Goal: Task Accomplishment & Management: Manage account settings

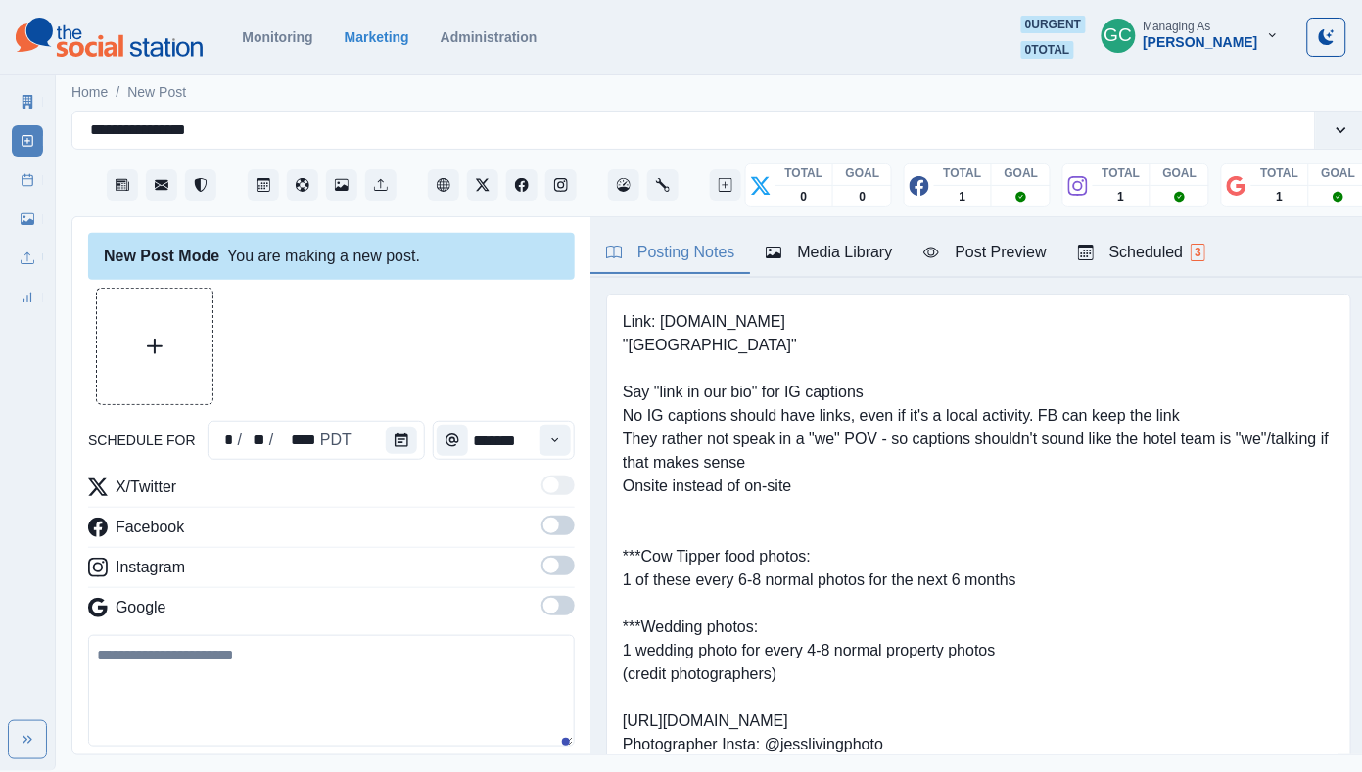
click at [1160, 246] on div "Scheduled 3" at bounding box center [1141, 252] width 127 height 23
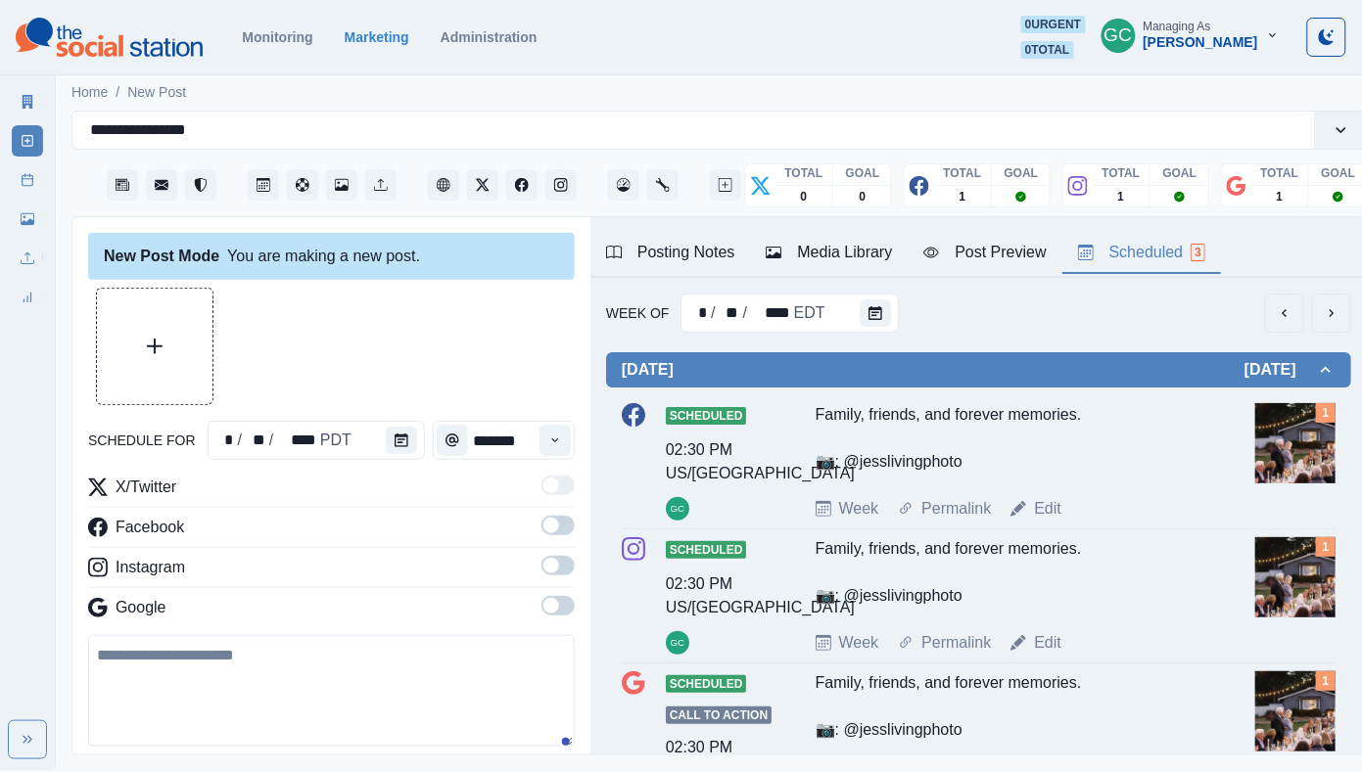
scroll to position [37, 0]
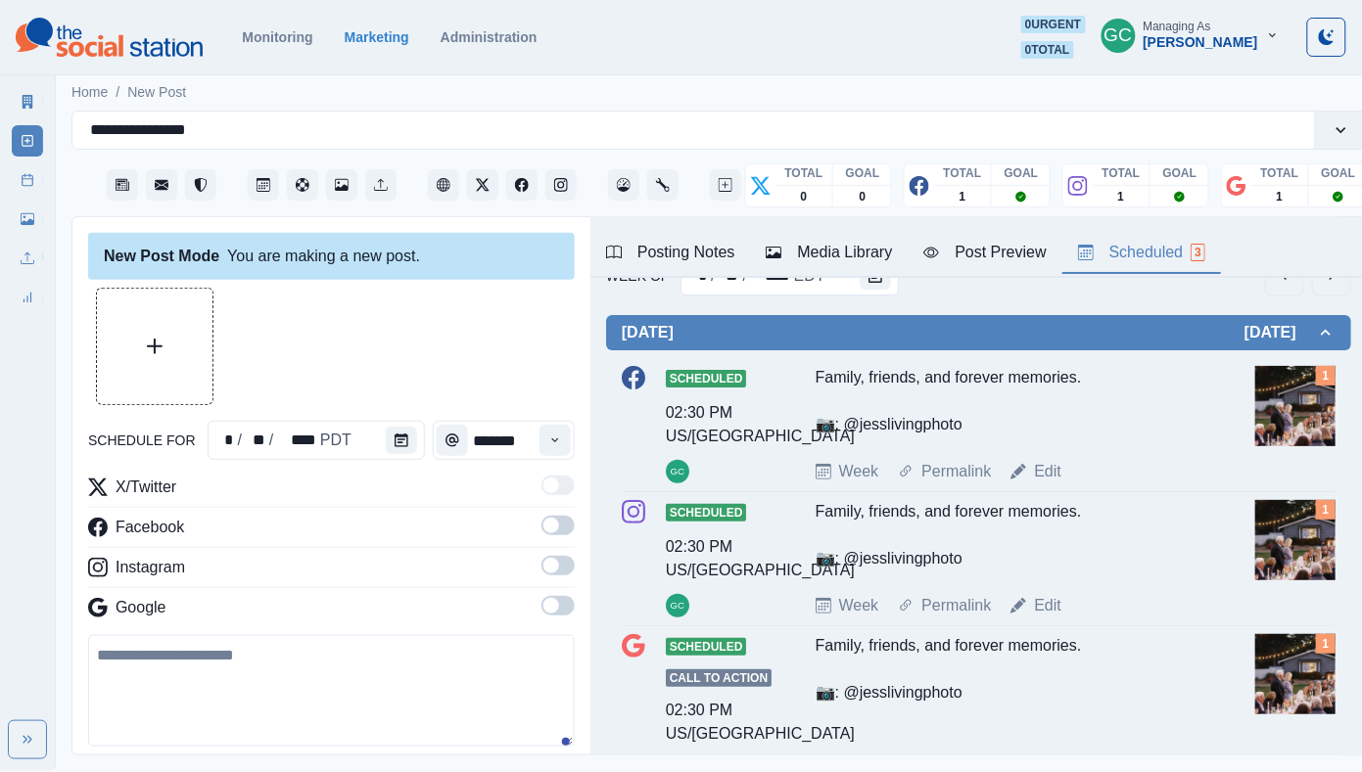
click at [823, 234] on button "Media Library" at bounding box center [829, 253] width 158 height 41
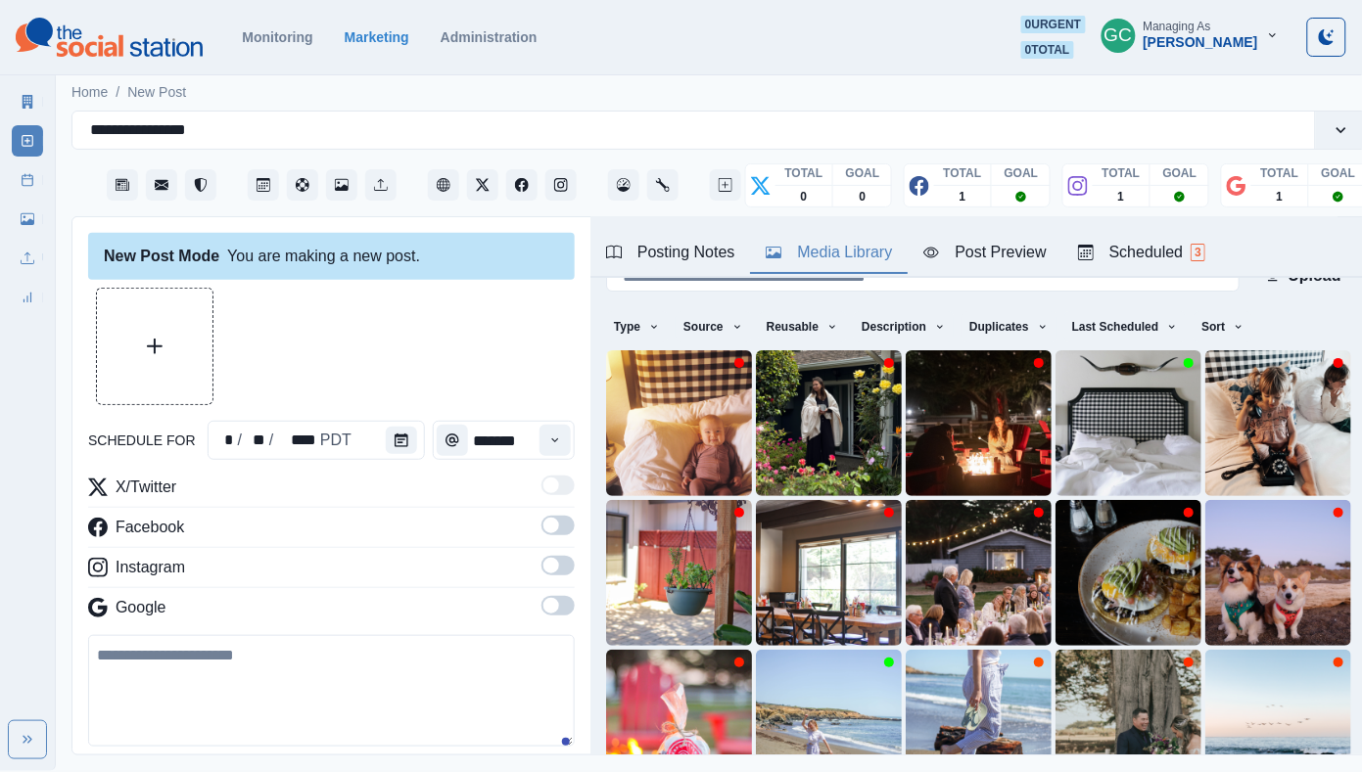
click at [1172, 245] on div "Scheduled 3" at bounding box center [1141, 252] width 127 height 23
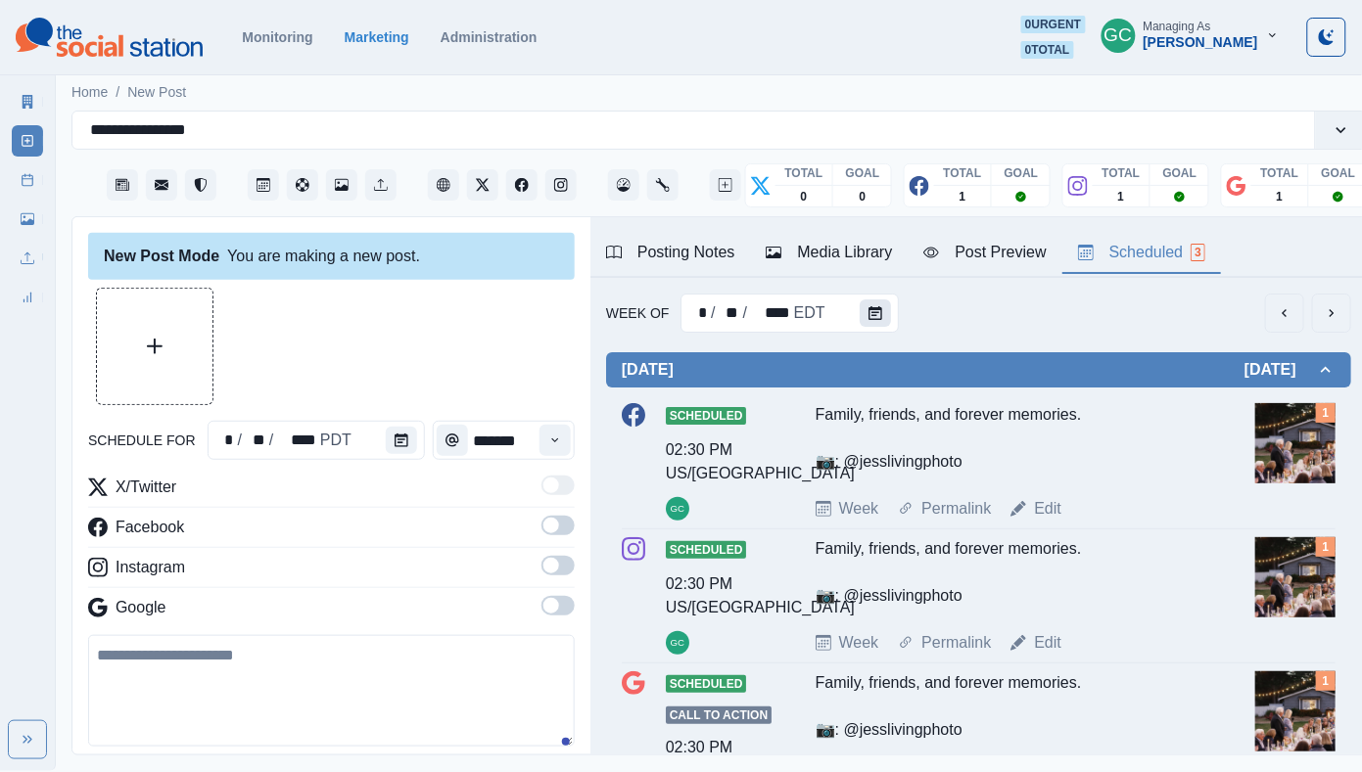
scroll to position [0, 0]
click at [871, 321] on button "Calendar" at bounding box center [874, 313] width 31 height 27
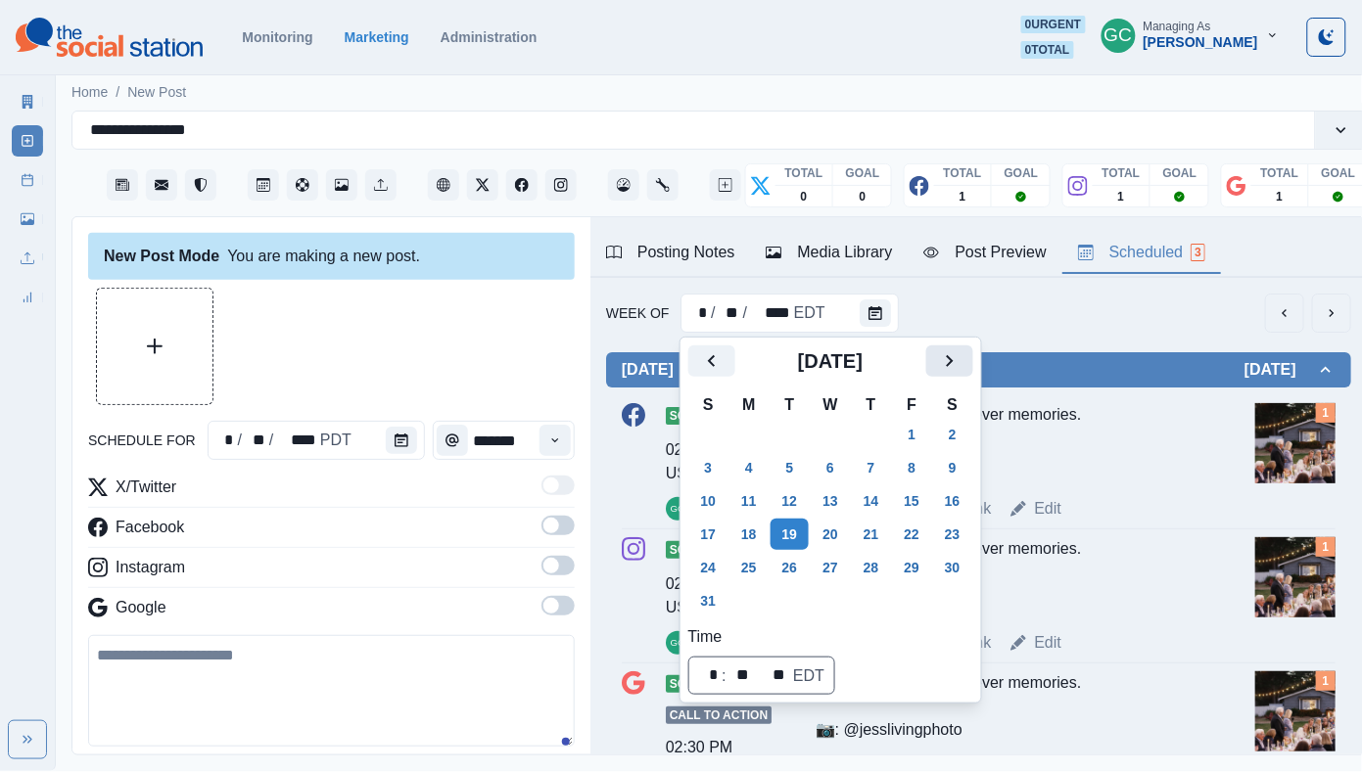
click at [973, 348] on button "Next" at bounding box center [949, 361] width 47 height 31
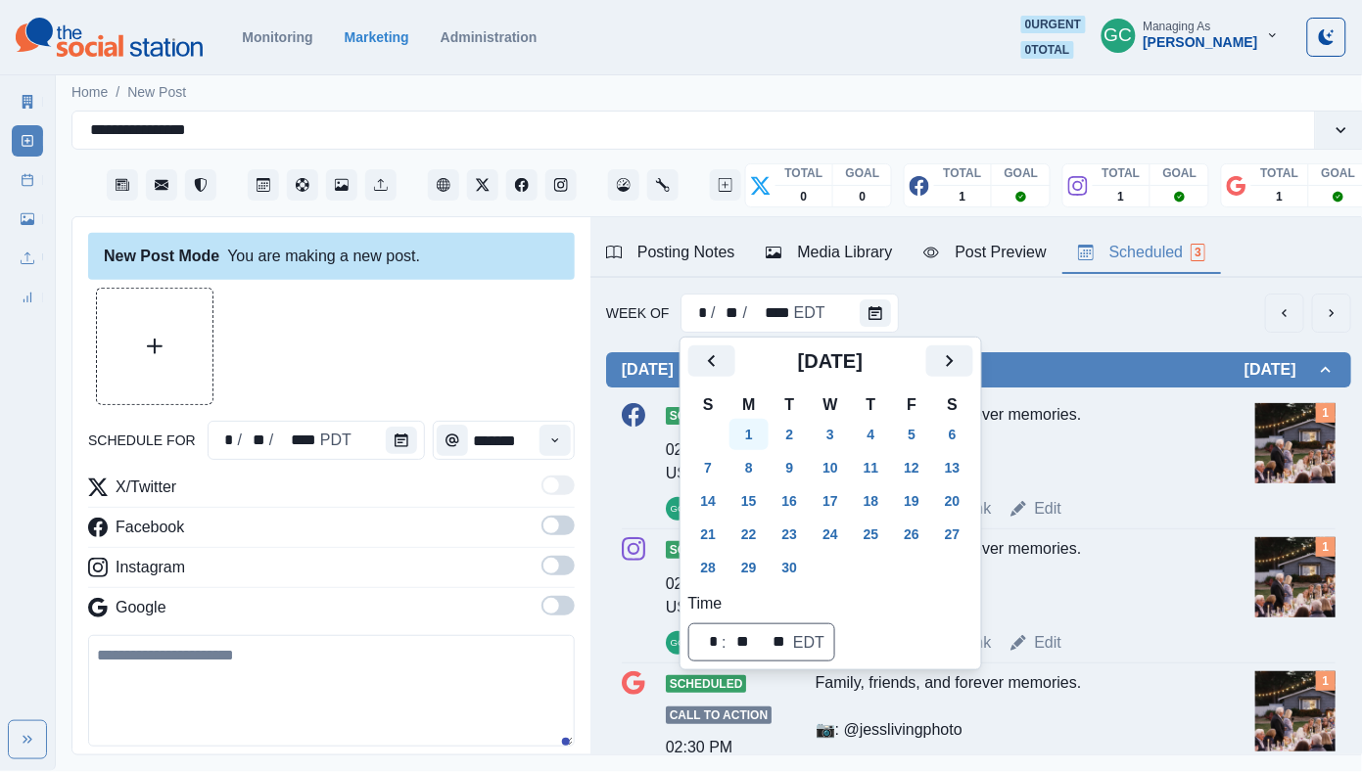
click at [761, 425] on button "1" at bounding box center [748, 434] width 39 height 31
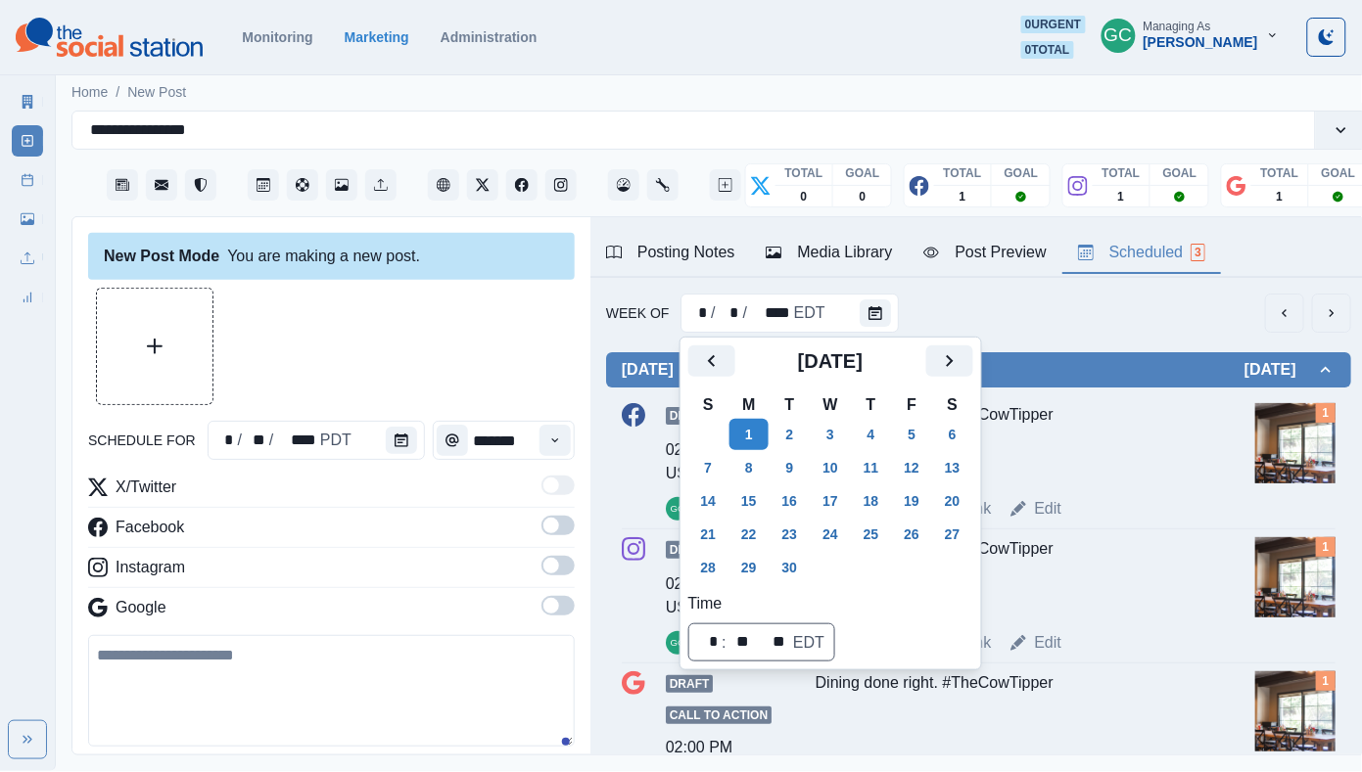
click at [1124, 412] on div "Dining done right. #TheCowTipper" at bounding box center [1009, 442] width 388 height 78
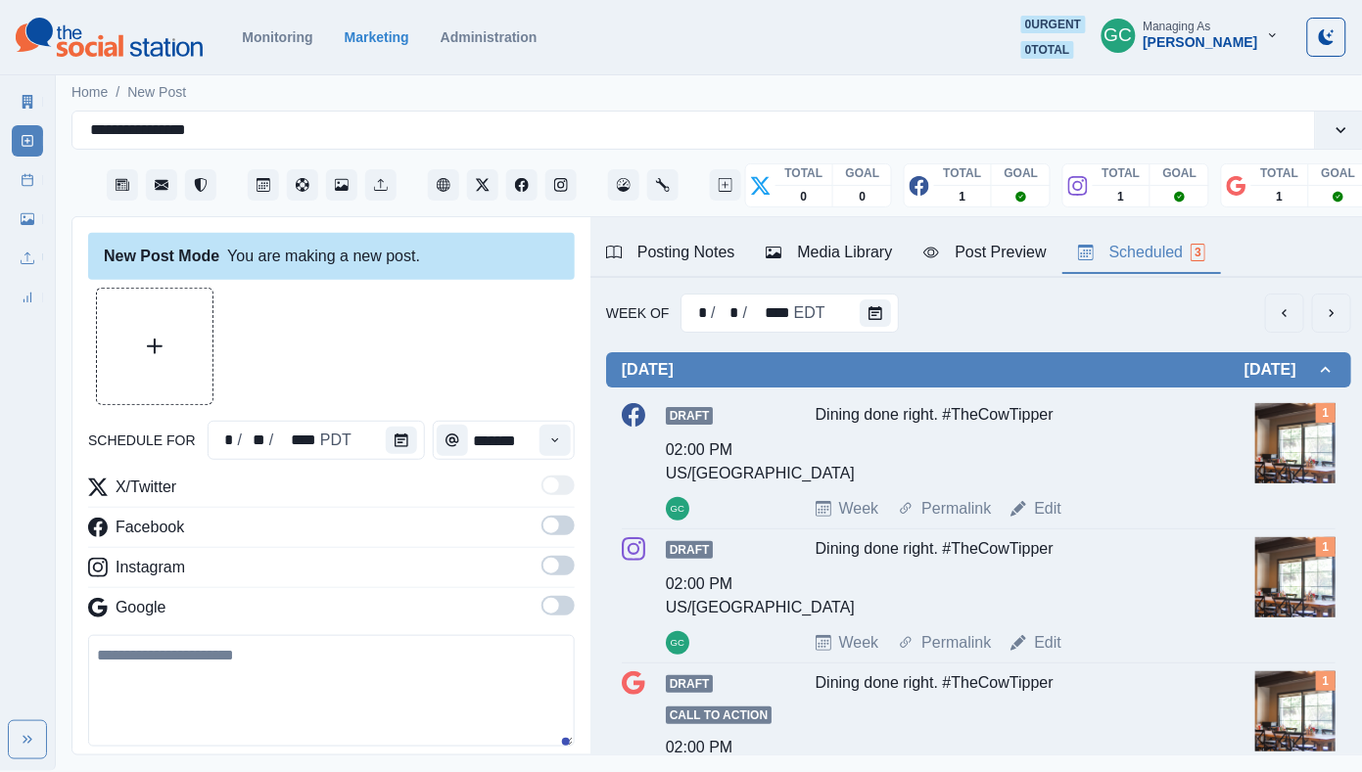
click at [905, 422] on div "Dining done right. #TheCowTipper" at bounding box center [1009, 442] width 388 height 78
copy div "Dining done right. #TheCowTipper"
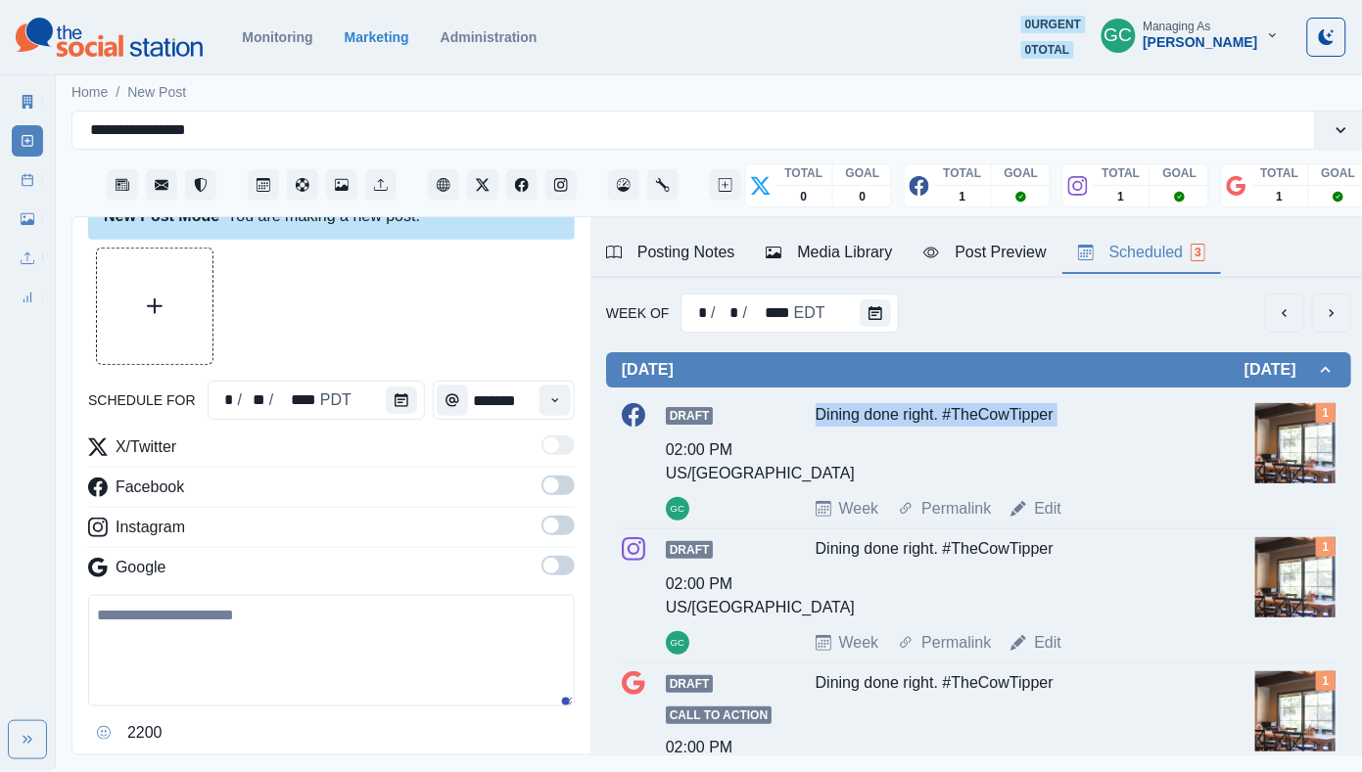
scroll to position [51, 0]
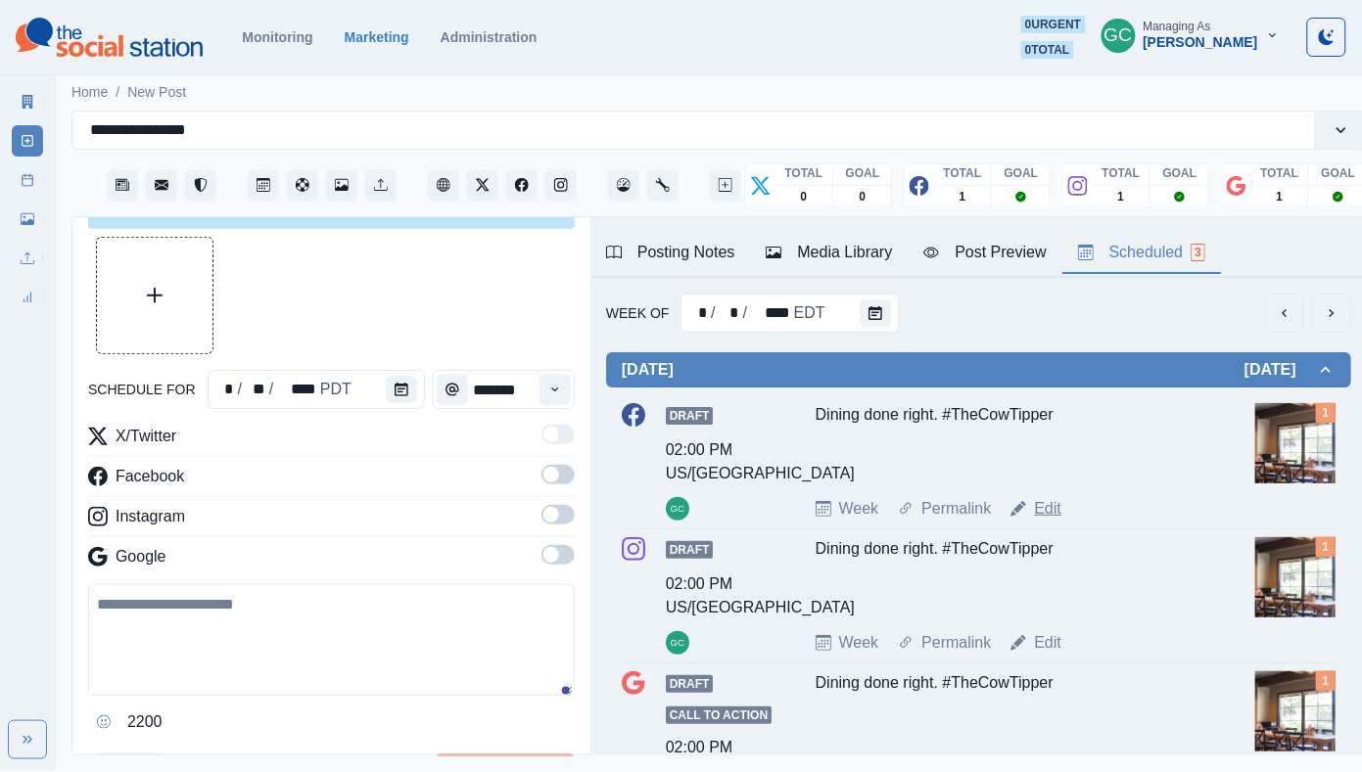
click at [1061, 519] on link "Edit" at bounding box center [1047, 508] width 27 height 23
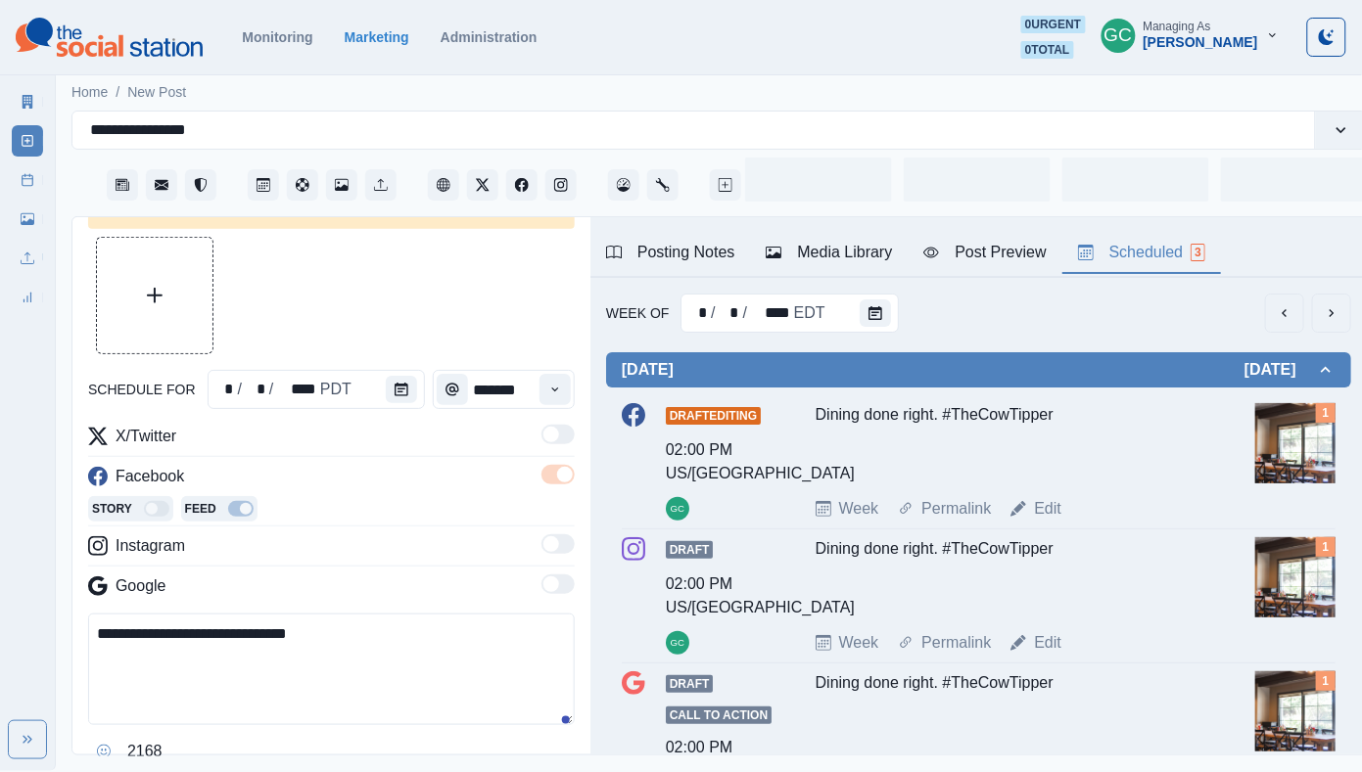
type input "*******"
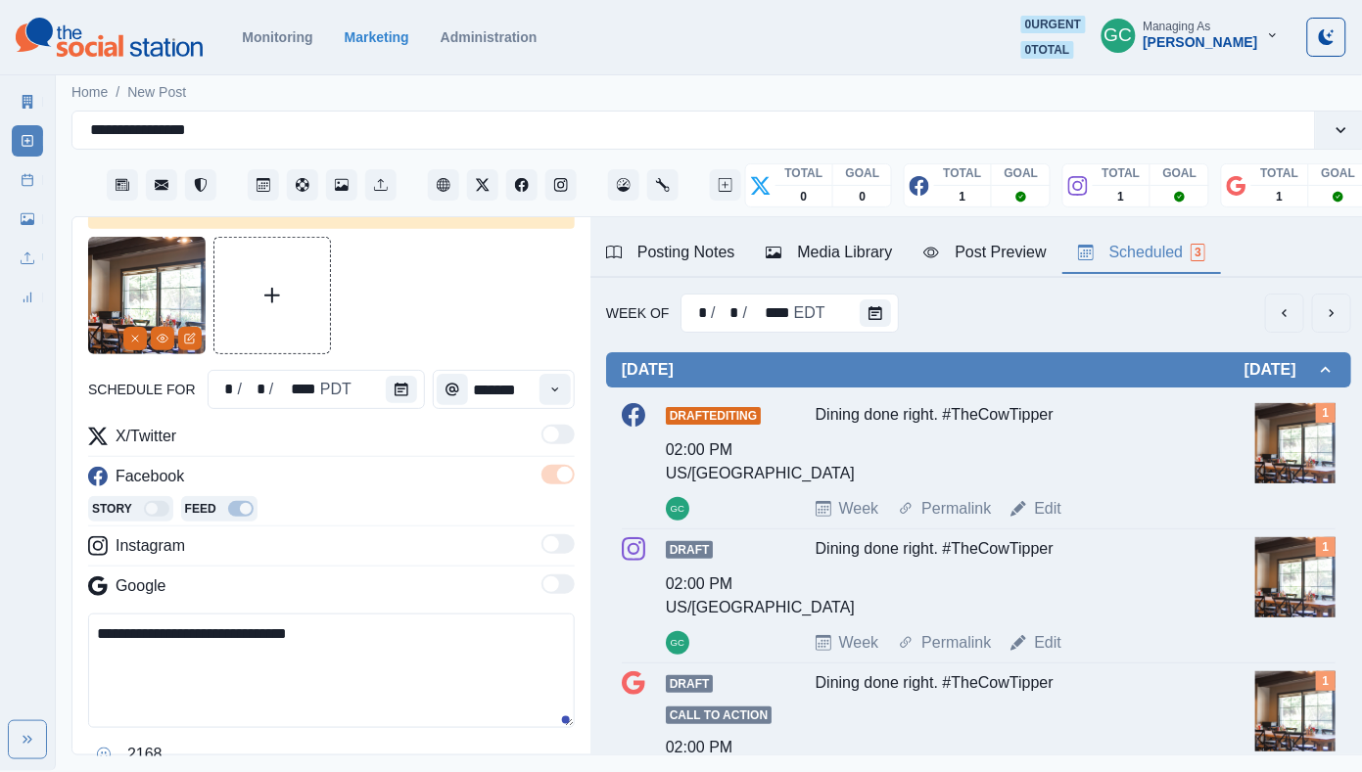
click at [323, 682] on textarea "**********" at bounding box center [331, 671] width 486 height 115
paste textarea "**********"
drag, startPoint x: 380, startPoint y: 676, endPoint x: 68, endPoint y: 631, distance: 315.5
click at [68, 631] on main "**********" at bounding box center [719, 420] width 1327 height 701
paste textarea
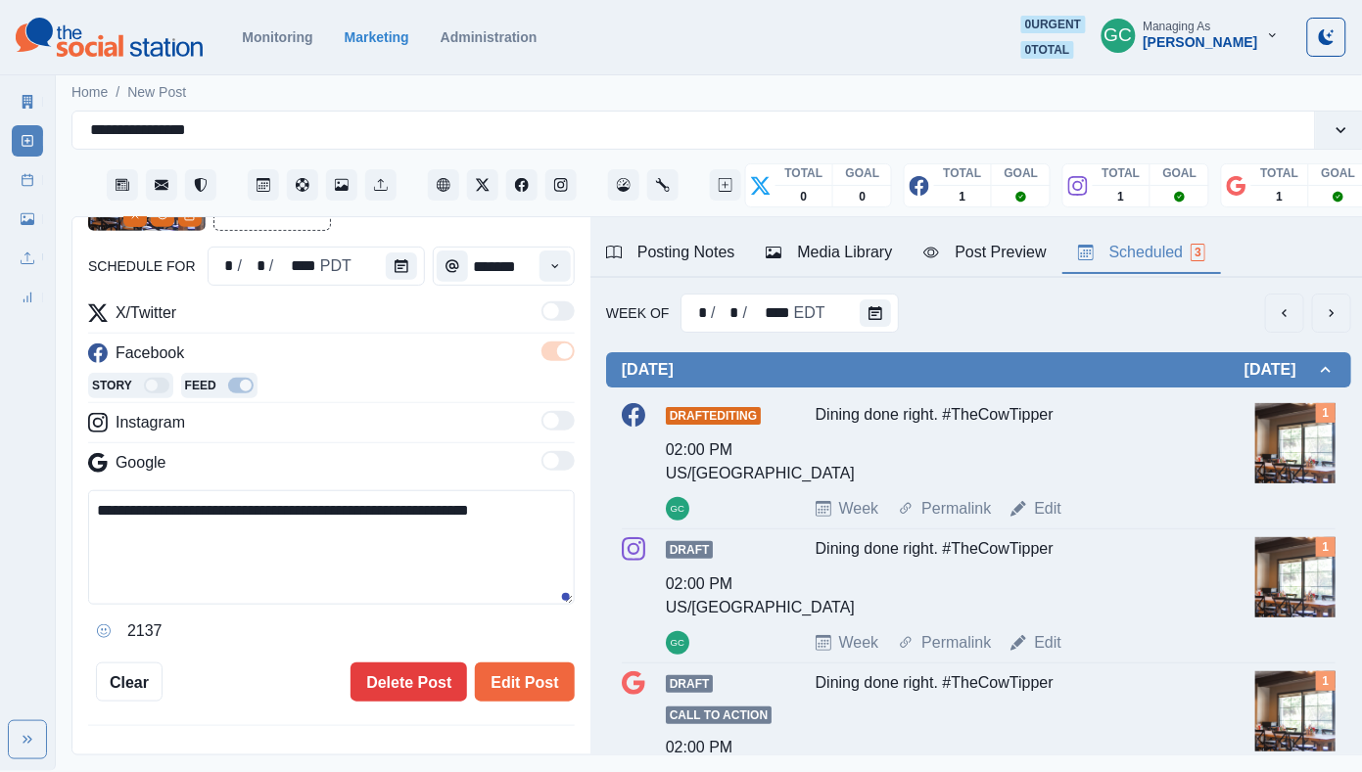
scroll to position [181, 0]
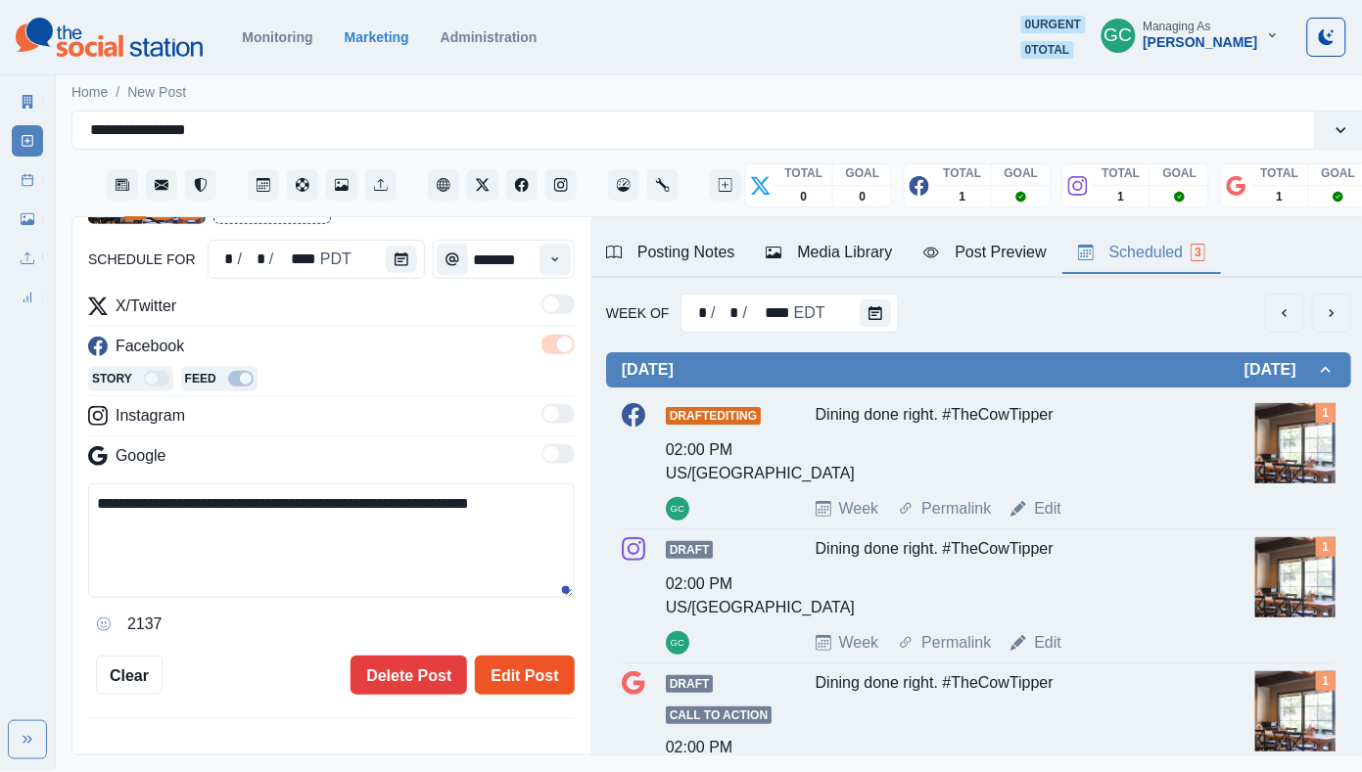
type textarea "**********"
click at [551, 684] on button "Edit Post" at bounding box center [524, 675] width 99 height 39
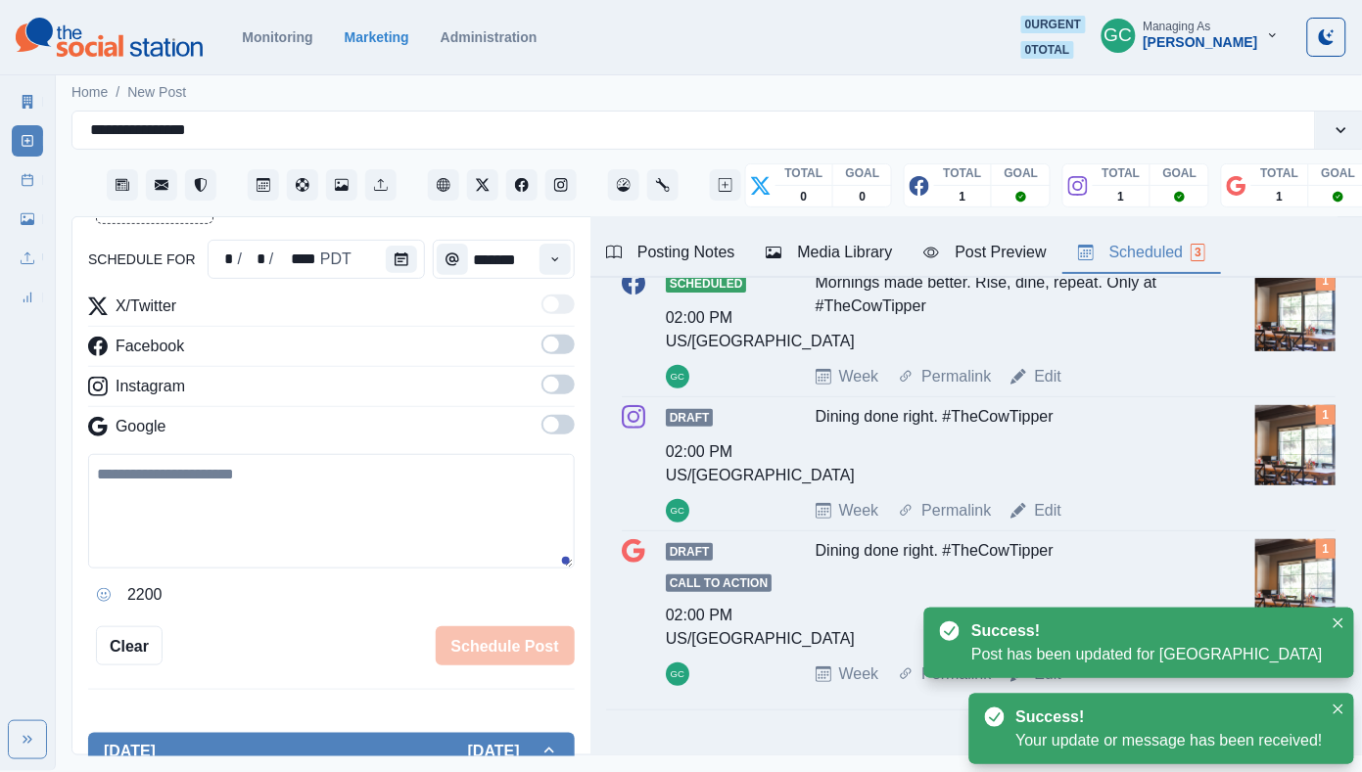
scroll to position [144, 0]
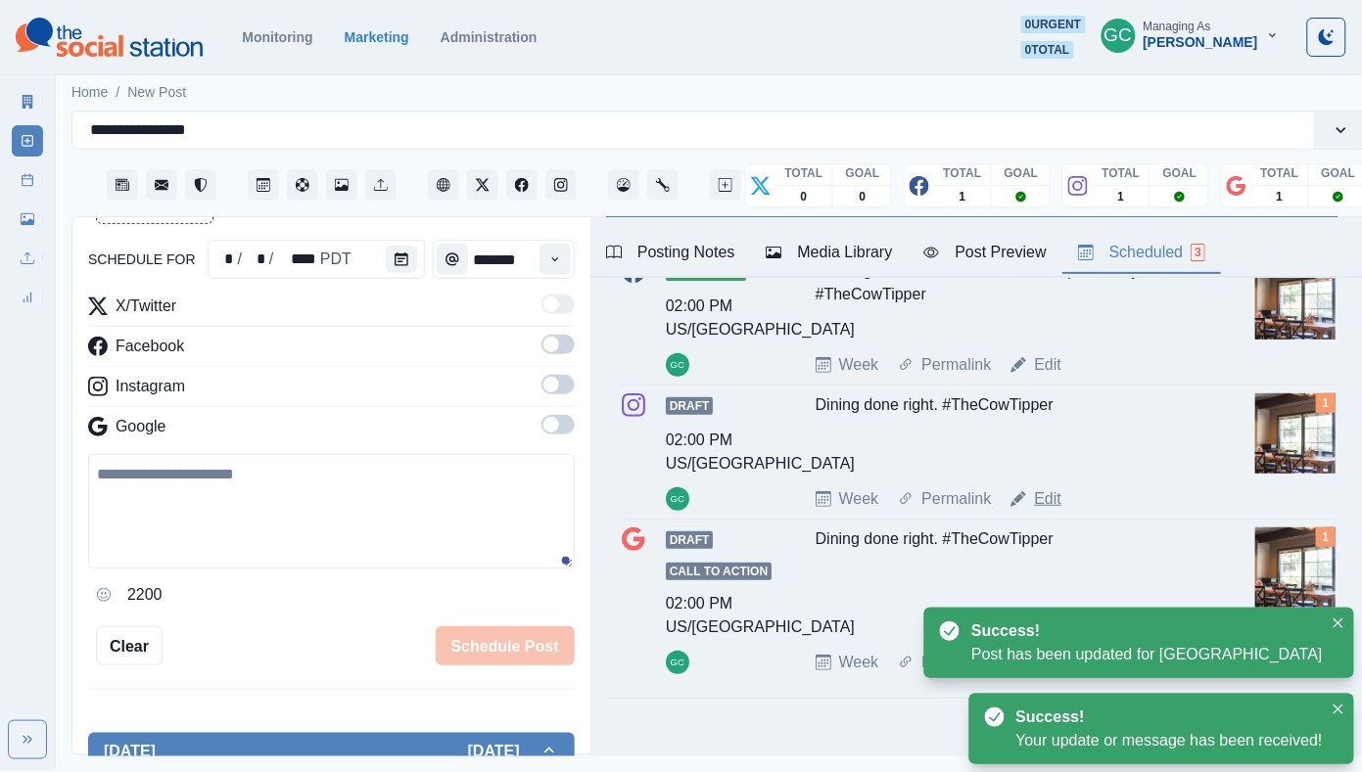
click at [1051, 505] on link "Edit" at bounding box center [1047, 498] width 27 height 23
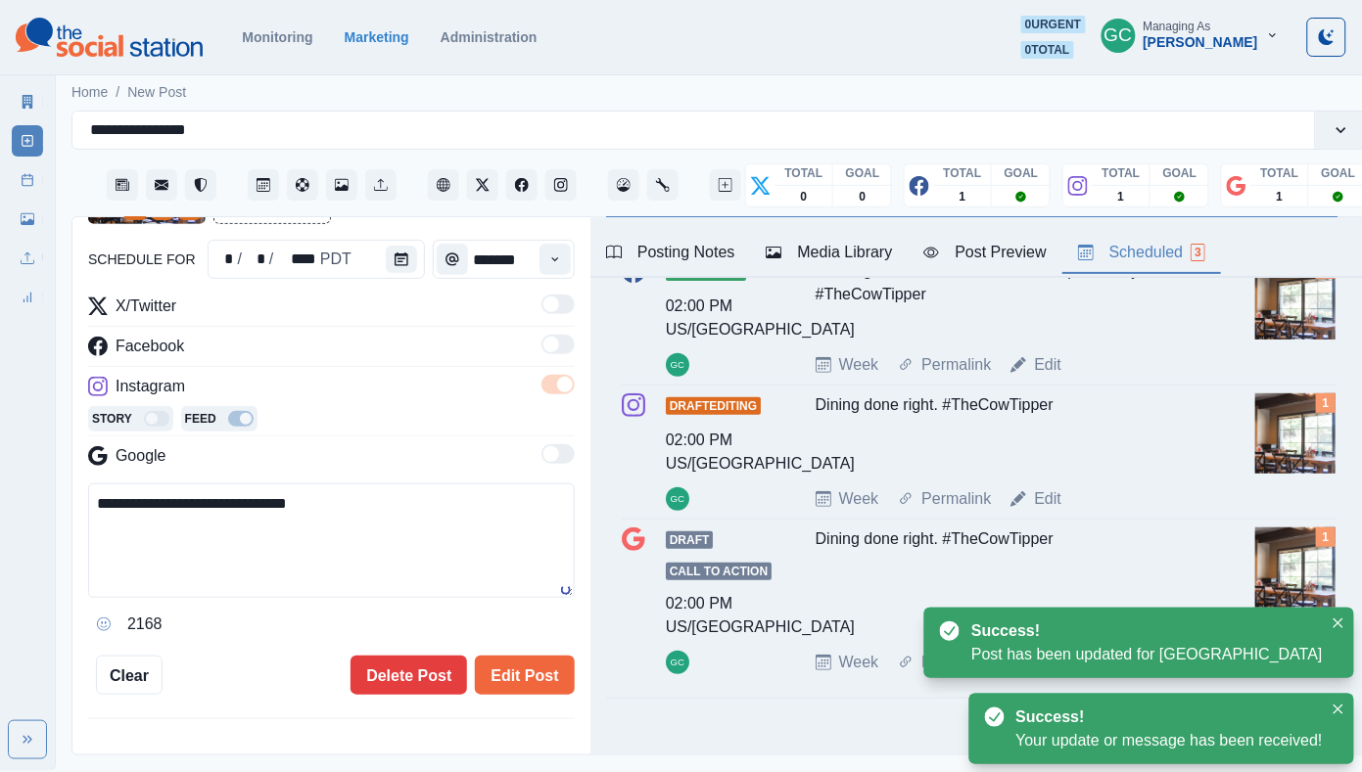
drag, startPoint x: 416, startPoint y: 555, endPoint x: 33, endPoint y: 550, distance: 382.8
click at [33, 550] on div "**********" at bounding box center [681, 385] width 1362 height 771
paste textarea "**********"
click at [113, 562] on textarea "**********" at bounding box center [331, 541] width 486 height 115
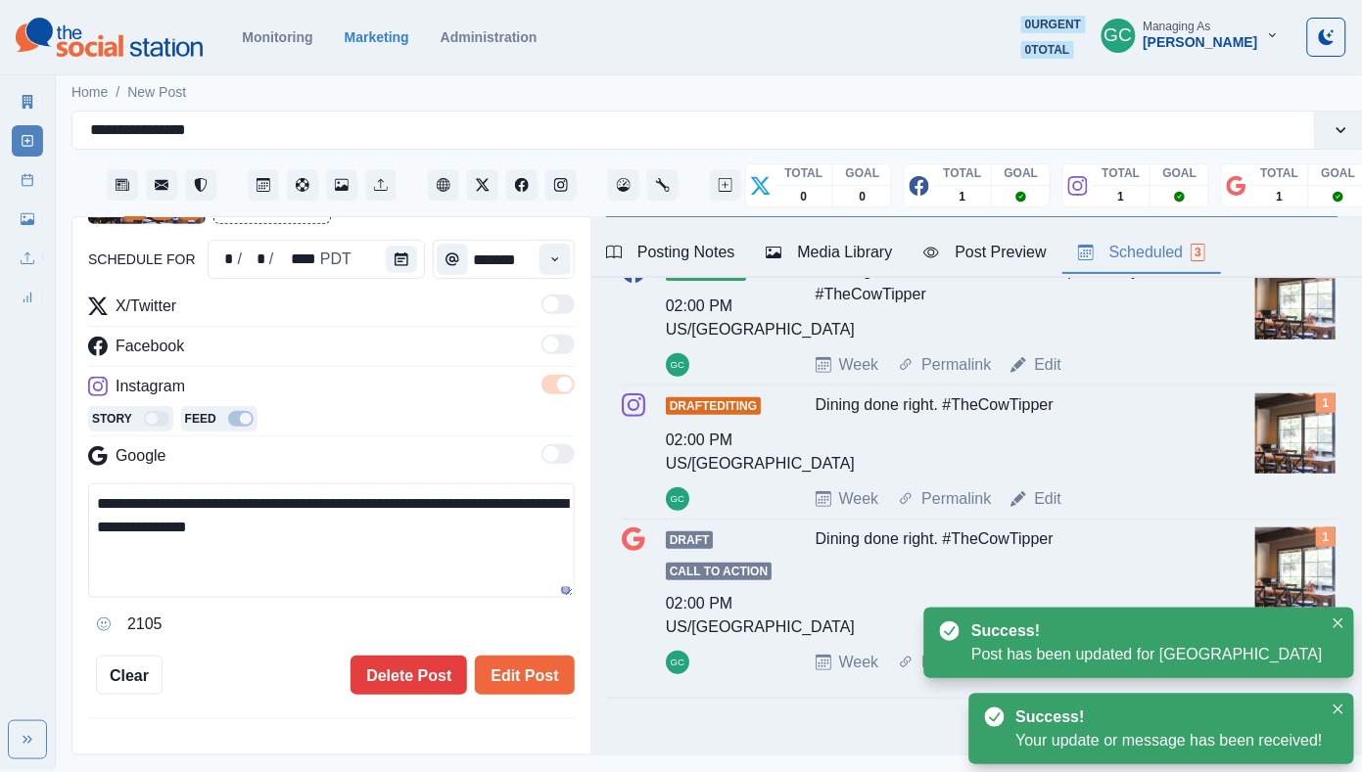
click at [113, 562] on textarea "**********" at bounding box center [331, 541] width 486 height 115
paste textarea
type textarea "**********"
click at [518, 662] on button "Edit Post" at bounding box center [524, 675] width 99 height 39
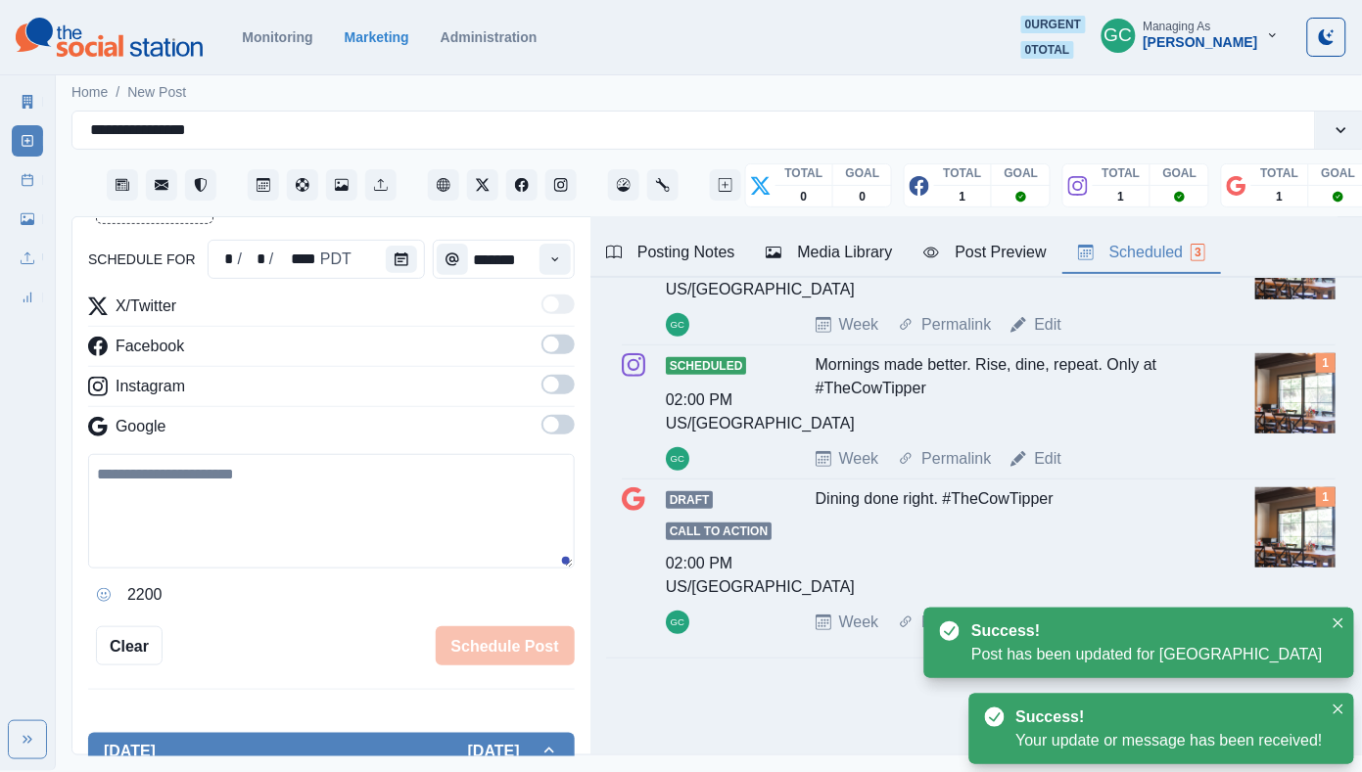
scroll to position [196, 0]
click at [1067, 558] on div "Dining done right. #TheCowTipper" at bounding box center [1009, 541] width 388 height 108
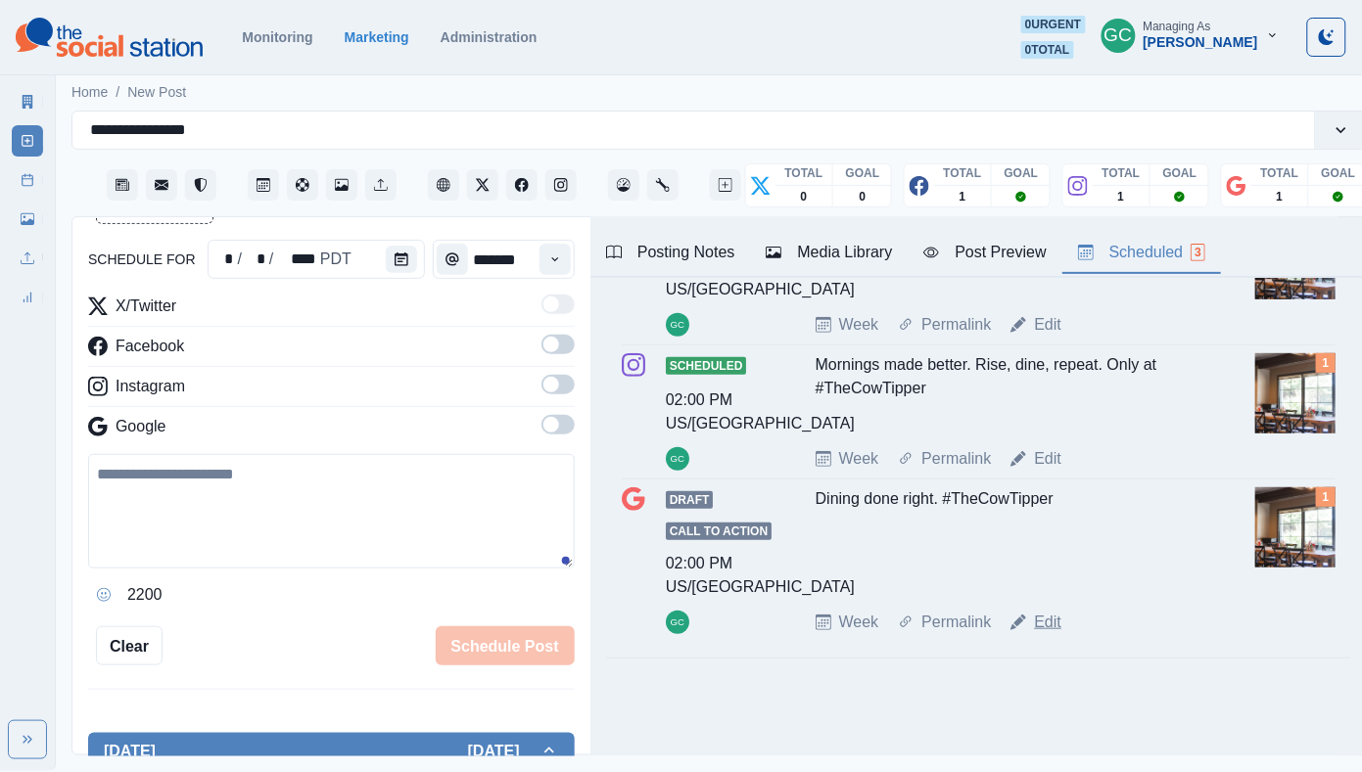
click at [1046, 627] on link "Edit" at bounding box center [1047, 622] width 27 height 23
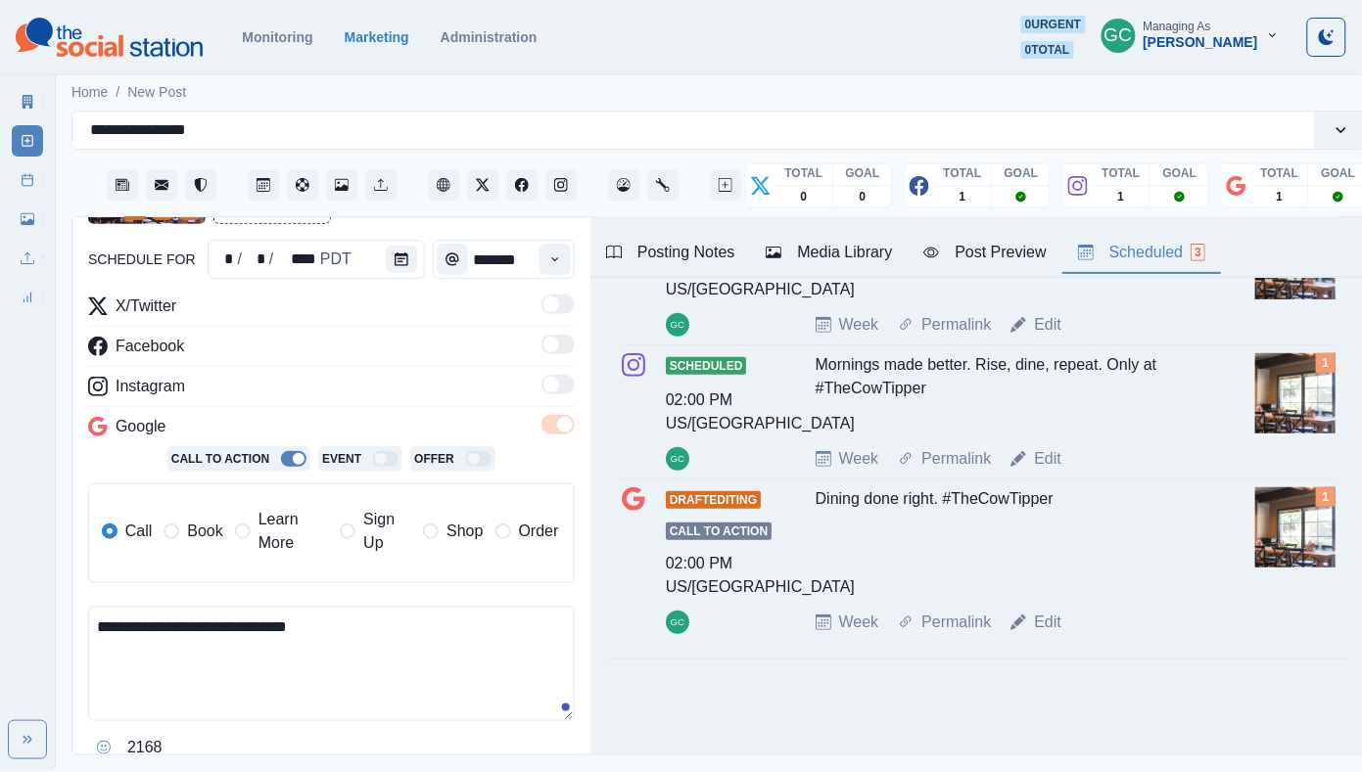
drag, startPoint x: 455, startPoint y: 655, endPoint x: 9, endPoint y: 599, distance: 449.8
click at [9, 599] on div "**********" at bounding box center [681, 385] width 1362 height 771
paste textarea "**********"
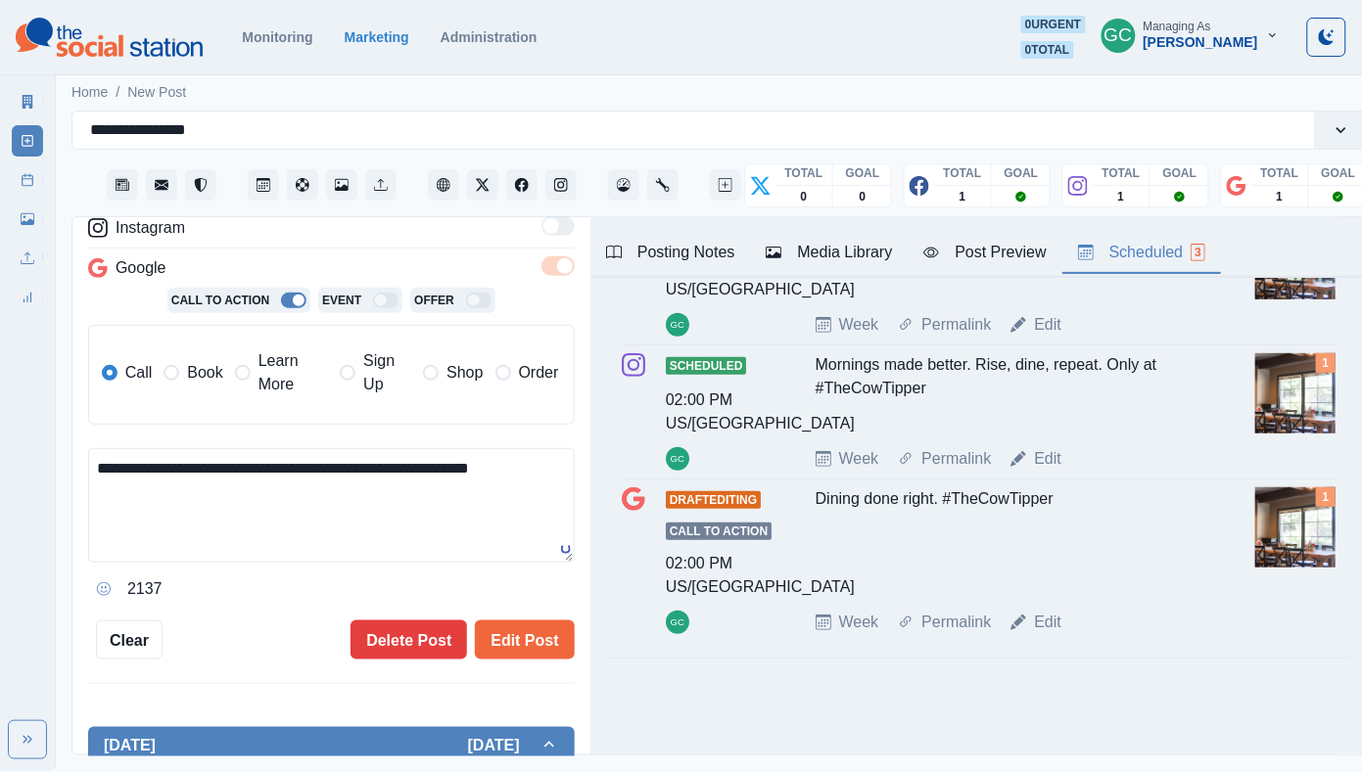
scroll to position [357, 0]
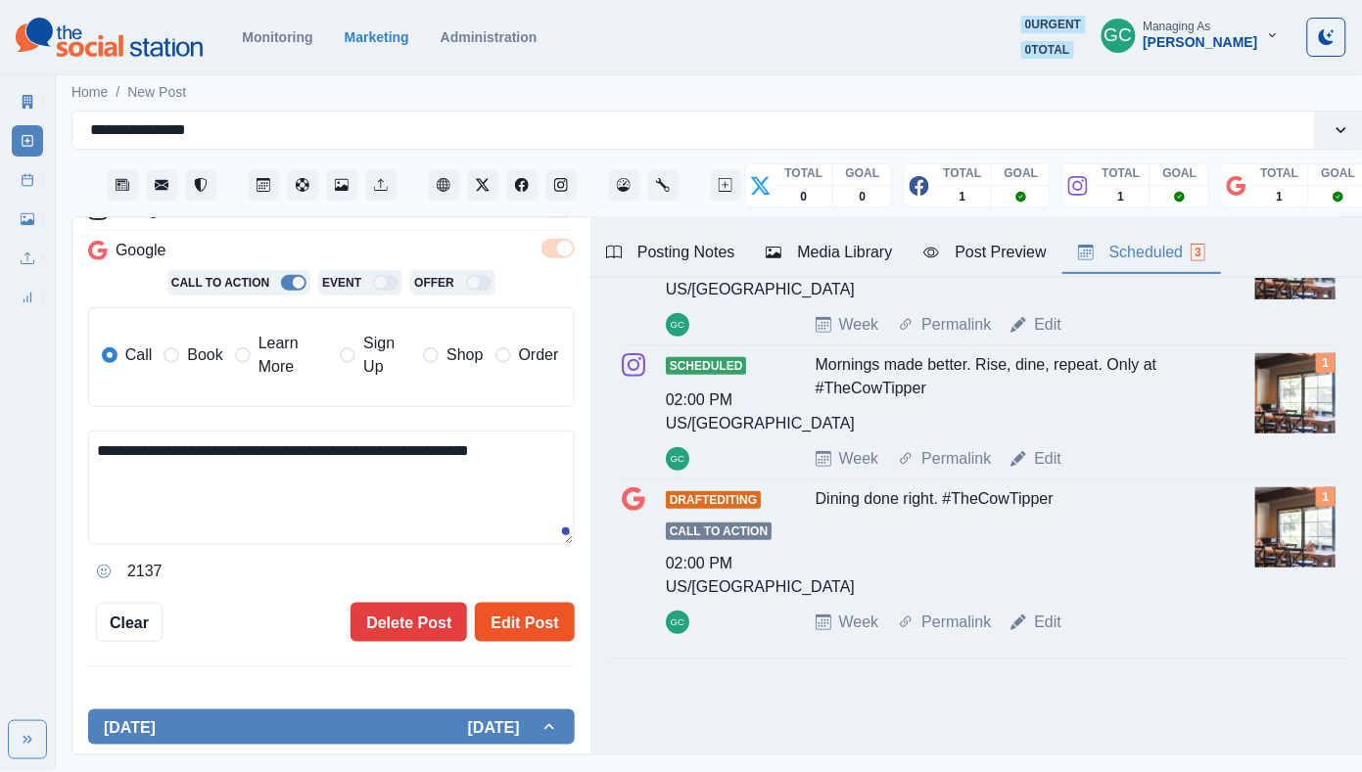
type textarea "**********"
click at [506, 606] on button "Edit Post" at bounding box center [524, 622] width 99 height 39
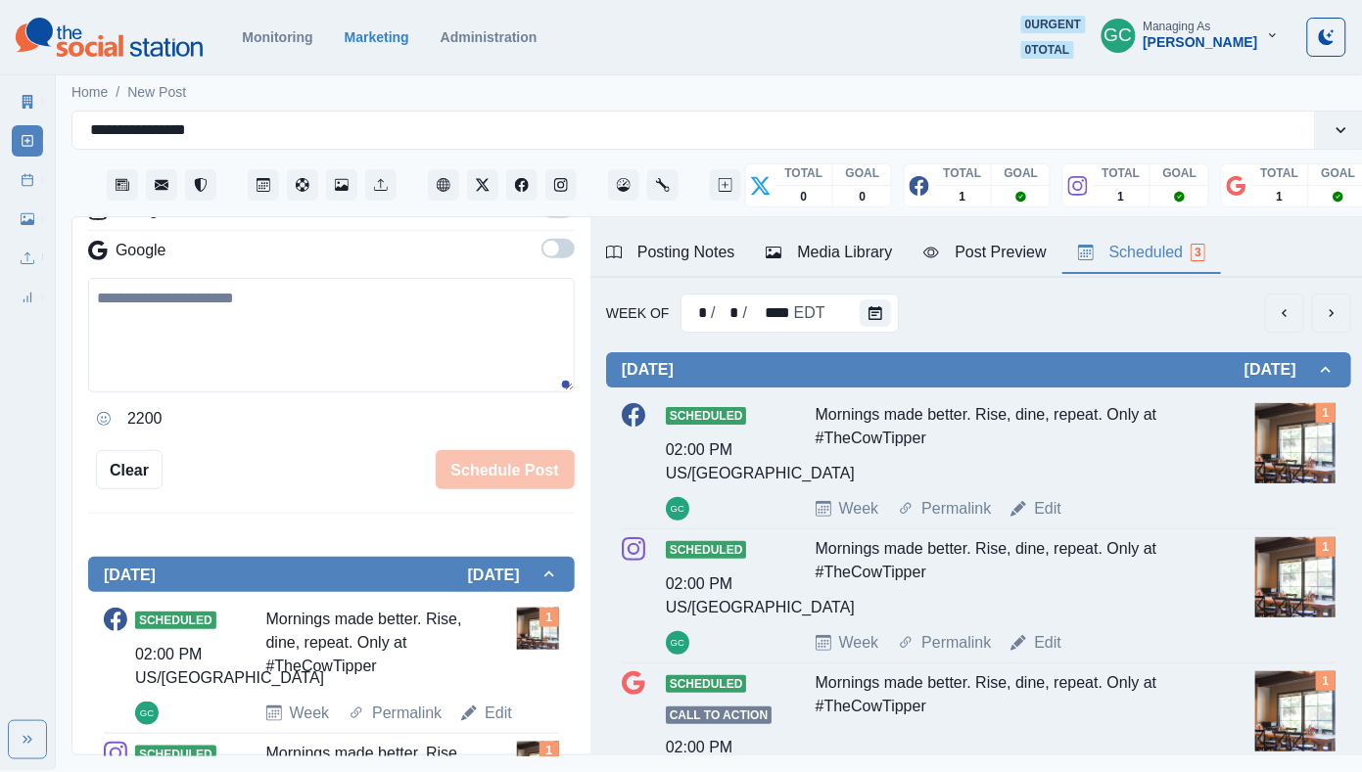
click at [131, 48] on img at bounding box center [109, 37] width 187 height 39
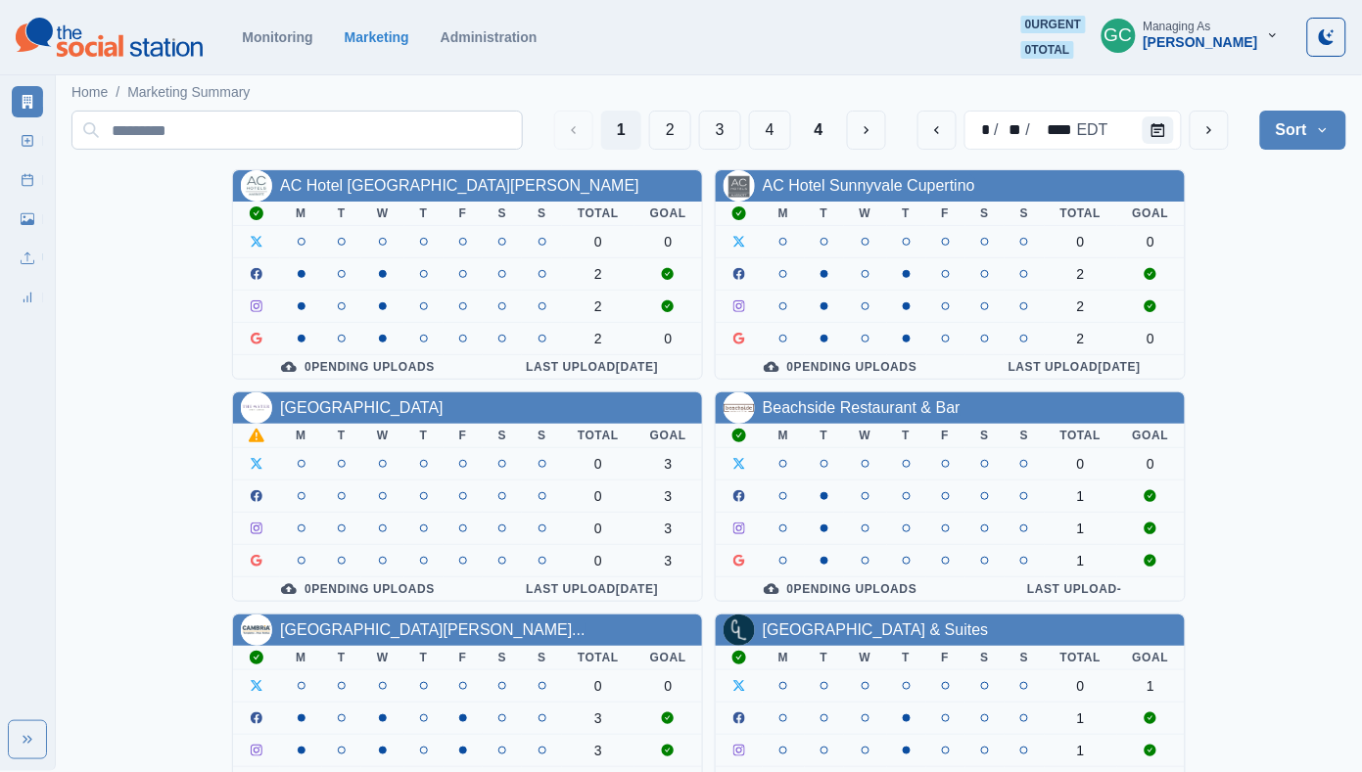
click at [281, 138] on input at bounding box center [296, 130] width 451 height 39
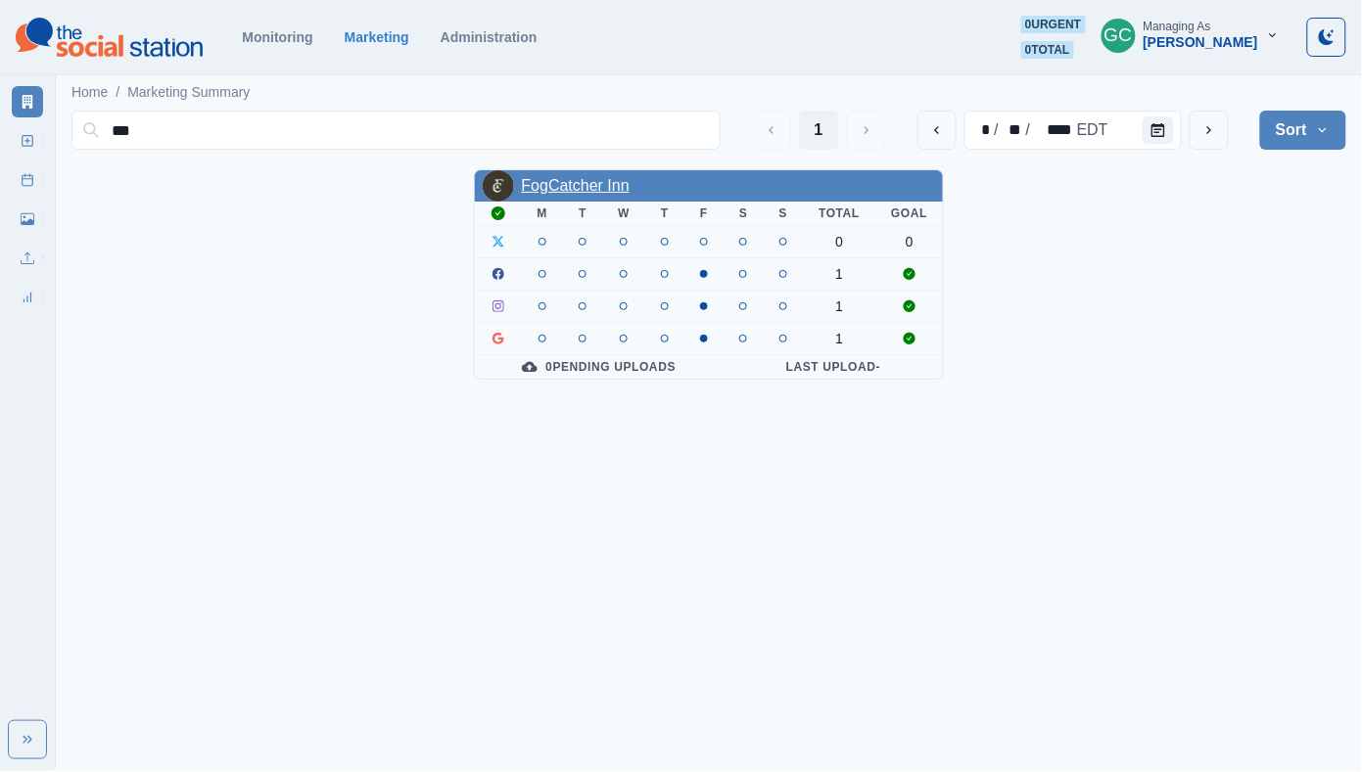
type input "***"
click at [602, 194] on link "FogCatcher Inn" at bounding box center [576, 185] width 108 height 17
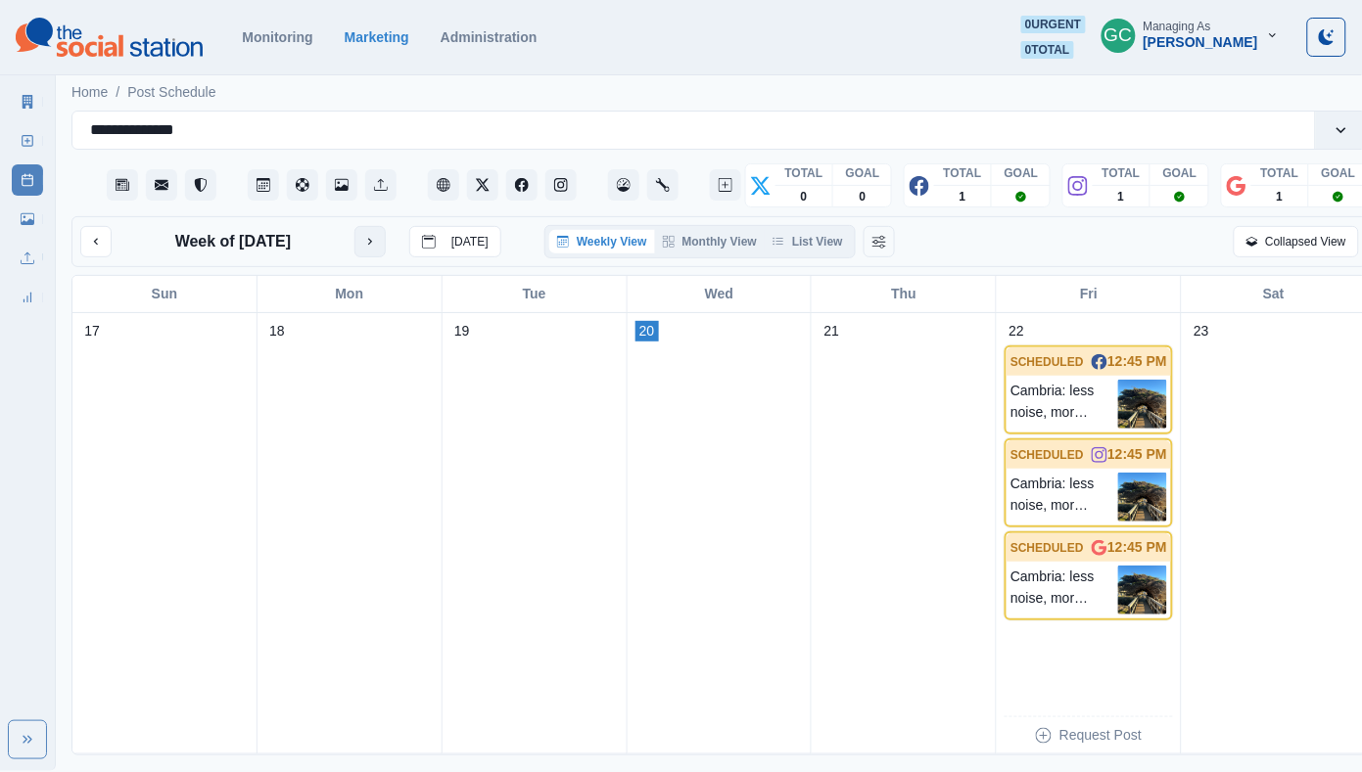
click at [363, 249] on icon "next month" at bounding box center [370, 242] width 14 height 14
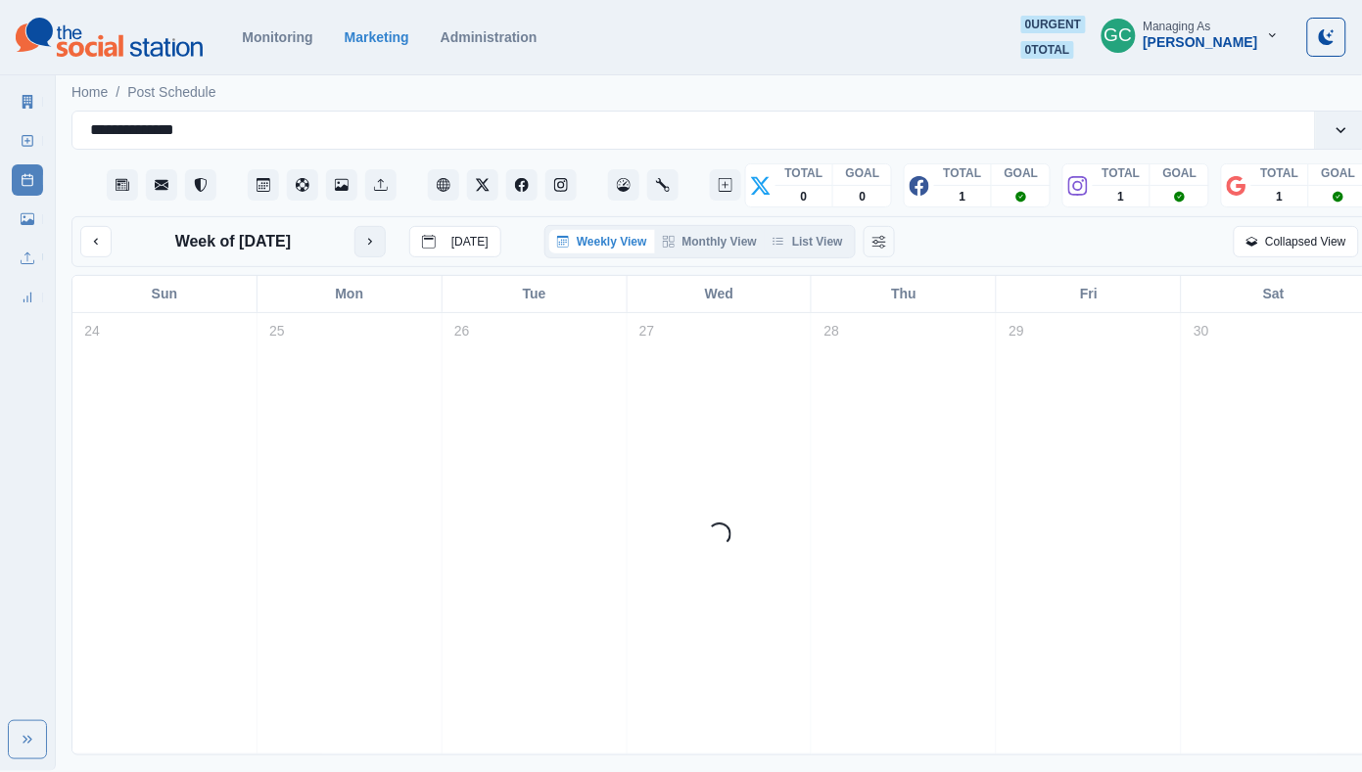
click at [363, 249] on icon "next month" at bounding box center [370, 242] width 14 height 14
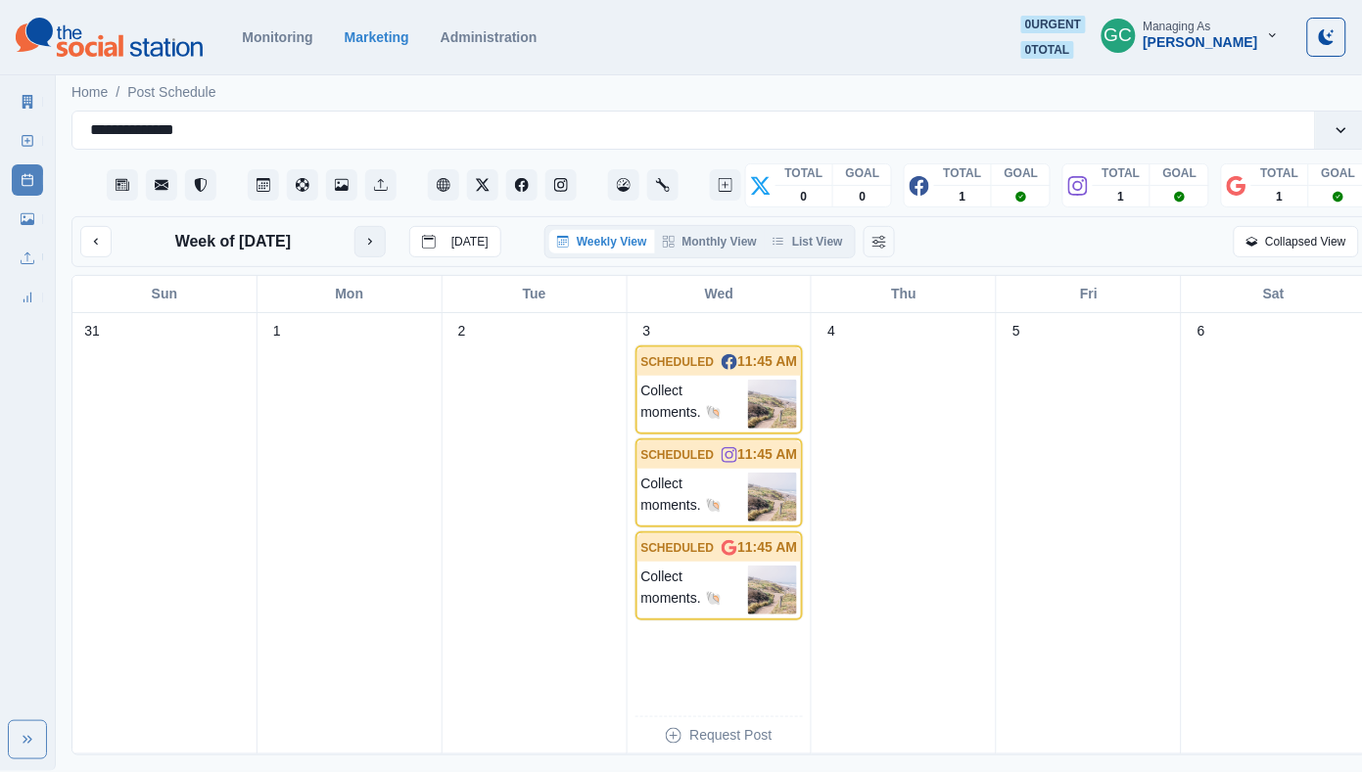
click at [363, 249] on div "Week of September 3, 2025 Today" at bounding box center [290, 241] width 421 height 31
click at [377, 249] on icon "next month" at bounding box center [370, 242] width 14 height 14
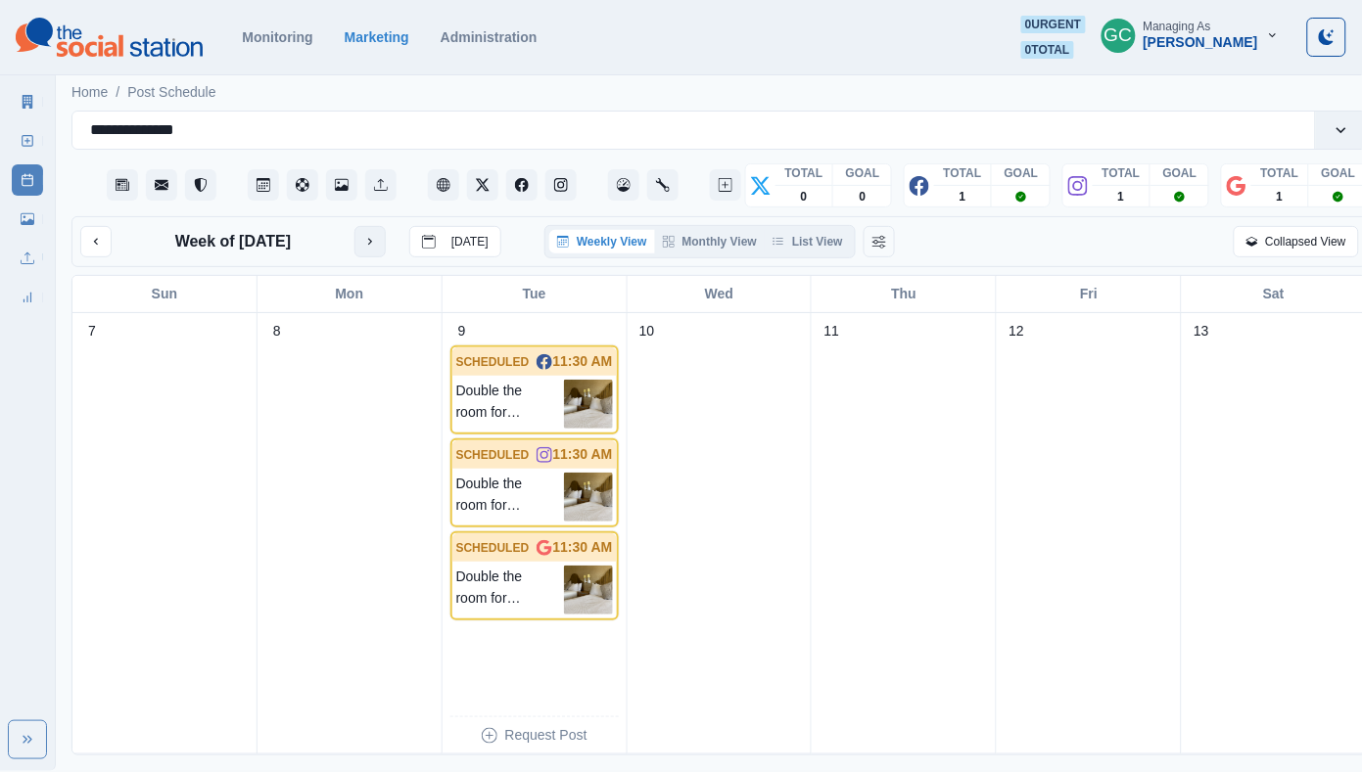
click at [377, 249] on icon "next month" at bounding box center [370, 242] width 14 height 14
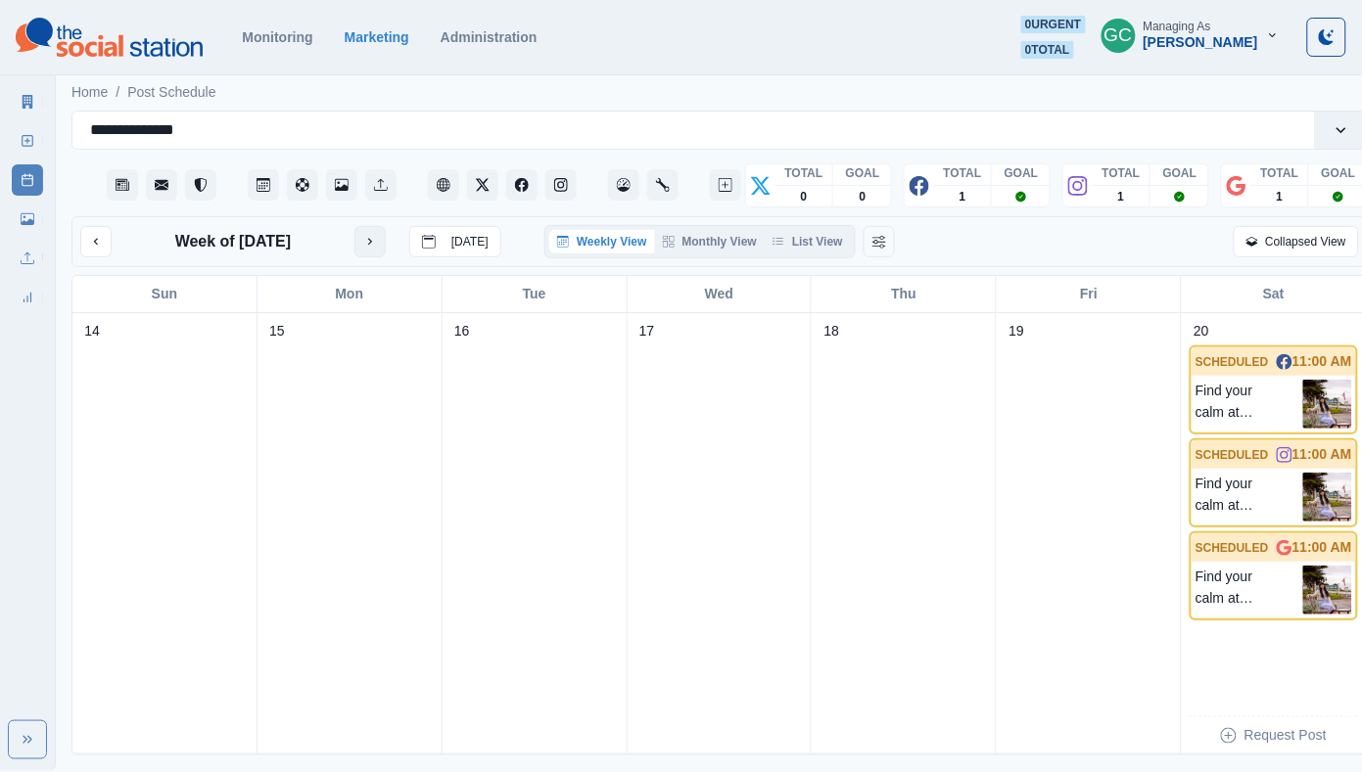
click at [377, 249] on icon "next month" at bounding box center [370, 242] width 14 height 14
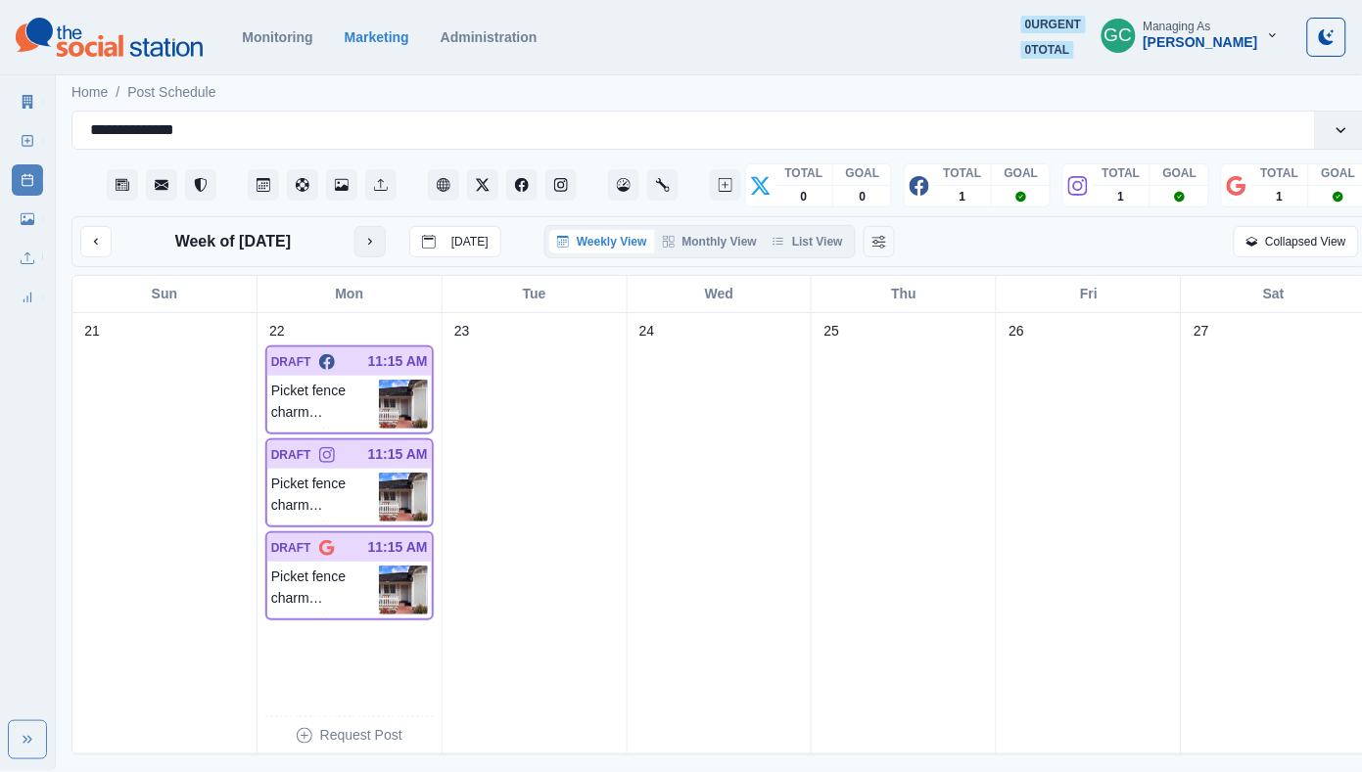
click at [377, 249] on icon "next month" at bounding box center [370, 242] width 14 height 14
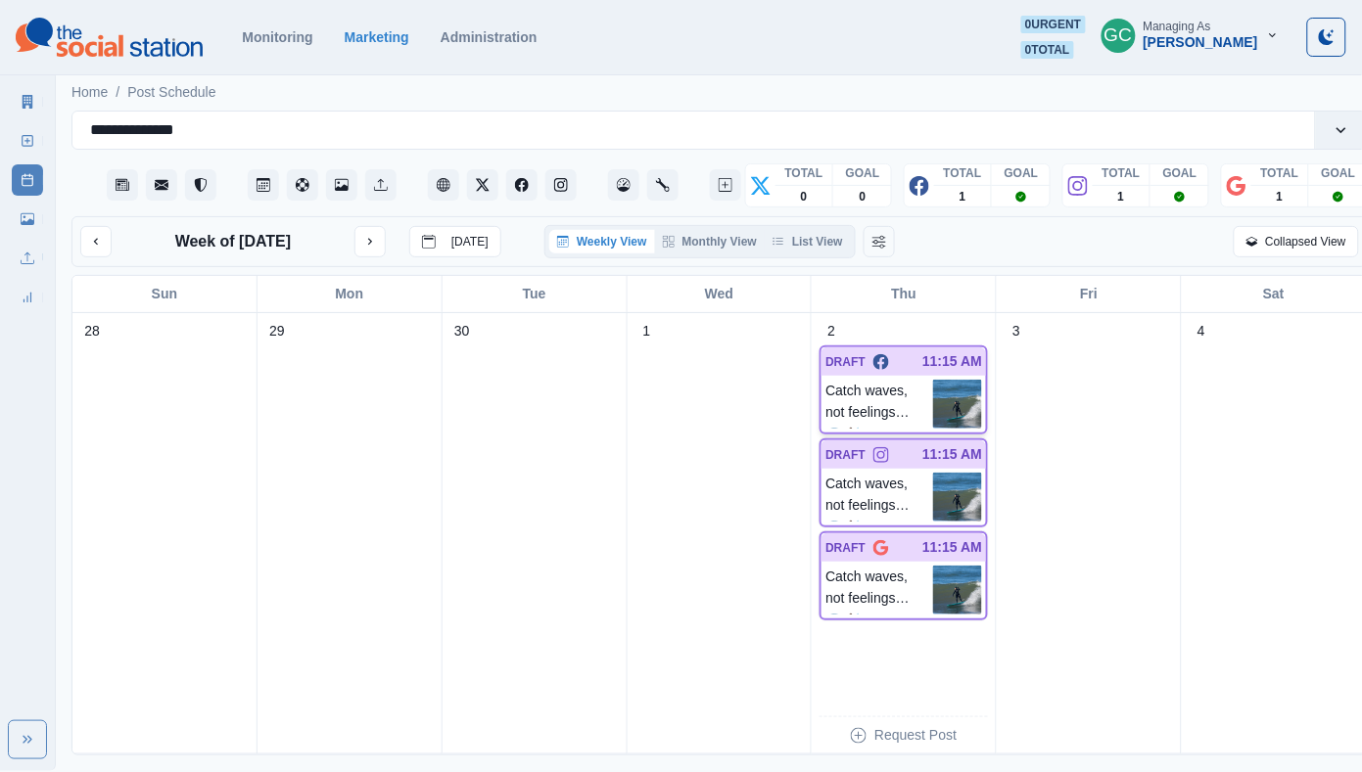
click at [915, 402] on p "Catch waves, not feelings. 🌊🏄‍♂️" at bounding box center [879, 404] width 108 height 49
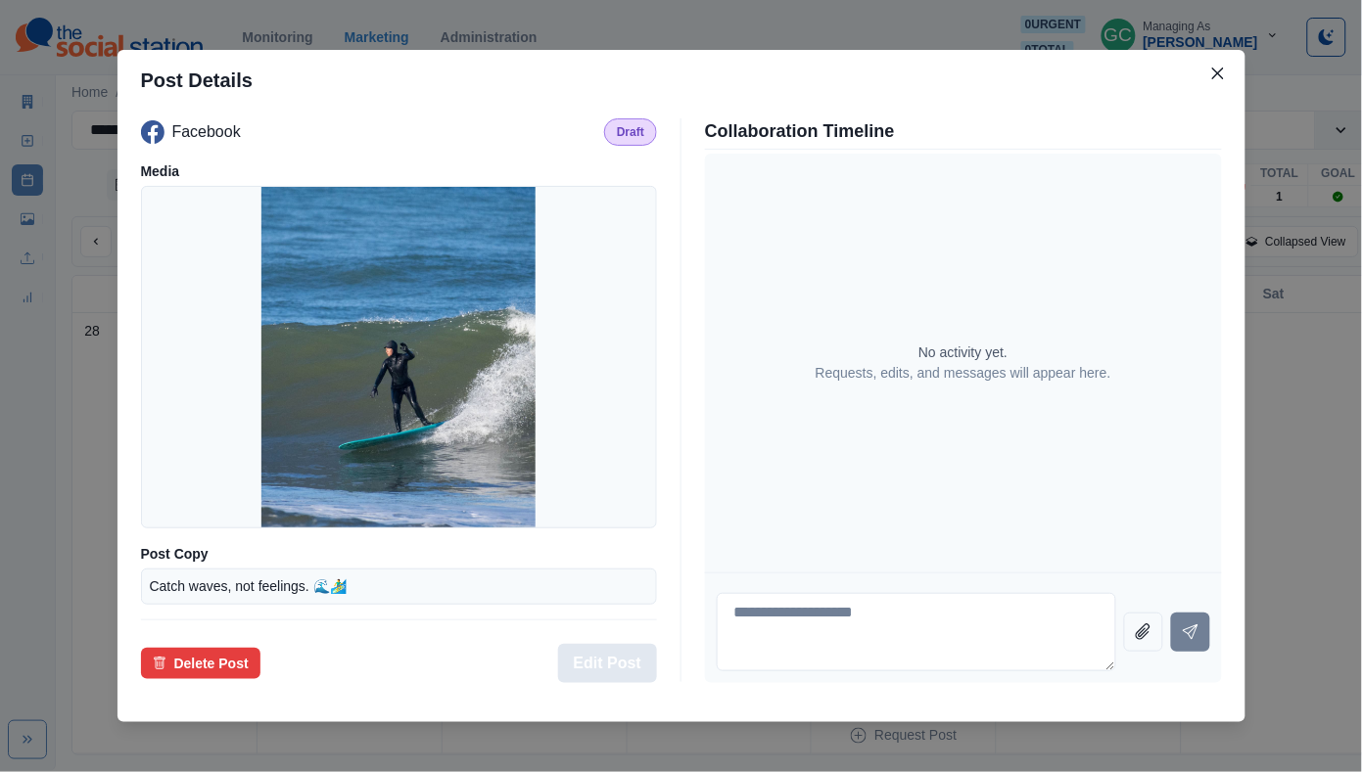
click at [627, 661] on button "Edit Post" at bounding box center [607, 663] width 99 height 39
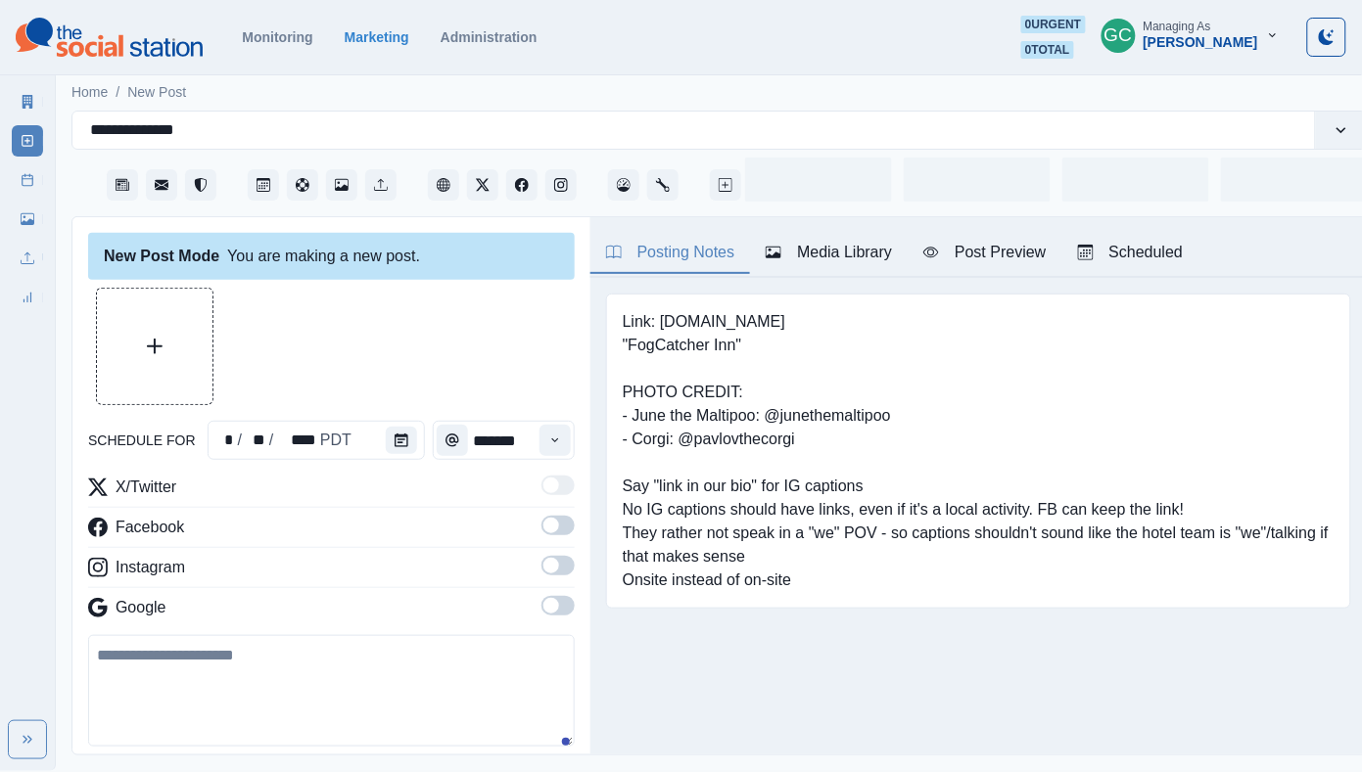
type input "********"
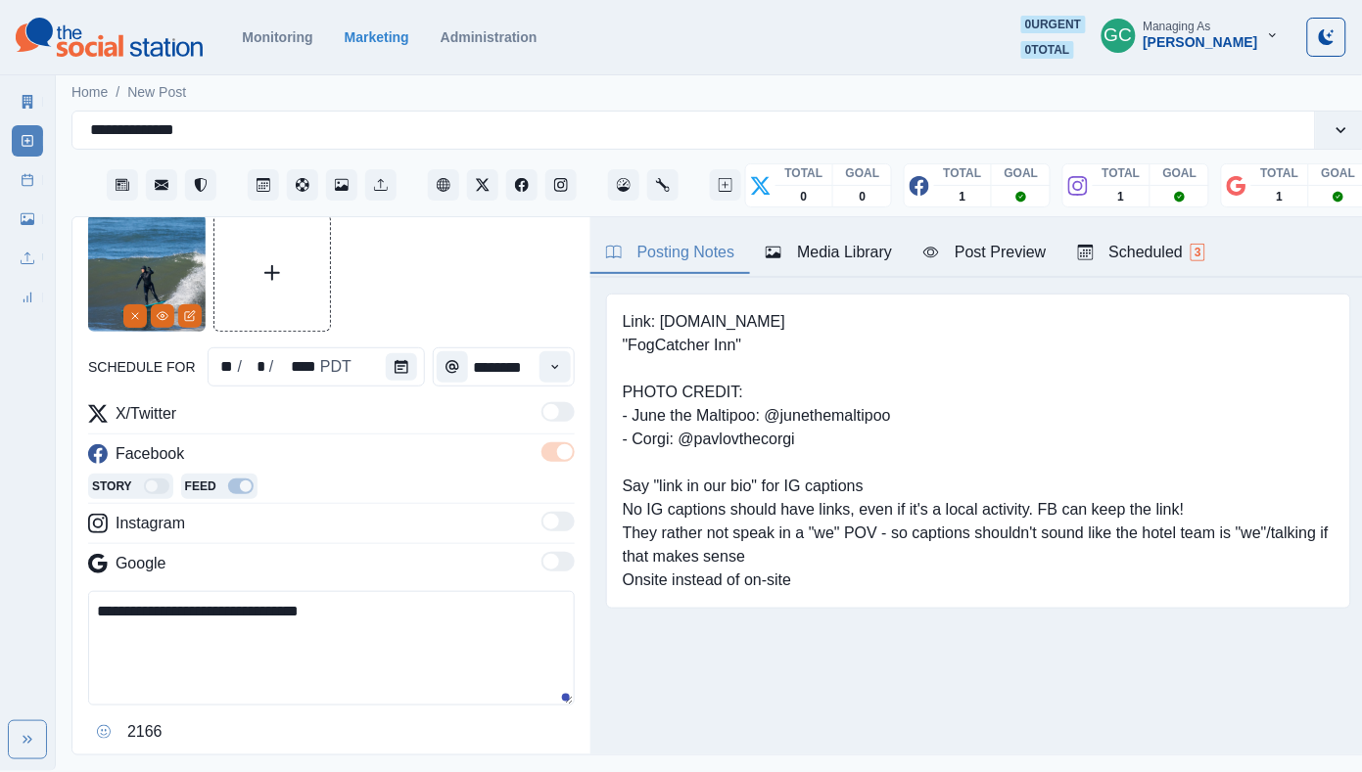
scroll to position [92, 0]
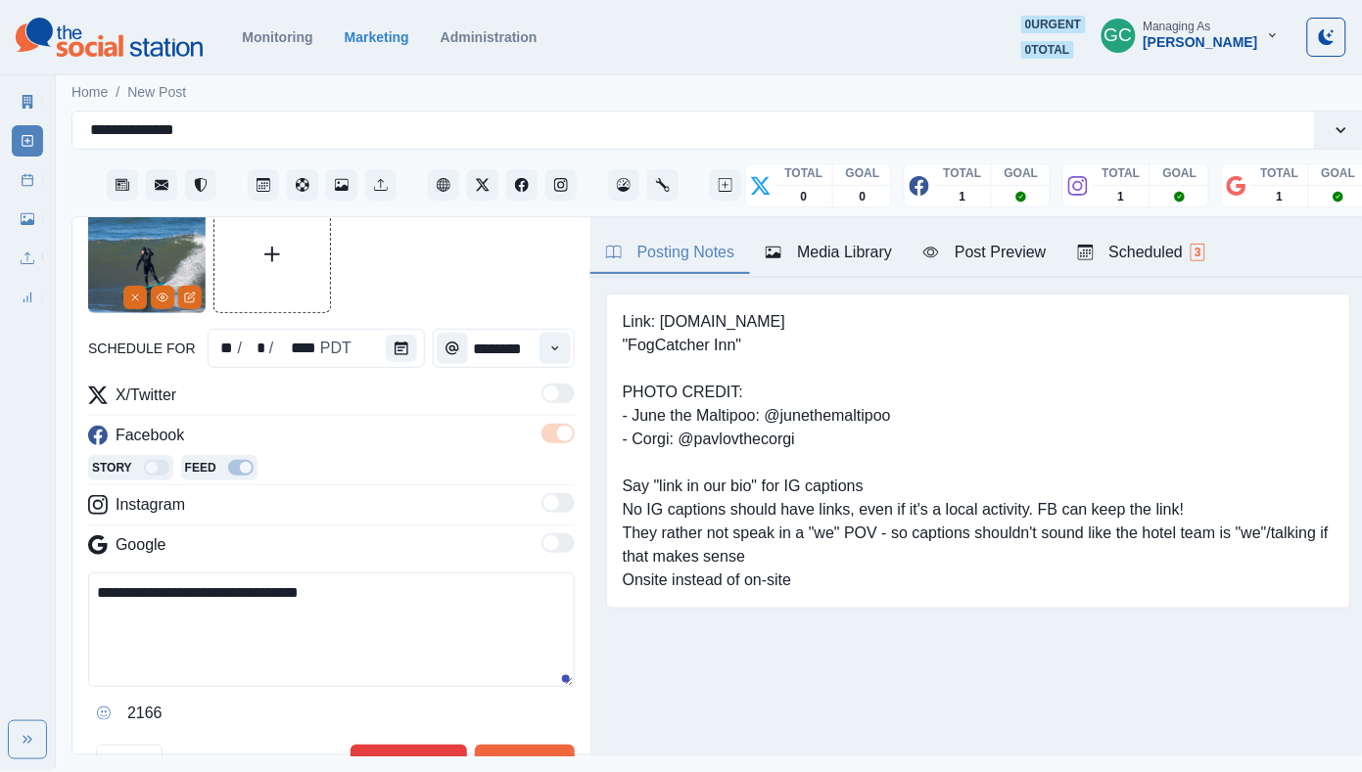
drag, startPoint x: 279, startPoint y: 595, endPoint x: 253, endPoint y: 571, distance: 36.0
click at [253, 572] on div "**********" at bounding box center [331, 557] width 486 height 346
paste textarea "**********"
drag, startPoint x: 472, startPoint y: 617, endPoint x: 9, endPoint y: 490, distance: 479.9
click at [9, 490] on div "**********" at bounding box center [681, 385] width 1362 height 771
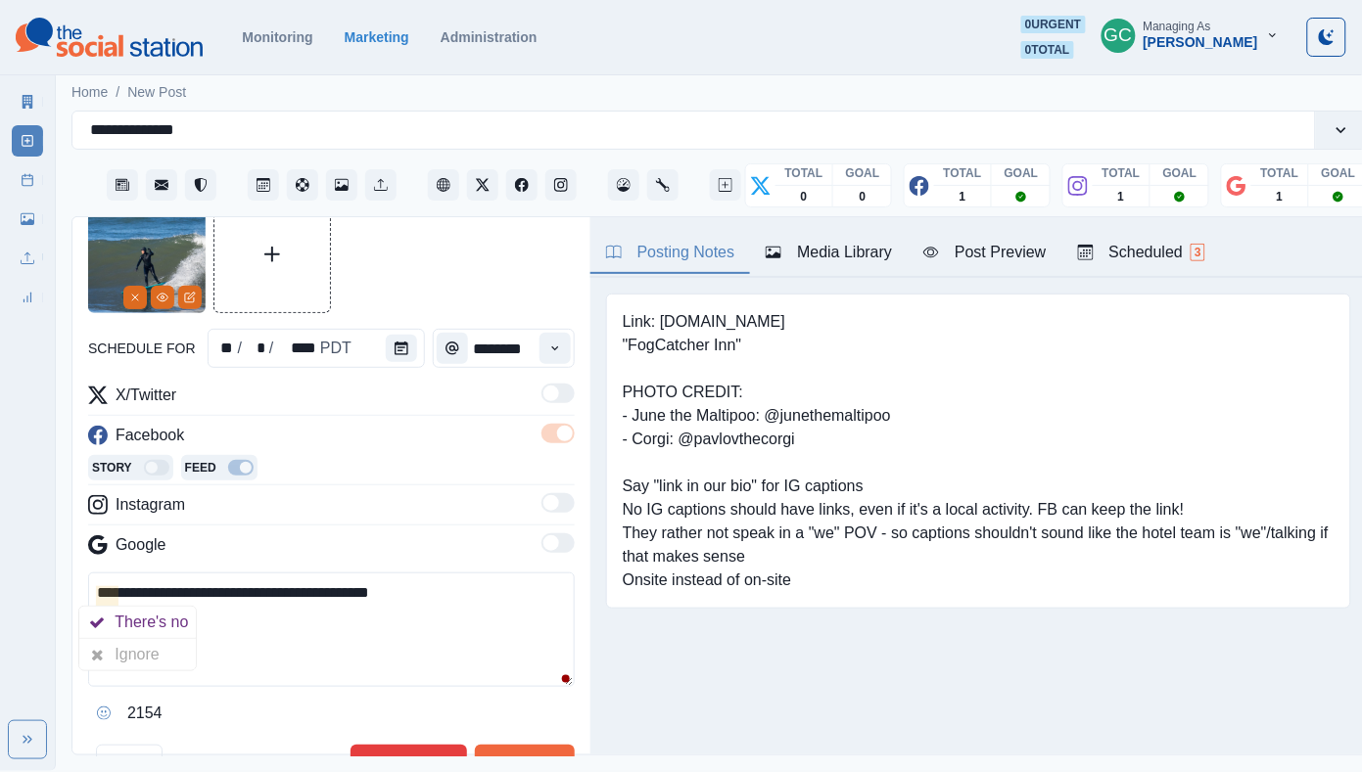
click at [475, 622] on textarea "**********" at bounding box center [331, 630] width 486 height 115
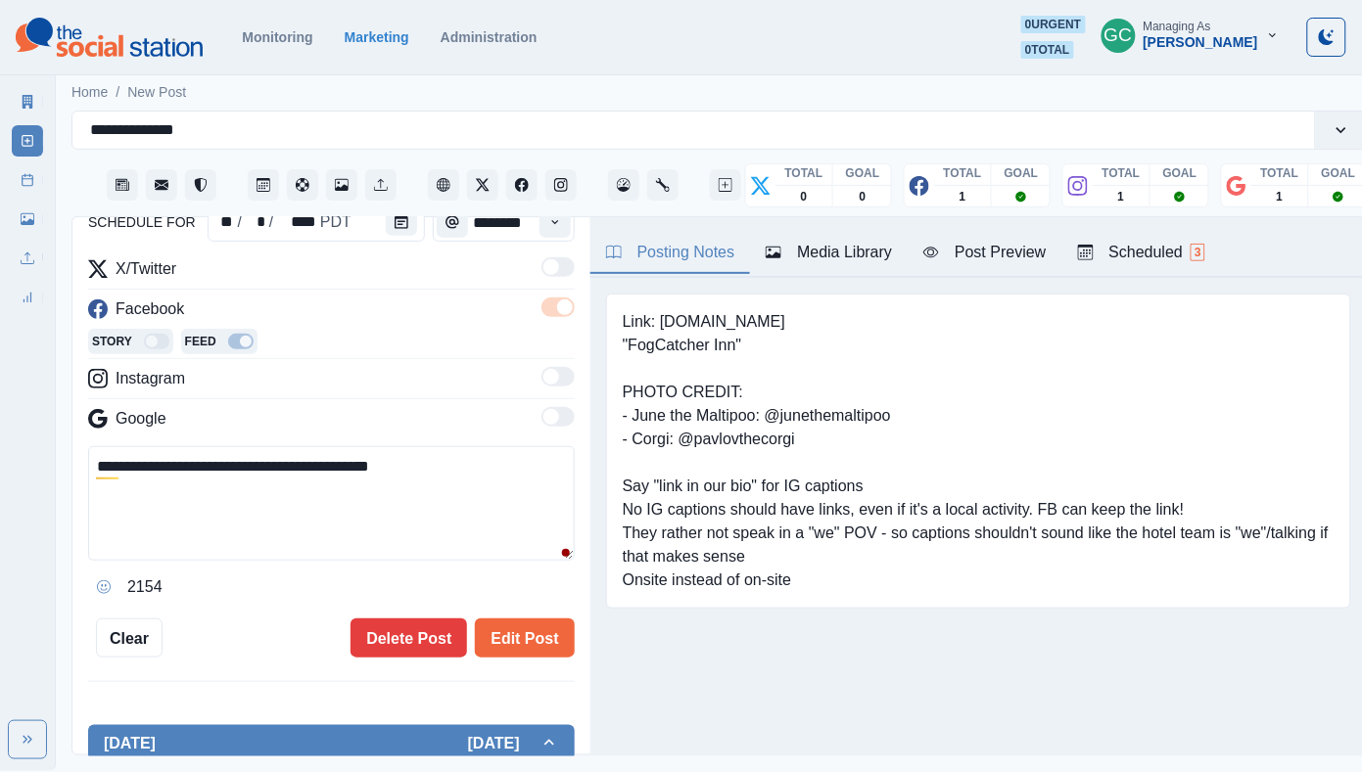
scroll to position [222, 0]
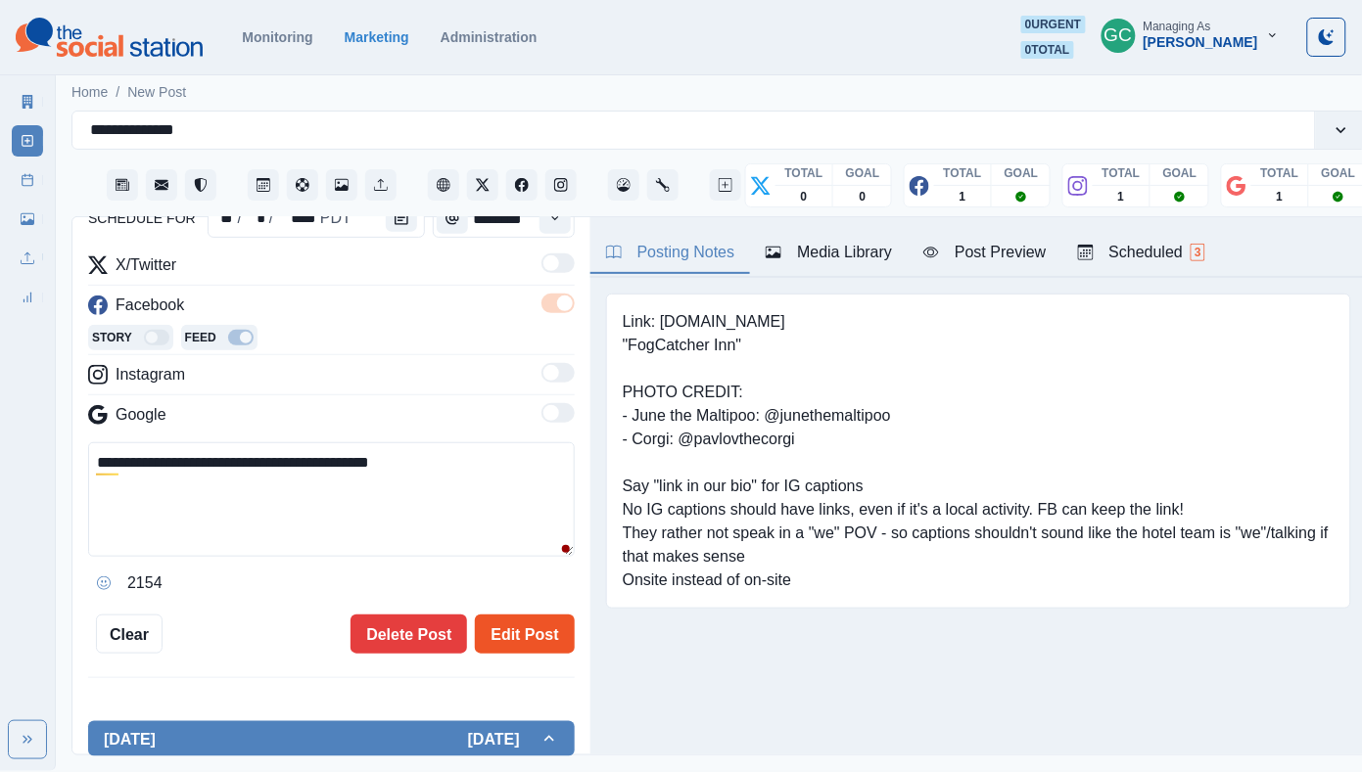
type textarea "**********"
click at [545, 645] on button "Edit Post" at bounding box center [524, 634] width 99 height 39
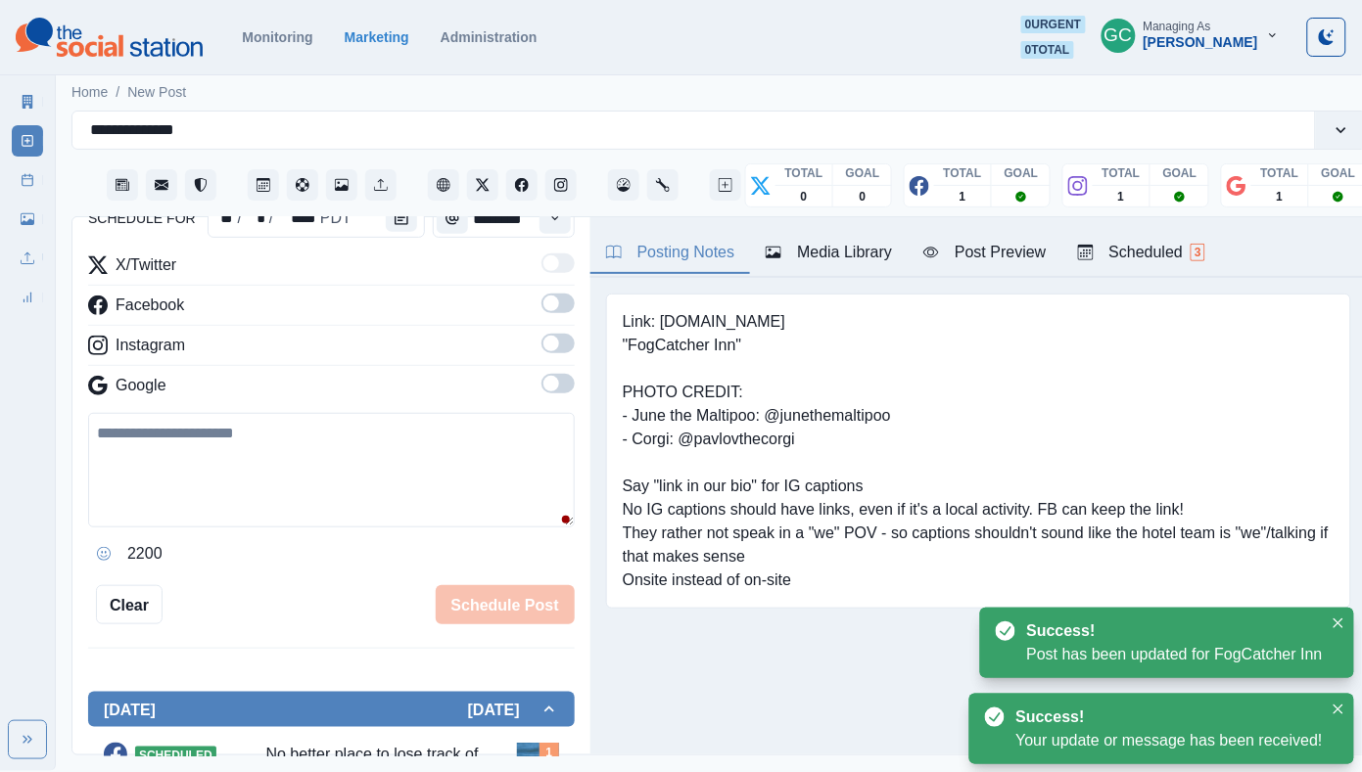
click at [1150, 244] on div "Scheduled 3" at bounding box center [1141, 252] width 127 height 23
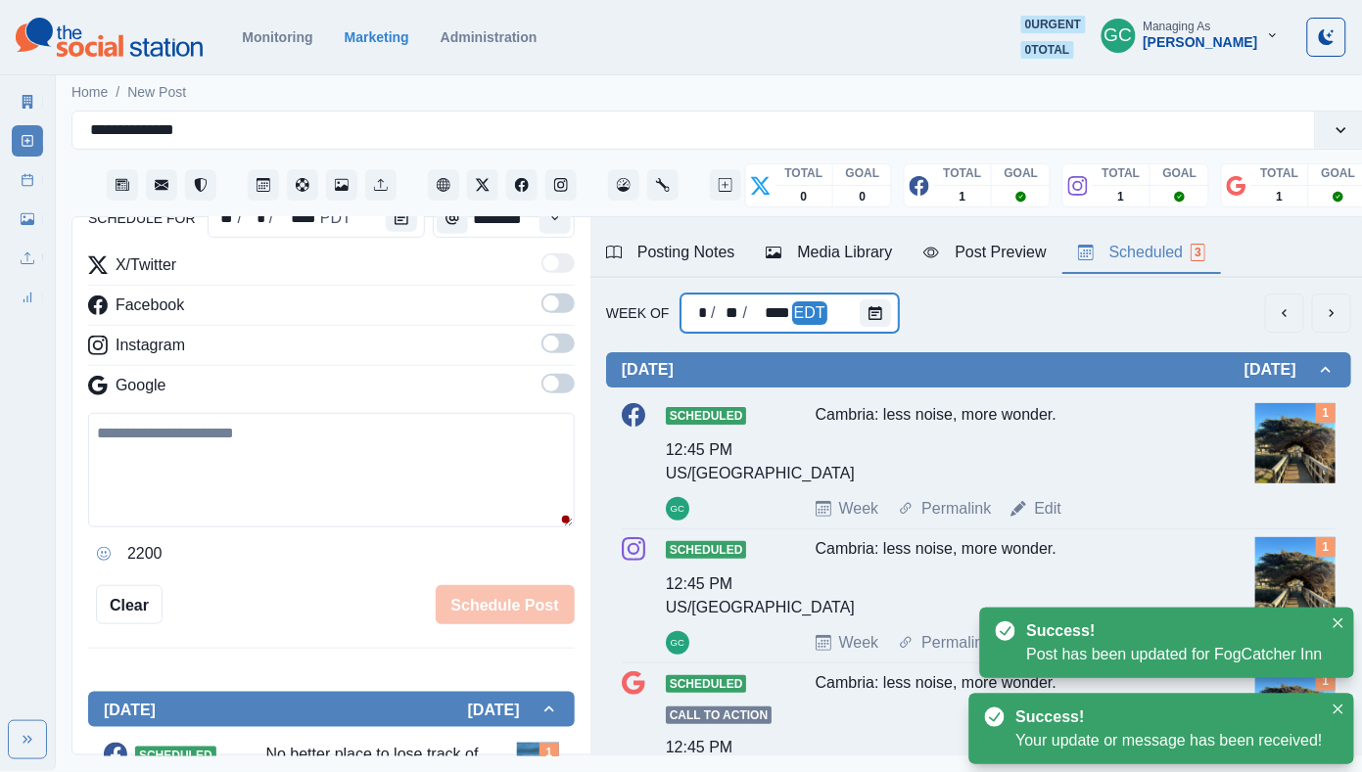
click at [843, 318] on div "* / ** / **** EDT" at bounding box center [788, 313] width 217 height 39
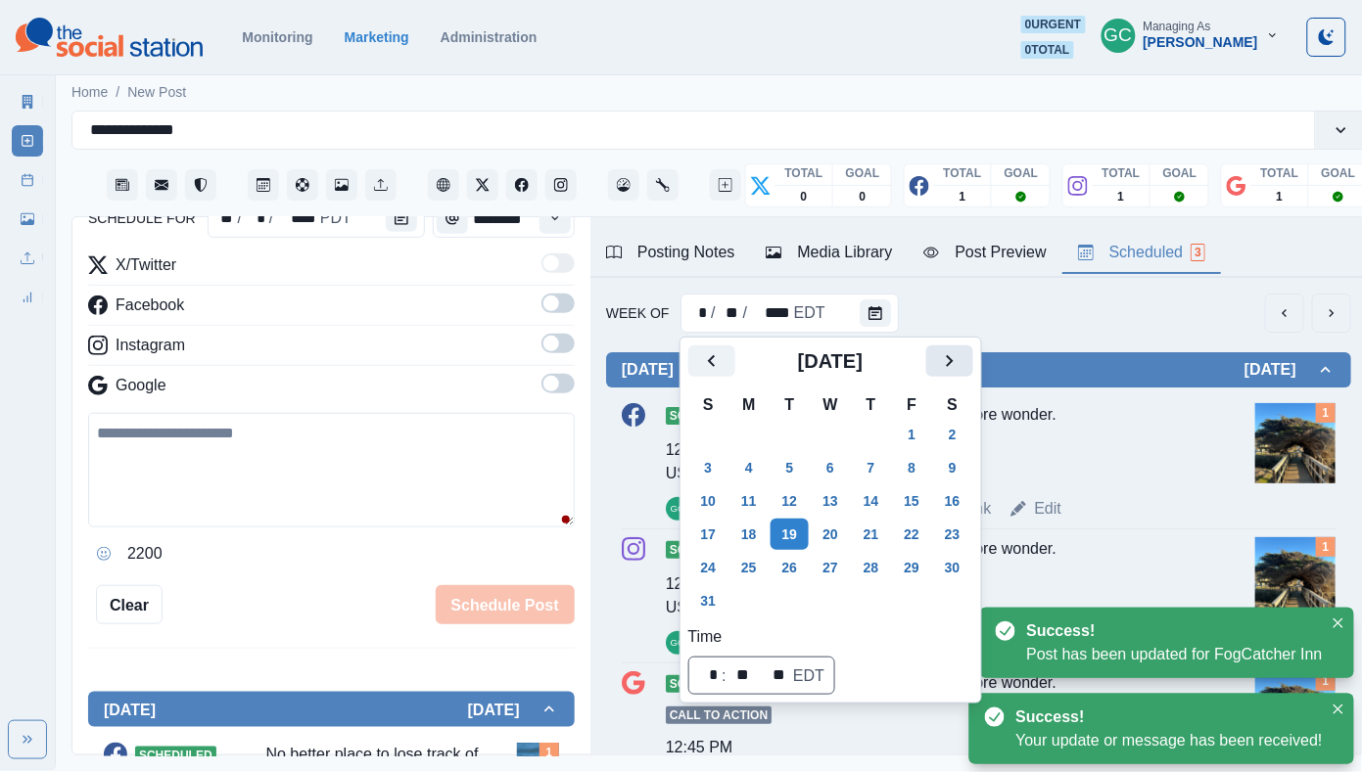
click at [973, 364] on button "Next" at bounding box center [949, 361] width 47 height 31
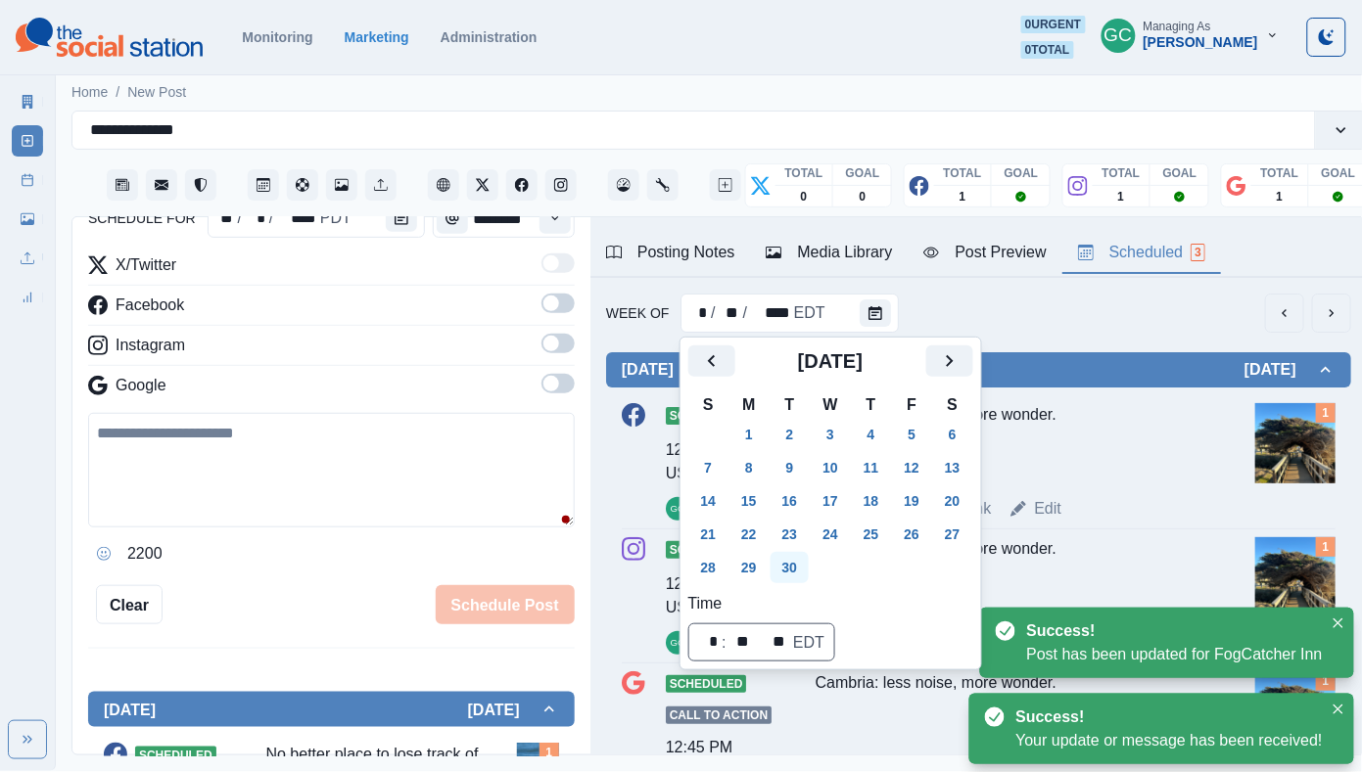
click at [810, 559] on button "30" at bounding box center [789, 567] width 39 height 31
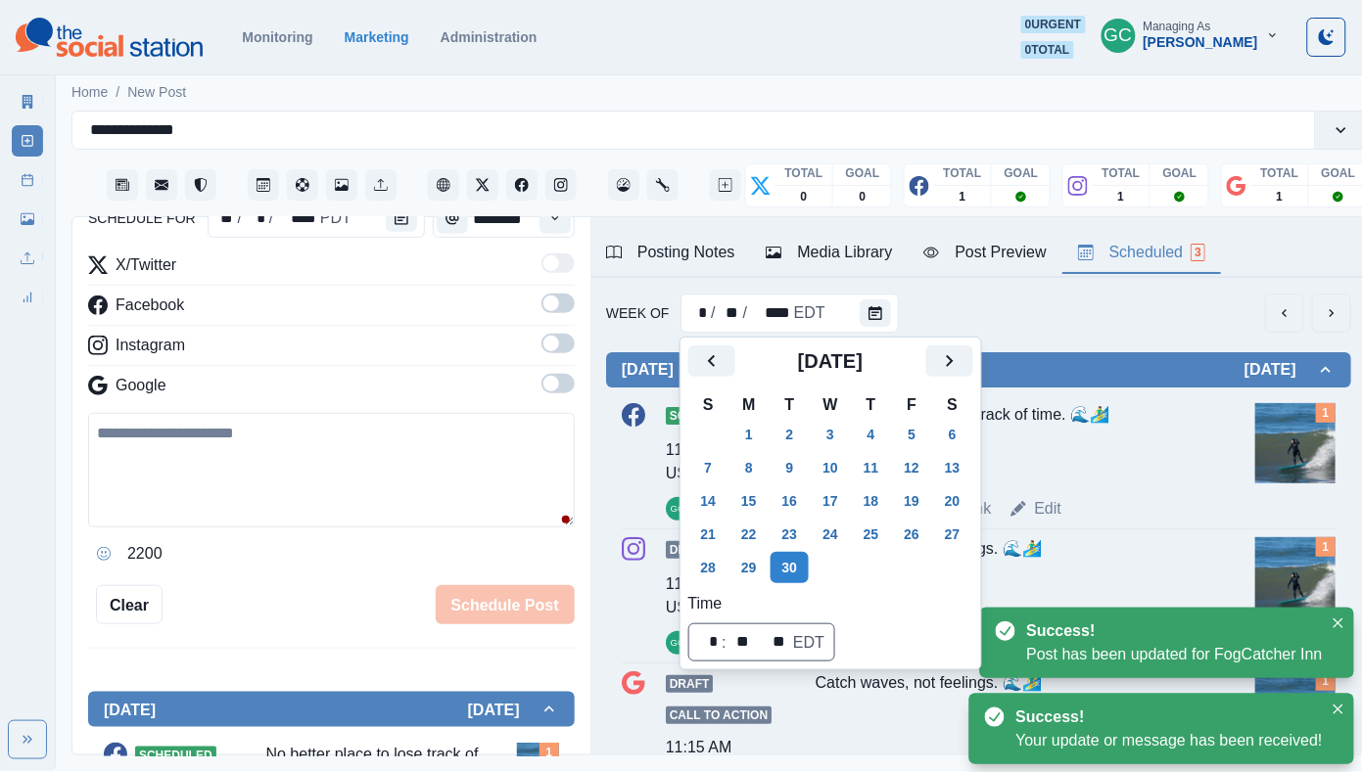
click at [1088, 467] on div "No better place to lose track of time. 🌊🏄‍♂️" at bounding box center [1009, 442] width 388 height 78
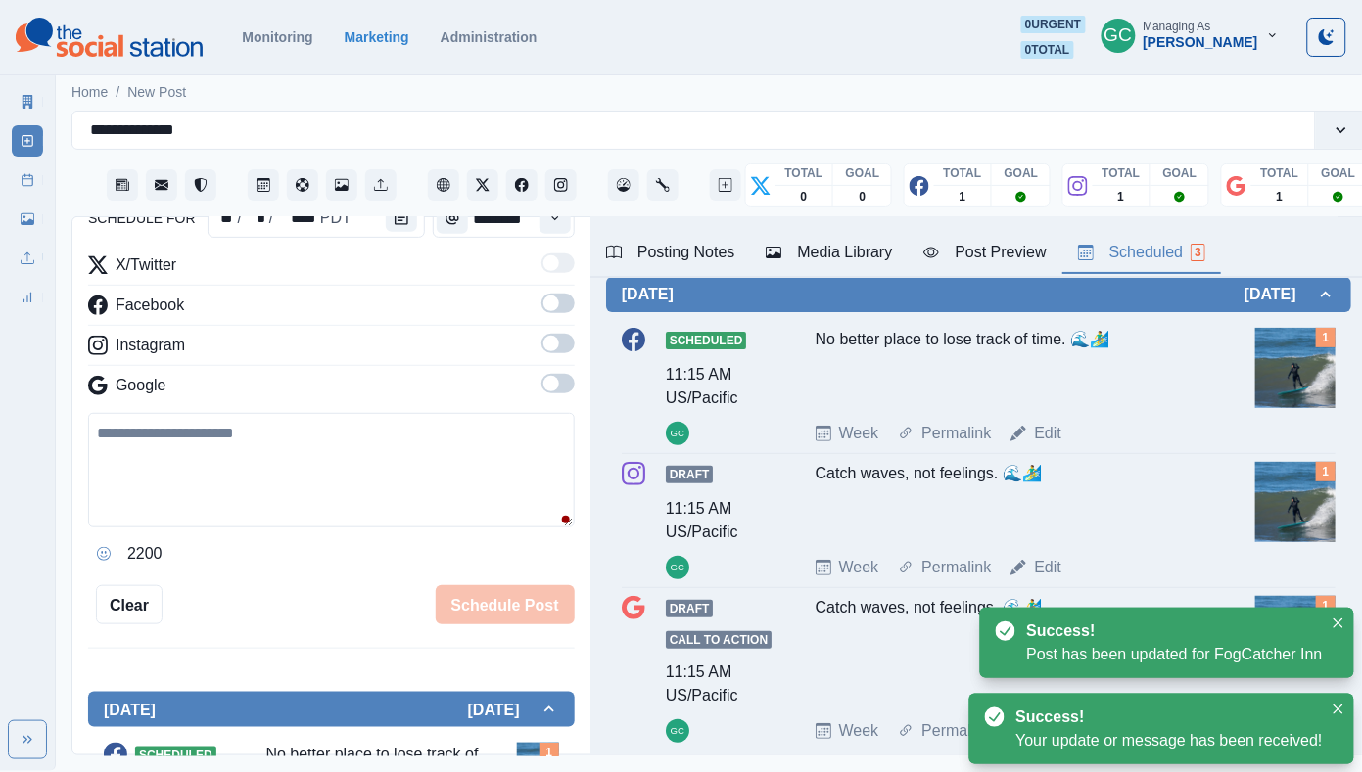
scroll to position [76, 0]
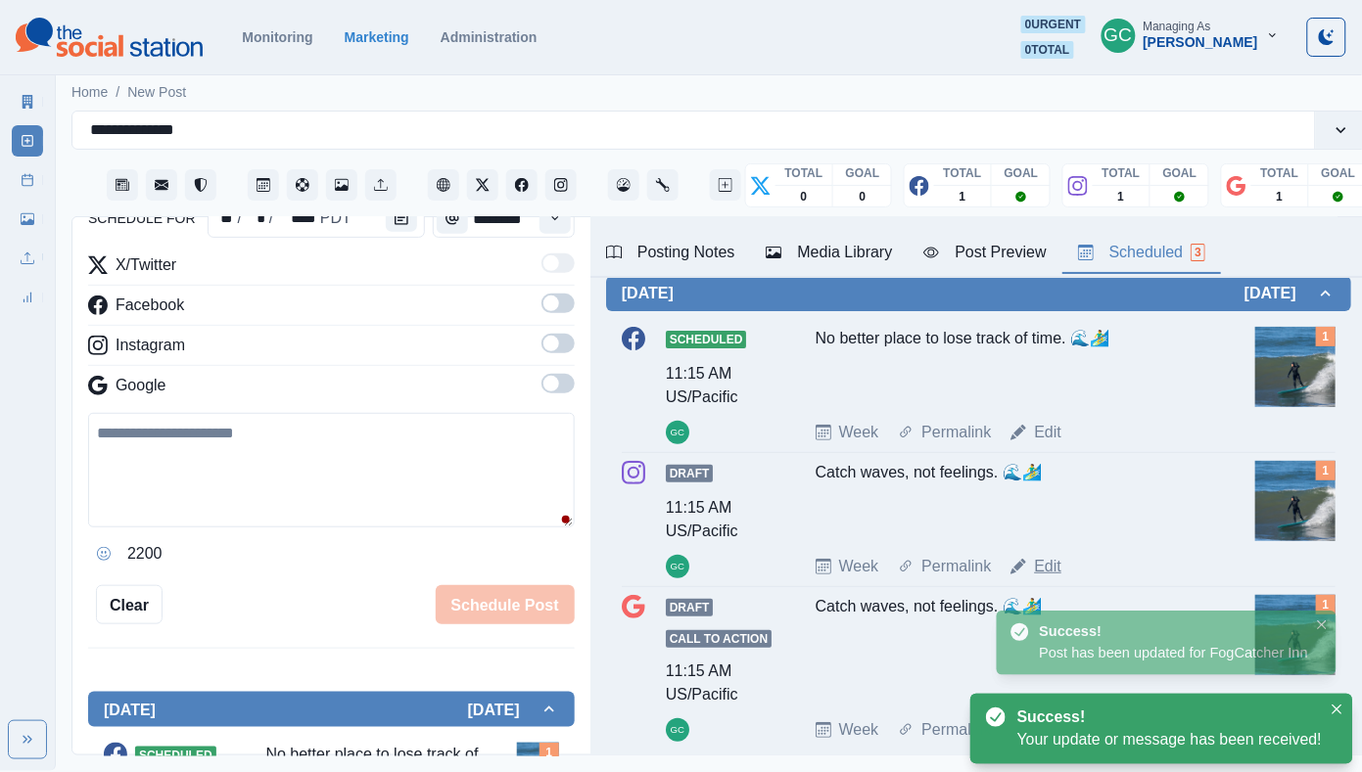
click at [1046, 573] on link "Edit" at bounding box center [1047, 566] width 27 height 23
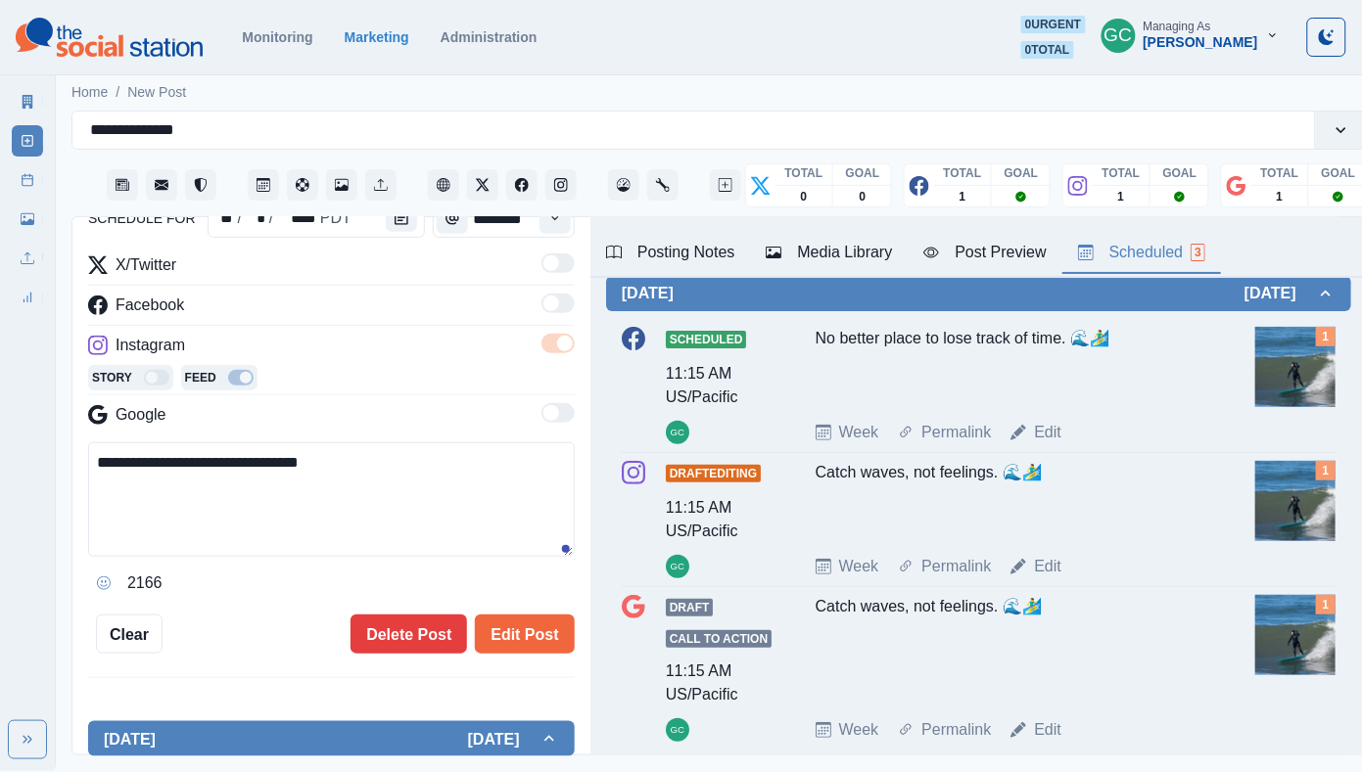
drag, startPoint x: 451, startPoint y: 506, endPoint x: 23, endPoint y: 498, distance: 428.8
click at [23, 498] on div "**********" at bounding box center [681, 385] width 1362 height 771
paste textarea "**********"
click at [152, 468] on textarea "**********" at bounding box center [331, 499] width 486 height 115
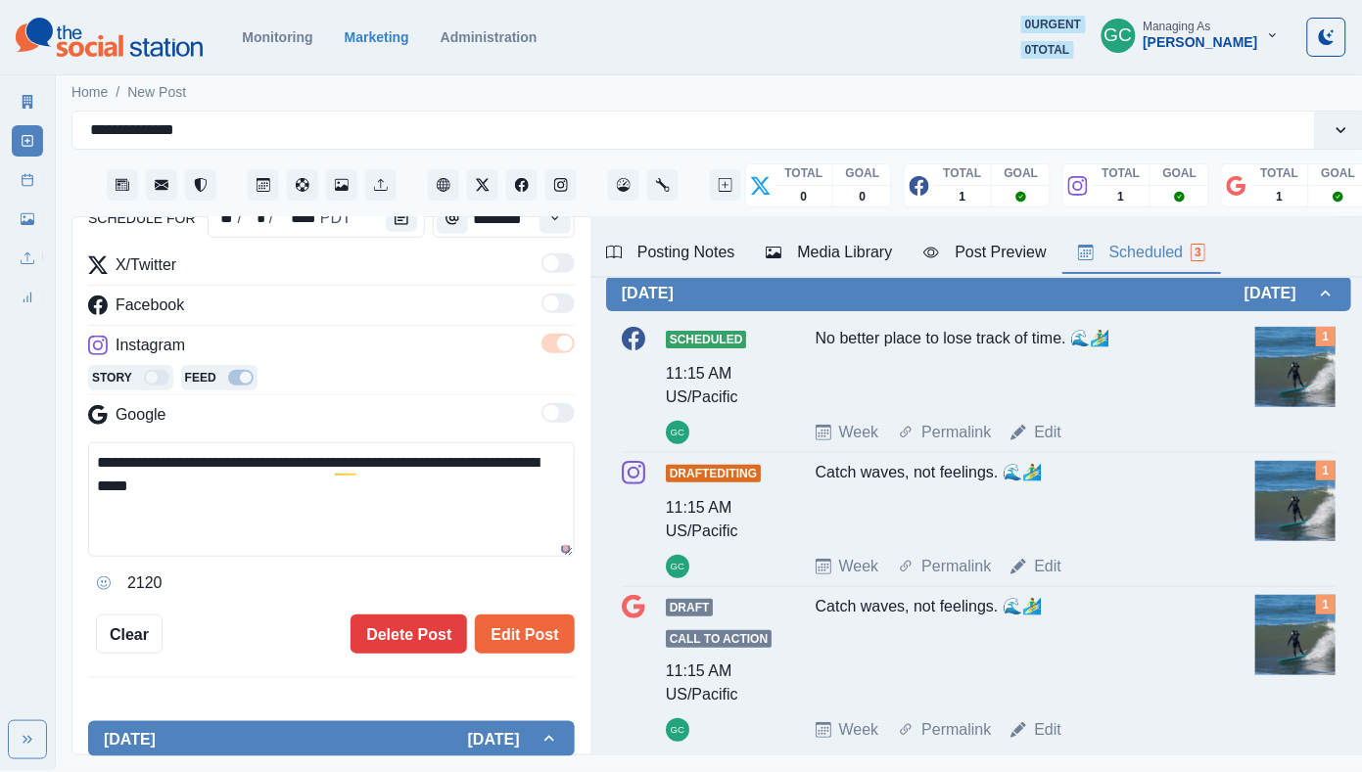
click at [152, 468] on textarea "**********" at bounding box center [331, 499] width 486 height 115
paste textarea
type textarea "**********"
click at [530, 630] on button "Edit Post" at bounding box center [524, 634] width 99 height 39
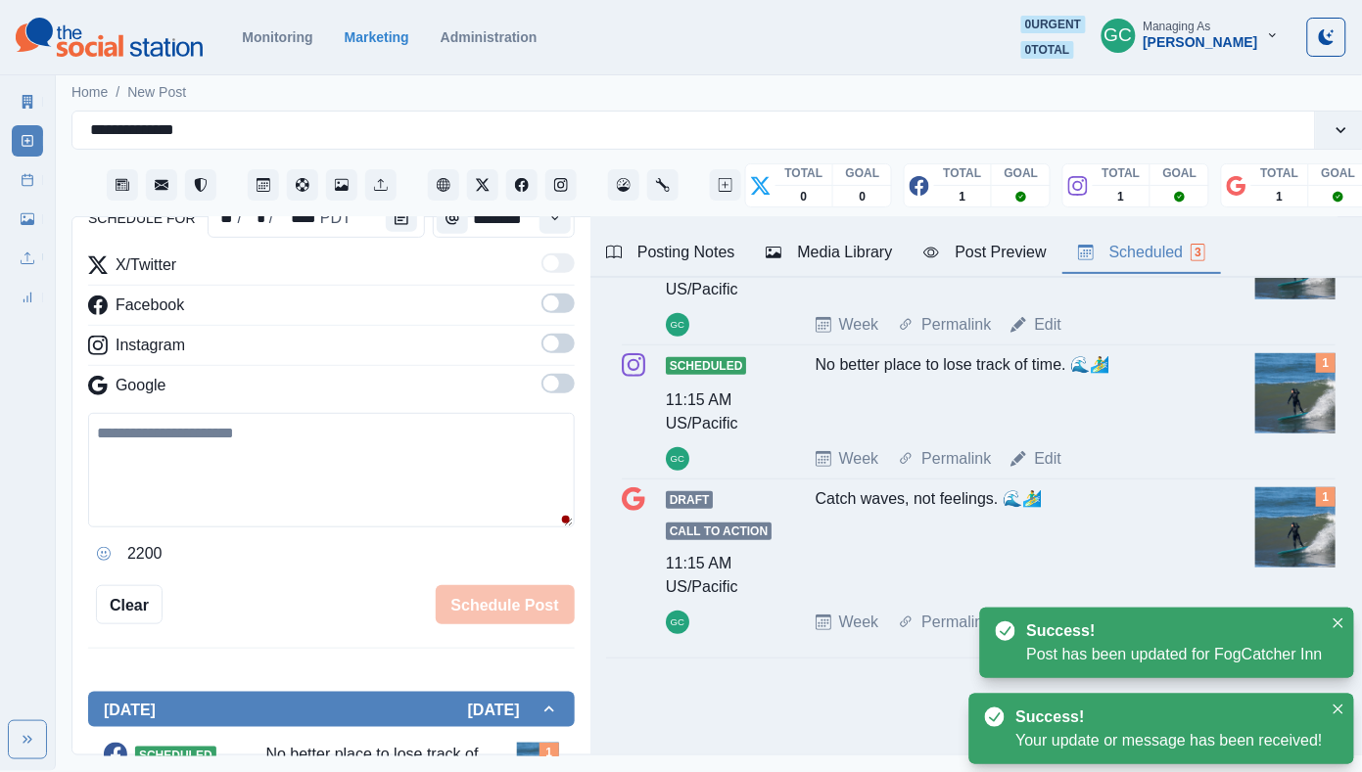
scroll to position [196, 0]
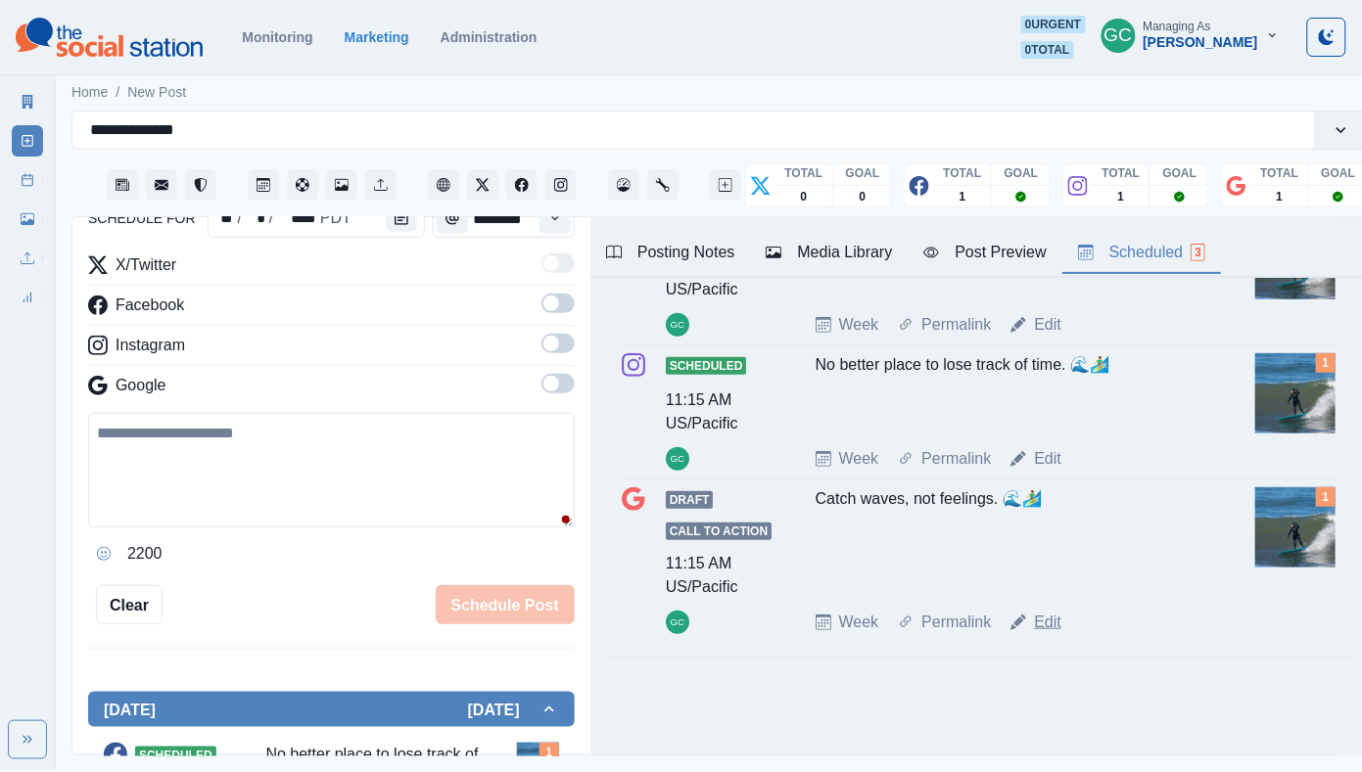
click at [1061, 622] on link "Edit" at bounding box center [1047, 622] width 27 height 23
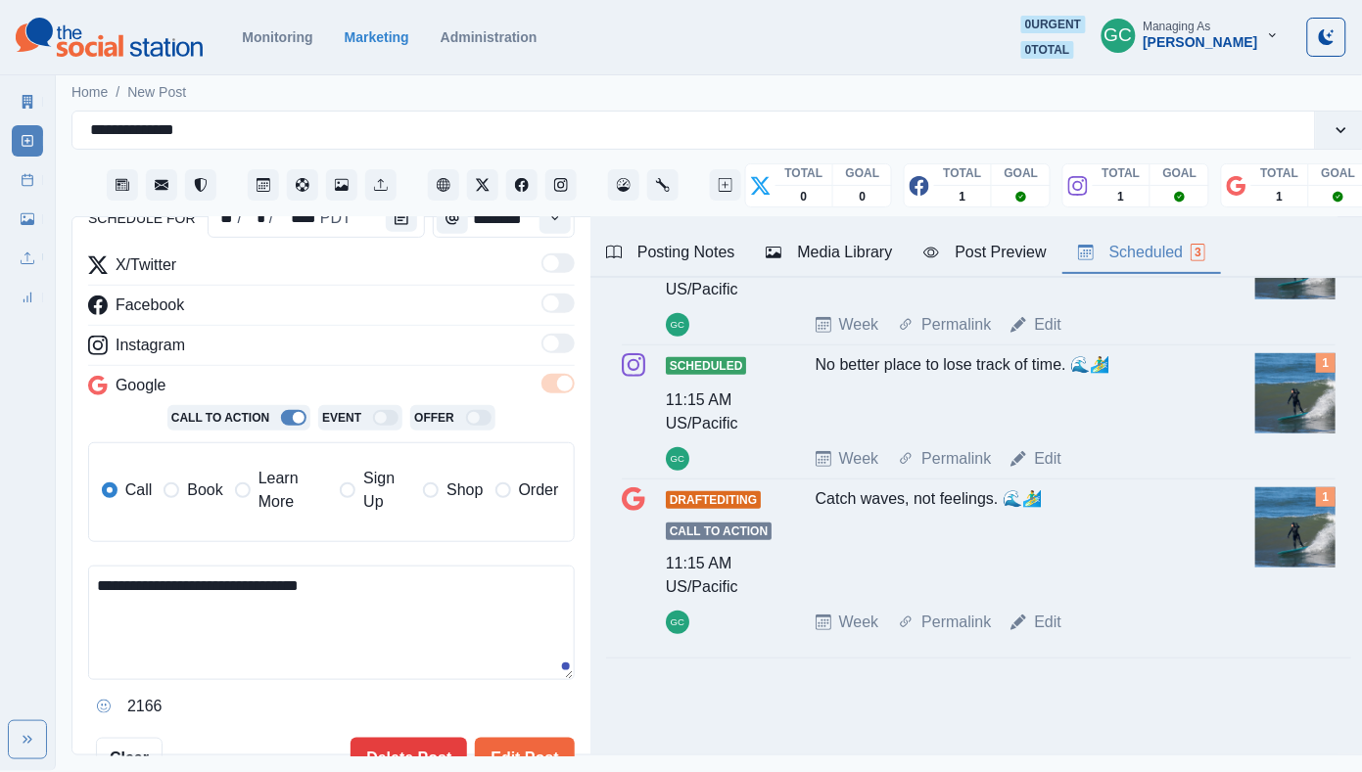
drag, startPoint x: 293, startPoint y: 592, endPoint x: 51, endPoint y: 537, distance: 247.9
click at [51, 537] on div "**********" at bounding box center [681, 385] width 1362 height 771
paste textarea "**********"
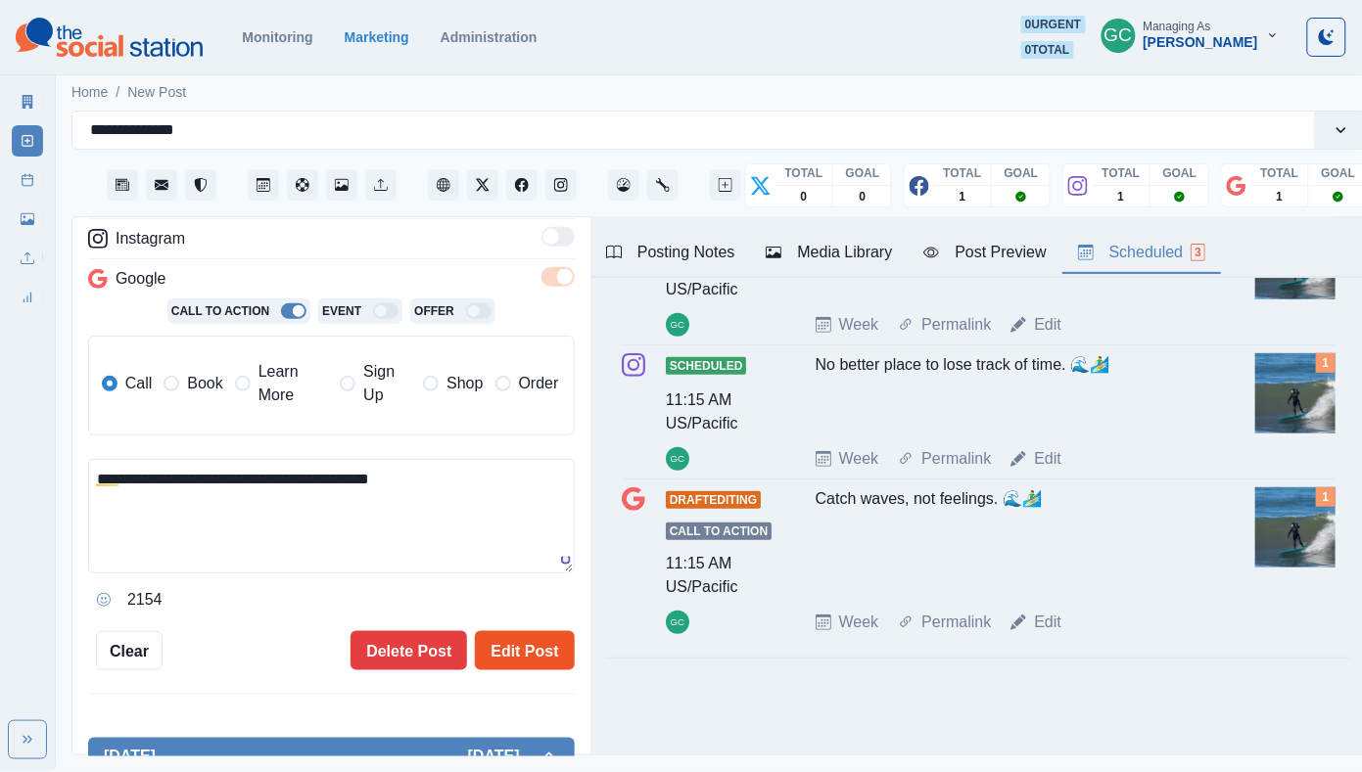
scroll to position [340, 0]
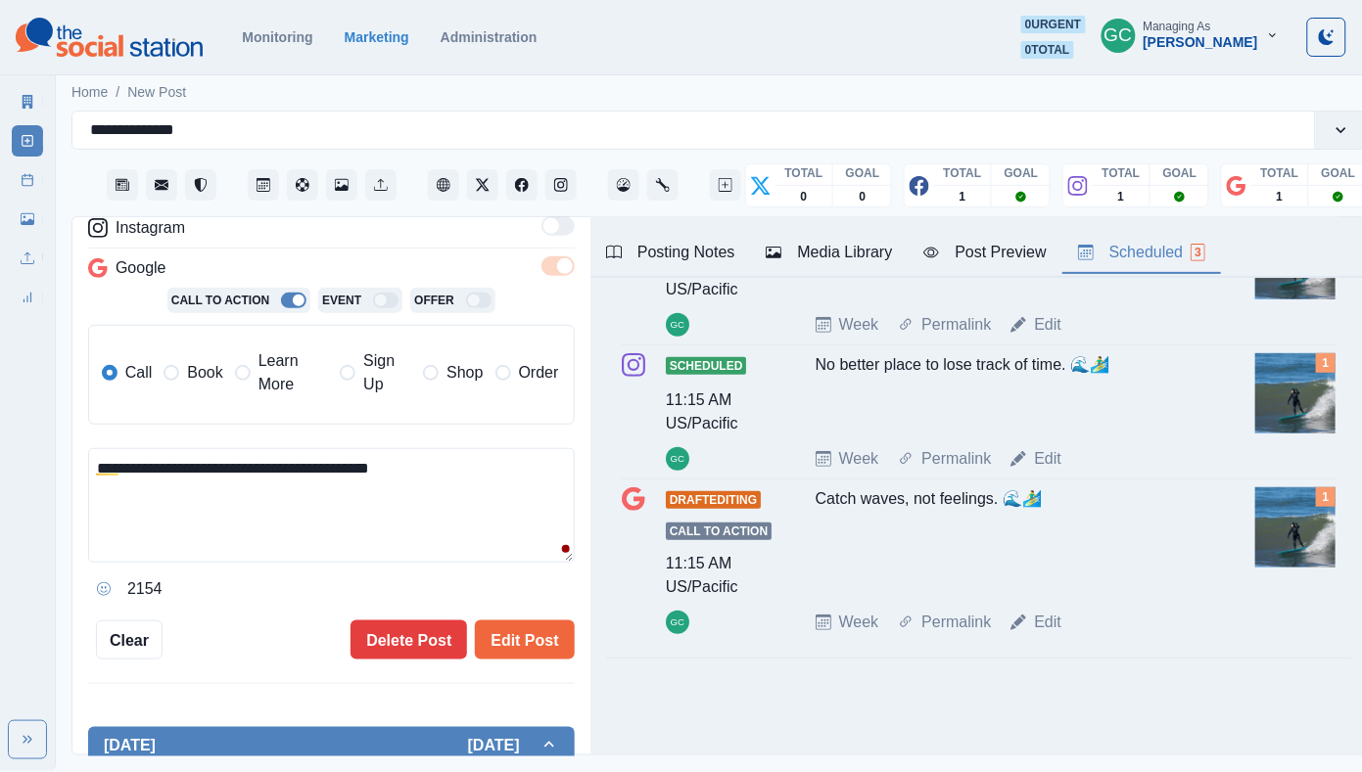
click at [266, 373] on span "Learn More" at bounding box center [292, 372] width 69 height 47
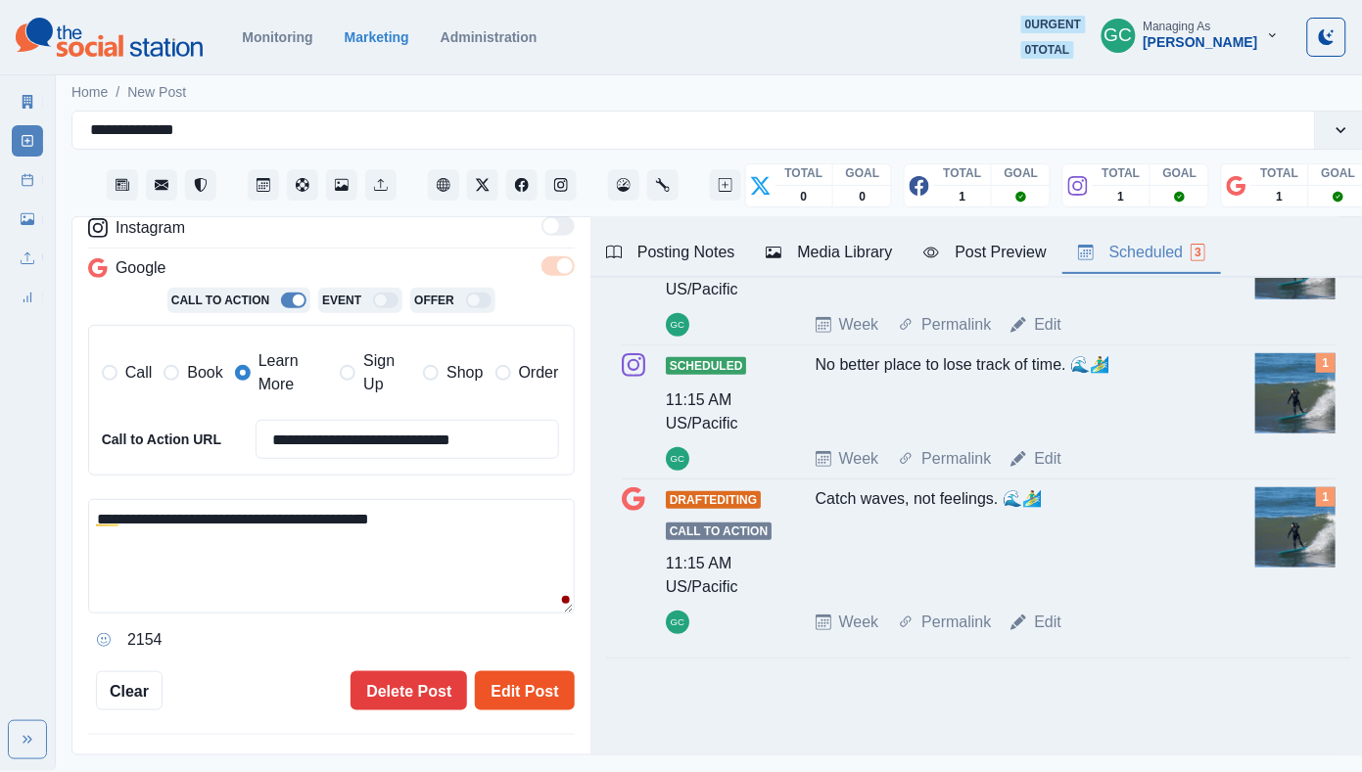
type textarea "**********"
click at [531, 672] on button "Edit Post" at bounding box center [524, 691] width 99 height 39
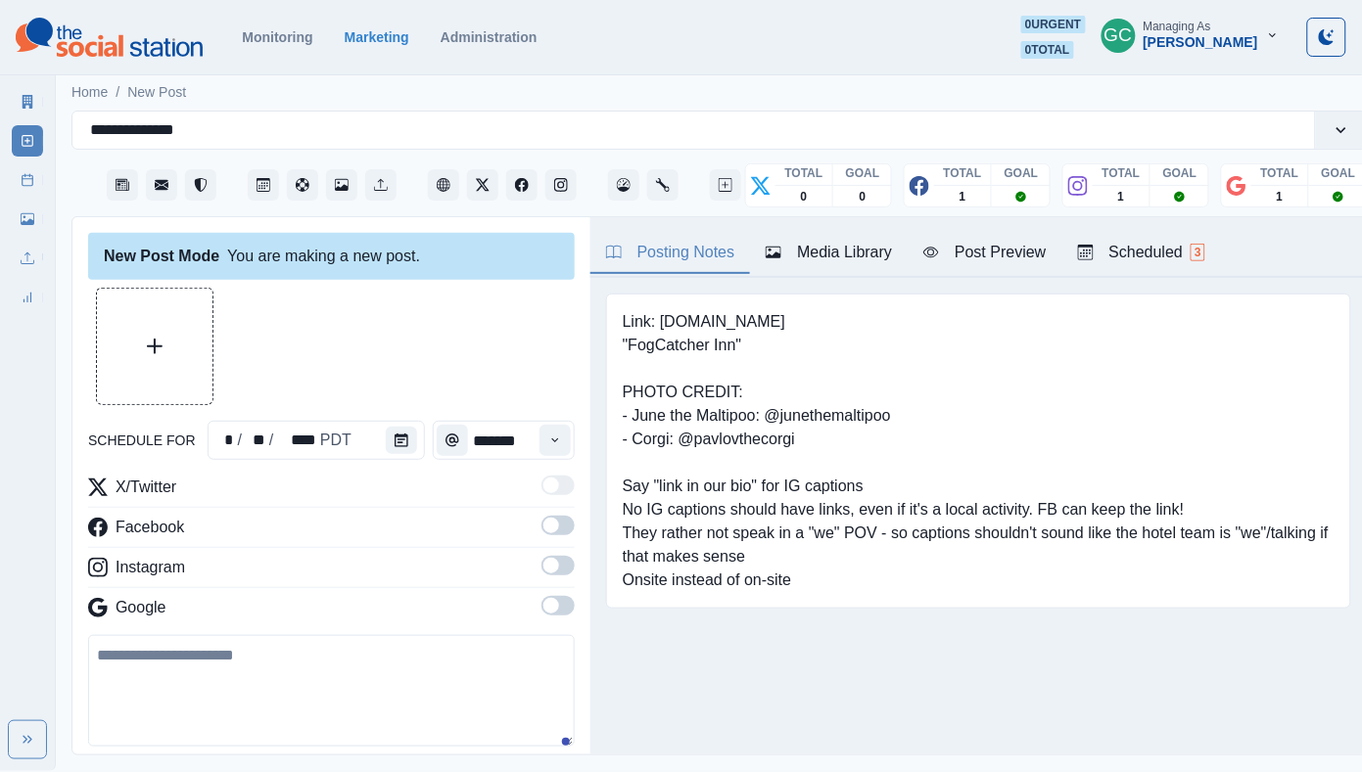
click at [122, 72] on section "Monitoring Marketing Administration 0 urgent 0 total GC Managing As Gizelle Car…" at bounding box center [681, 37] width 1362 height 75
click at [149, 54] on img at bounding box center [109, 37] width 187 height 39
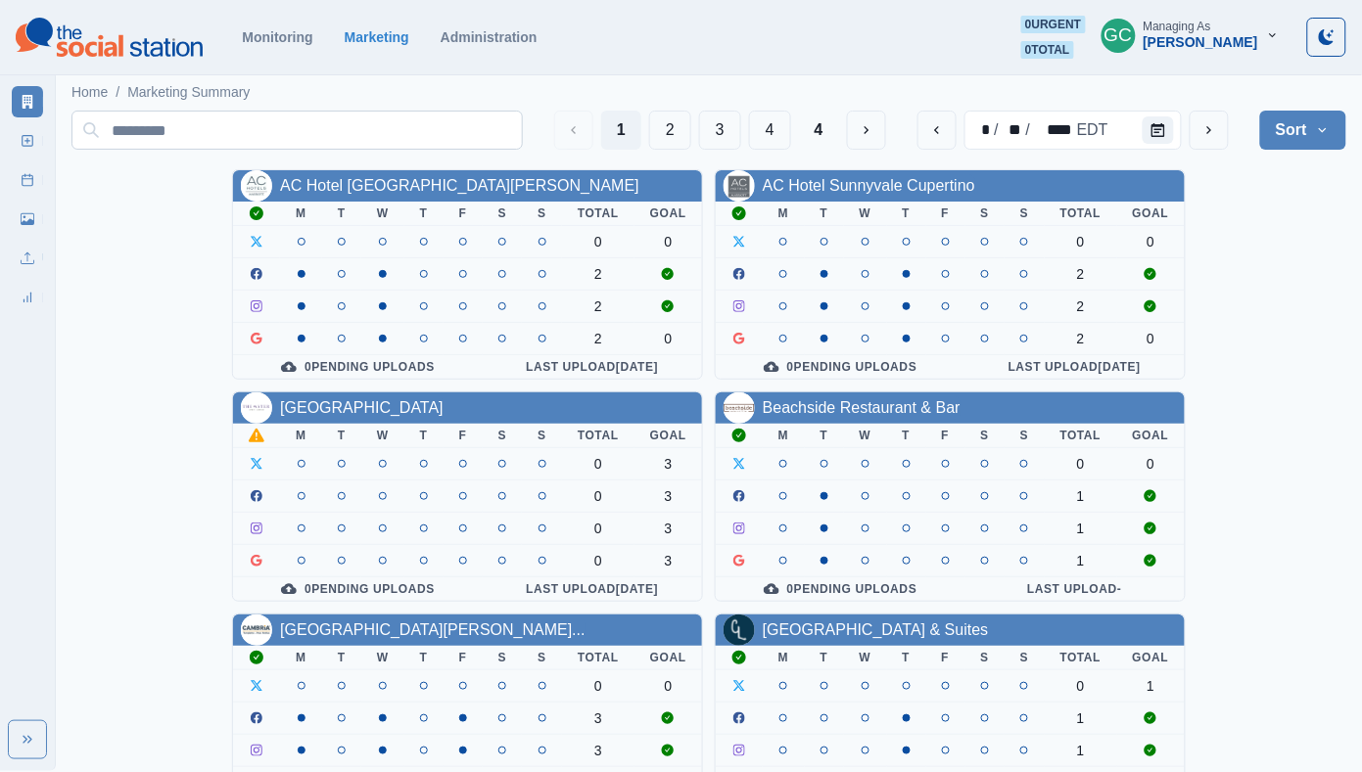
click at [163, 131] on input at bounding box center [296, 130] width 451 height 39
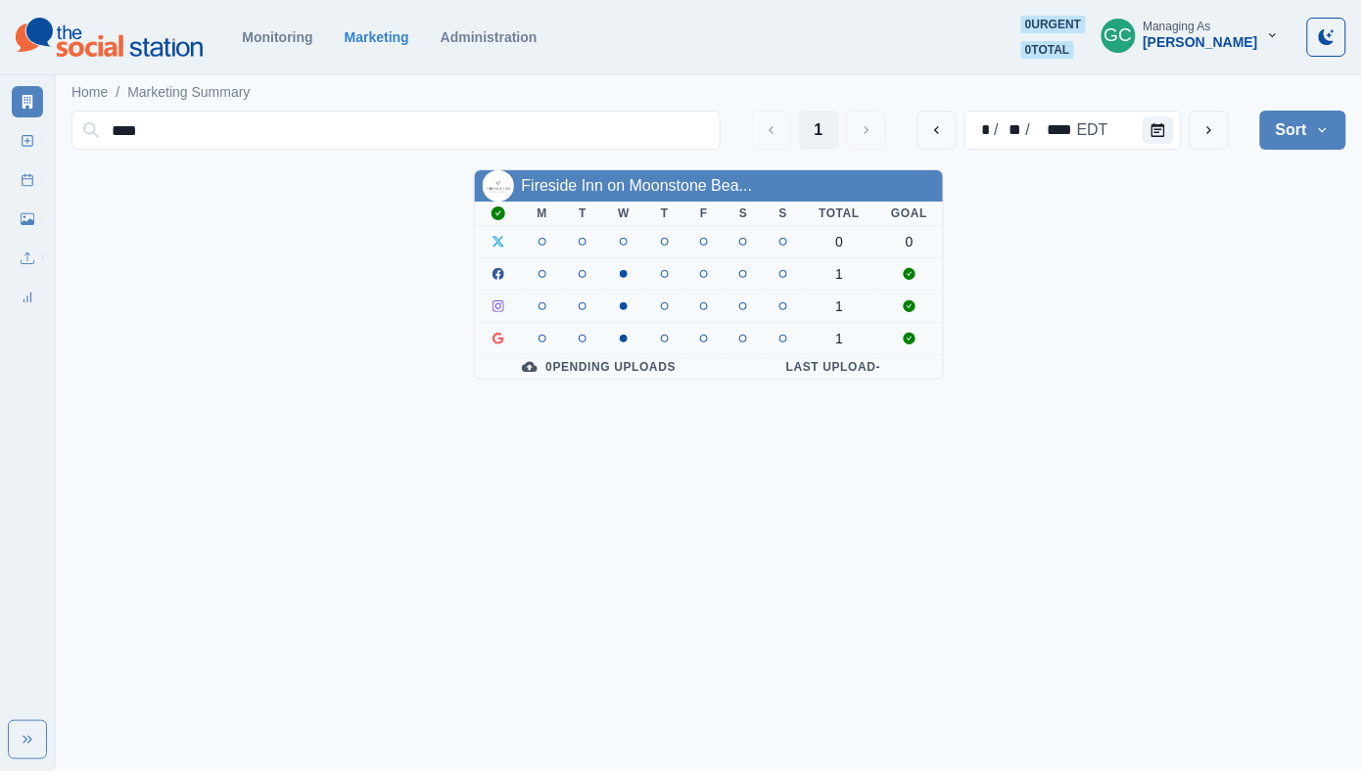
type input "****"
click at [556, 174] on div "Fireside Inn on Moonstone Bea..." at bounding box center [637, 185] width 231 height 23
click at [569, 190] on link "Fireside Inn on Moonstone Bea..." at bounding box center [637, 185] width 231 height 17
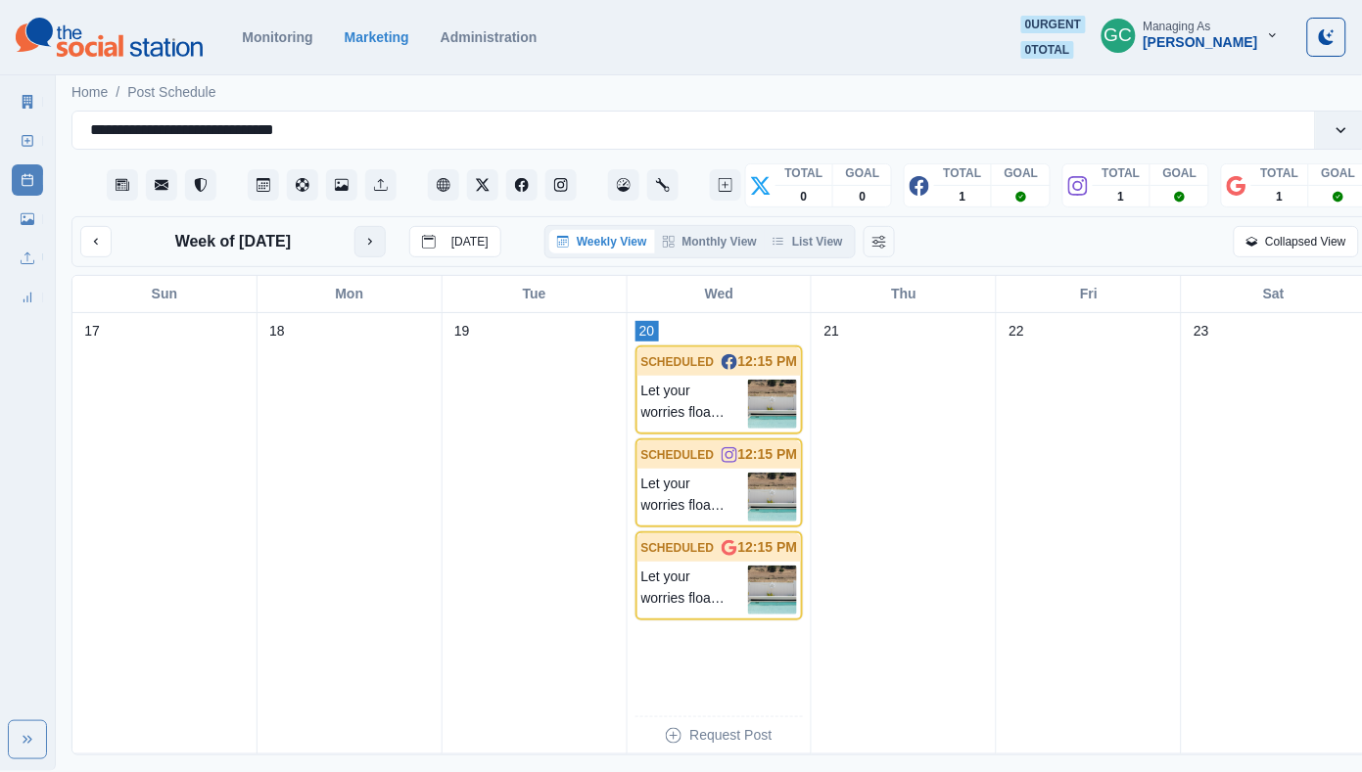
click at [368, 235] on icon "next month" at bounding box center [370, 242] width 14 height 14
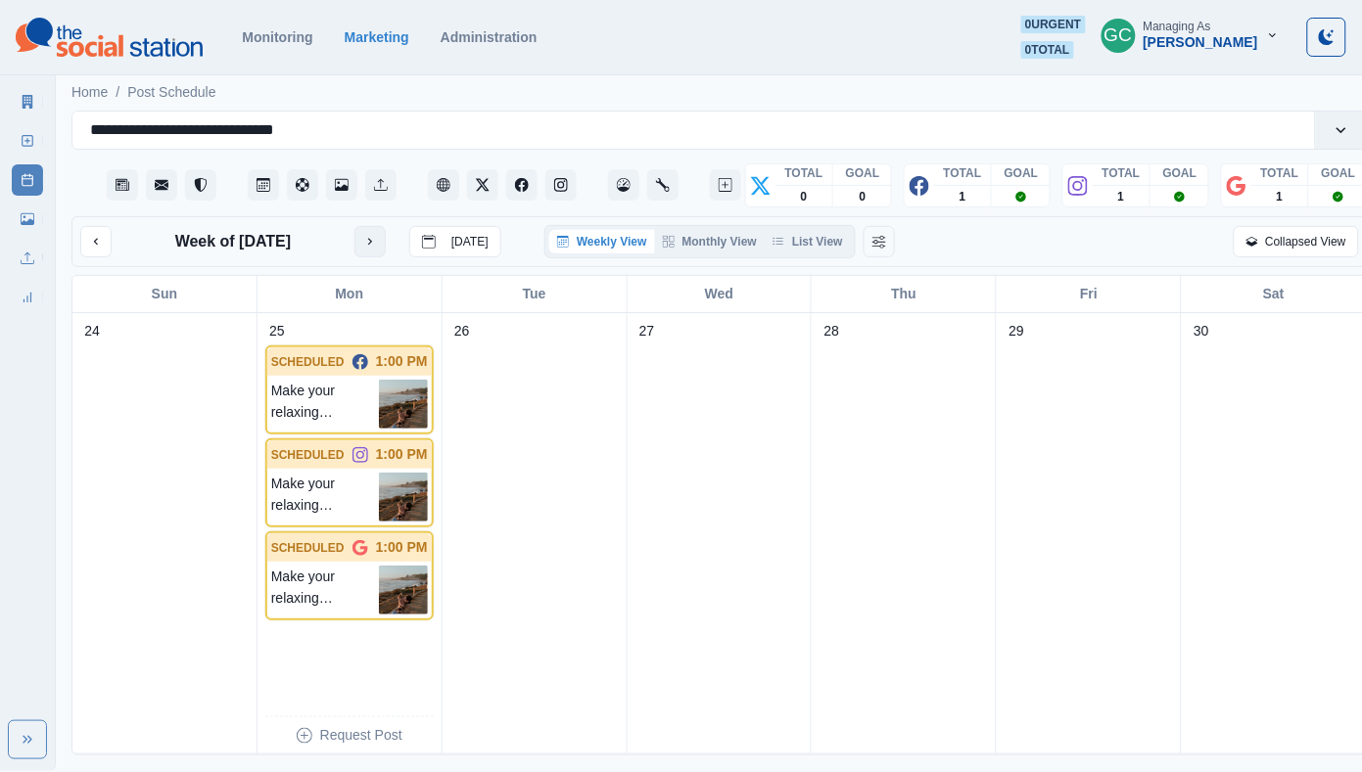
click at [368, 240] on icon "next month" at bounding box center [370, 242] width 14 height 14
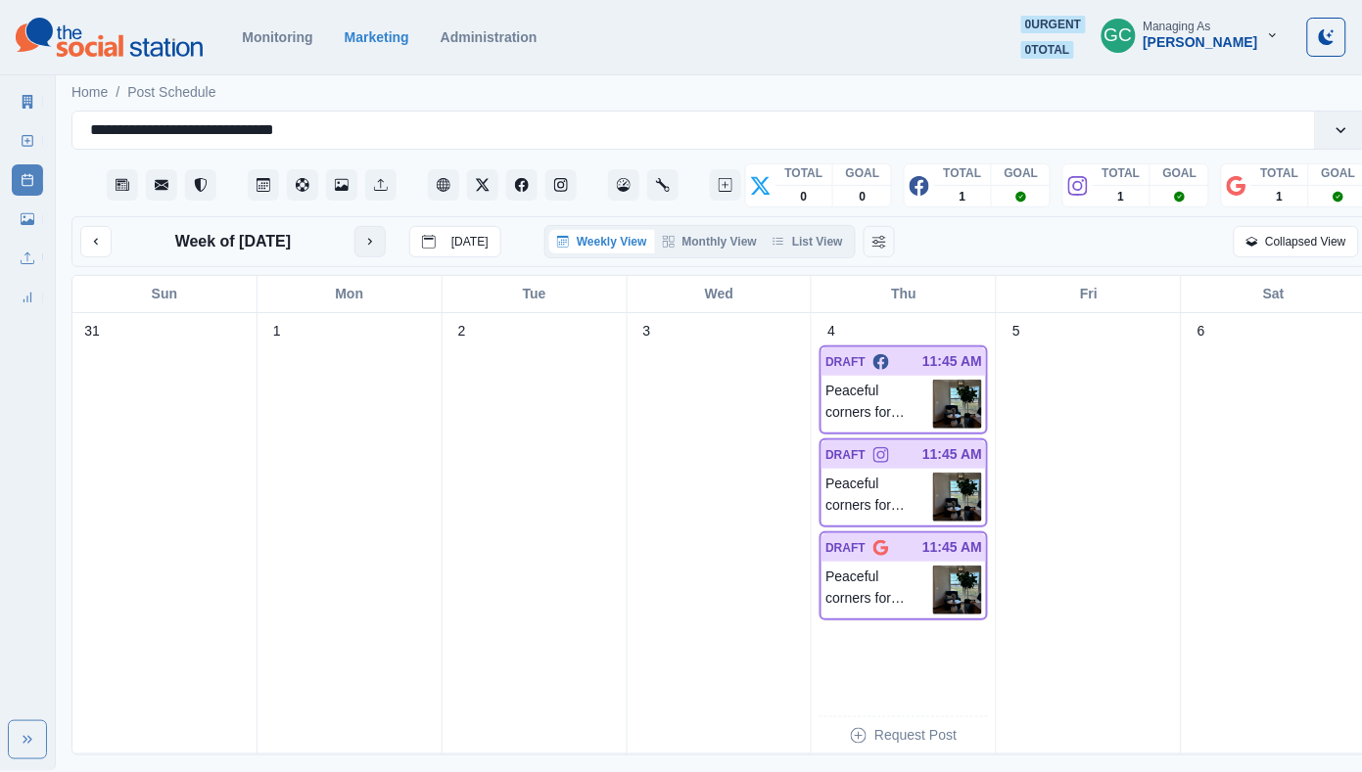
click at [368, 240] on button "next month" at bounding box center [369, 241] width 31 height 31
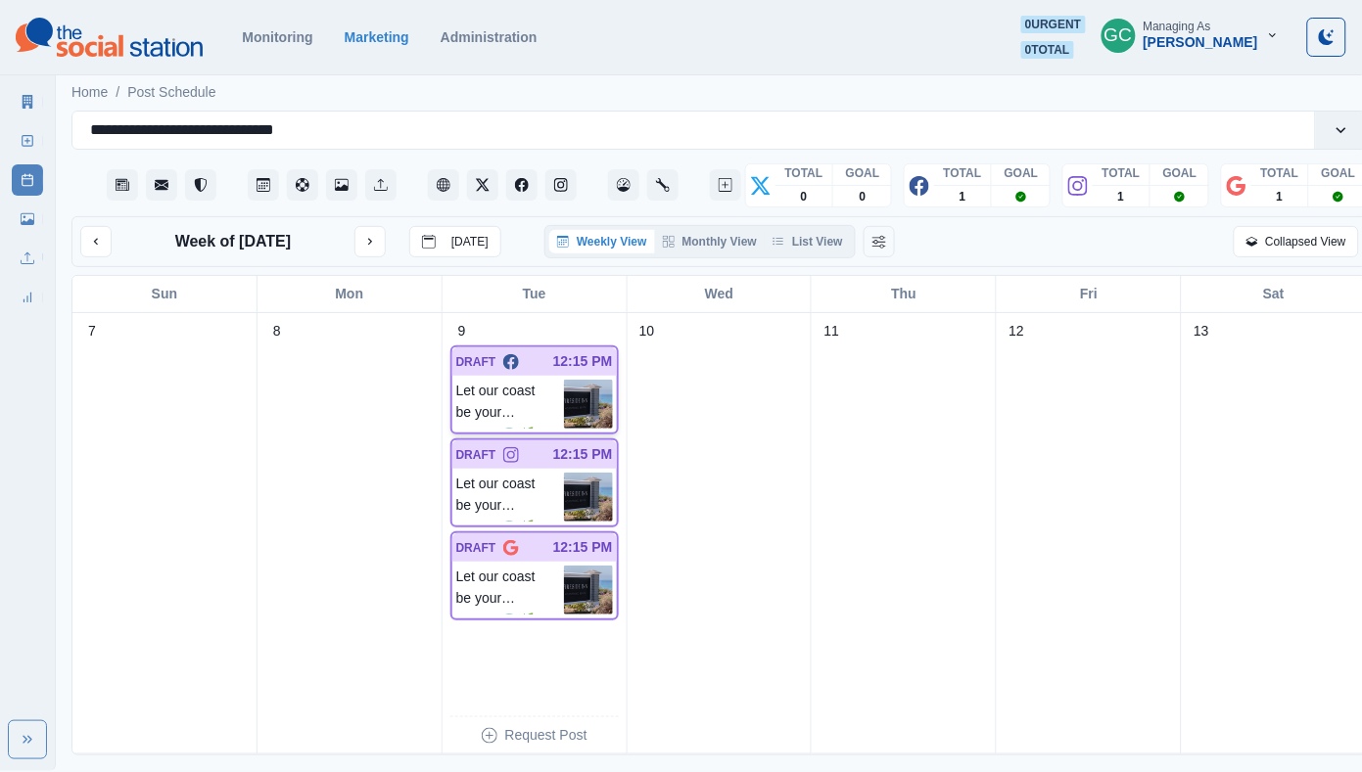
click at [560, 428] on p "Let our coast be your haven. 🌊🌿" at bounding box center [510, 404] width 108 height 49
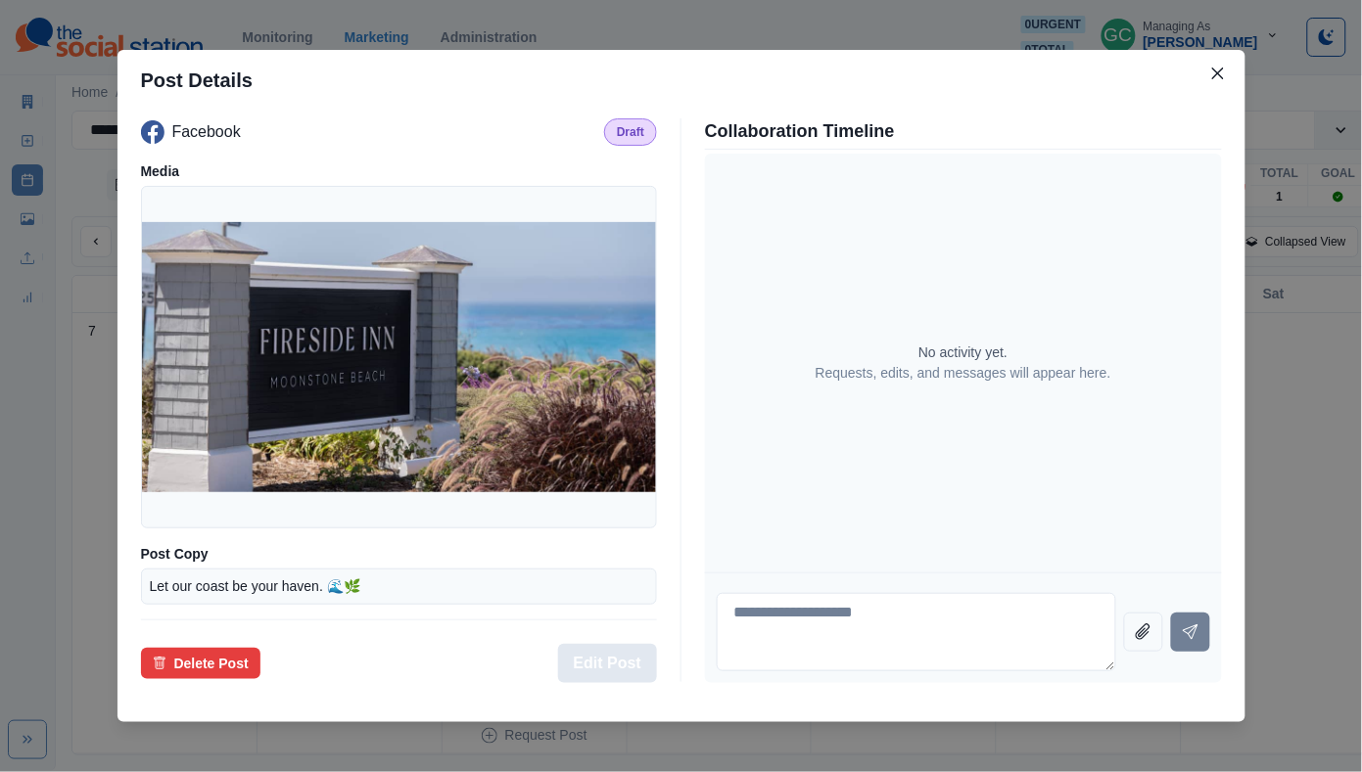
click at [605, 671] on button "Edit Post" at bounding box center [607, 663] width 99 height 39
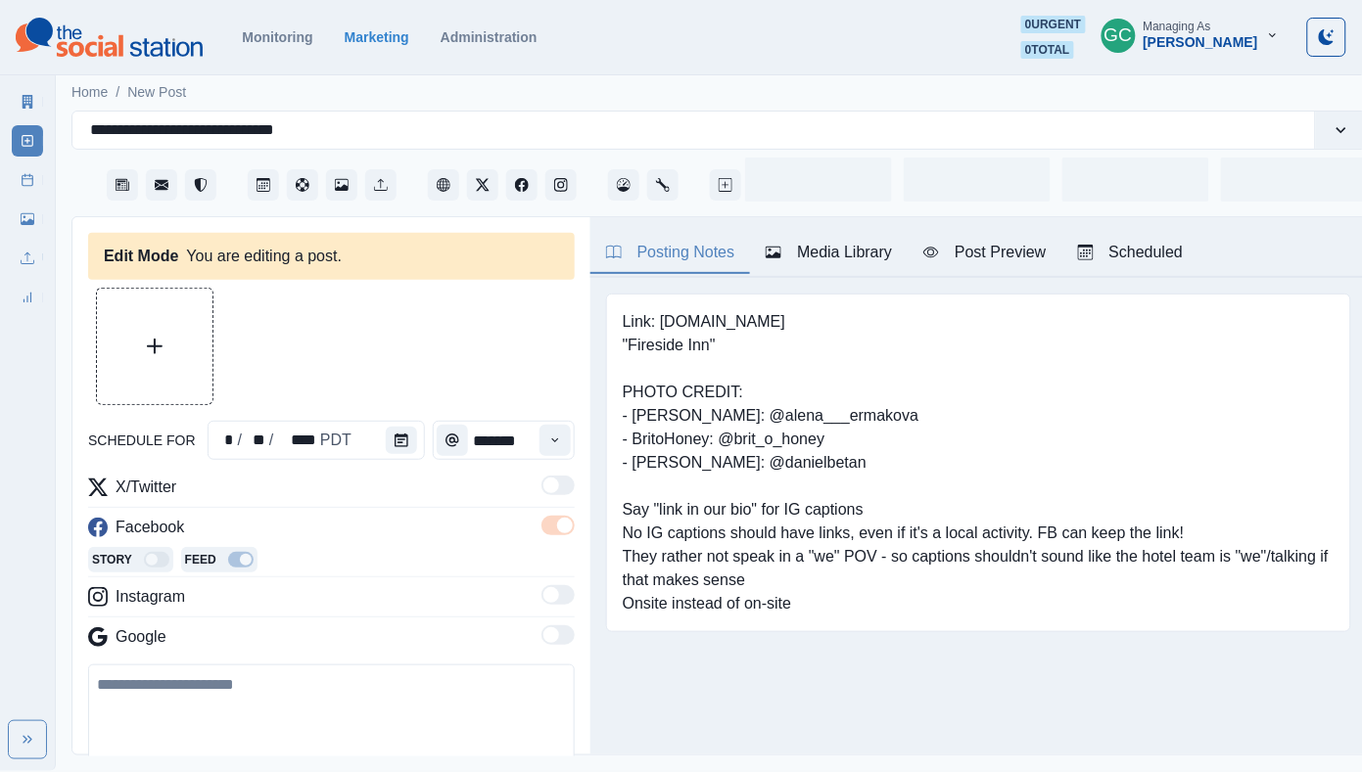
type input "********"
type textarea "**********"
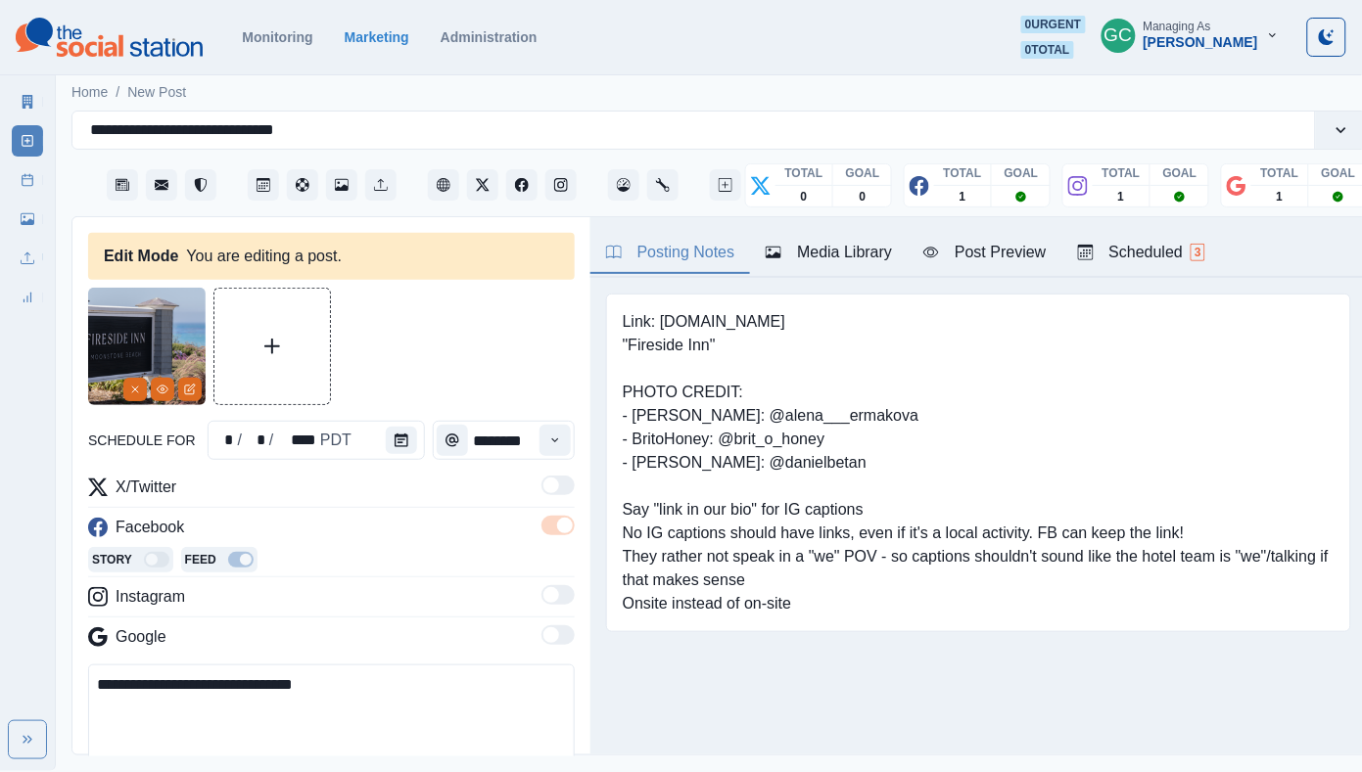
click at [883, 263] on div "Media Library" at bounding box center [828, 252] width 126 height 23
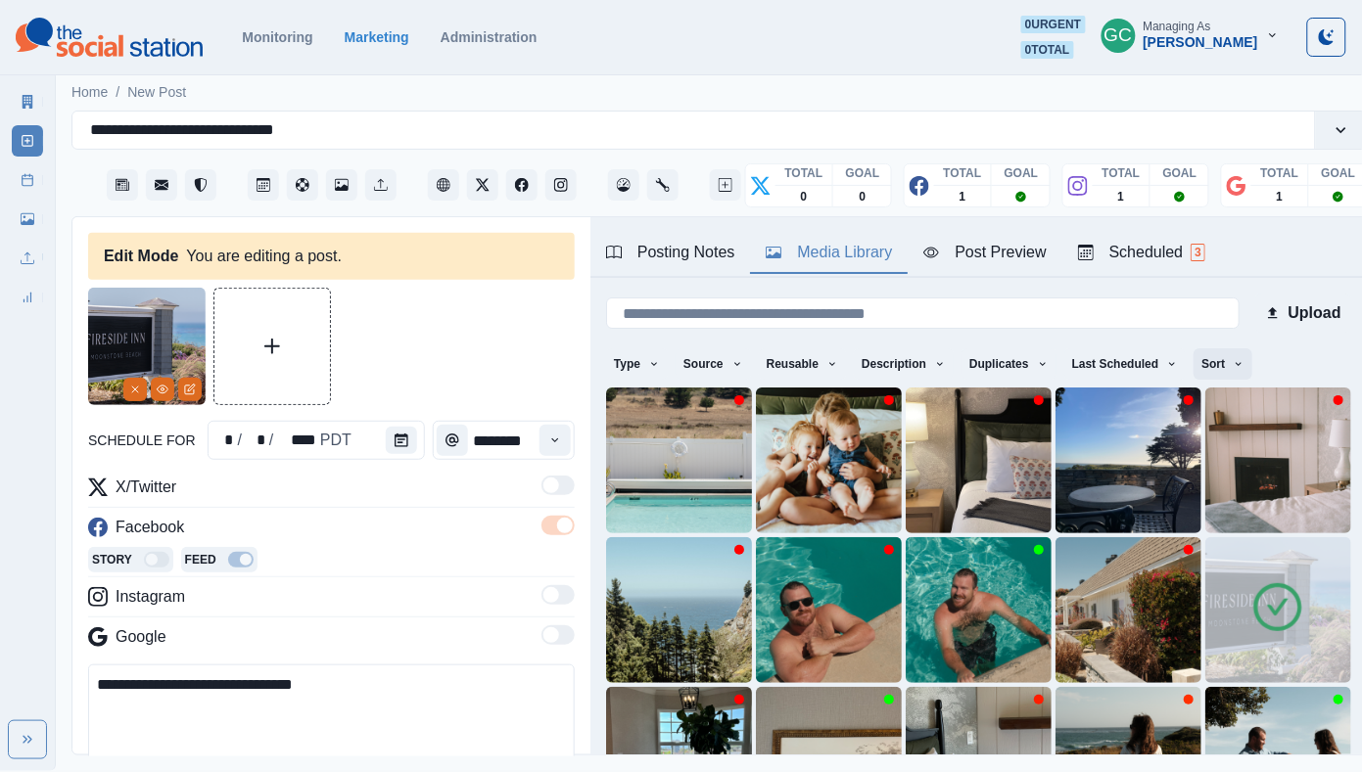
click at [1218, 371] on button "Sort" at bounding box center [1222, 363] width 59 height 31
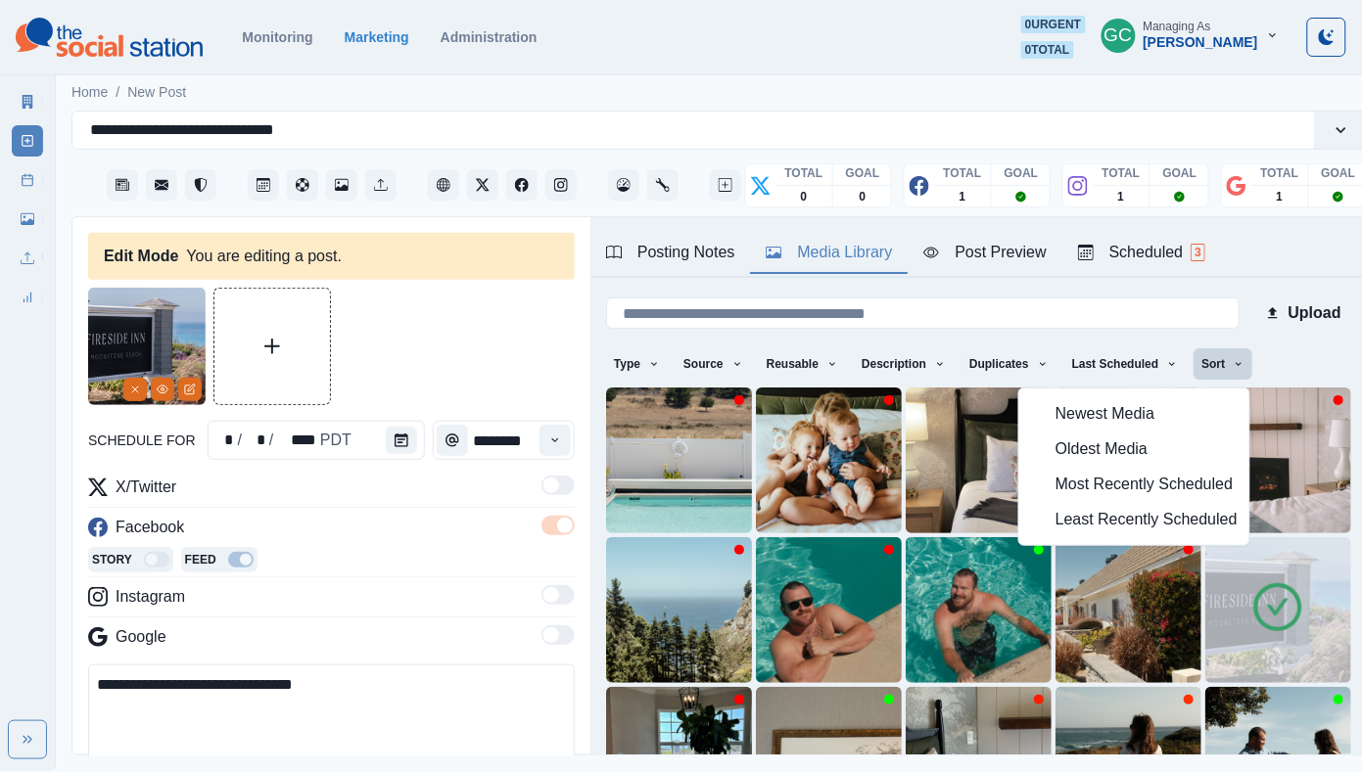
click at [1149, 519] on span "Least Recently Scheduled" at bounding box center [1146, 519] width 182 height 23
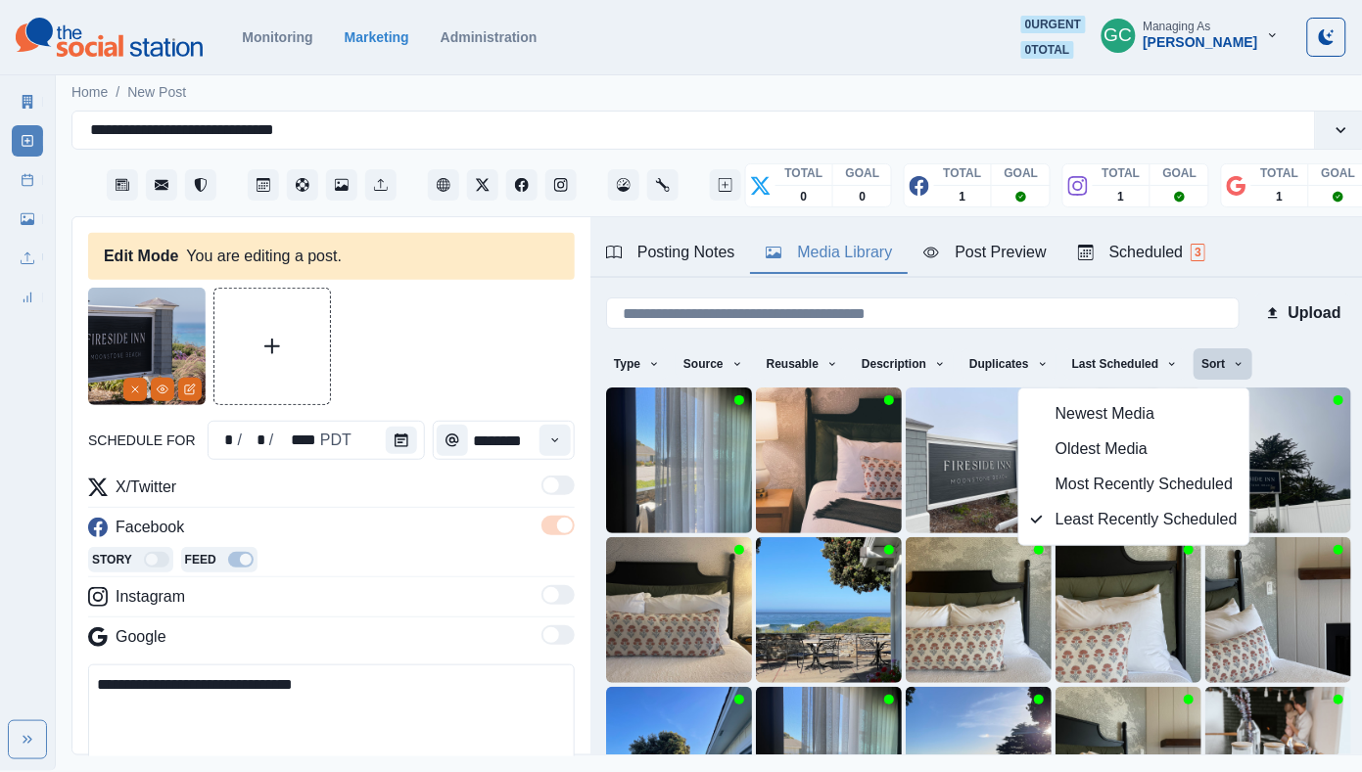
click at [444, 503] on div "X/Twitter" at bounding box center [331, 491] width 486 height 31
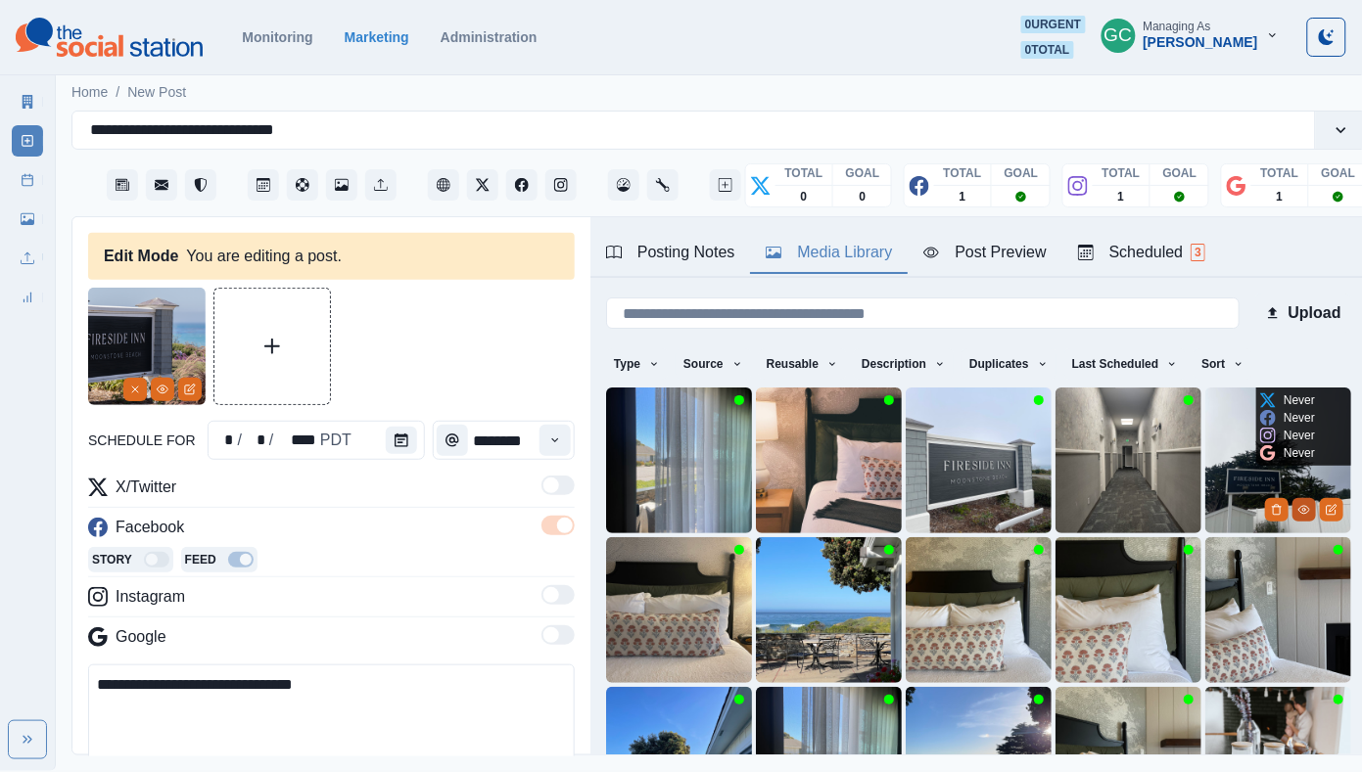
click at [1300, 516] on icon "View Media" at bounding box center [1304, 510] width 12 height 12
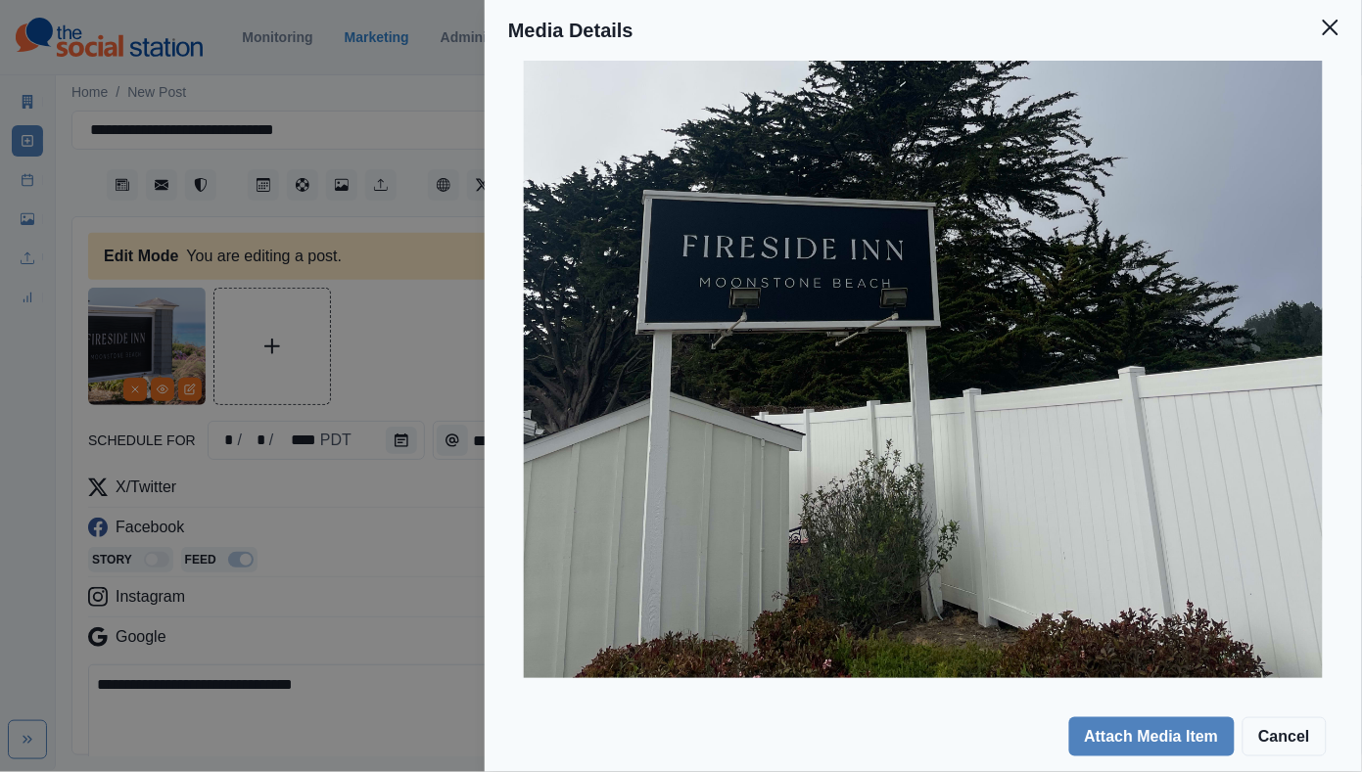
scroll to position [523, 0]
click at [282, 565] on div "Media Details Preview Details Our Description Photo May 19 2023, 6 21 37 PM (1)…" at bounding box center [681, 386] width 1362 height 772
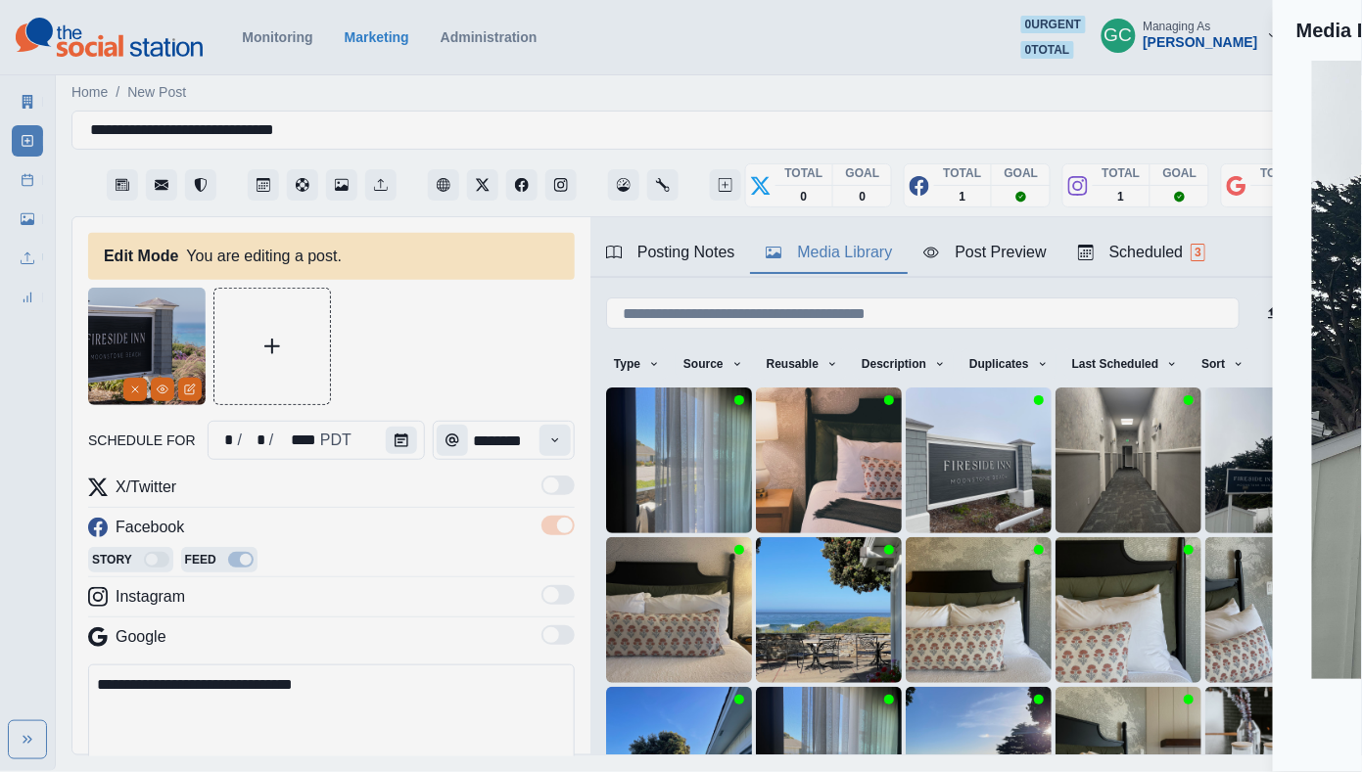
scroll to position [61, 0]
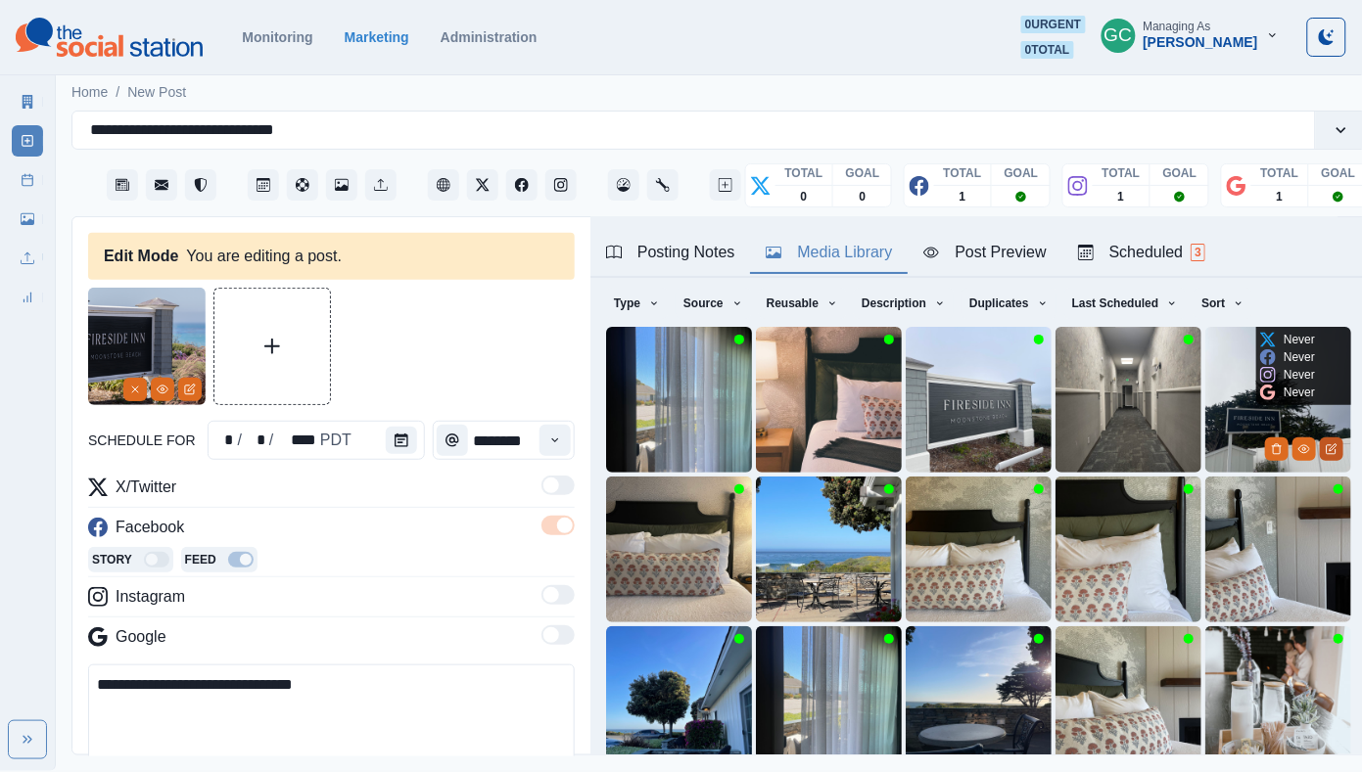
click at [1333, 453] on icon "Edit Media" at bounding box center [1330, 449] width 9 height 9
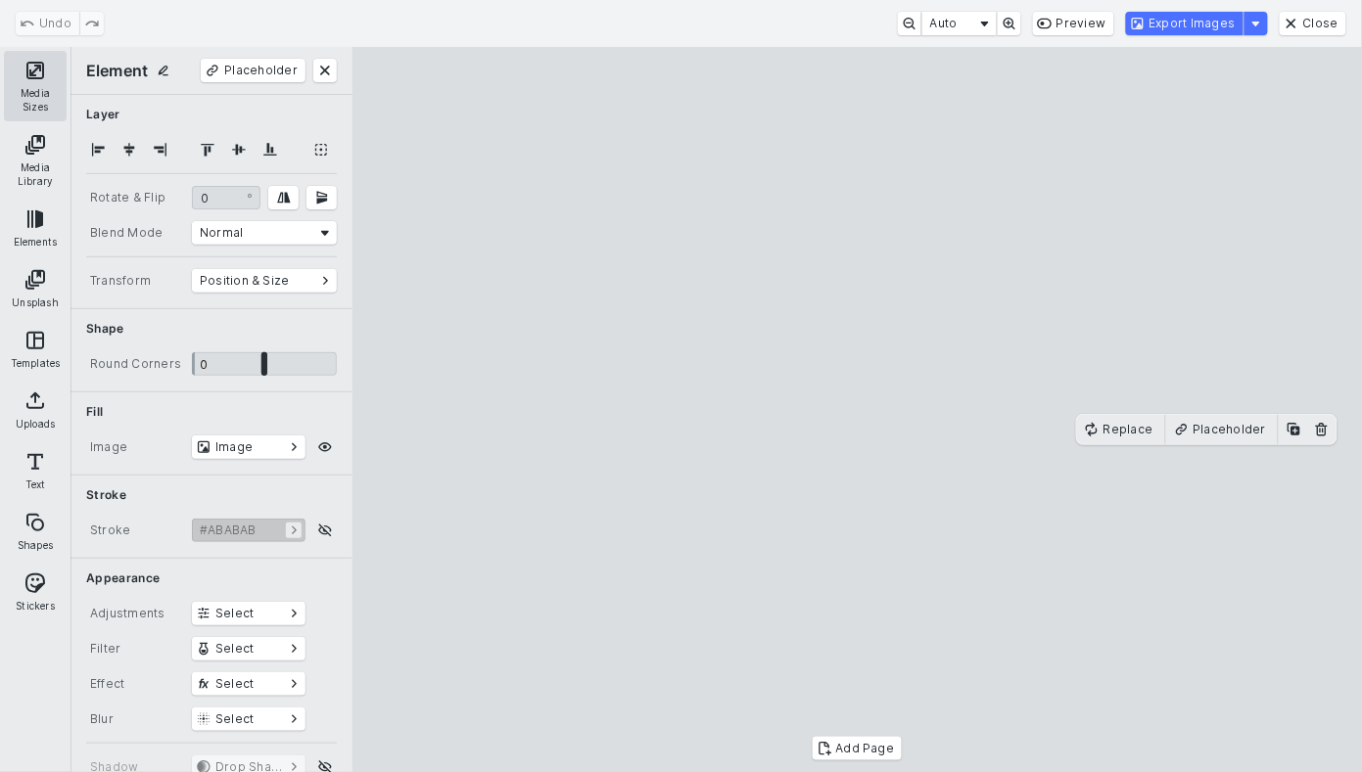
click at [18, 86] on button "Media Sizes" at bounding box center [35, 86] width 63 height 70
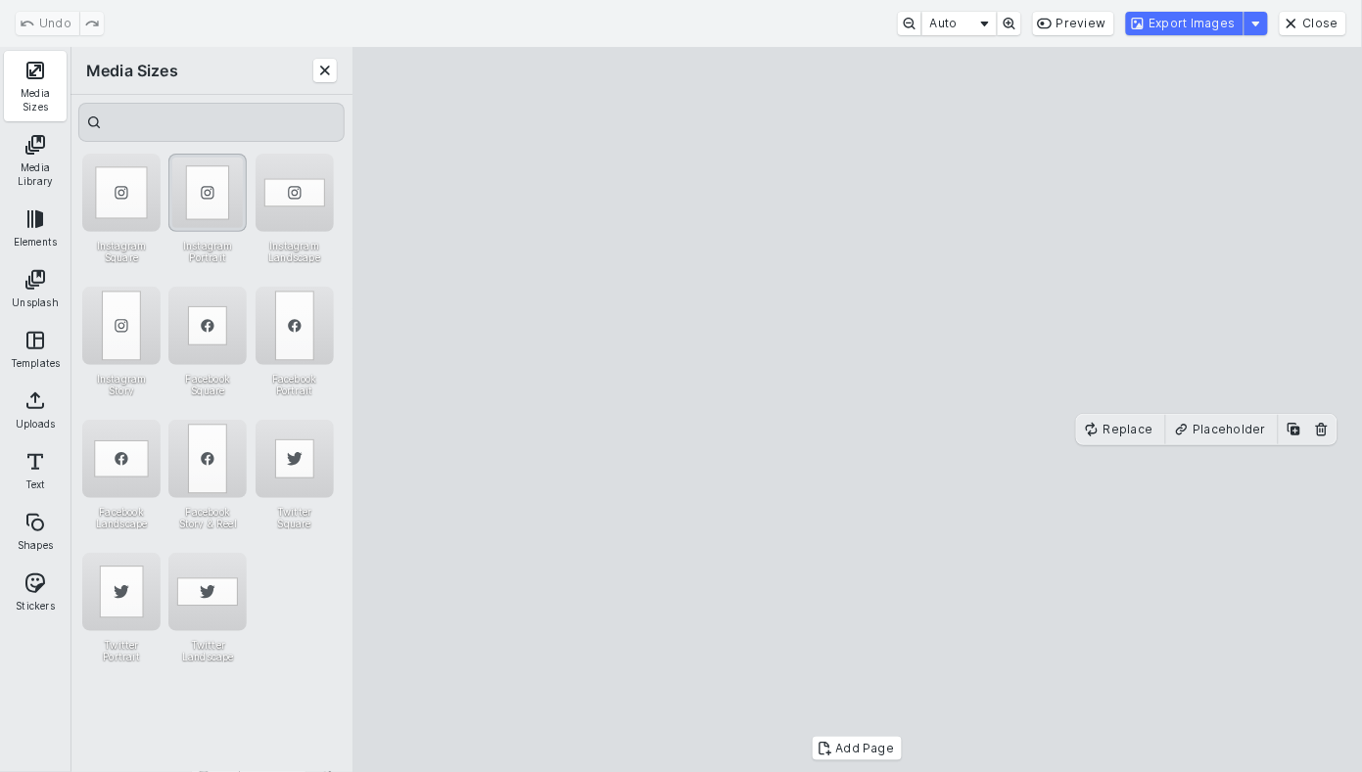
click at [216, 204] on div "Instagram Portrait" at bounding box center [207, 193] width 78 height 78
click at [857, 410] on cesdk-canvas "Editor canvas" at bounding box center [857, 410] width 0 height 0
drag, startPoint x: 853, startPoint y: 695, endPoint x: 852, endPoint y: 708, distance: 12.8
click at [857, 410] on cesdk-canvas "Editor canvas" at bounding box center [857, 410] width 0 height 0
click at [1186, 38] on div "Undo Auto Preview Export Images Close" at bounding box center [681, 23] width 1362 height 47
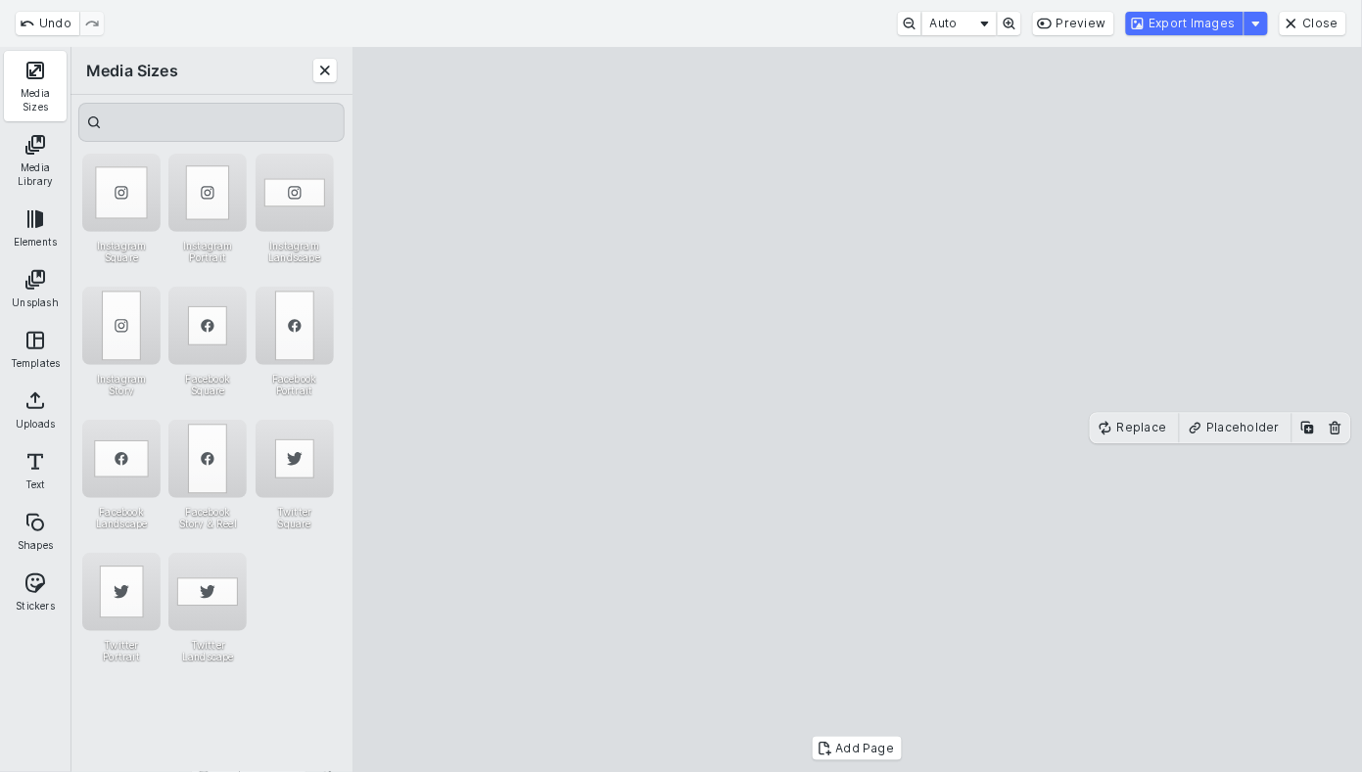
scroll to position [0, 0]
click at [1199, 23] on button "Export Images" at bounding box center [1184, 23] width 117 height 23
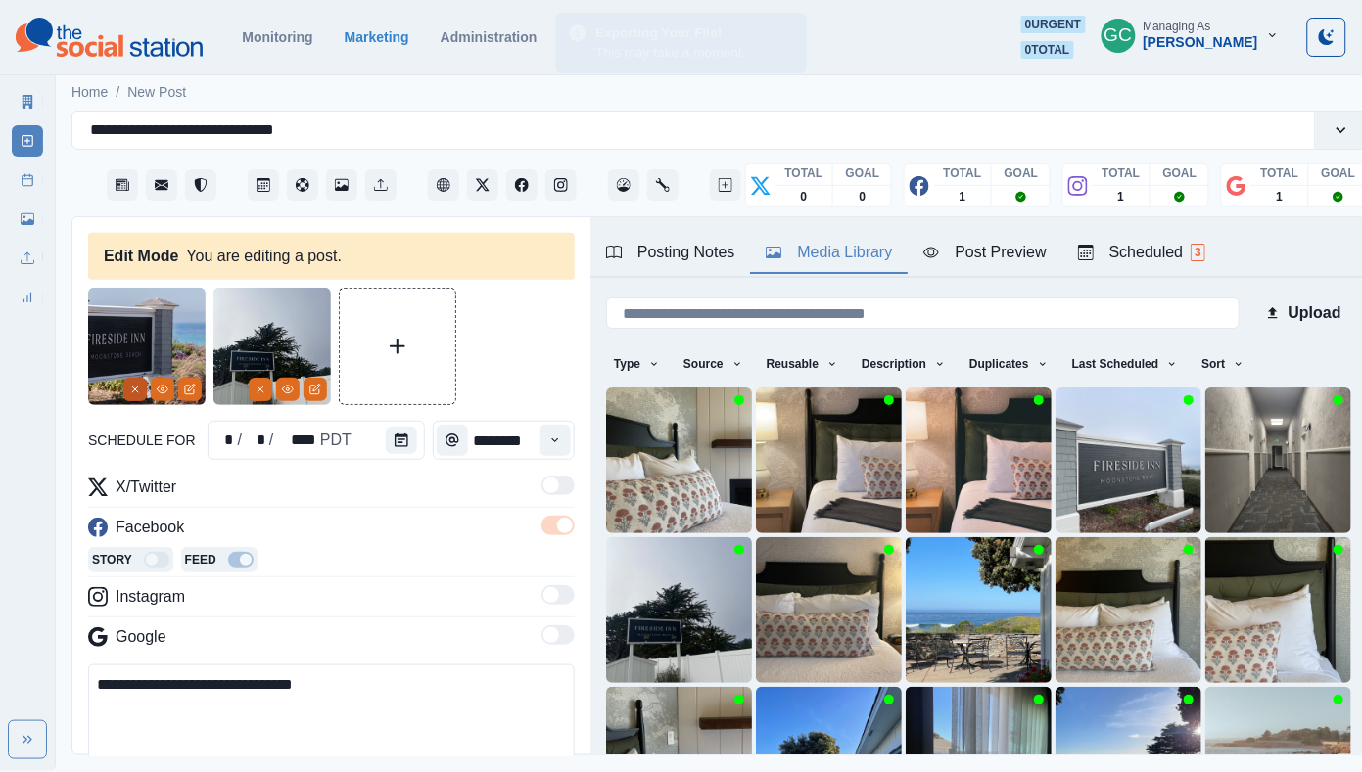
click at [134, 398] on button "Remove" at bounding box center [134, 389] width 23 height 23
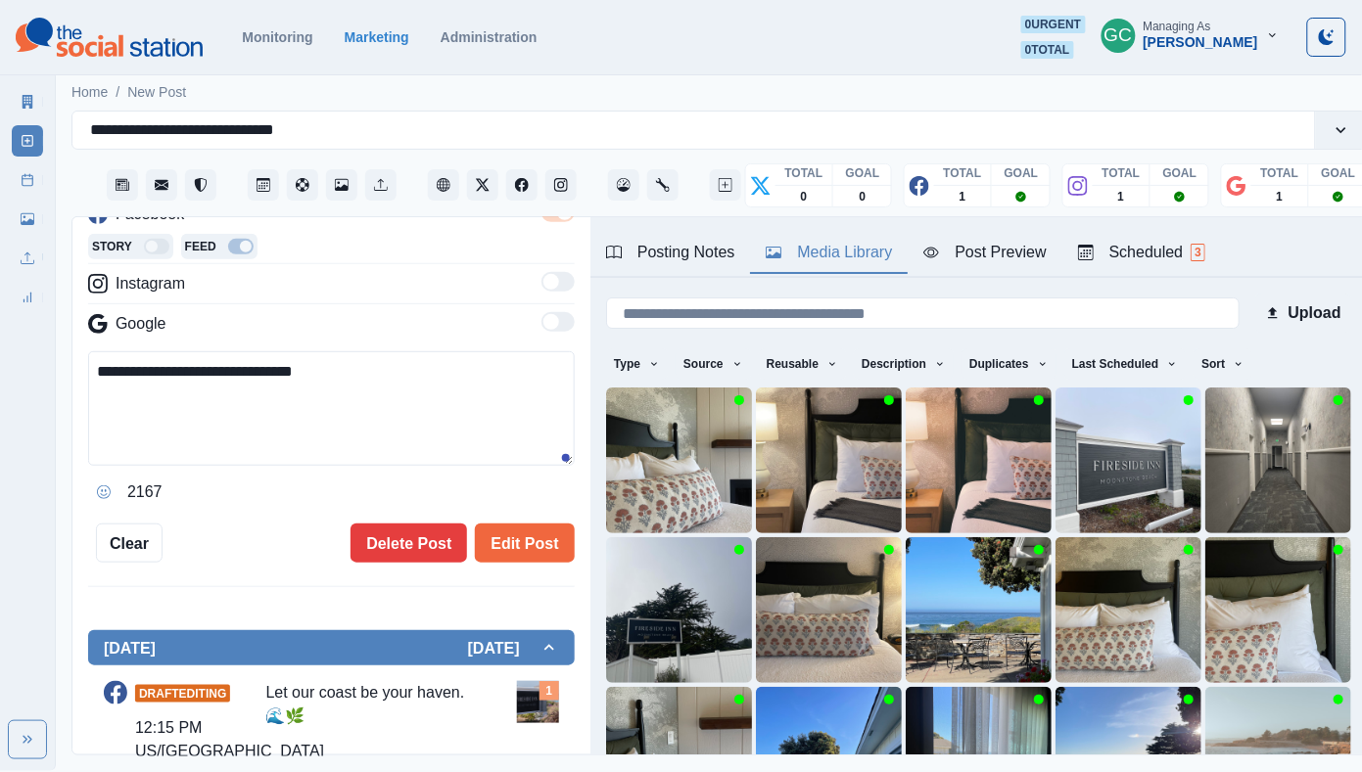
scroll to position [383, 0]
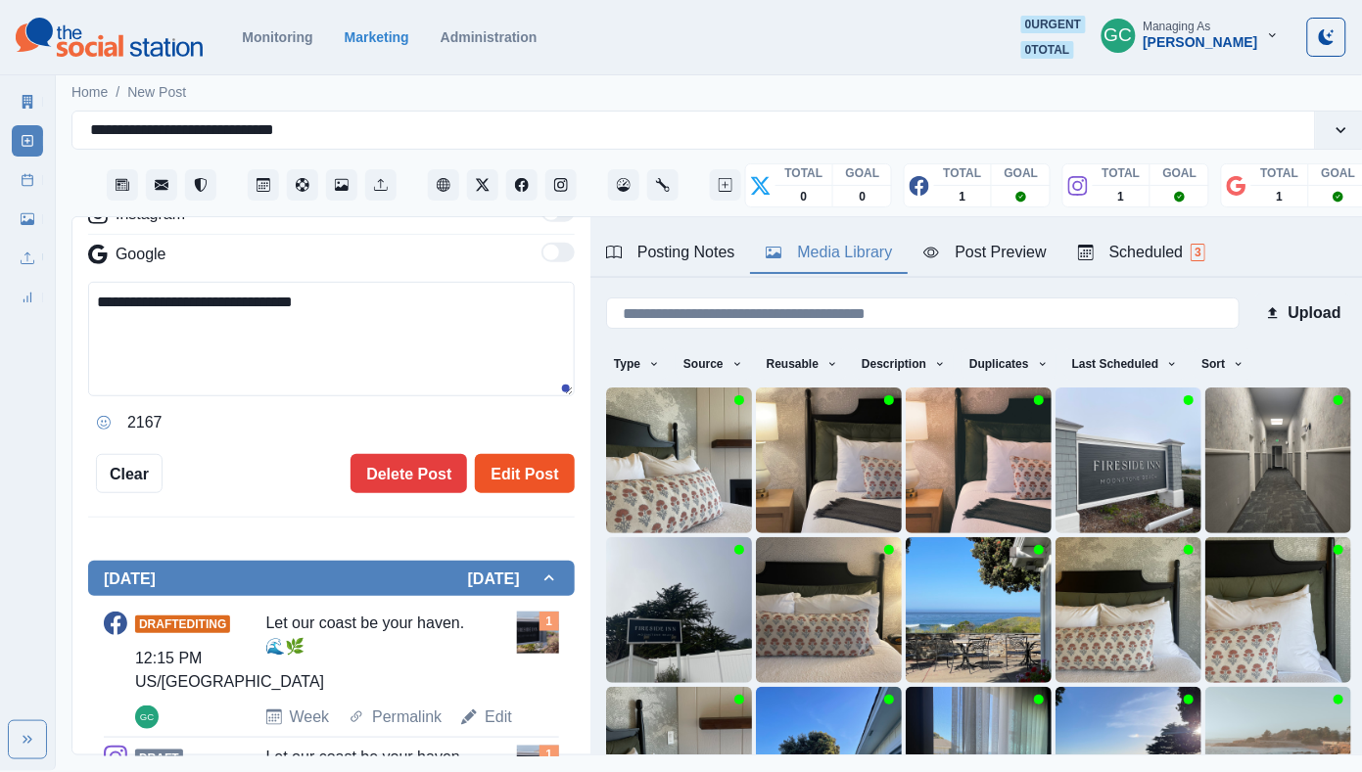
click at [531, 486] on button "Edit Post" at bounding box center [524, 473] width 99 height 39
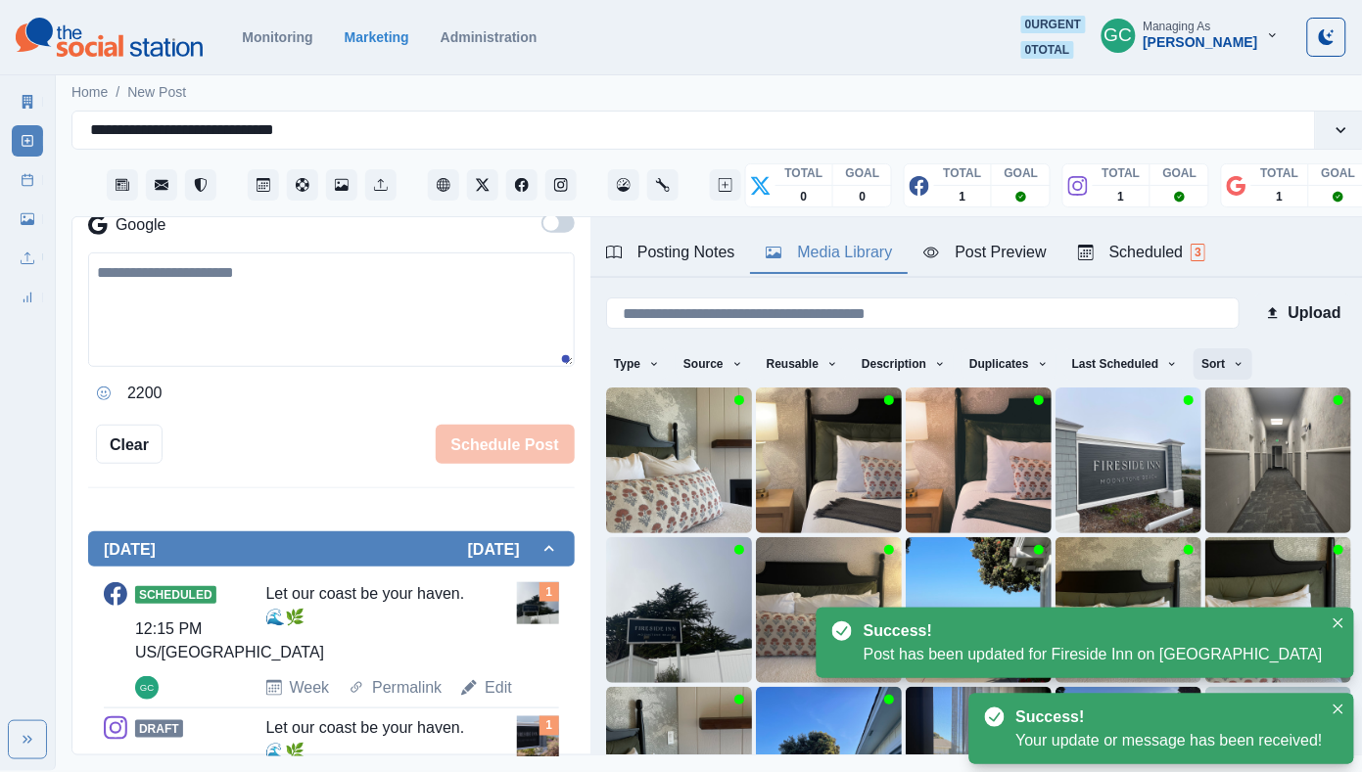
click at [1222, 362] on button "Sort" at bounding box center [1222, 363] width 59 height 31
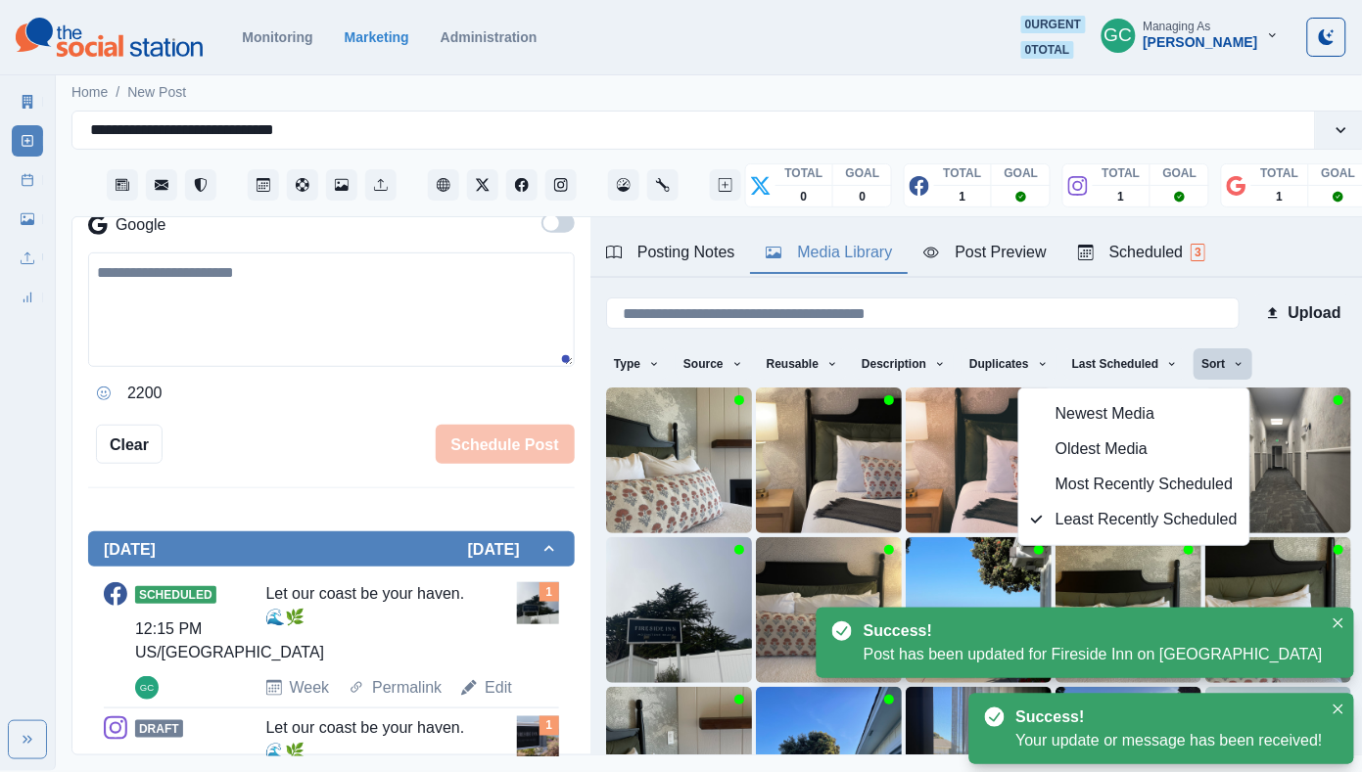
click at [1136, 425] on span "Newest Media" at bounding box center [1146, 413] width 182 height 23
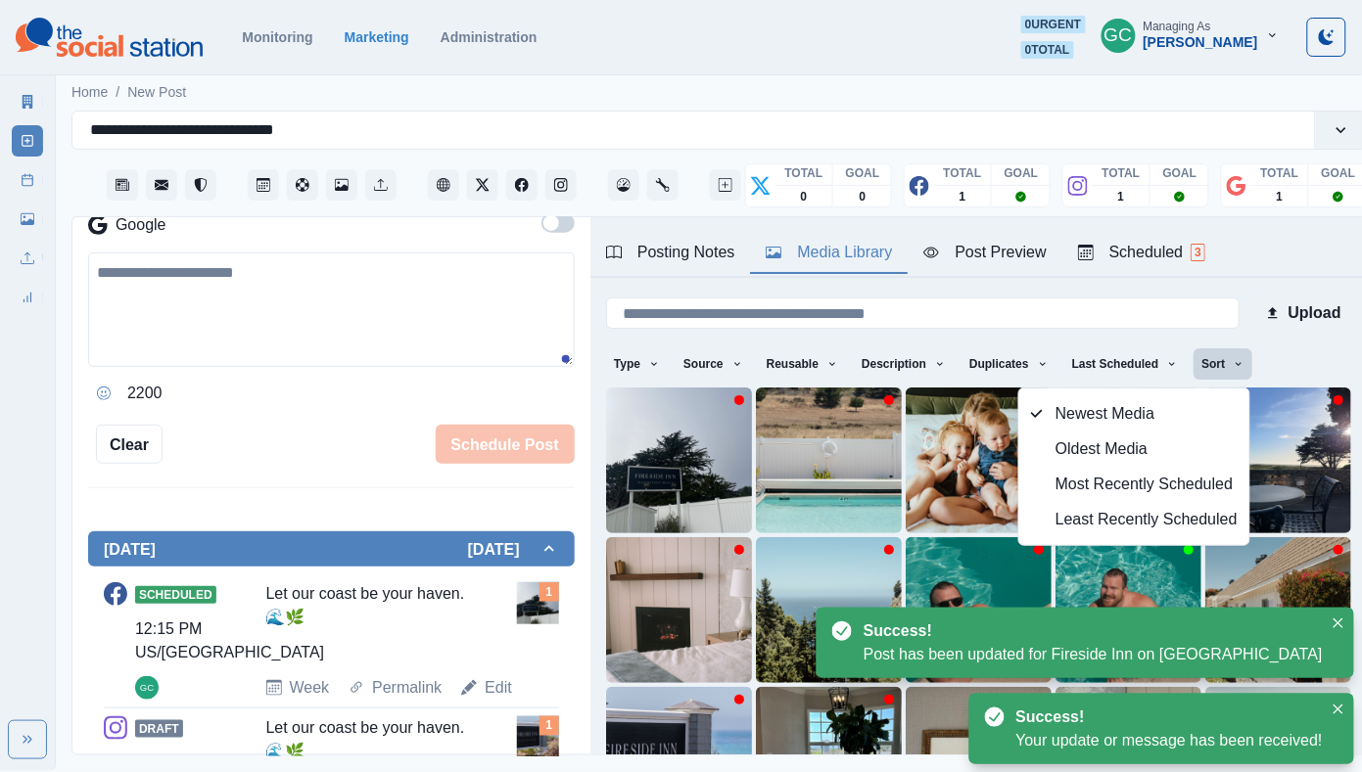
click at [1140, 239] on button "Scheduled 3" at bounding box center [1141, 253] width 159 height 41
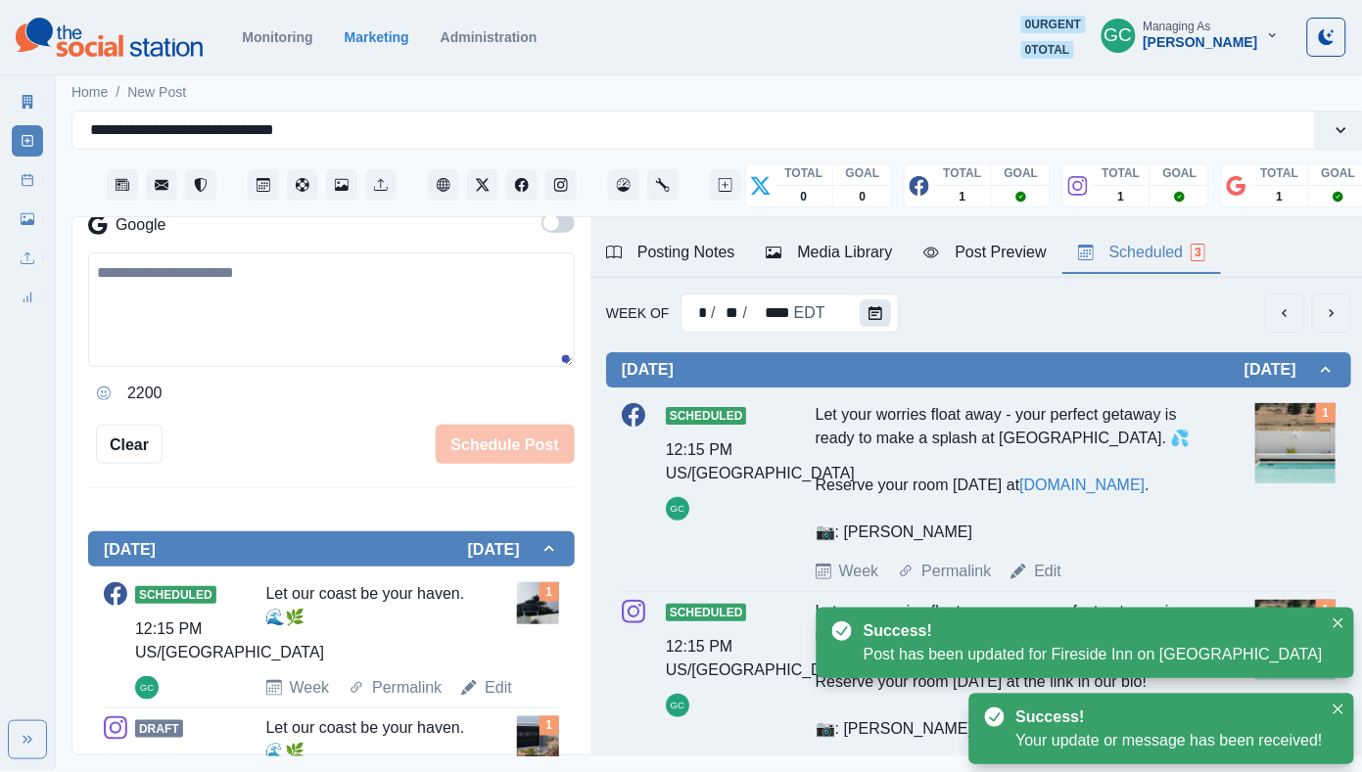
click at [862, 309] on button "Calendar" at bounding box center [874, 313] width 31 height 27
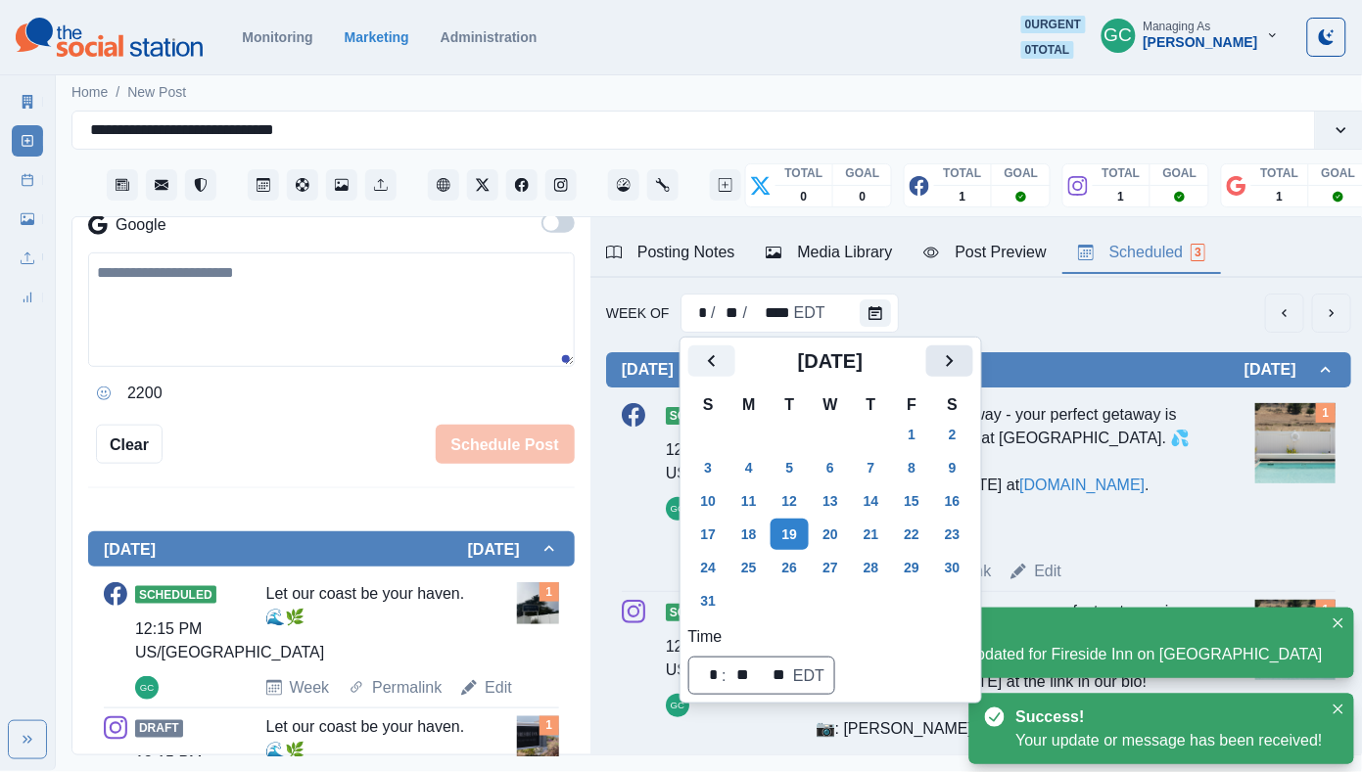
click at [962, 374] on button "Next" at bounding box center [949, 361] width 47 height 31
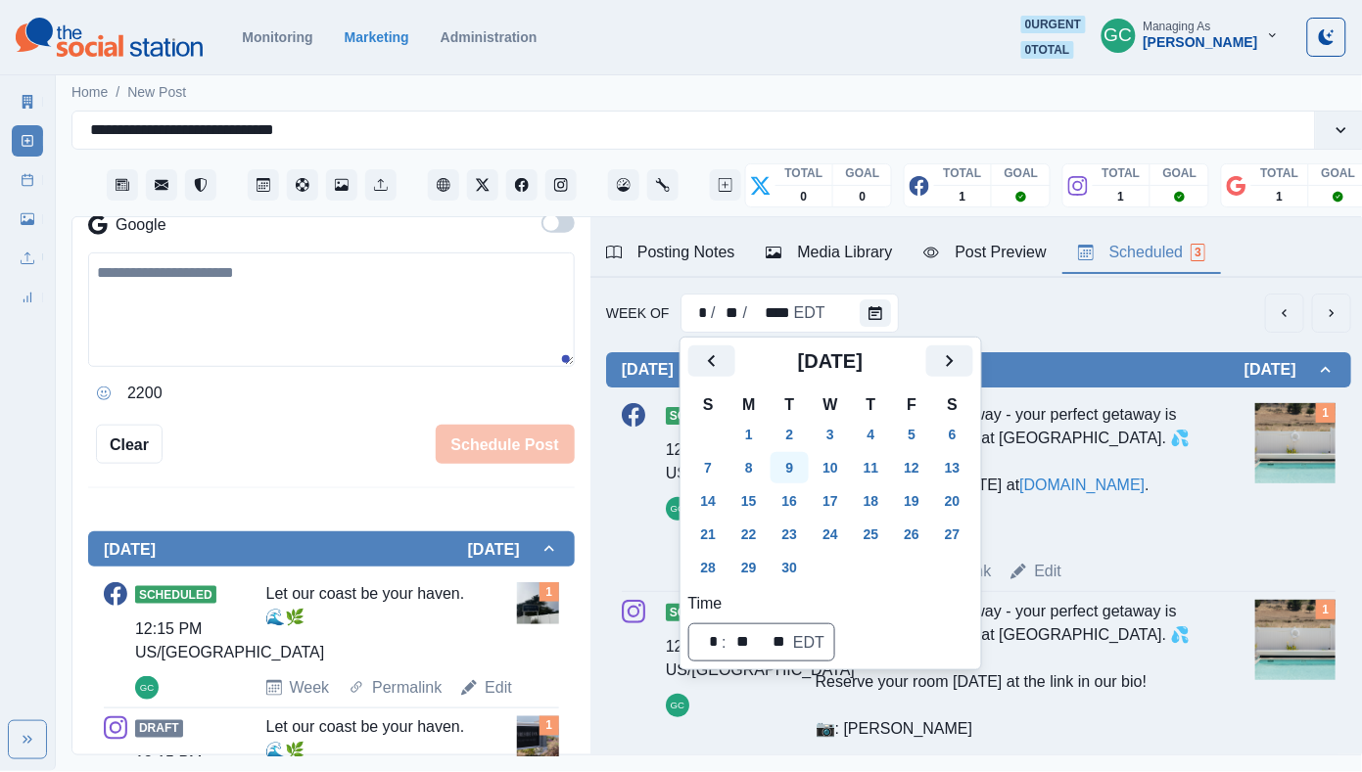
click at [800, 458] on button "9" at bounding box center [789, 467] width 39 height 31
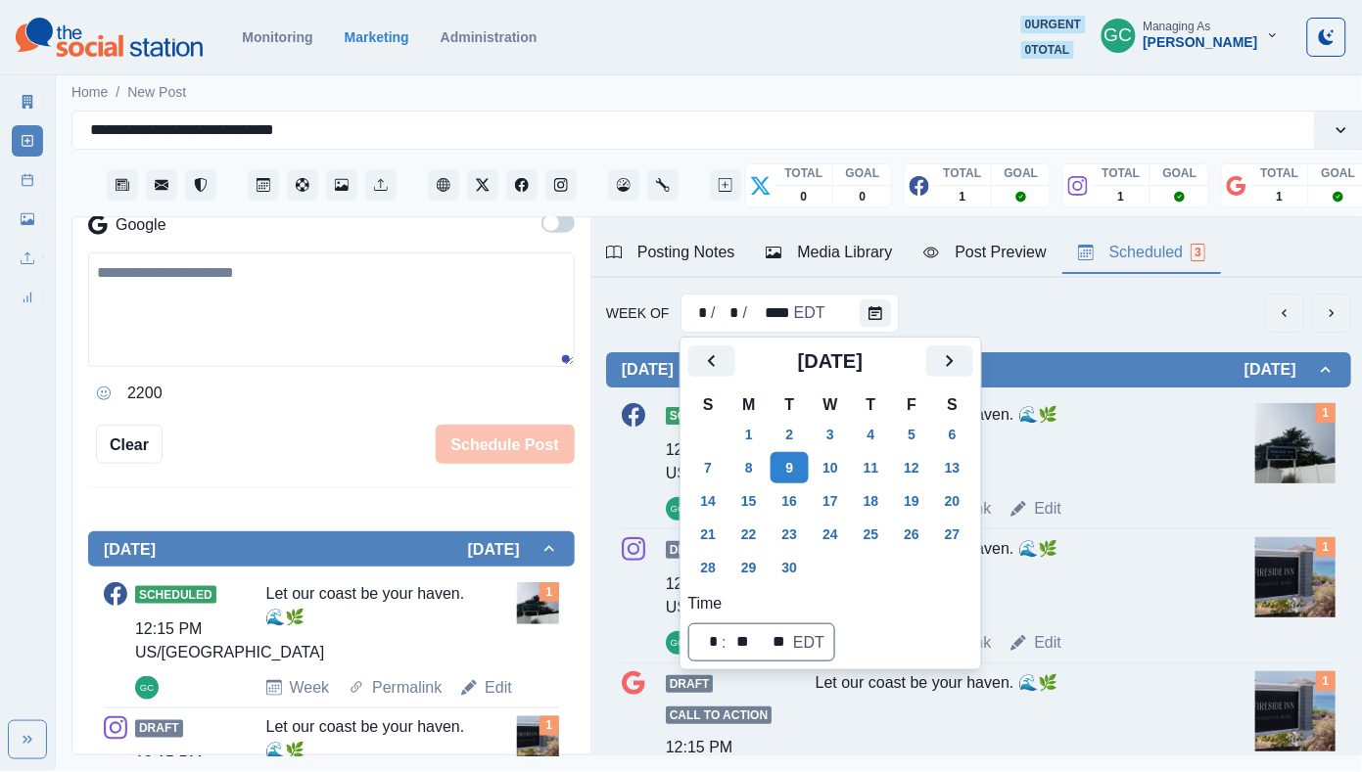
click at [1134, 589] on div "Let our coast be your haven. 🌊🌿" at bounding box center [1009, 576] width 388 height 78
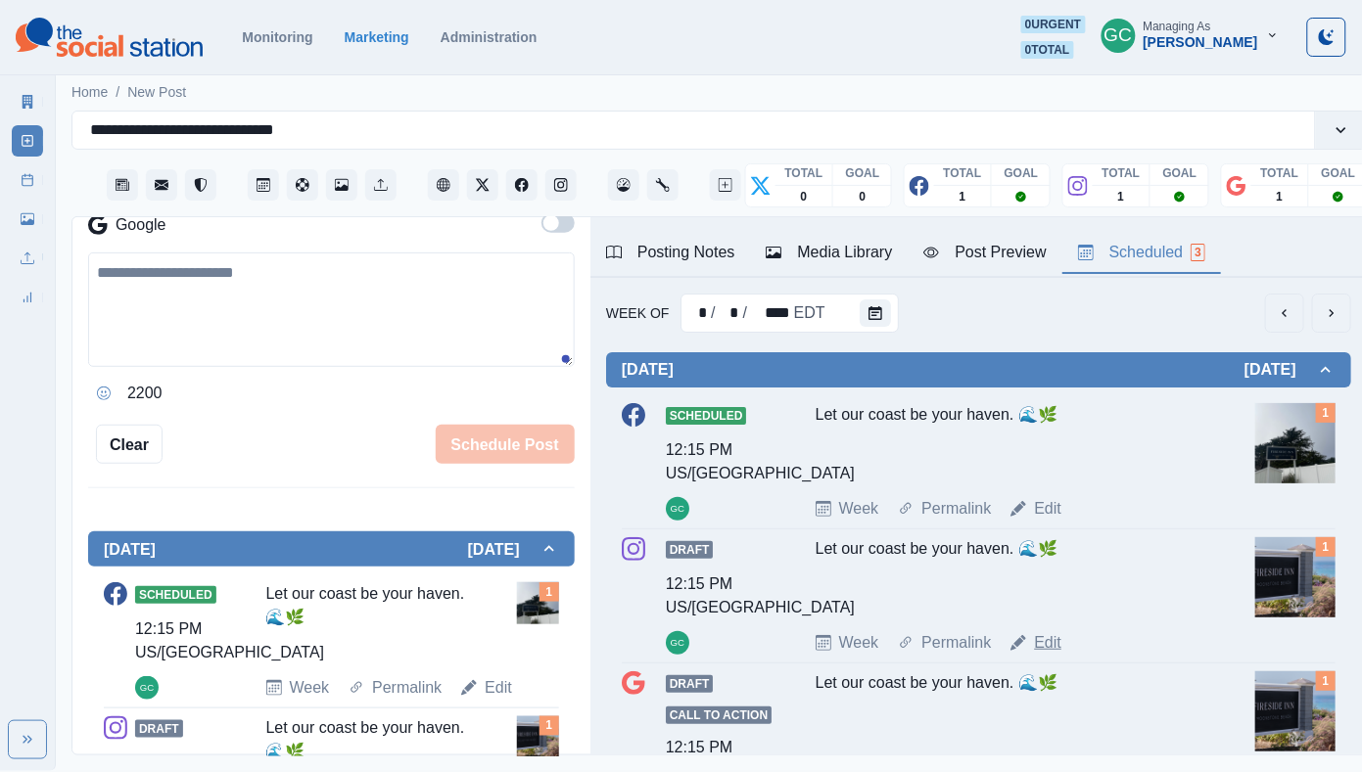
click at [1059, 648] on link "Edit" at bounding box center [1047, 642] width 27 height 23
type textarea "**********"
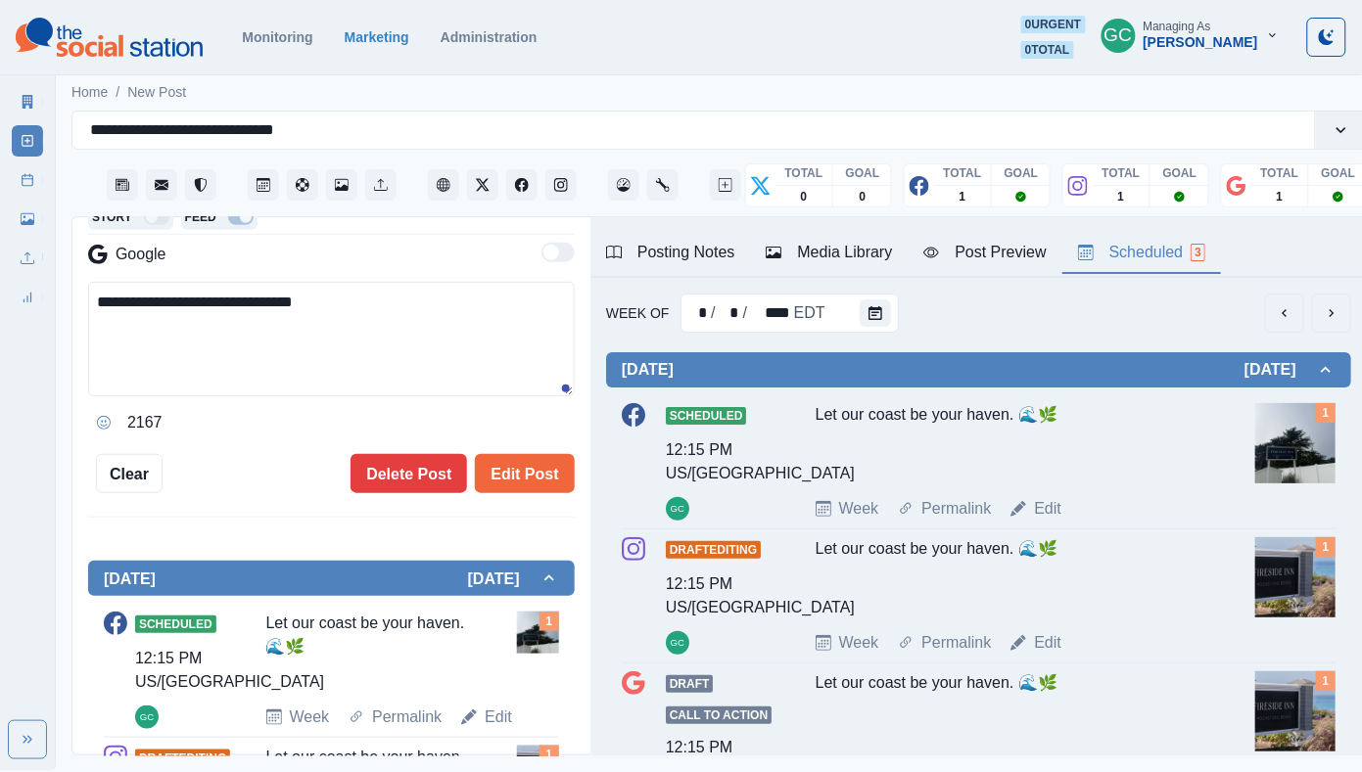
click at [868, 258] on div "Media Library" at bounding box center [828, 252] width 126 height 23
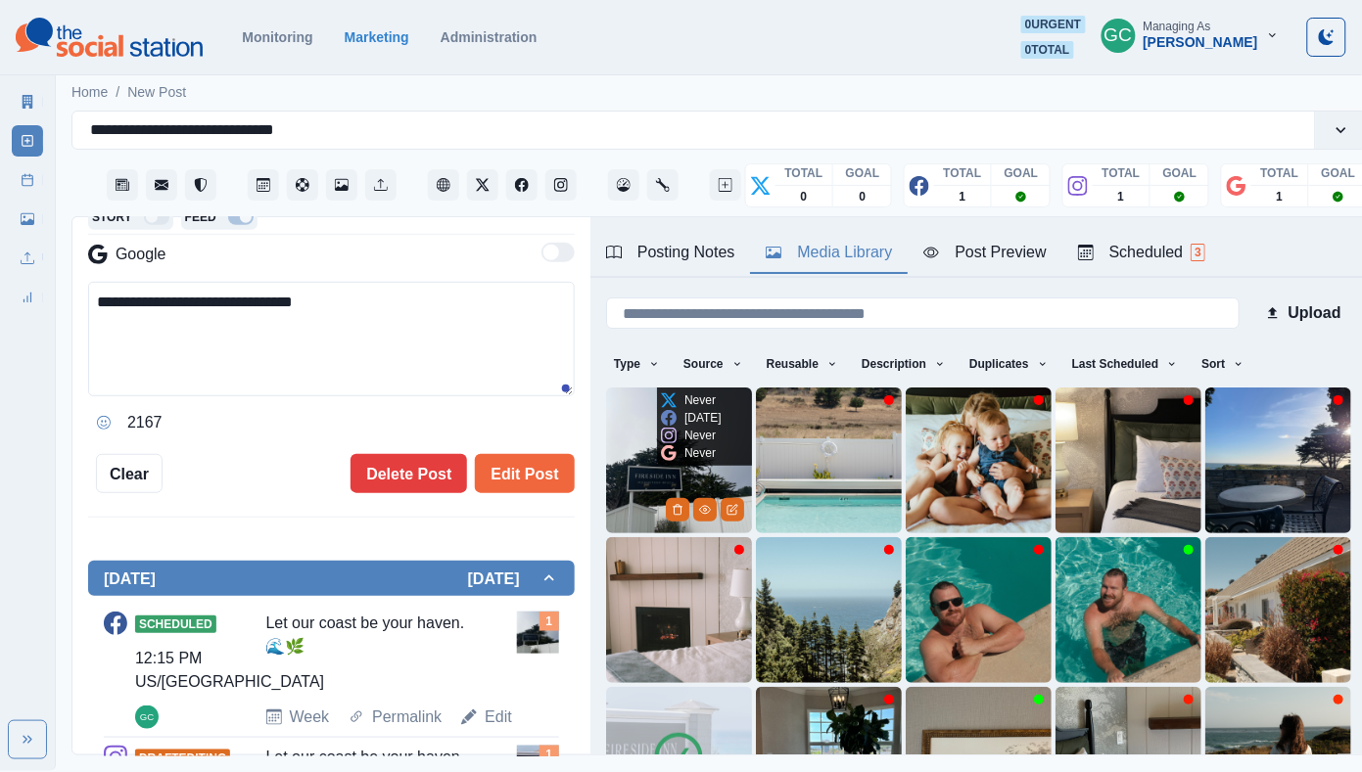
click at [677, 452] on div "Never" at bounding box center [688, 453] width 55 height 18
click at [635, 473] on img at bounding box center [679, 461] width 146 height 146
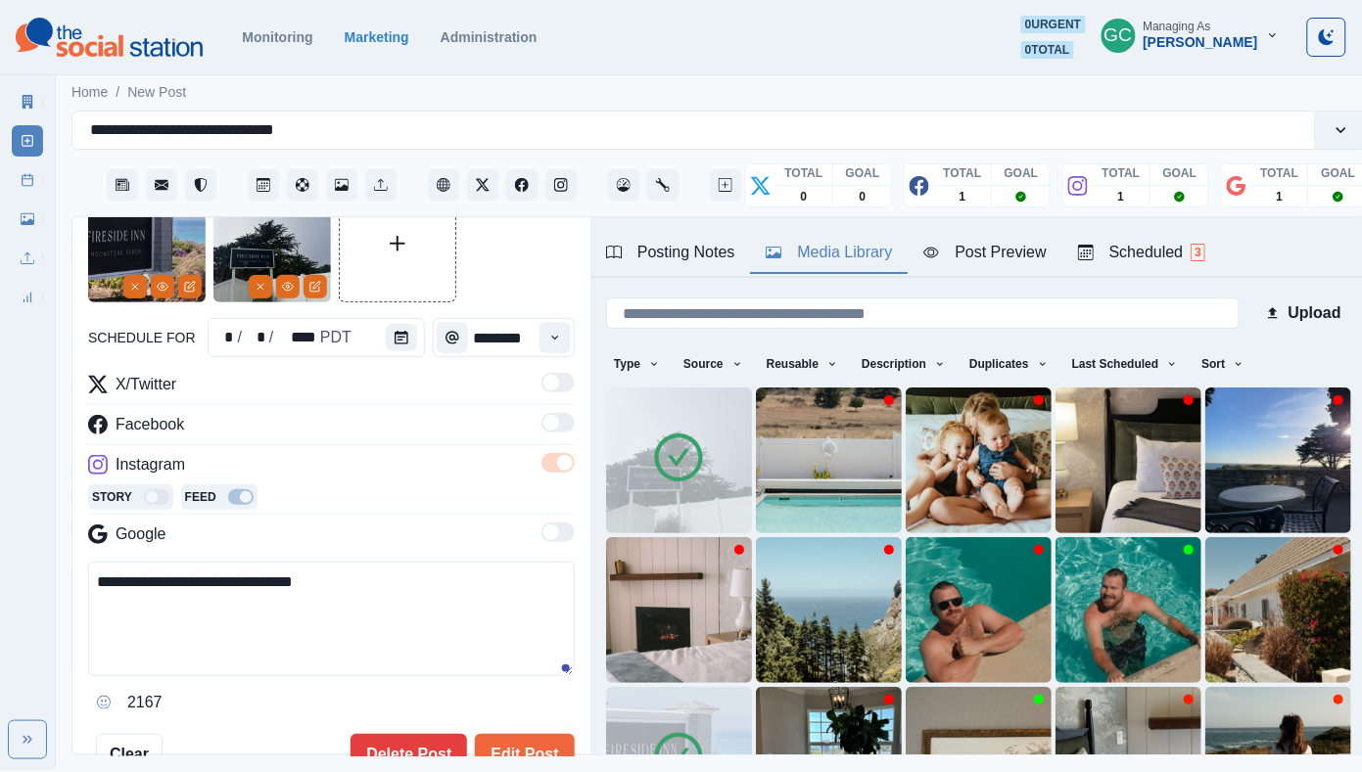
scroll to position [30, 0]
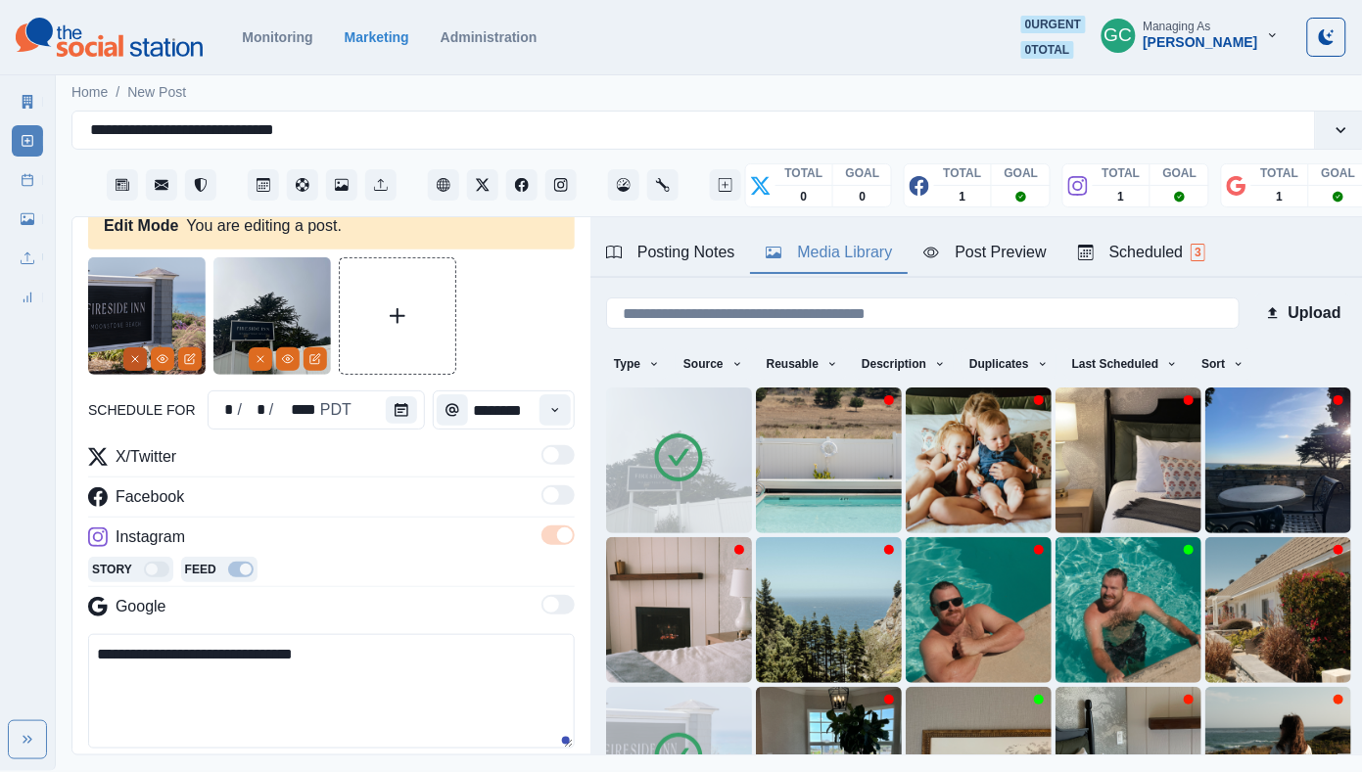
click at [134, 359] on icon "Remove" at bounding box center [135, 359] width 12 height 12
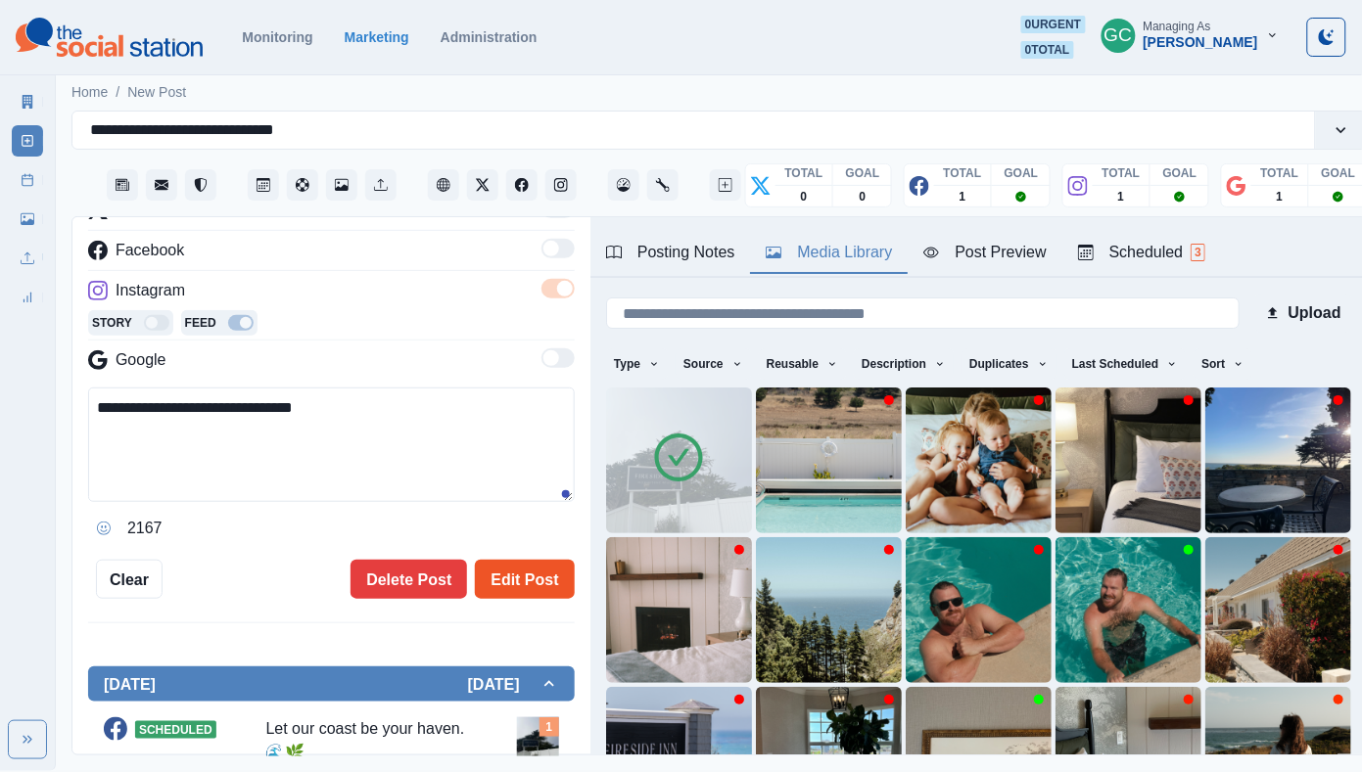
scroll to position [295, 0]
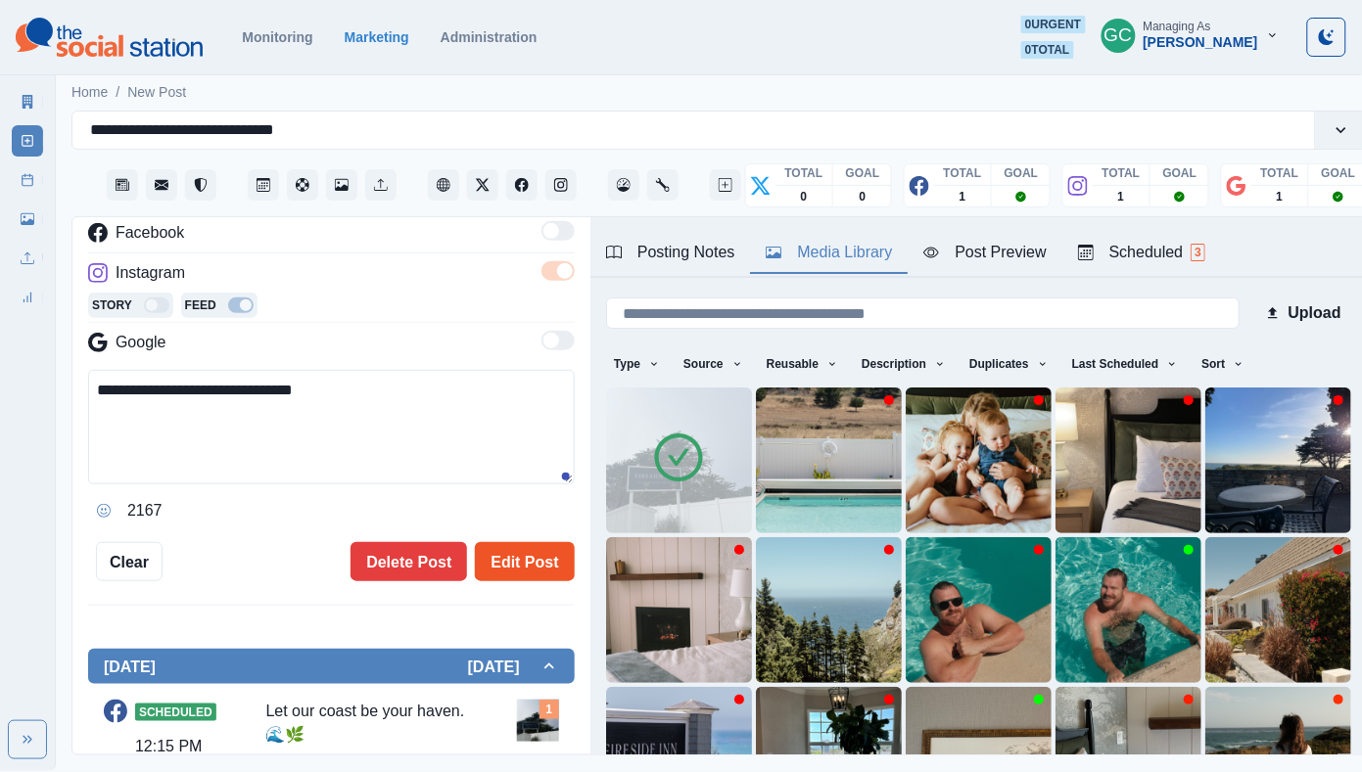
click at [547, 563] on button "Edit Post" at bounding box center [524, 561] width 99 height 39
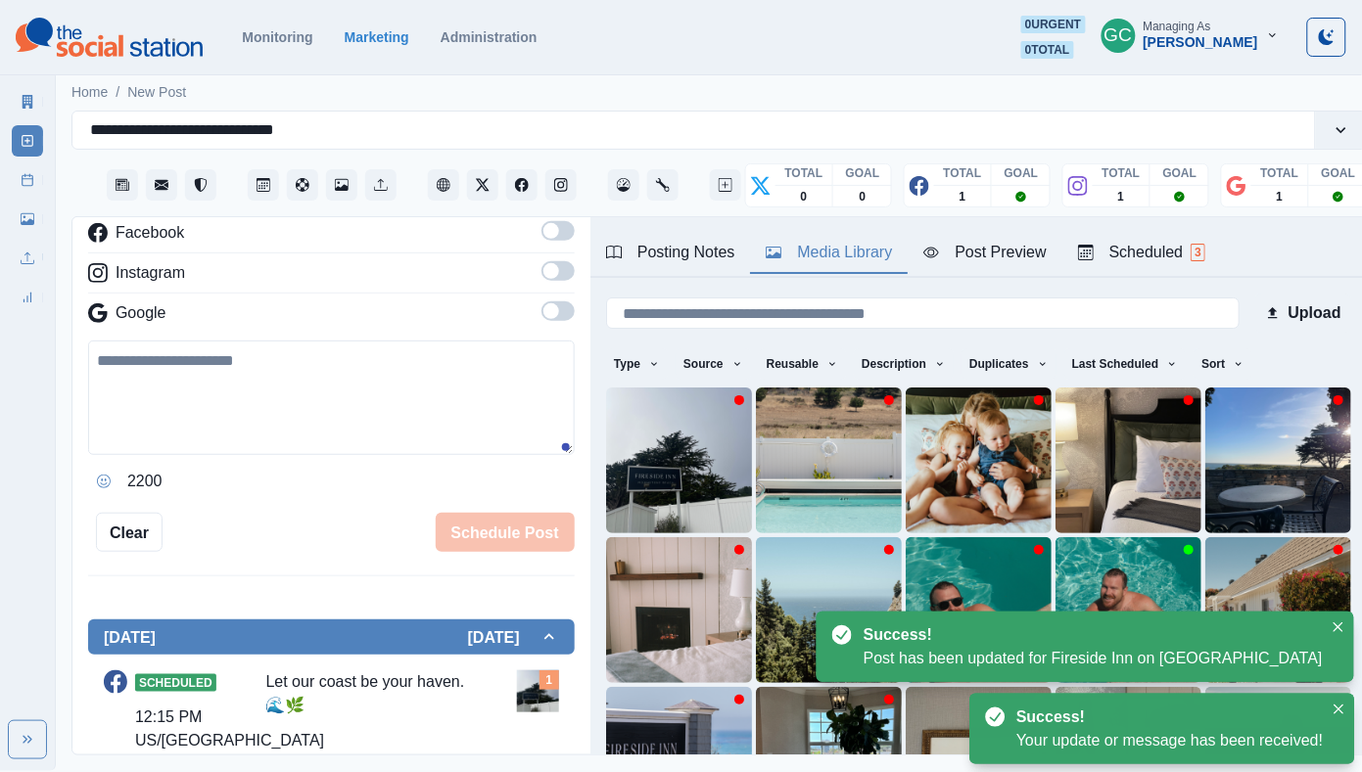
click at [1199, 237] on button "Scheduled 3" at bounding box center [1141, 253] width 159 height 41
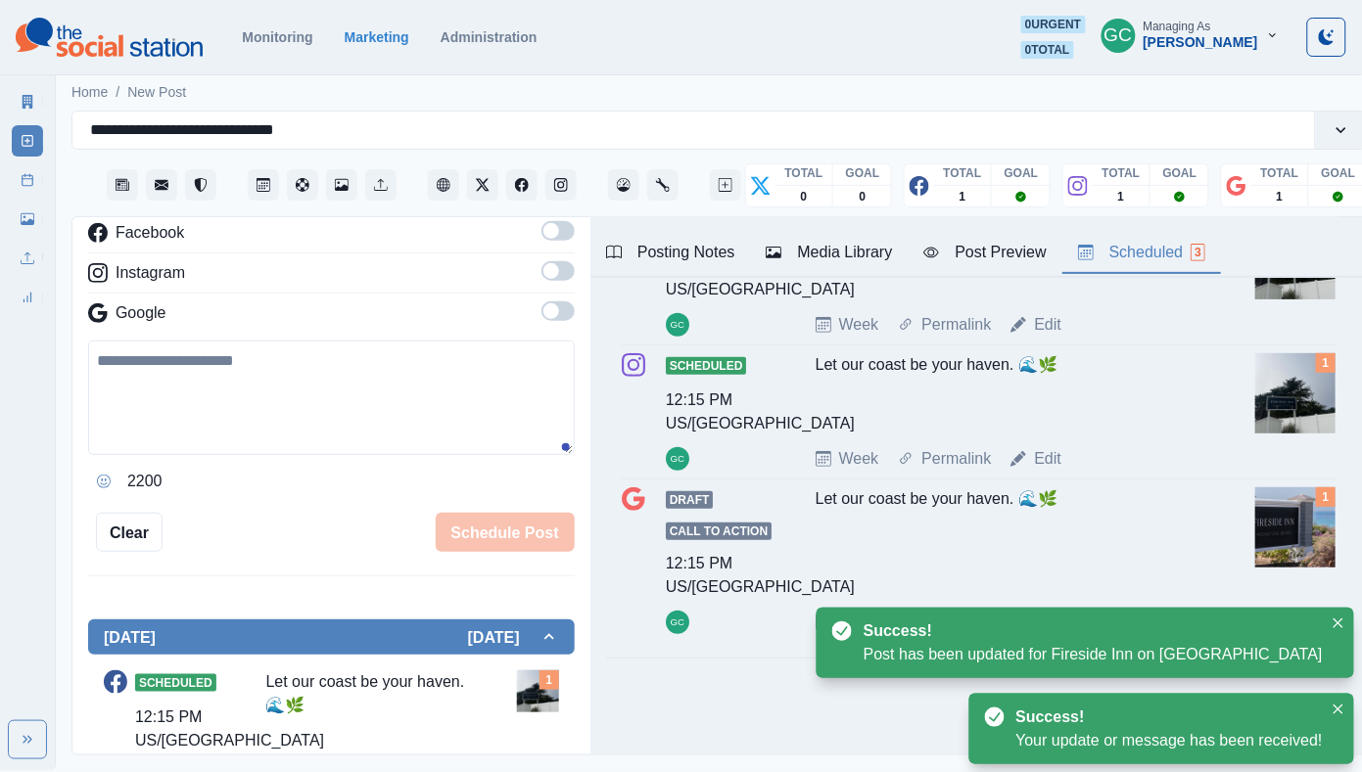
scroll to position [196, 0]
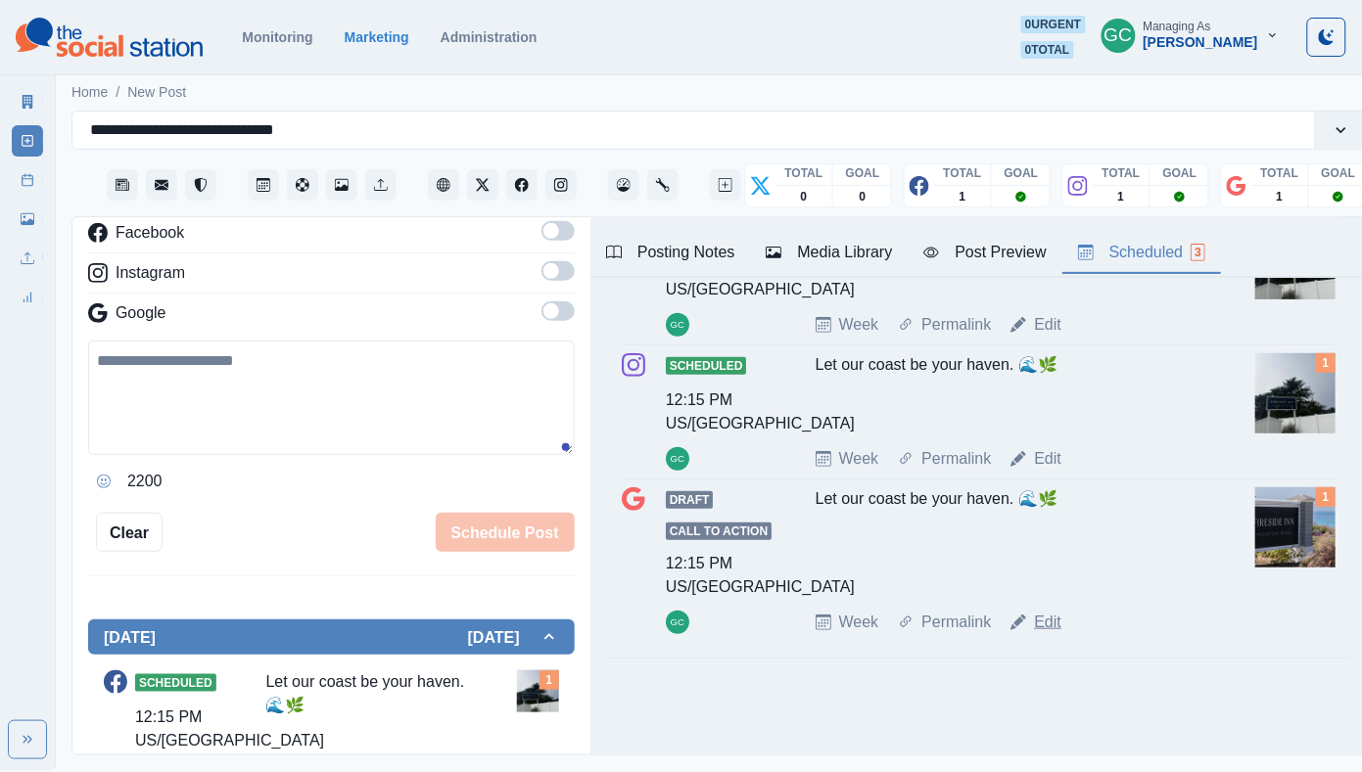
click at [1049, 622] on link "Edit" at bounding box center [1047, 622] width 27 height 23
type textarea "**********"
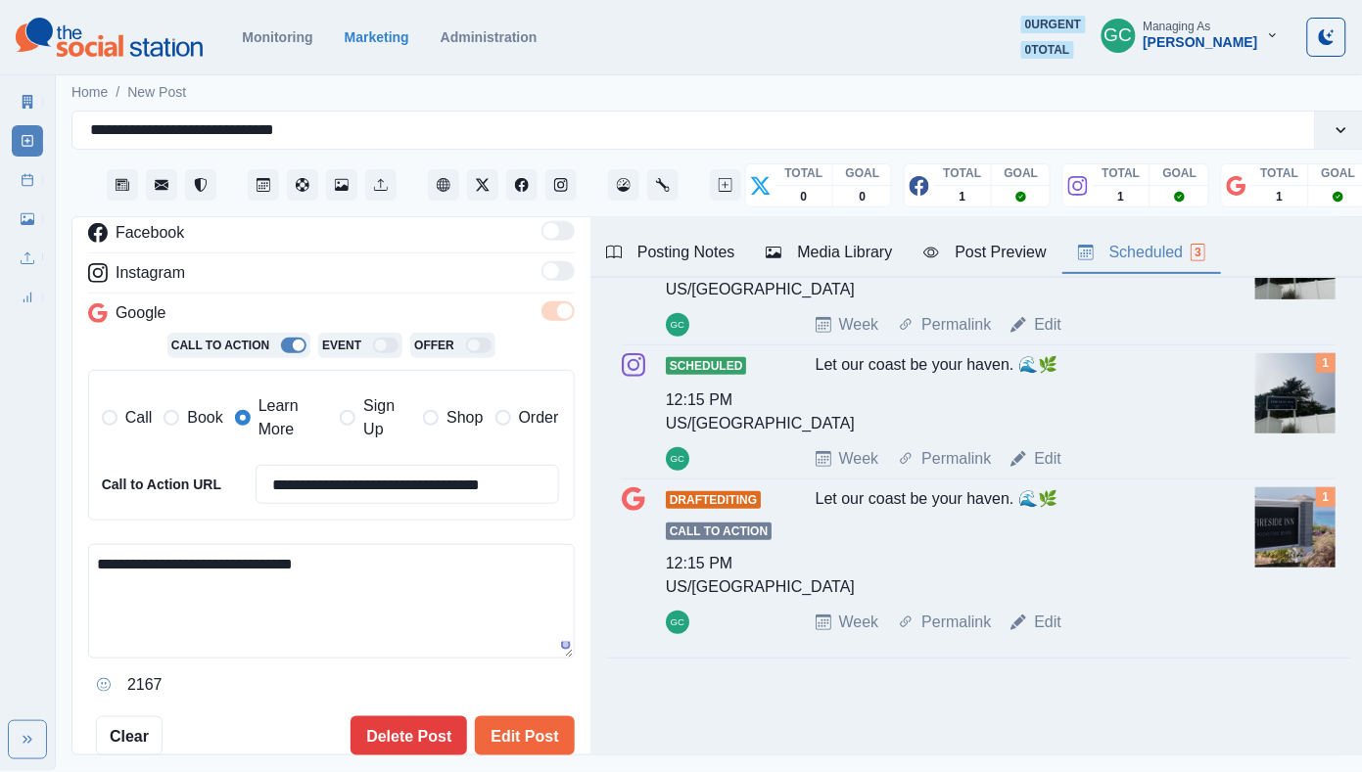
click at [838, 250] on div "Media Library" at bounding box center [828, 252] width 126 height 23
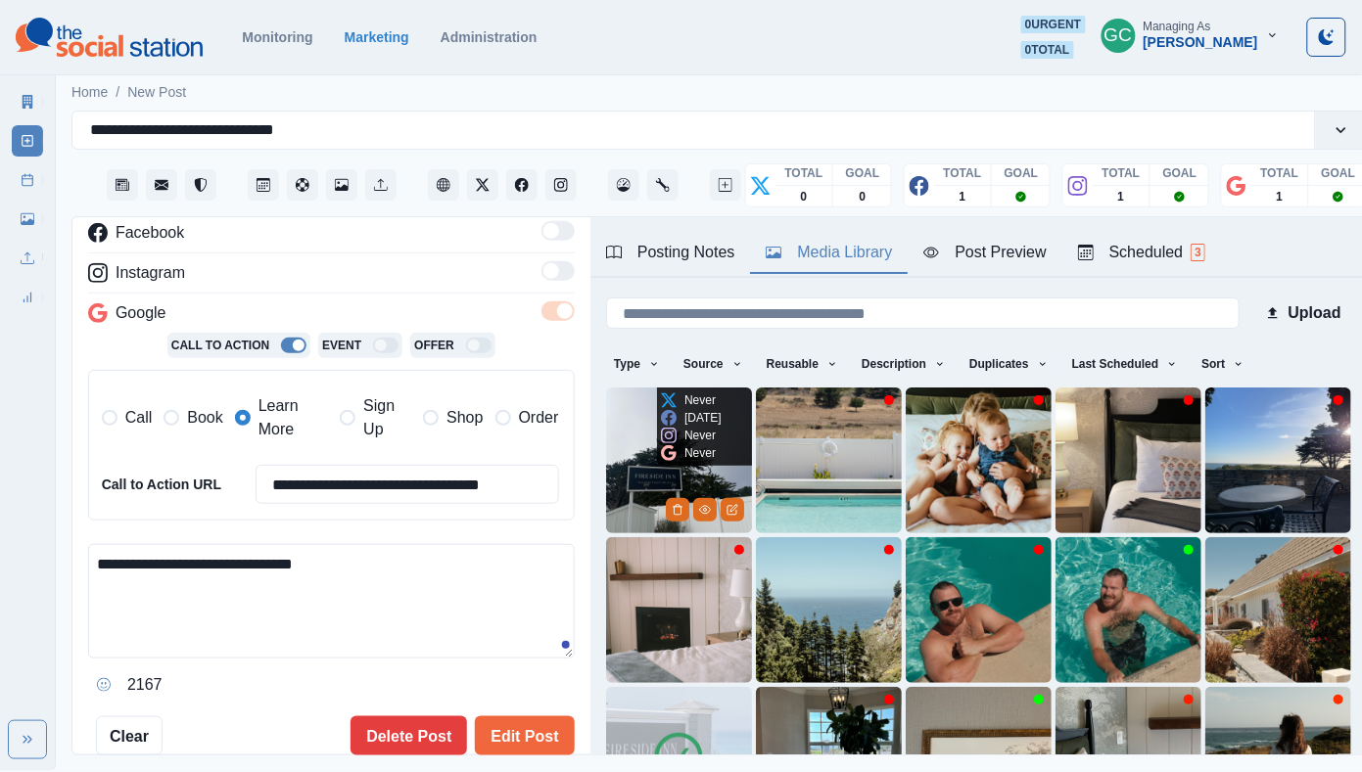
click at [616, 438] on img at bounding box center [679, 461] width 146 height 146
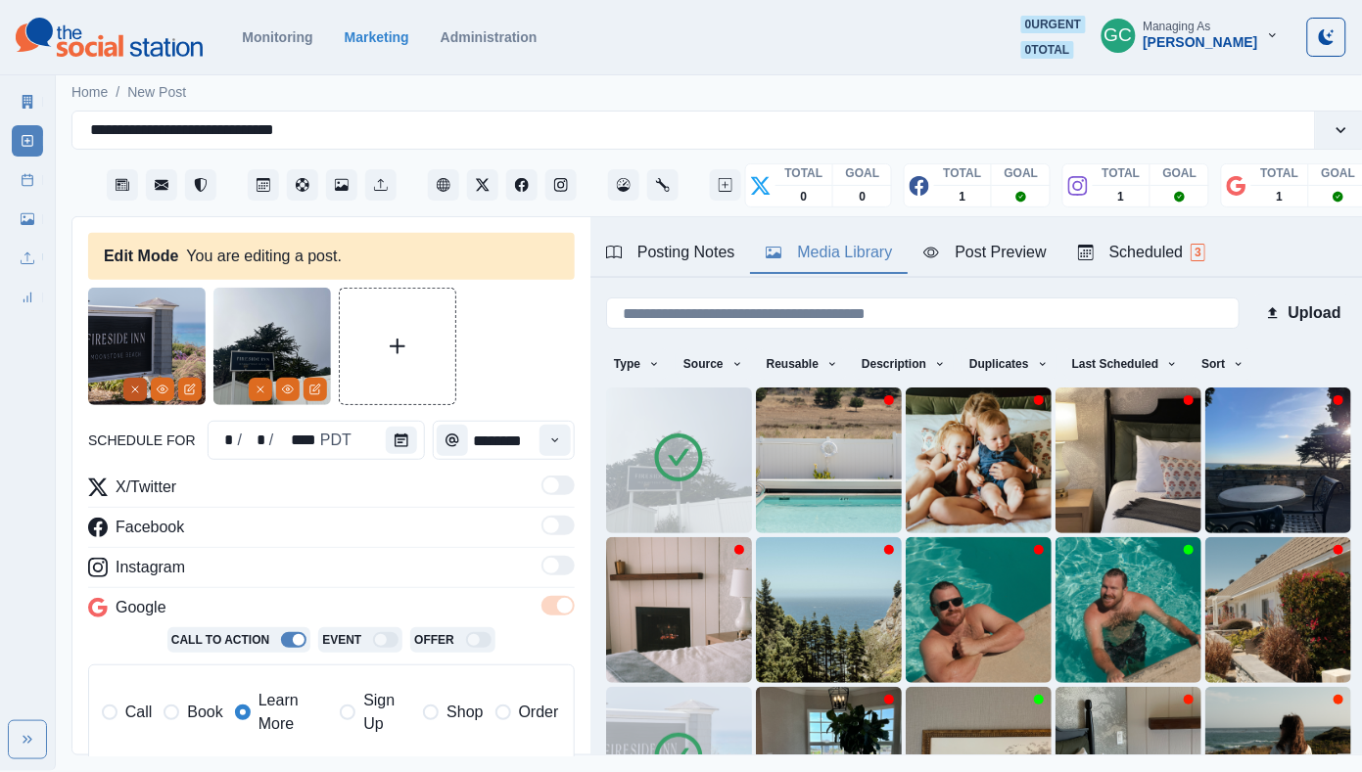
click at [125, 386] on button "Remove" at bounding box center [134, 389] width 23 height 23
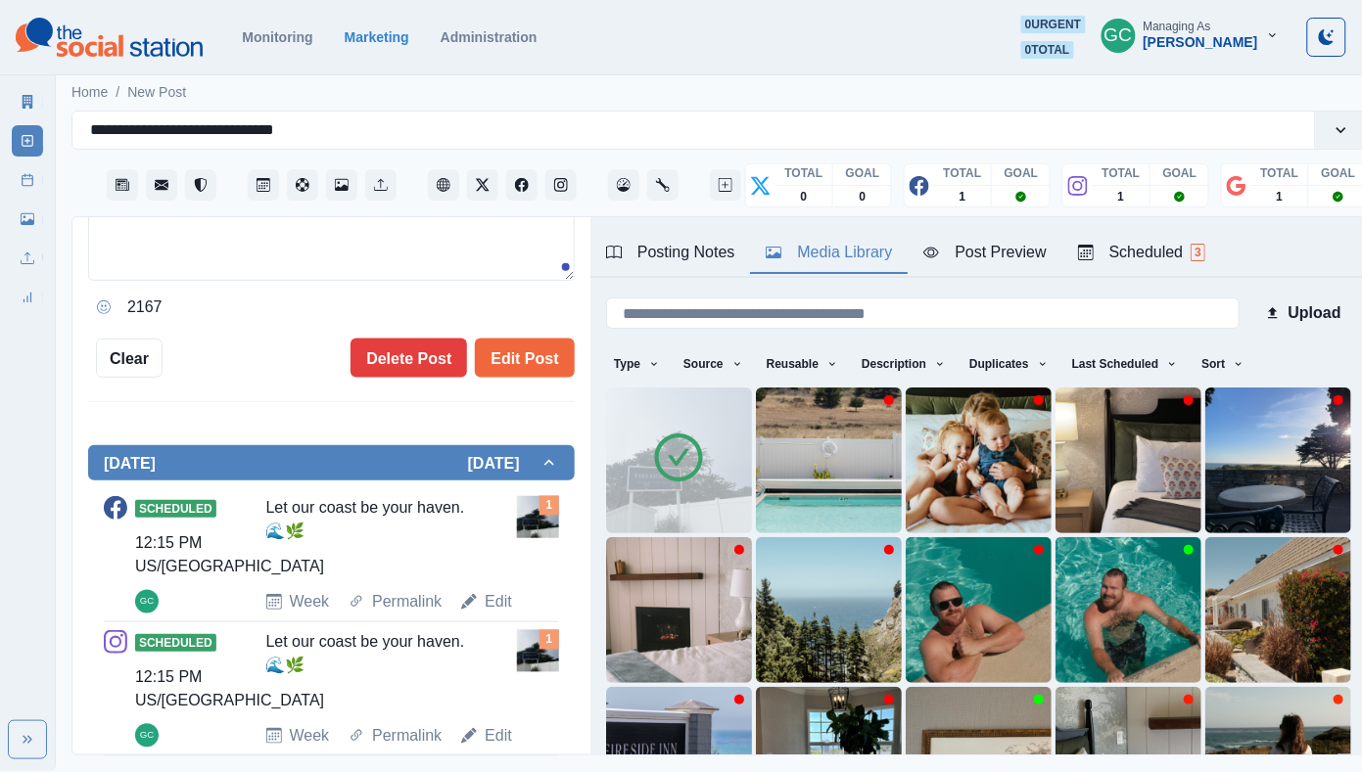
scroll to position [797, 0]
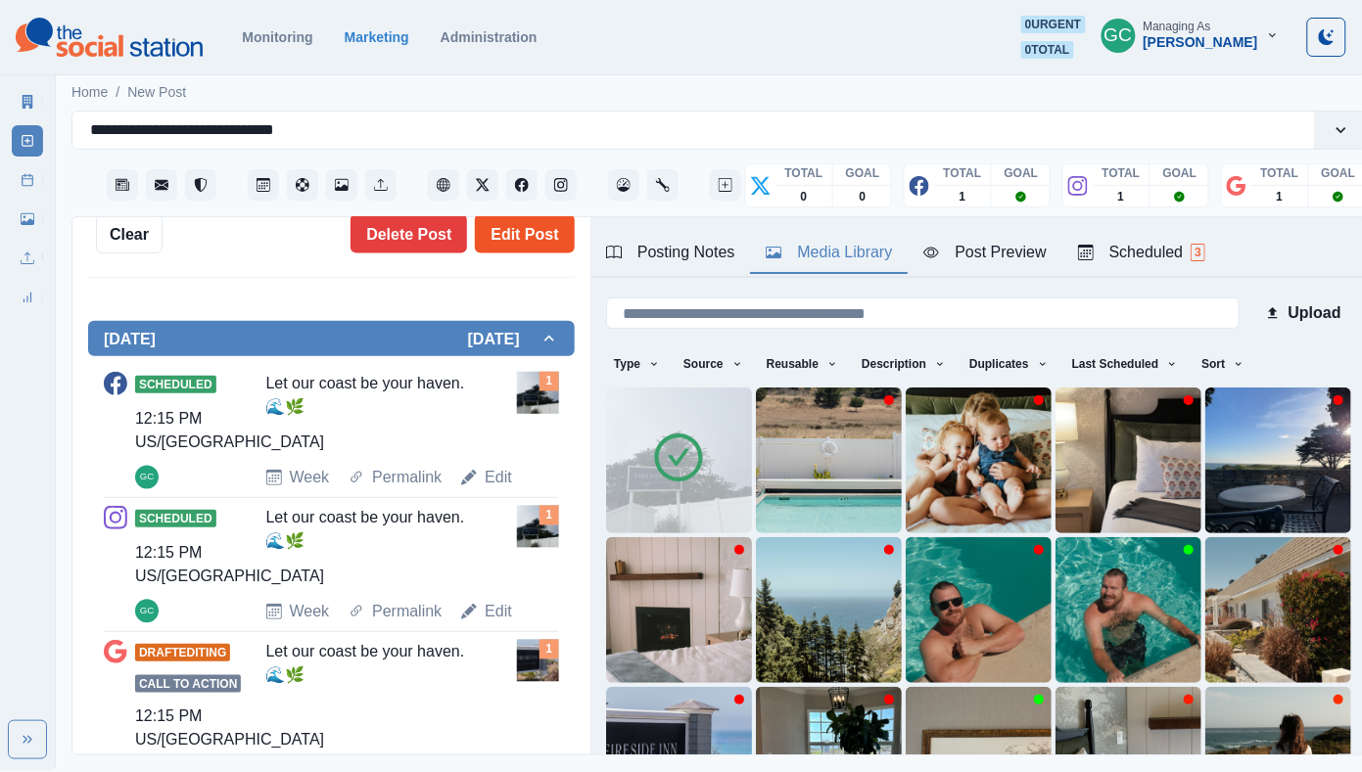
click at [544, 243] on button "Edit Post" at bounding box center [524, 233] width 99 height 39
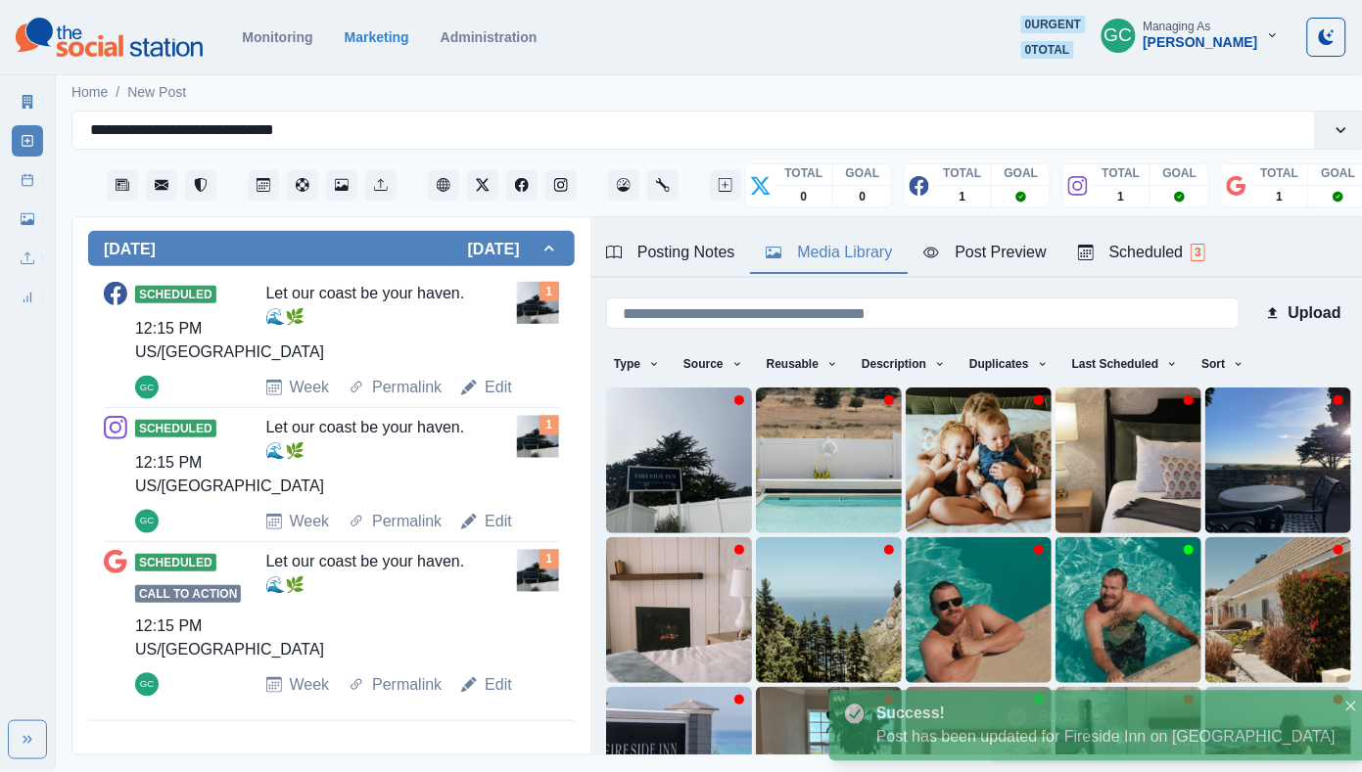
scroll to position [699, 0]
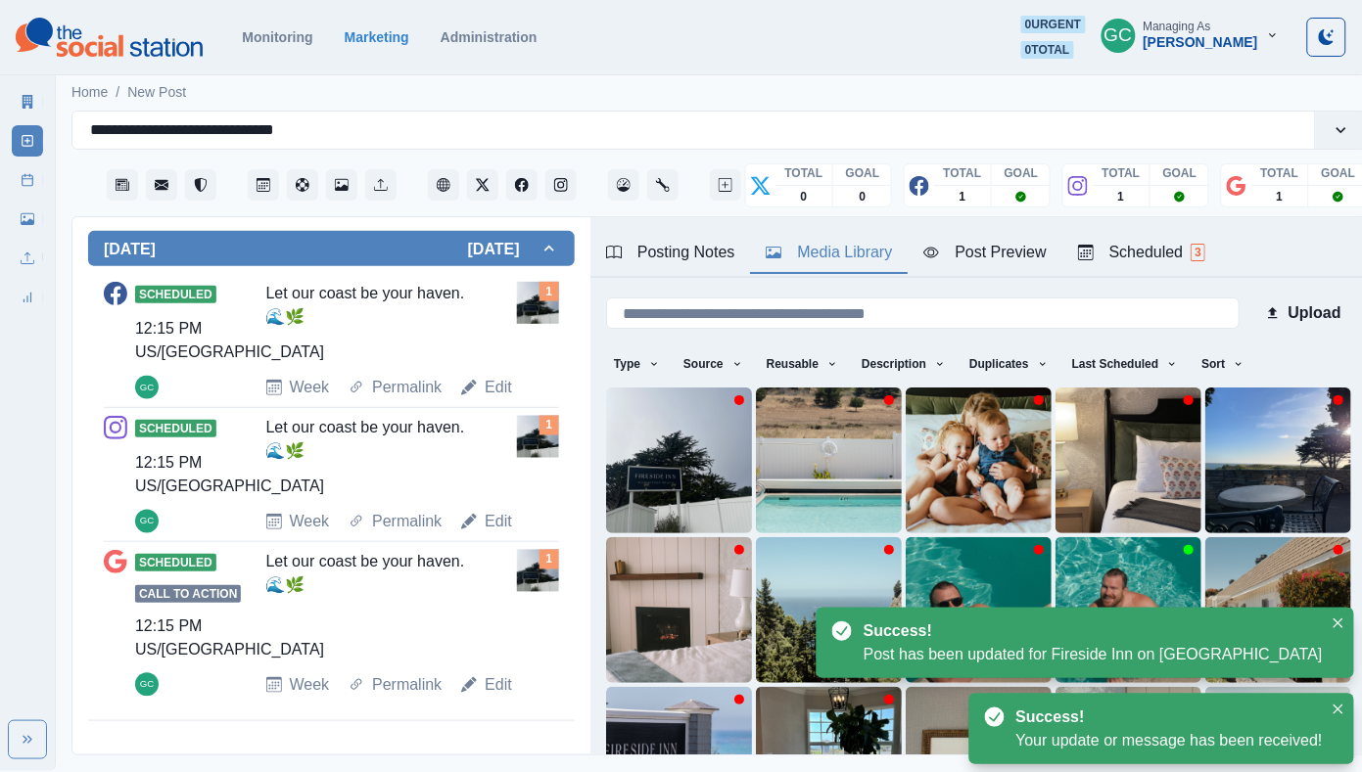
click at [1152, 249] on div "Scheduled 3" at bounding box center [1141, 252] width 127 height 23
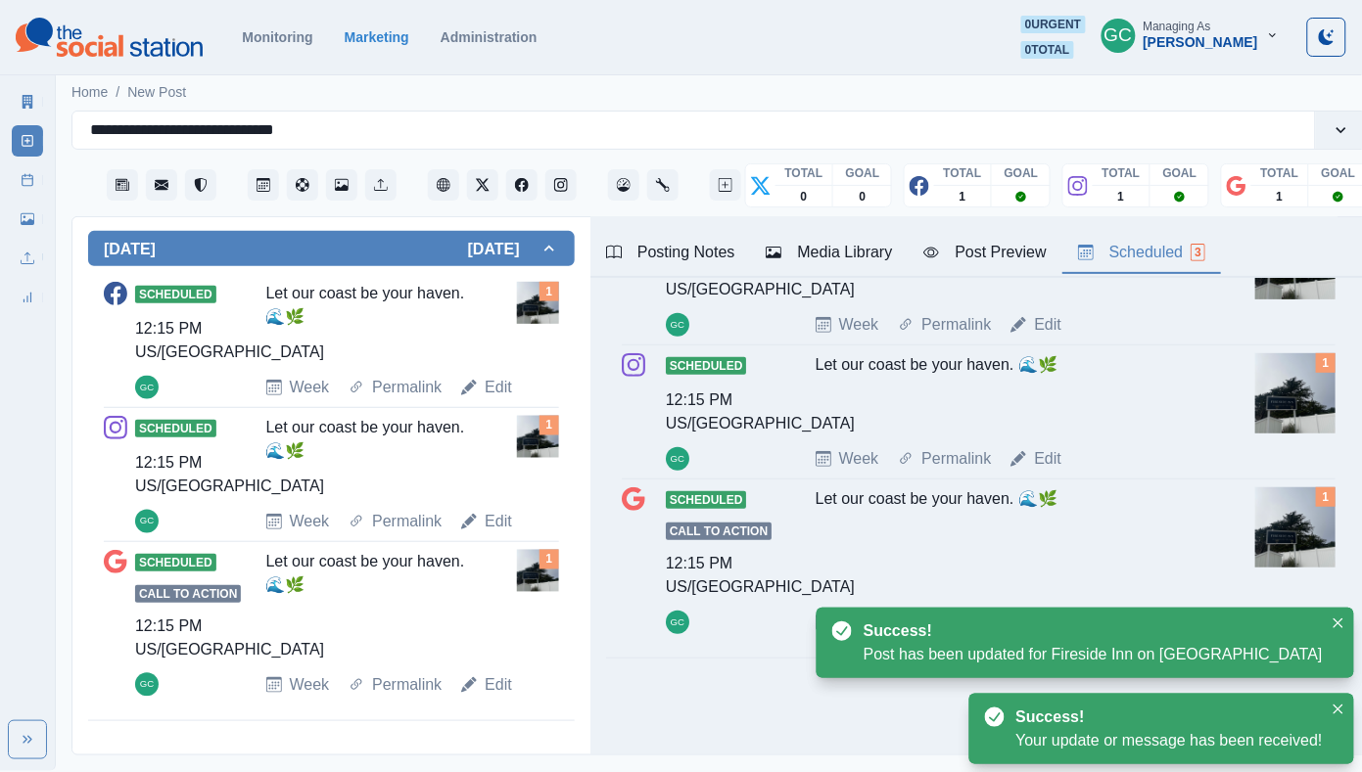
scroll to position [196, 0]
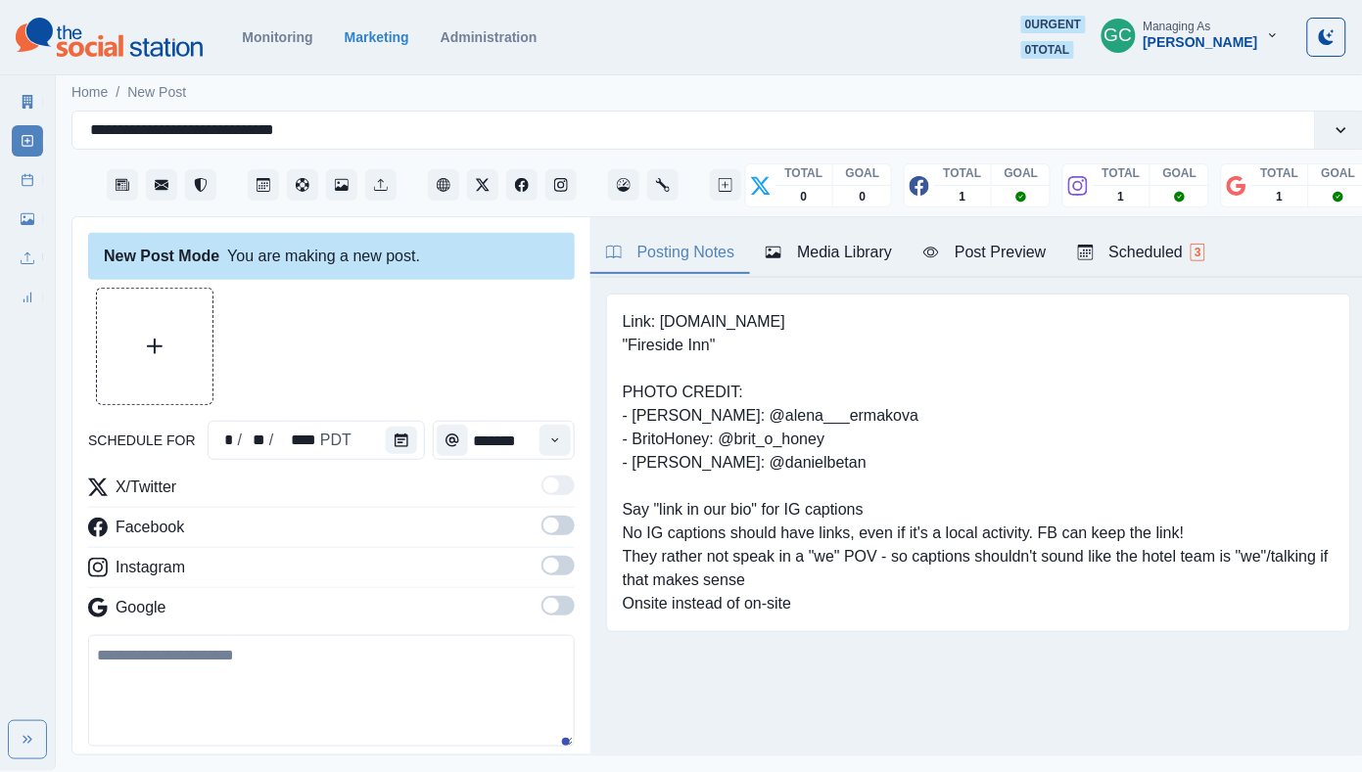
click at [852, 249] on div "Media Library" at bounding box center [828, 252] width 126 height 23
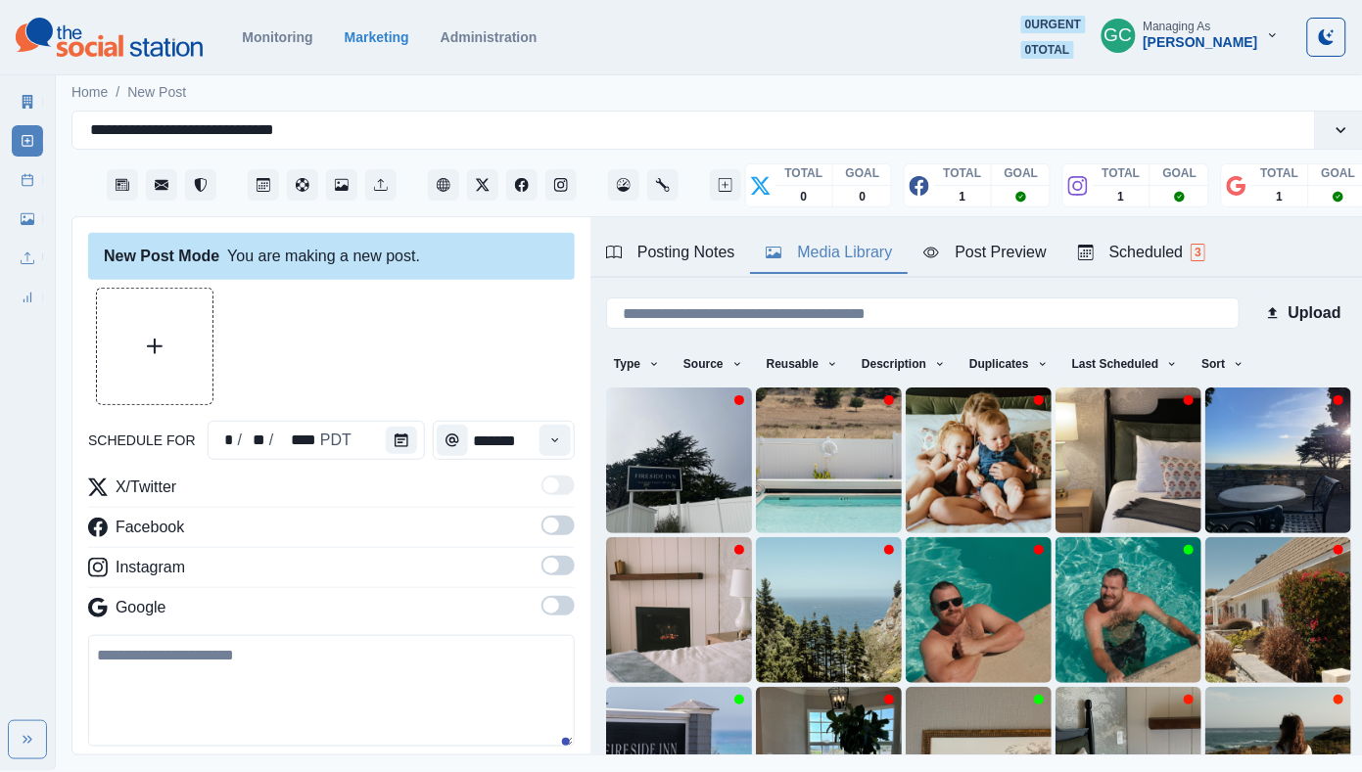
click at [1186, 238] on button "Scheduled 3" at bounding box center [1141, 253] width 159 height 41
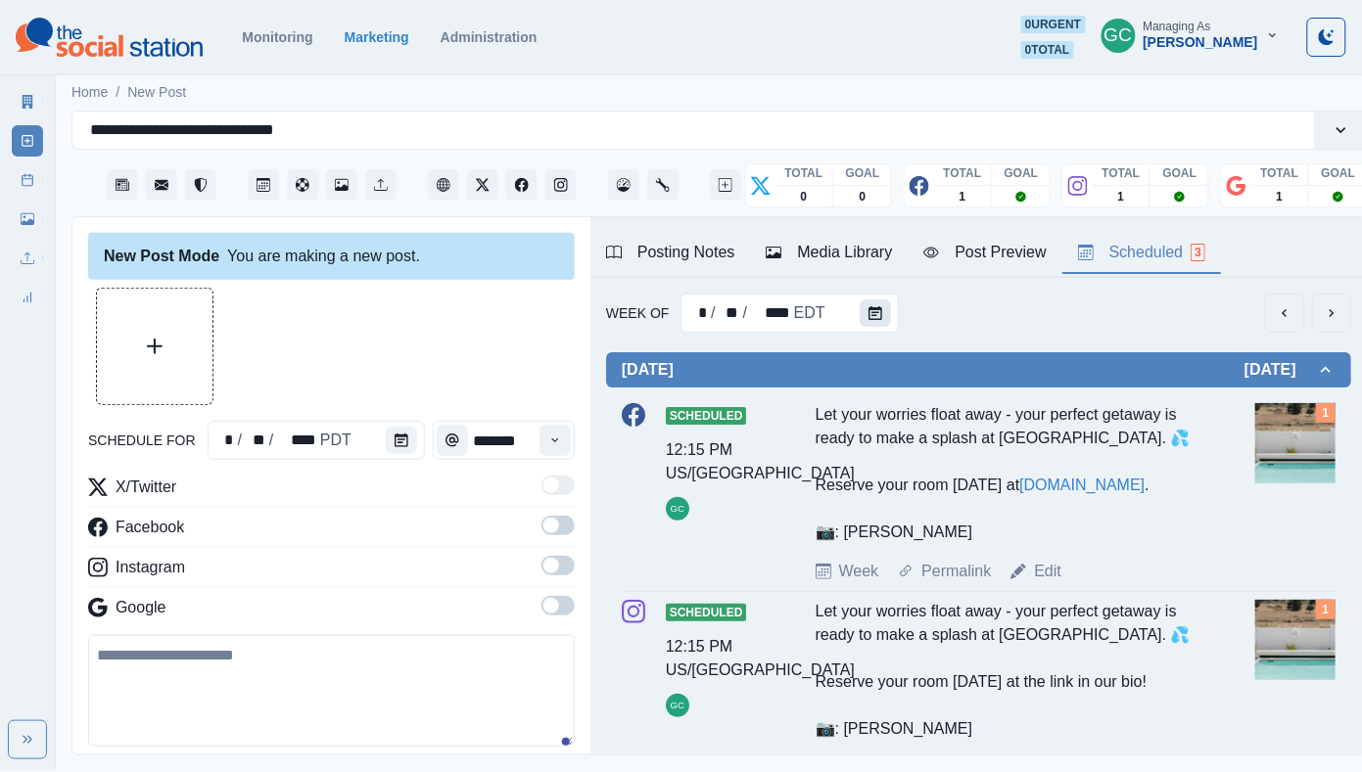
click at [871, 316] on icon "Calendar" at bounding box center [875, 313] width 14 height 14
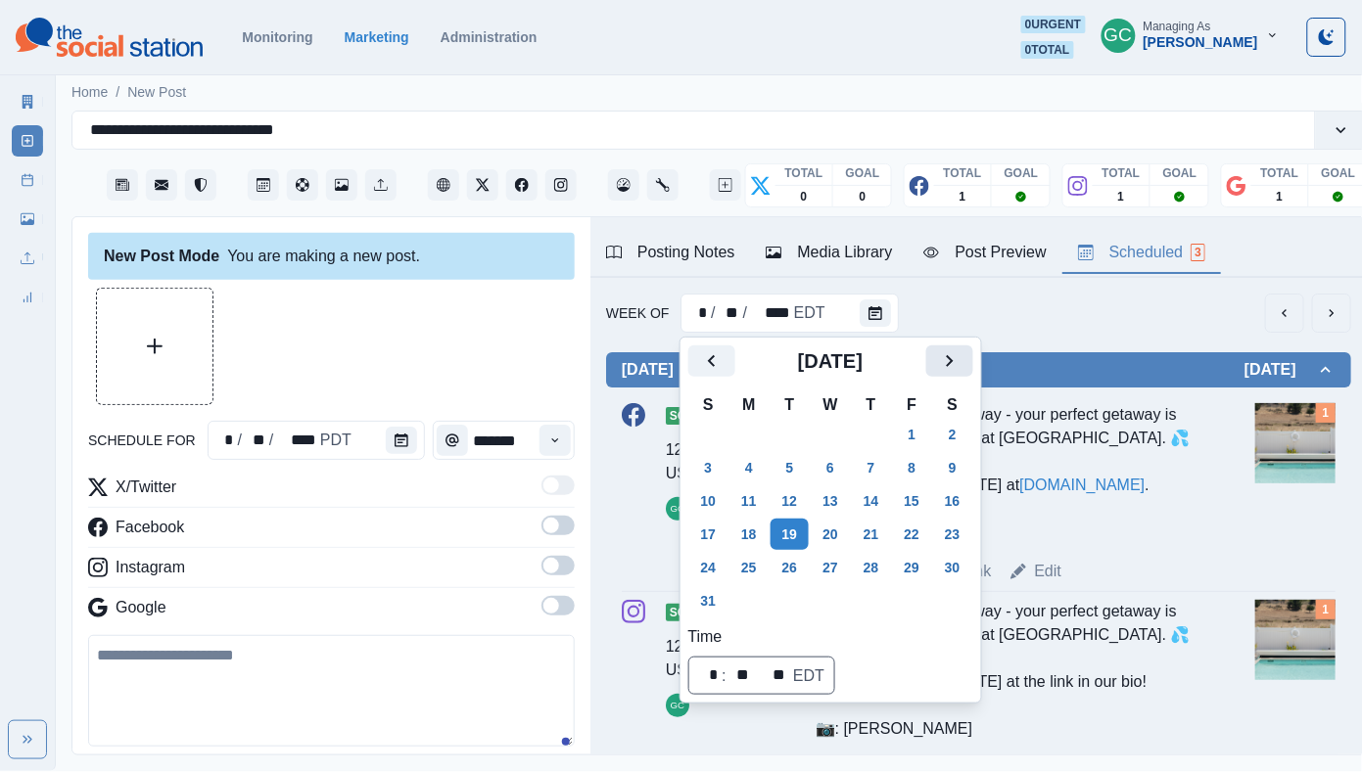
click at [957, 363] on icon "Next" at bounding box center [949, 360] width 23 height 23
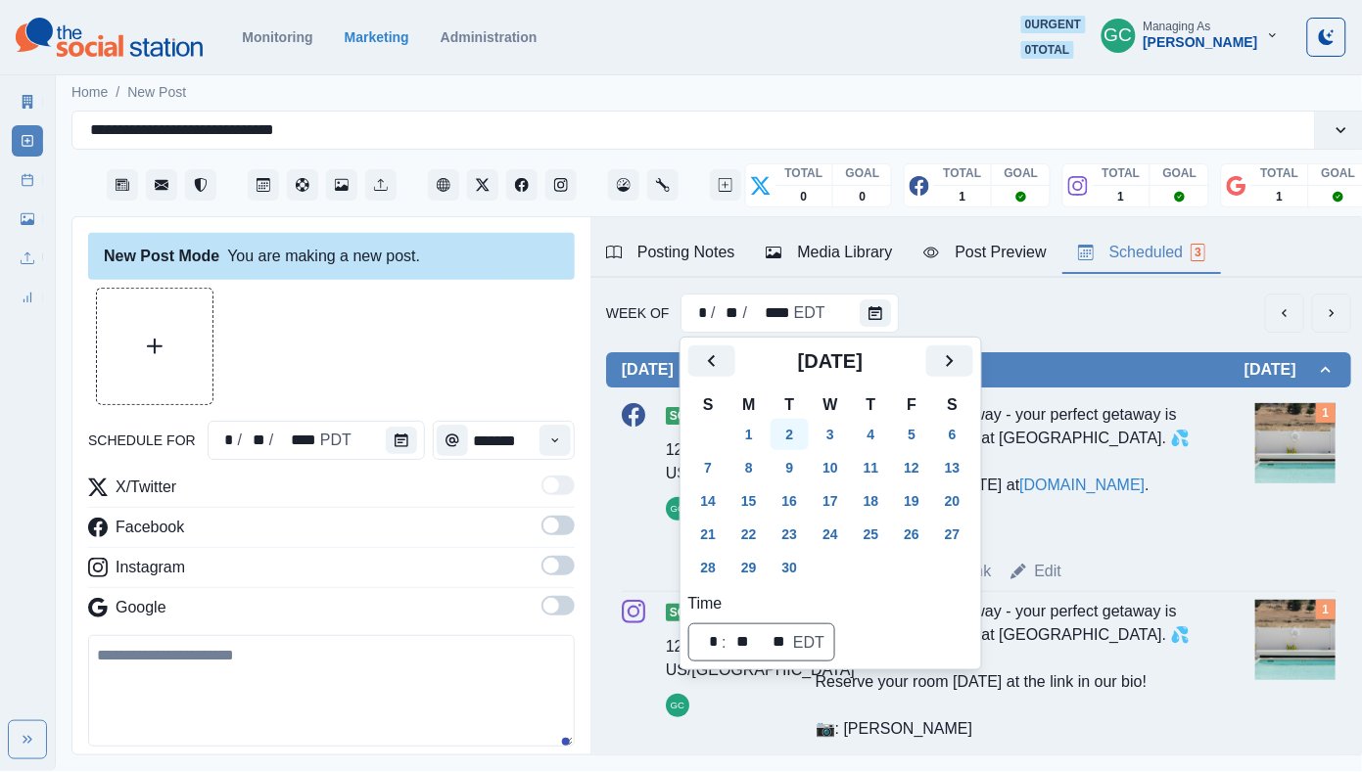
click at [780, 440] on button "2" at bounding box center [789, 434] width 39 height 31
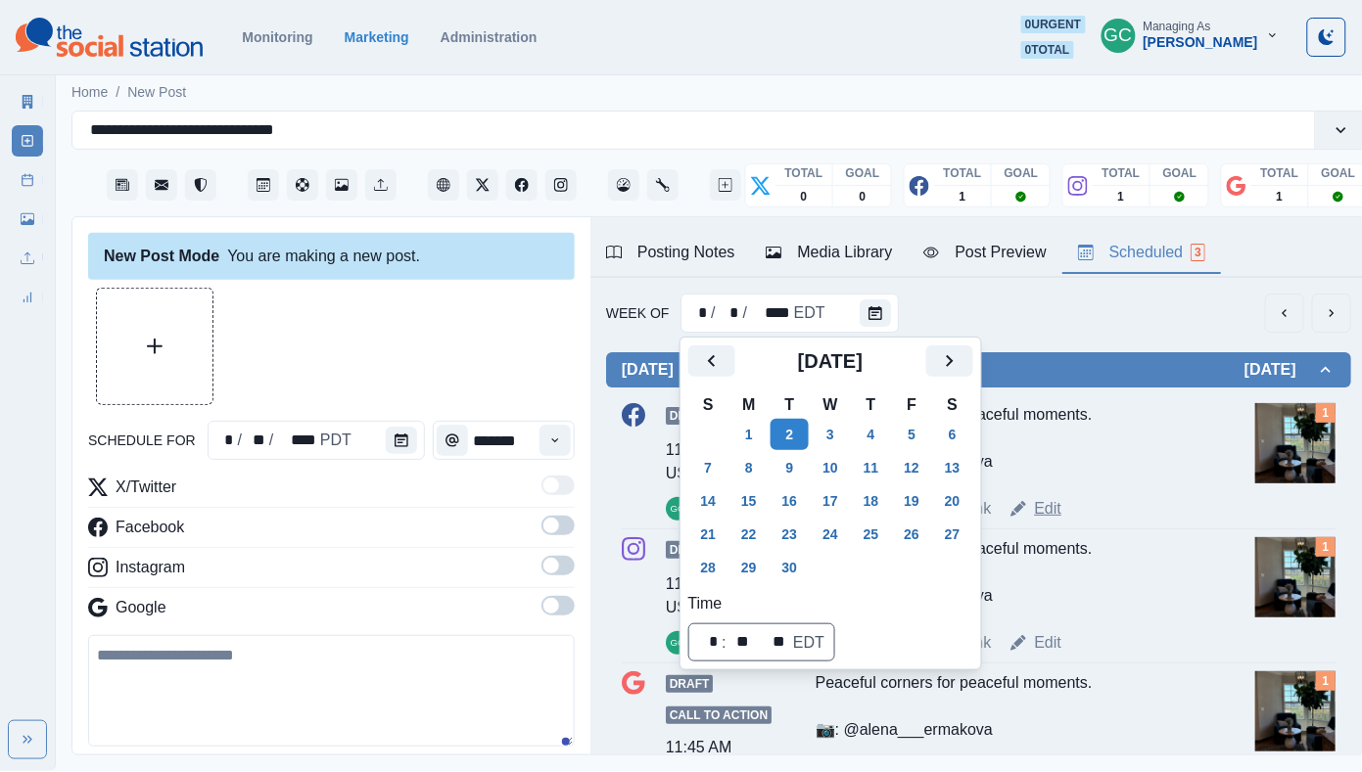
click at [1052, 513] on link "Edit" at bounding box center [1047, 508] width 27 height 23
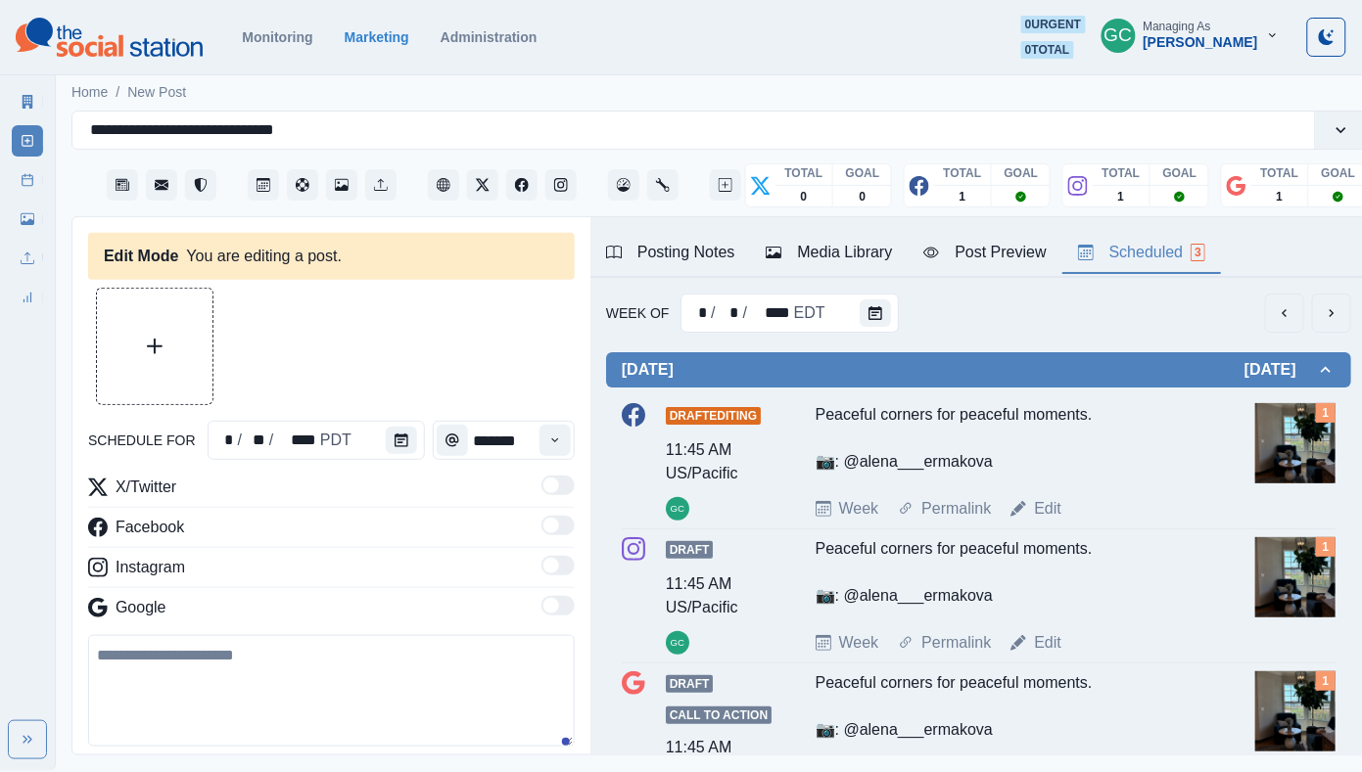
type input "********"
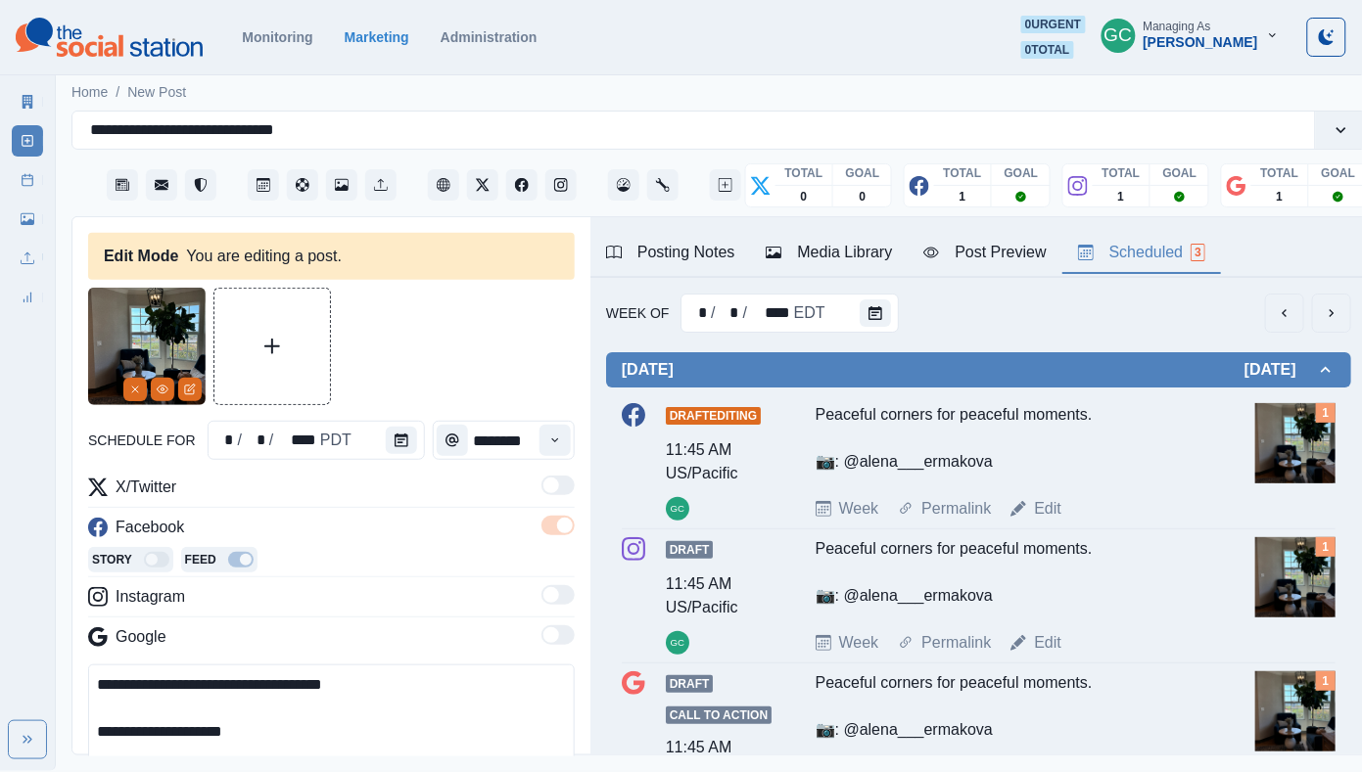
click at [850, 247] on div "Media Library" at bounding box center [828, 252] width 126 height 23
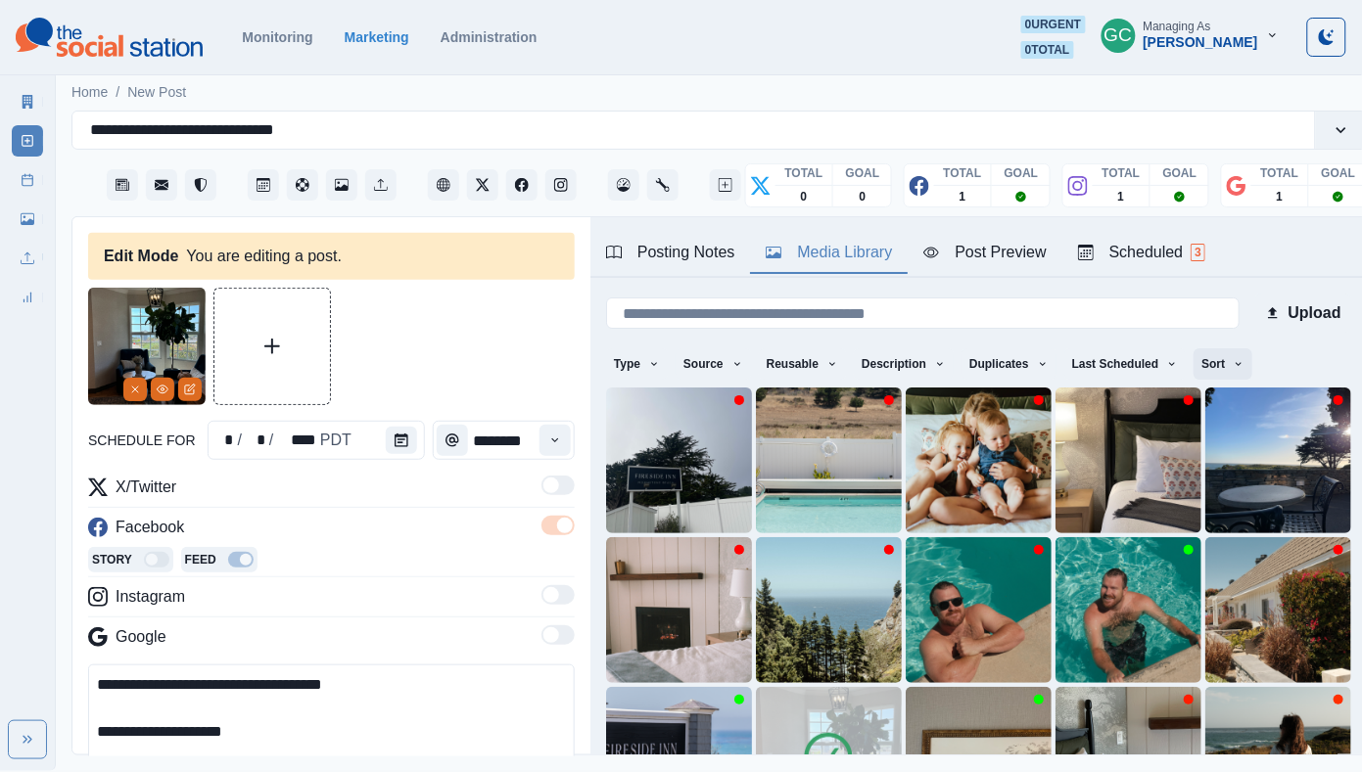
click at [1224, 367] on button "Sort" at bounding box center [1222, 363] width 59 height 31
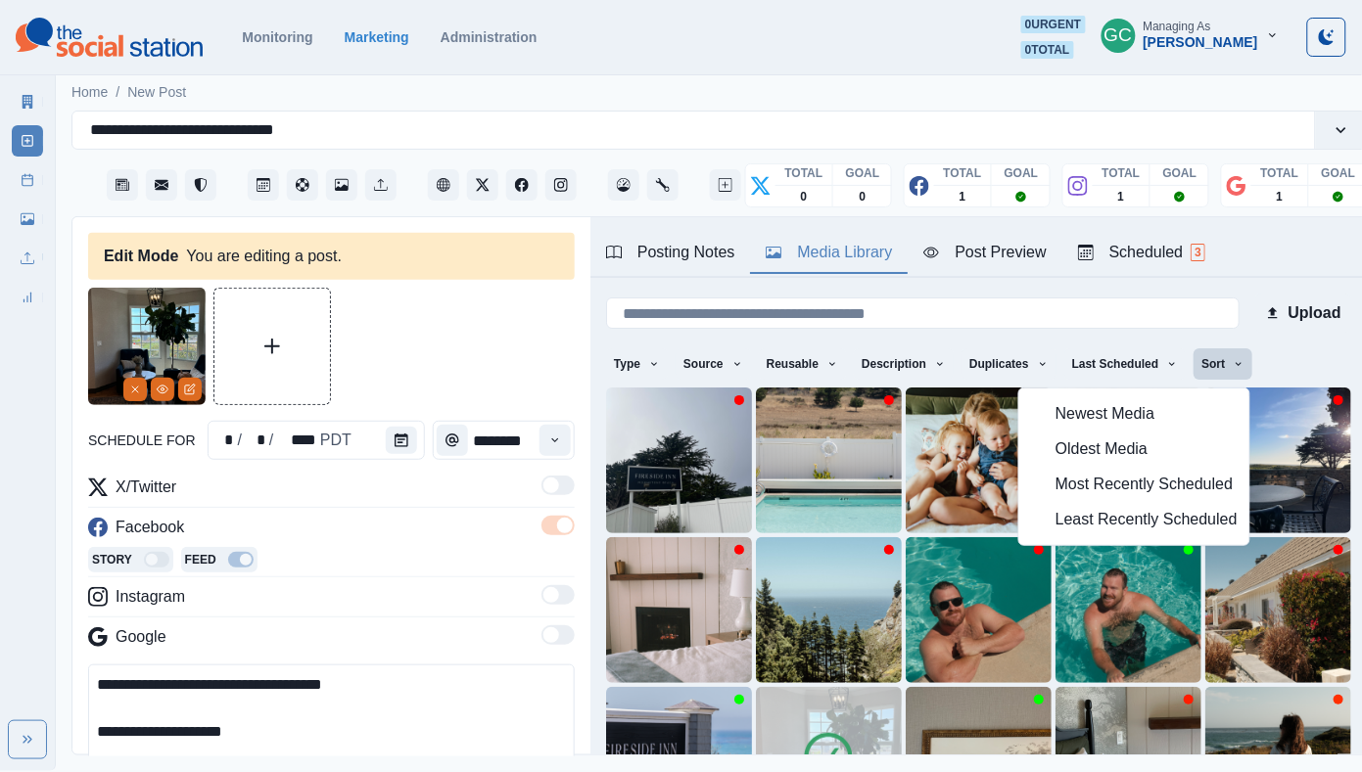
click at [1113, 513] on span "Least Recently Scheduled" at bounding box center [1146, 519] width 182 height 23
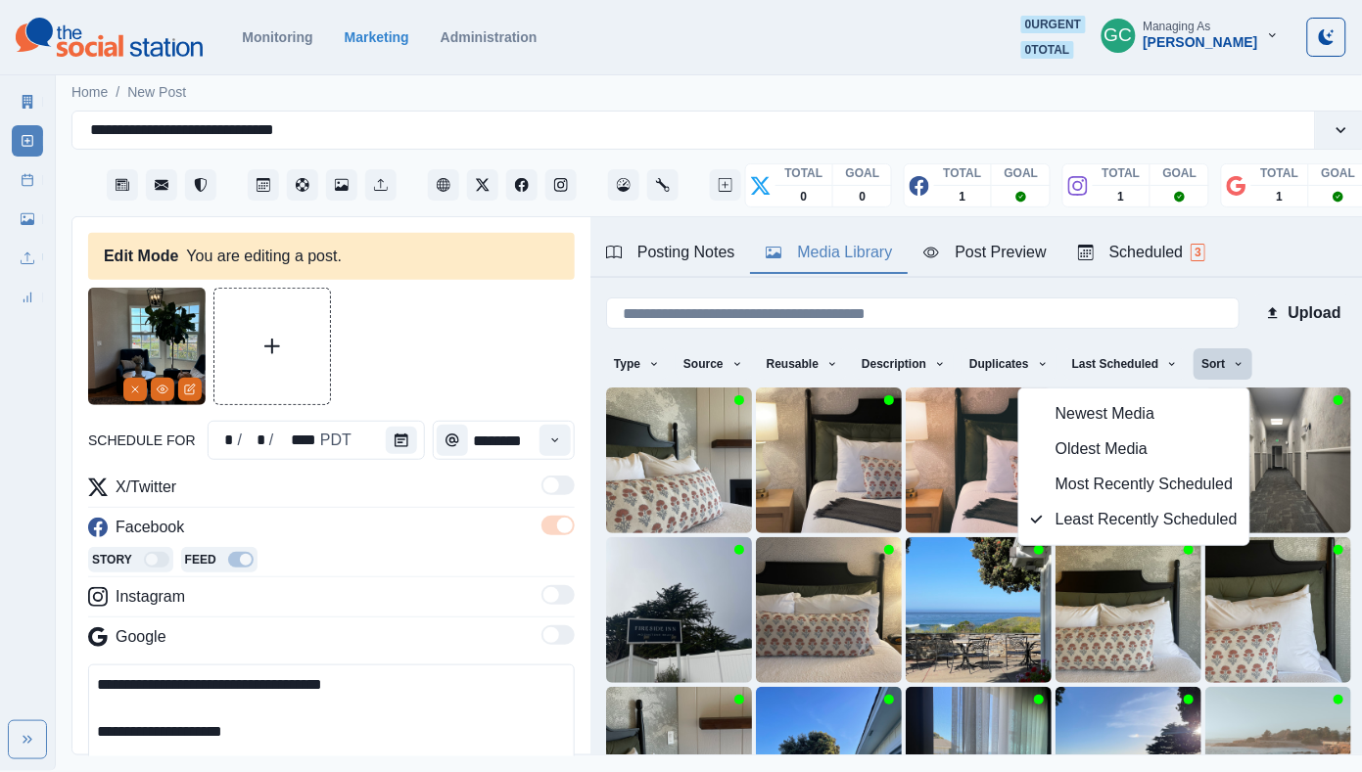
click at [350, 576] on div "Story Feed" at bounding box center [331, 561] width 486 height 29
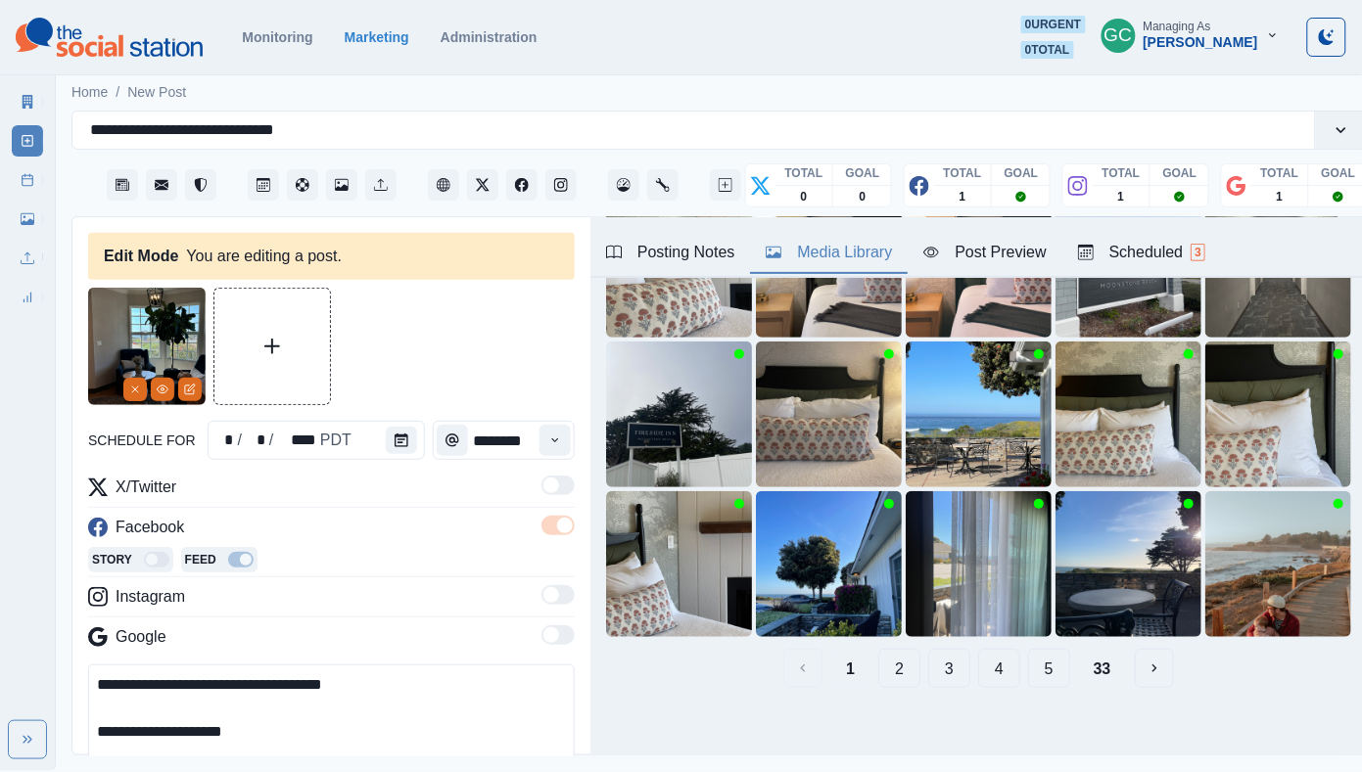
scroll to position [204, 0]
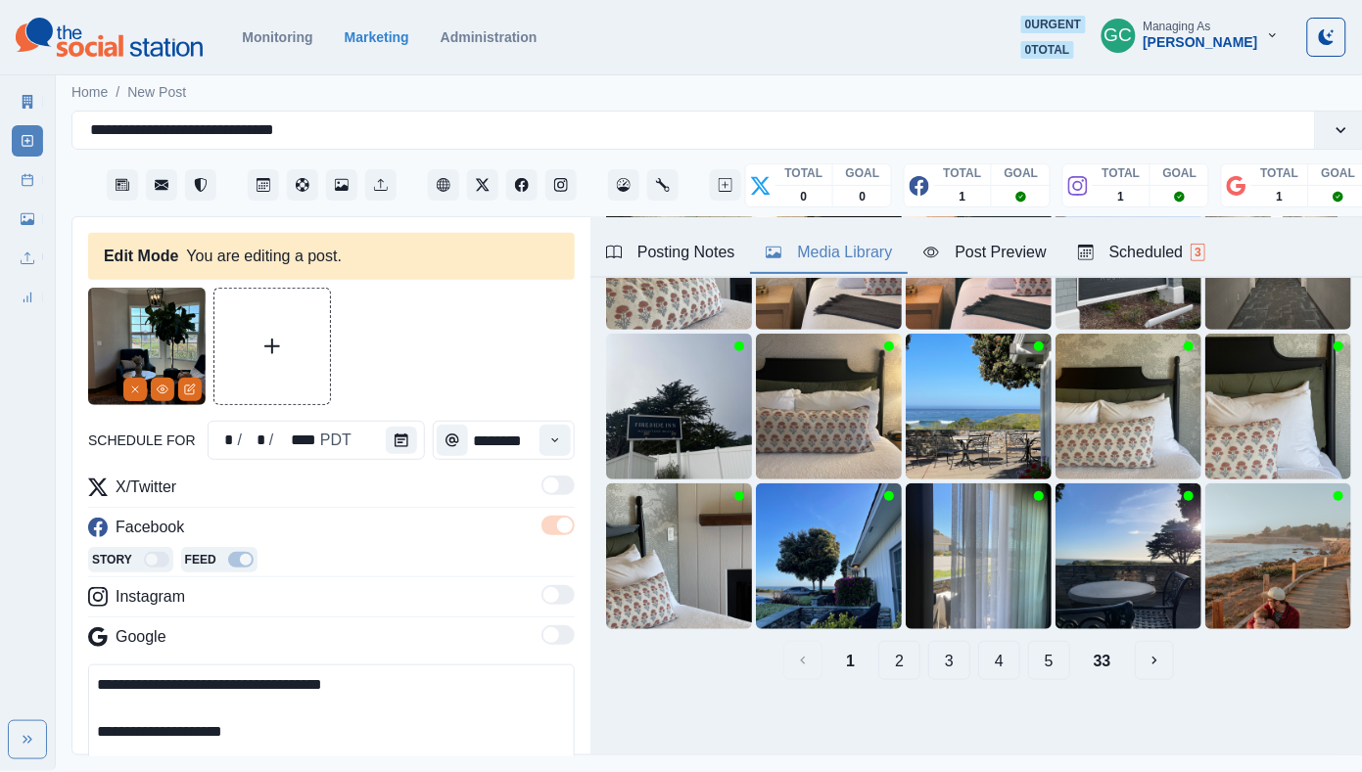
click at [890, 667] on button "2" at bounding box center [899, 660] width 42 height 39
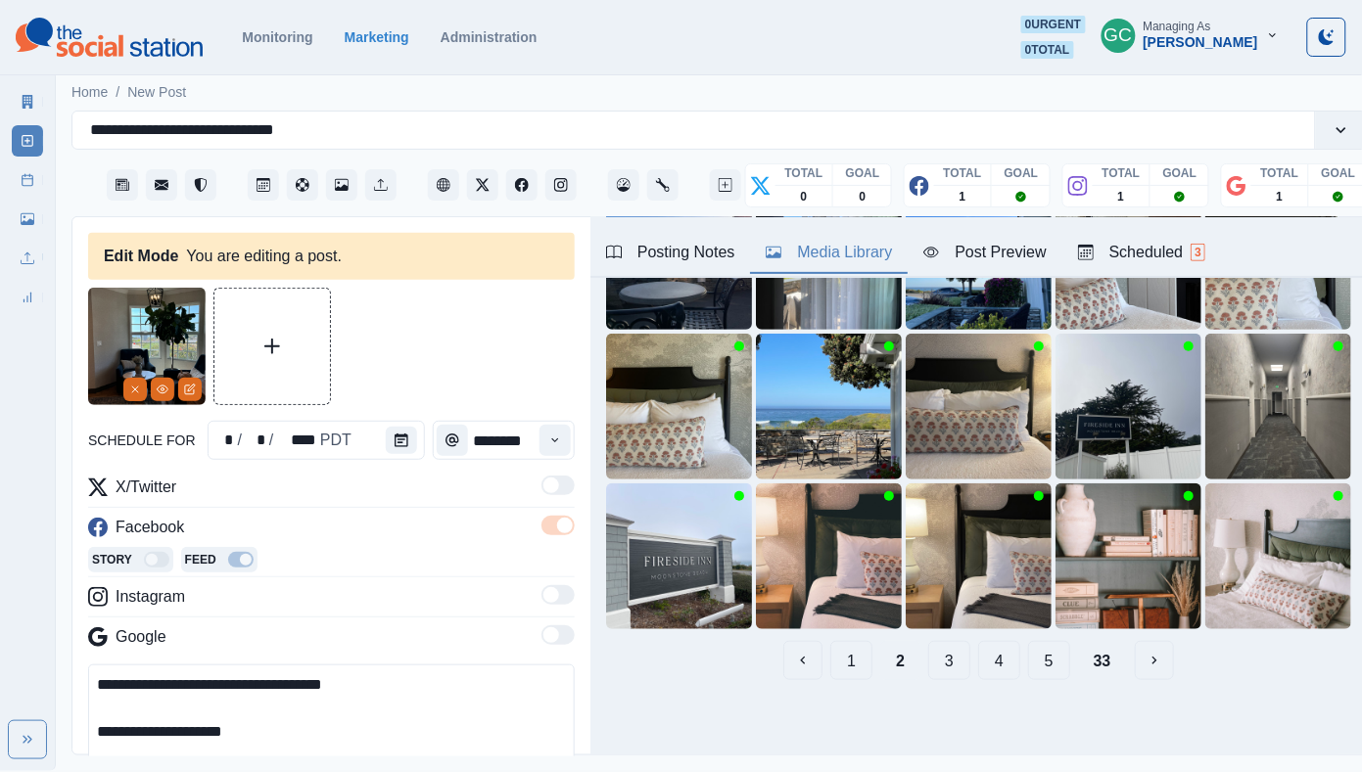
click at [949, 669] on button "3" at bounding box center [949, 660] width 42 height 39
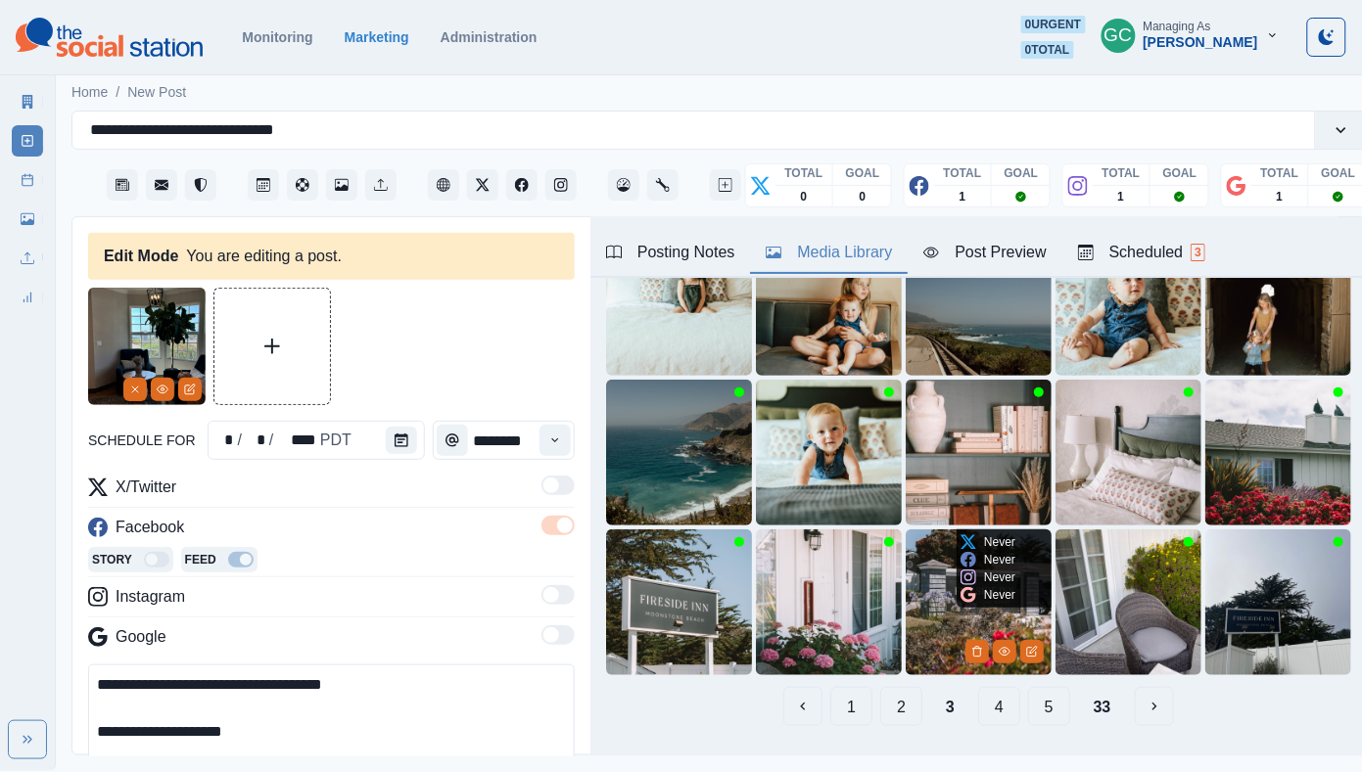
scroll to position [191, 0]
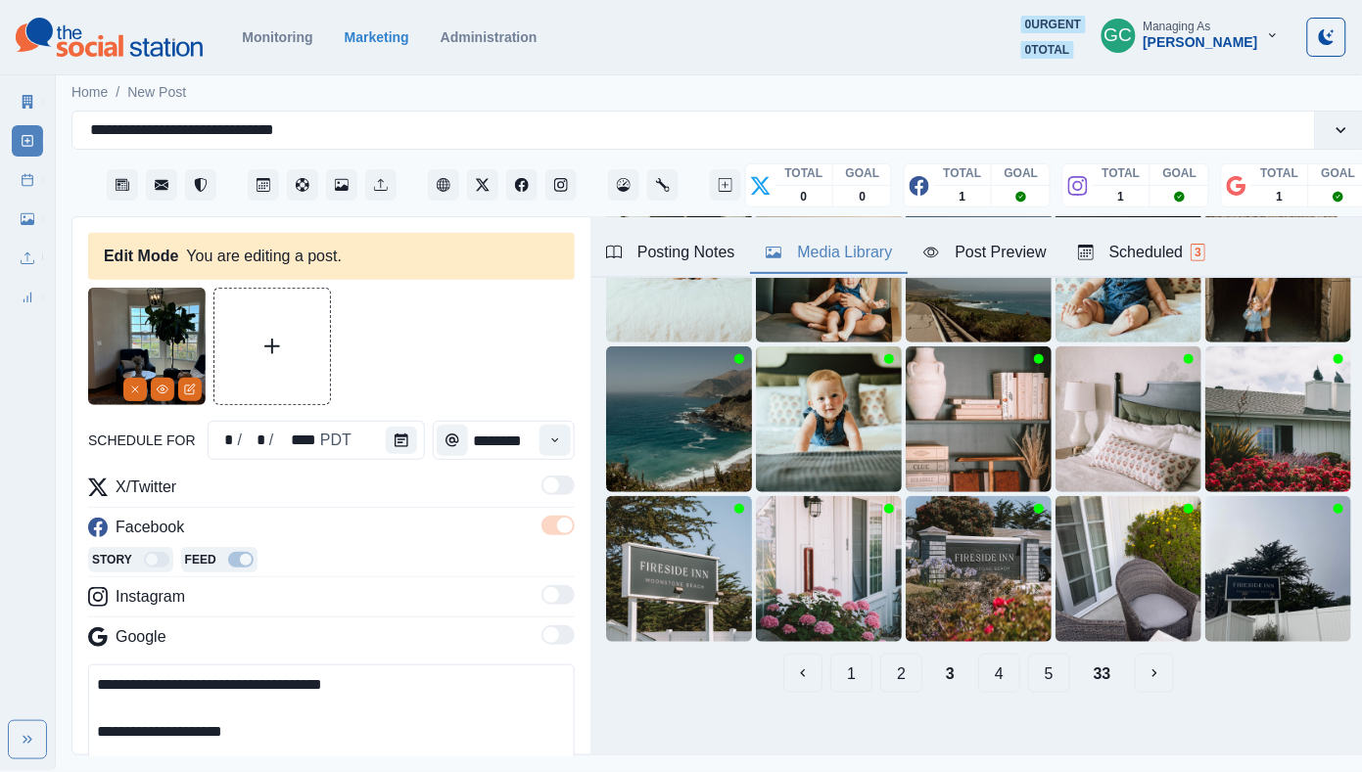
click at [980, 681] on button "4" at bounding box center [999, 673] width 42 height 39
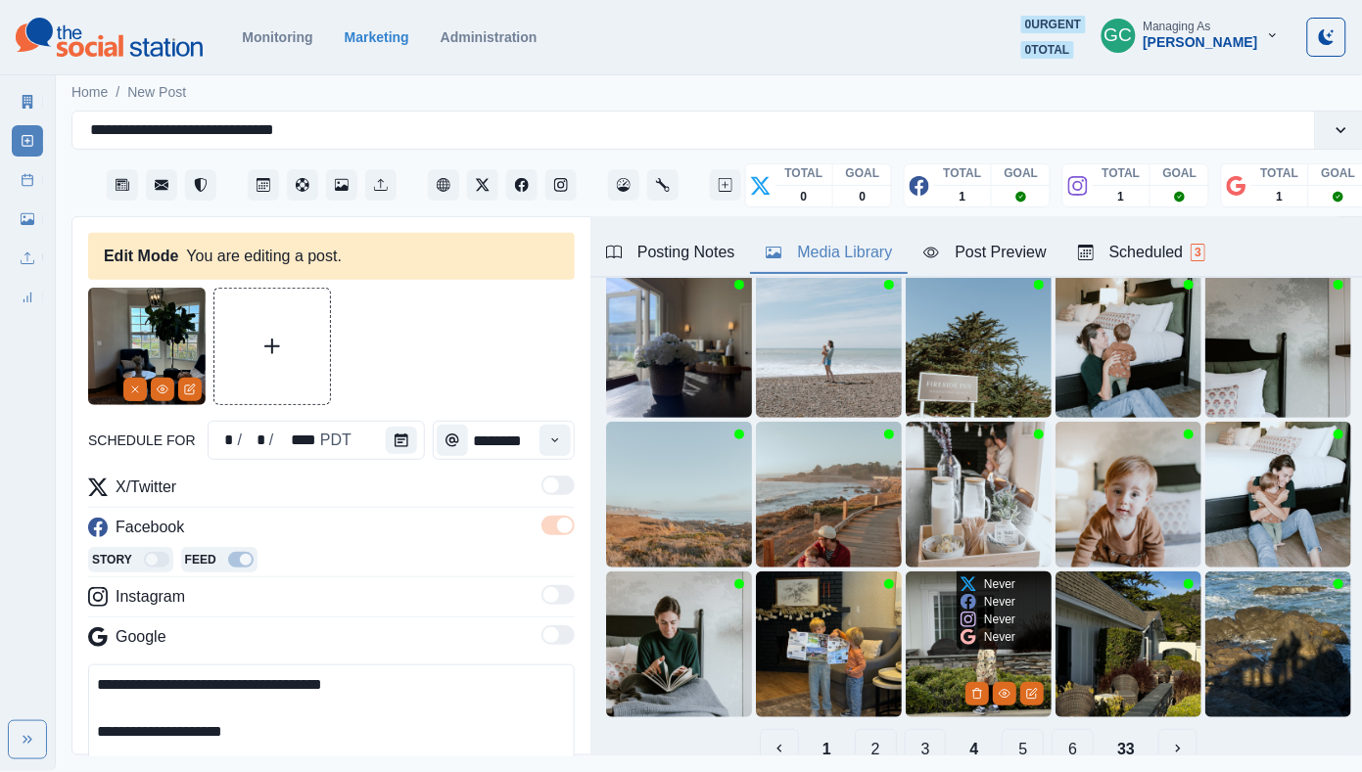
scroll to position [178, 0]
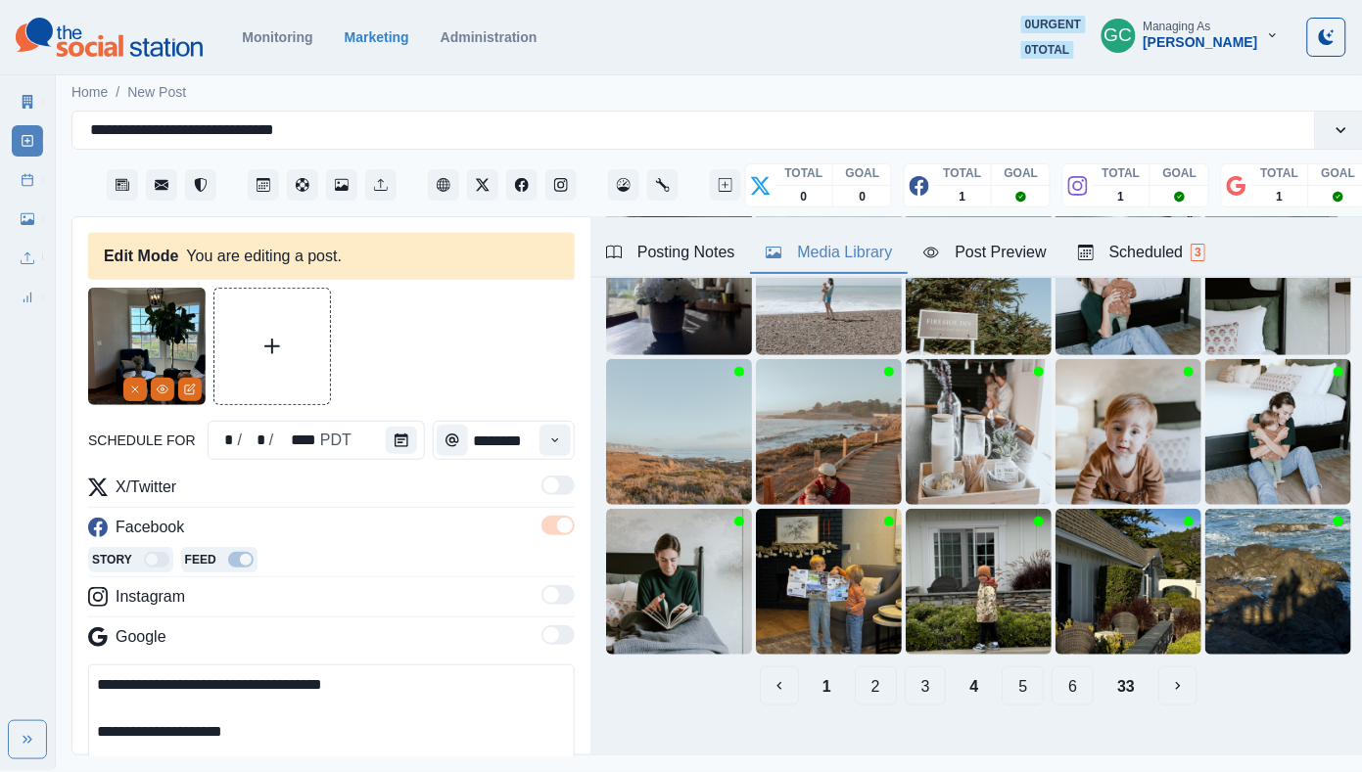
click at [927, 689] on button "3" at bounding box center [925, 686] width 42 height 39
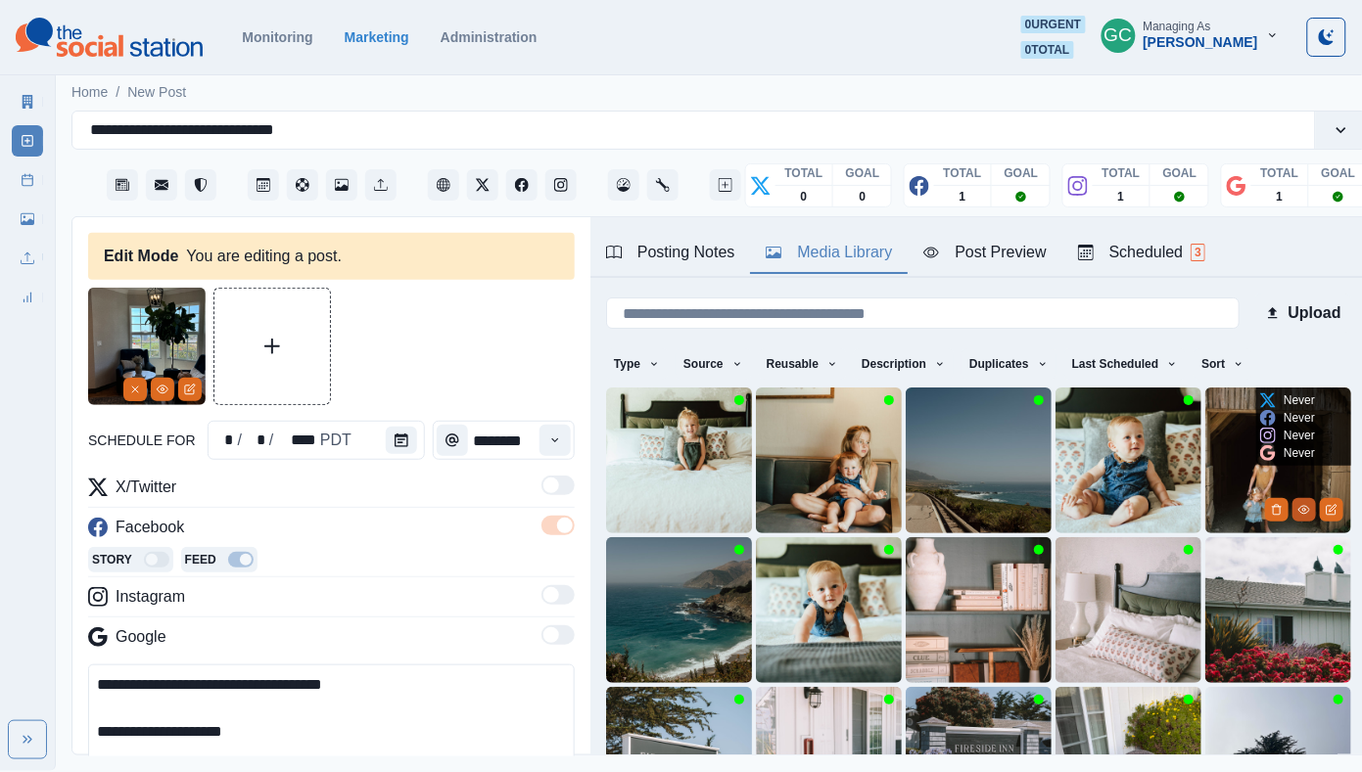
click at [1298, 508] on icon "View Media" at bounding box center [1304, 510] width 12 height 12
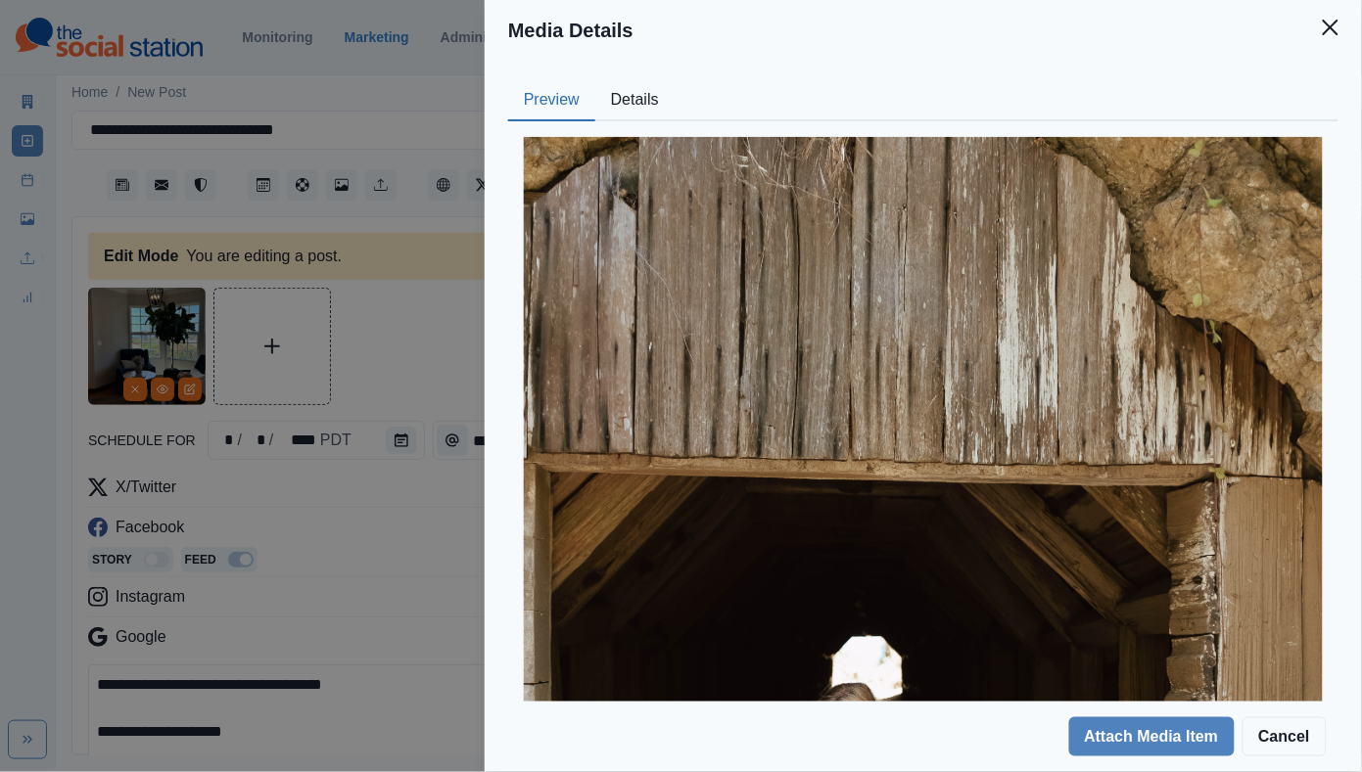
click at [658, 109] on button "Details" at bounding box center [634, 100] width 79 height 41
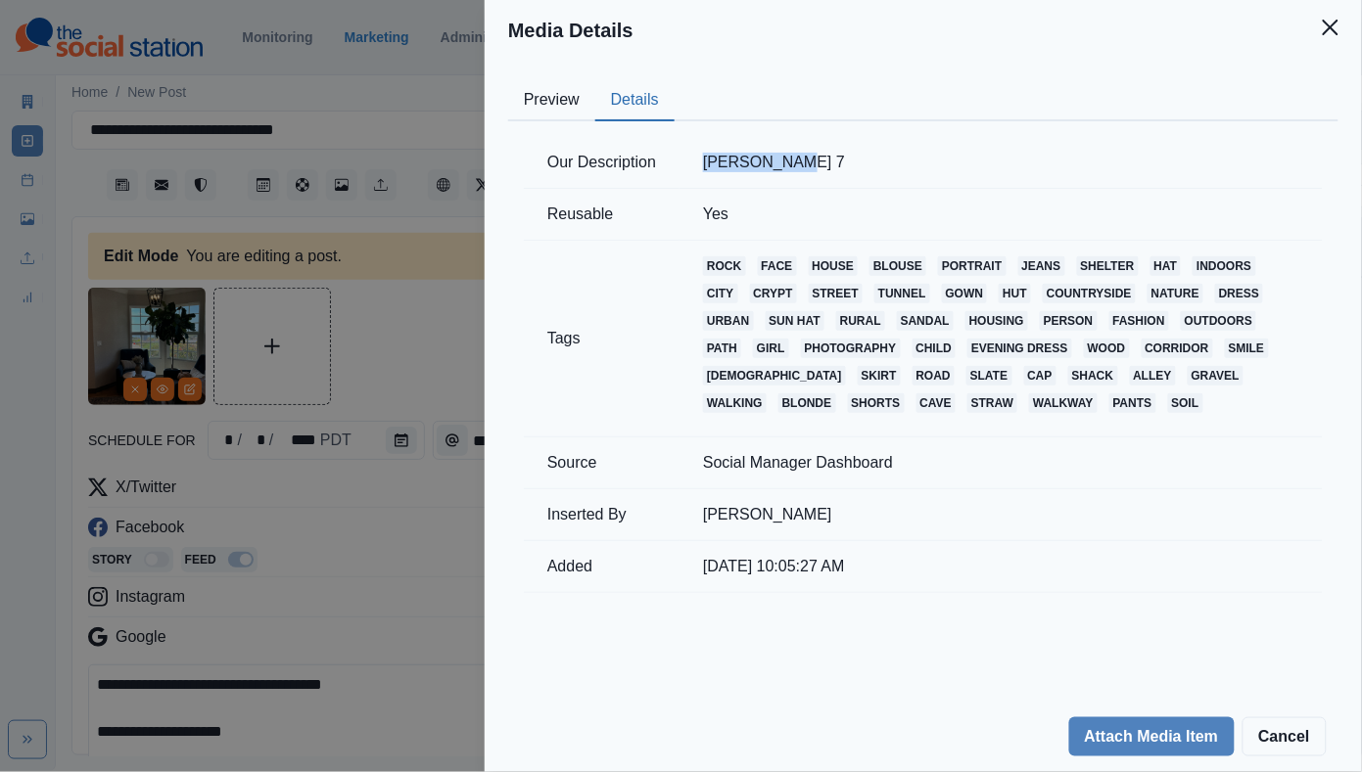
drag, startPoint x: 709, startPoint y: 153, endPoint x: 806, endPoint y: 161, distance: 97.2
click at [806, 161] on td "Jen Wertman 7" at bounding box center [1000, 163] width 643 height 52
copy td "Jen Wertman"
click at [330, 499] on div "Media Details Preview Details Our Description Jen Wertman 7 Reusable Yes Tags r…" at bounding box center [681, 386] width 1362 height 772
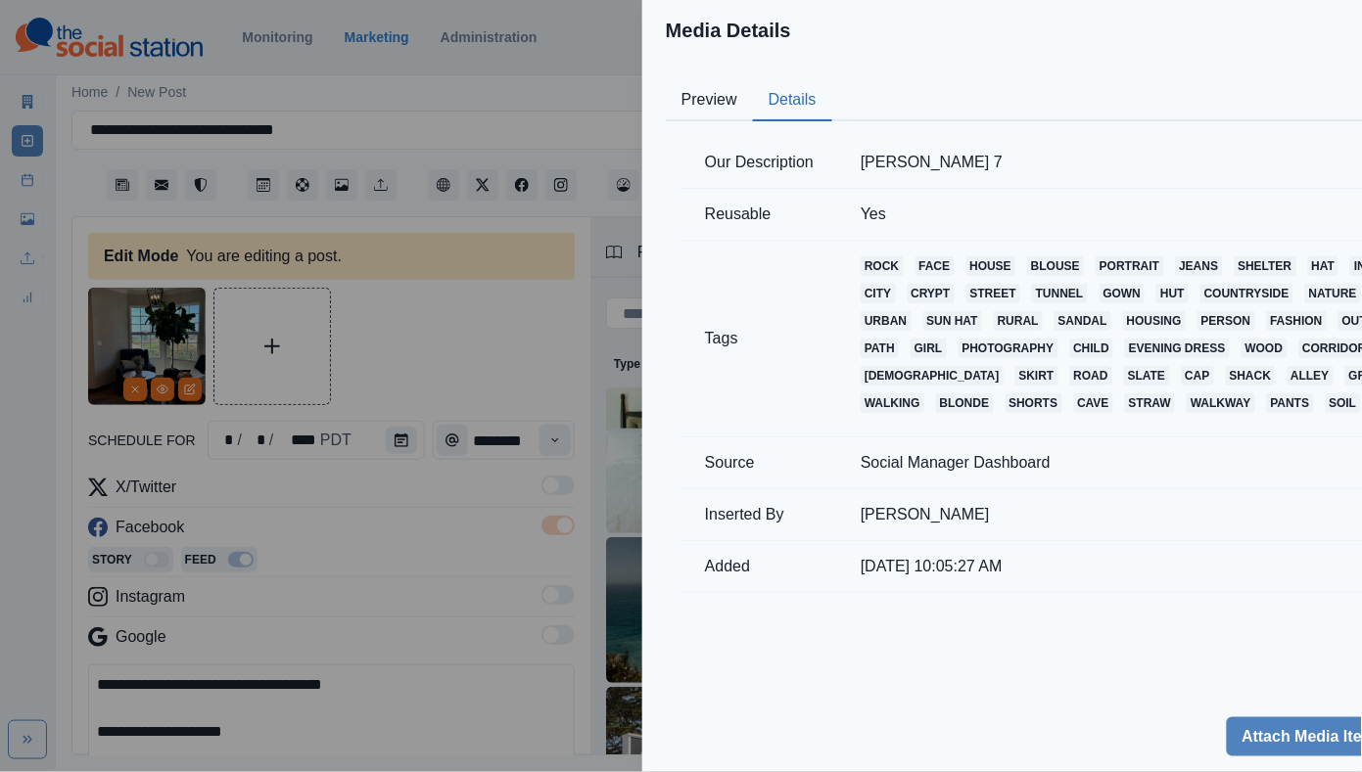
scroll to position [61, 0]
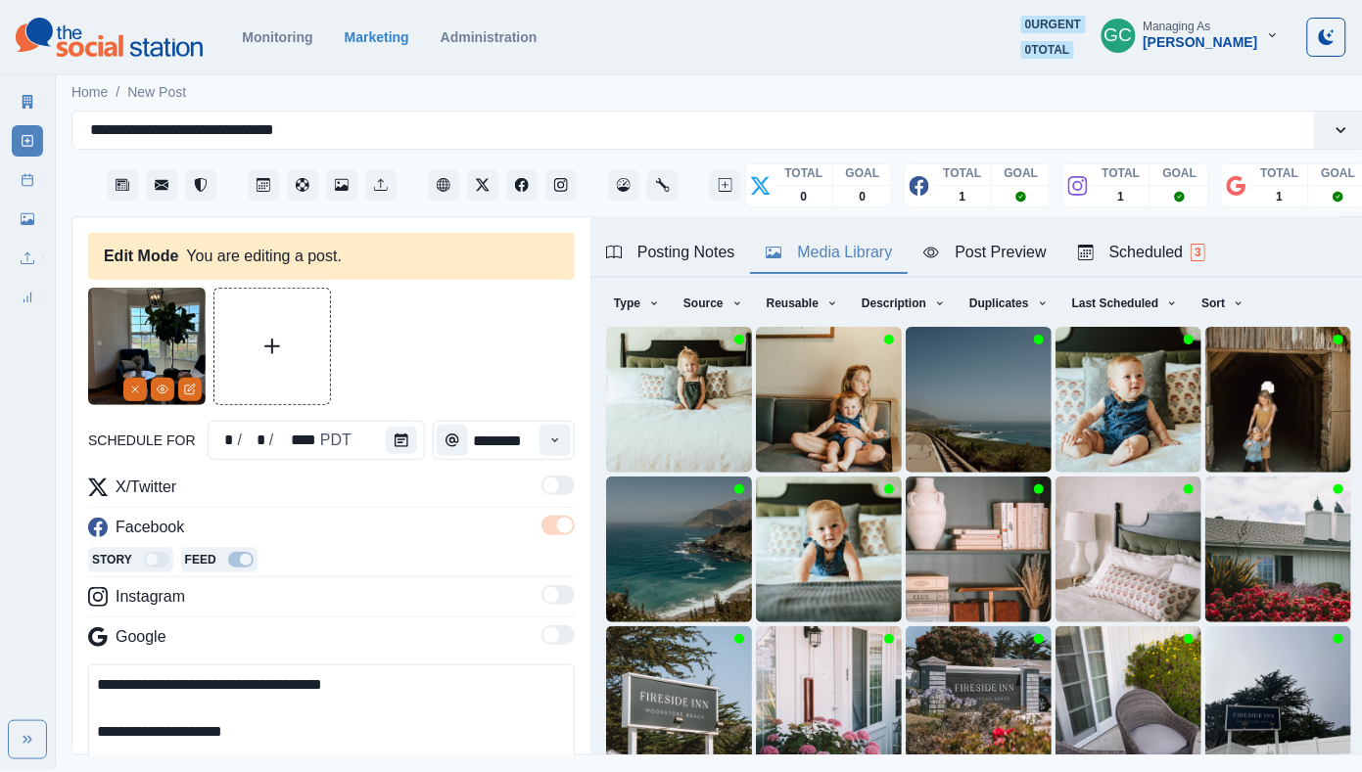
drag, startPoint x: 126, startPoint y: 729, endPoint x: 222, endPoint y: 797, distance: 117.3
click at [222, 771] on html "**********" at bounding box center [681, 385] width 1362 height 771
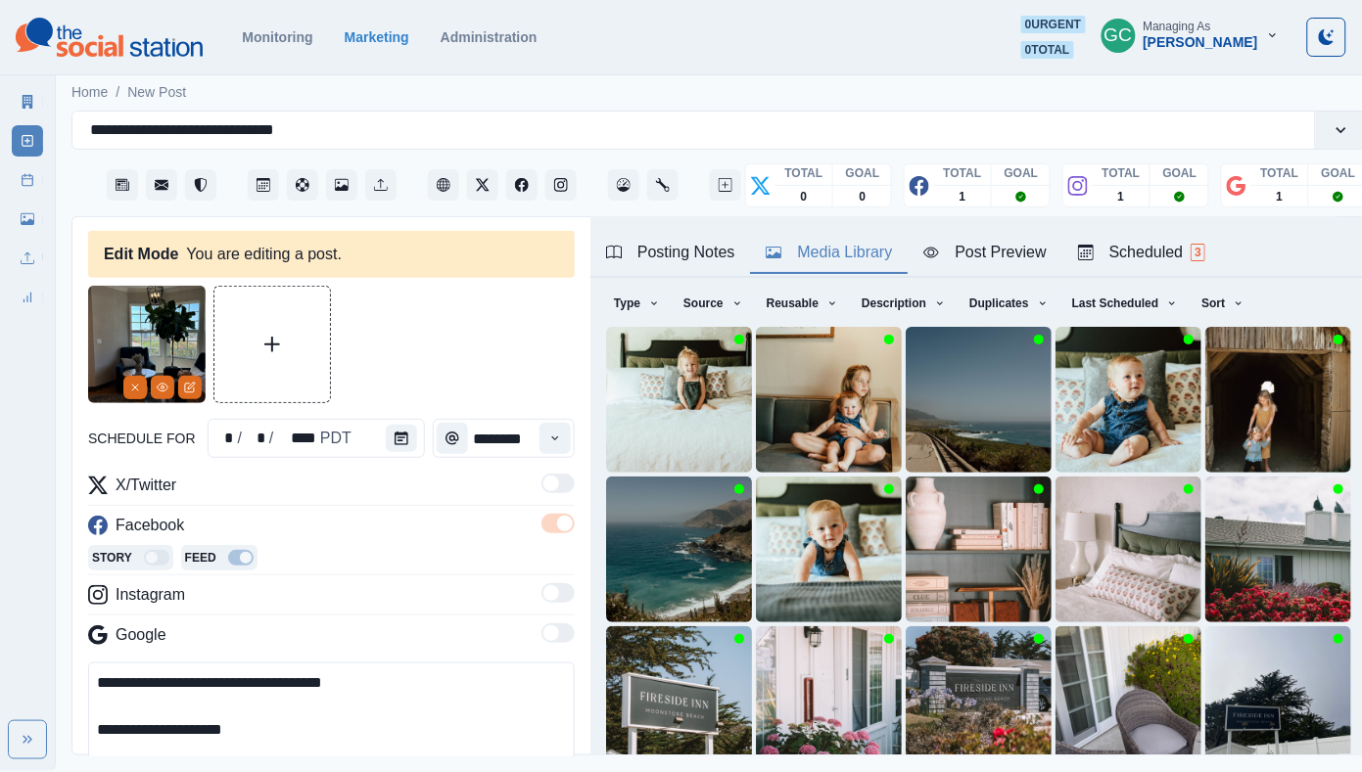
paste textarea
drag, startPoint x: 270, startPoint y: 738, endPoint x: 70, endPoint y: 670, distance: 211.1
click at [71, 671] on div "**********" at bounding box center [719, 485] width 1296 height 539
type textarea "**********"
click at [1326, 445] on icon "Edit Media" at bounding box center [1330, 449] width 9 height 9
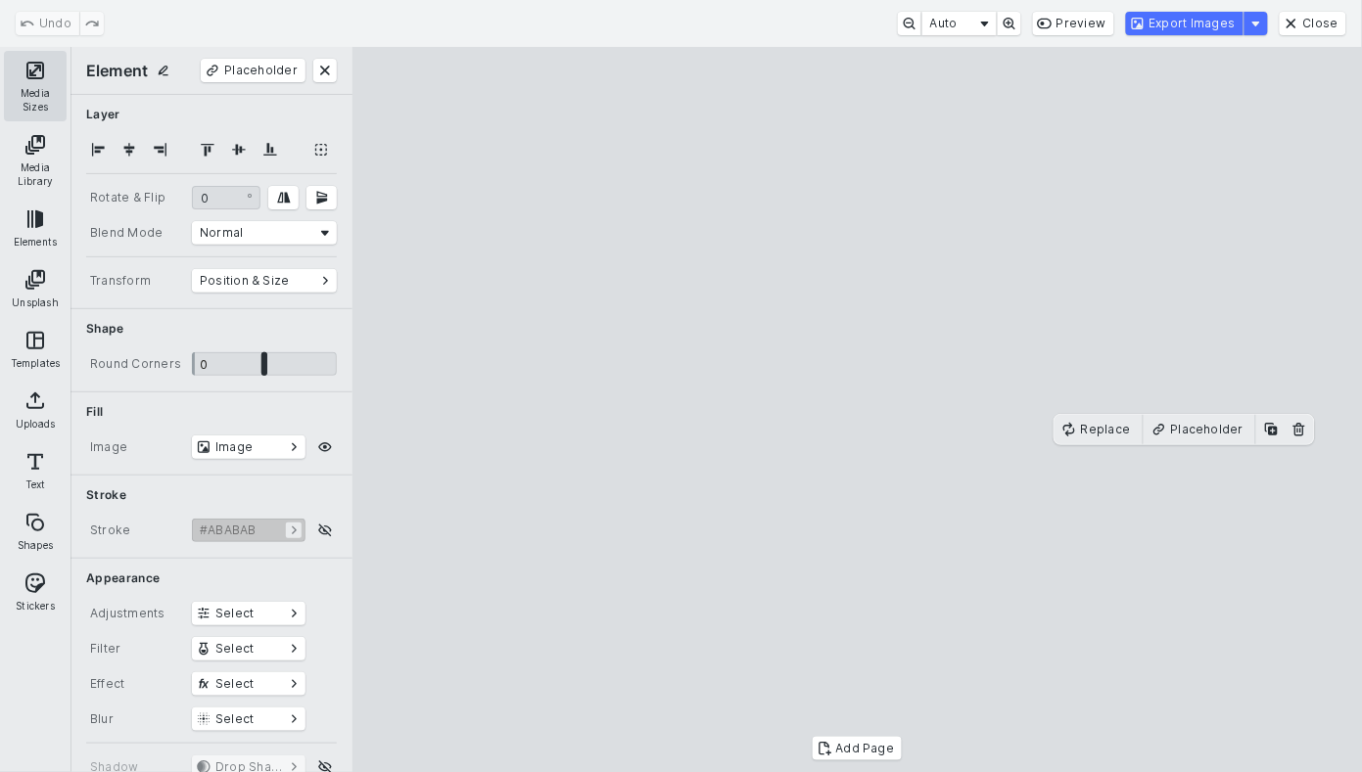
click at [14, 68] on button "Media Sizes" at bounding box center [35, 86] width 63 height 70
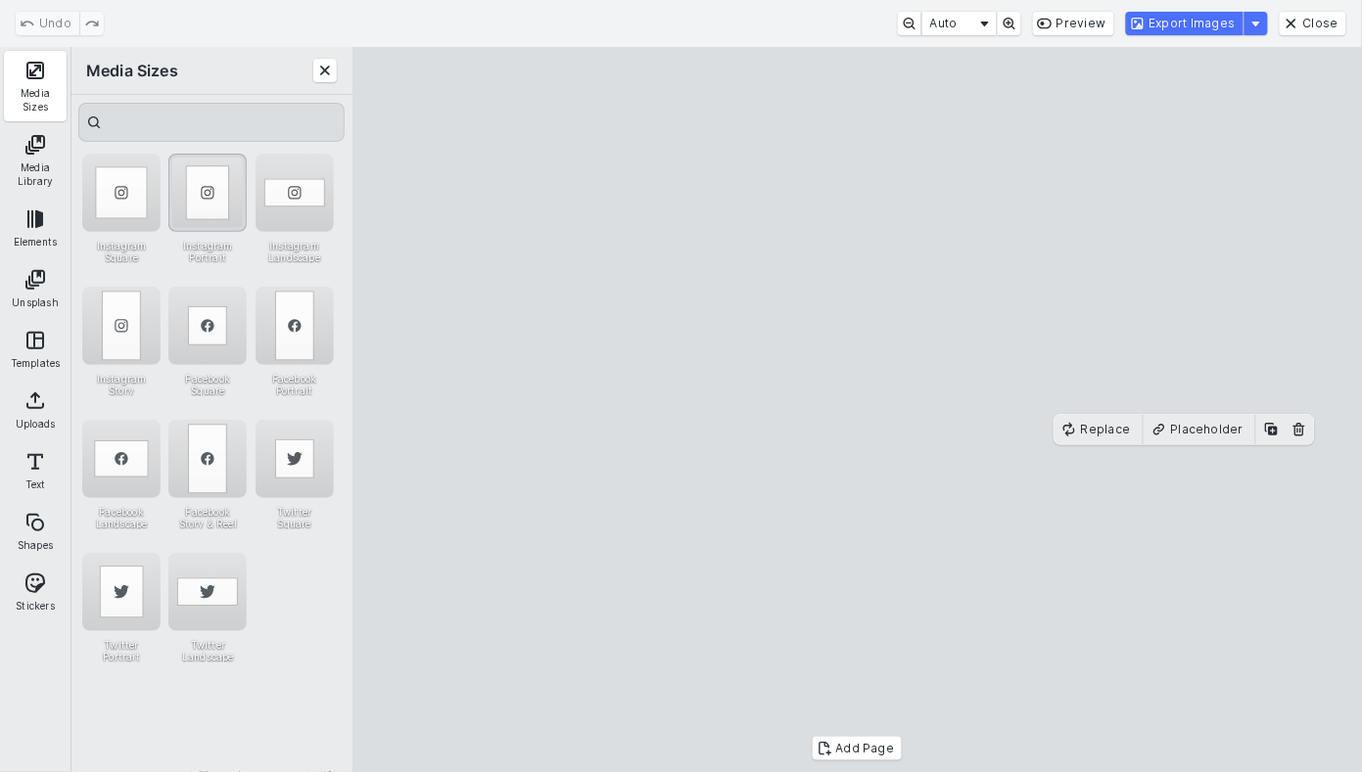
click at [217, 186] on div "Instagram Portrait" at bounding box center [207, 193] width 78 height 78
click at [857, 410] on cesdk-canvas "Editor canvas" at bounding box center [857, 410] width 0 height 0
drag, startPoint x: 858, startPoint y: 690, endPoint x: 858, endPoint y: 715, distance: 24.5
click at [857, 410] on cesdk-canvas "Editor canvas" at bounding box center [857, 410] width 0 height 0
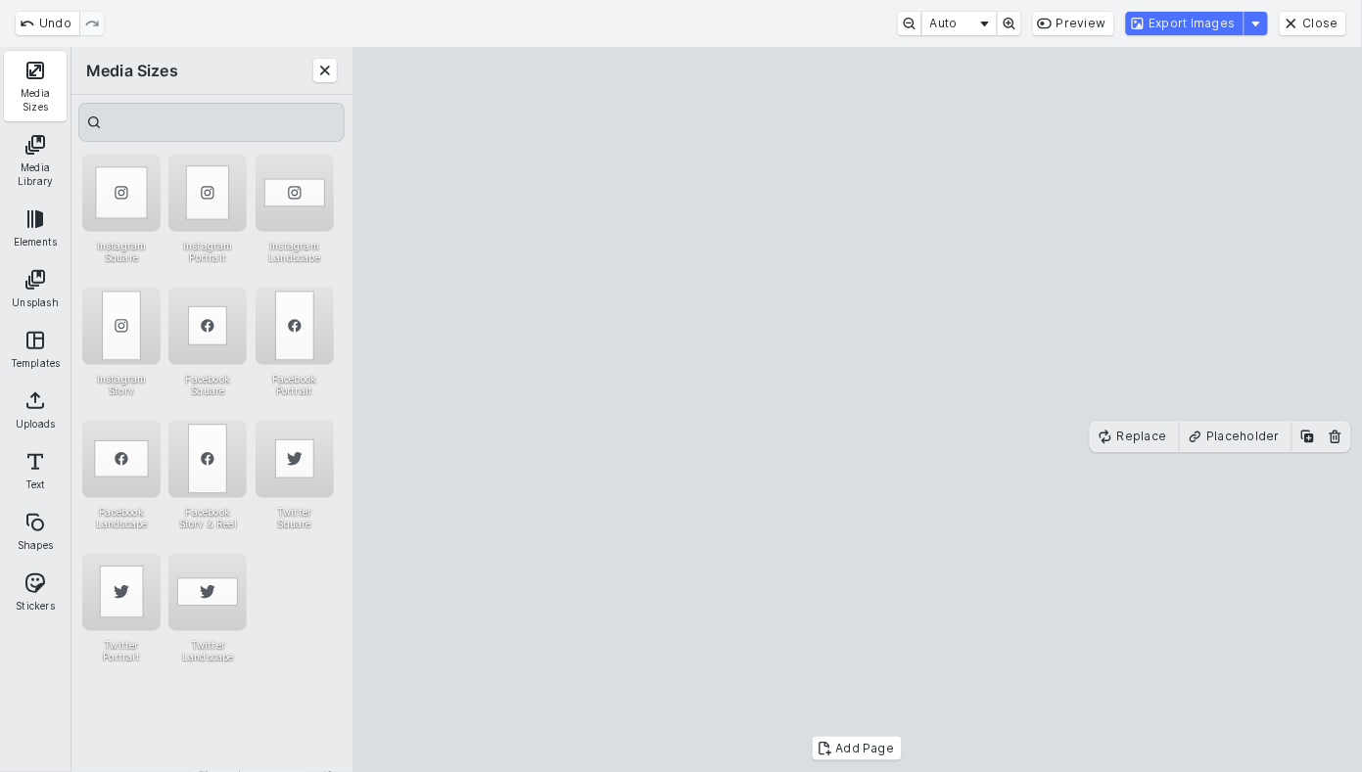
click at [1198, 23] on button "Export Images" at bounding box center [1184, 23] width 117 height 23
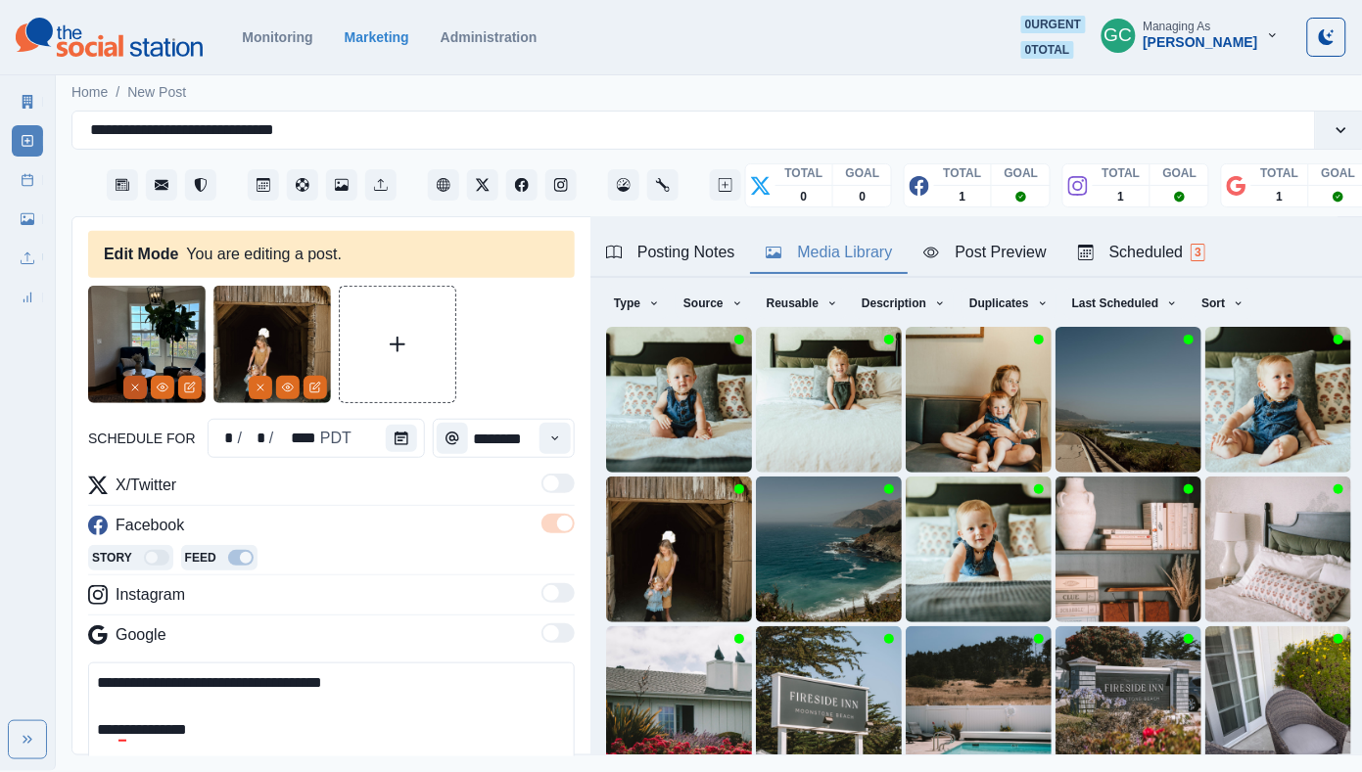
click at [132, 381] on button "Remove" at bounding box center [134, 387] width 23 height 23
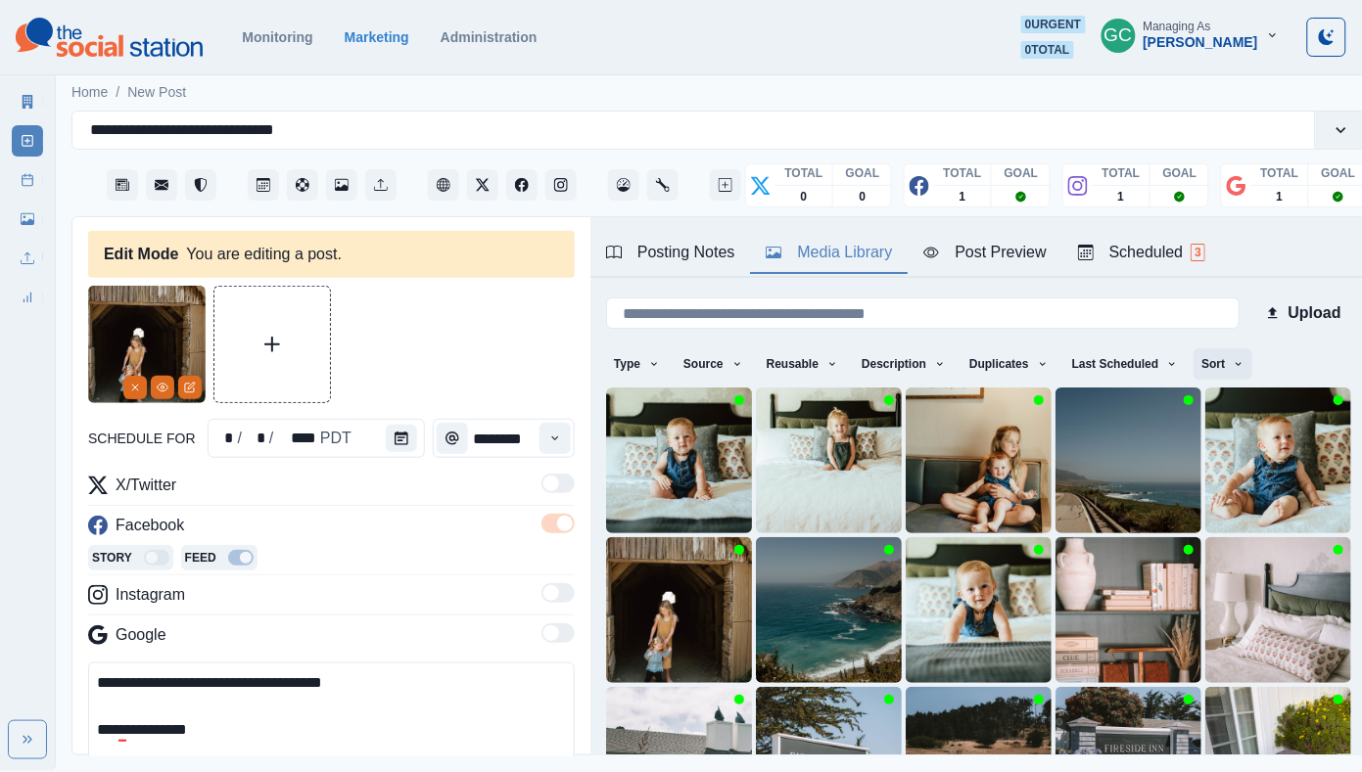
scroll to position [0, 0]
click at [1225, 355] on button "Sort" at bounding box center [1222, 363] width 59 height 31
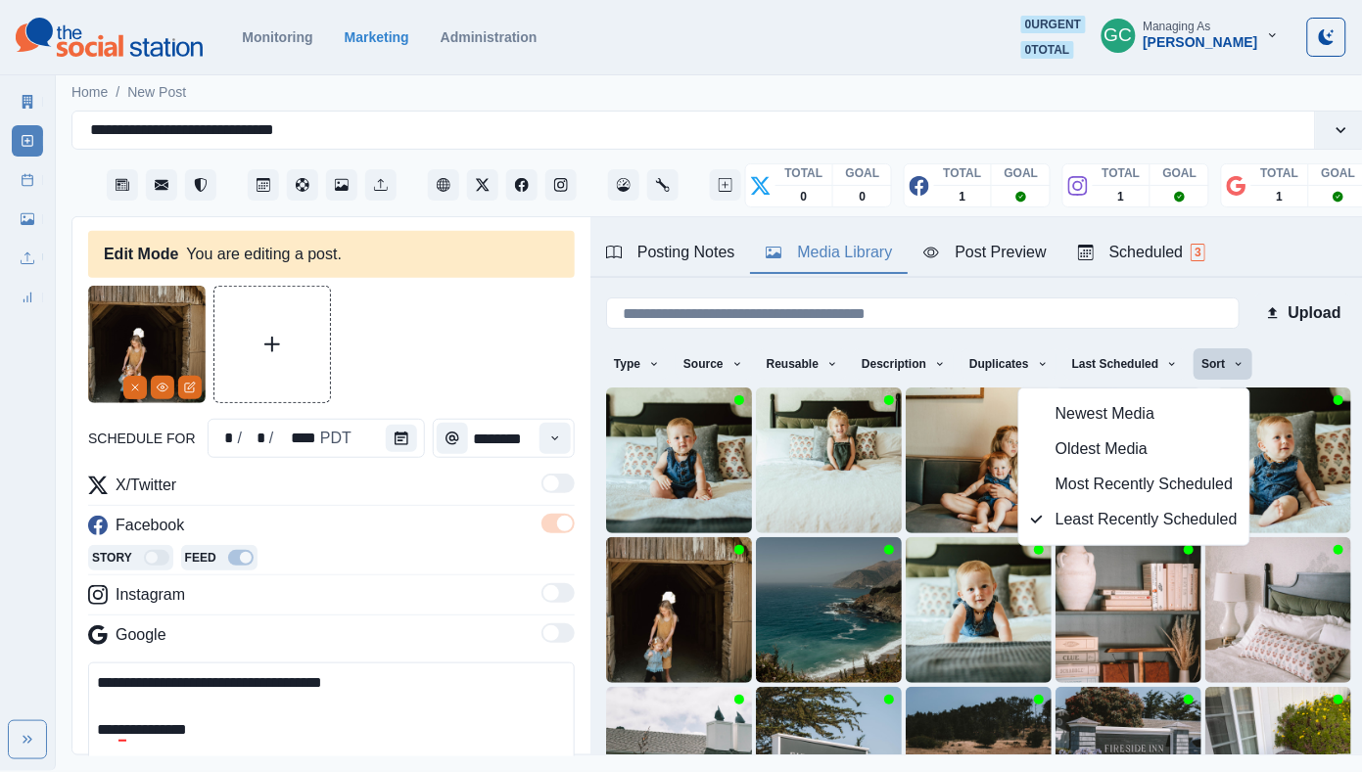
click at [1165, 403] on span "Newest Media" at bounding box center [1146, 413] width 182 height 23
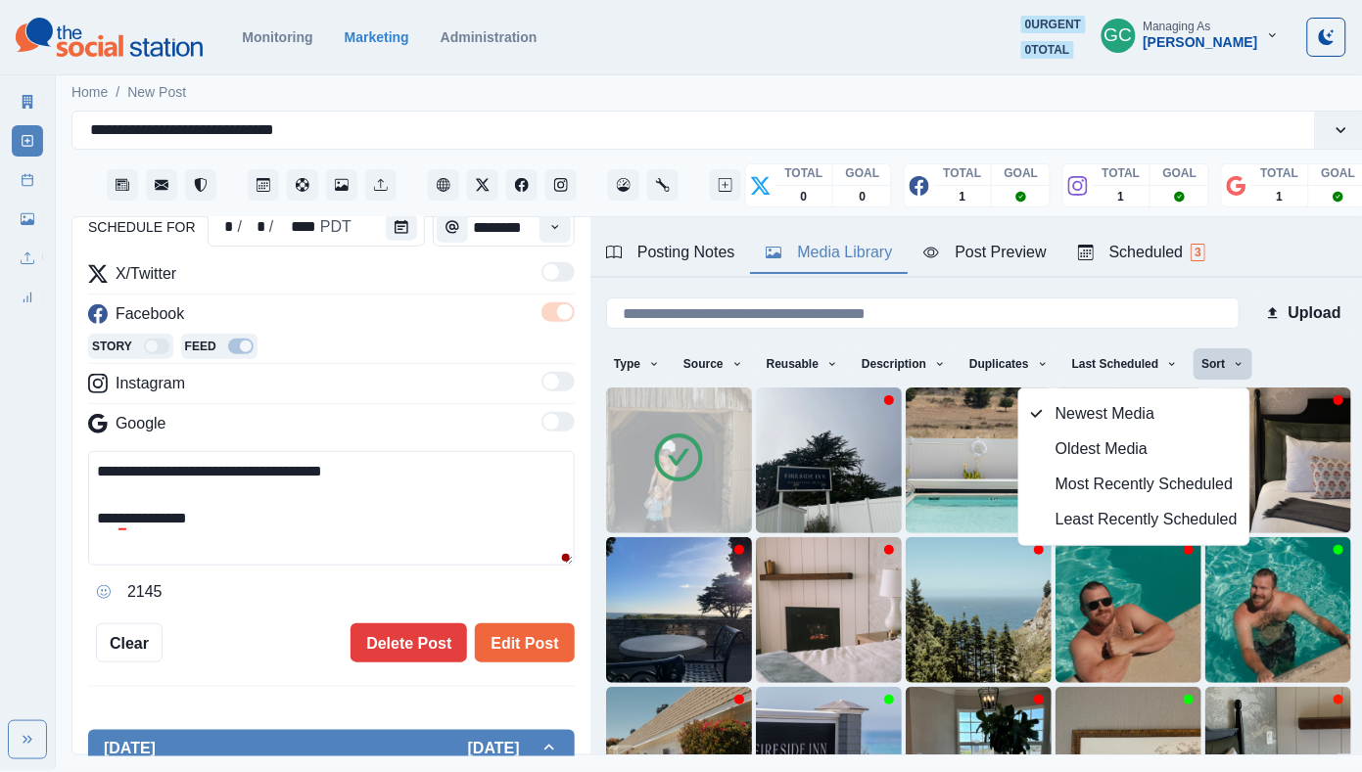
scroll to position [263, 0]
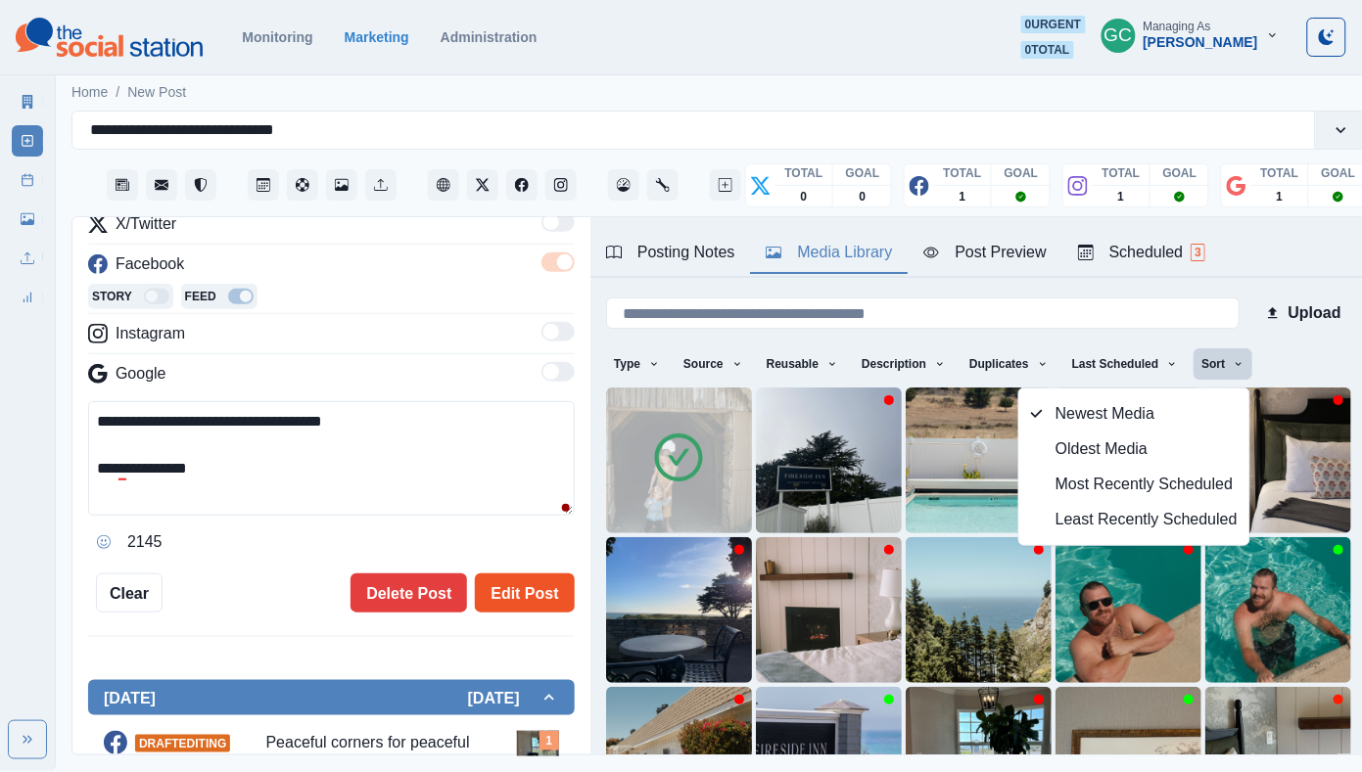
click at [537, 613] on button "Edit Post" at bounding box center [524, 593] width 99 height 39
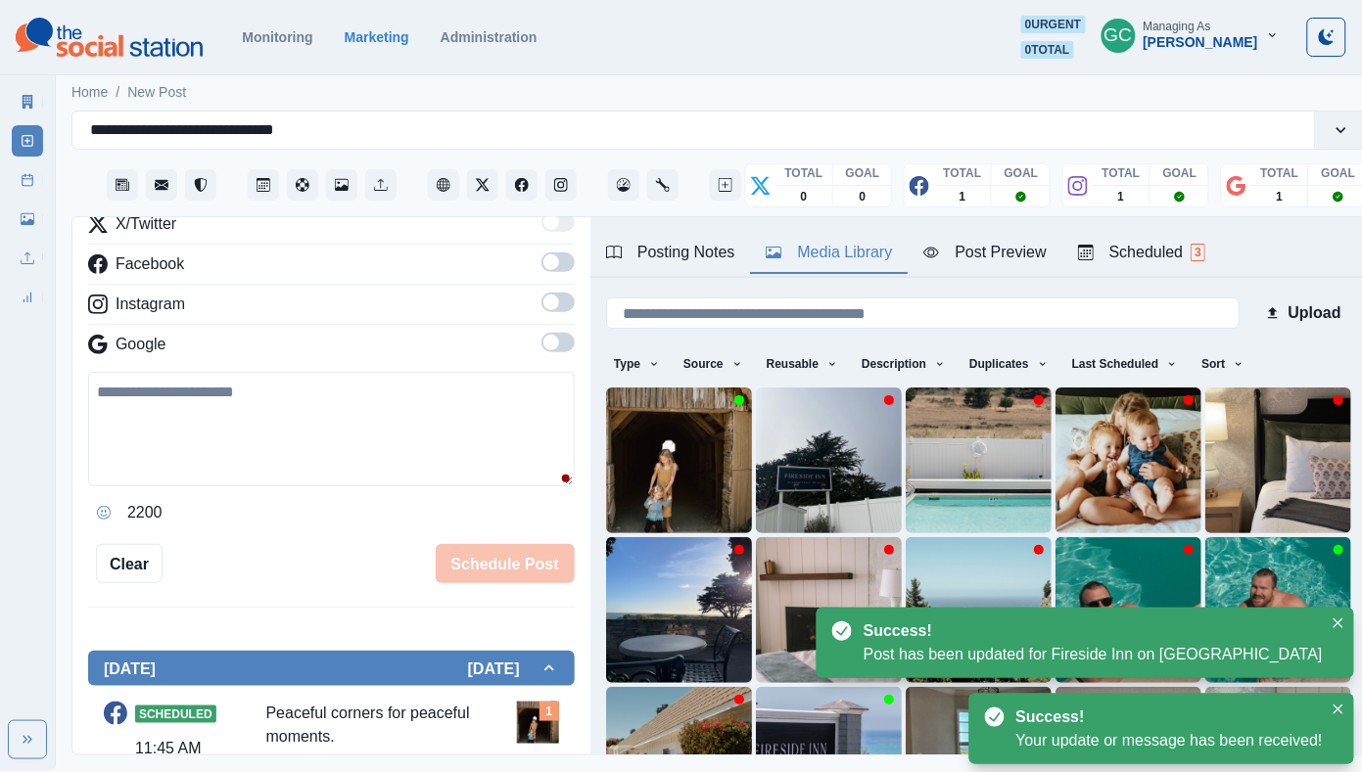
click at [1173, 247] on div "Scheduled 3" at bounding box center [1141, 252] width 127 height 23
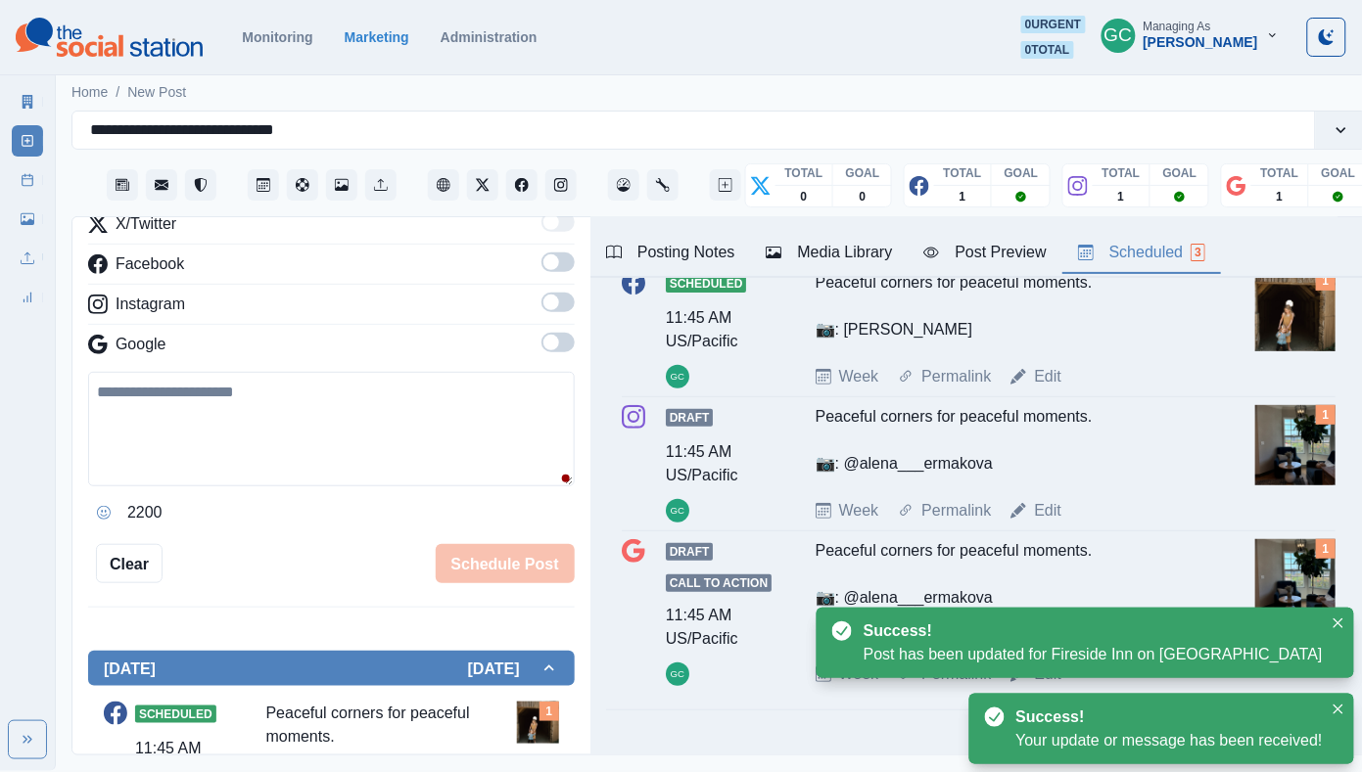
scroll to position [158, 0]
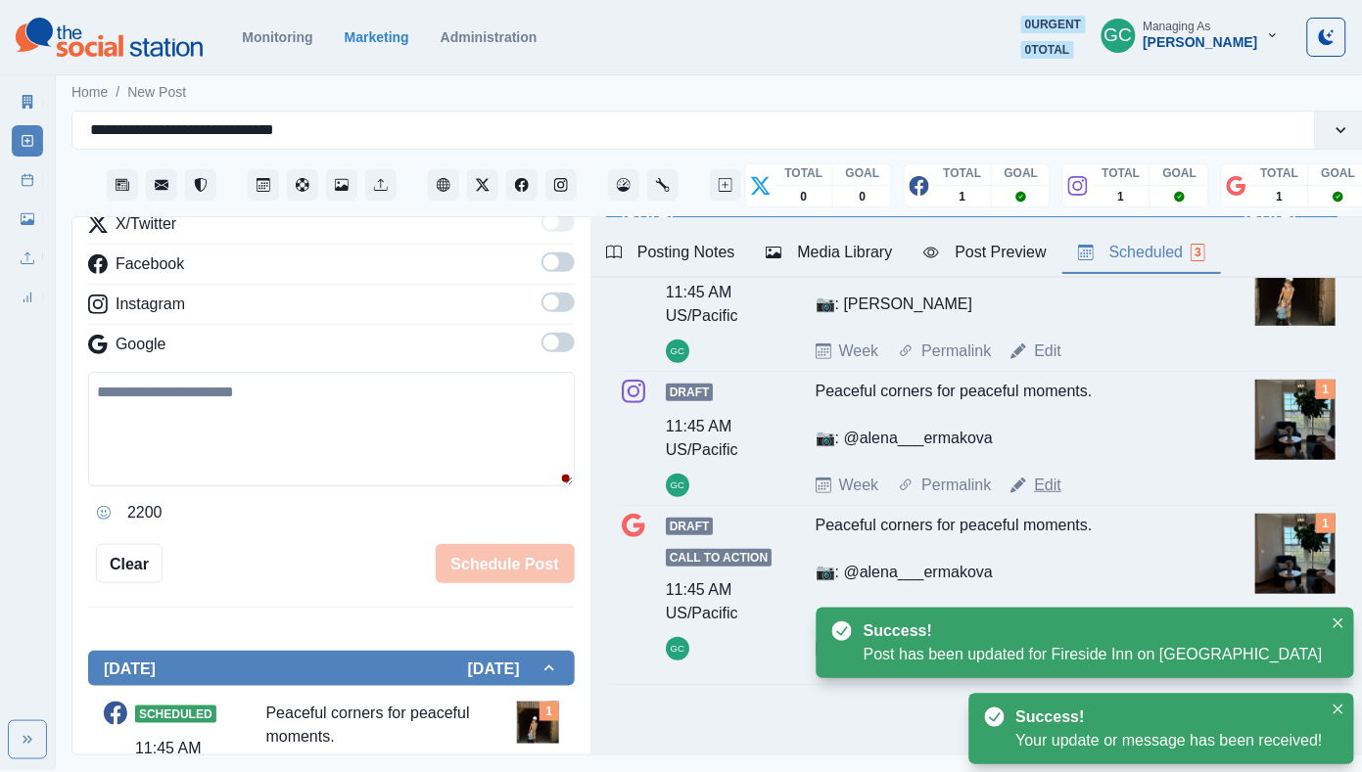
click at [1044, 496] on link "Edit" at bounding box center [1047, 485] width 27 height 23
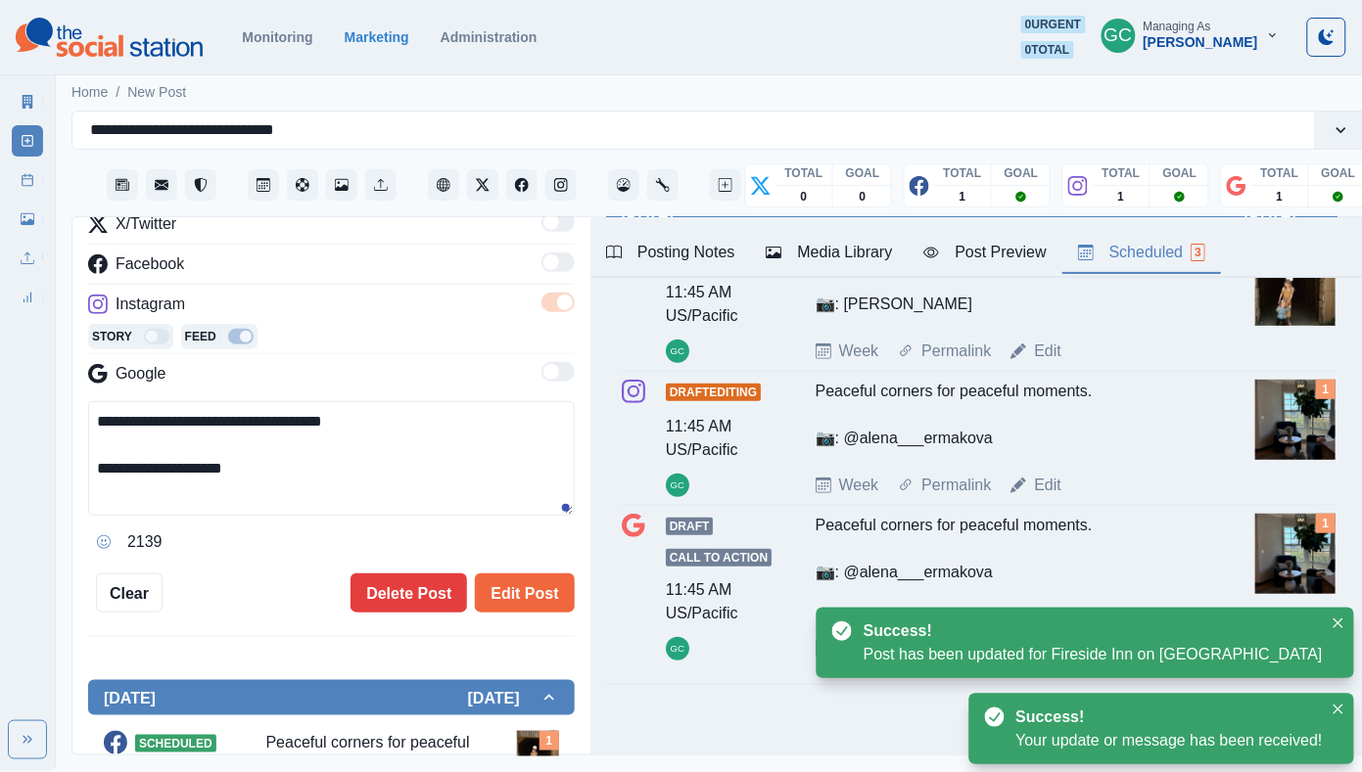
drag, startPoint x: 303, startPoint y: 492, endPoint x: 9, endPoint y: 338, distance: 332.8
click at [9, 347] on div "**********" at bounding box center [681, 385] width 1362 height 771
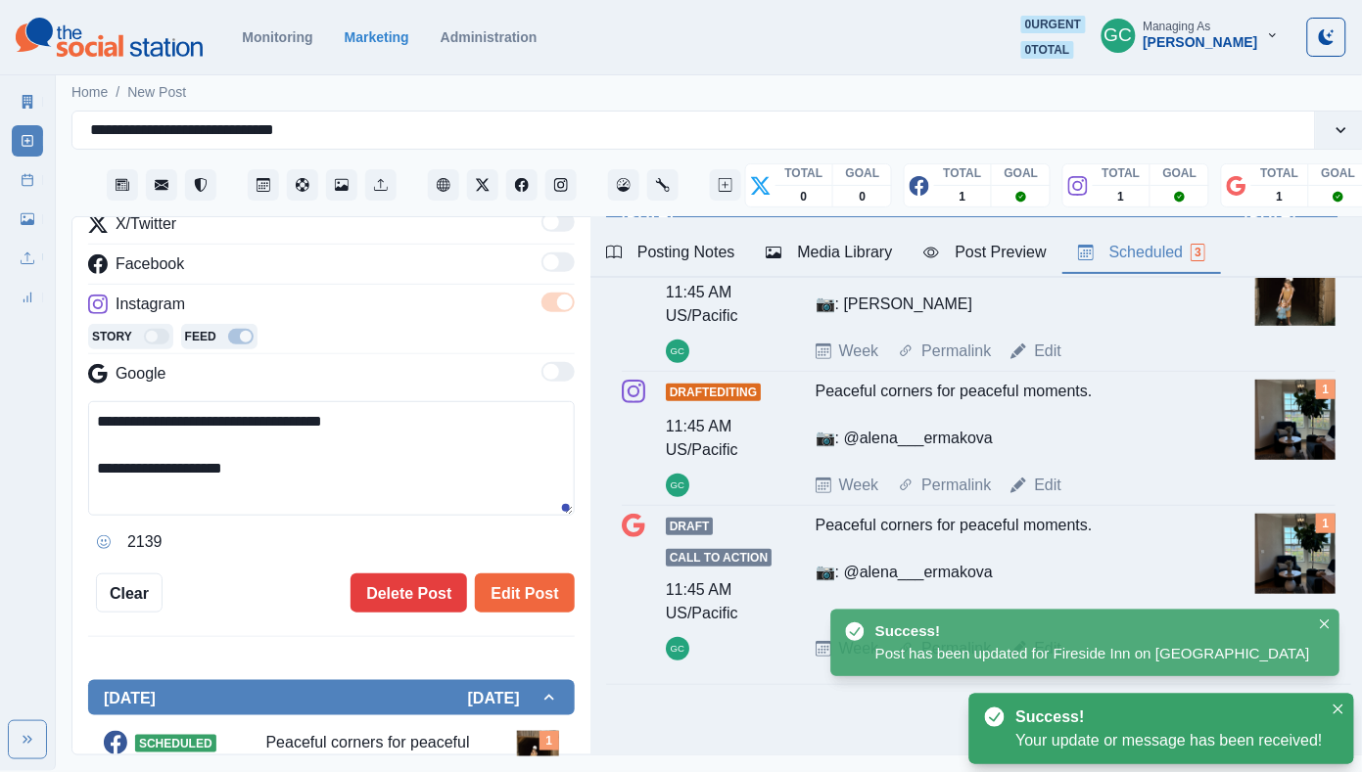
paste textarea
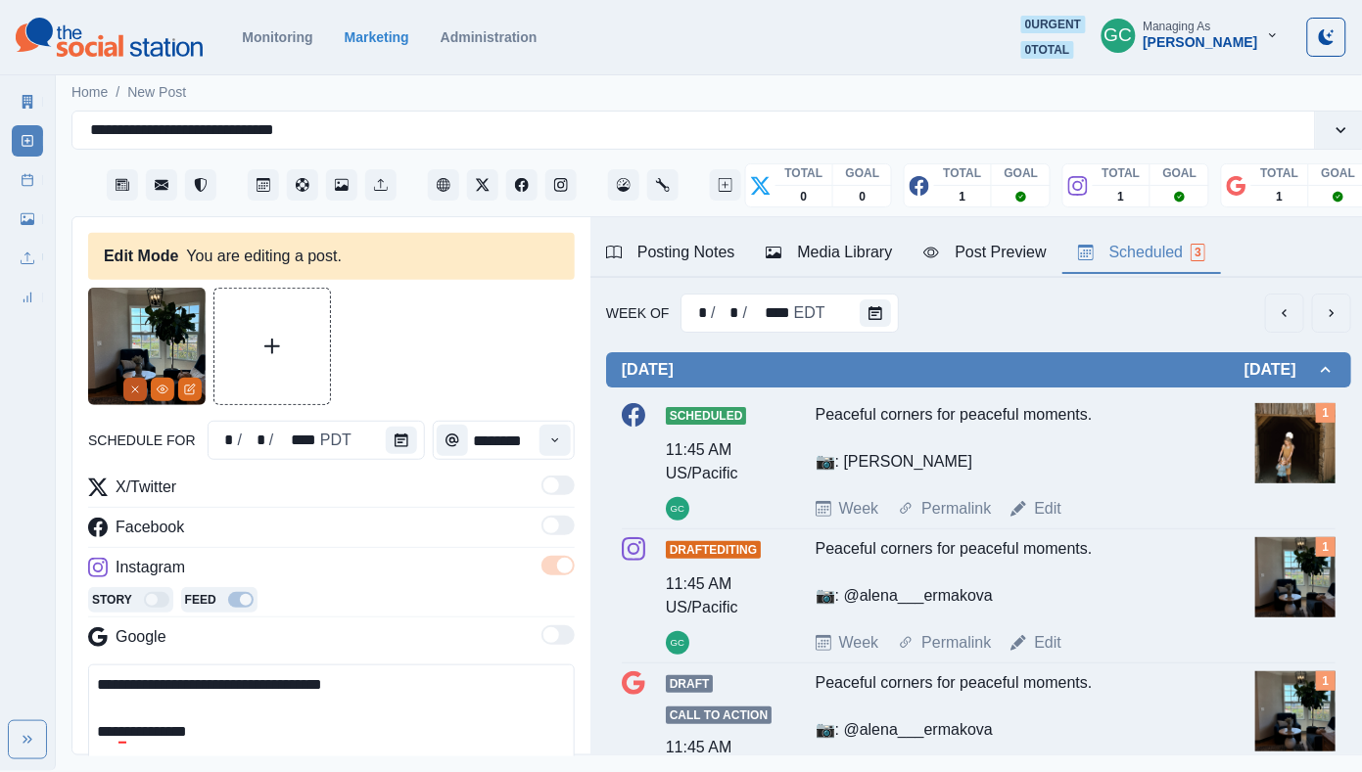
type textarea "**********"
click at [135, 380] on button "Remove" at bounding box center [134, 389] width 23 height 23
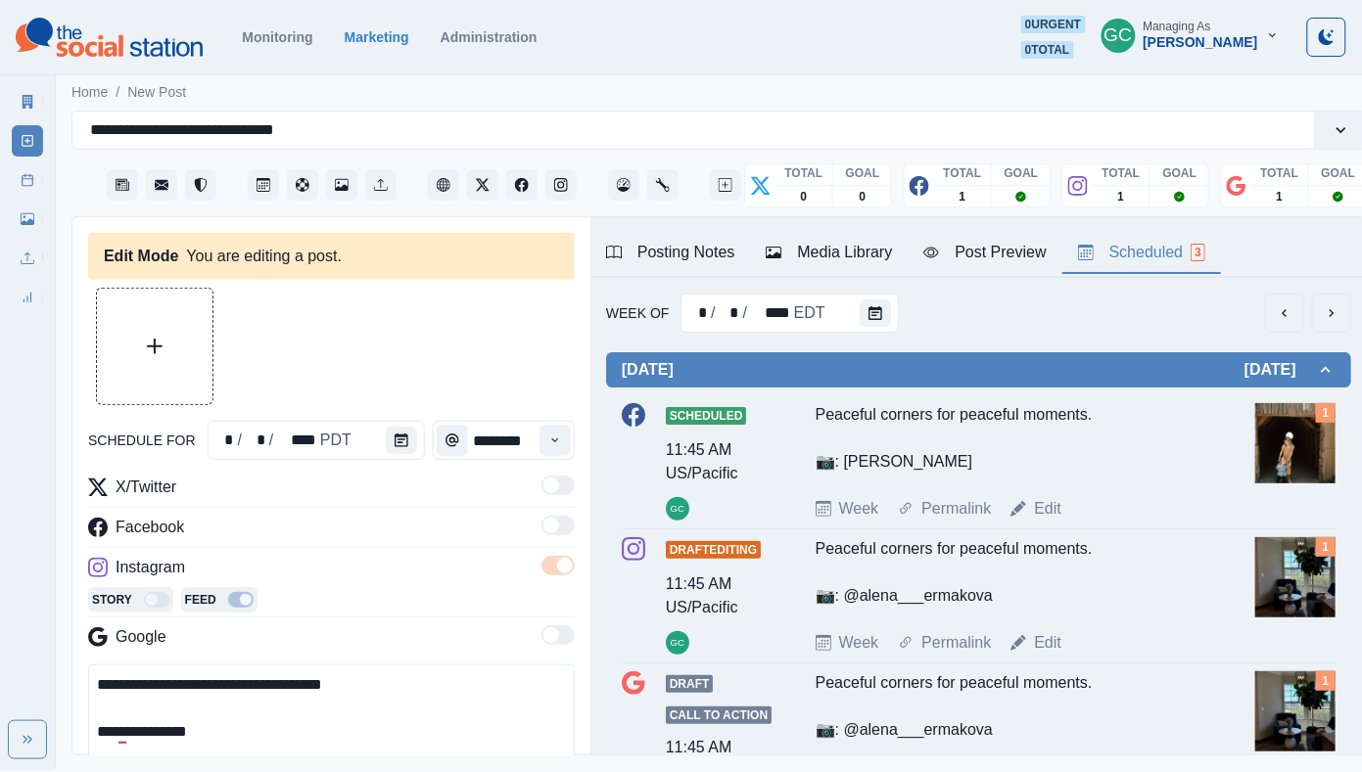
click at [832, 243] on div "Media Library" at bounding box center [828, 252] width 126 height 23
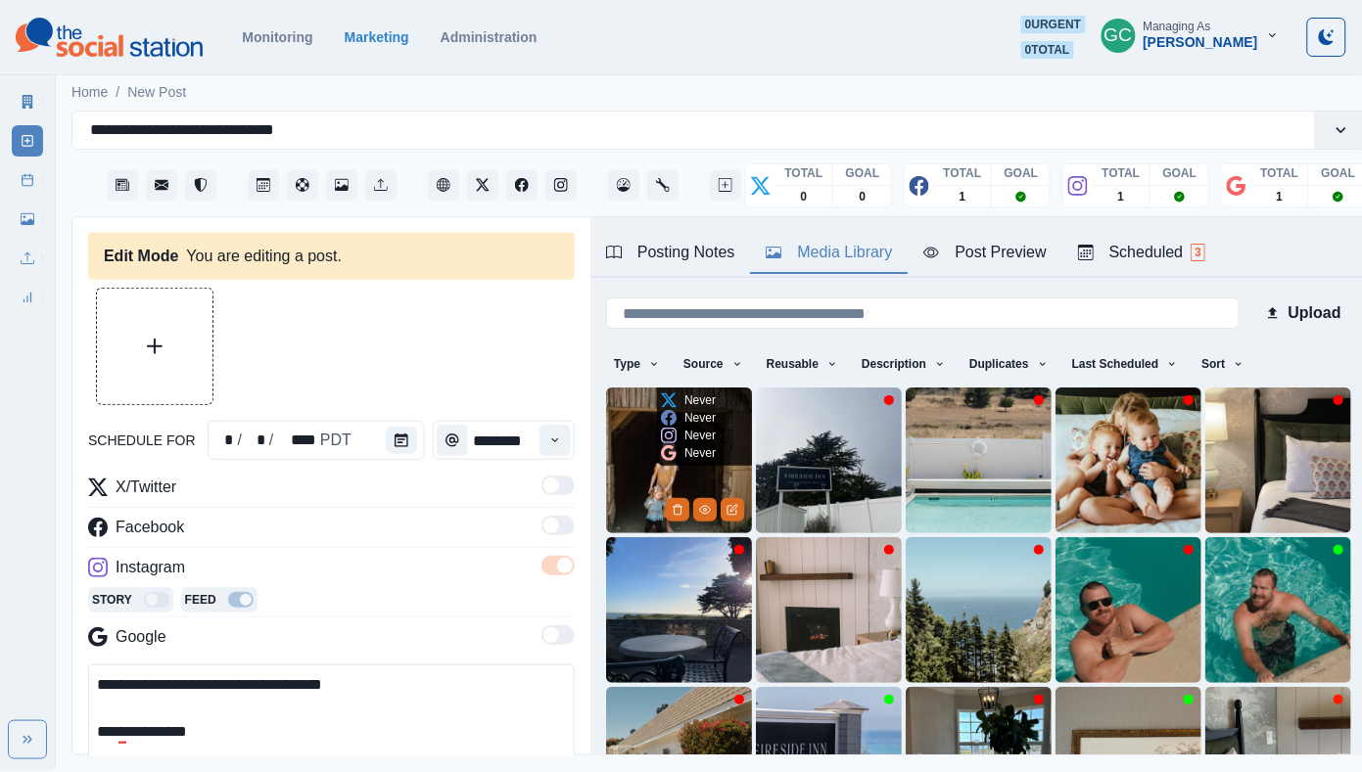
click at [627, 480] on img at bounding box center [679, 461] width 146 height 146
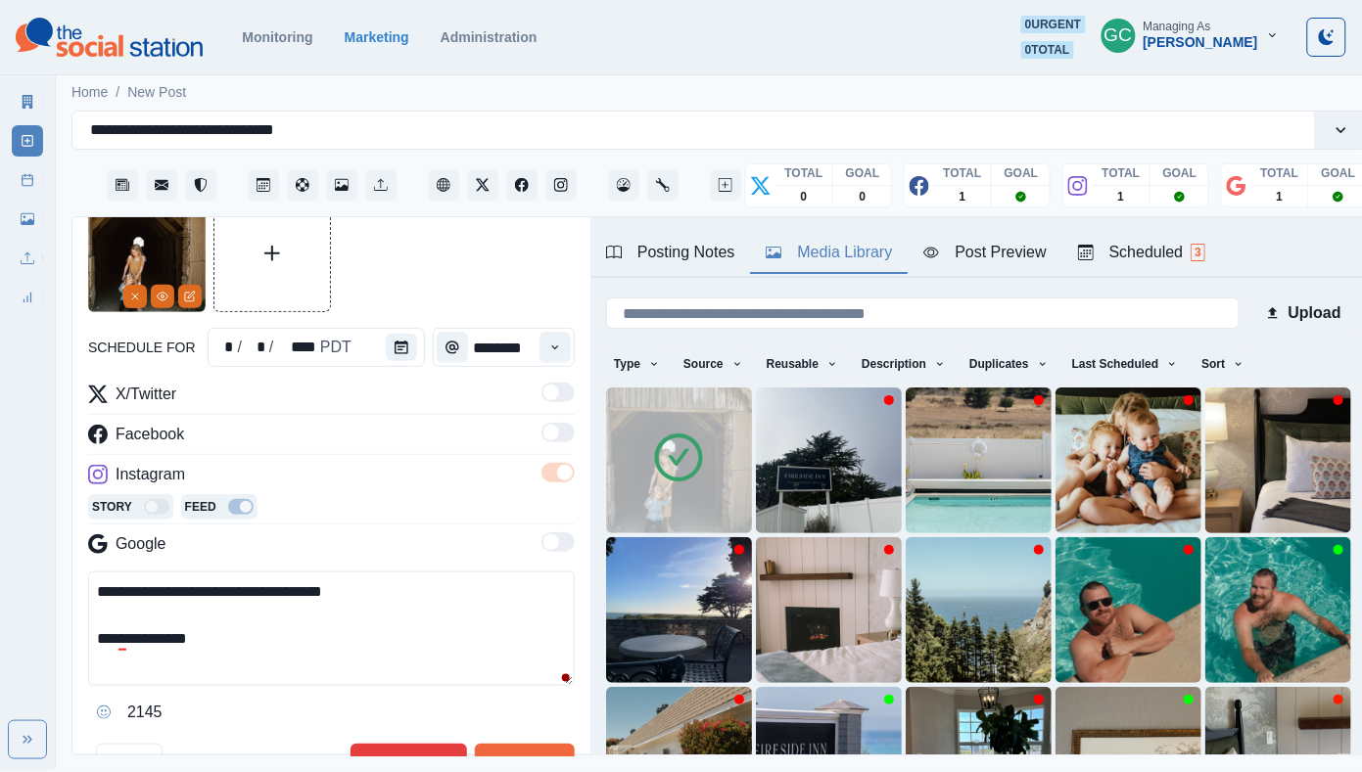
scroll to position [166, 0]
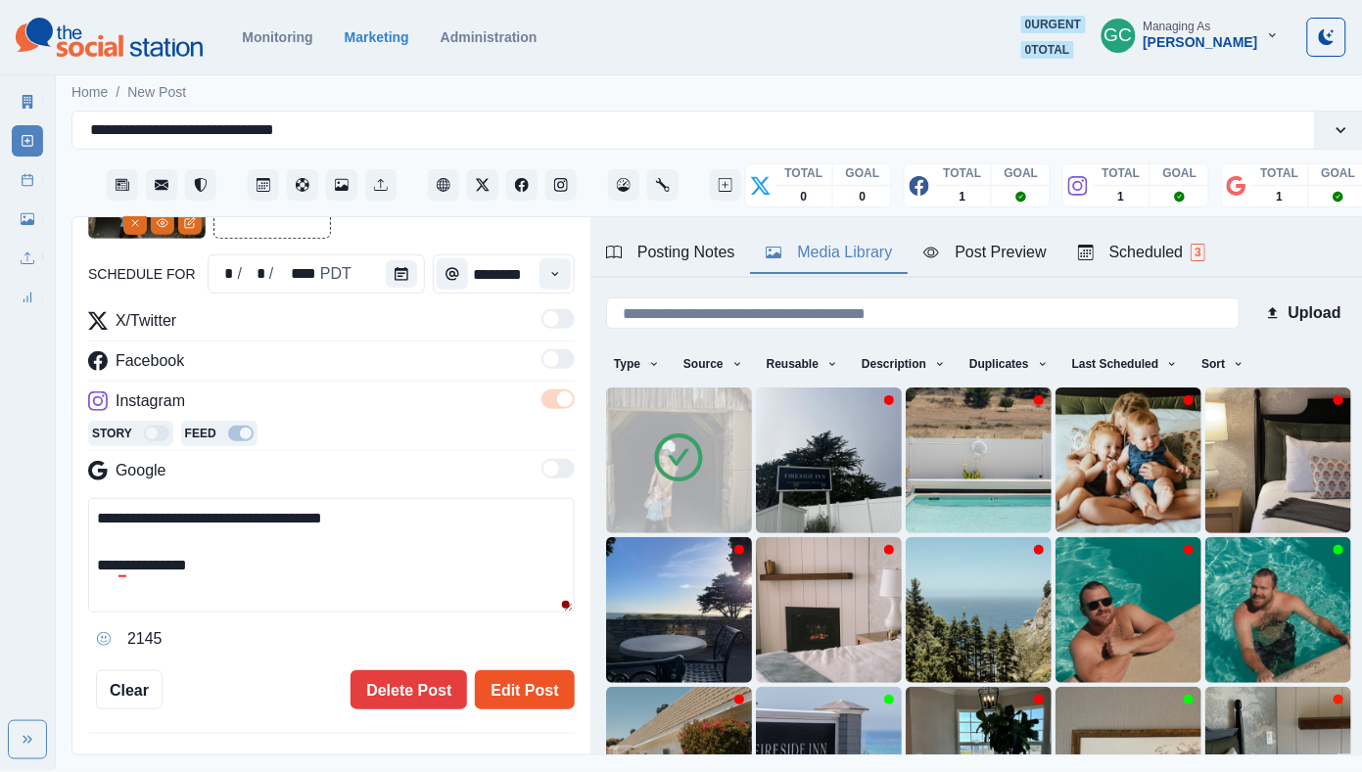
click at [547, 708] on button "Edit Post" at bounding box center [524, 690] width 99 height 39
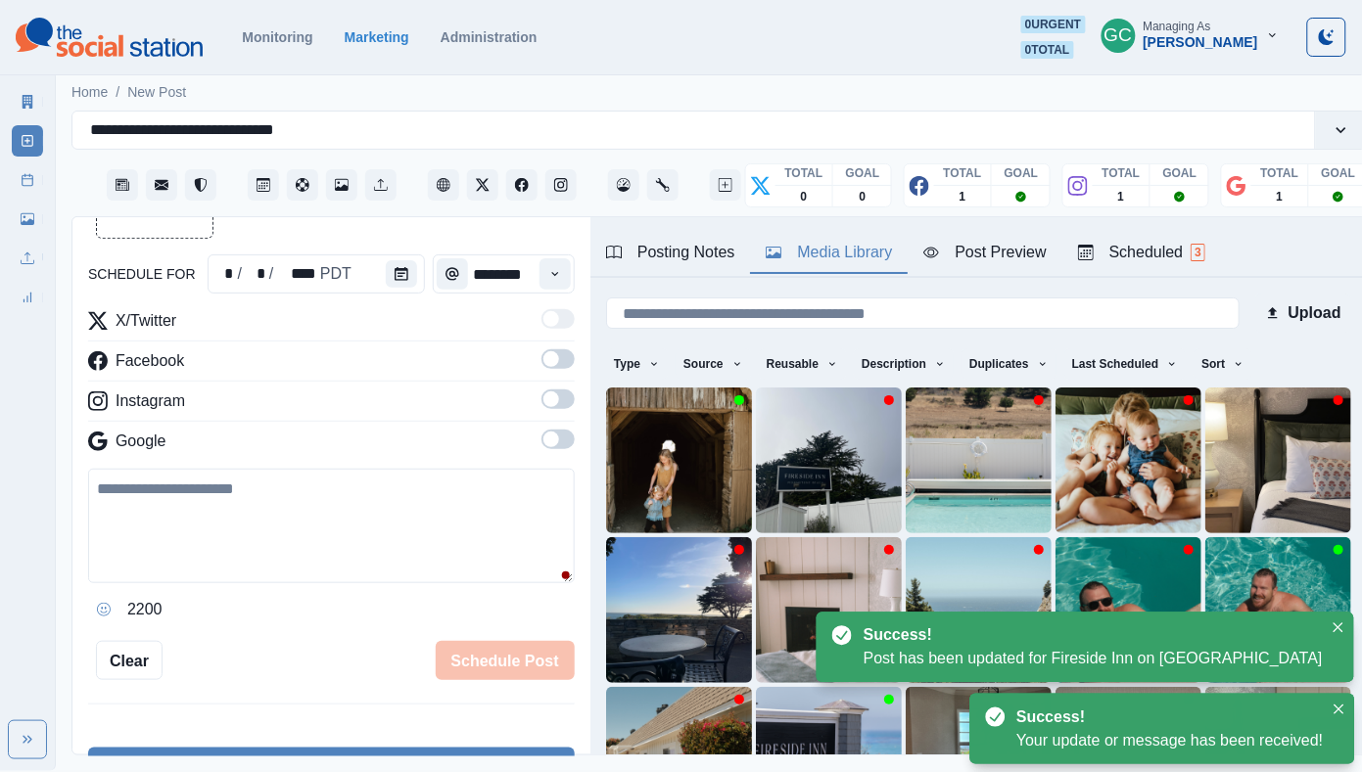
click at [1196, 257] on div "Scheduled 3" at bounding box center [1141, 252] width 127 height 23
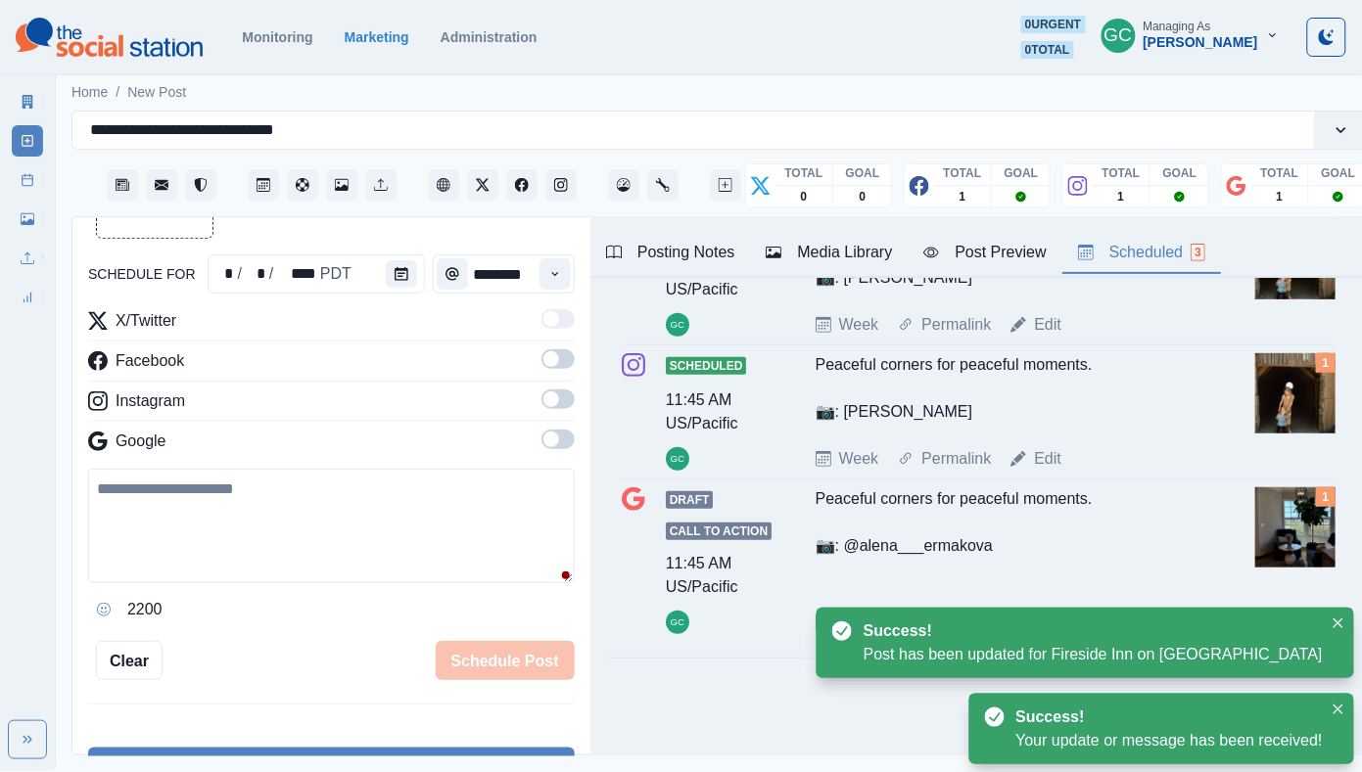
scroll to position [196, 0]
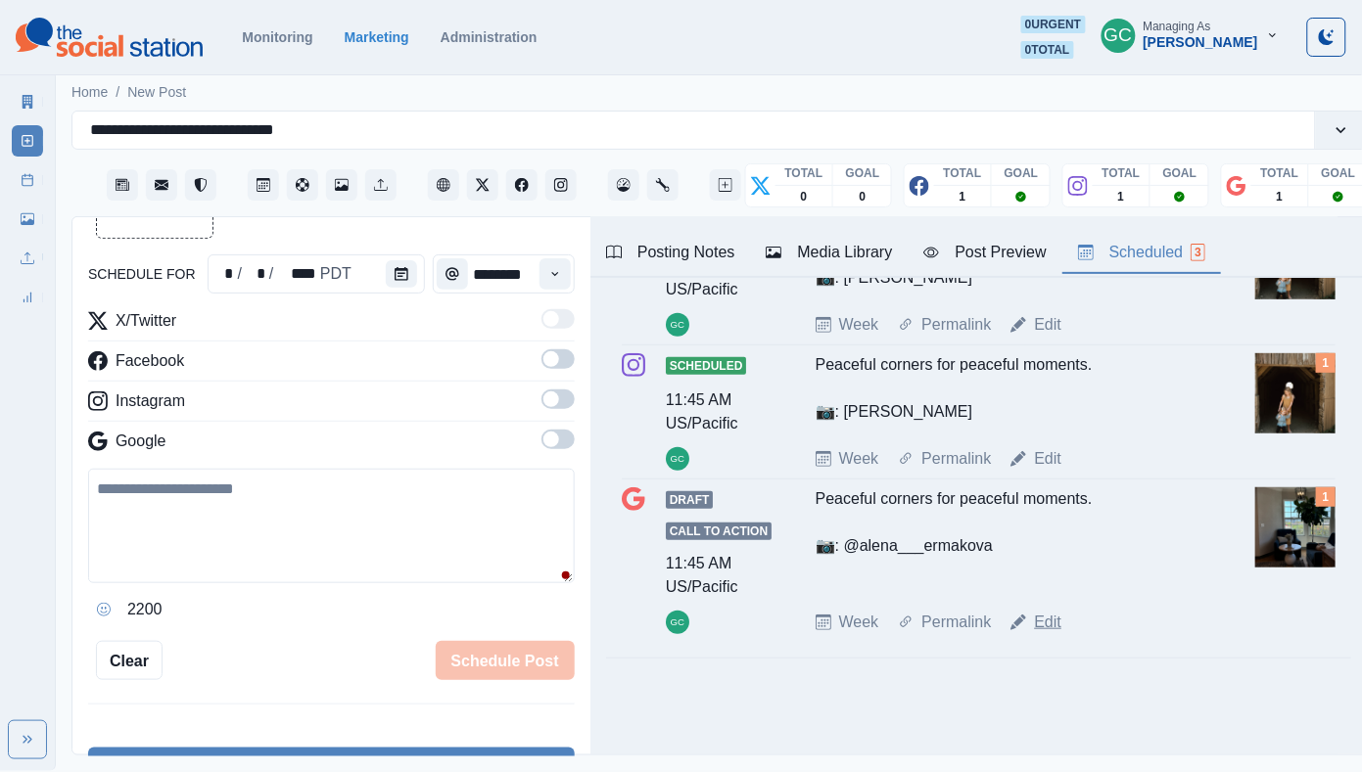
click at [1047, 625] on link "Edit" at bounding box center [1047, 622] width 27 height 23
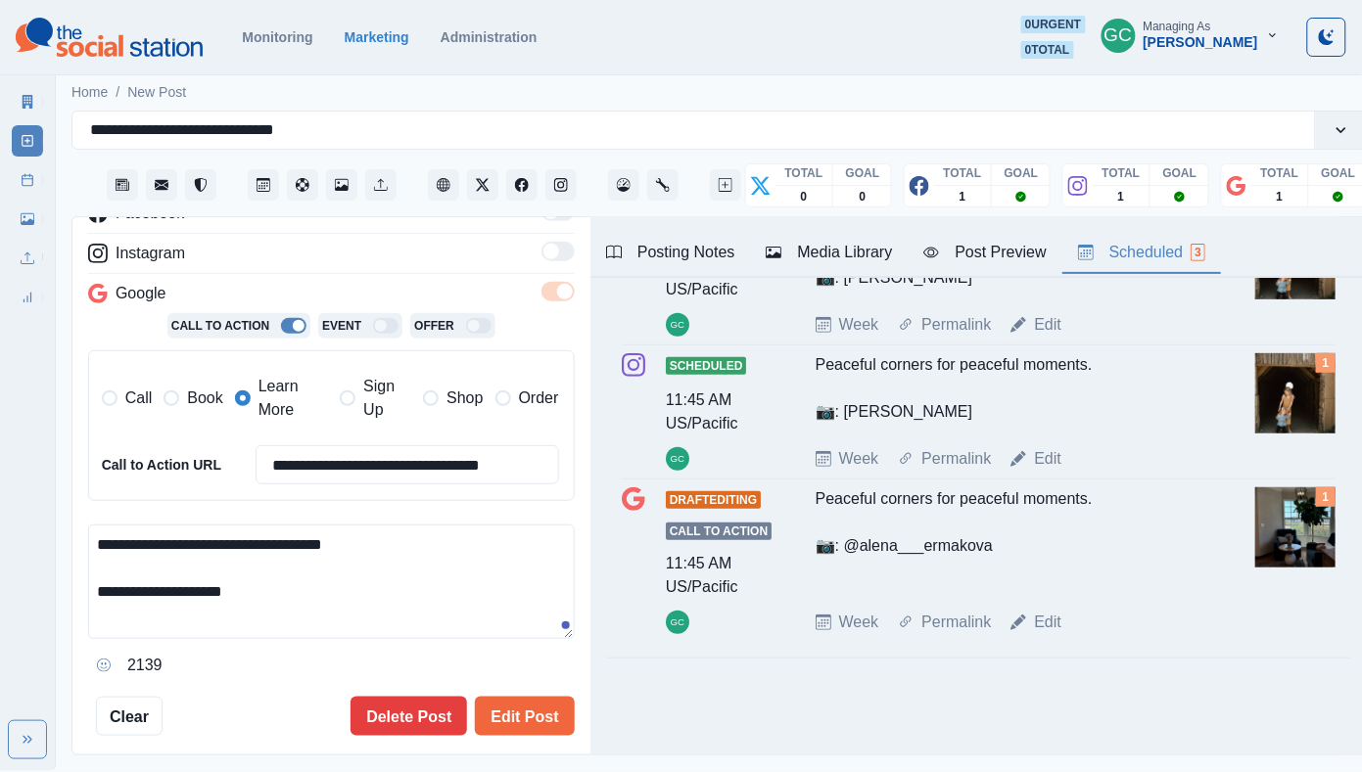
scroll to position [329, 0]
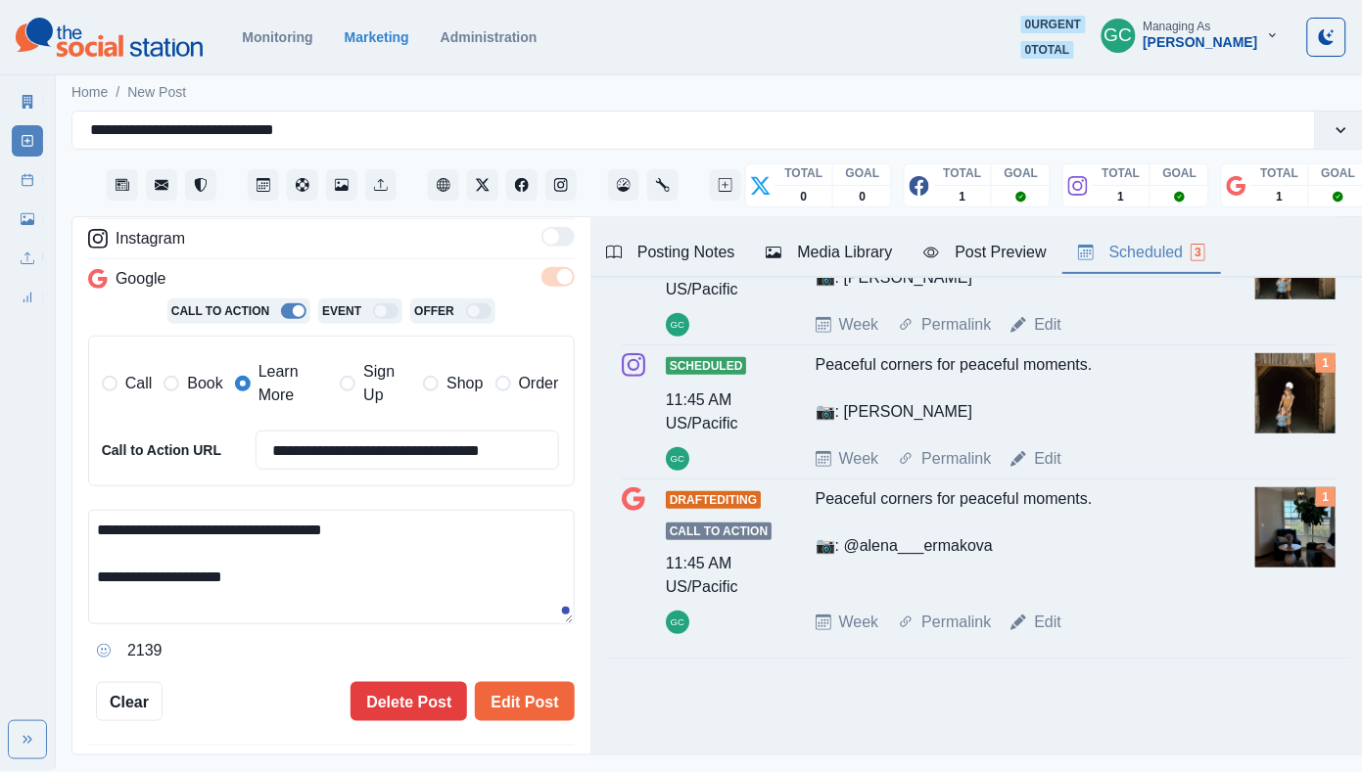
drag, startPoint x: 332, startPoint y: 582, endPoint x: 28, endPoint y: 367, distance: 372.1
click at [40, 371] on div "**********" at bounding box center [681, 385] width 1362 height 771
paste textarea
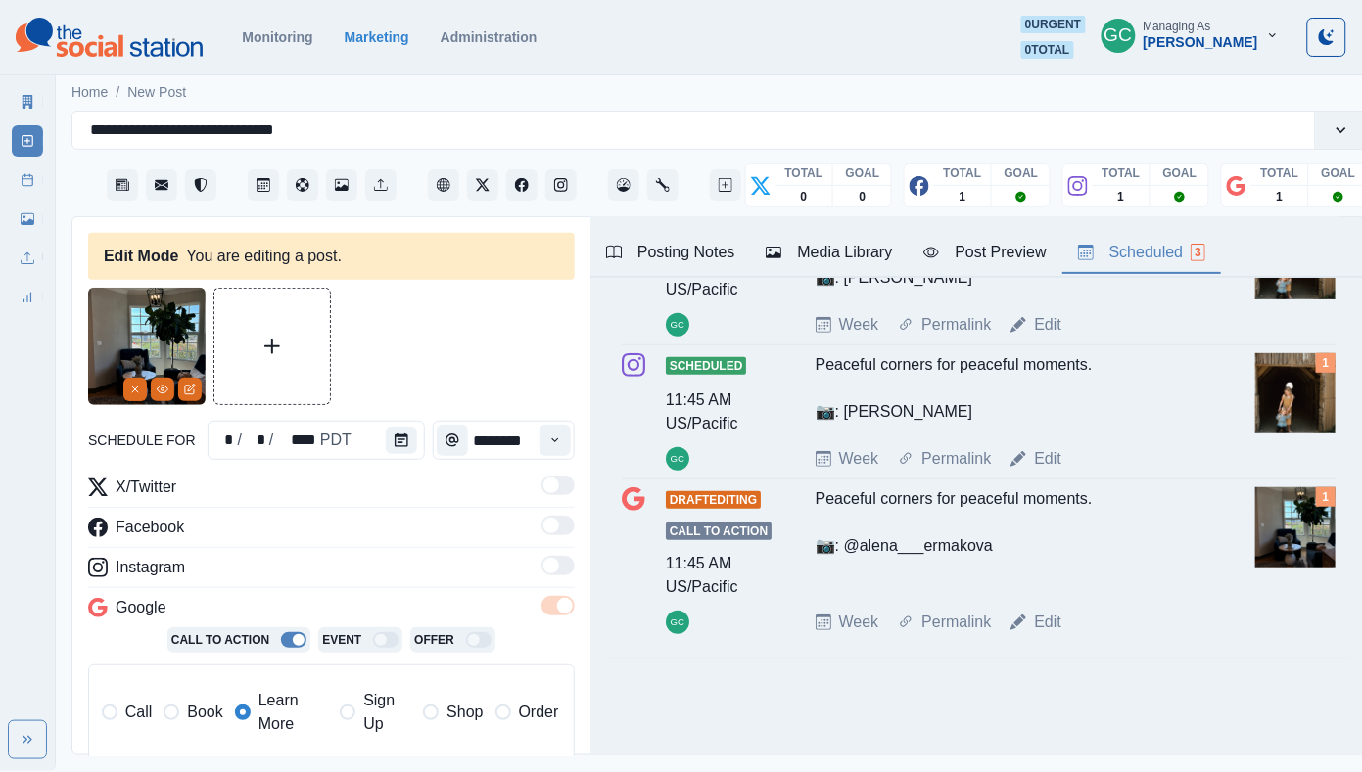
scroll to position [0, 0]
type textarea "**********"
click at [140, 386] on icon "Remove" at bounding box center [135, 390] width 12 height 12
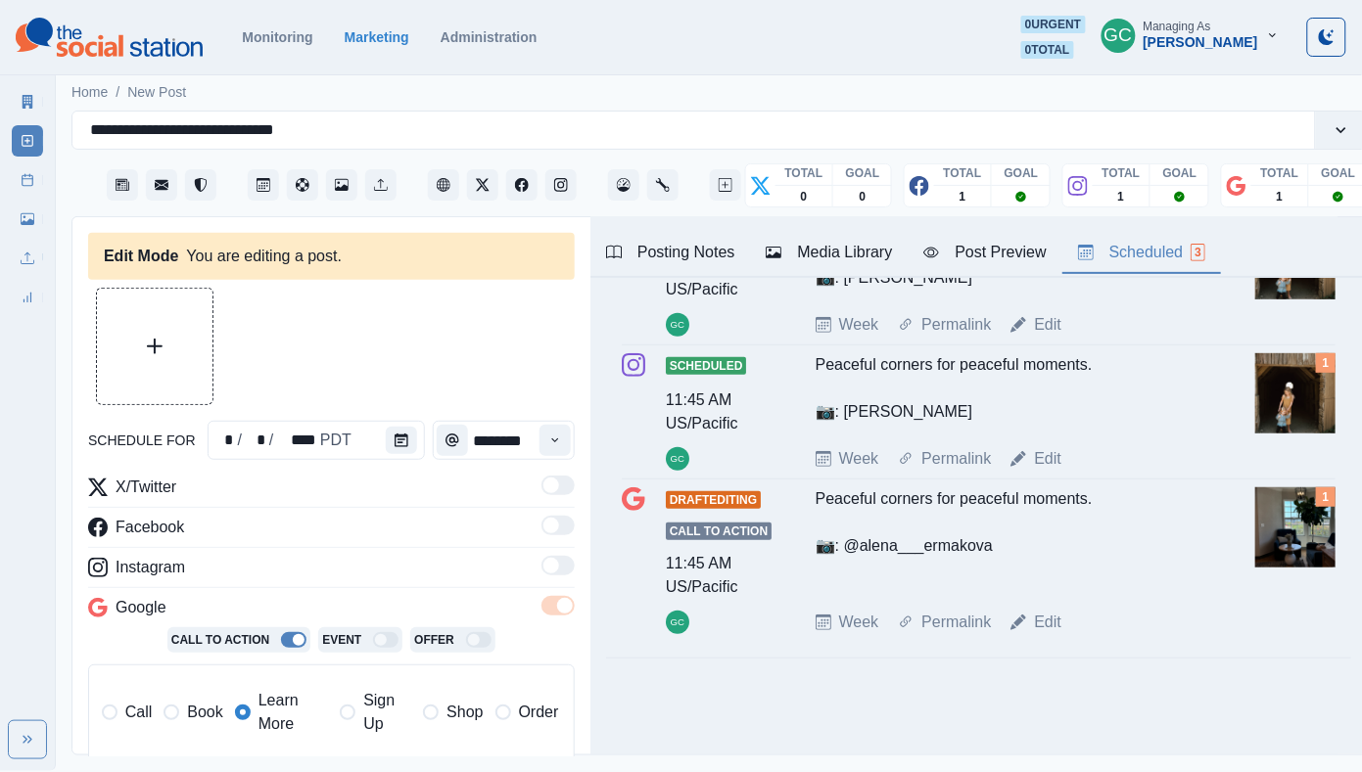
click at [818, 254] on div "Media Library" at bounding box center [828, 252] width 126 height 23
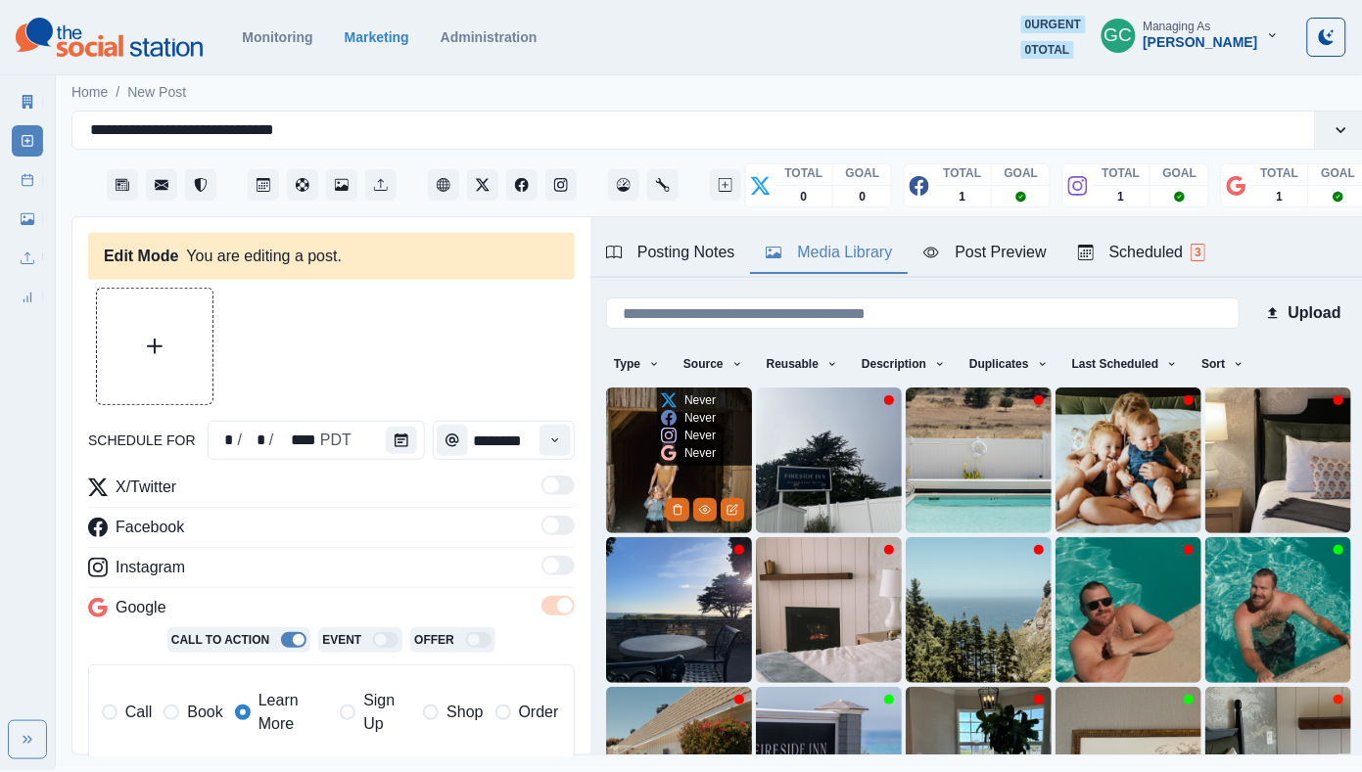
drag, startPoint x: 604, startPoint y: 447, endPoint x: 617, endPoint y: 447, distance: 12.7
click at [606, 447] on img at bounding box center [679, 461] width 146 height 146
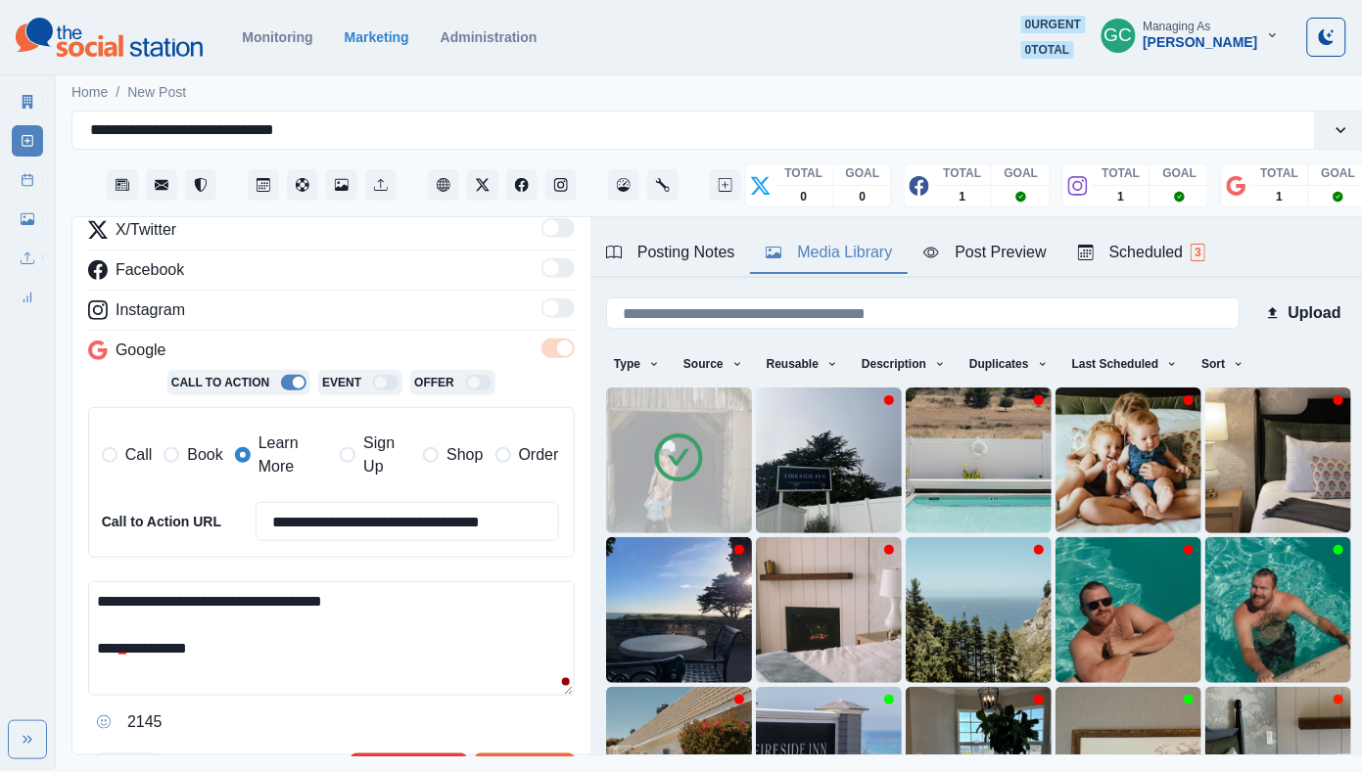
scroll to position [313, 0]
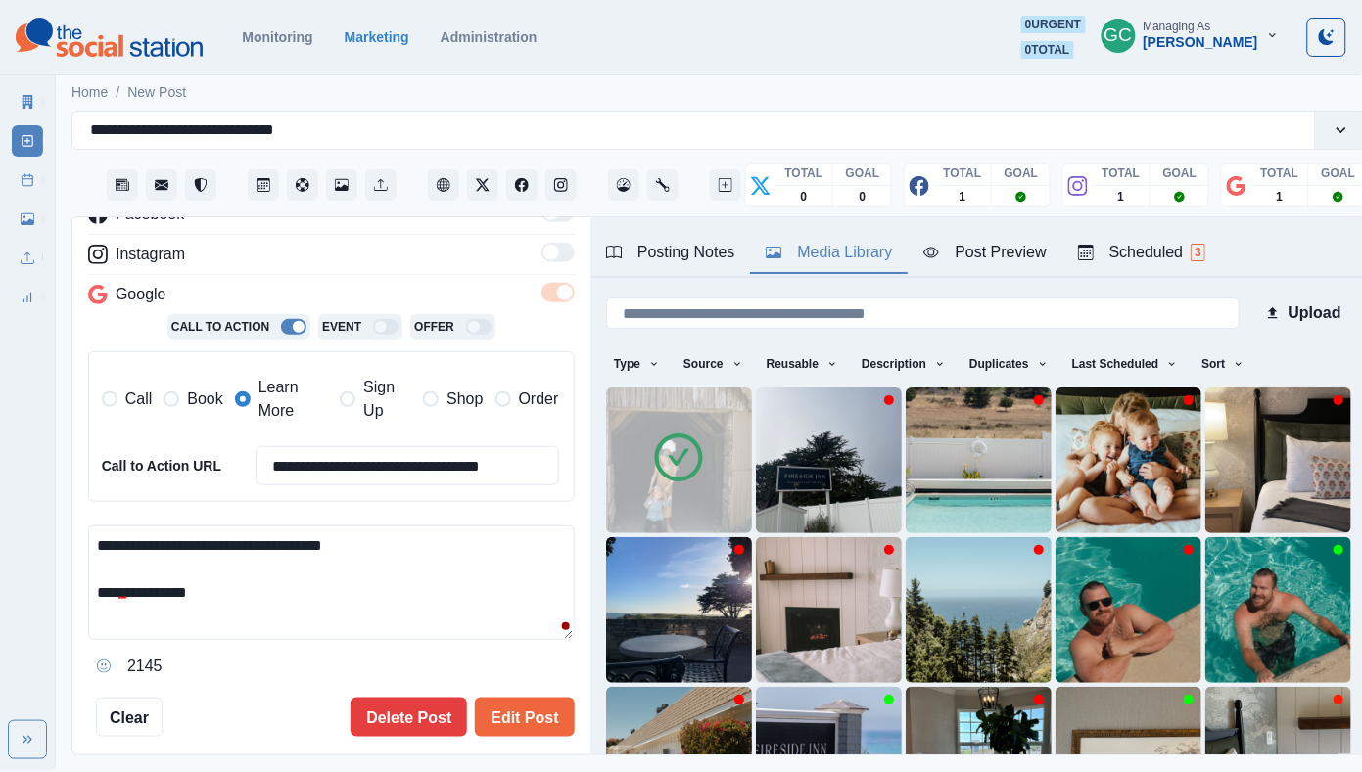
click at [526, 693] on div "**********" at bounding box center [331, 356] width 486 height 763
click at [532, 706] on button "Edit Post" at bounding box center [524, 717] width 99 height 39
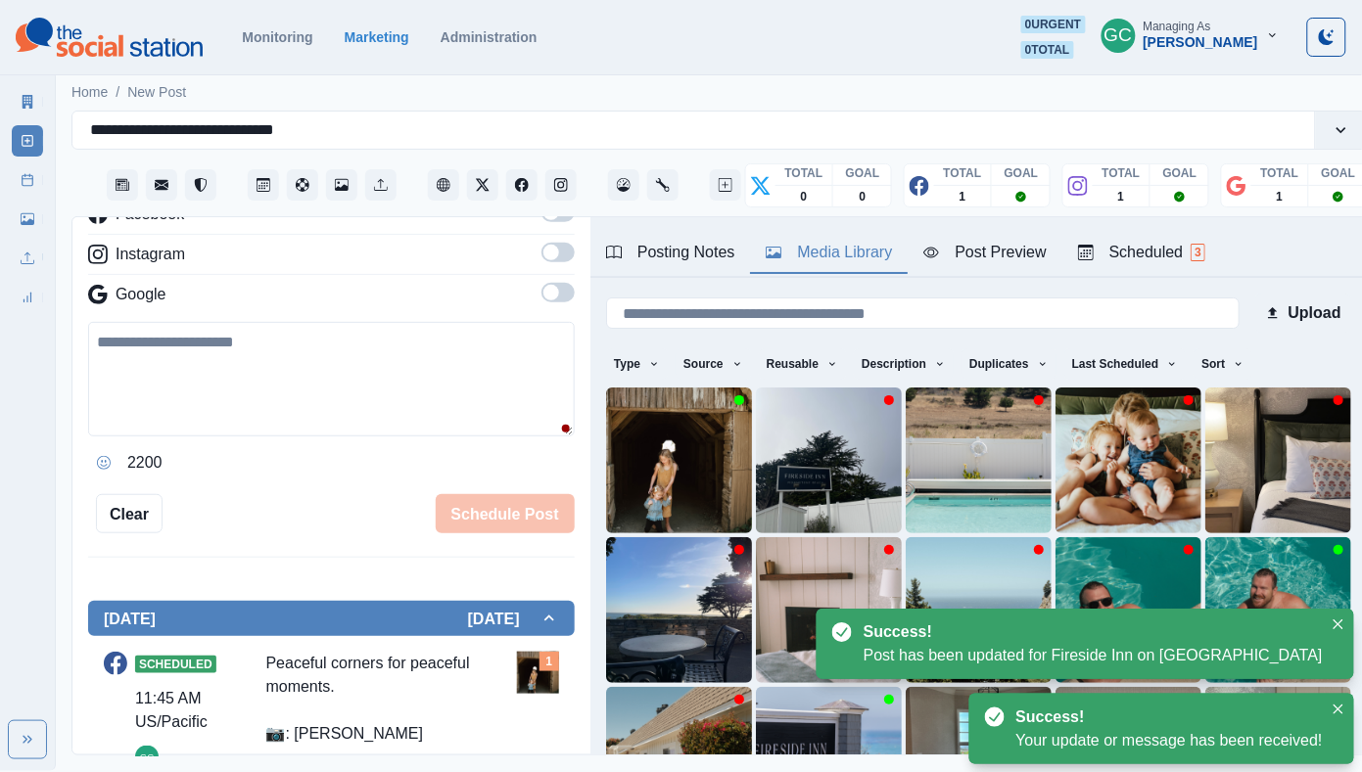
click at [1191, 257] on div "Scheduled 3" at bounding box center [1141, 252] width 127 height 23
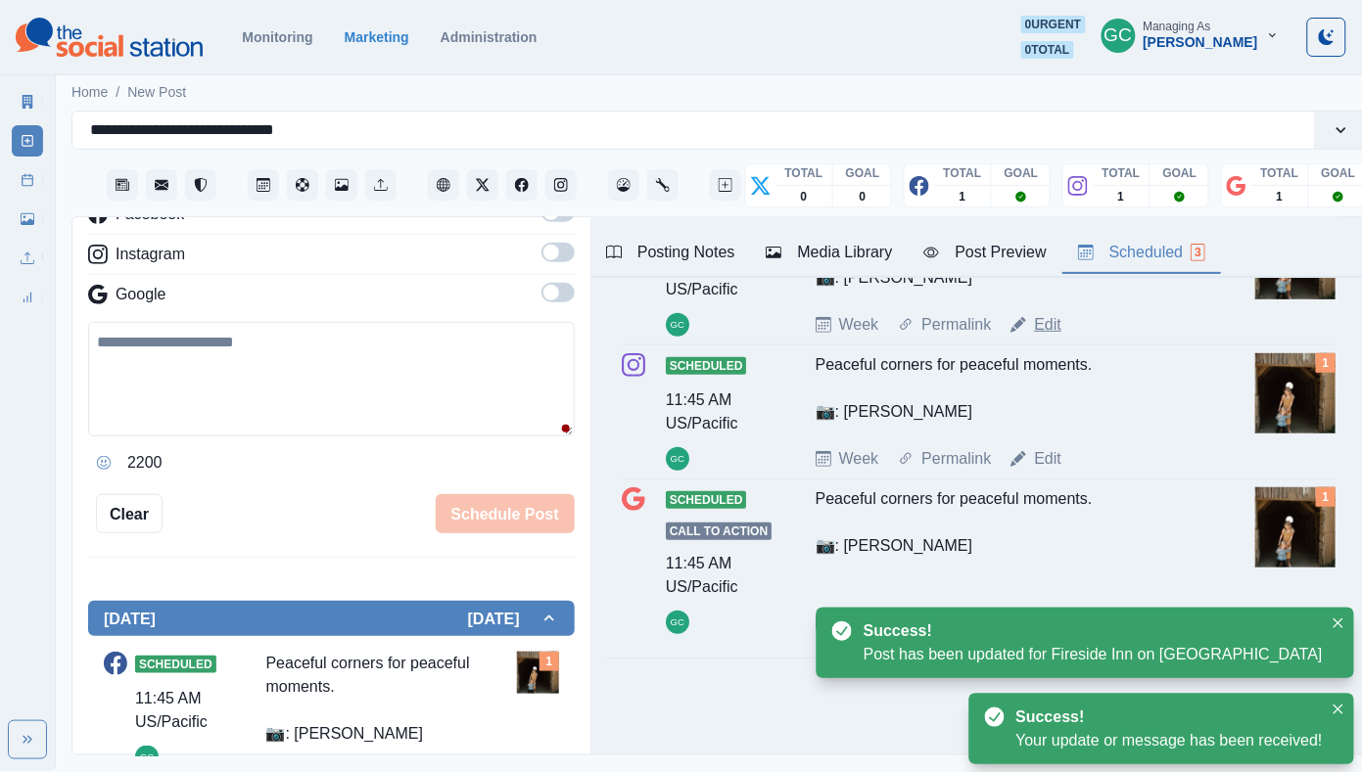
scroll to position [196, 0]
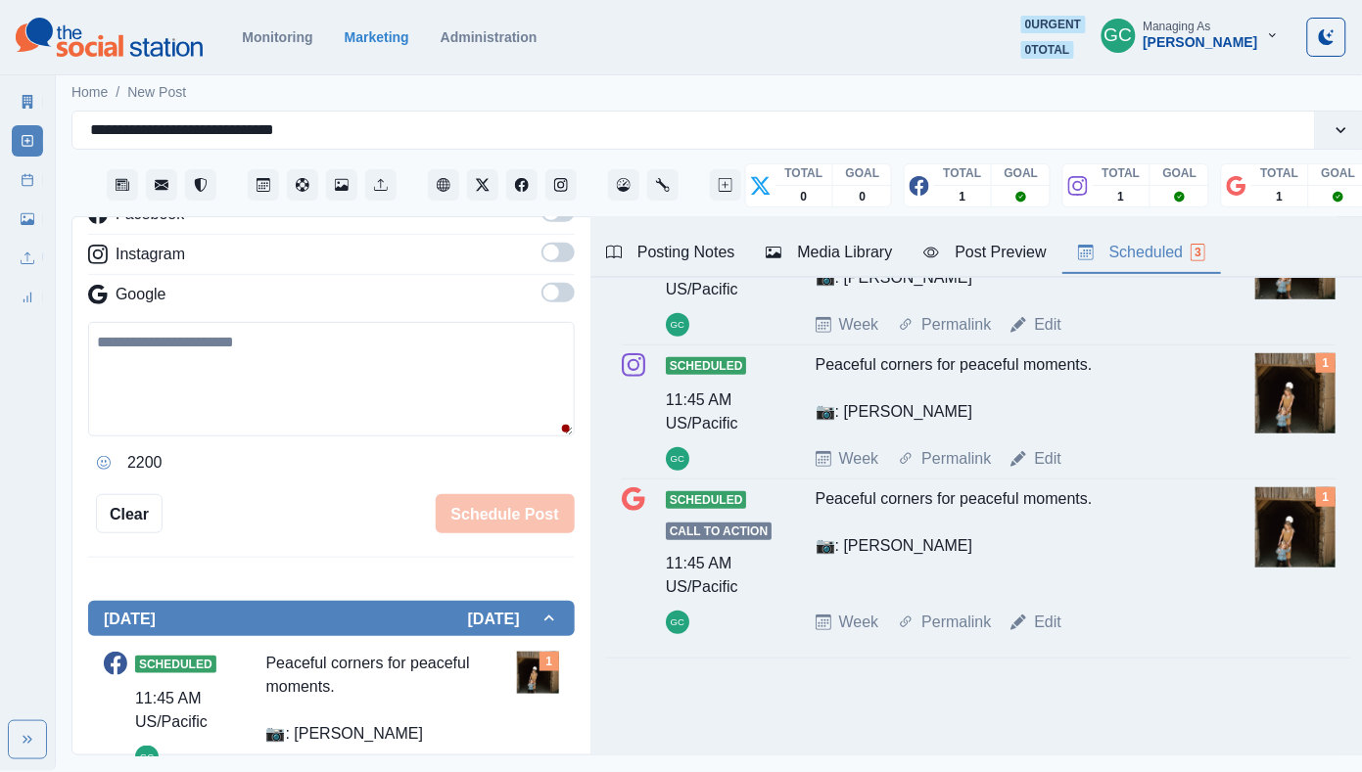
click at [146, 44] on img at bounding box center [109, 37] width 187 height 39
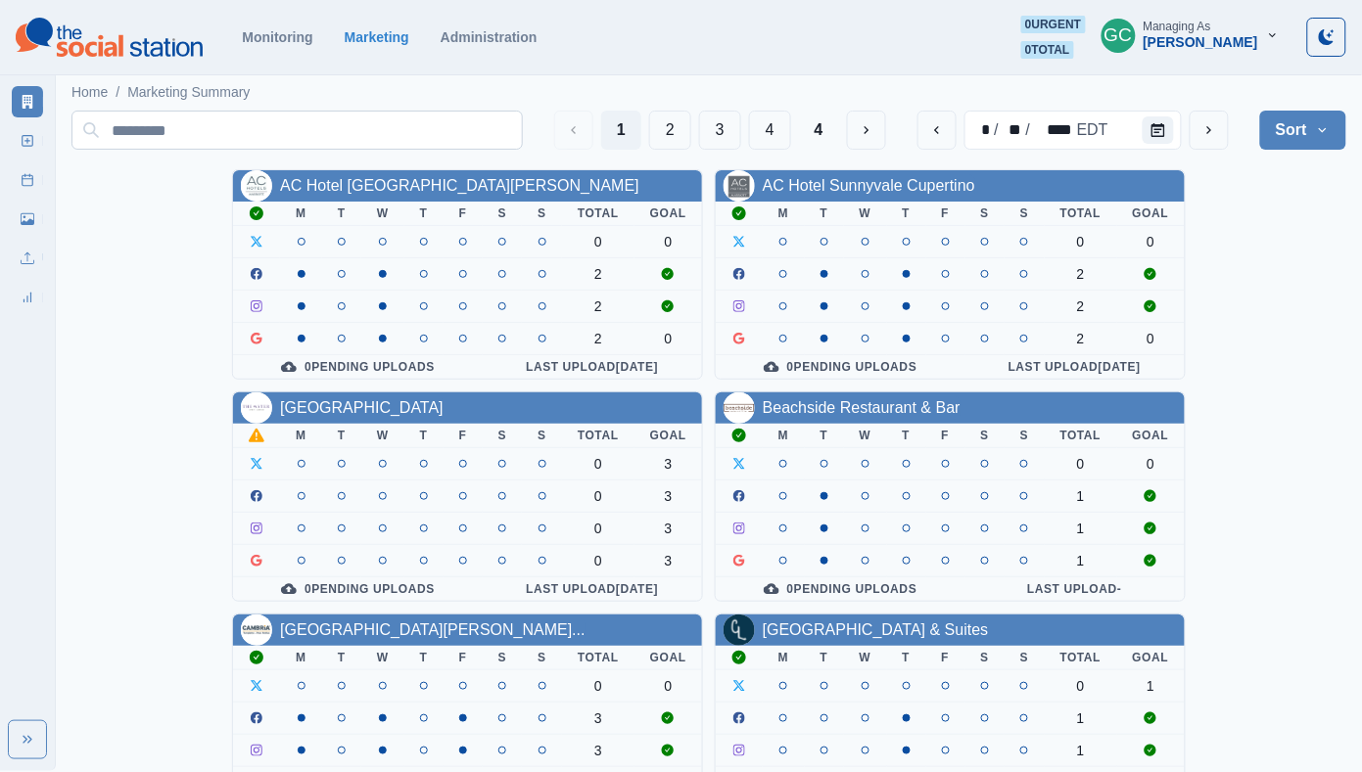
click at [225, 141] on input at bounding box center [296, 130] width 451 height 39
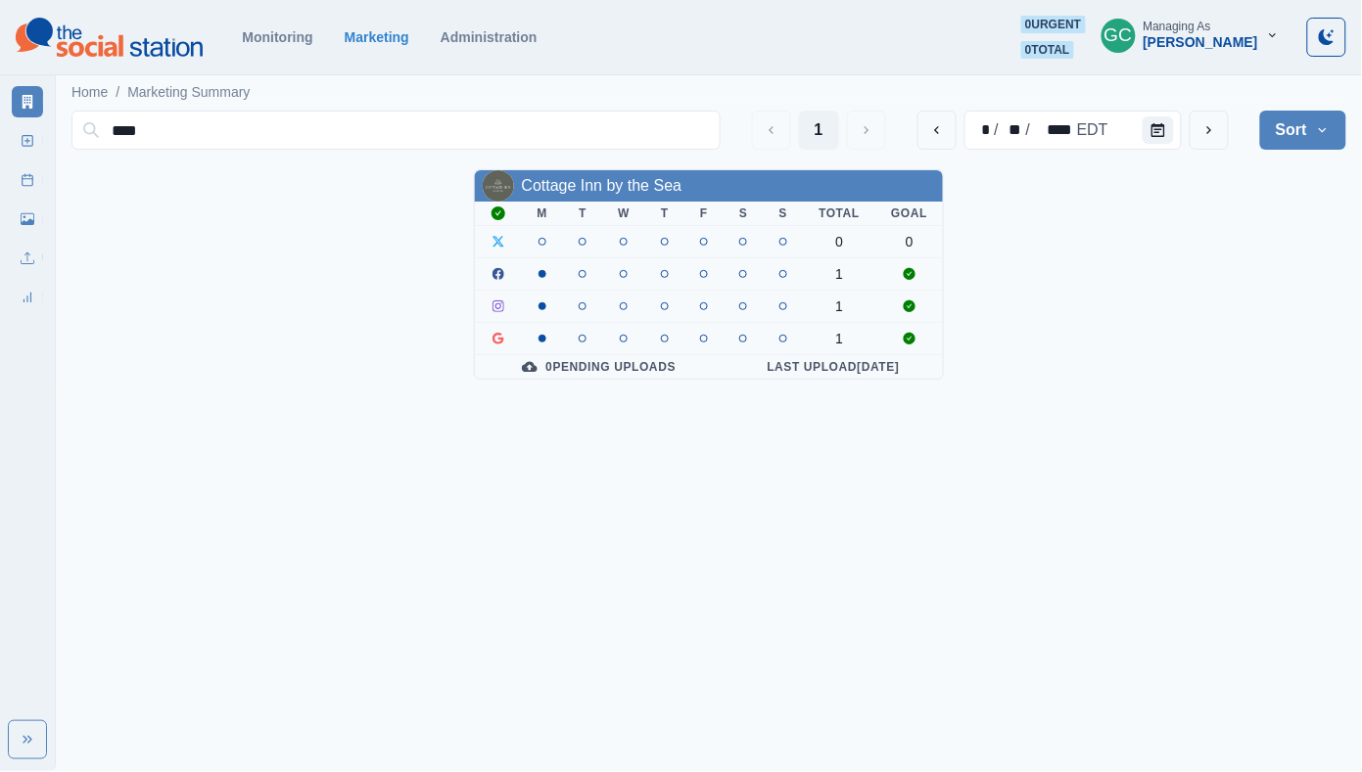
type input "****"
click at [648, 200] on div "Cottage Inn by the Sea" at bounding box center [709, 185] width 469 height 31
click at [633, 174] on div "Cottage Inn by the Sea" at bounding box center [602, 185] width 161 height 23
click at [622, 198] on div "Cottage Inn by the Sea" at bounding box center [602, 185] width 161 height 23
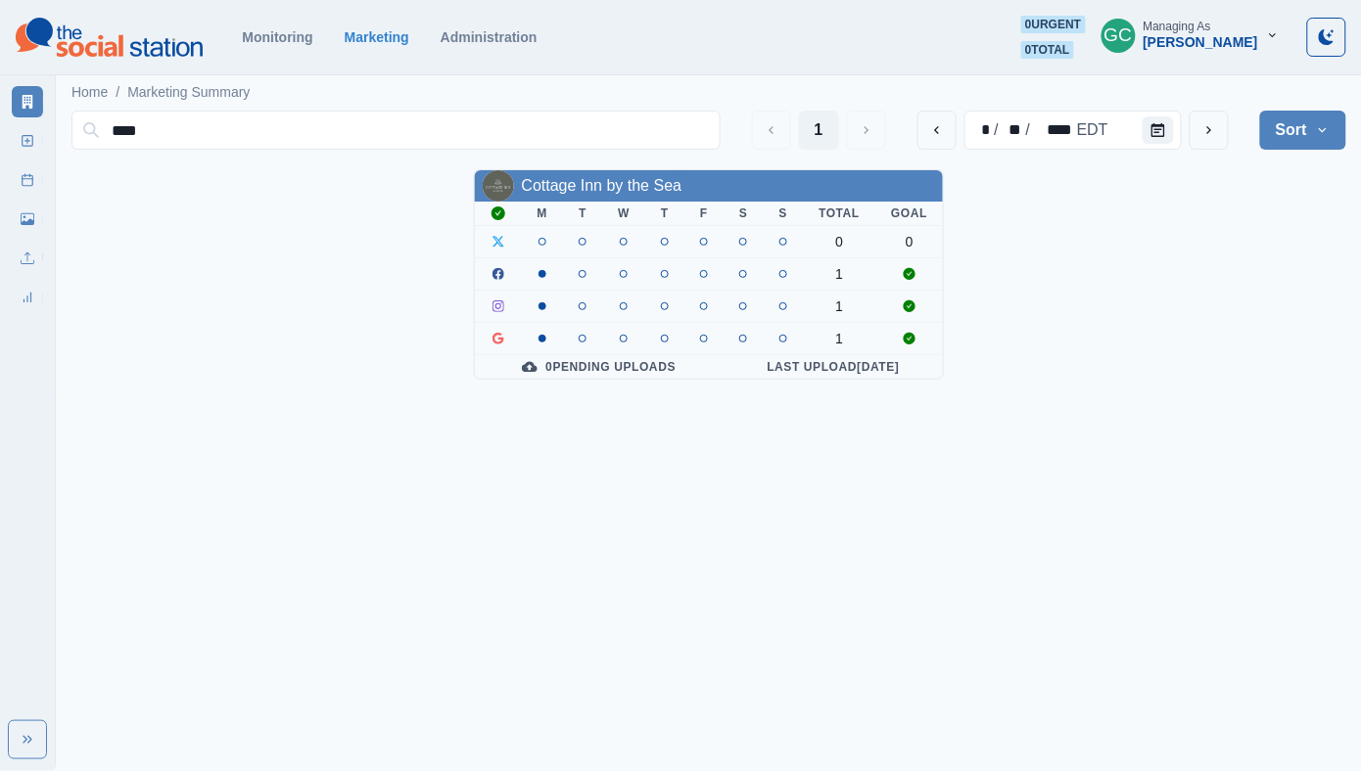
click at [605, 174] on div "Cottage Inn by the Sea" at bounding box center [602, 185] width 161 height 23
click at [604, 179] on link "Cottage Inn by the Sea" at bounding box center [602, 185] width 161 height 17
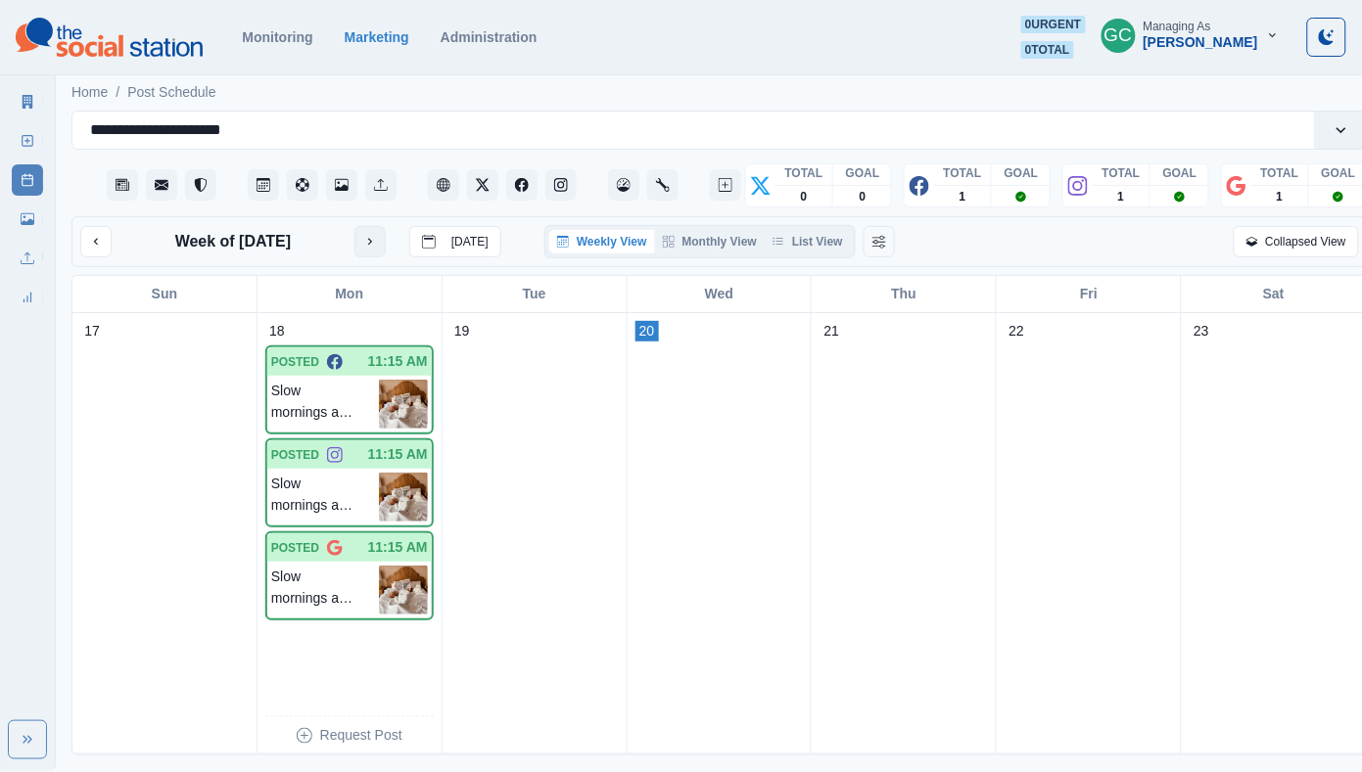
click at [363, 244] on icon "next month" at bounding box center [370, 242] width 14 height 14
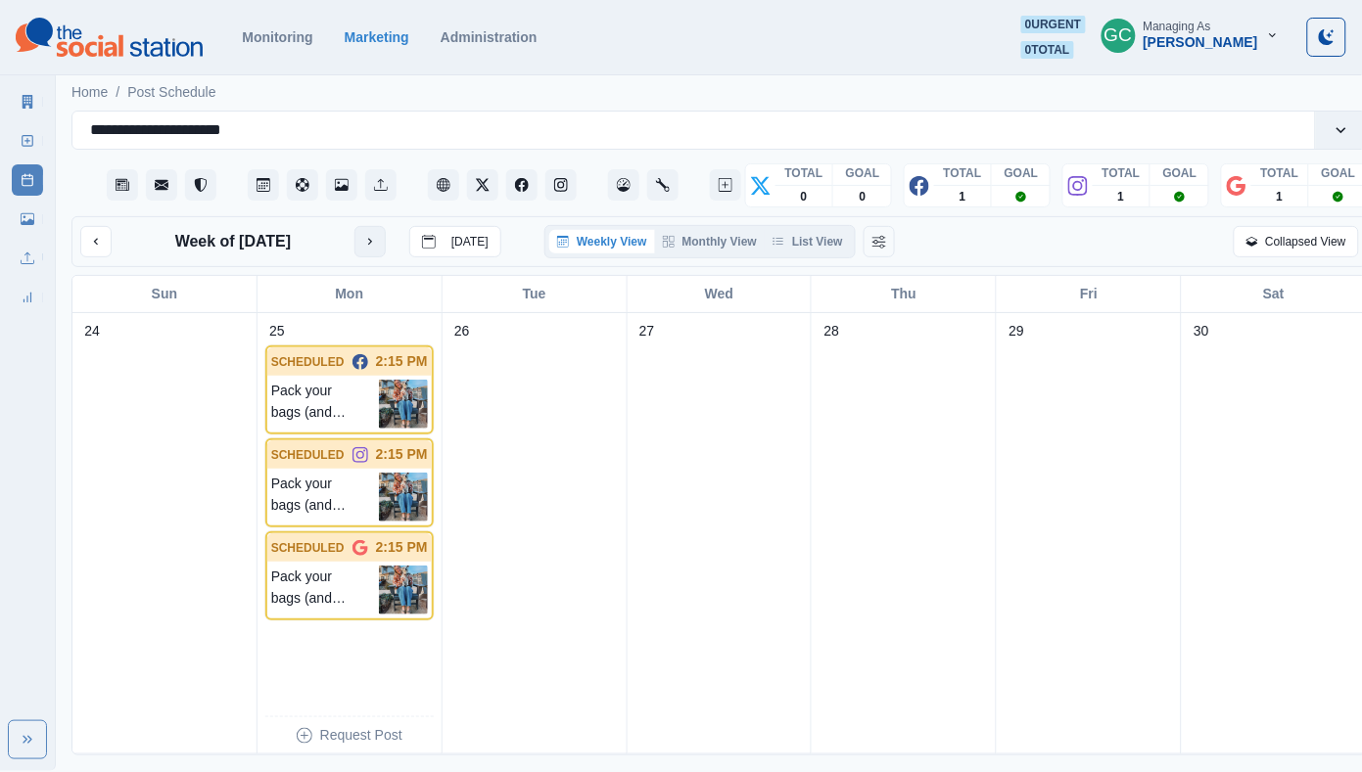
click at [363, 244] on icon "next month" at bounding box center [370, 242] width 14 height 14
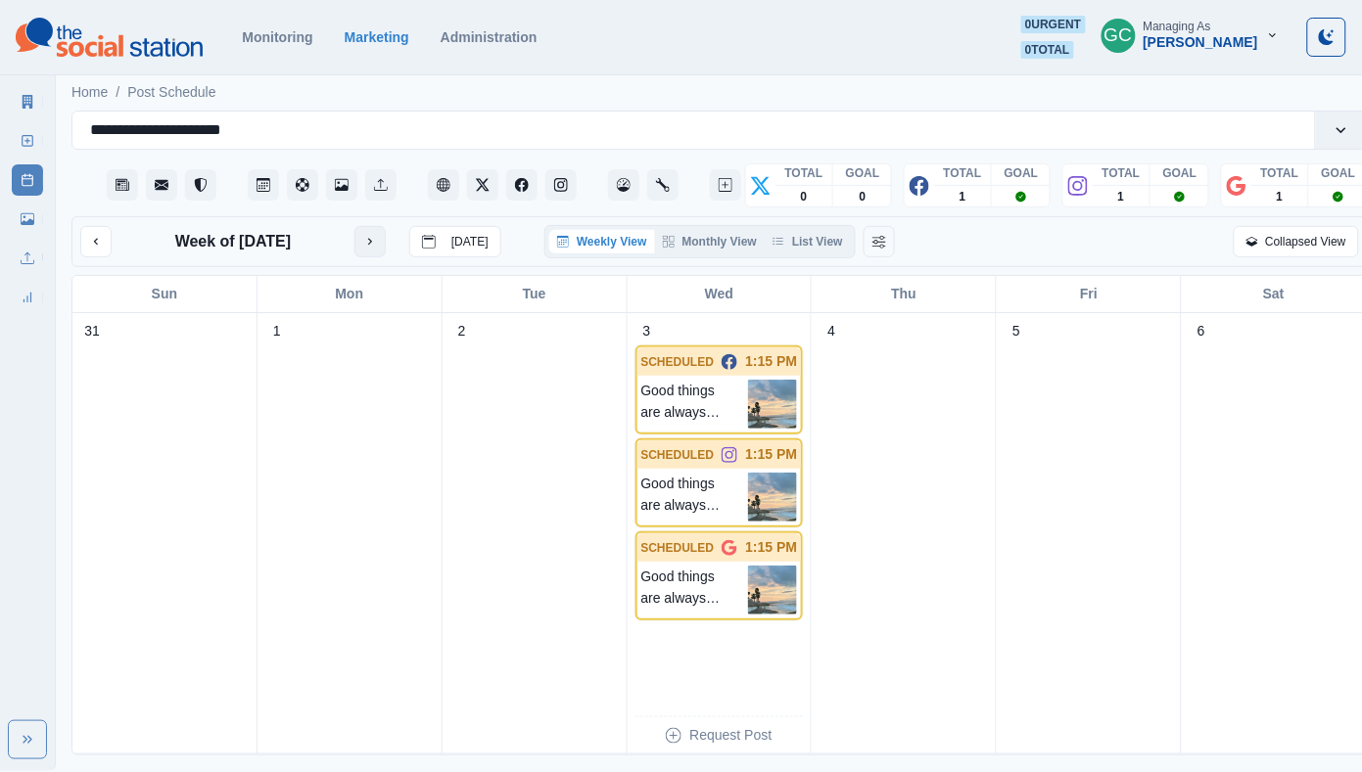
click at [362, 244] on div "Week of September 3, 2025 Today" at bounding box center [290, 241] width 421 height 31
click at [374, 245] on icon "next month" at bounding box center [370, 242] width 14 height 14
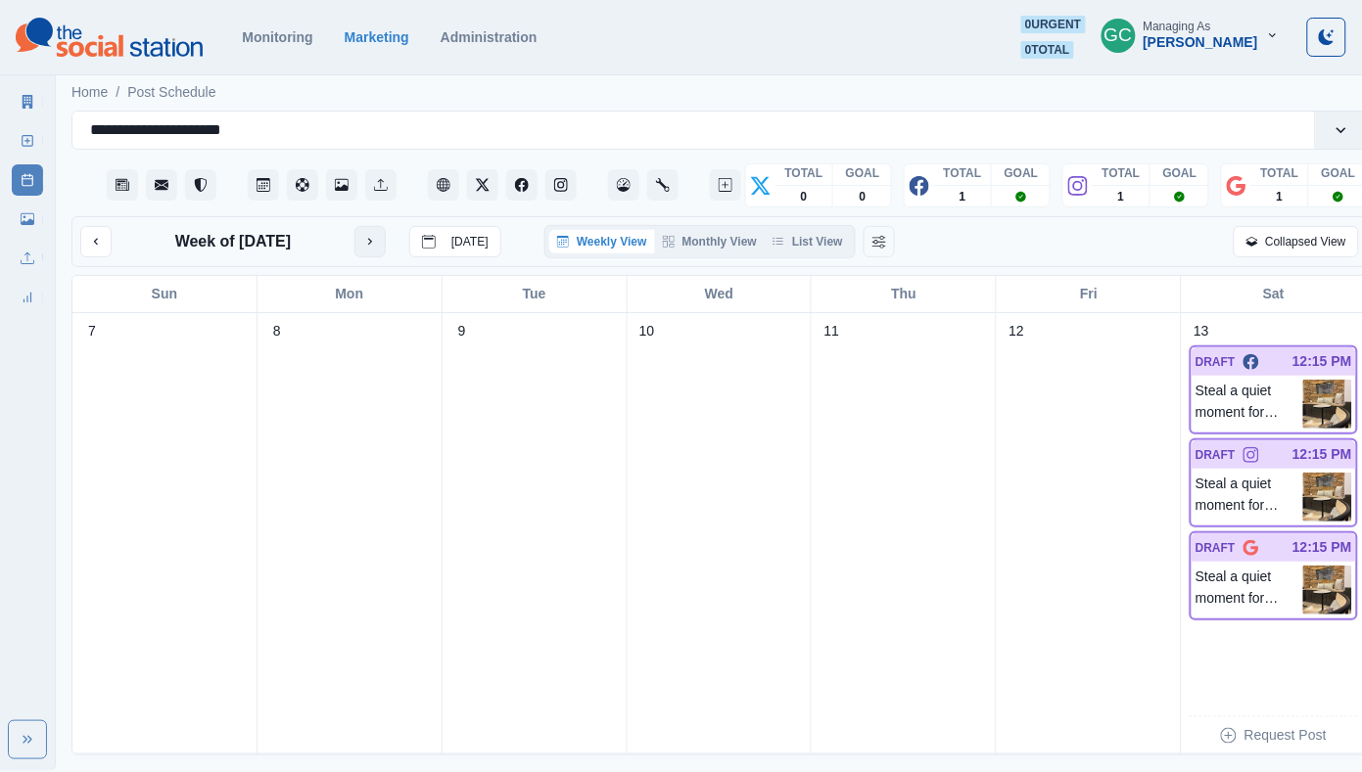
click at [374, 245] on button "next month" at bounding box center [369, 241] width 31 height 31
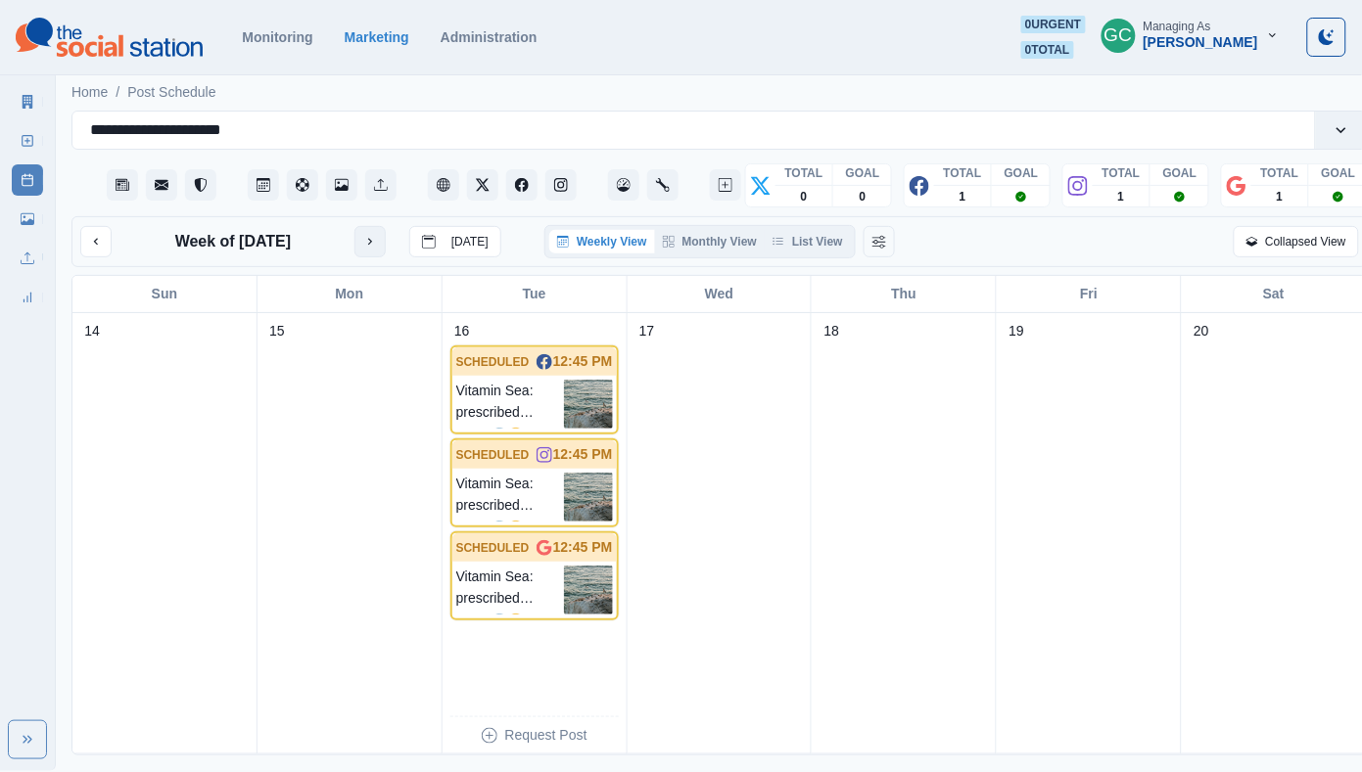
click at [374, 245] on icon "next month" at bounding box center [370, 242] width 14 height 14
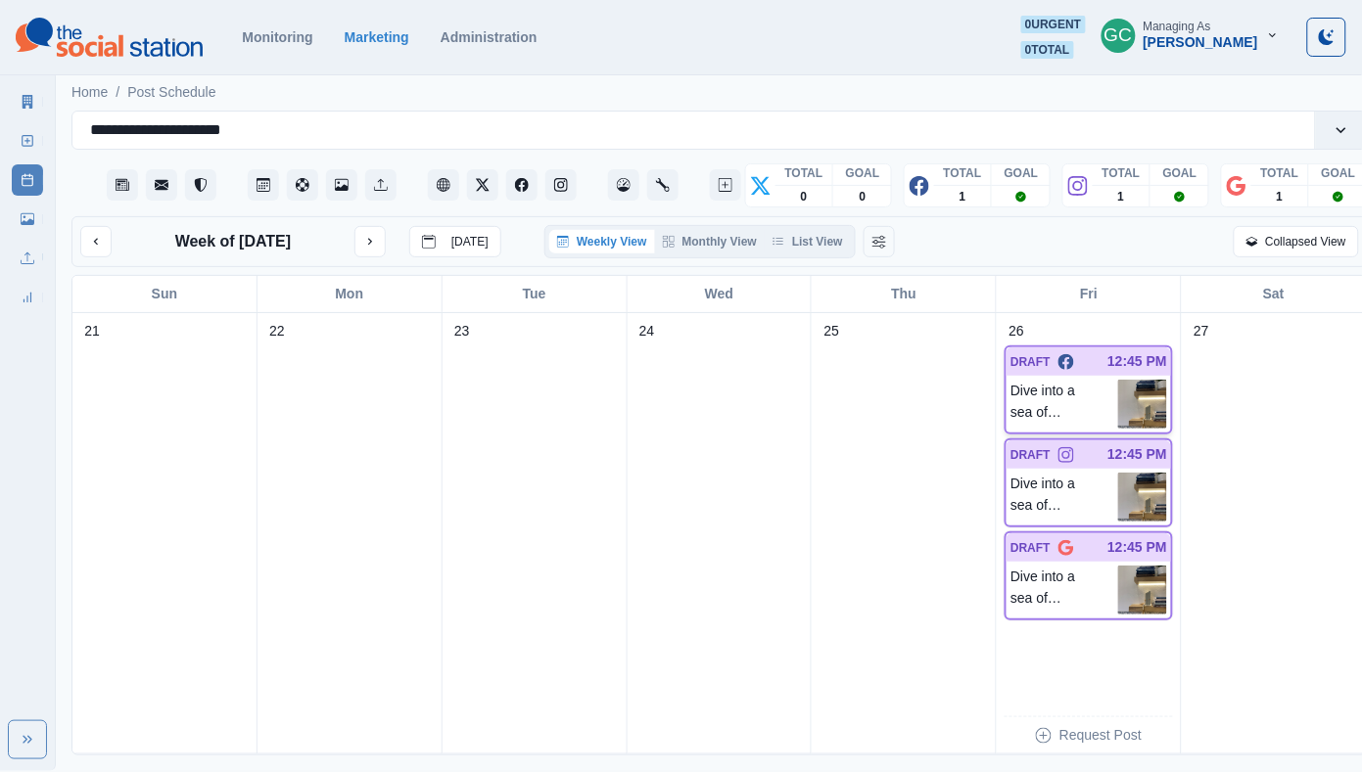
click at [1112, 412] on p "Dive into a sea of stories. 📖" at bounding box center [1064, 404] width 108 height 49
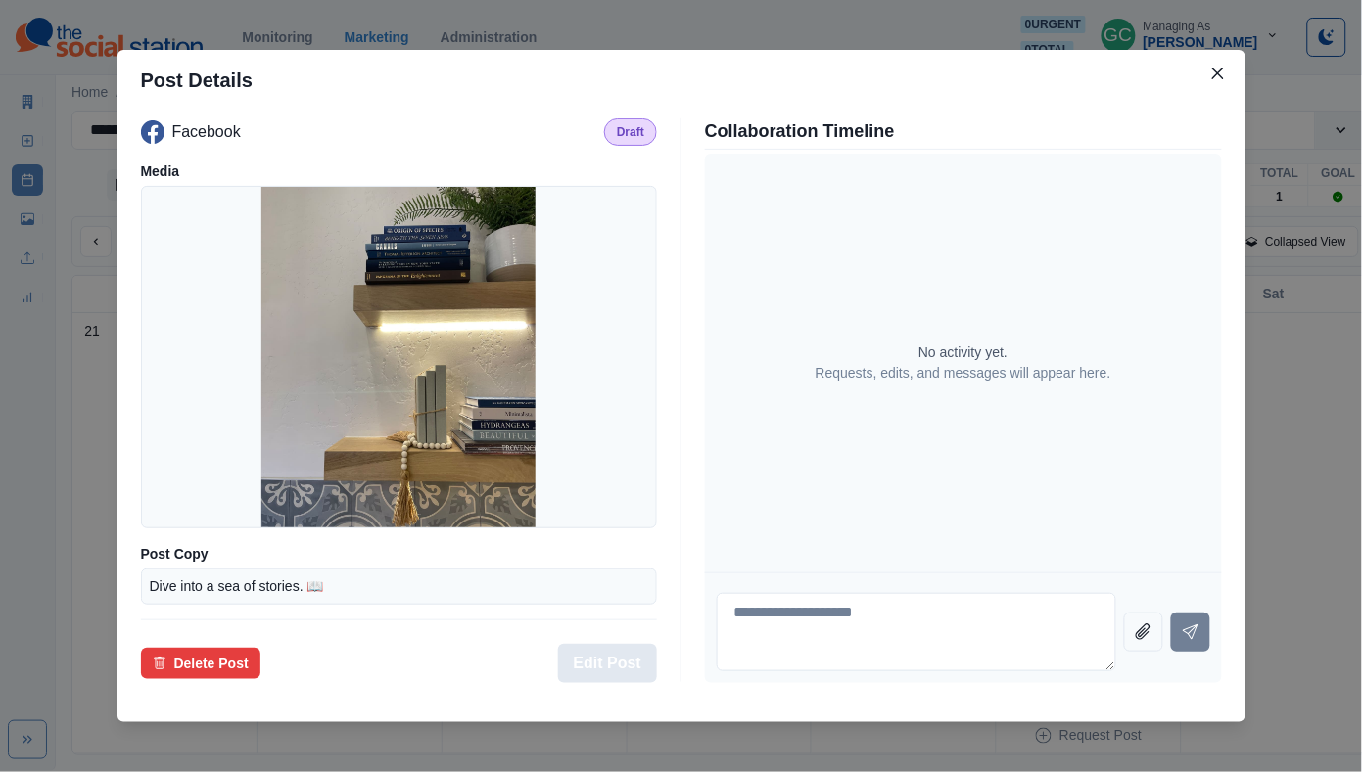
click at [633, 664] on button "Edit Post" at bounding box center [607, 663] width 99 height 39
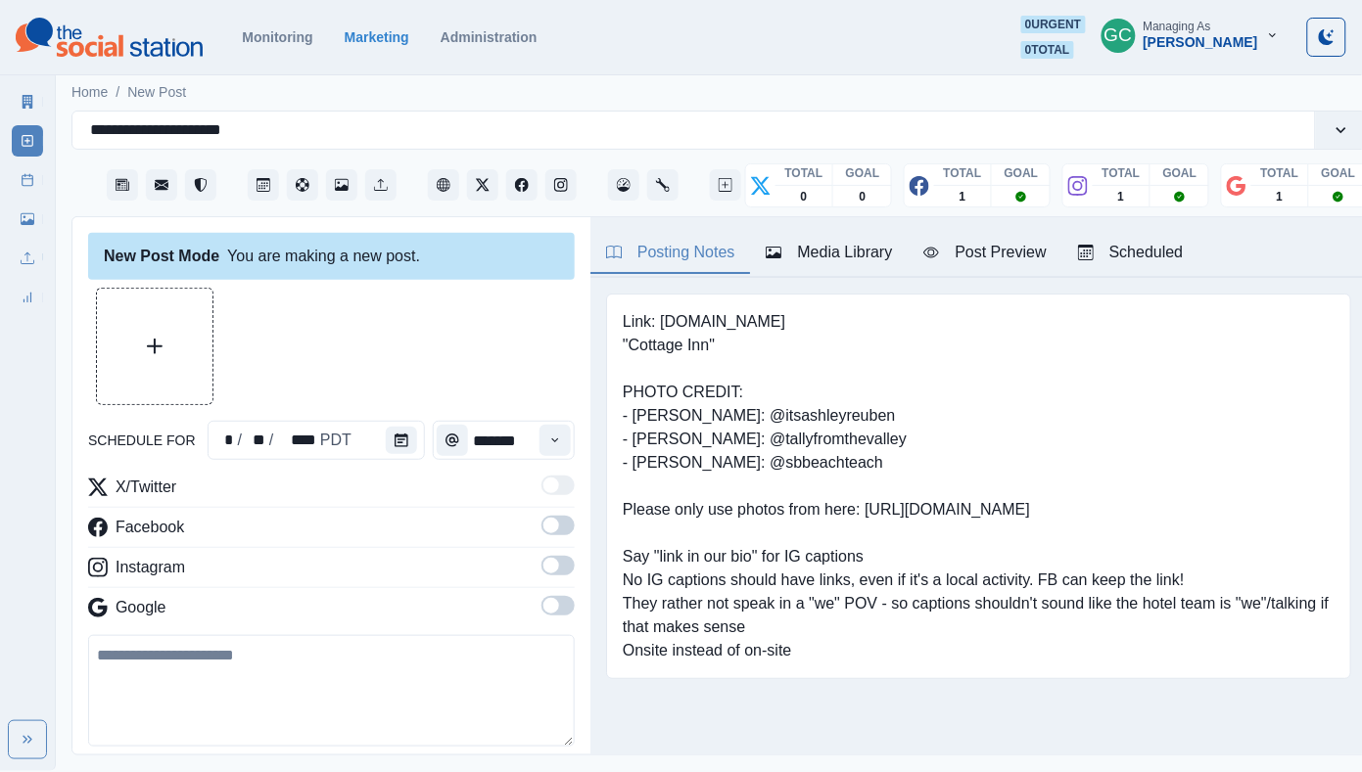
type input "********"
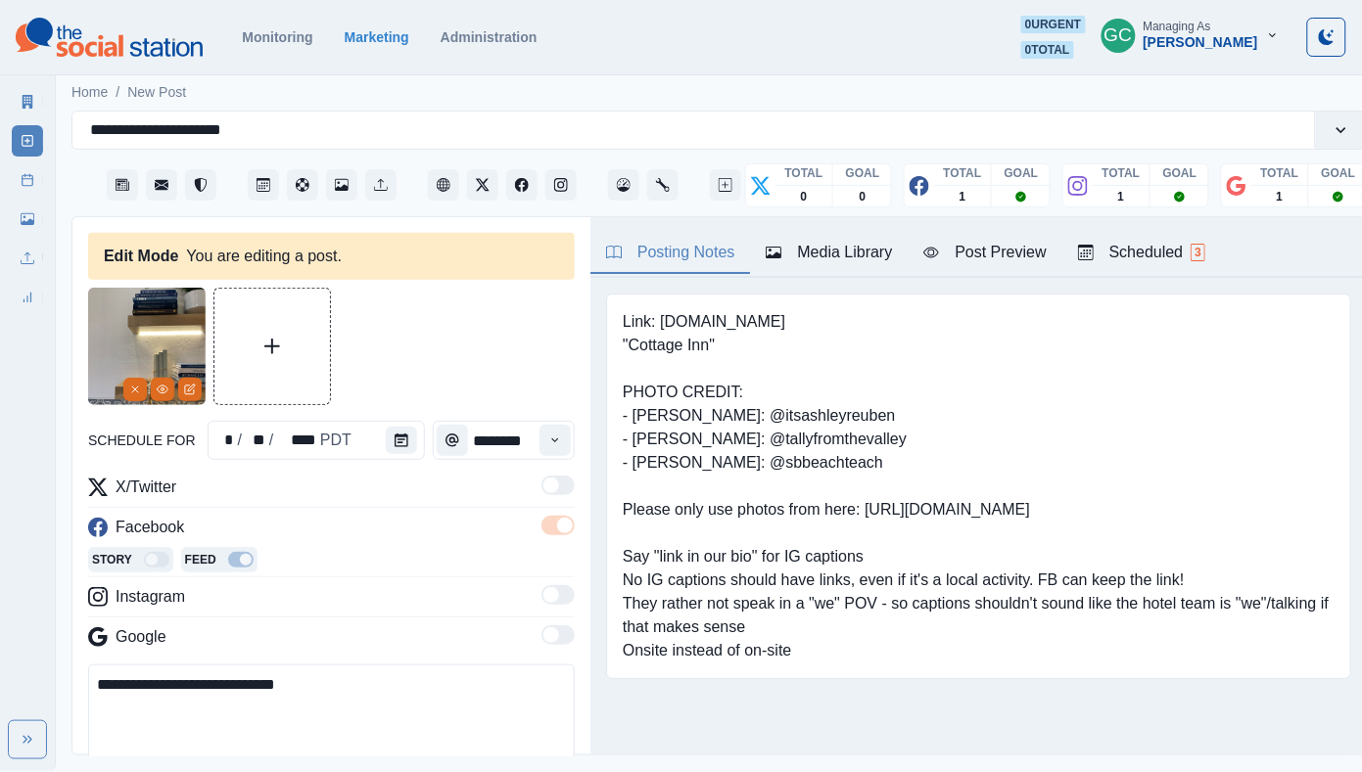
click at [858, 251] on div "Media Library" at bounding box center [828, 252] width 126 height 23
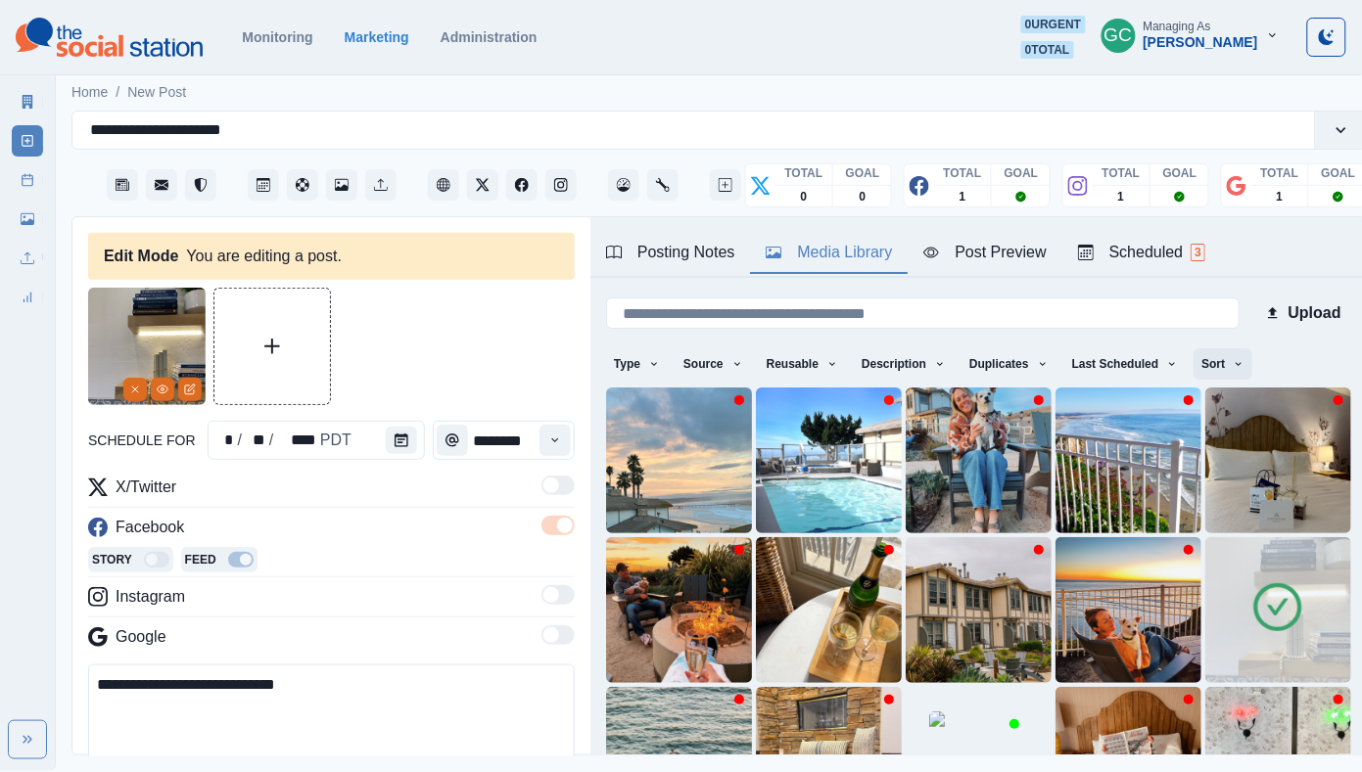
click at [1213, 363] on button "Sort" at bounding box center [1222, 363] width 59 height 31
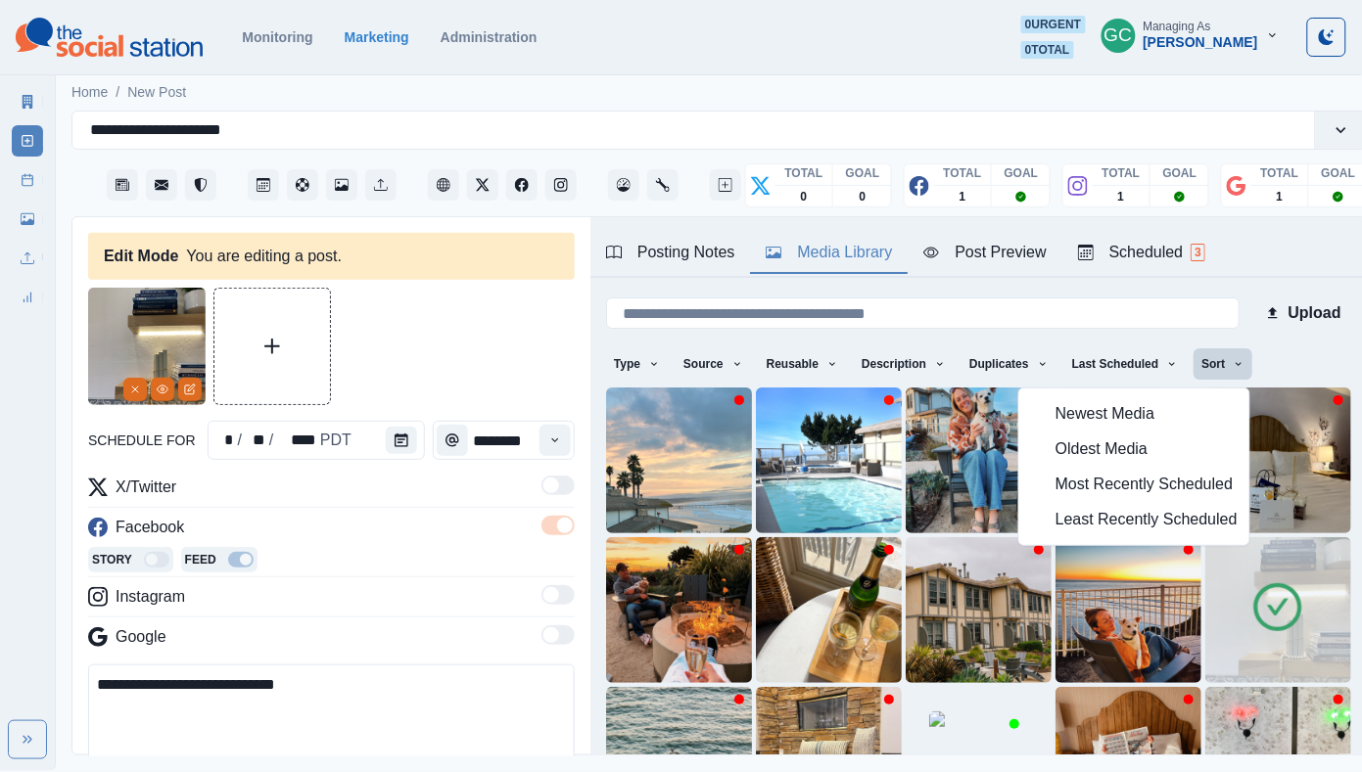
click at [1228, 629] on img at bounding box center [1278, 610] width 146 height 146
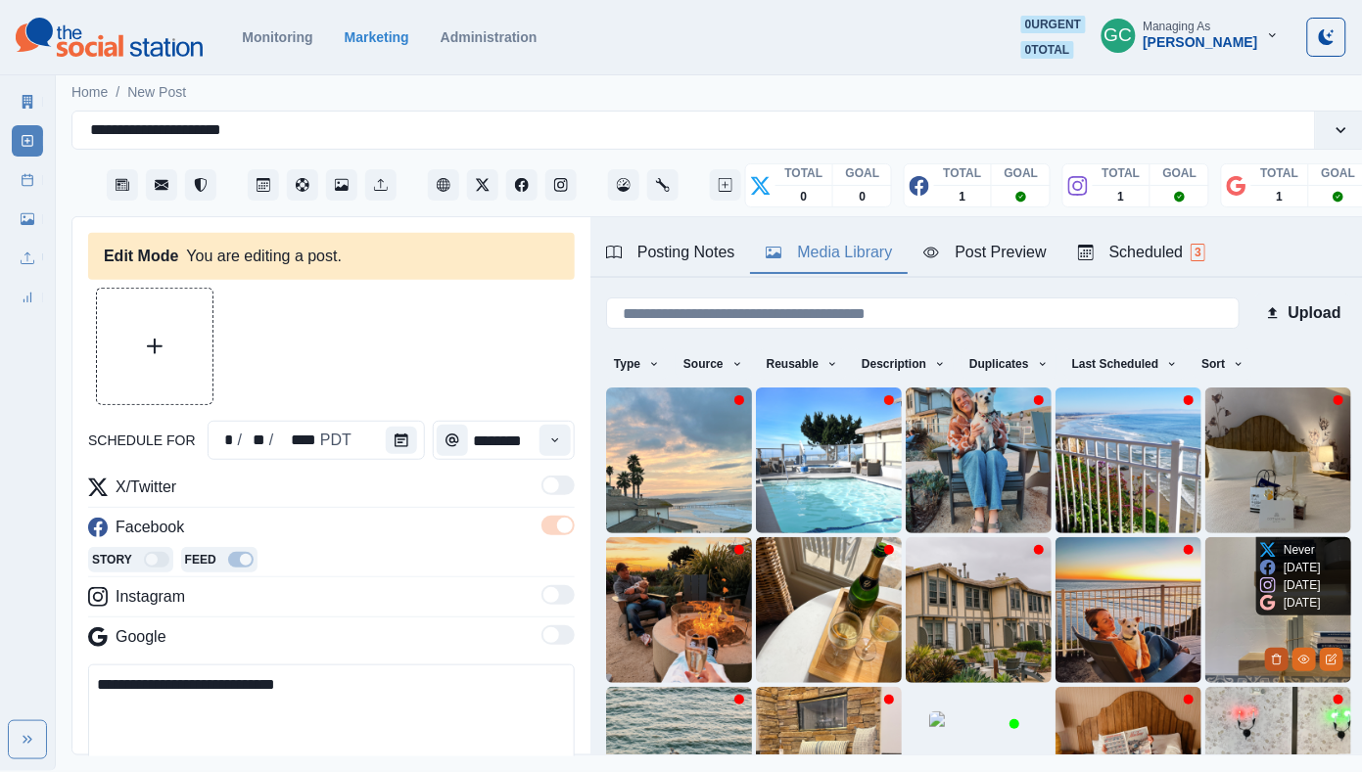
click at [1274, 669] on button "Delete Media" at bounding box center [1276, 659] width 23 height 23
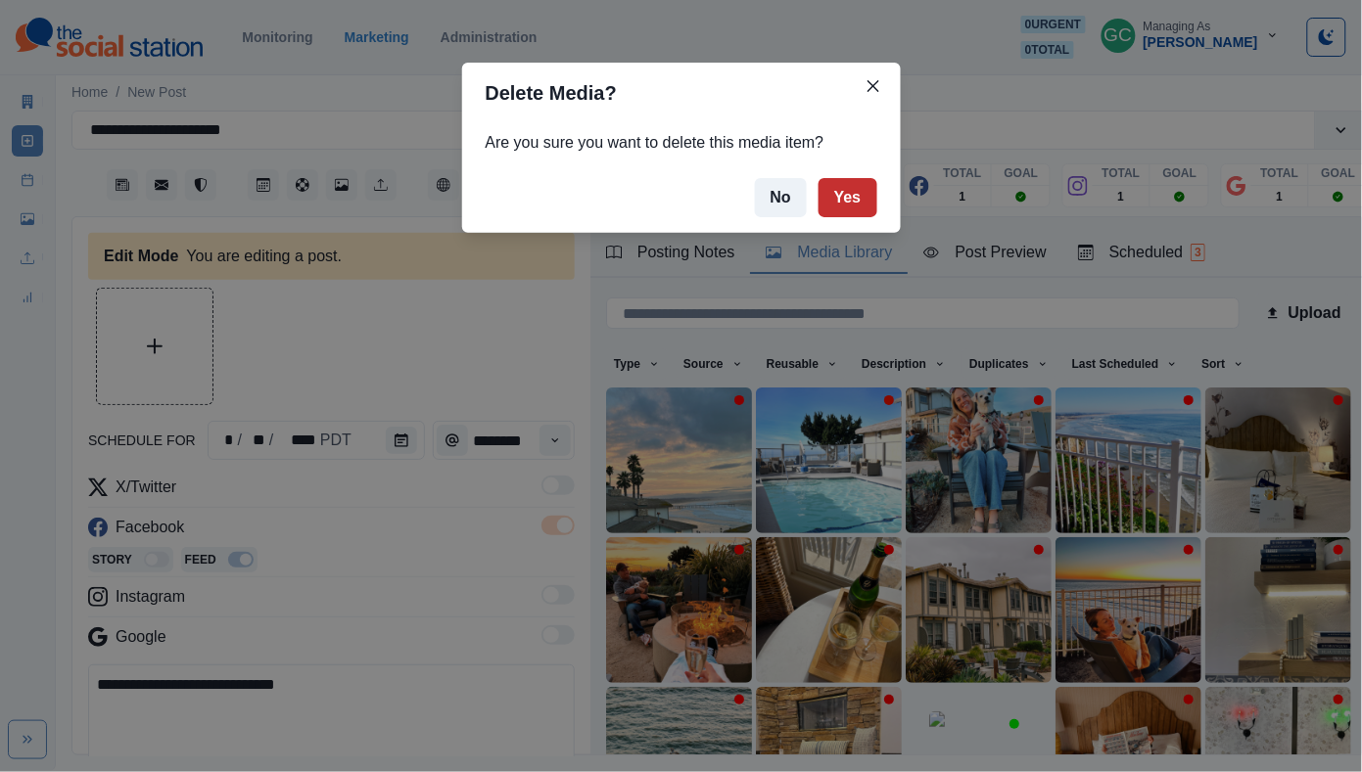
click at [856, 194] on button "Yes" at bounding box center [847, 197] width 59 height 39
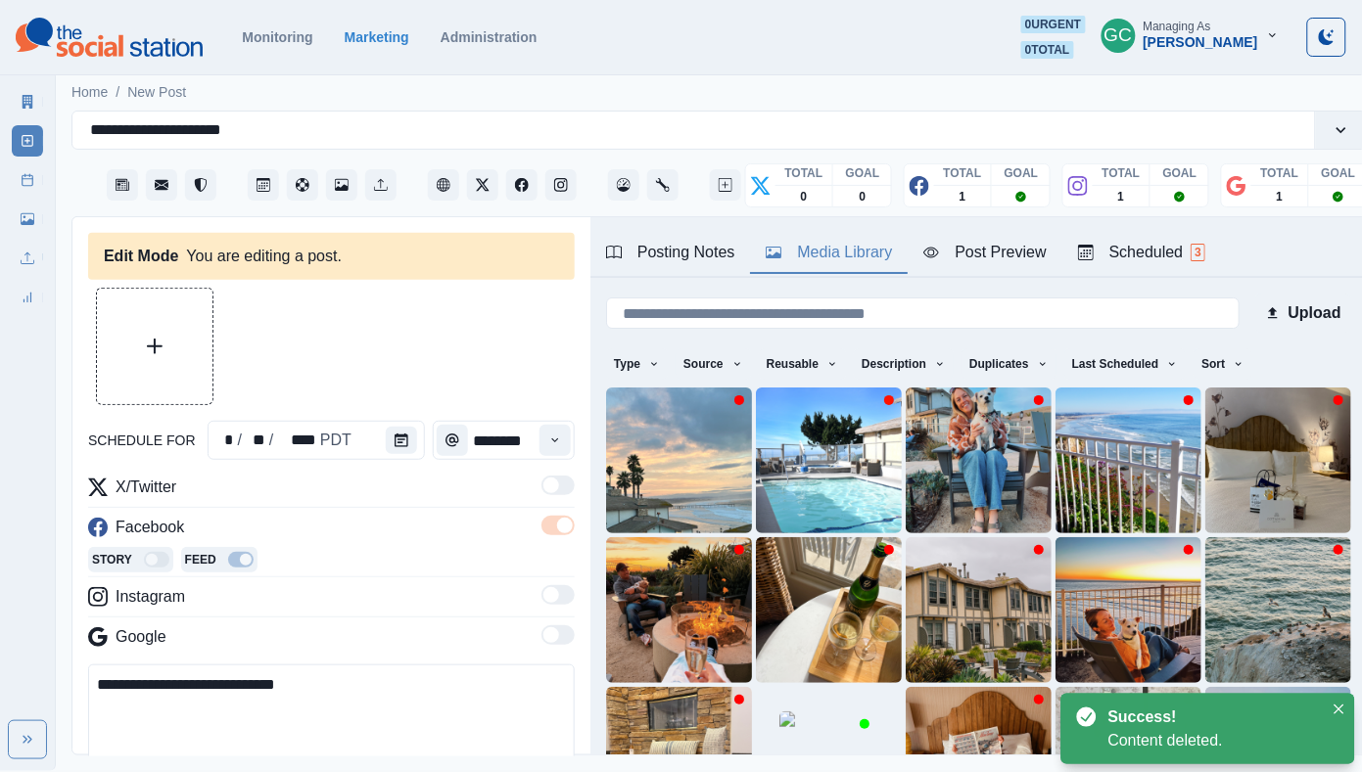
scroll to position [61, 0]
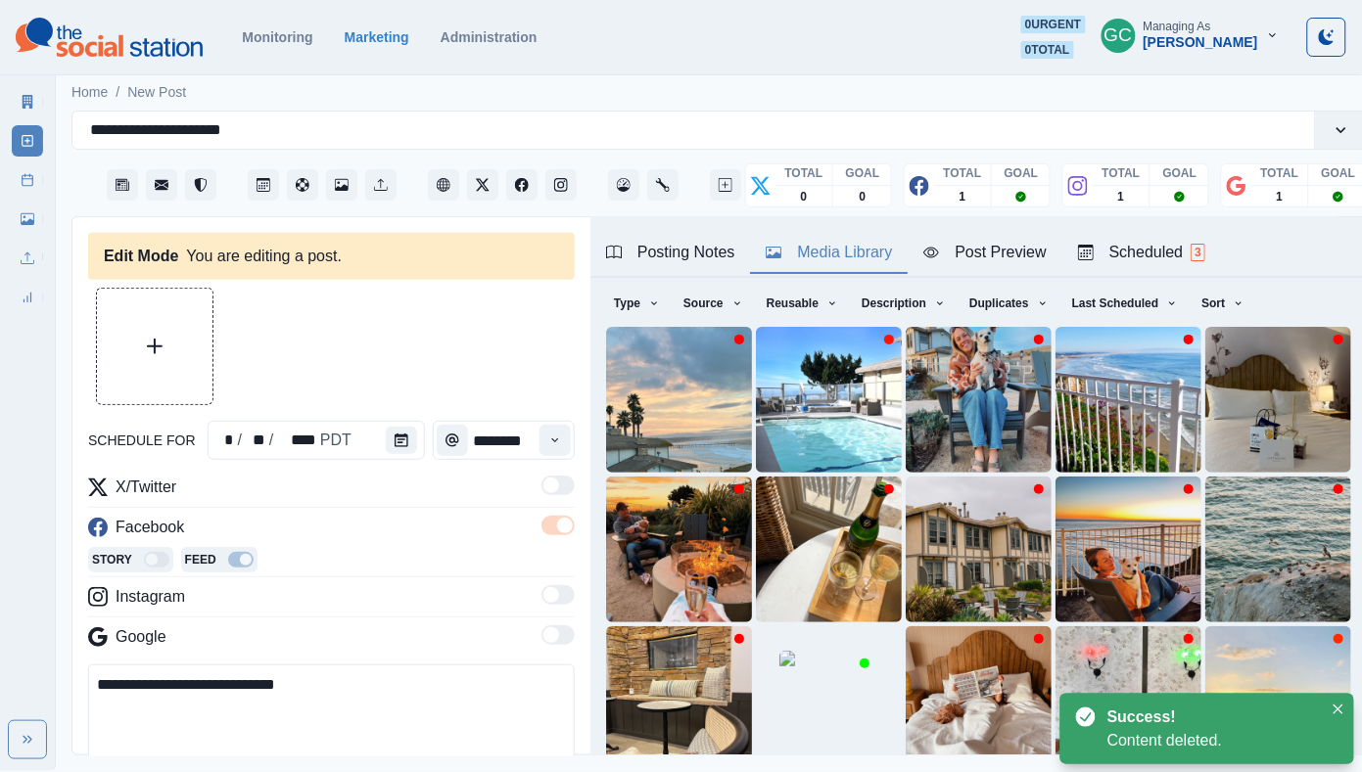
click at [1123, 239] on button "Scheduled 3" at bounding box center [1141, 253] width 159 height 41
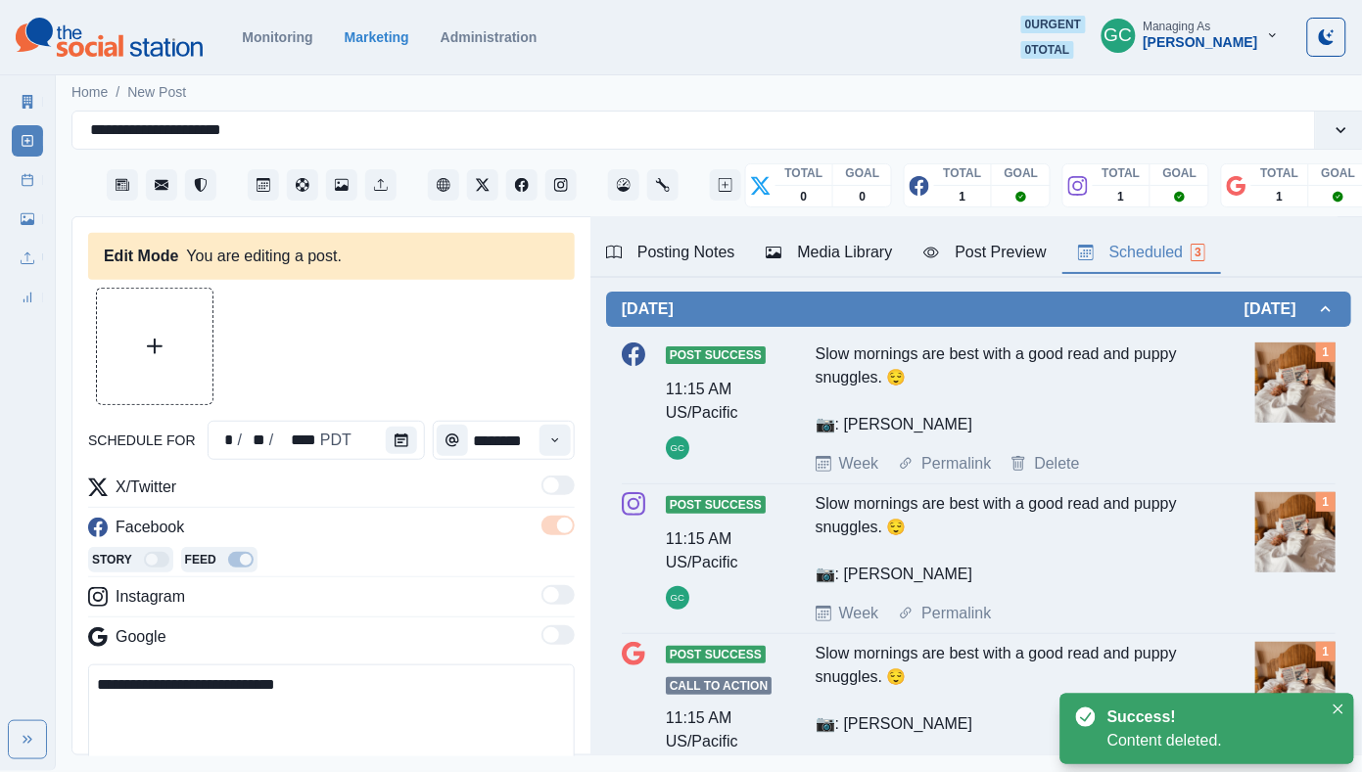
click at [883, 238] on button "Media Library" at bounding box center [829, 253] width 158 height 41
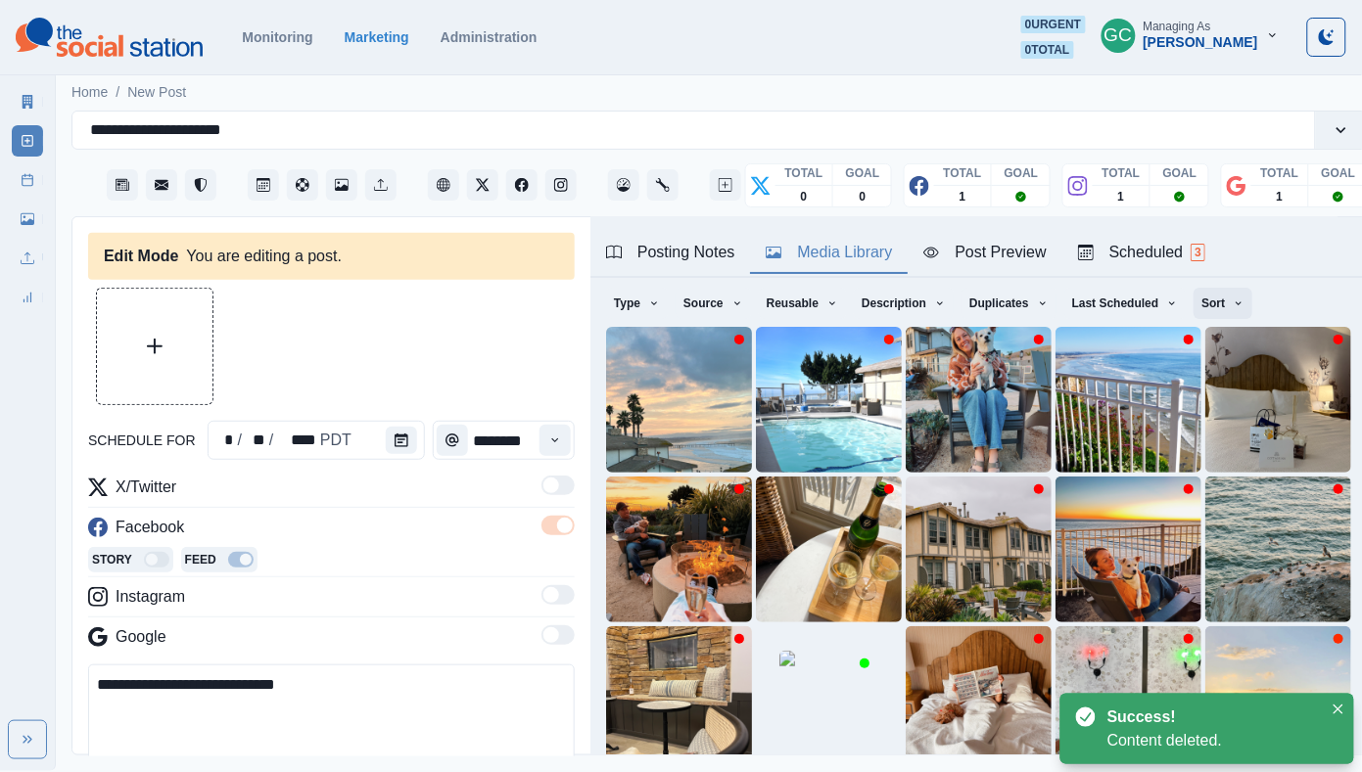
click at [1228, 293] on button "Sort" at bounding box center [1222, 303] width 59 height 31
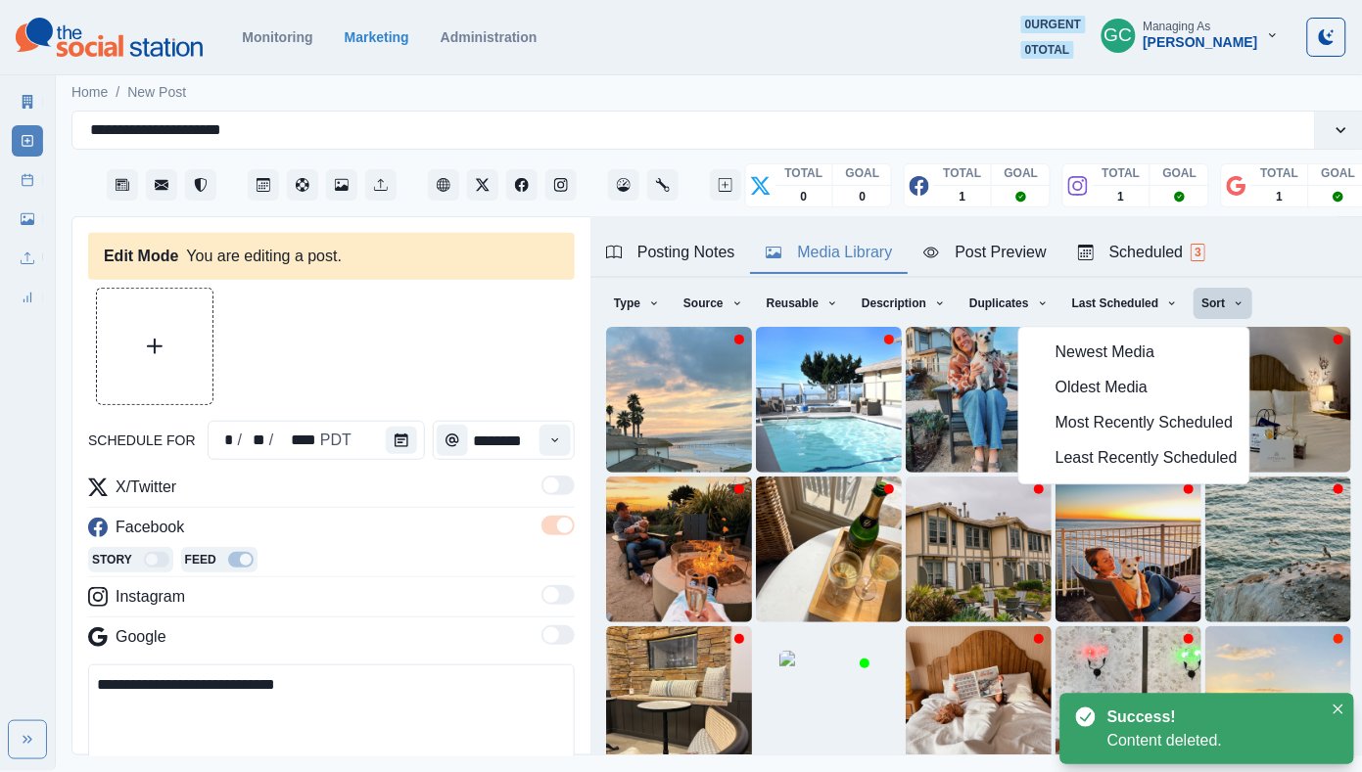
click at [1128, 462] on span "Least Recently Scheduled" at bounding box center [1146, 458] width 182 height 23
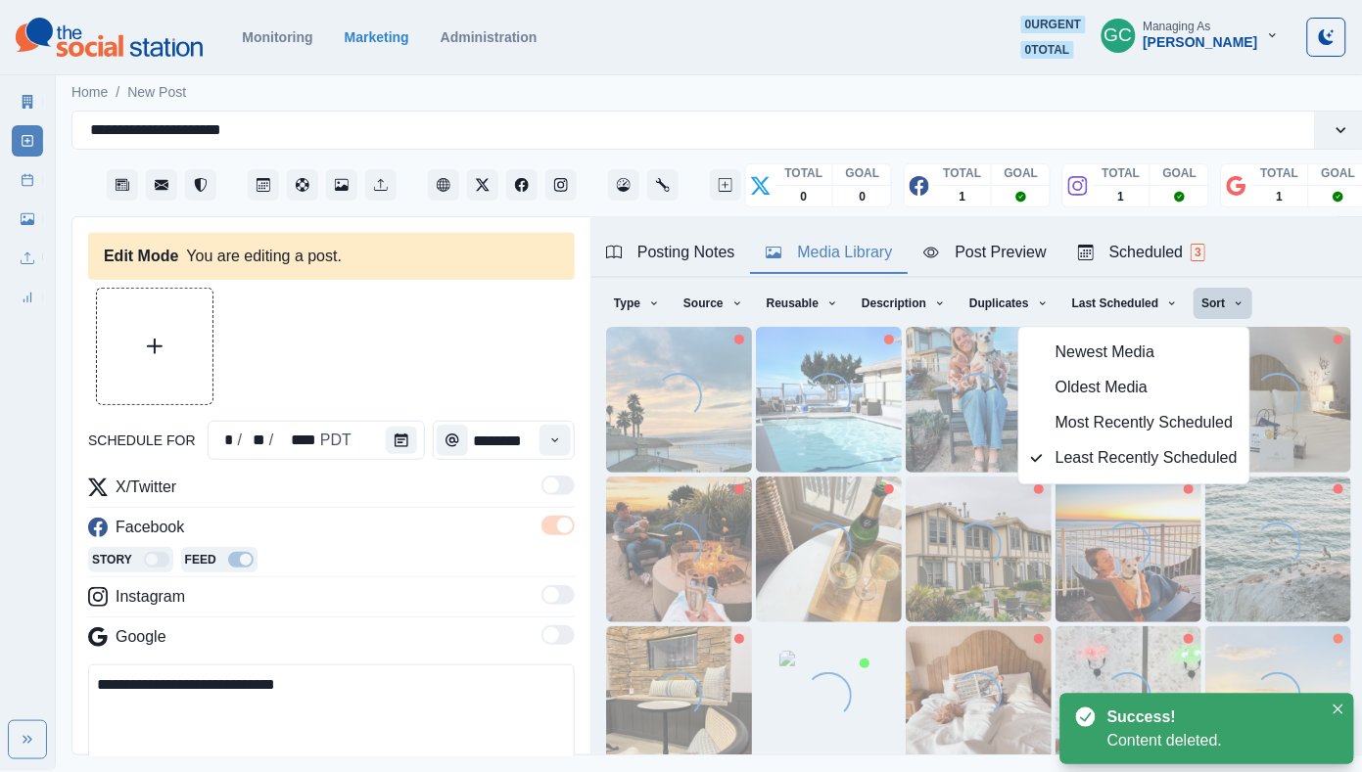
scroll to position [0, 0]
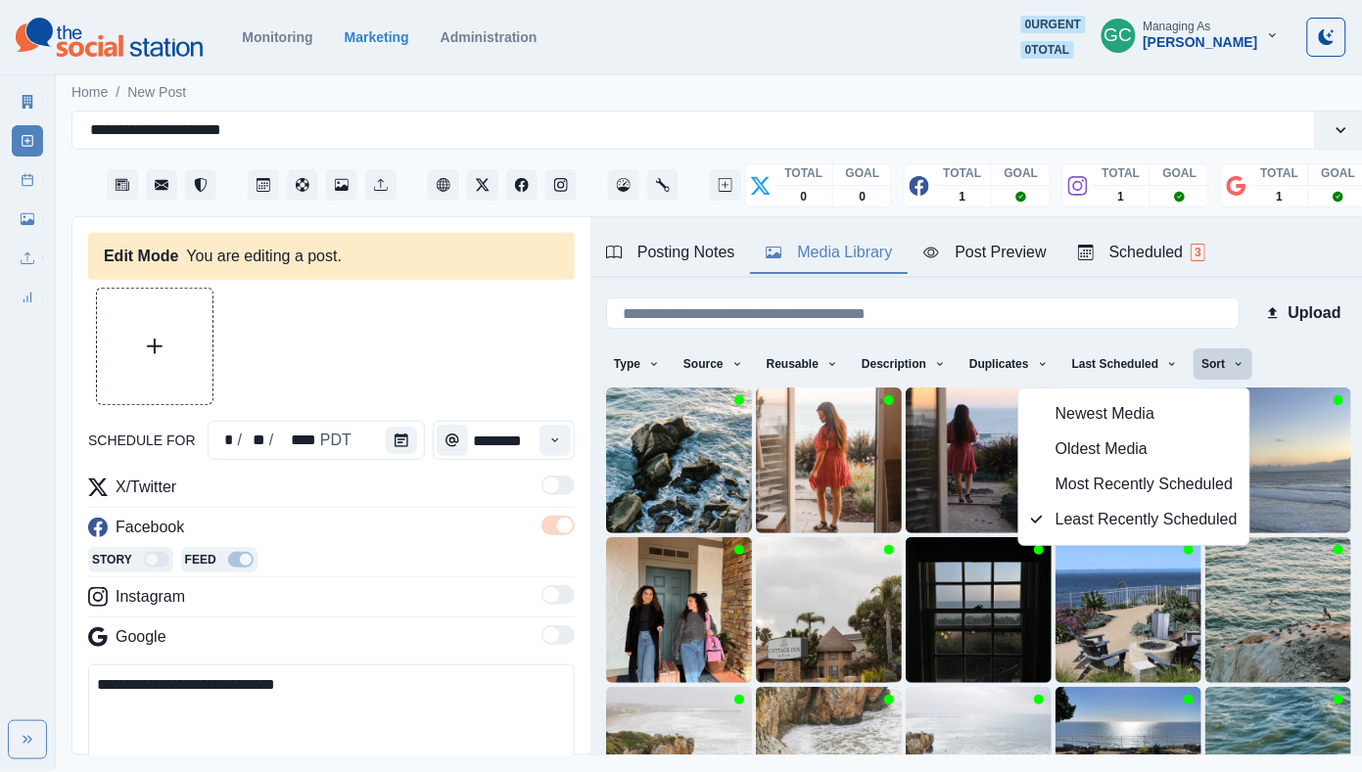
click at [517, 303] on div at bounding box center [331, 346] width 486 height 117
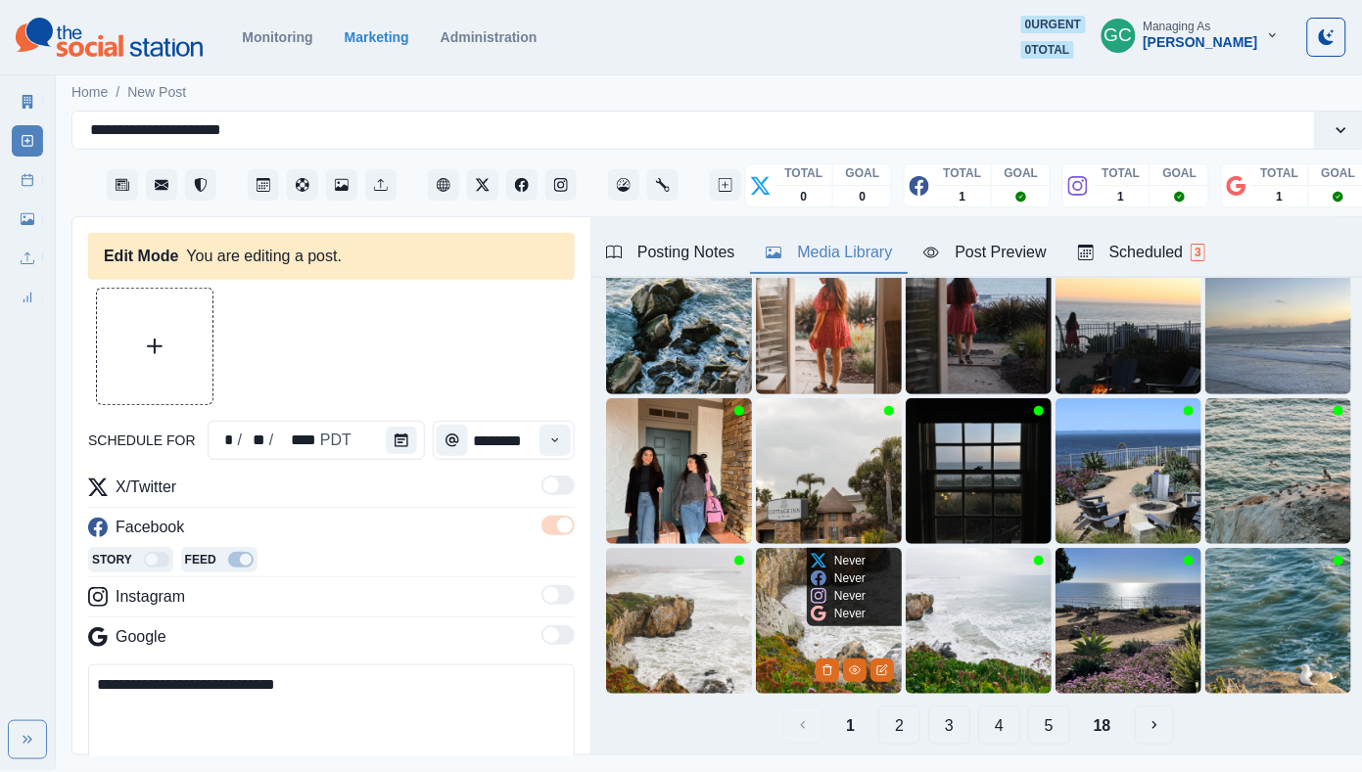
scroll to position [185, 0]
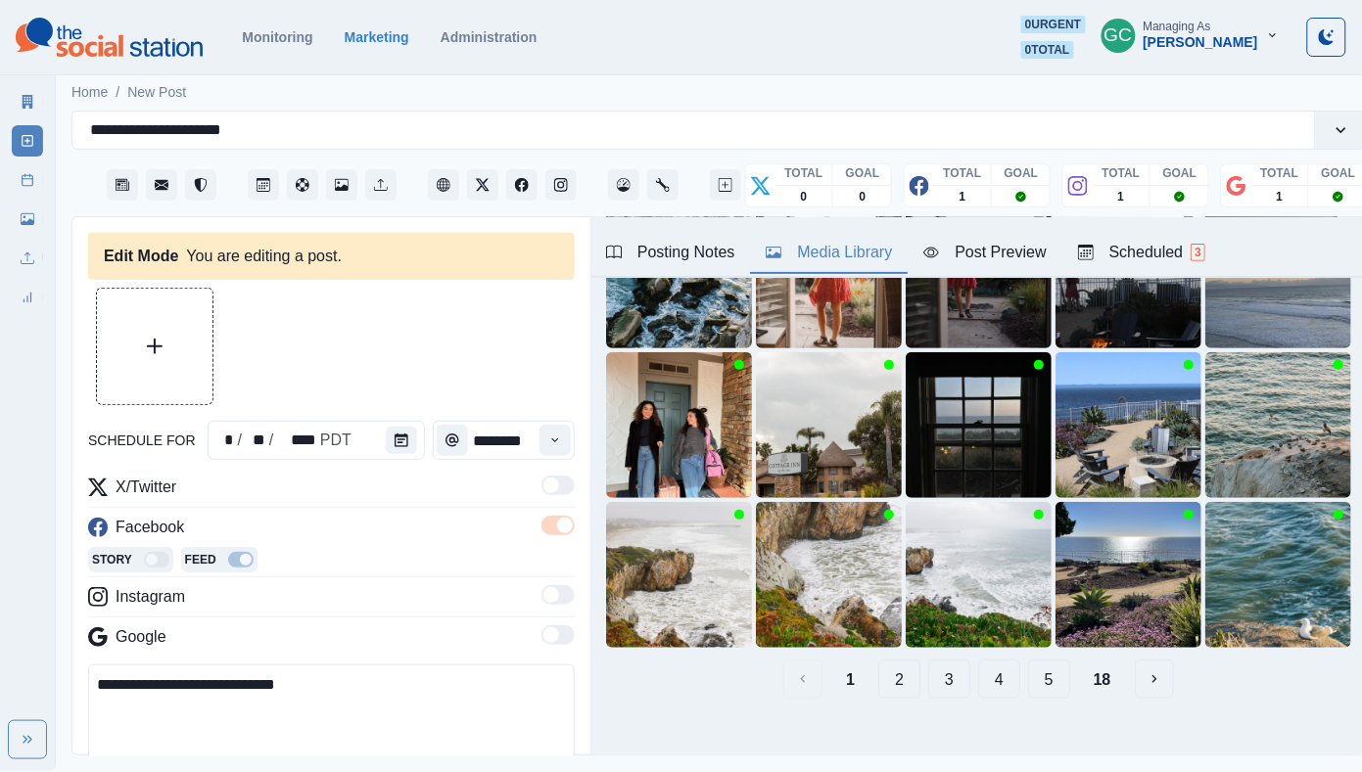
click at [902, 684] on button "2" at bounding box center [899, 679] width 42 height 39
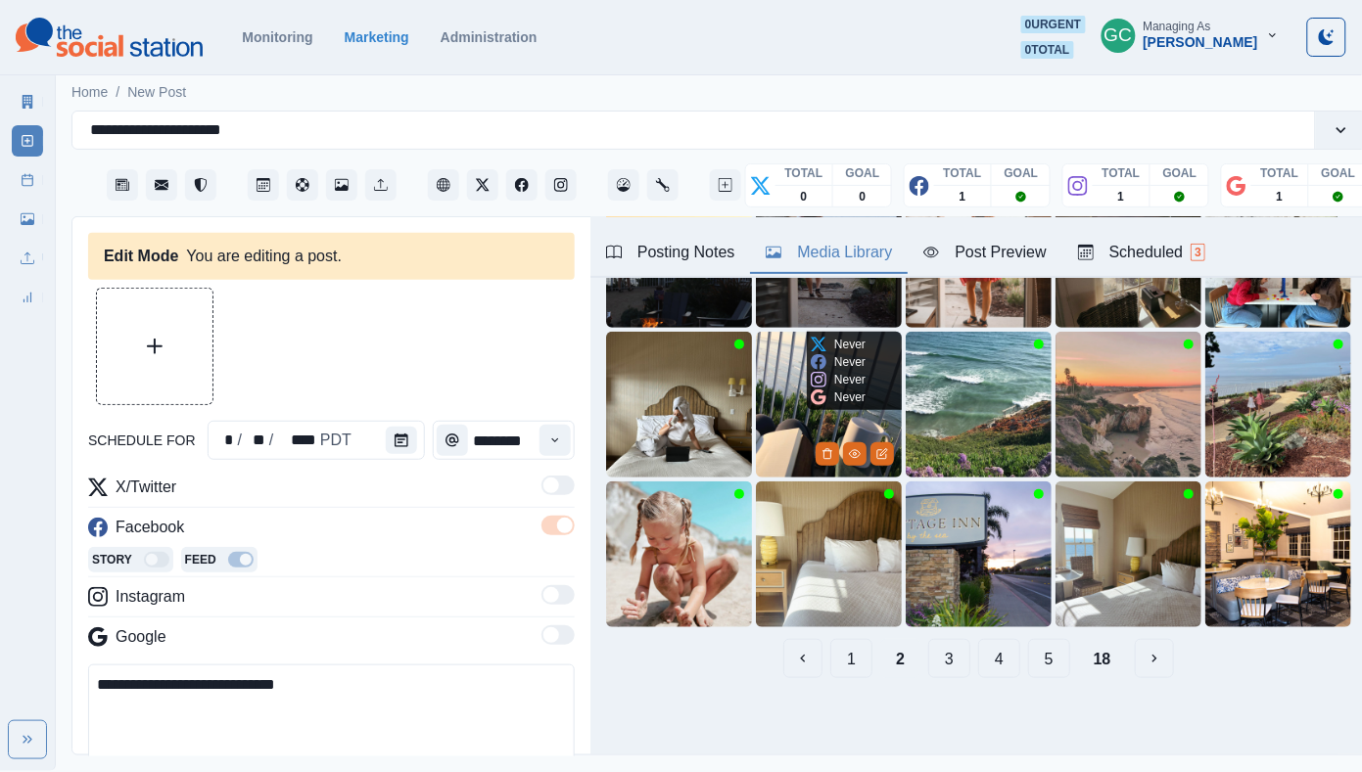
scroll to position [205, 0]
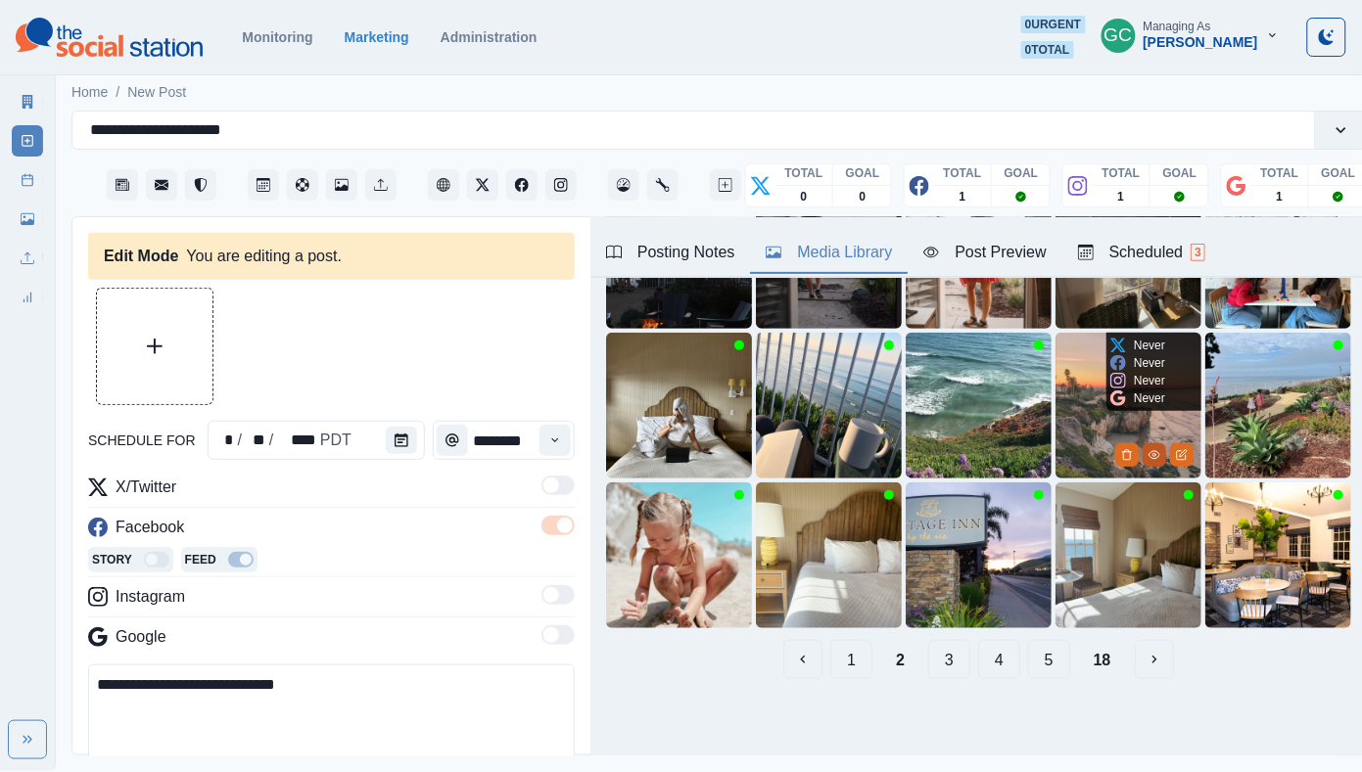
click at [1148, 455] on icon "View Media" at bounding box center [1154, 455] width 12 height 12
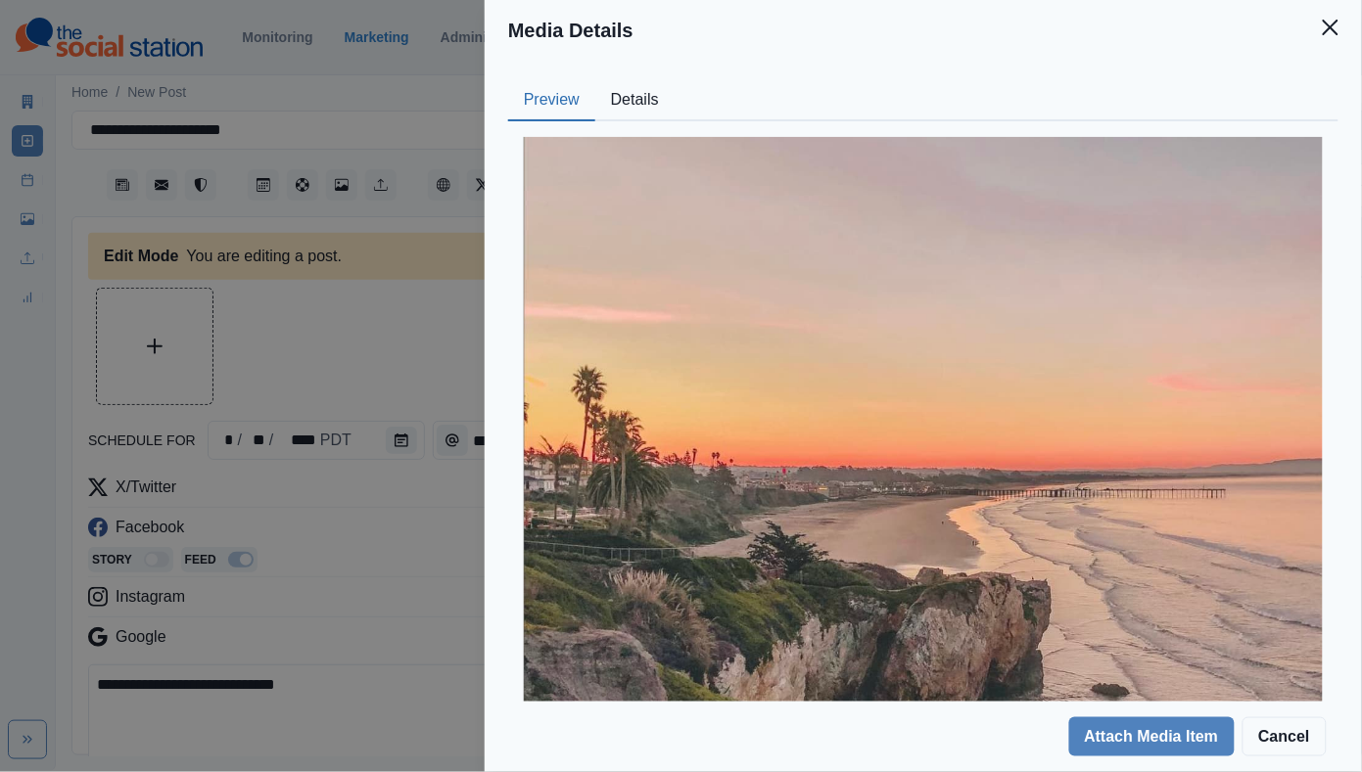
click at [369, 338] on div "Media Details Preview Details Our Description Sunrise @leonamarlene_ Reusable Y…" at bounding box center [681, 386] width 1362 height 772
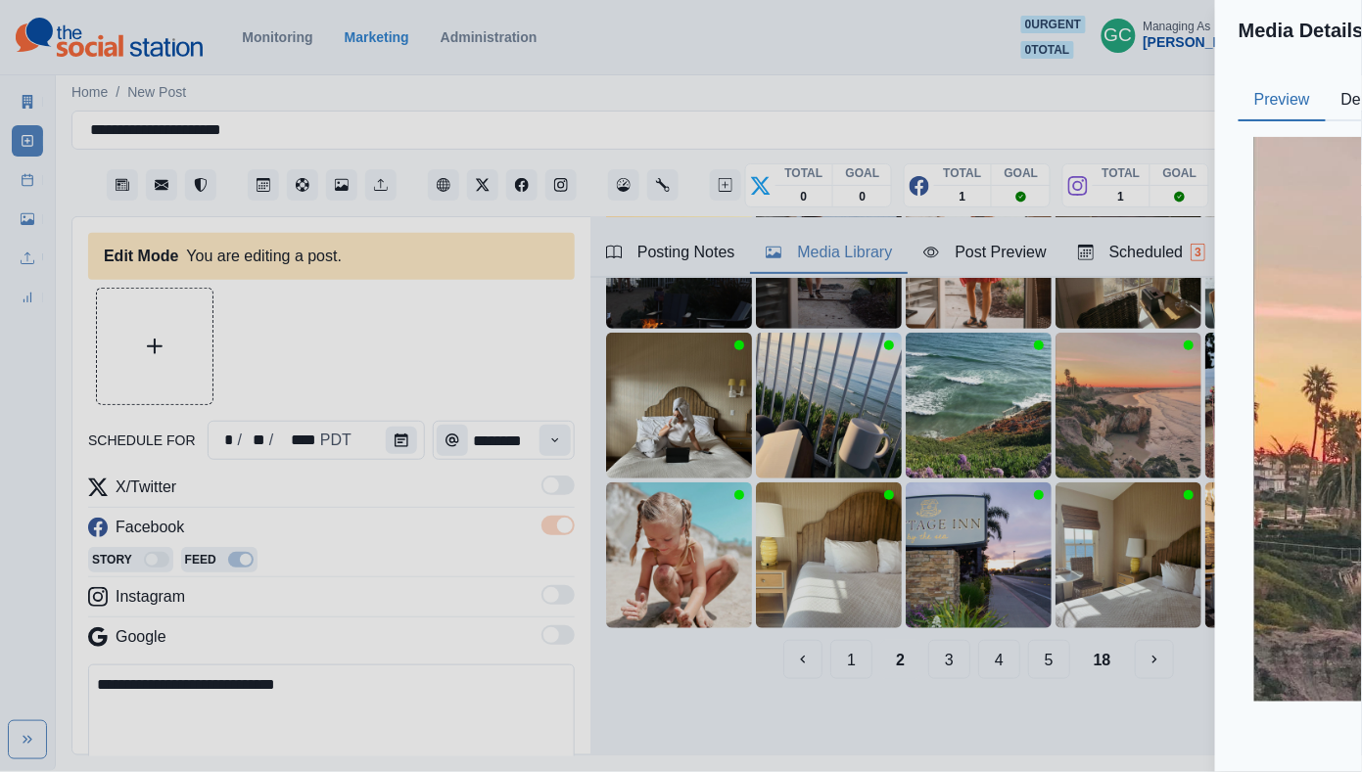
scroll to position [61, 0]
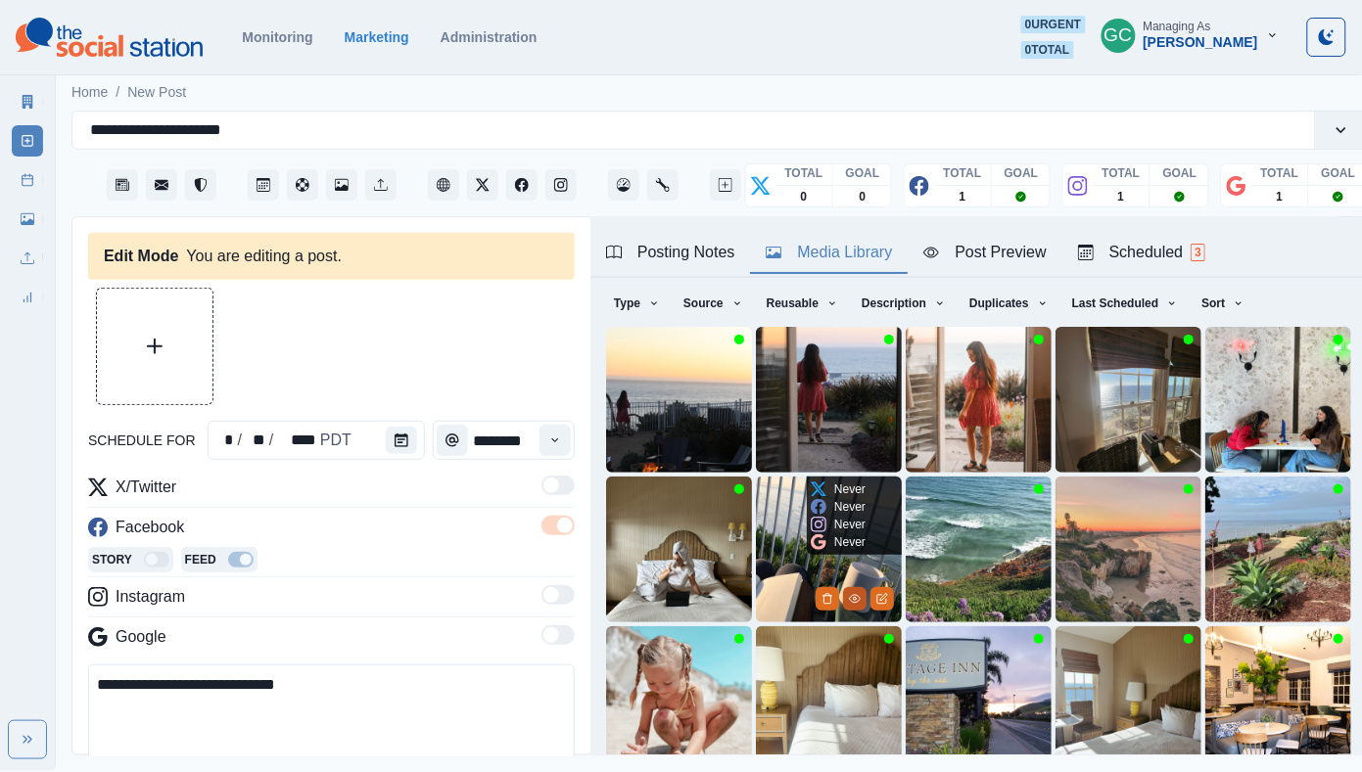
click at [850, 601] on icon "View Media" at bounding box center [855, 599] width 12 height 12
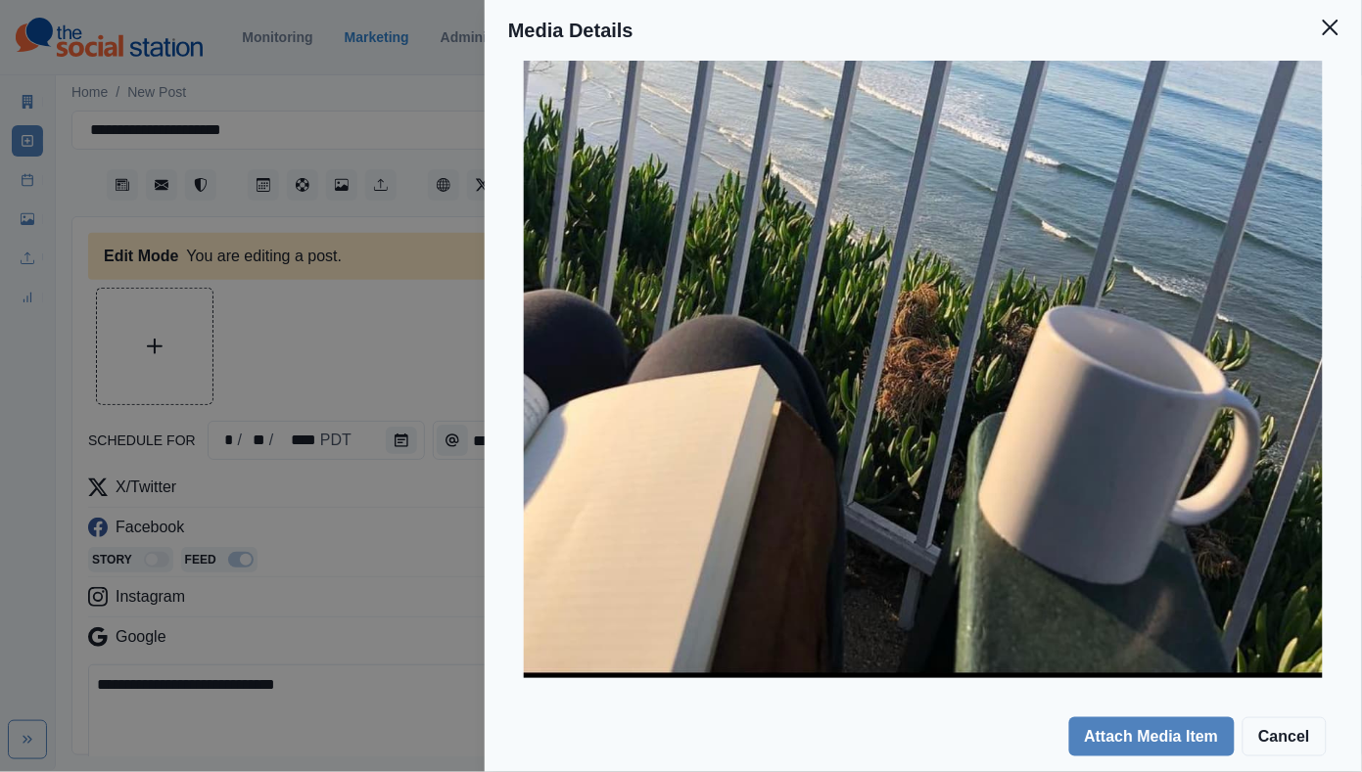
scroll to position [341, 0]
click at [393, 410] on div "Media Details Preview Details Our Description @tessmillhollon Reusable Yes Tags…" at bounding box center [681, 386] width 1362 height 772
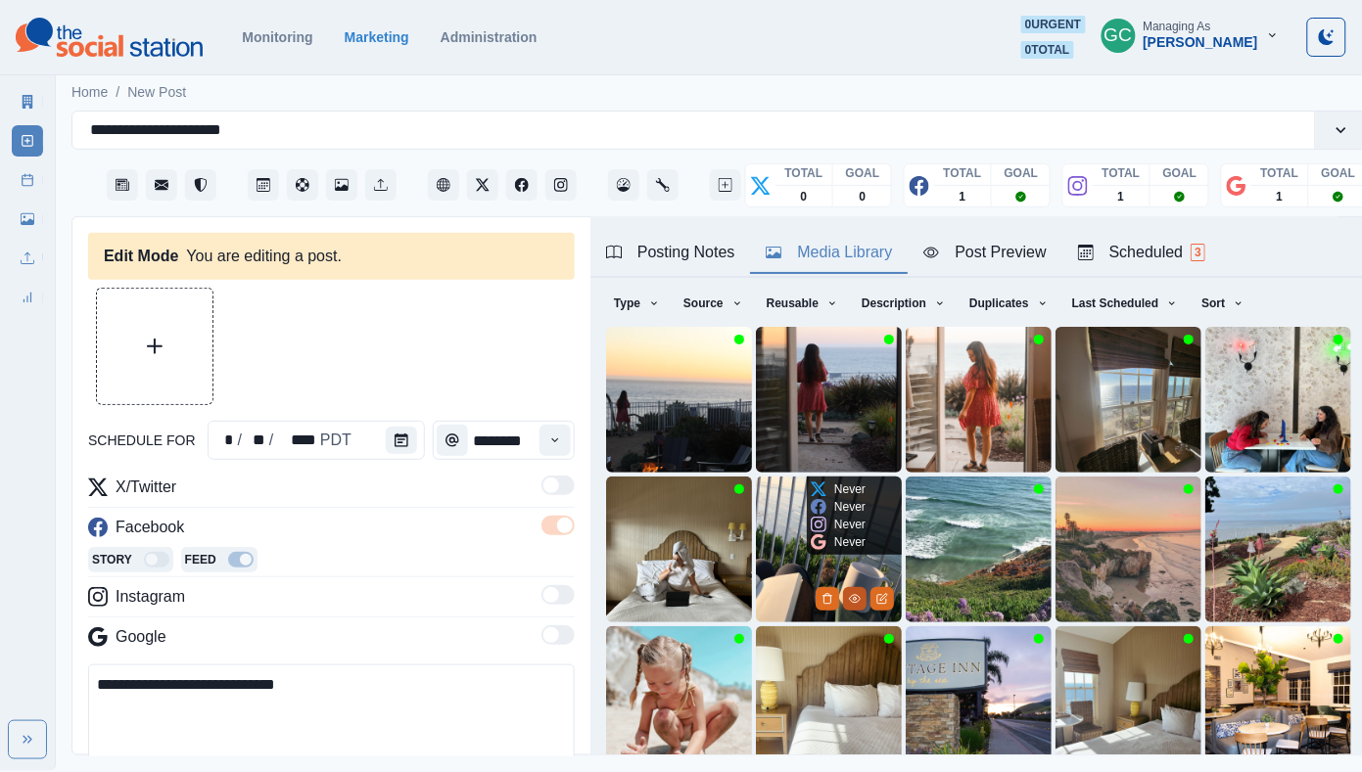
click at [853, 603] on icon "View Media" at bounding box center [855, 599] width 12 height 12
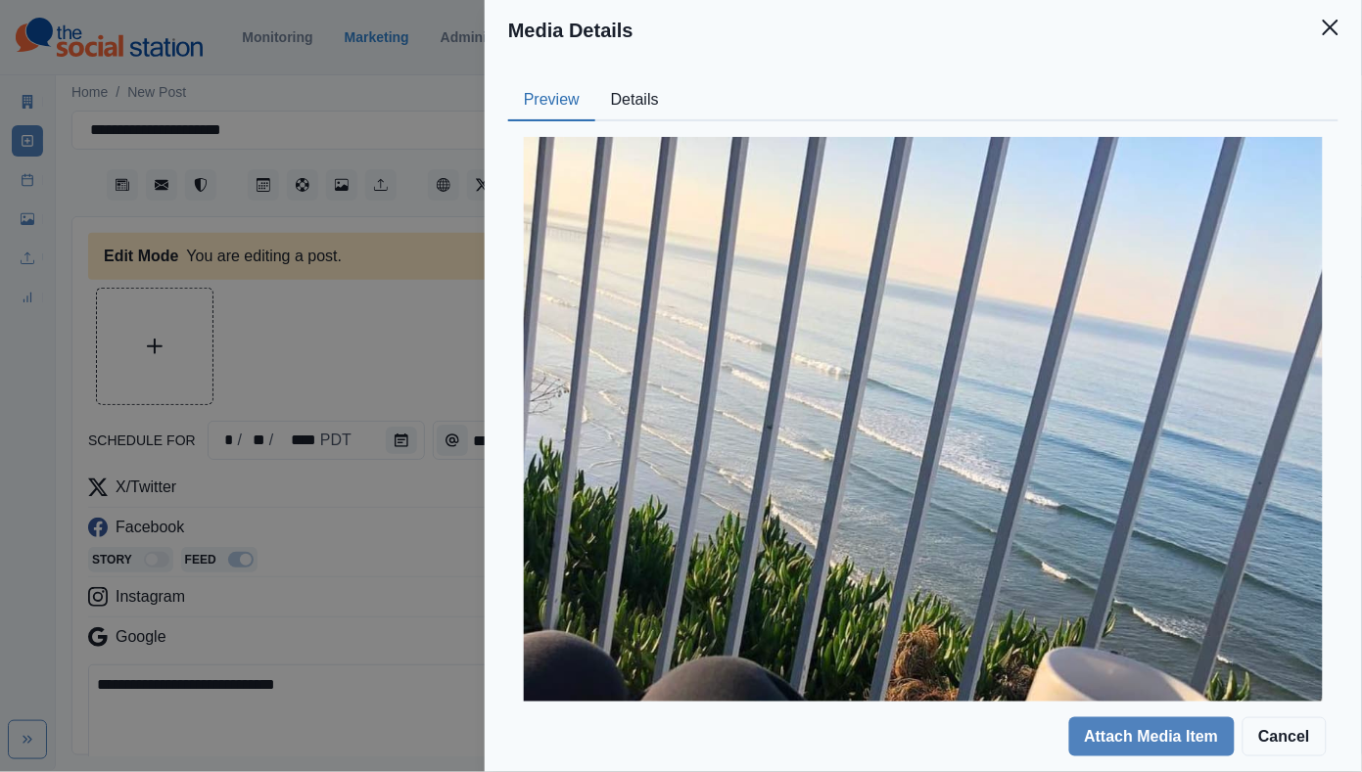
click at [640, 89] on button "Details" at bounding box center [634, 100] width 79 height 41
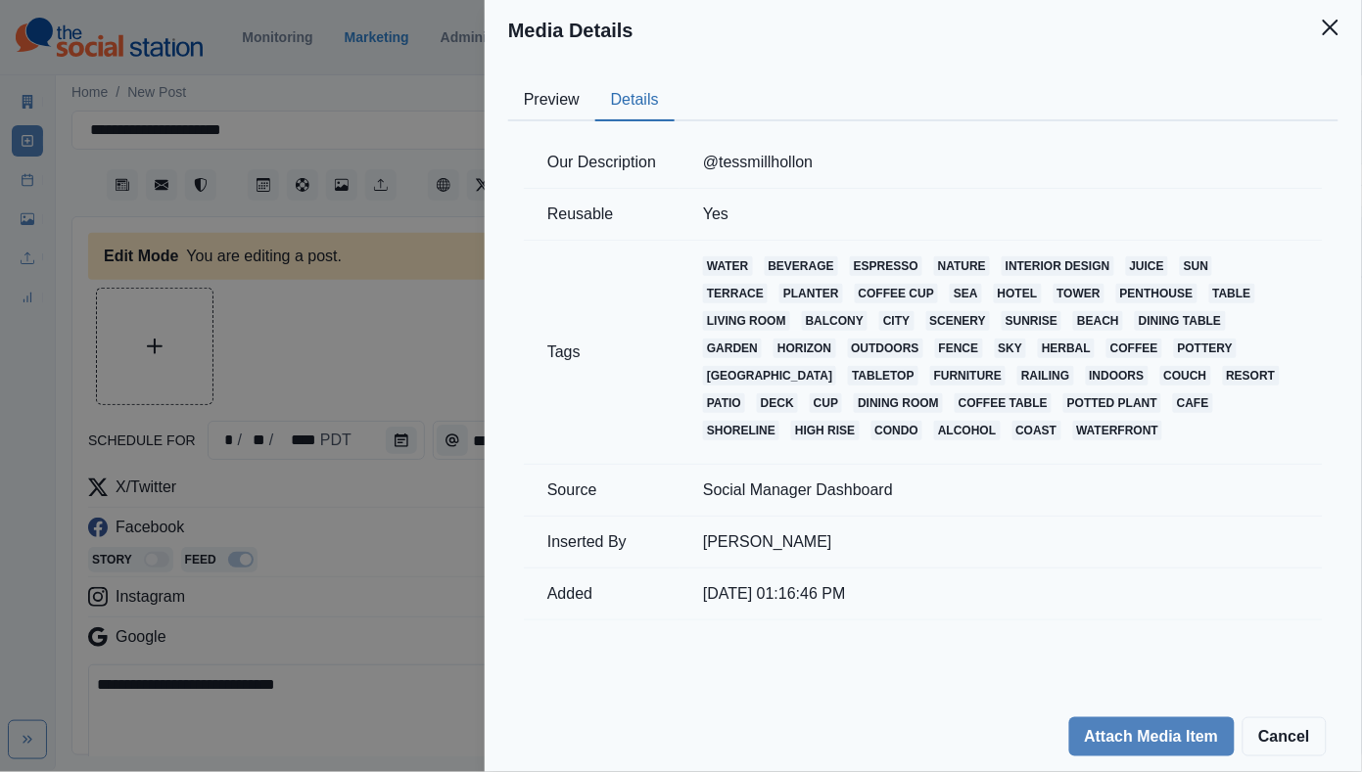
click at [773, 171] on td "@tessmillhollon" at bounding box center [1000, 163] width 643 height 52
click at [775, 166] on td "@tessmillhollon" at bounding box center [1000, 163] width 643 height 52
copy td "@tessmillhollon"
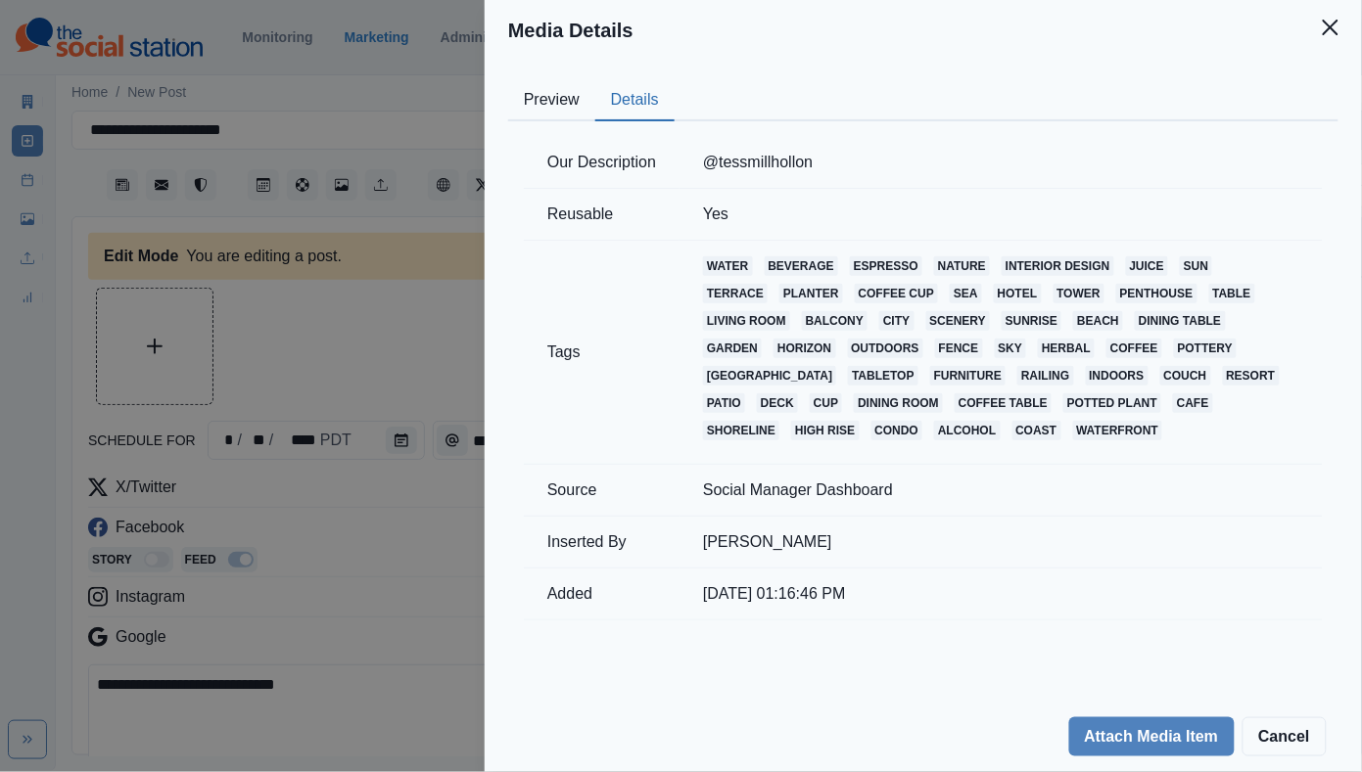
click at [309, 394] on div "Media Details Preview Details Our Description @tessmillhollon Reusable Yes Tags…" at bounding box center [681, 386] width 1362 height 772
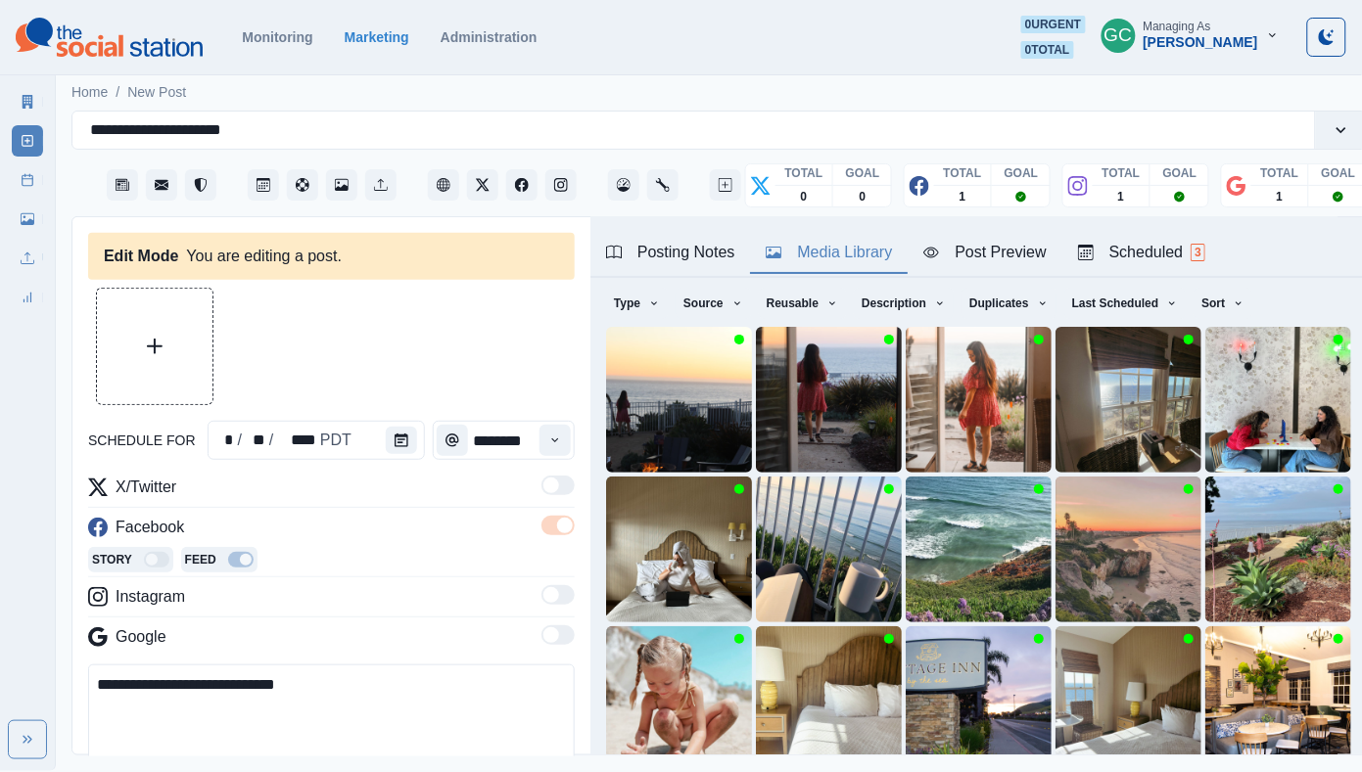
click at [370, 717] on textarea "**********" at bounding box center [331, 722] width 486 height 115
paste textarea "**********"
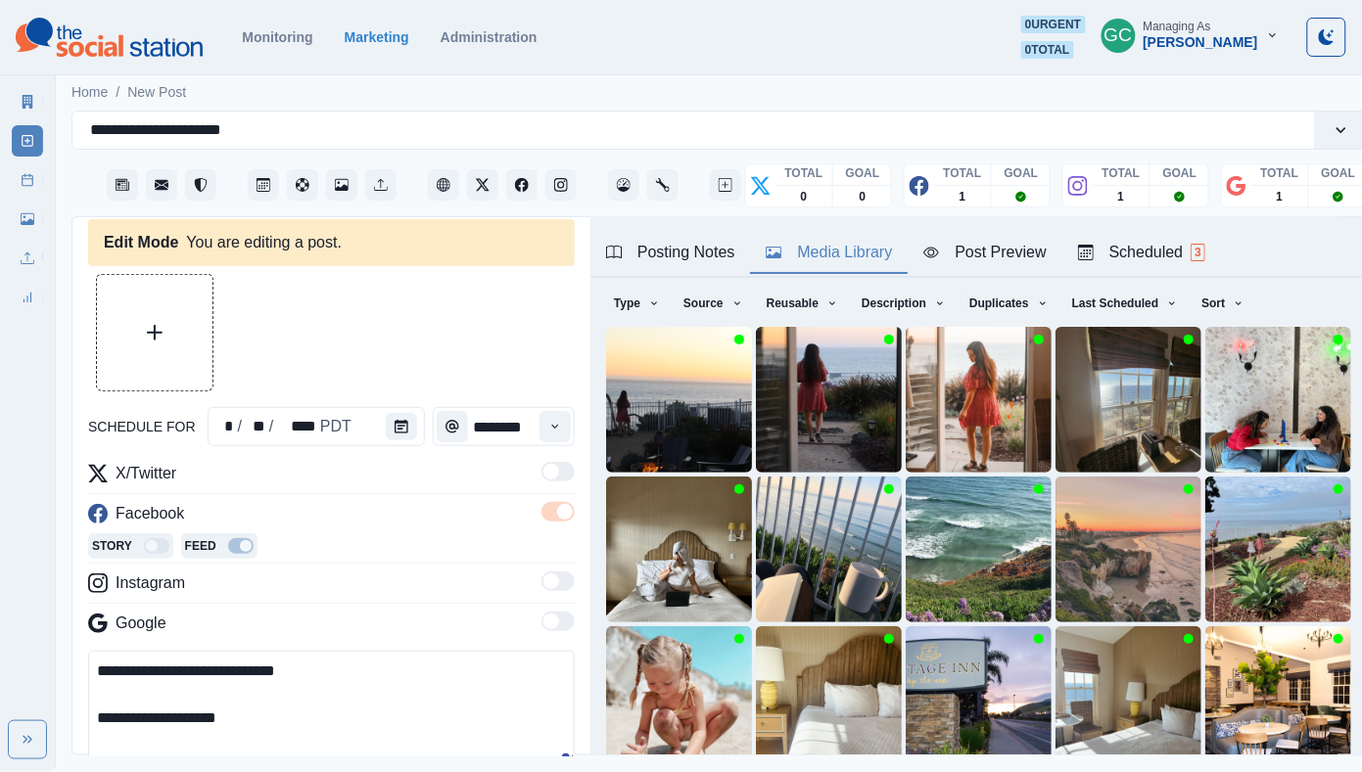
drag, startPoint x: 153, startPoint y: 671, endPoint x: 9, endPoint y: 550, distance: 187.6
click at [9, 550] on div "**********" at bounding box center [681, 385] width 1362 height 771
type textarea "**********"
click at [884, 602] on icon "Edit Media" at bounding box center [882, 599] width 12 height 12
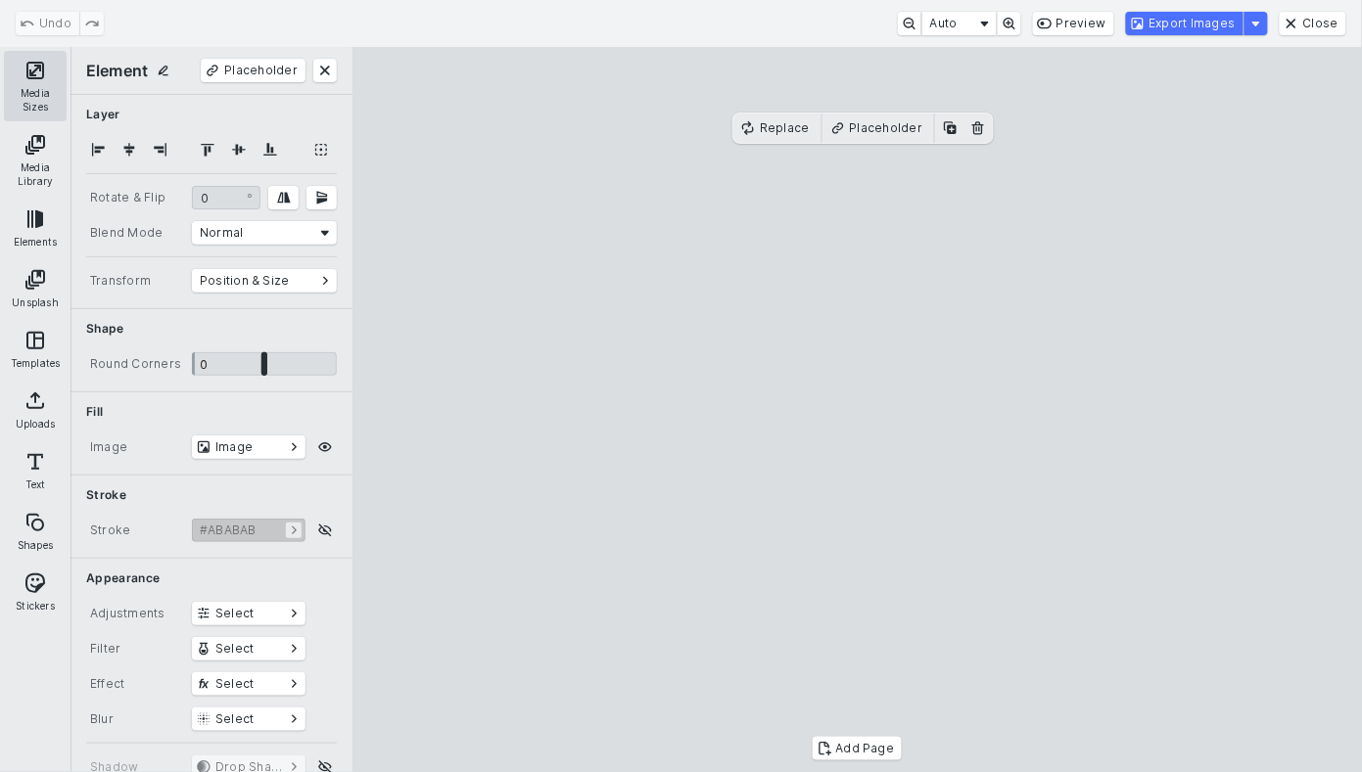
click at [23, 76] on button "Media Sizes" at bounding box center [35, 86] width 63 height 70
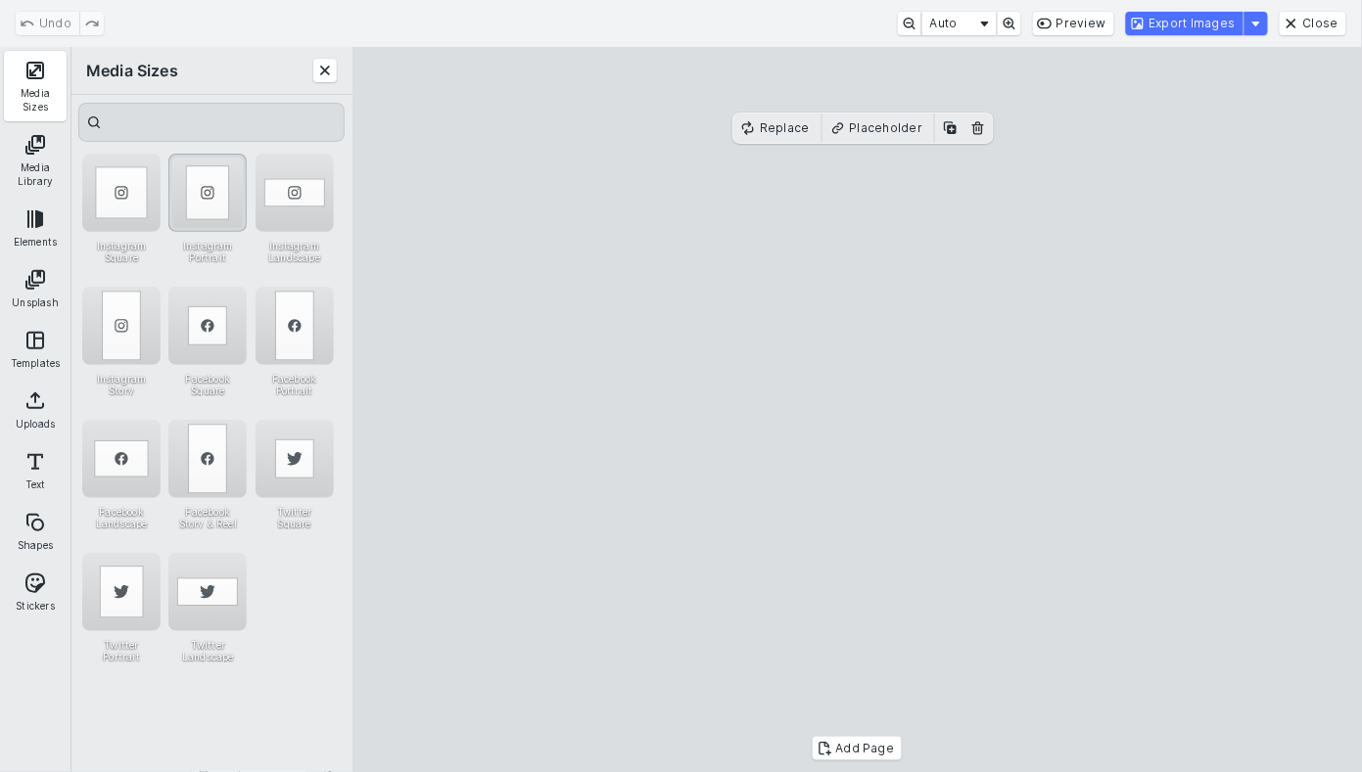
click at [229, 177] on div "Instagram Portrait" at bounding box center [207, 193] width 78 height 78
click at [857, 410] on cesdk-canvas "Editor canvas" at bounding box center [857, 410] width 0 height 0
click at [1199, 28] on button "Export Images" at bounding box center [1184, 23] width 117 height 23
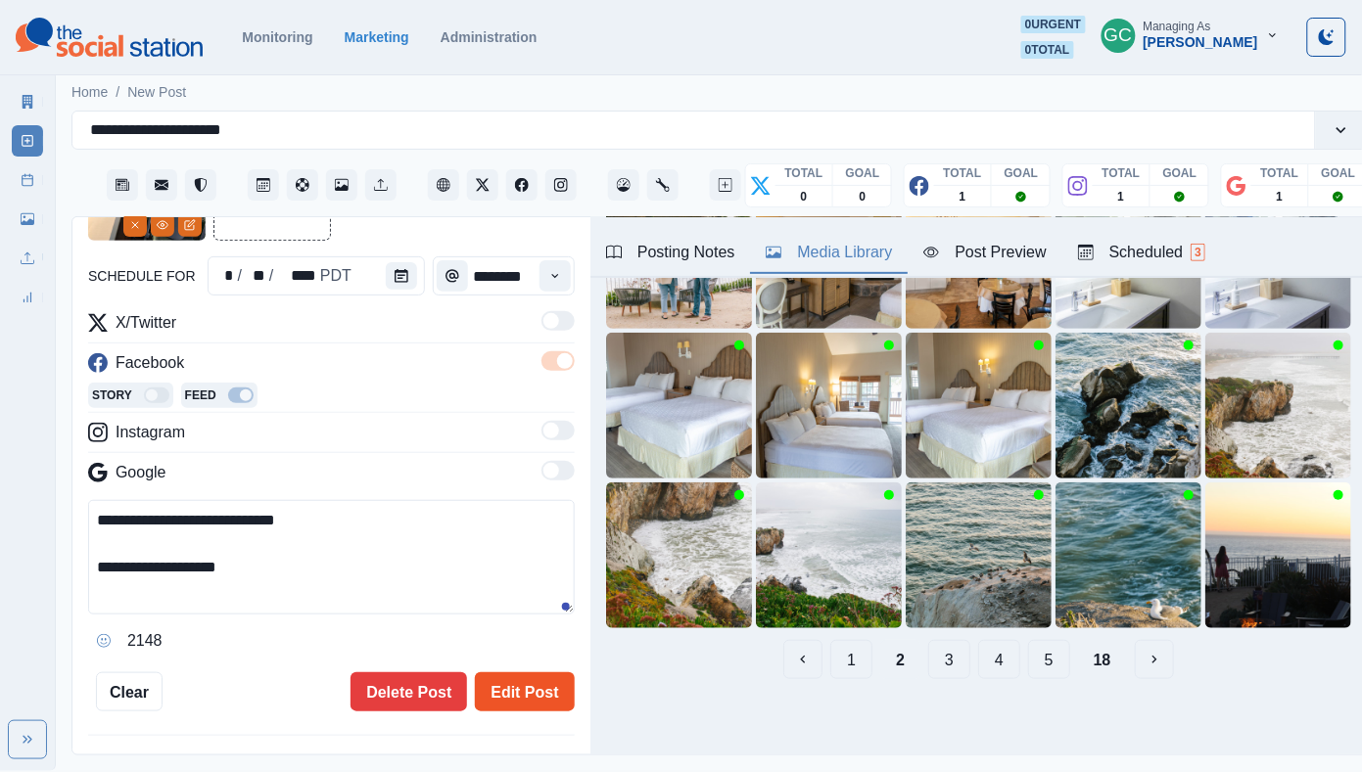
scroll to position [173, 0]
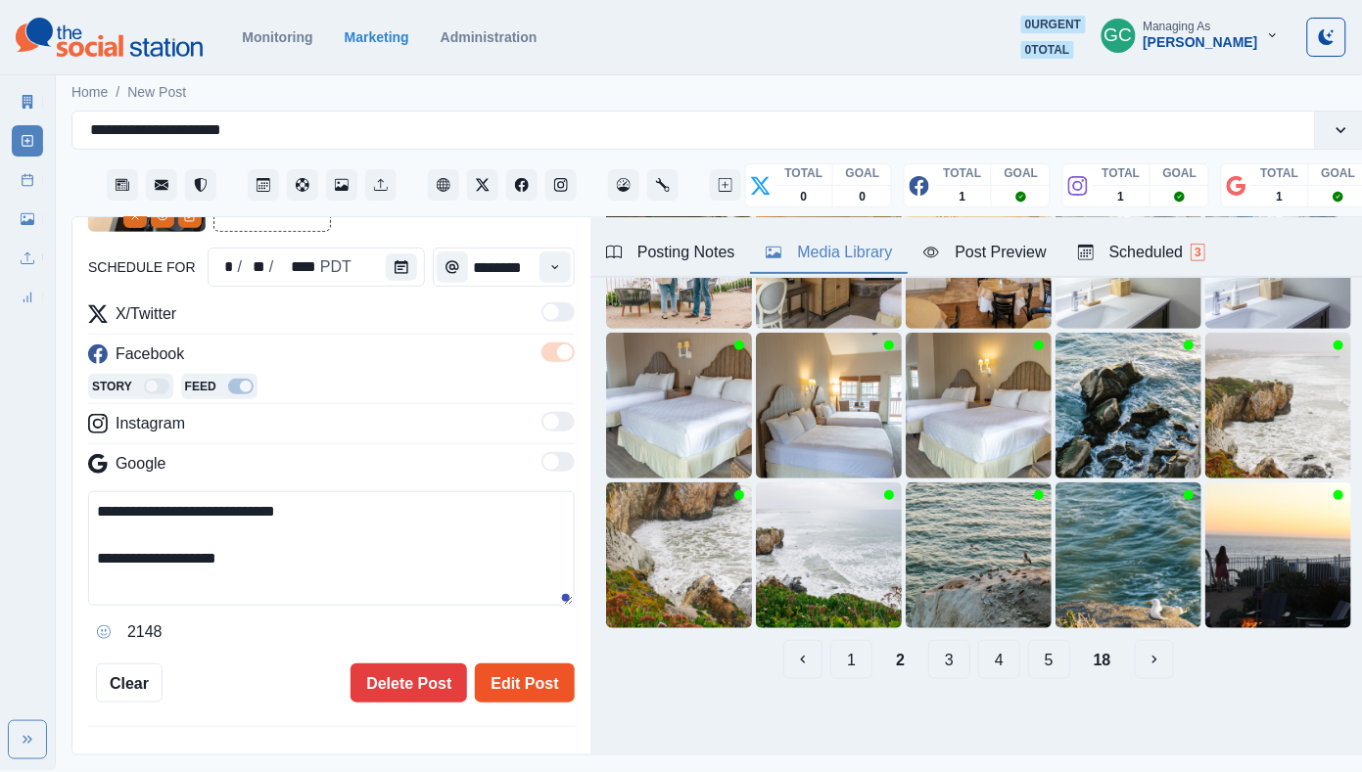
click at [555, 686] on button "Edit Post" at bounding box center [524, 683] width 99 height 39
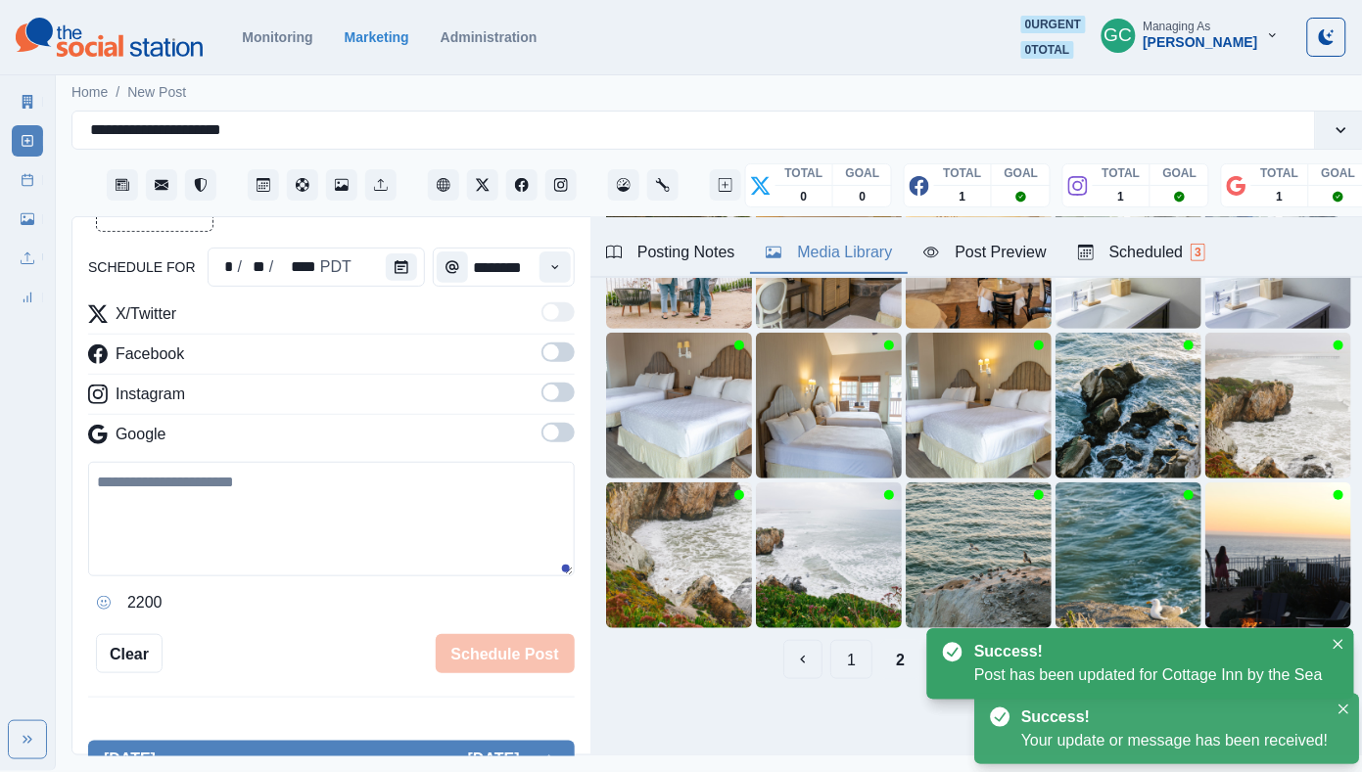
click at [1189, 243] on div "Scheduled 3" at bounding box center [1141, 252] width 127 height 23
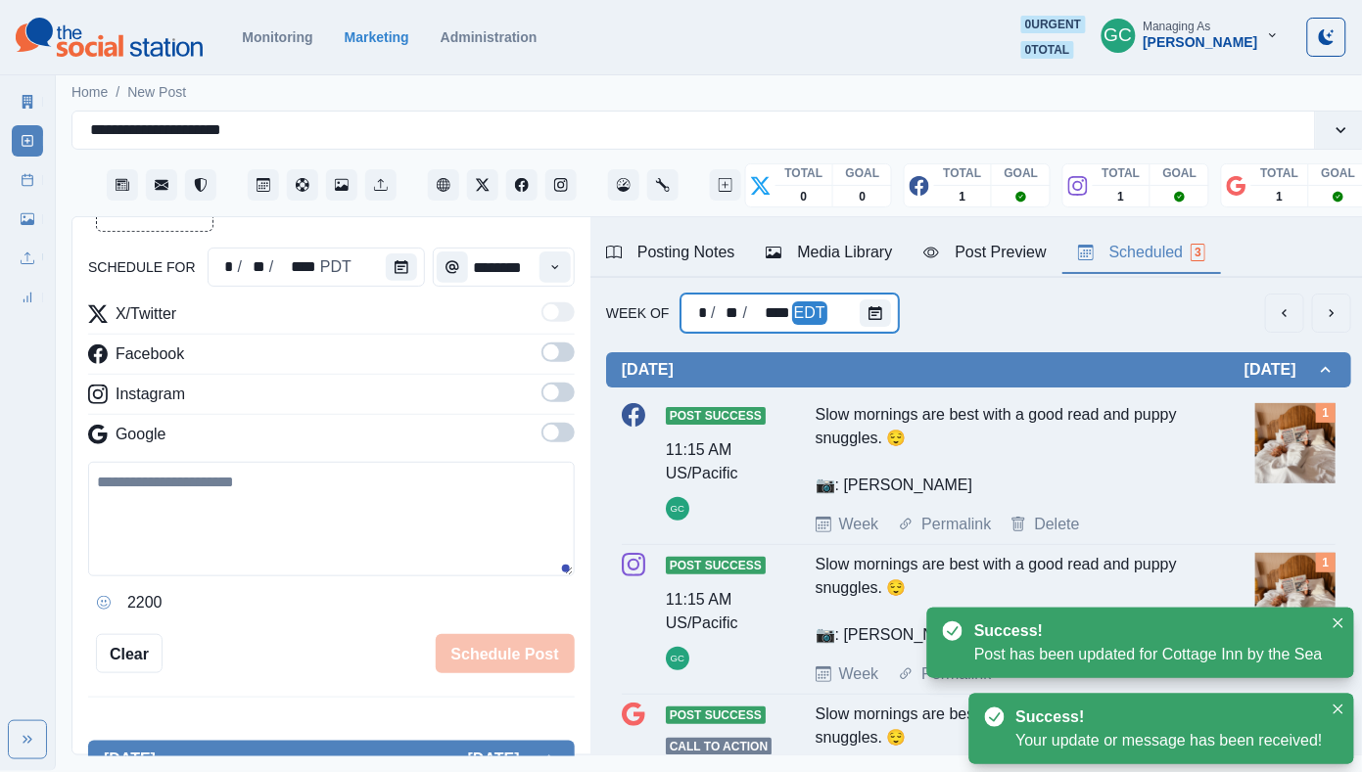
click at [865, 299] on div at bounding box center [878, 313] width 39 height 39
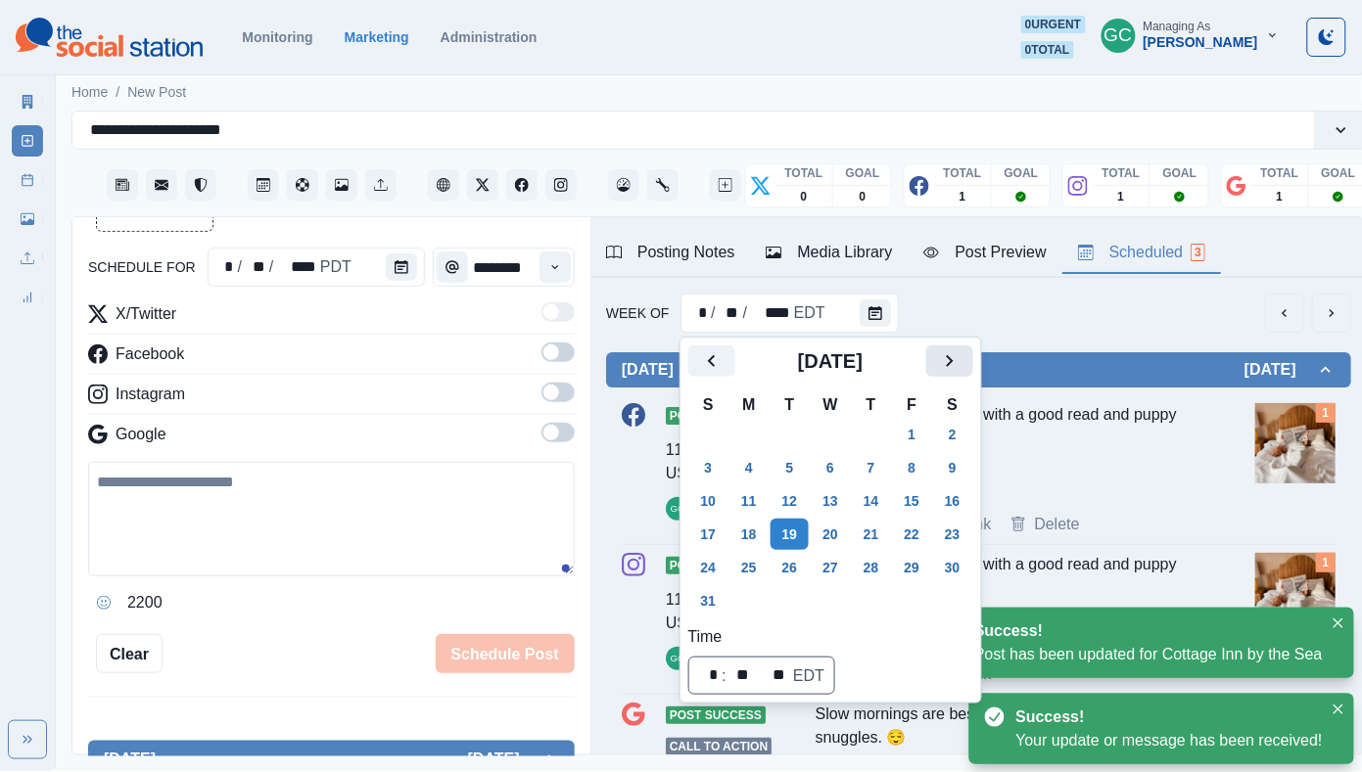
click at [961, 350] on icon "Next" at bounding box center [949, 360] width 23 height 23
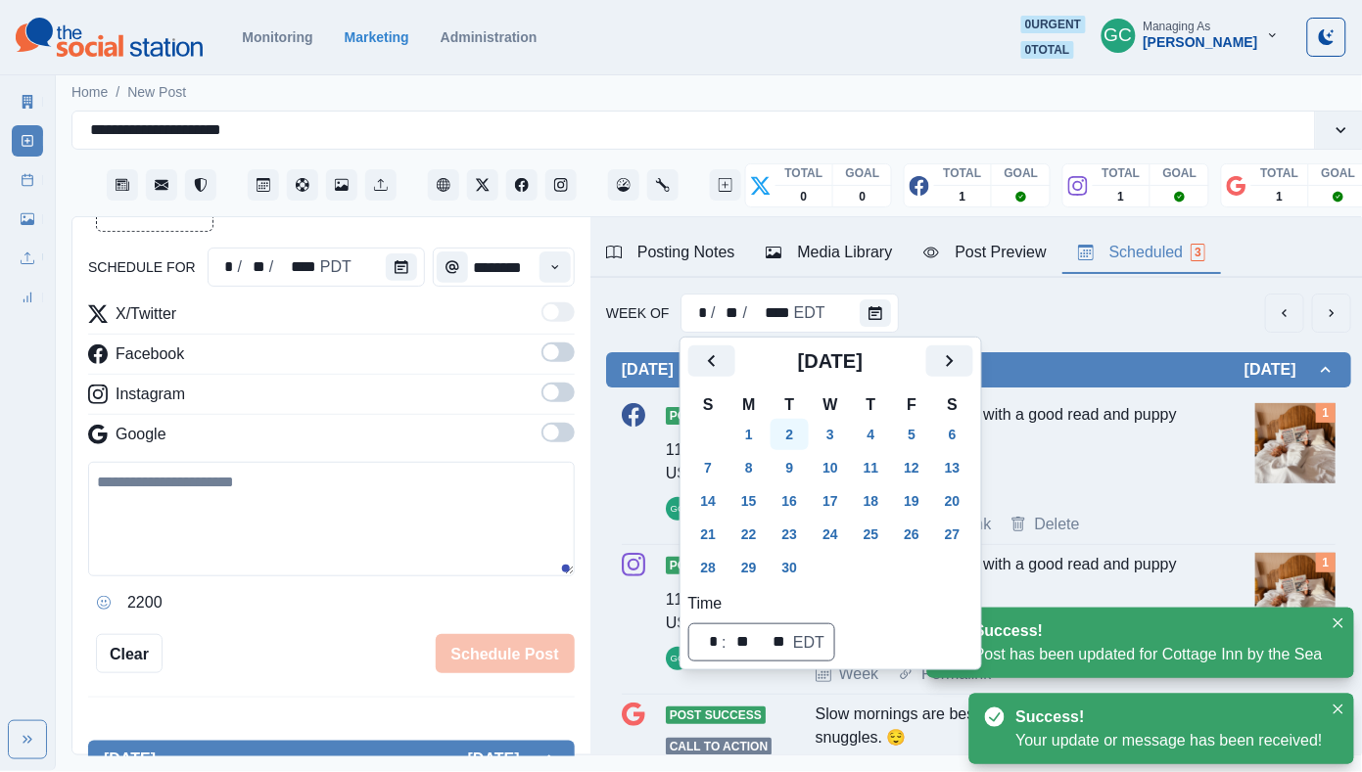
click at [780, 425] on button "2" at bounding box center [789, 434] width 39 height 31
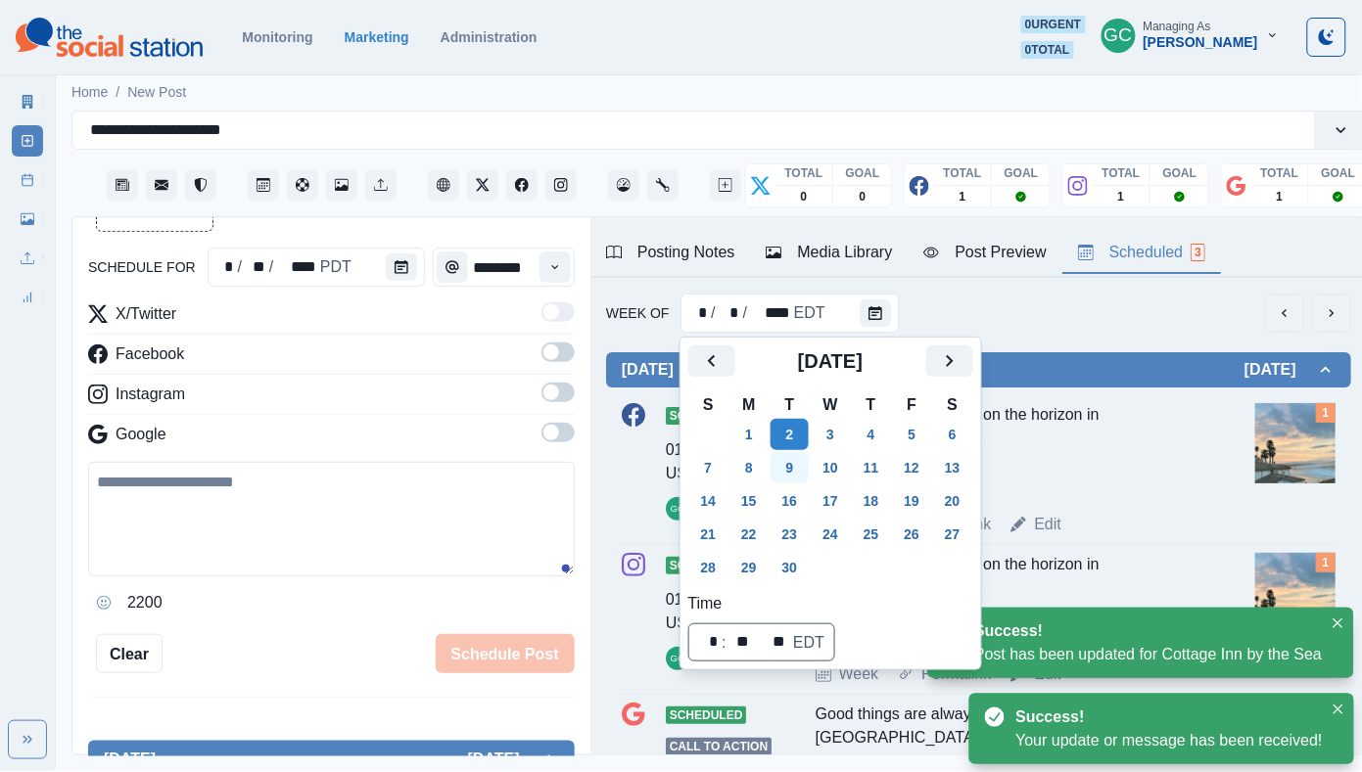
click at [793, 458] on button "9" at bounding box center [789, 467] width 39 height 31
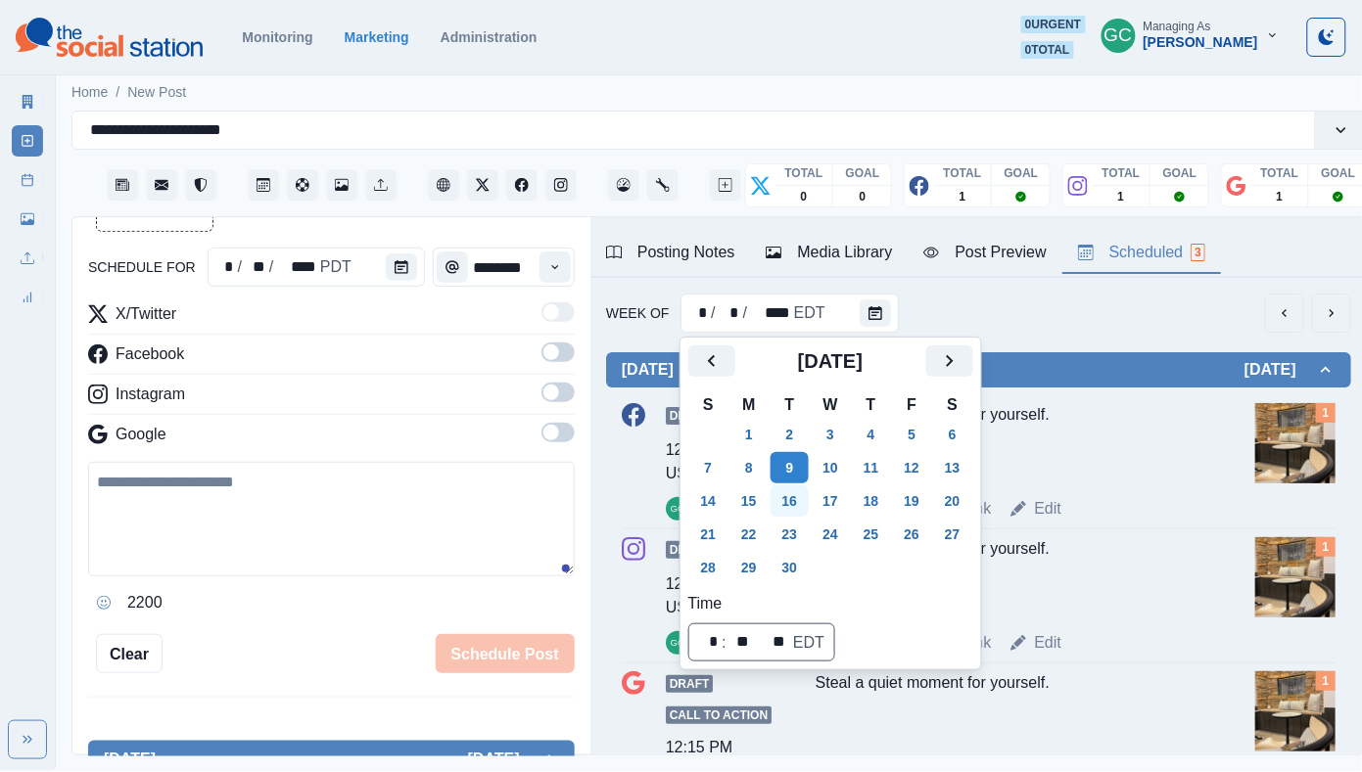
click at [793, 488] on button "16" at bounding box center [789, 501] width 39 height 31
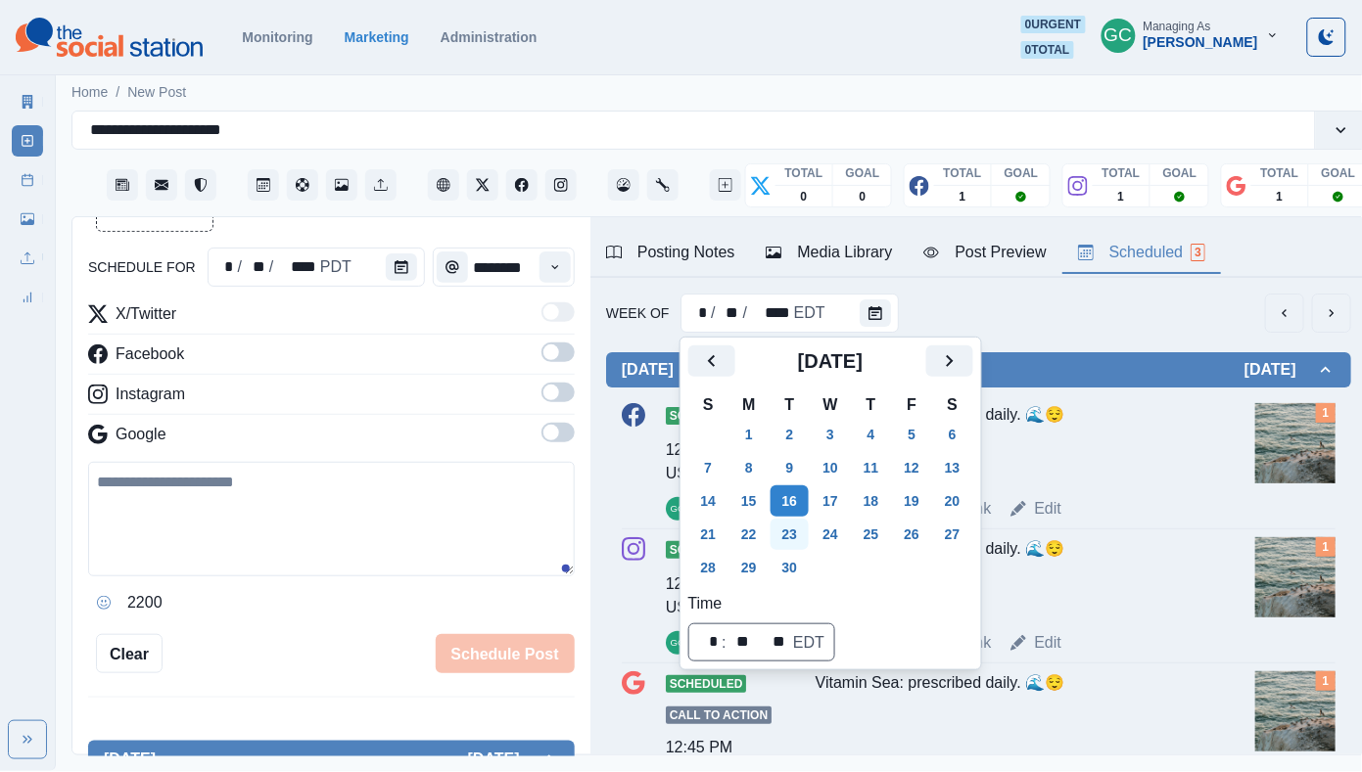
click at [800, 536] on button "23" at bounding box center [789, 534] width 39 height 31
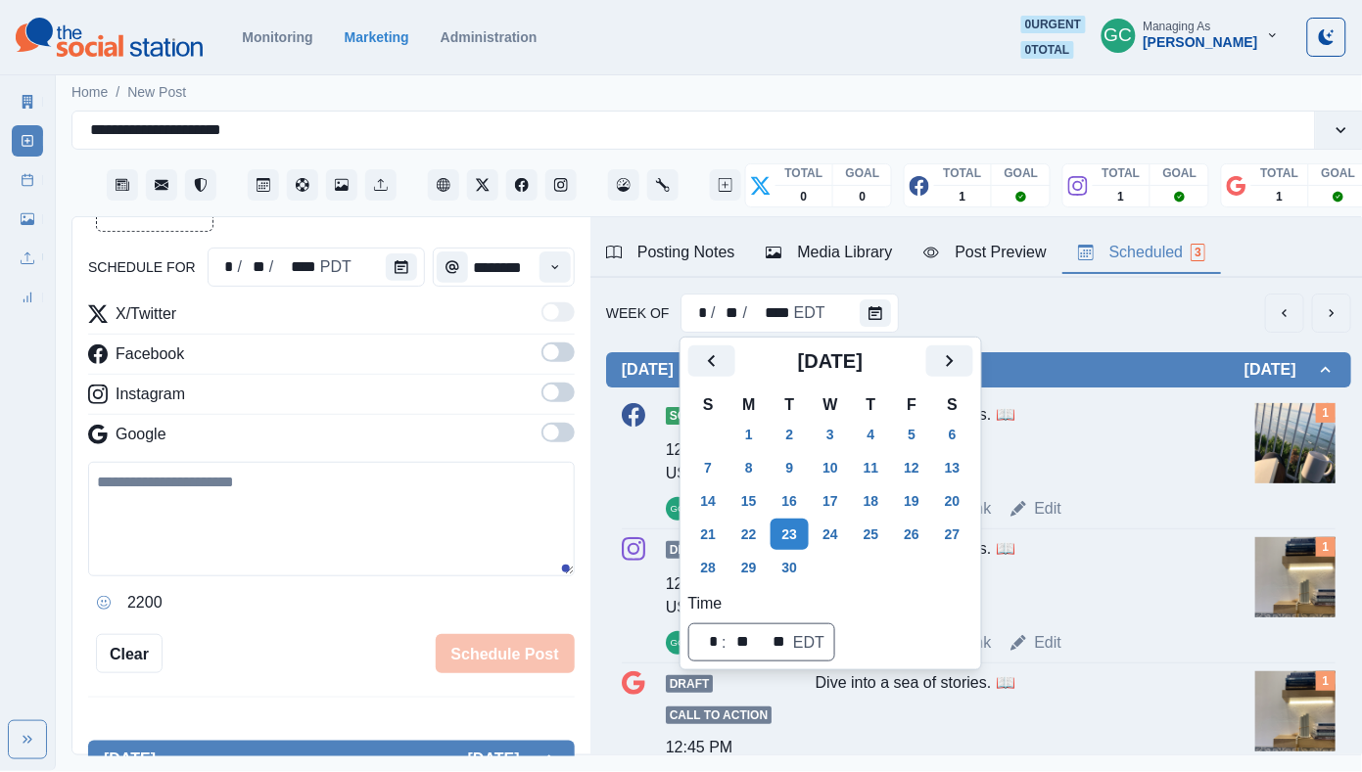
click at [1135, 552] on div "Dive into a sea of stories. 📖" at bounding box center [1009, 576] width 388 height 78
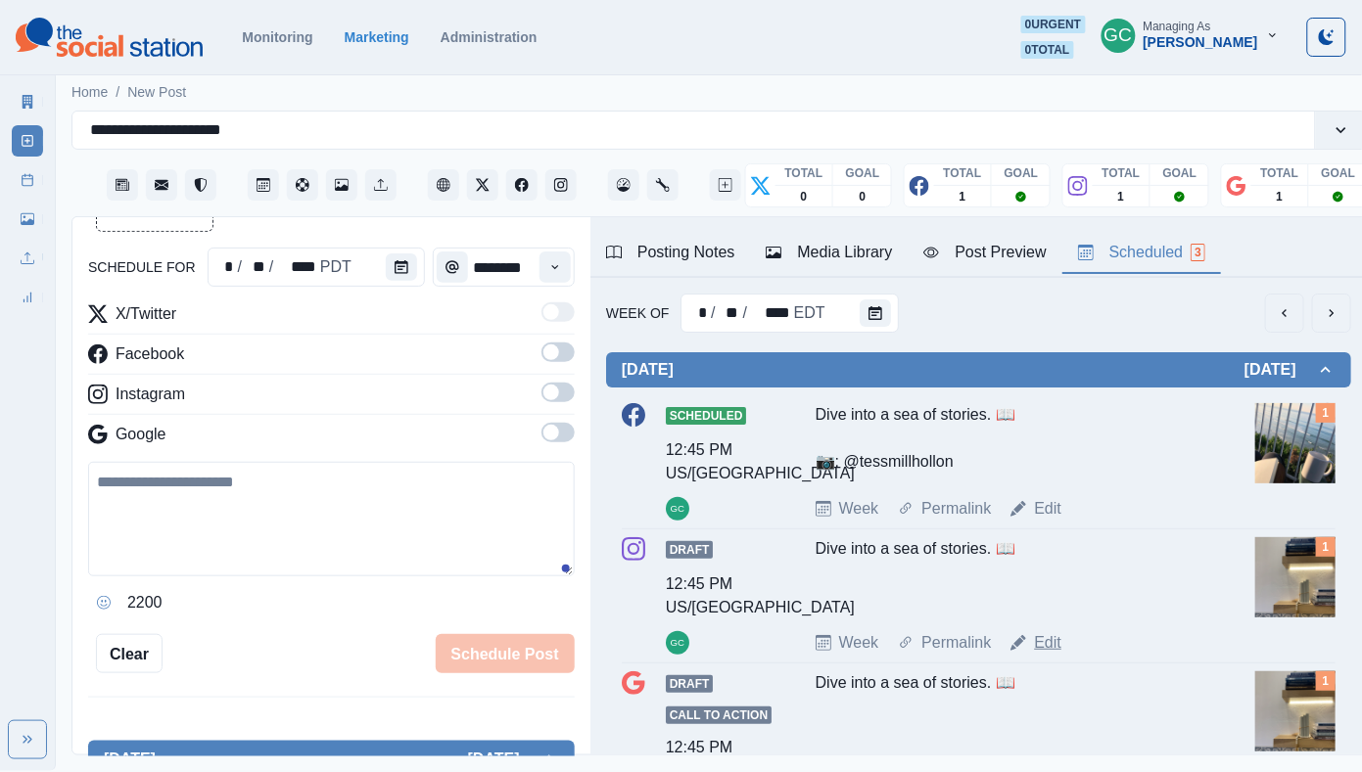
click at [1055, 648] on link "Edit" at bounding box center [1047, 642] width 27 height 23
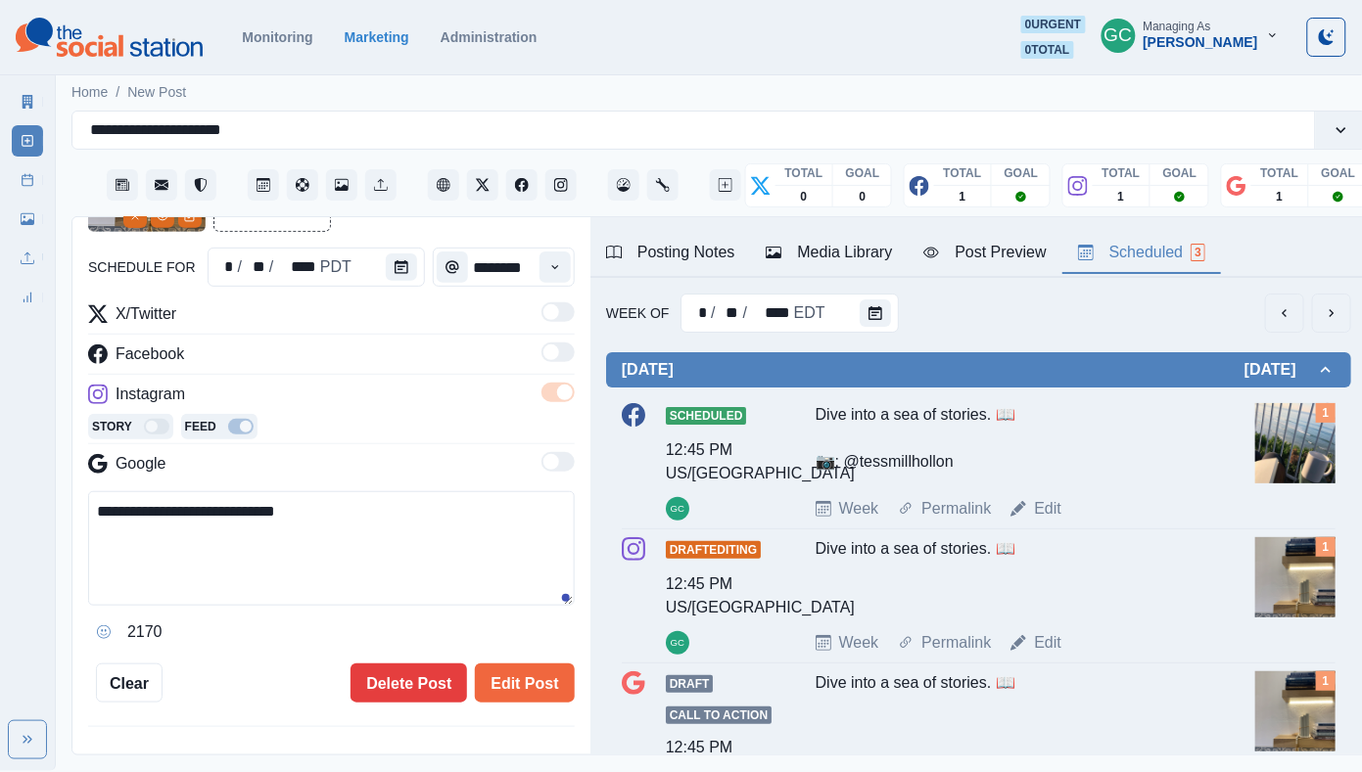
drag, startPoint x: 289, startPoint y: 578, endPoint x: 9, endPoint y: 391, distance: 336.6
click at [9, 391] on div "**********" at bounding box center [681, 385] width 1362 height 771
paste textarea "**********"
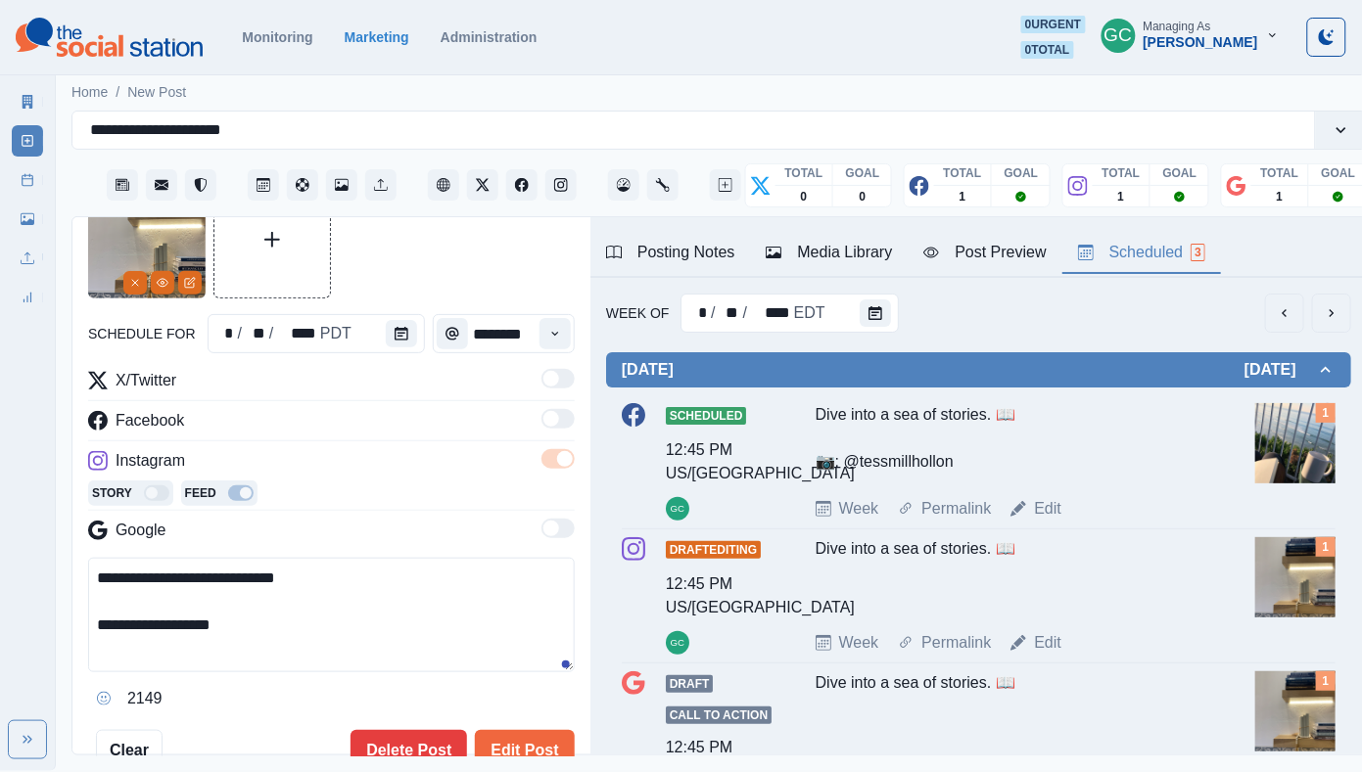
scroll to position [106, 0]
type textarea "**********"
click at [127, 290] on button "Remove" at bounding box center [134, 283] width 23 height 23
click at [814, 255] on div "Media Library" at bounding box center [828, 252] width 126 height 23
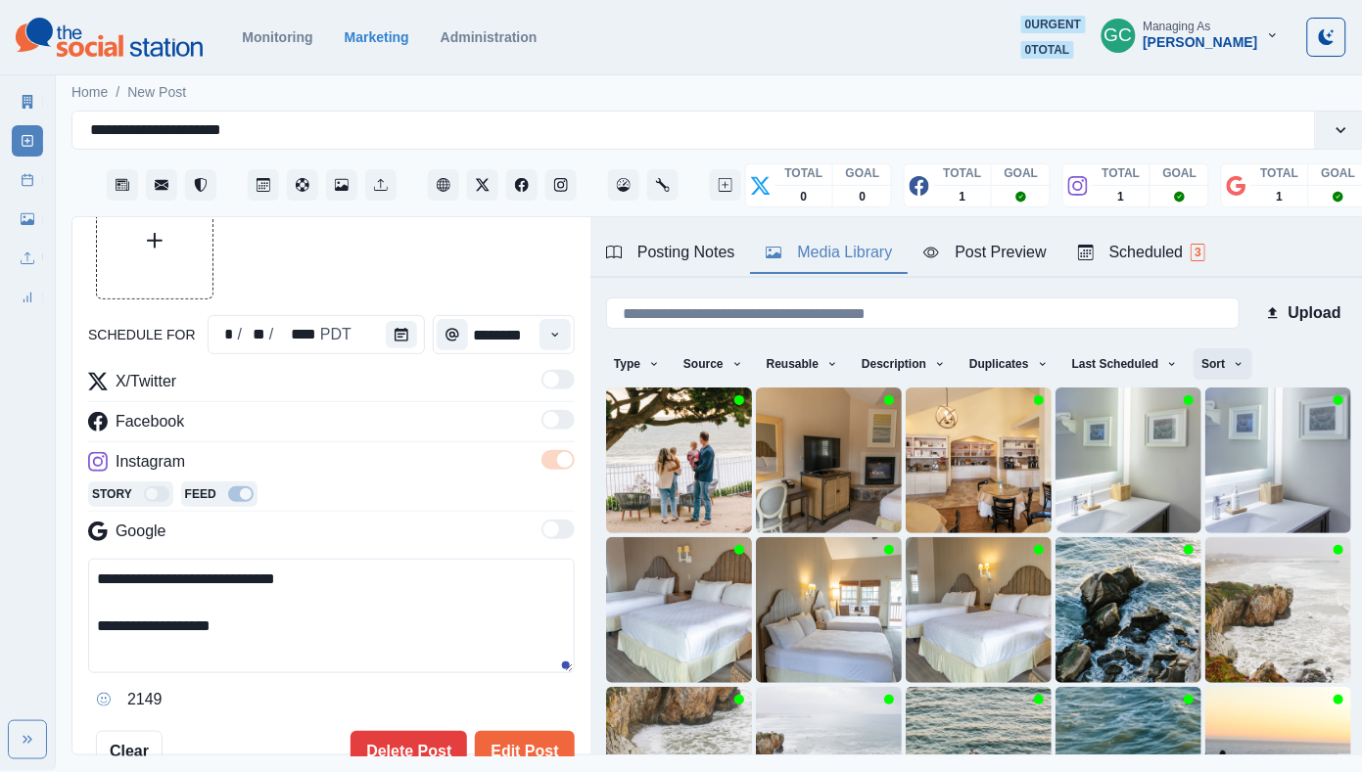
click at [1244, 362] on icon "button" at bounding box center [1238, 364] width 12 height 12
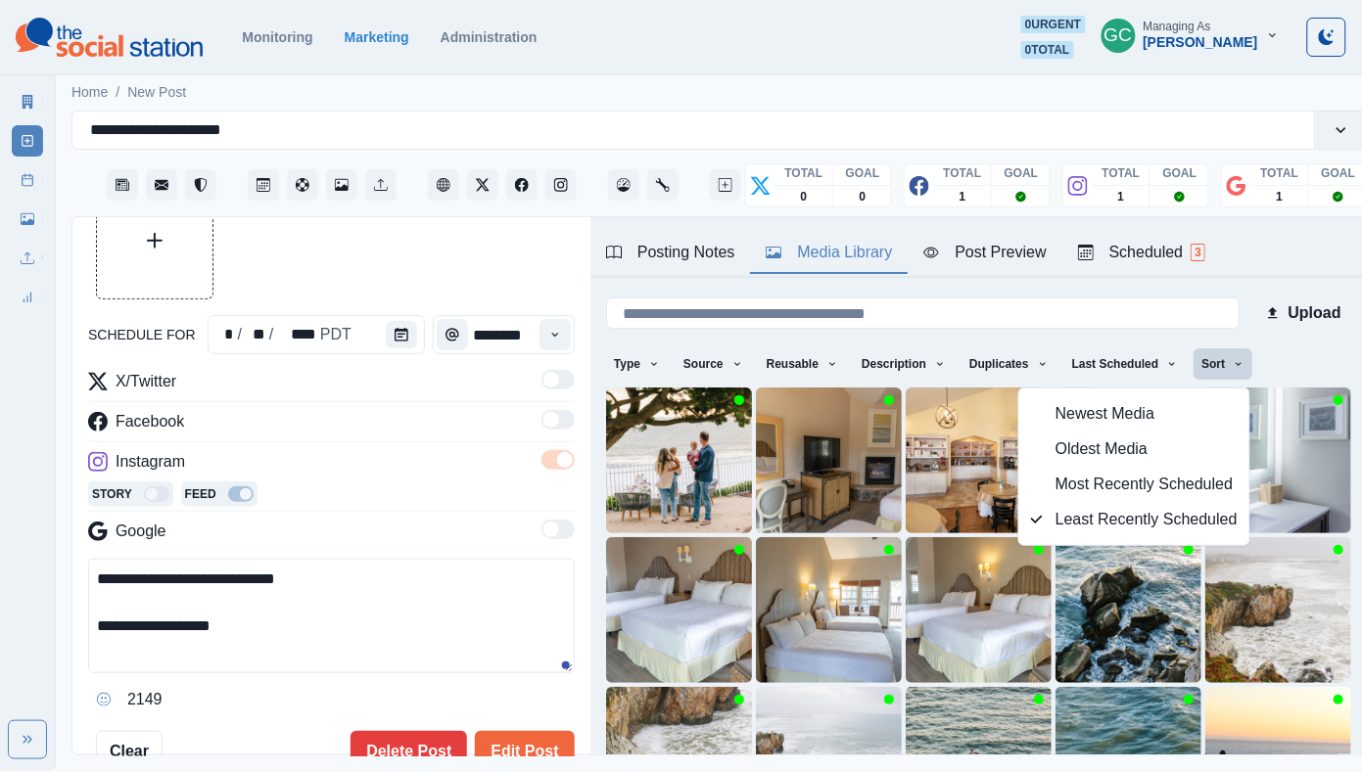
click at [1188, 407] on span "Newest Media" at bounding box center [1146, 413] width 182 height 23
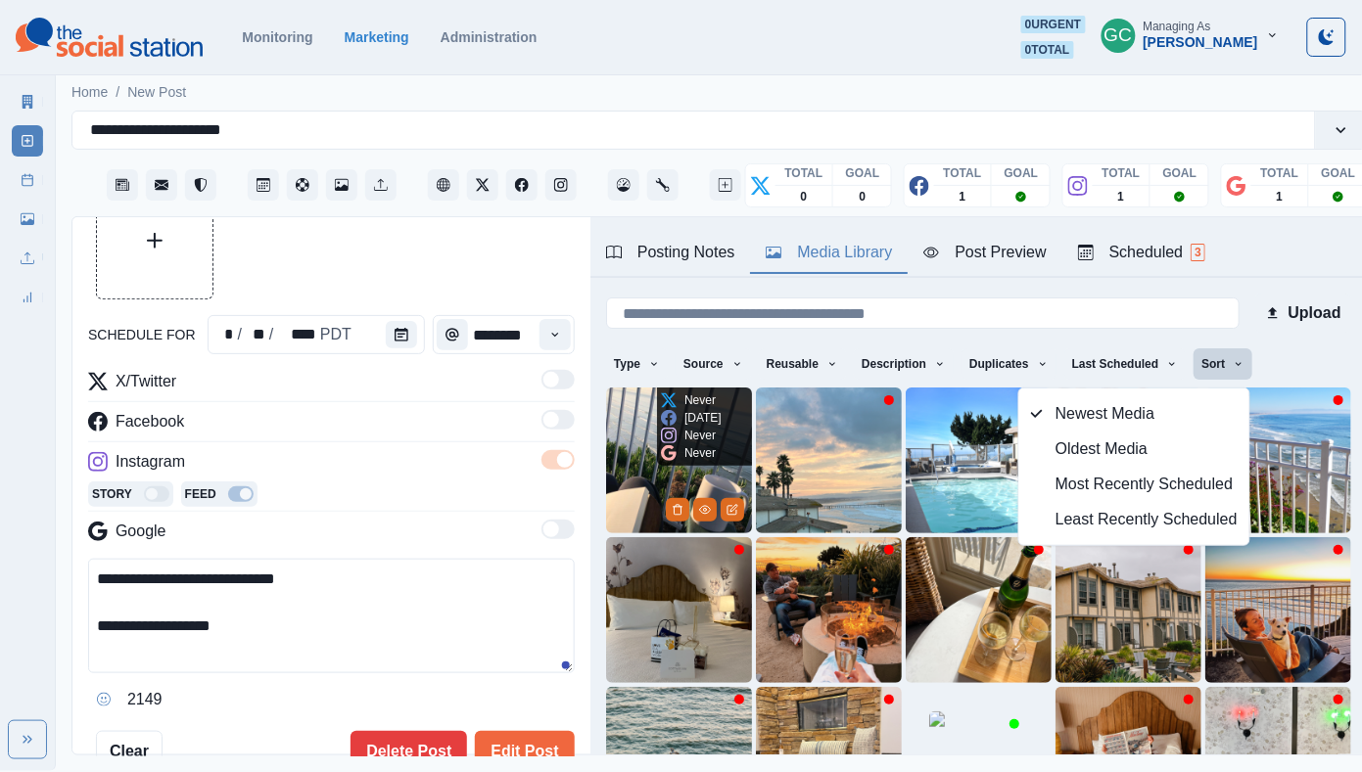
click at [642, 474] on img at bounding box center [679, 461] width 146 height 146
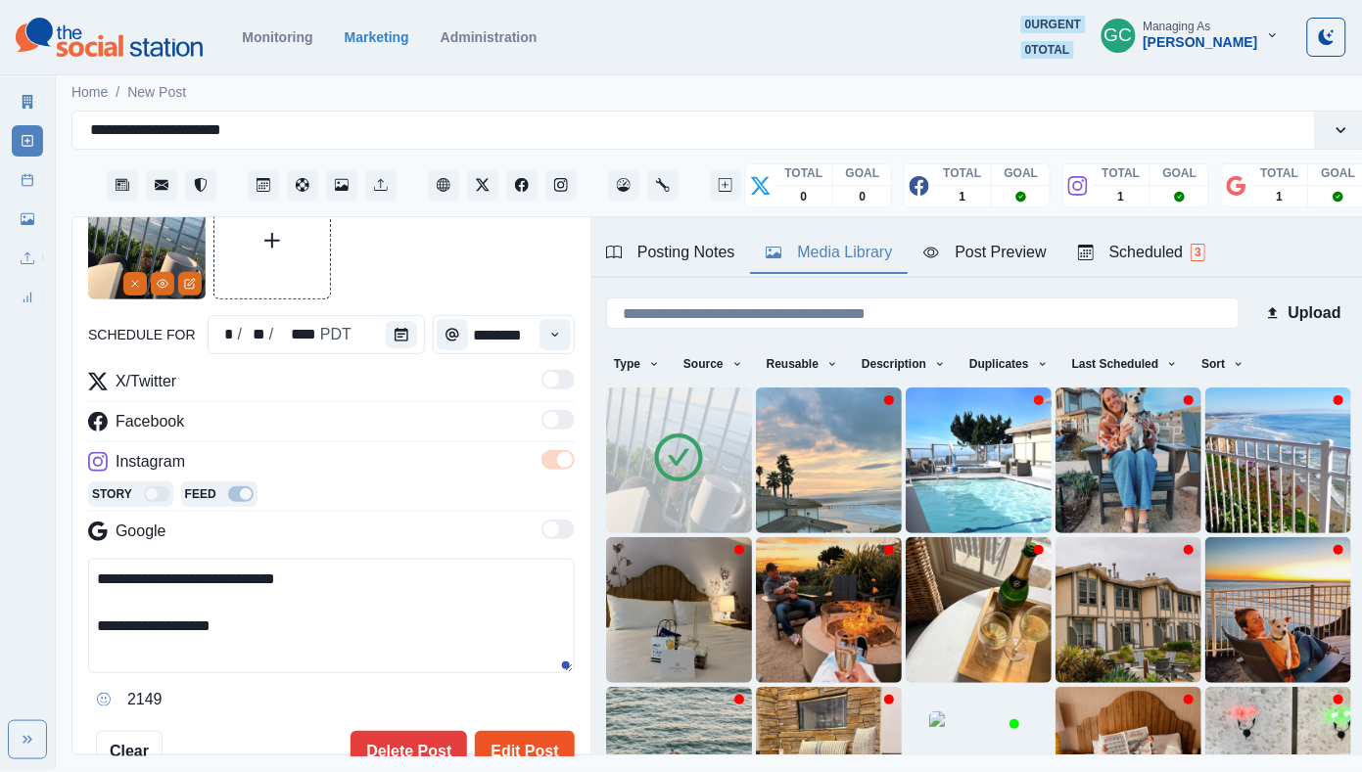
click at [498, 742] on button "Edit Post" at bounding box center [524, 750] width 99 height 39
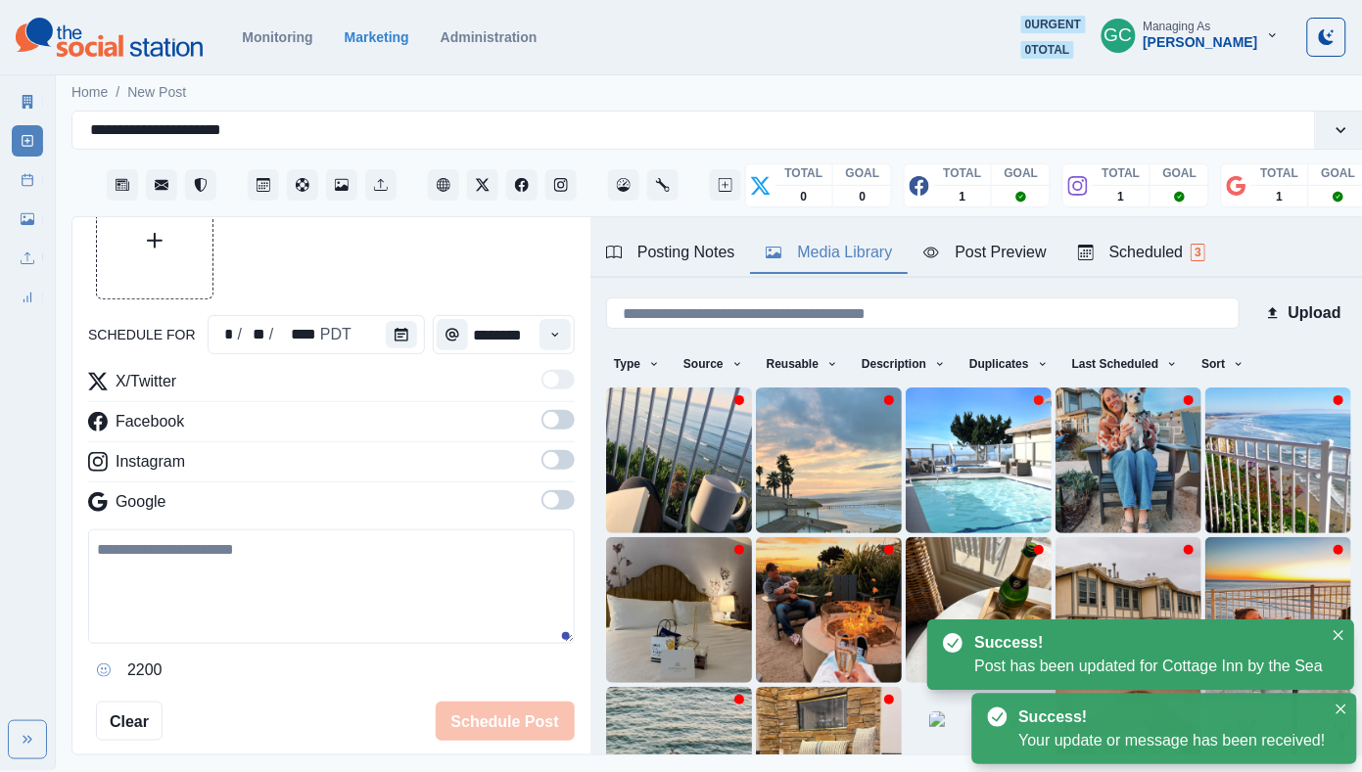
click at [1177, 256] on div "Scheduled 3" at bounding box center [1141, 252] width 127 height 23
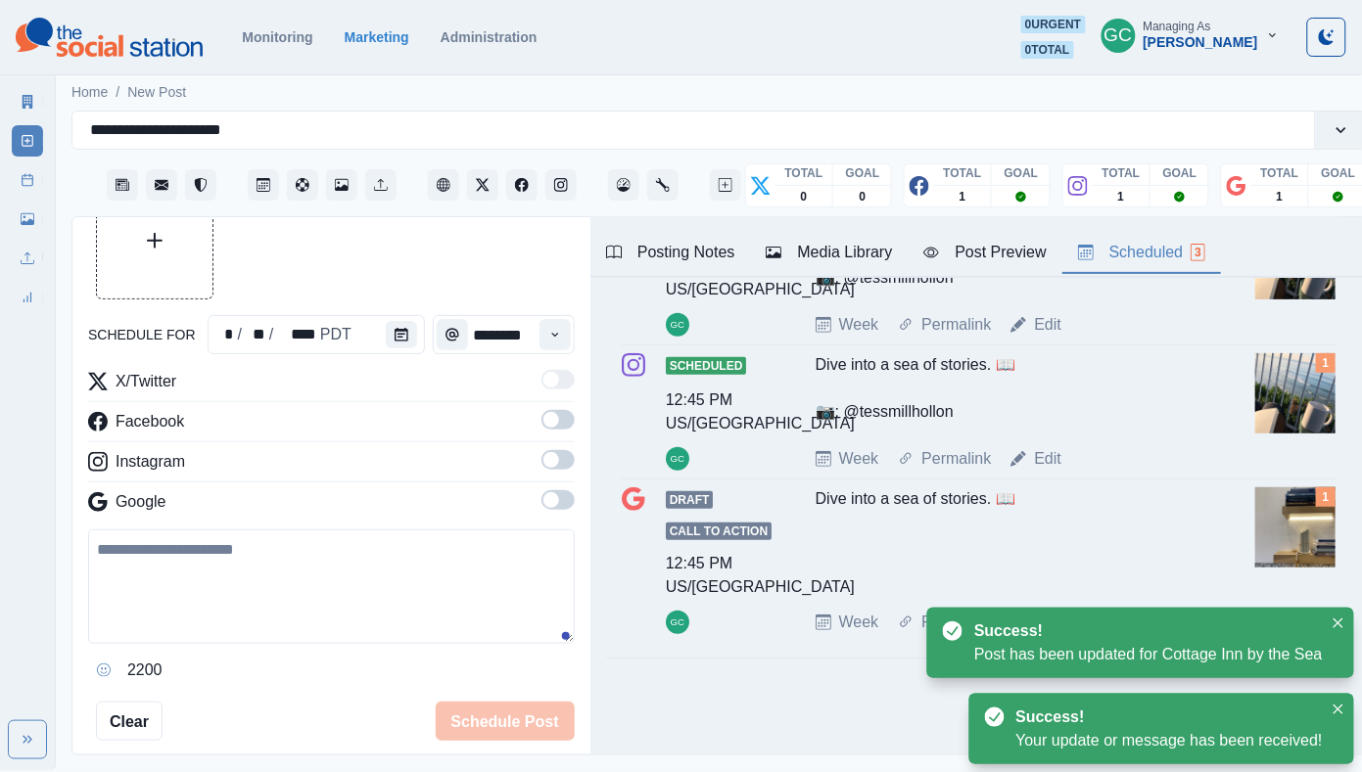
scroll to position [196, 0]
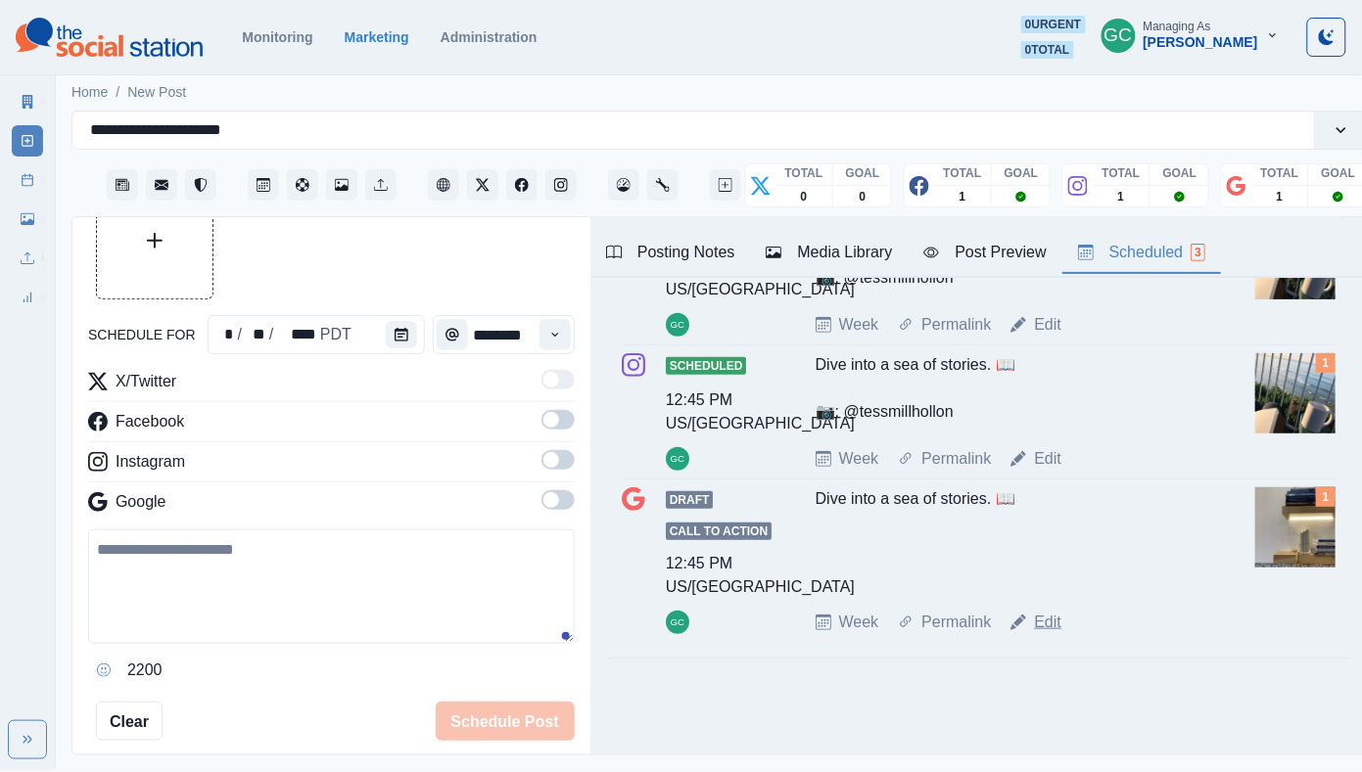
click at [1046, 619] on link "Edit" at bounding box center [1047, 622] width 27 height 23
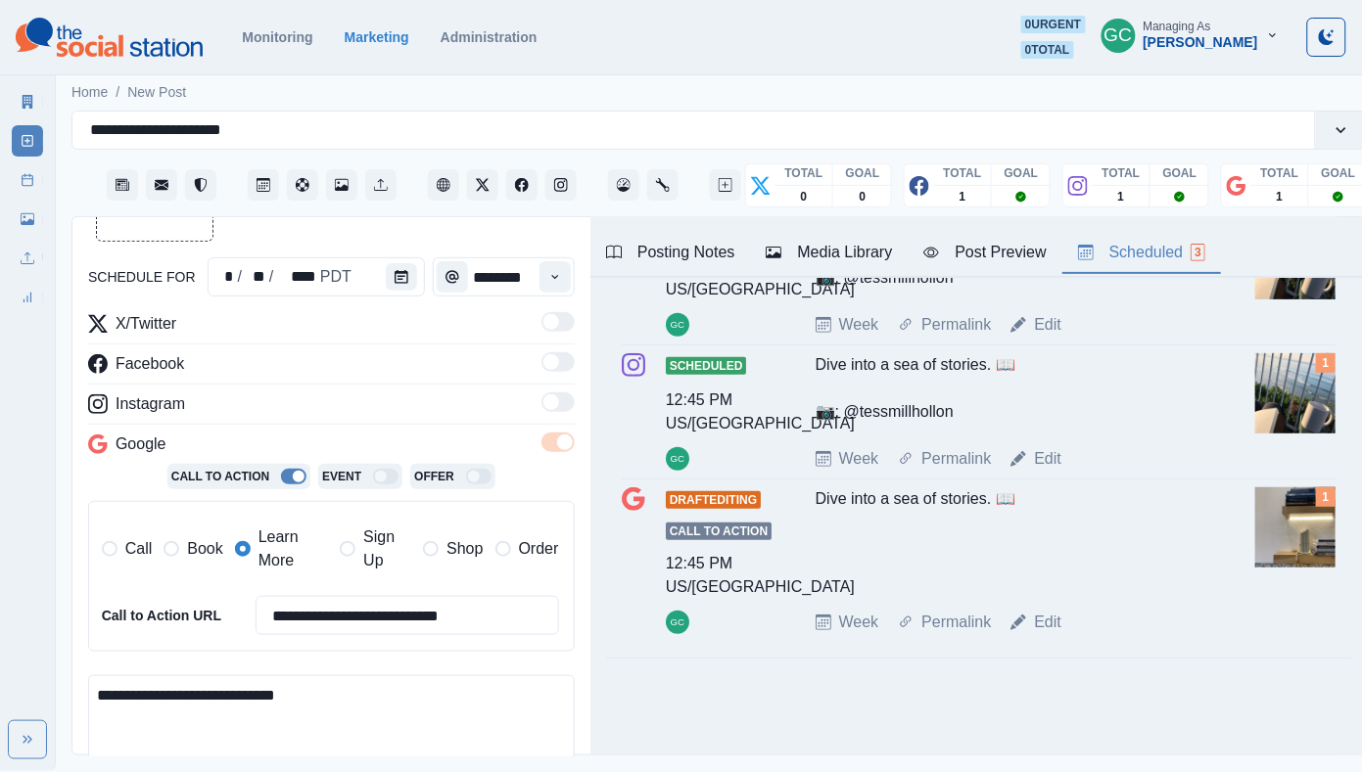
scroll to position [210, 0]
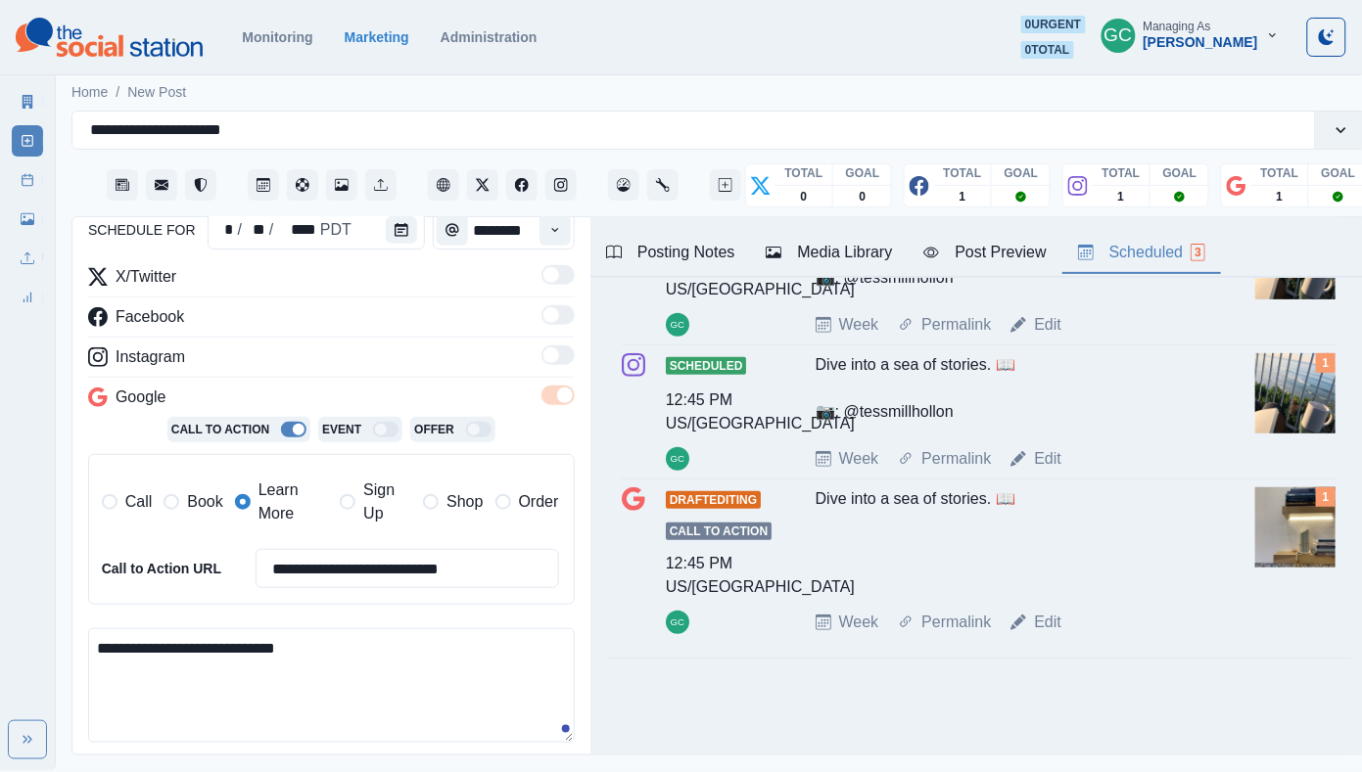
drag, startPoint x: 168, startPoint y: 656, endPoint x: 14, endPoint y: 628, distance: 157.1
click at [14, 628] on div "**********" at bounding box center [681, 385] width 1362 height 771
paste textarea "**********"
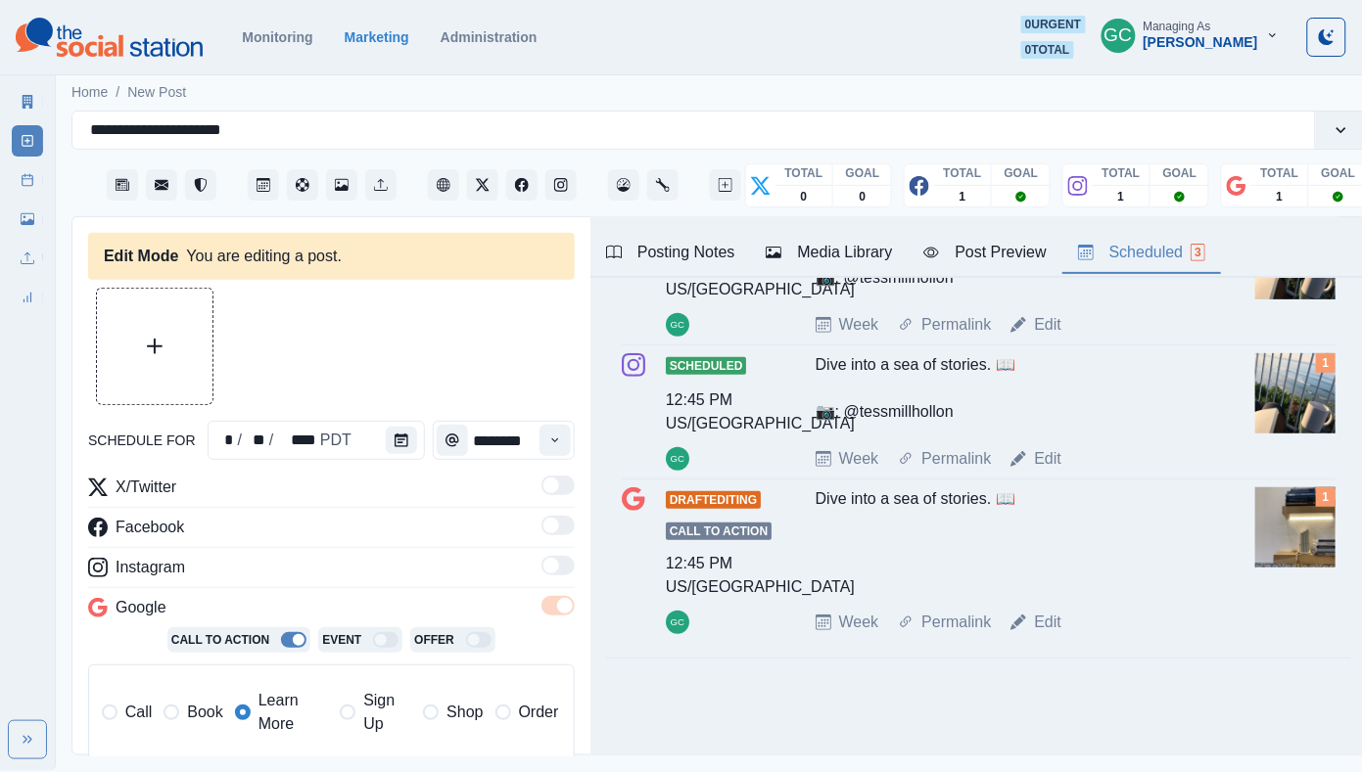
scroll to position [0, 0]
type textarea "**********"
click at [829, 250] on div "Media Library" at bounding box center [828, 252] width 126 height 23
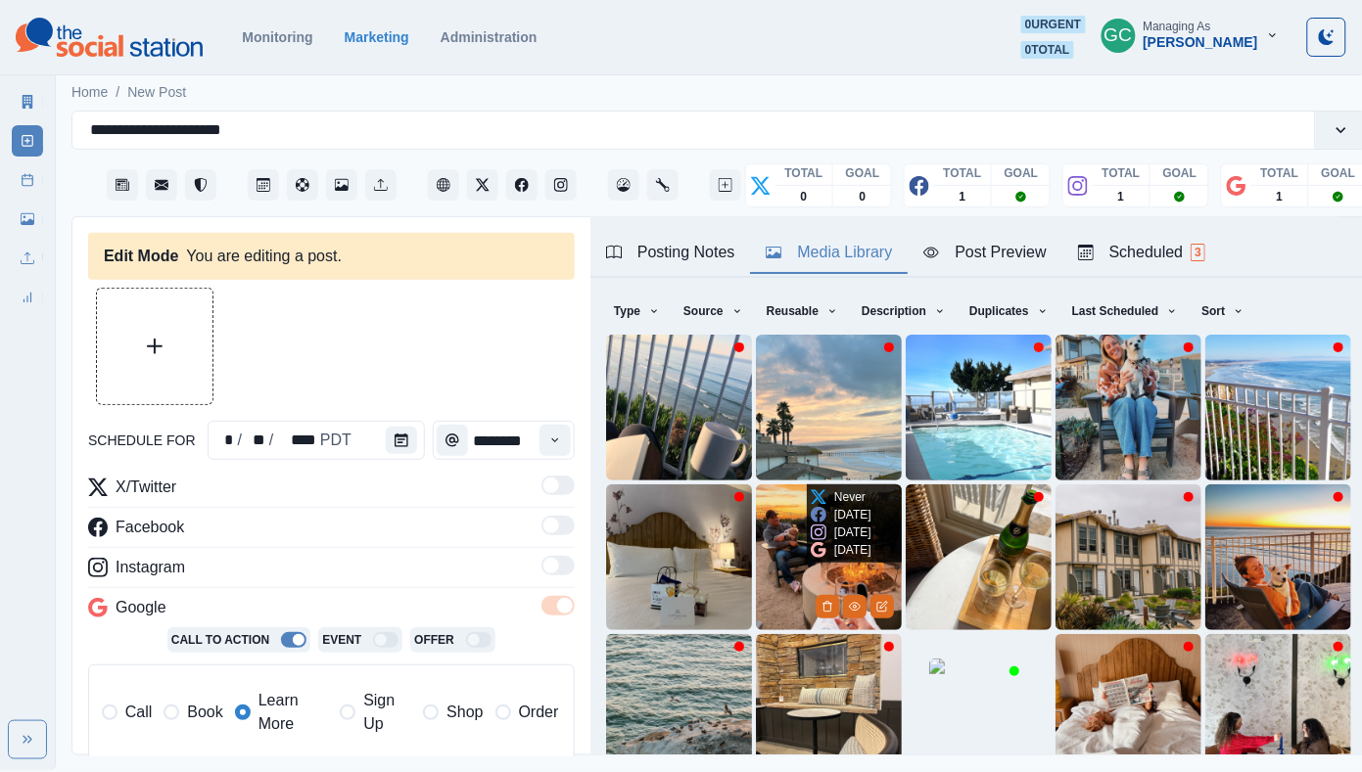
scroll to position [21, 0]
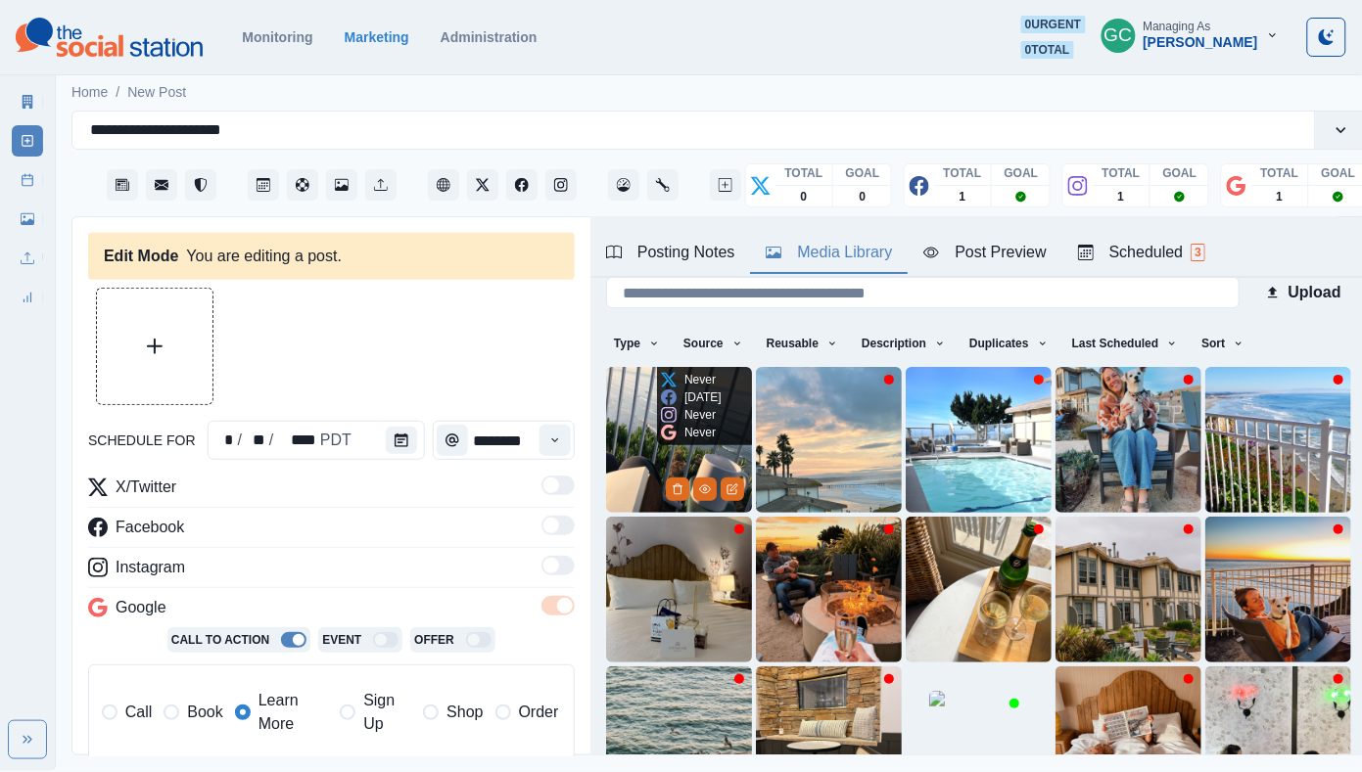
click at [641, 393] on img at bounding box center [679, 440] width 146 height 146
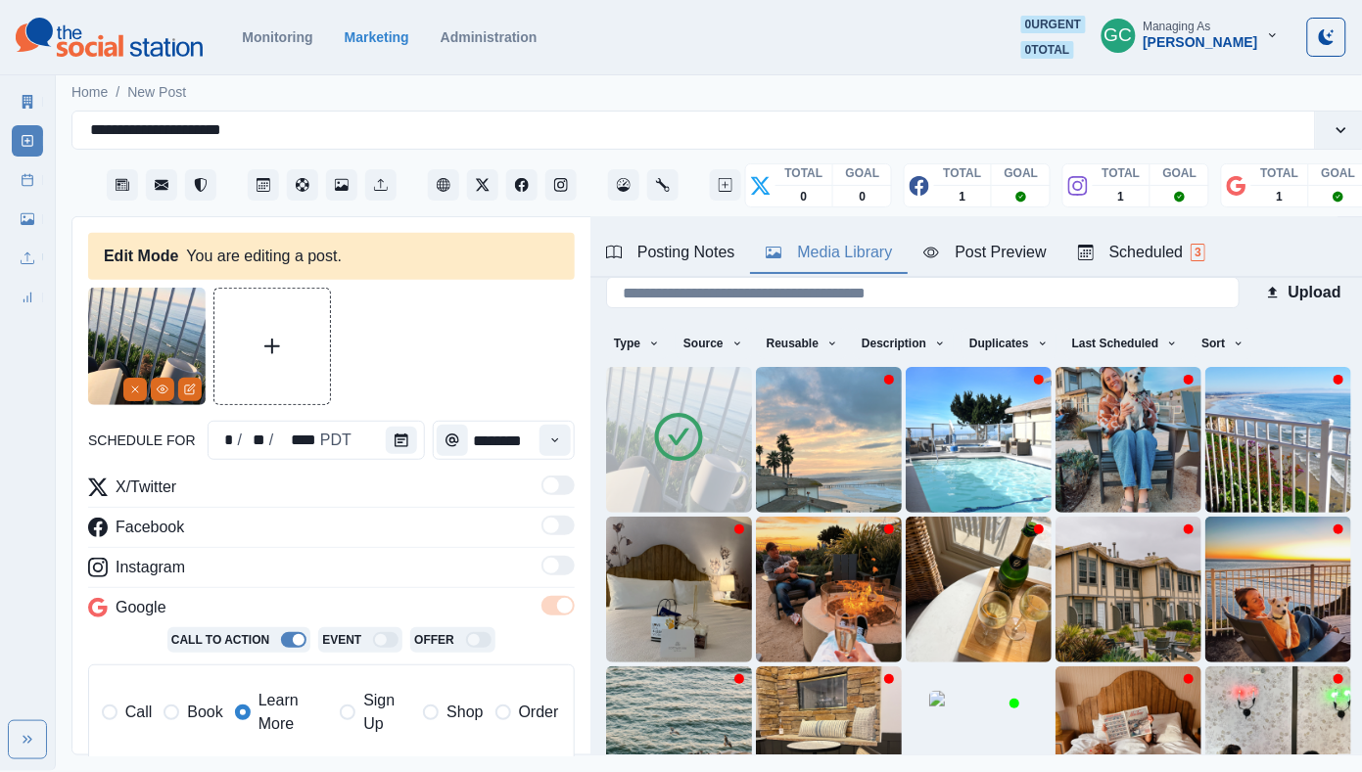
click at [1163, 246] on div "Scheduled 3" at bounding box center [1141, 252] width 127 height 23
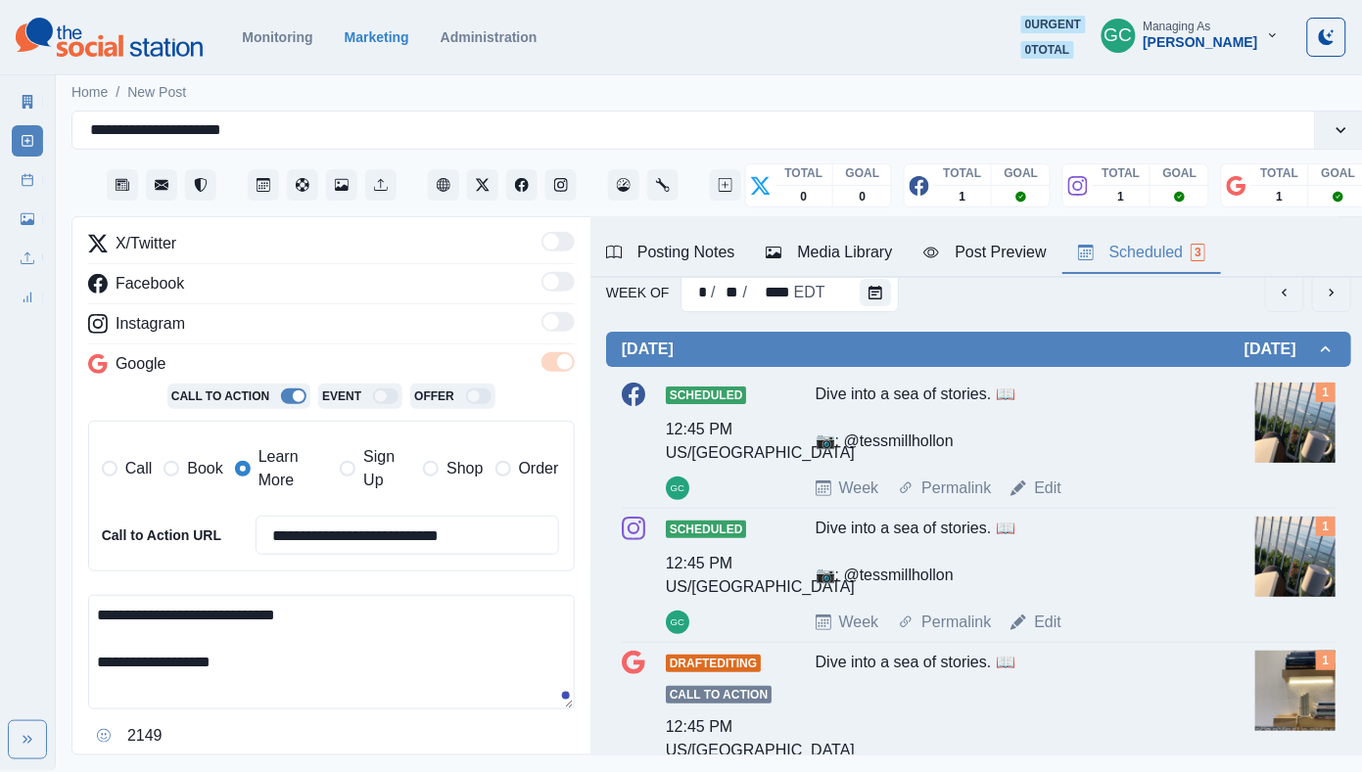
scroll to position [327, 0]
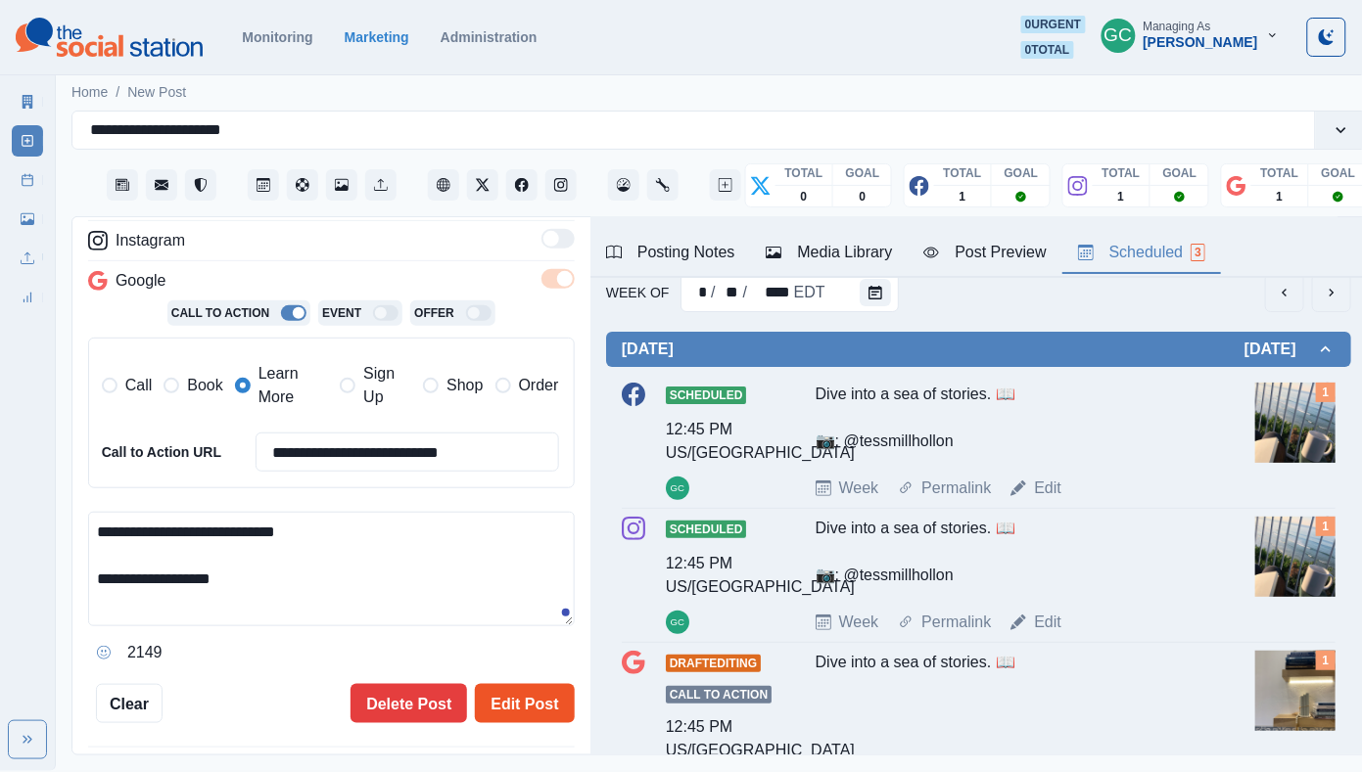
click at [524, 693] on button "Edit Post" at bounding box center [524, 703] width 99 height 39
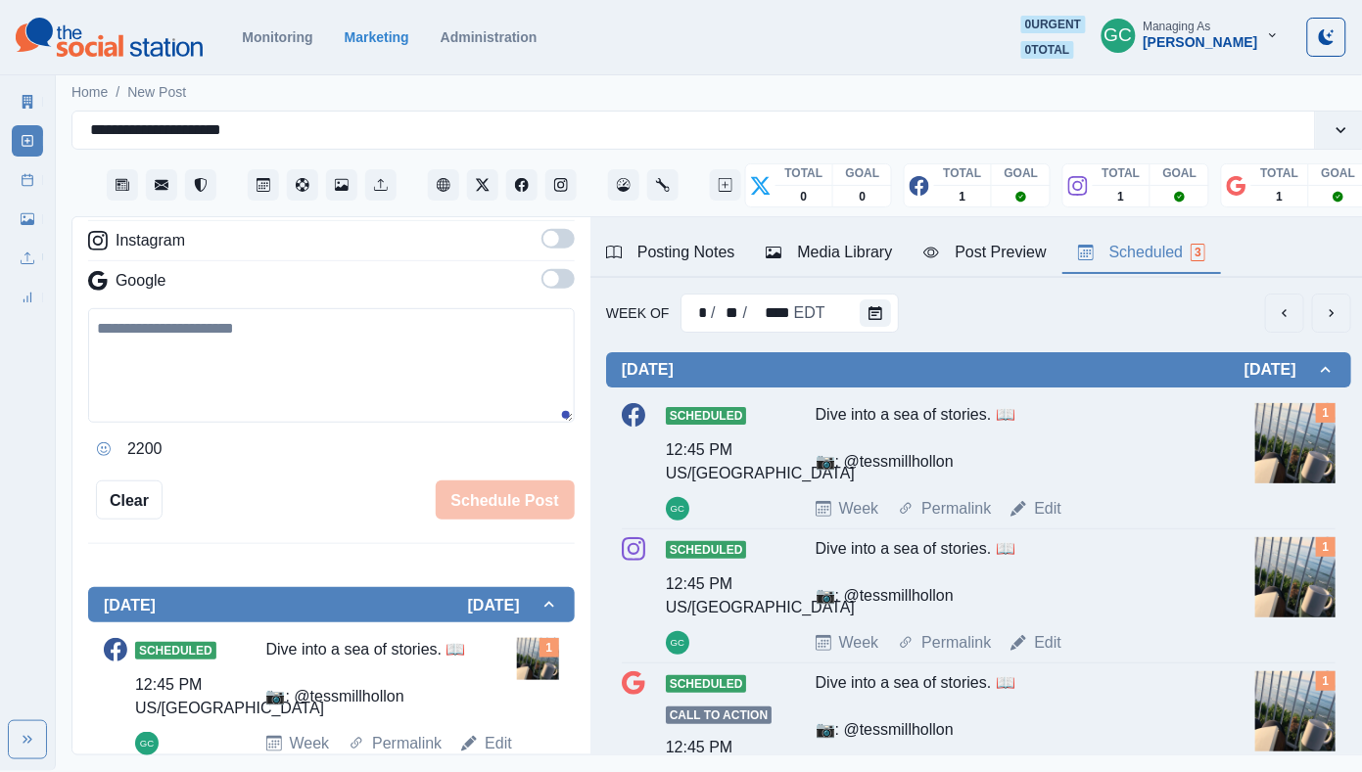
click at [162, 40] on img at bounding box center [109, 37] width 187 height 39
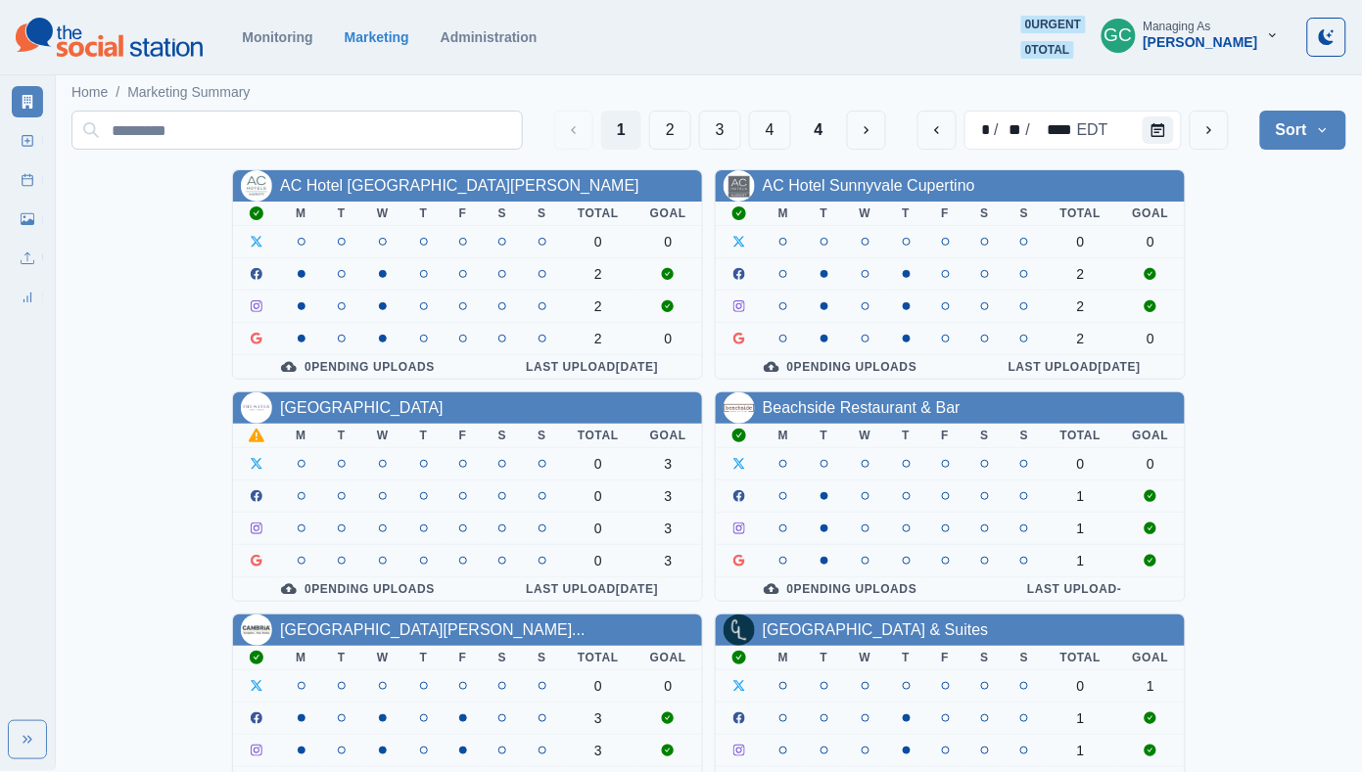
click at [216, 140] on input at bounding box center [296, 130] width 451 height 39
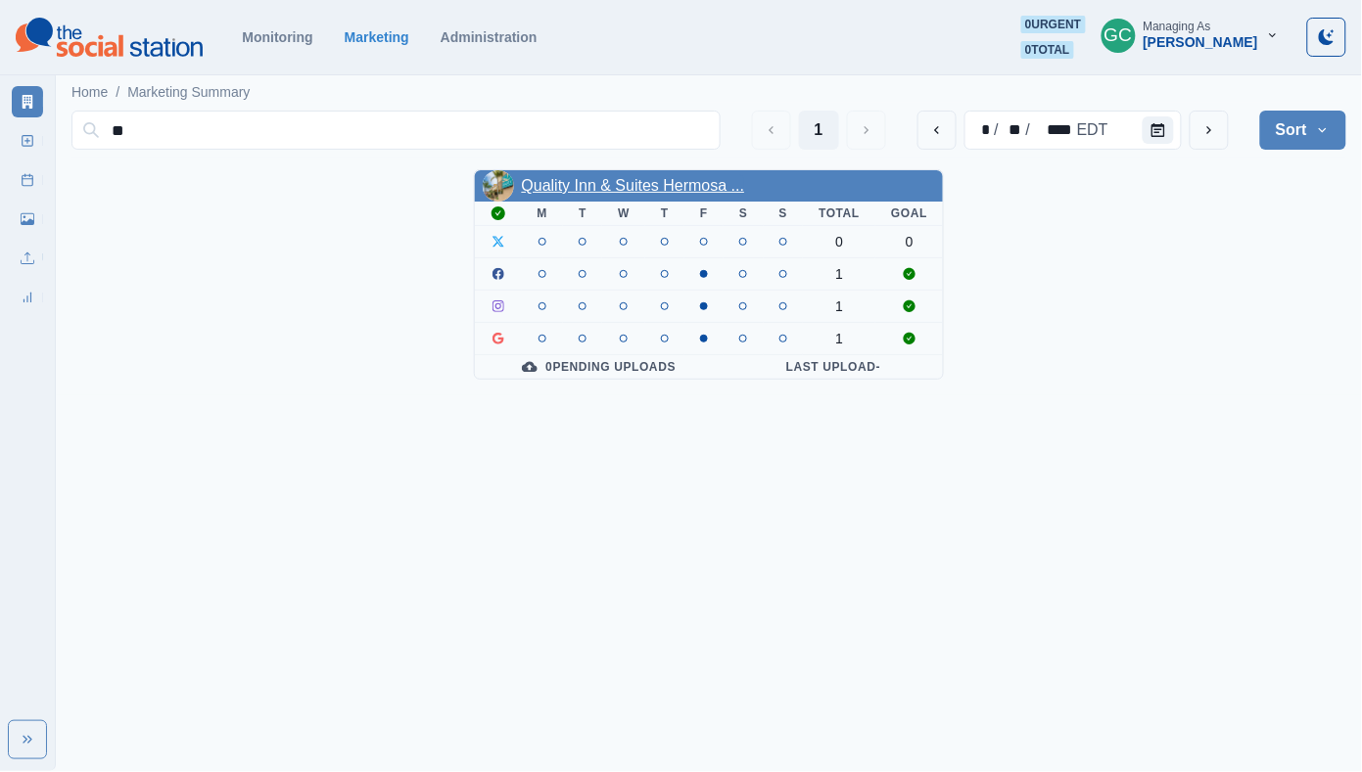
type input "**"
click at [614, 183] on link "Quality Inn & Suites Hermosa ..." at bounding box center [633, 185] width 223 height 17
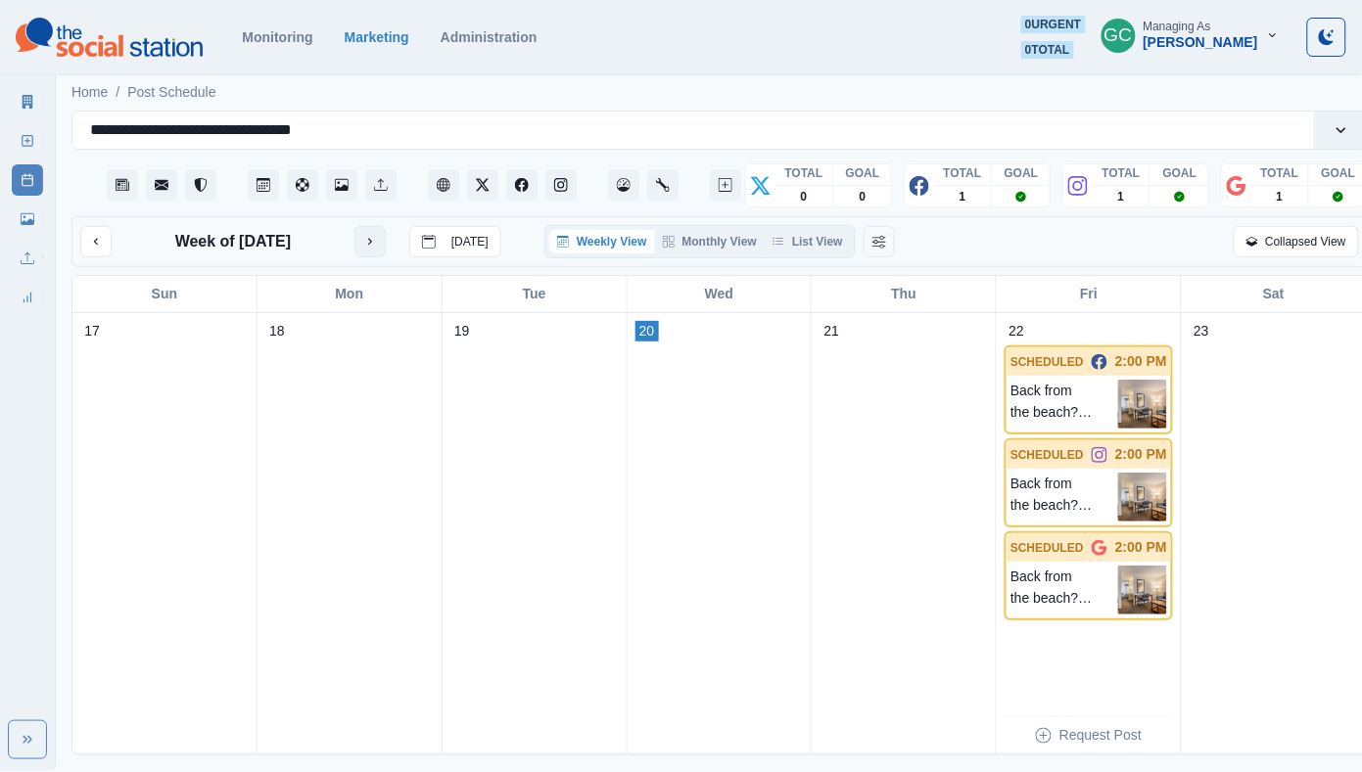
click at [364, 237] on icon "next month" at bounding box center [370, 242] width 14 height 14
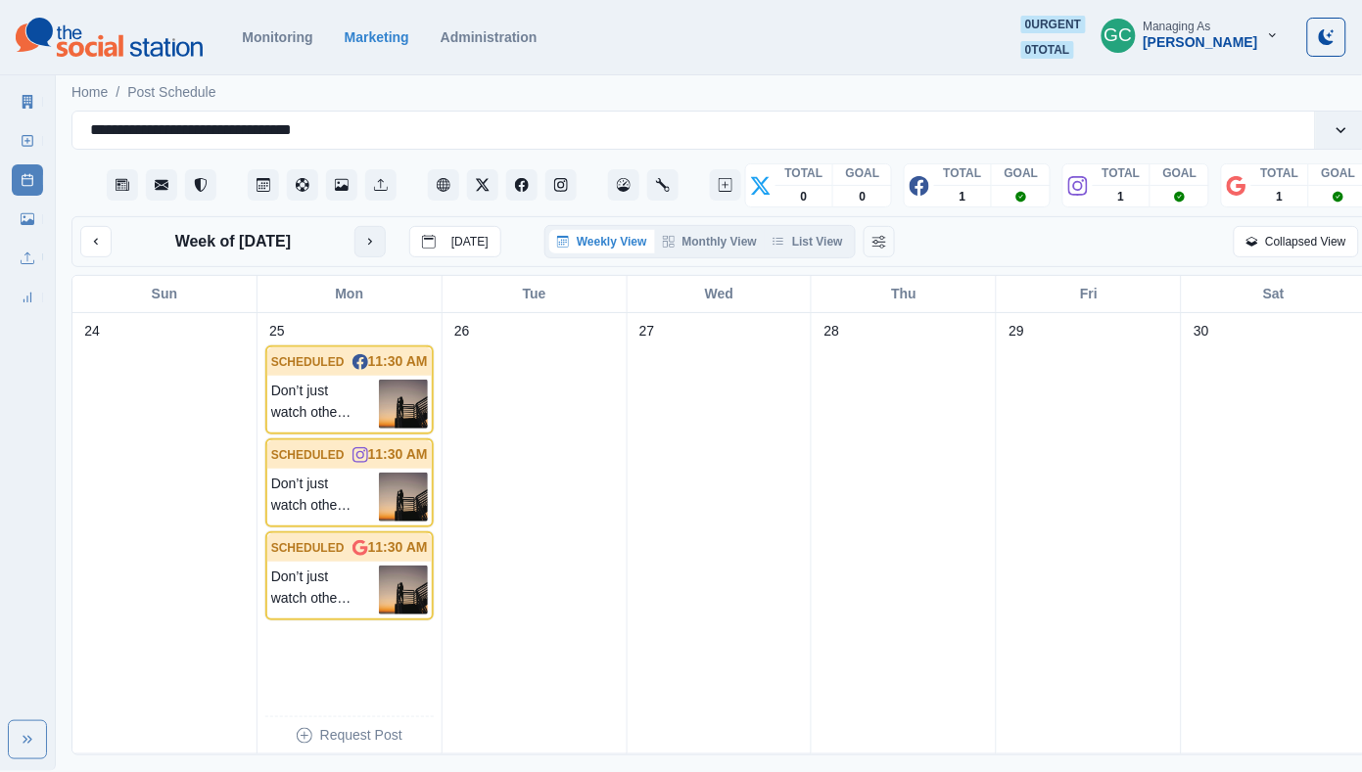
click at [364, 237] on icon "next month" at bounding box center [370, 242] width 14 height 14
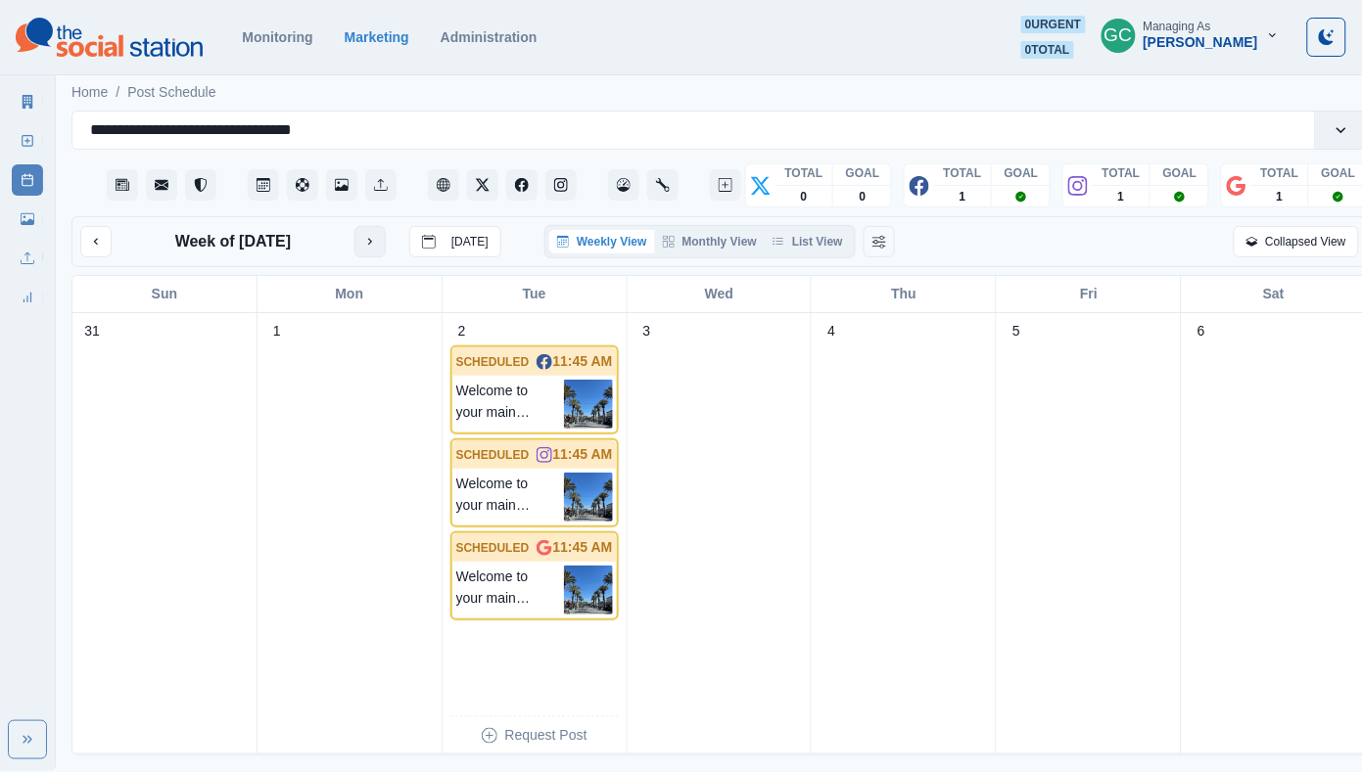
click at [364, 237] on button "next month" at bounding box center [369, 241] width 31 height 31
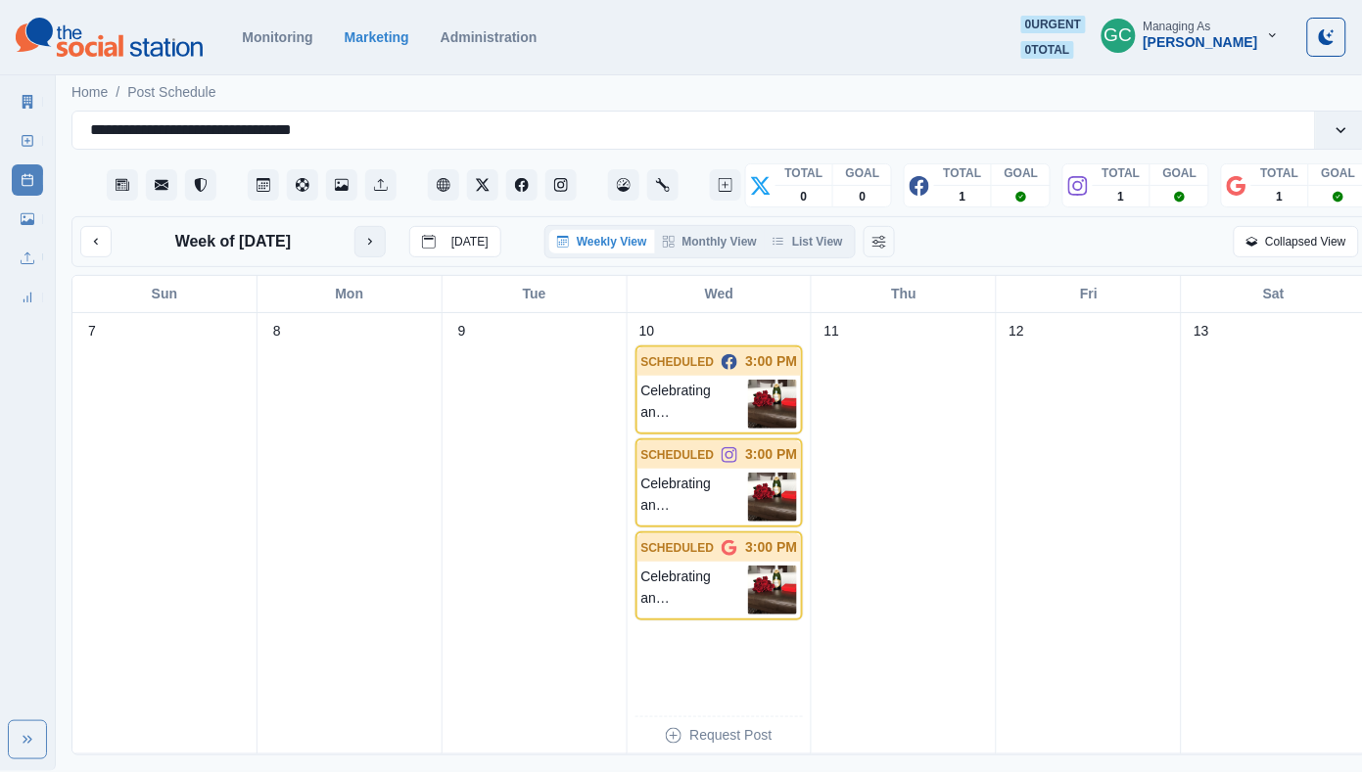
click at [364, 237] on div "Week of September 10, 2025 Today" at bounding box center [290, 241] width 421 height 31
click at [377, 246] on icon "next month" at bounding box center [370, 242] width 14 height 14
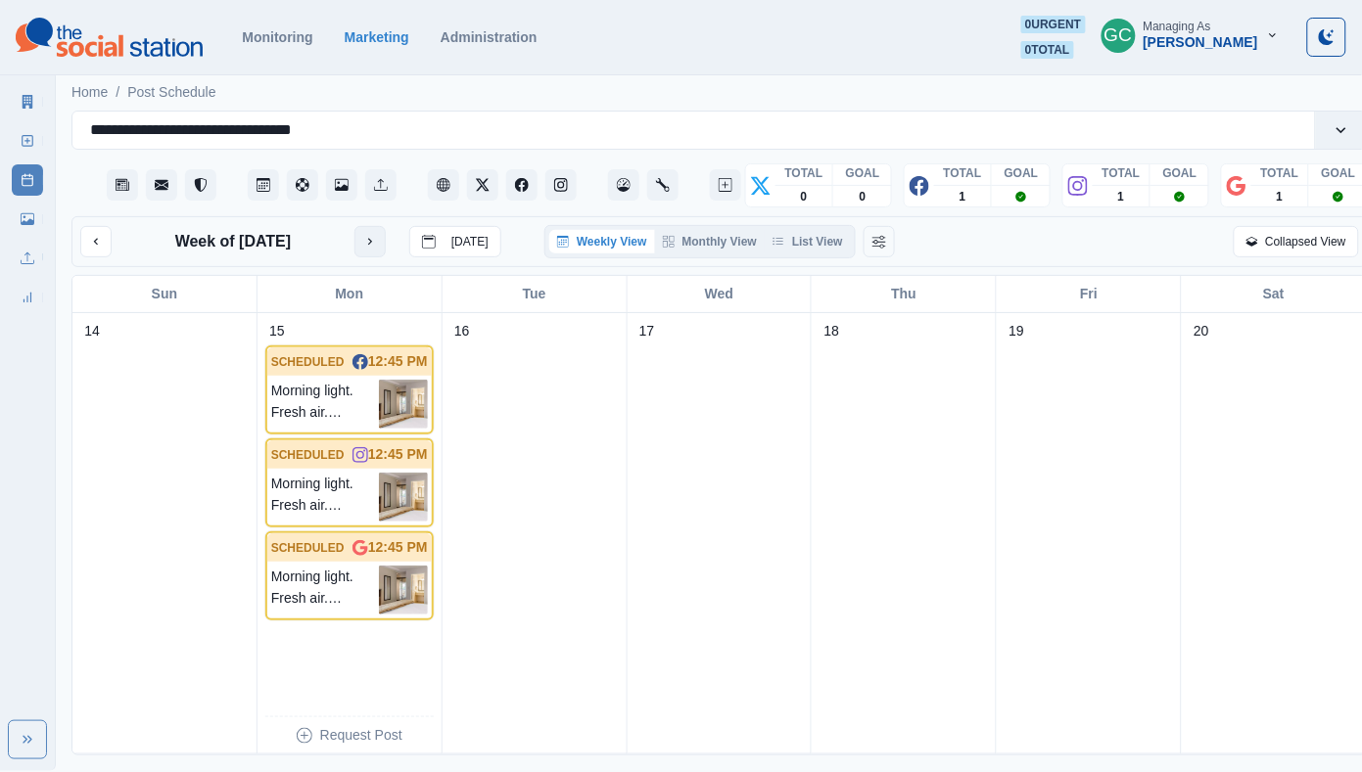
click at [377, 246] on icon "next month" at bounding box center [370, 242] width 14 height 14
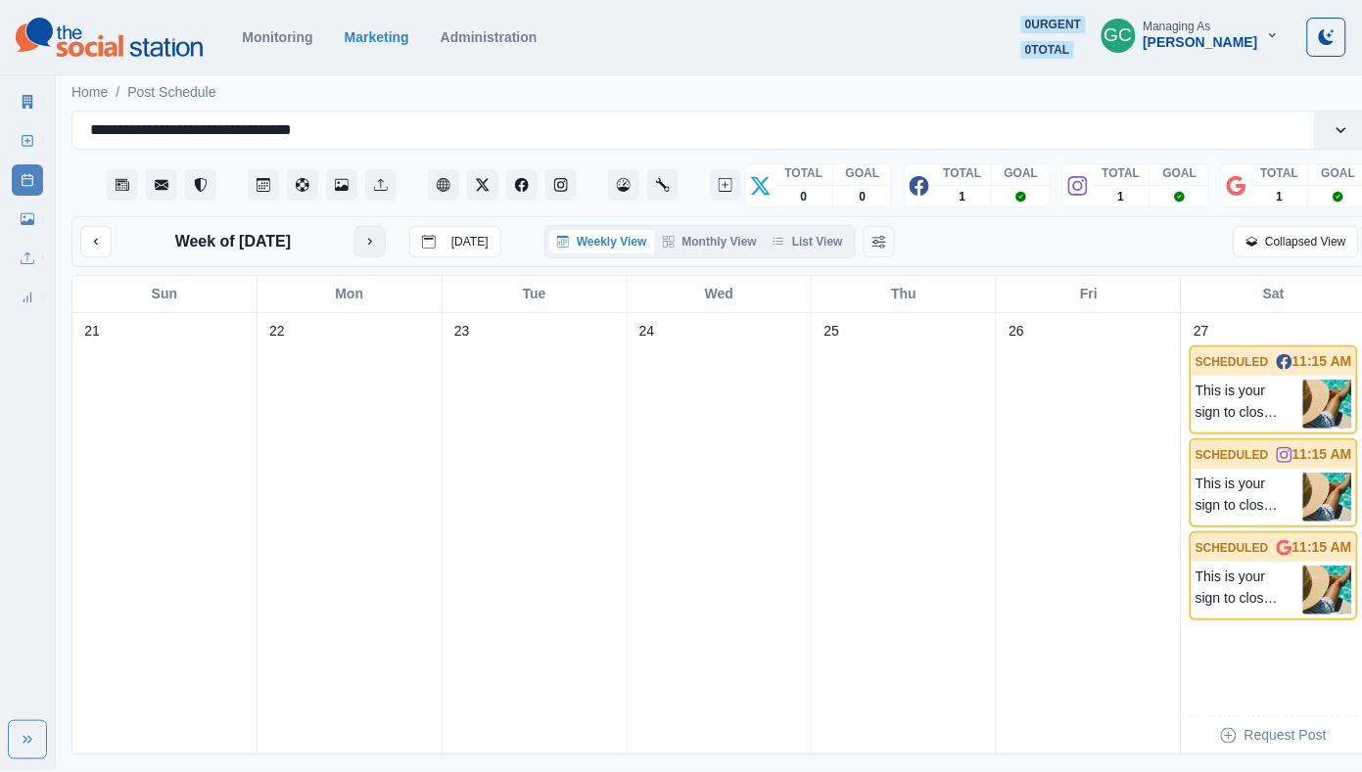
click at [377, 246] on icon "next month" at bounding box center [370, 242] width 14 height 14
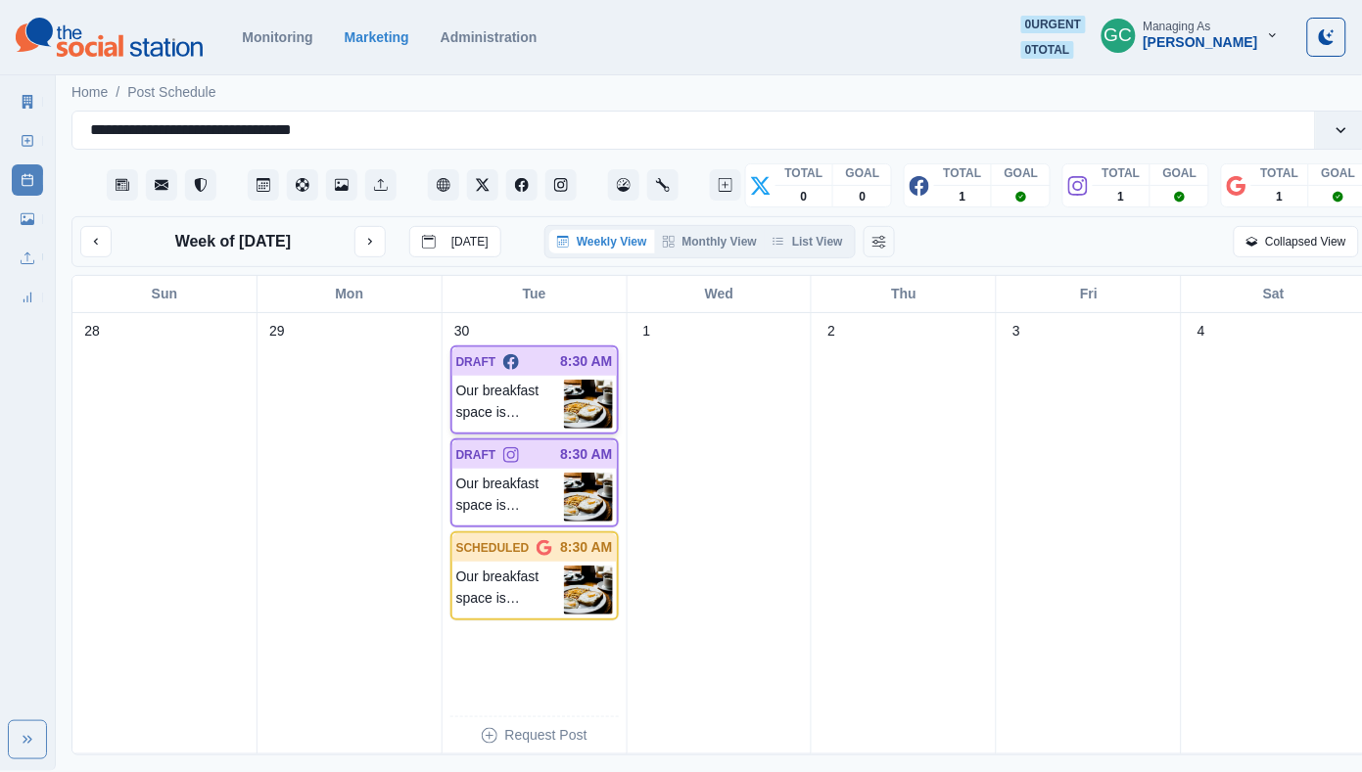
click at [590, 401] on img at bounding box center [588, 404] width 49 height 49
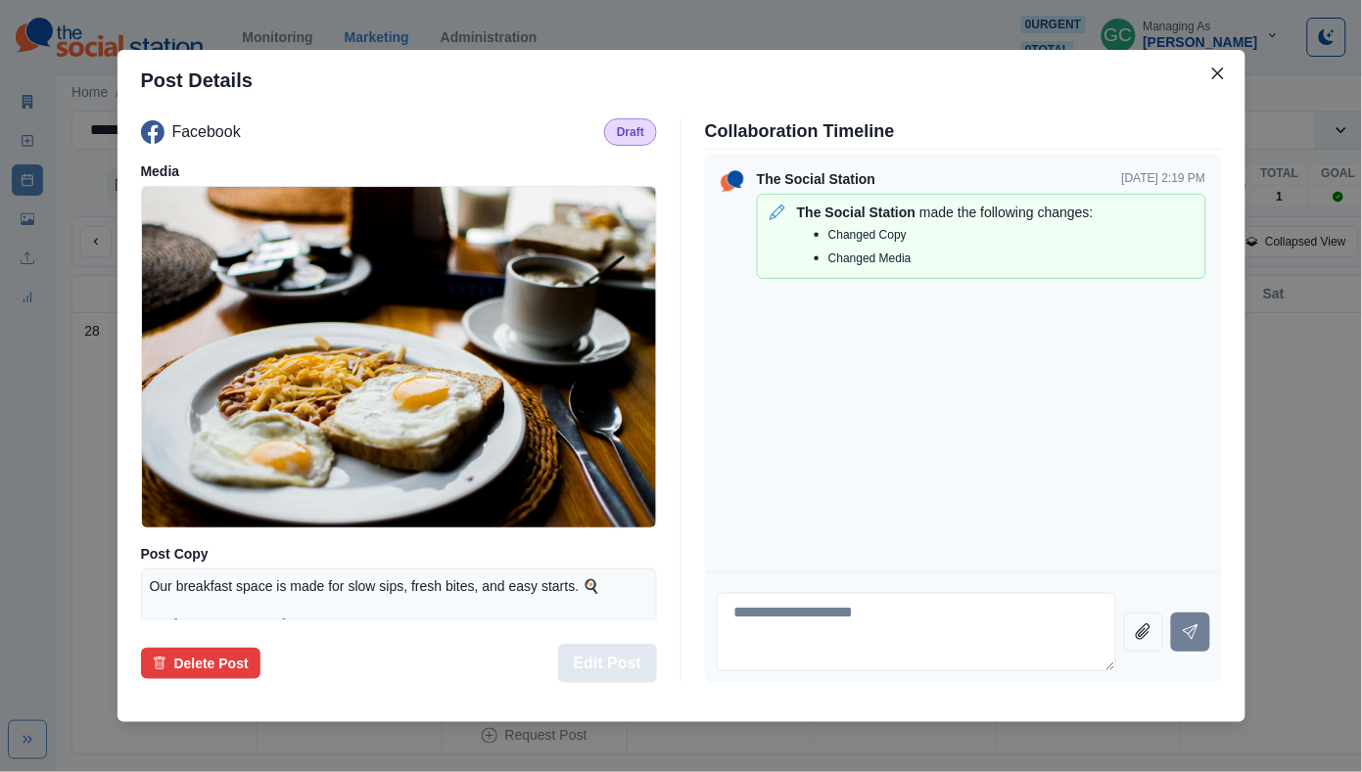
click at [614, 663] on button "Edit Post" at bounding box center [607, 663] width 99 height 39
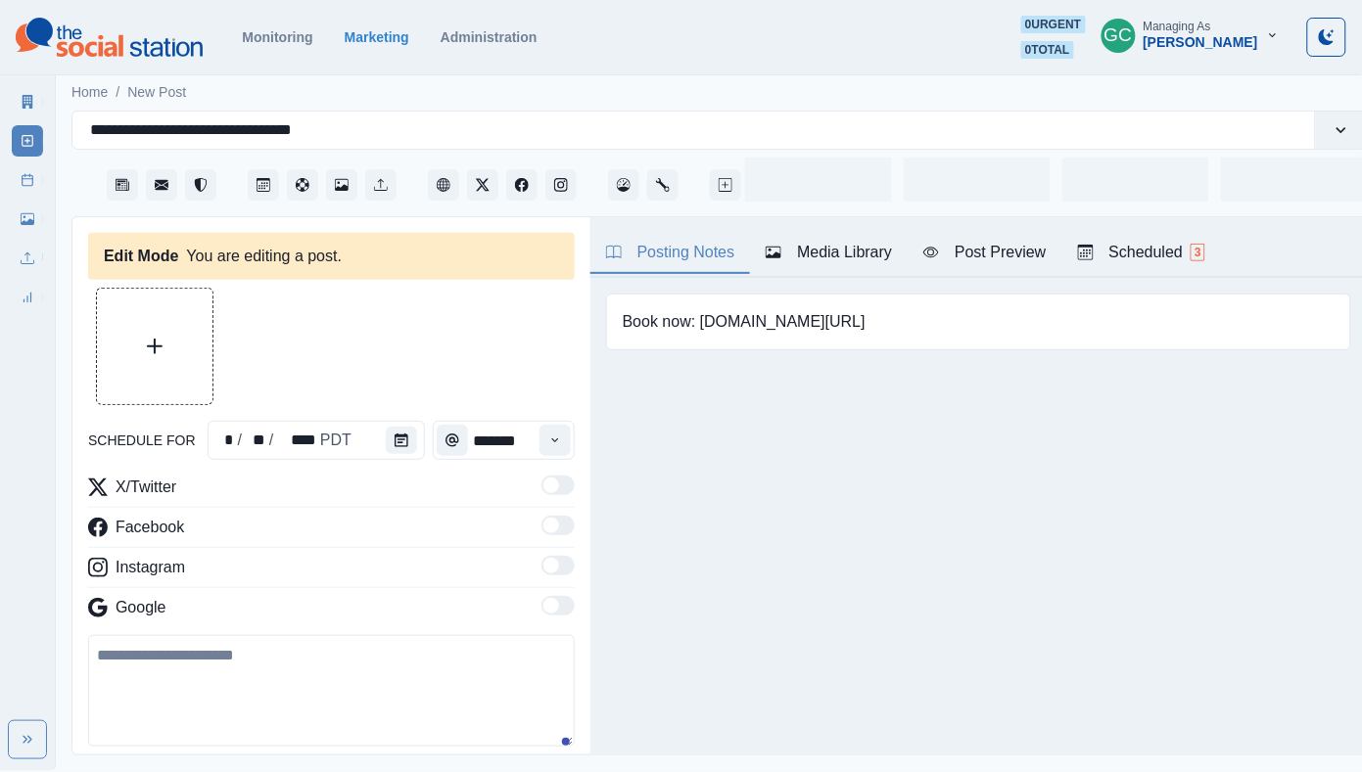
type input "*******"
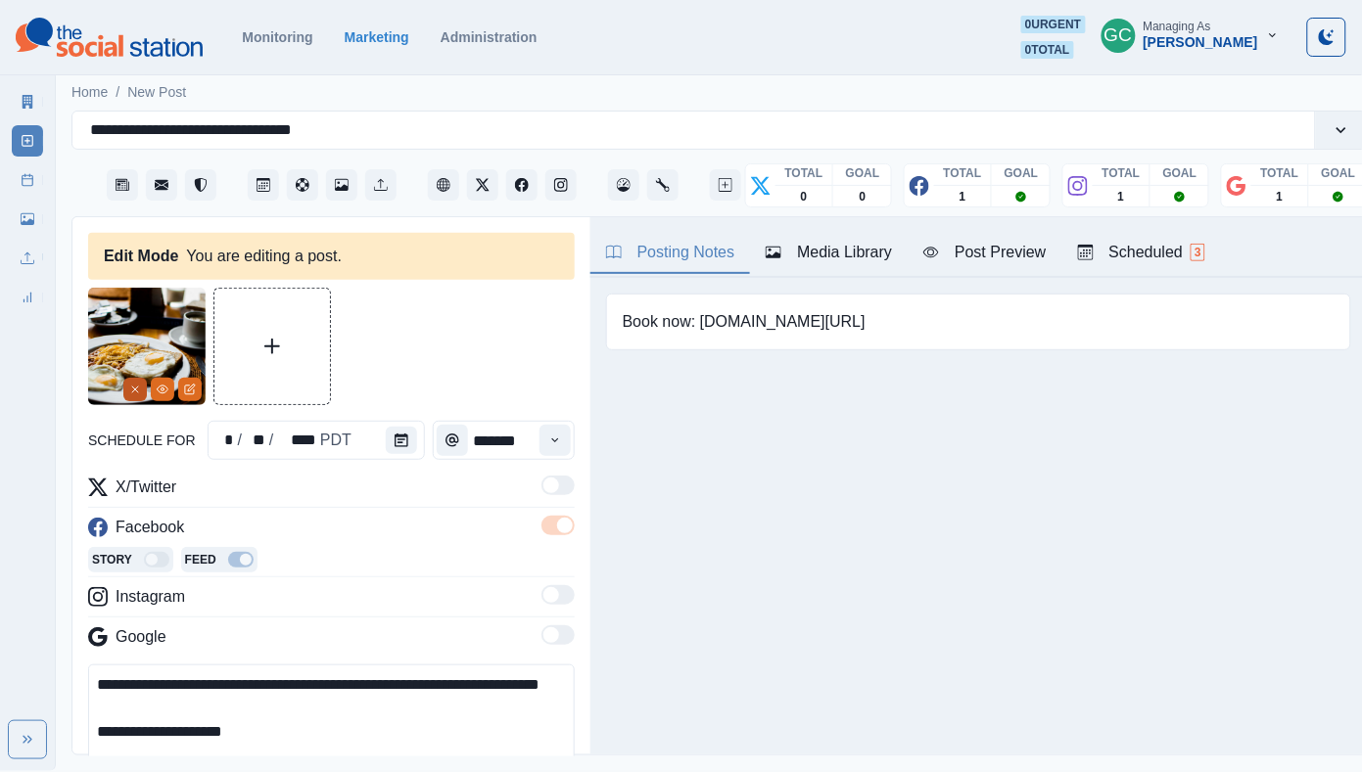
click at [134, 391] on icon "Remove" at bounding box center [135, 390] width 12 height 12
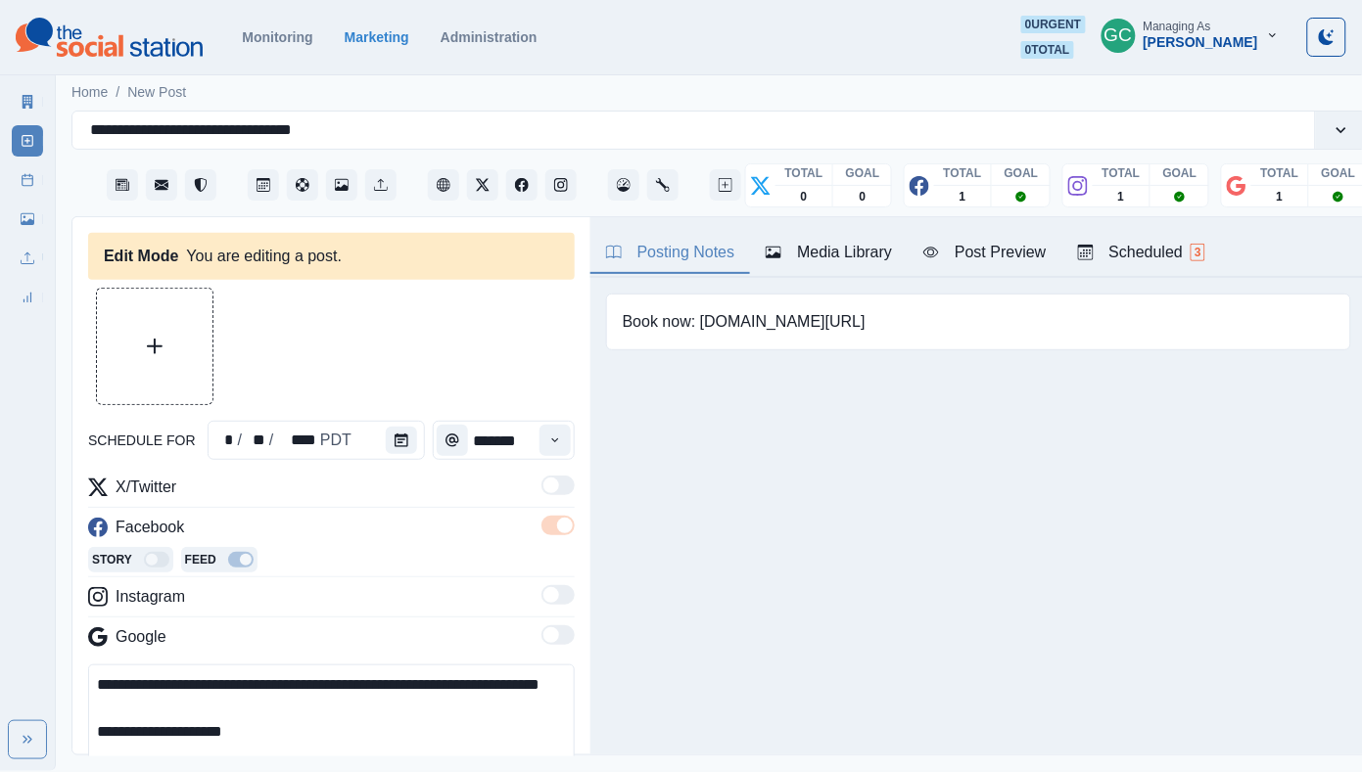
click at [850, 226] on div "Posting Notes Media Library Post Preview Scheduled 3" at bounding box center [978, 247] width 776 height 61
click at [844, 249] on div "Media Library" at bounding box center [828, 252] width 126 height 23
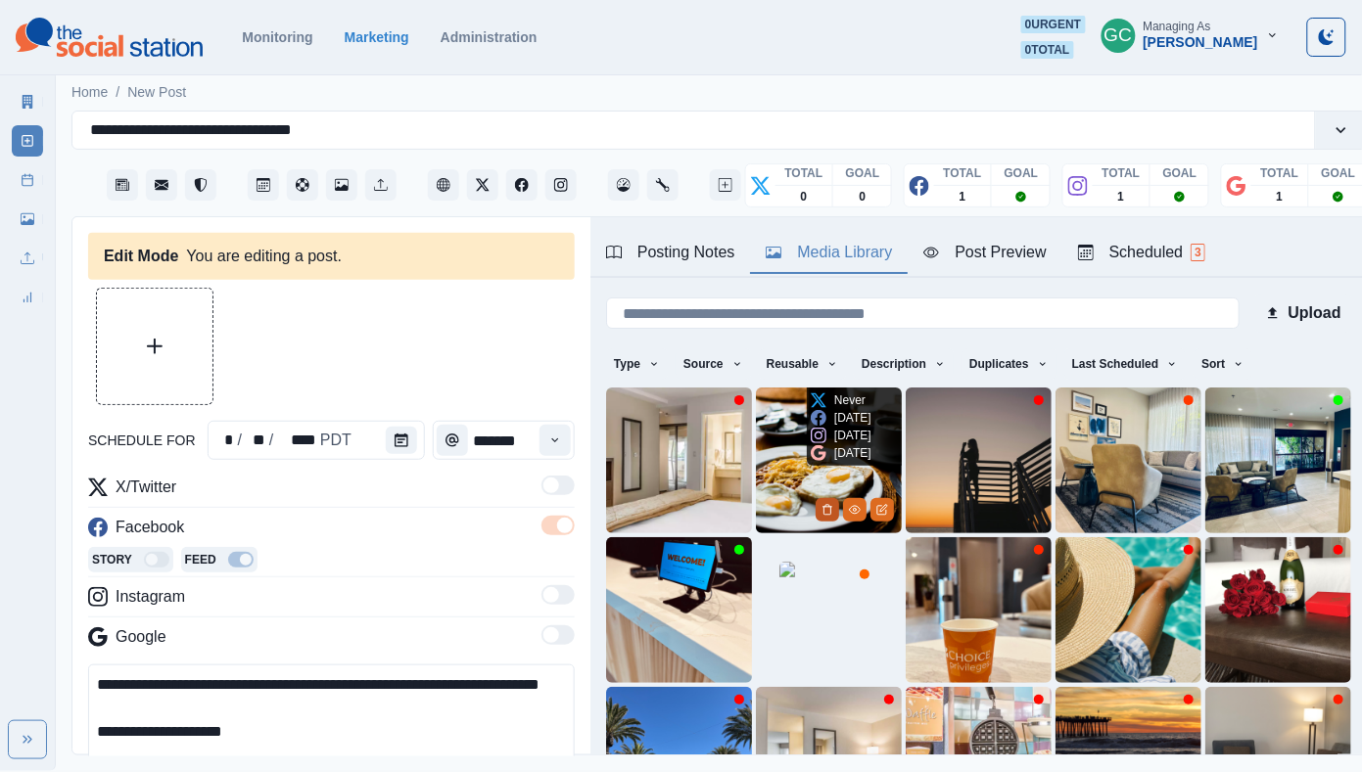
click at [824, 513] on icon "Delete Media" at bounding box center [827, 510] width 12 height 12
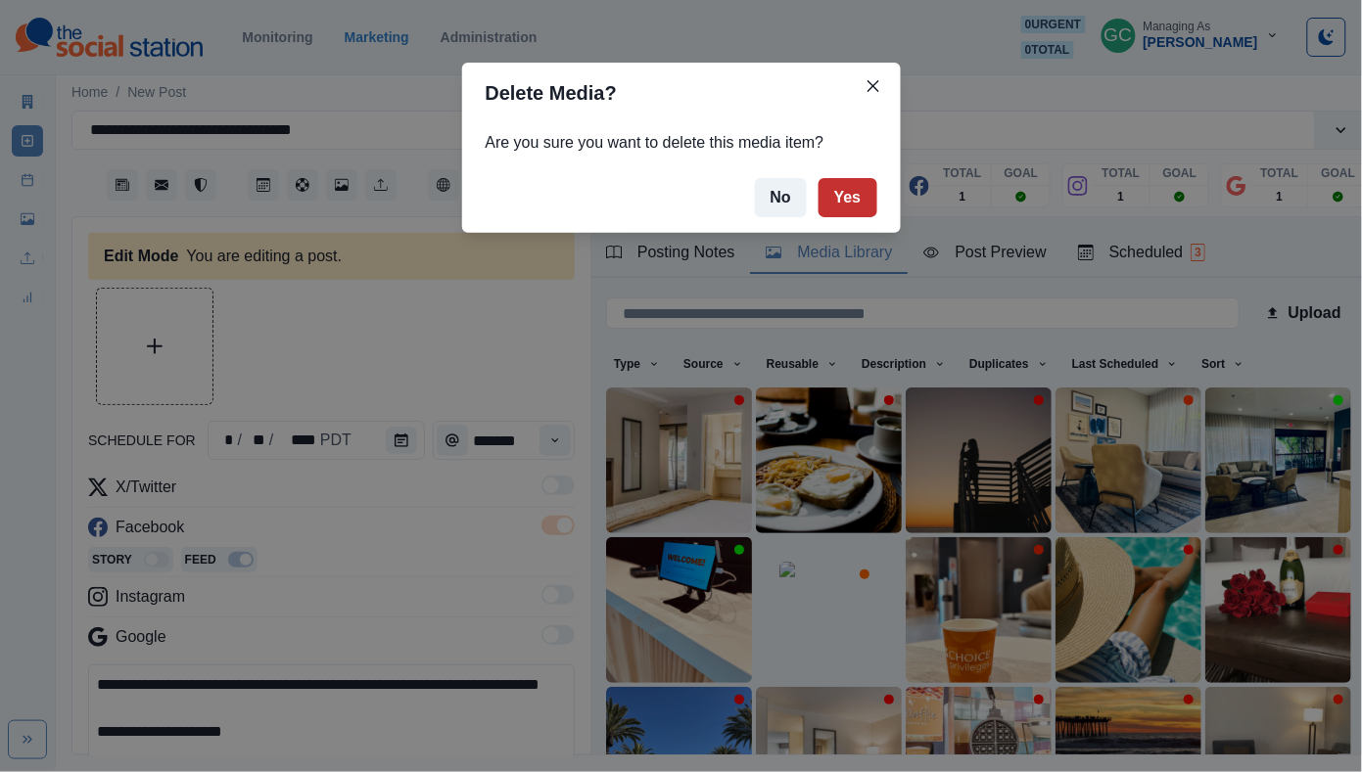
click at [845, 194] on button "Yes" at bounding box center [847, 197] width 59 height 39
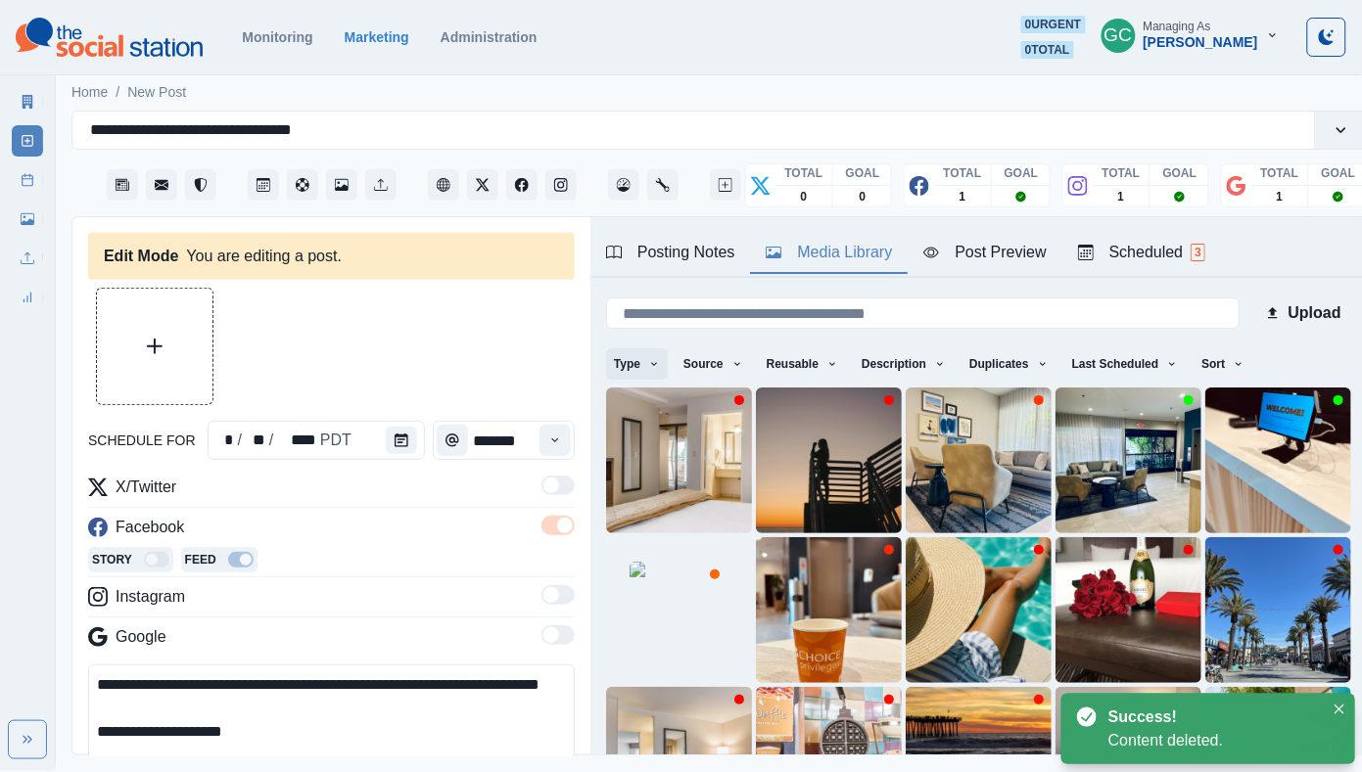
scroll to position [61, 0]
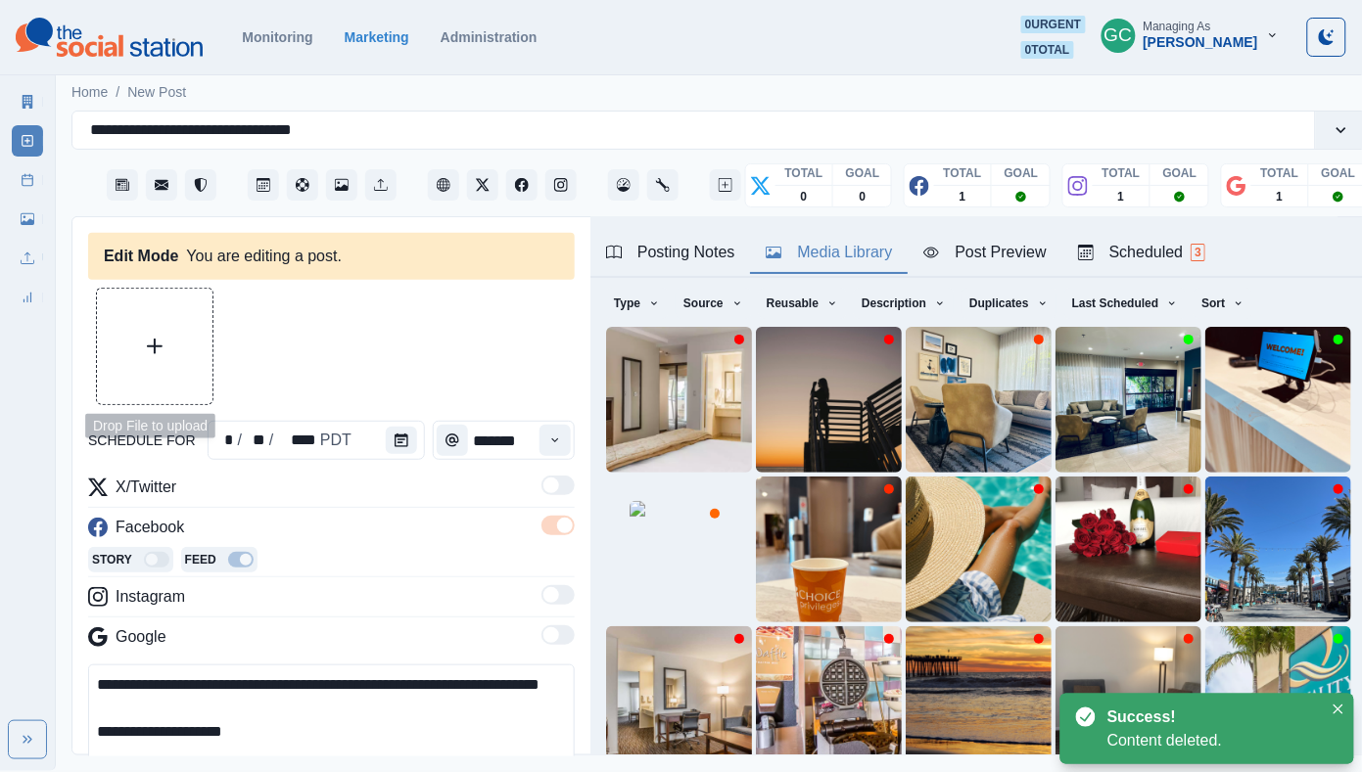
click at [192, 342] on button "Upload Media" at bounding box center [155, 347] width 116 height 116
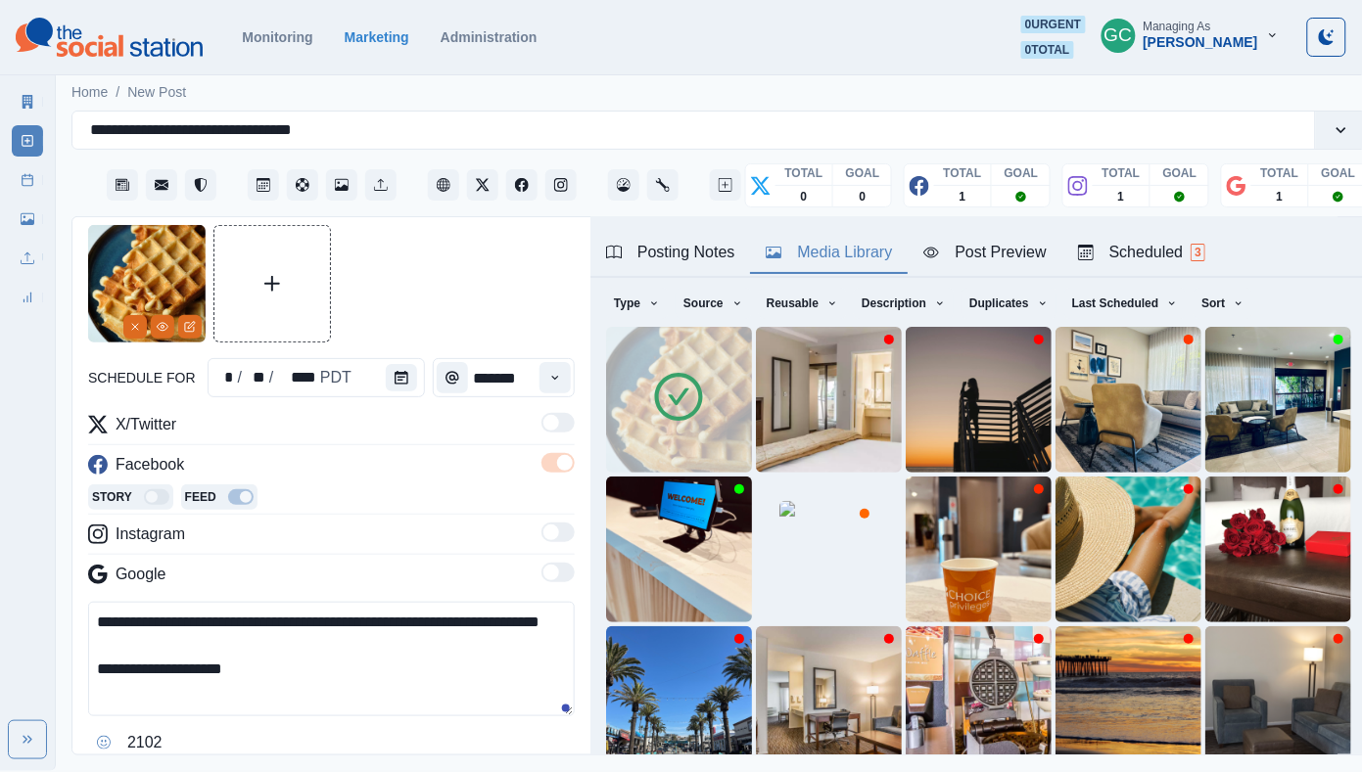
scroll to position [72, 0]
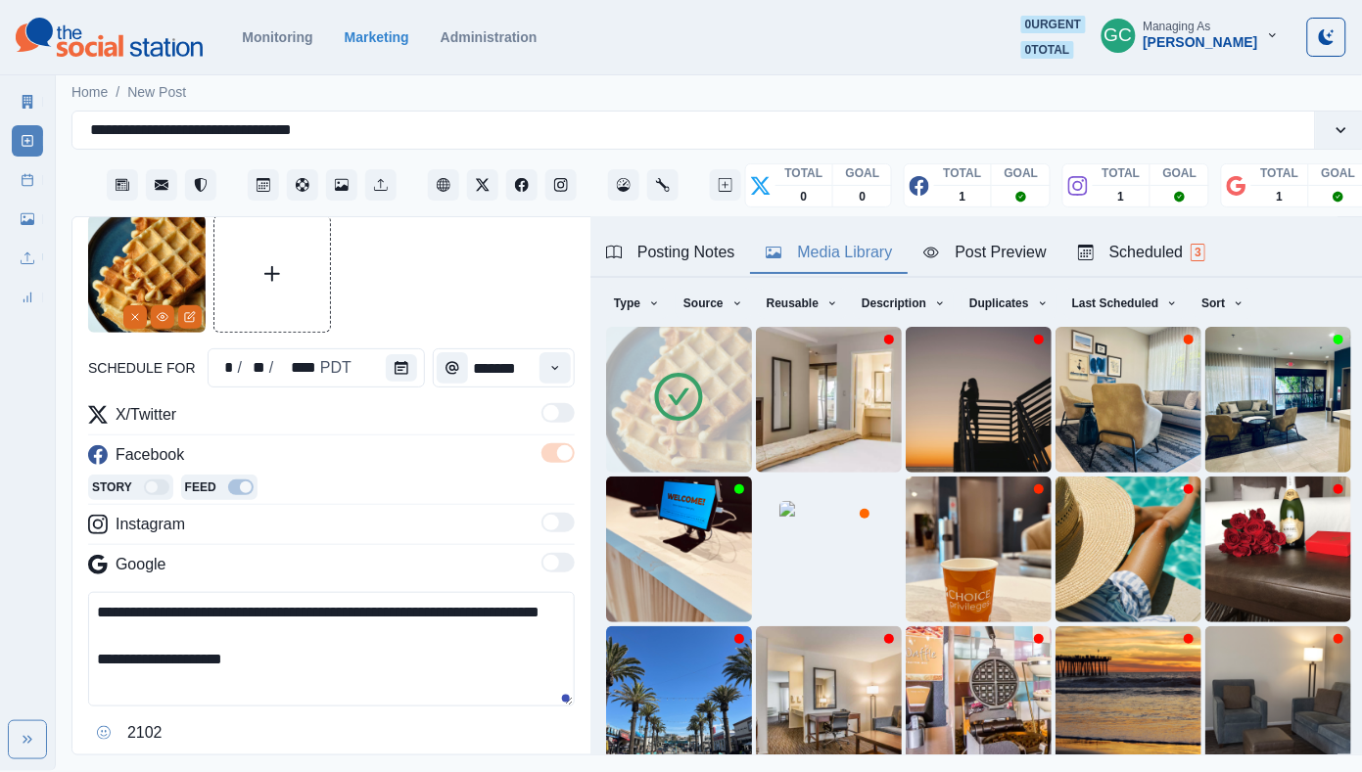
drag, startPoint x: 265, startPoint y: 664, endPoint x: 298, endPoint y: 703, distance: 50.8
click at [298, 703] on textarea "**********" at bounding box center [331, 649] width 486 height 115
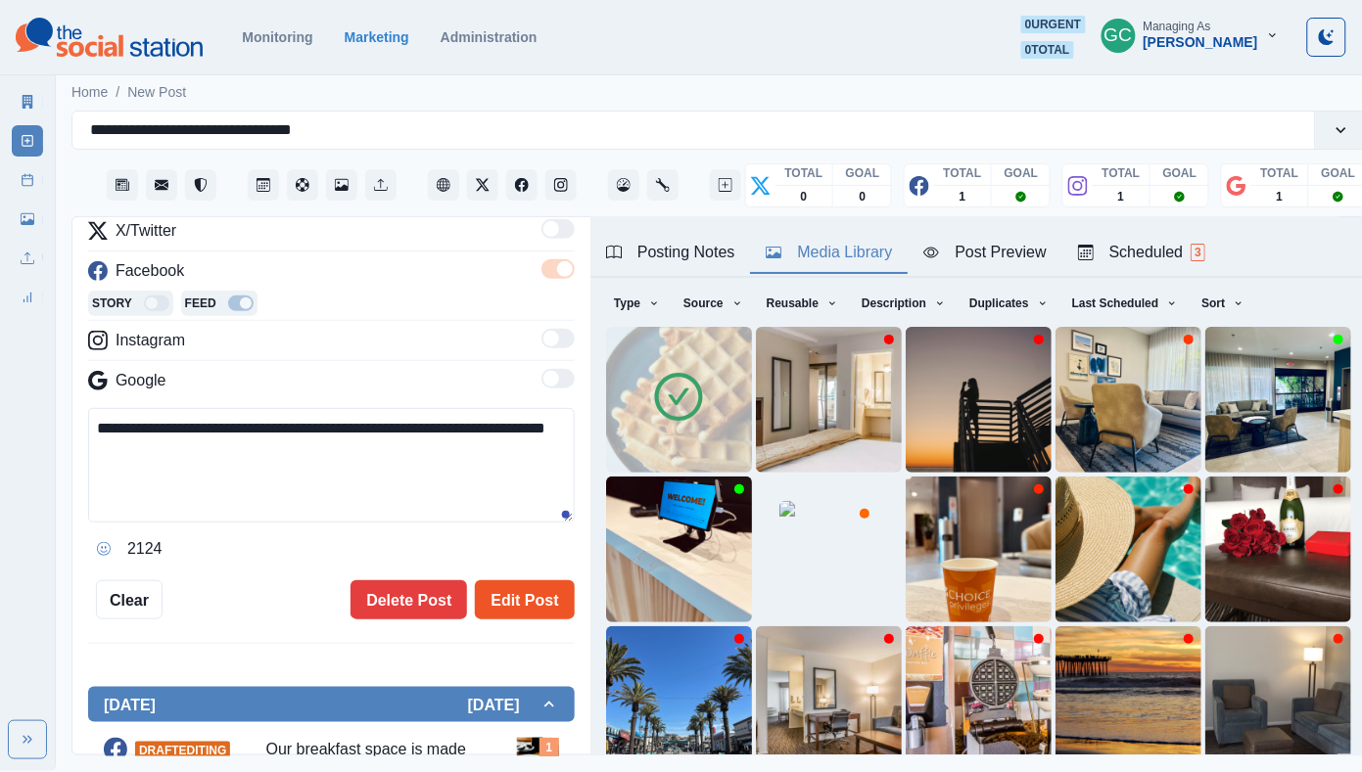
type textarea "**********"
click at [531, 605] on button "Edit Post" at bounding box center [524, 599] width 99 height 39
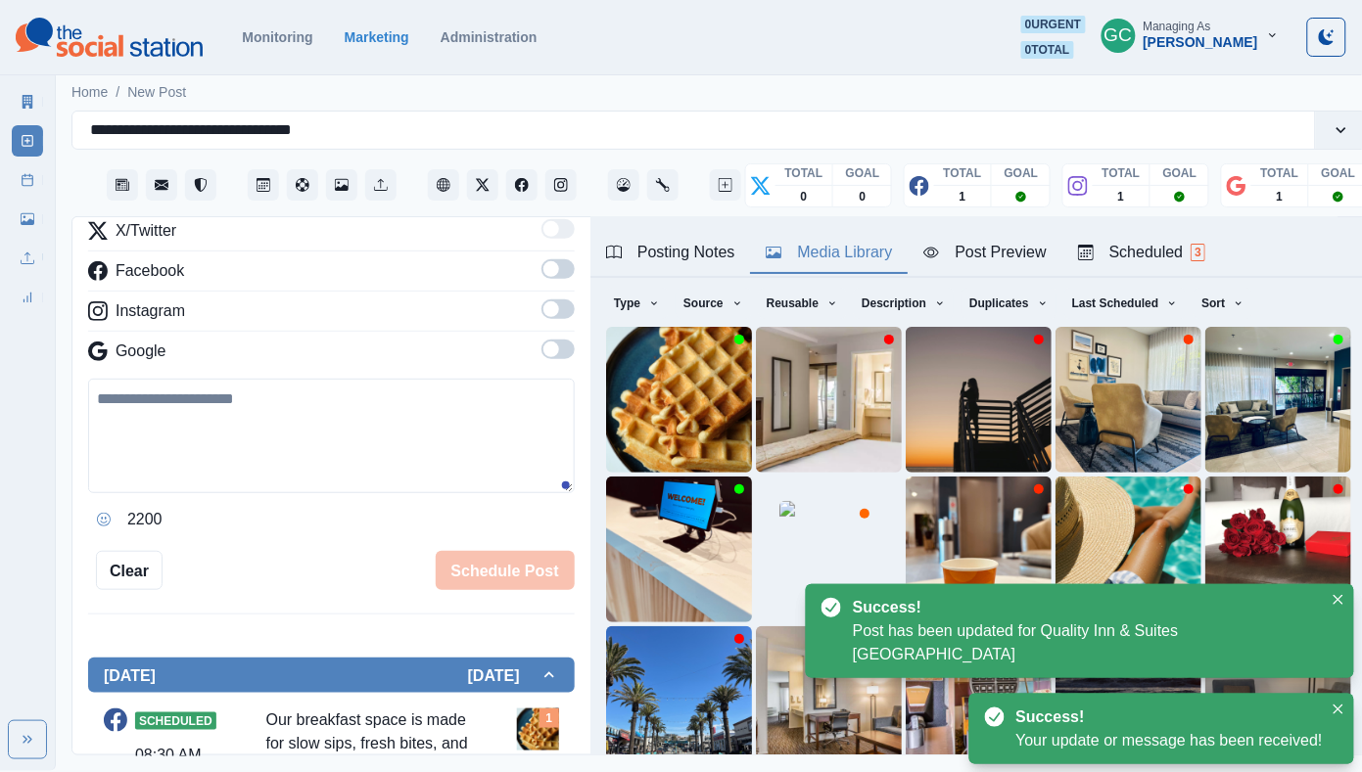
click at [1145, 231] on div "Posting Notes Media Library Post Preview Scheduled 3" at bounding box center [978, 247] width 776 height 61
click at [1133, 253] on div "Scheduled 3" at bounding box center [1141, 252] width 127 height 23
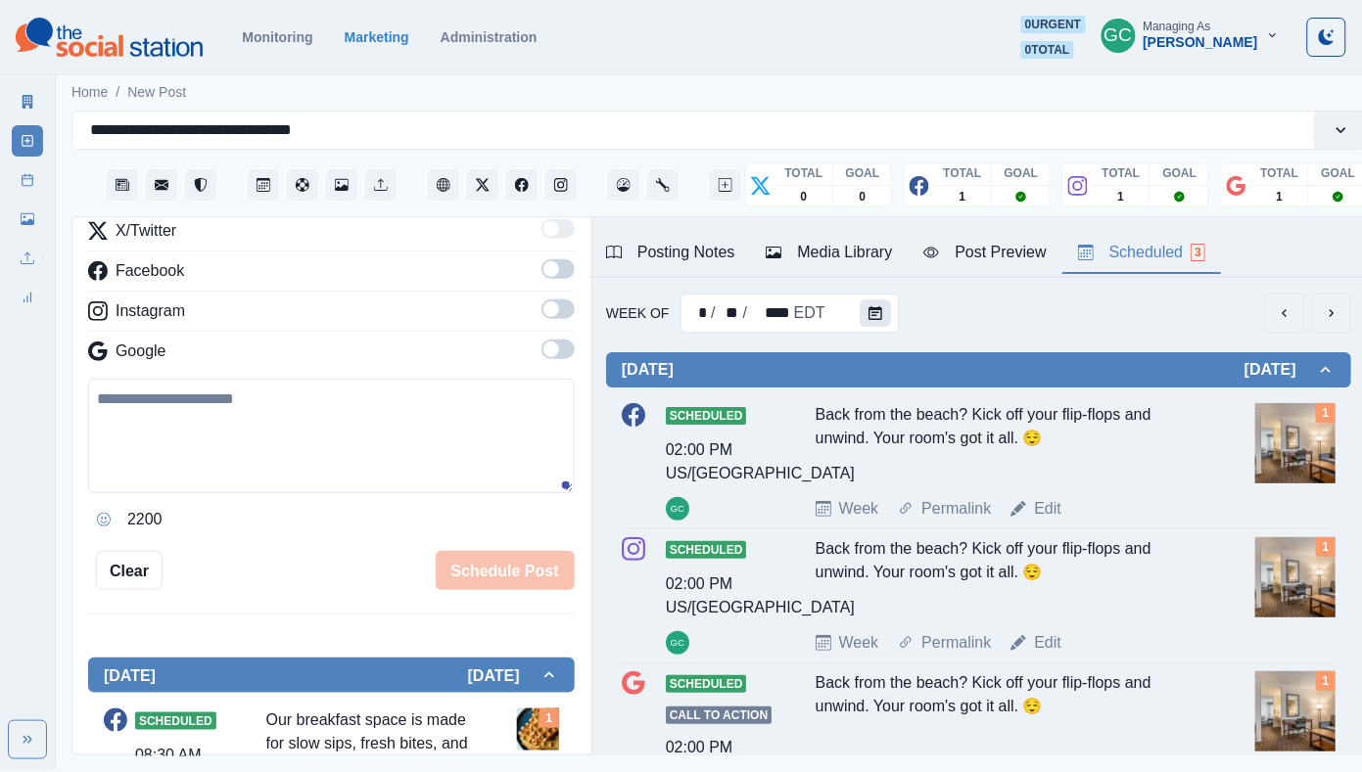
click at [872, 314] on icon "Calendar" at bounding box center [875, 313] width 14 height 14
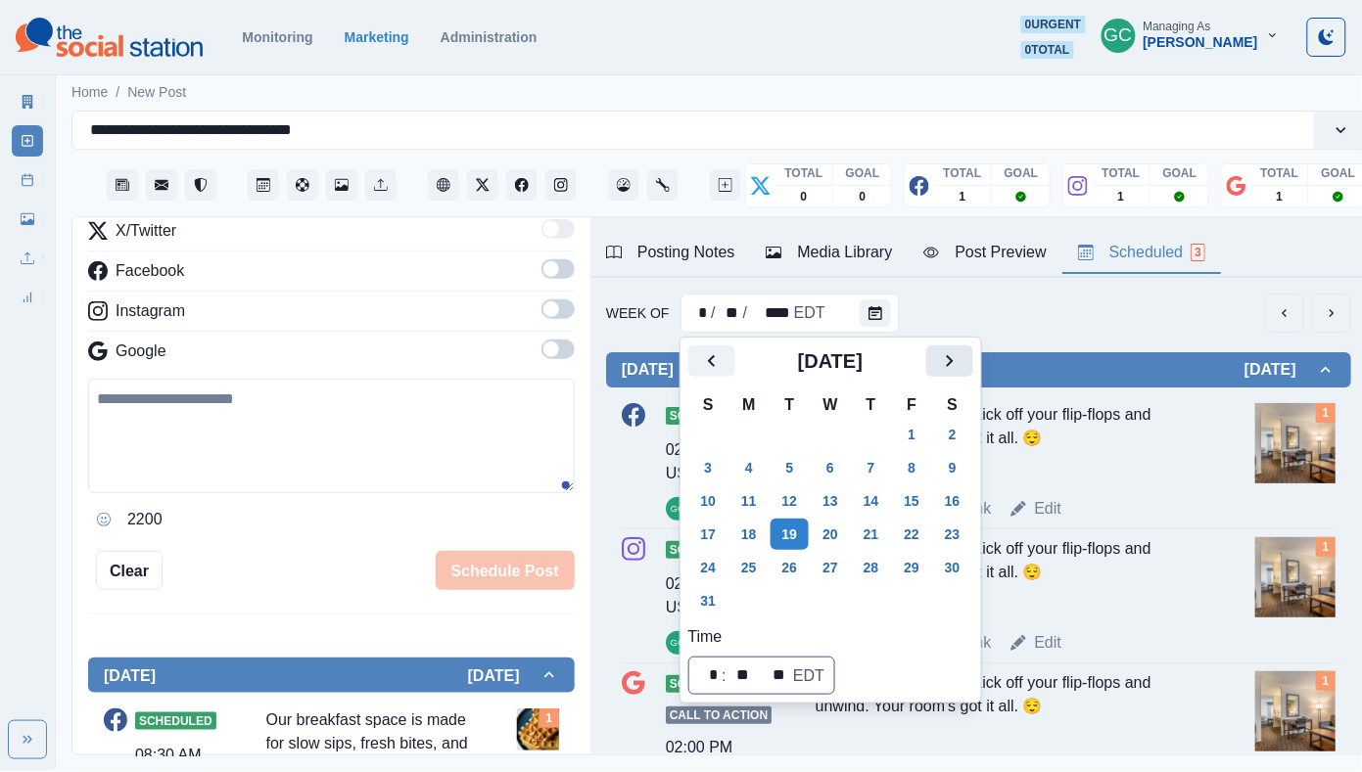
click at [961, 362] on icon "Next" at bounding box center [949, 360] width 23 height 23
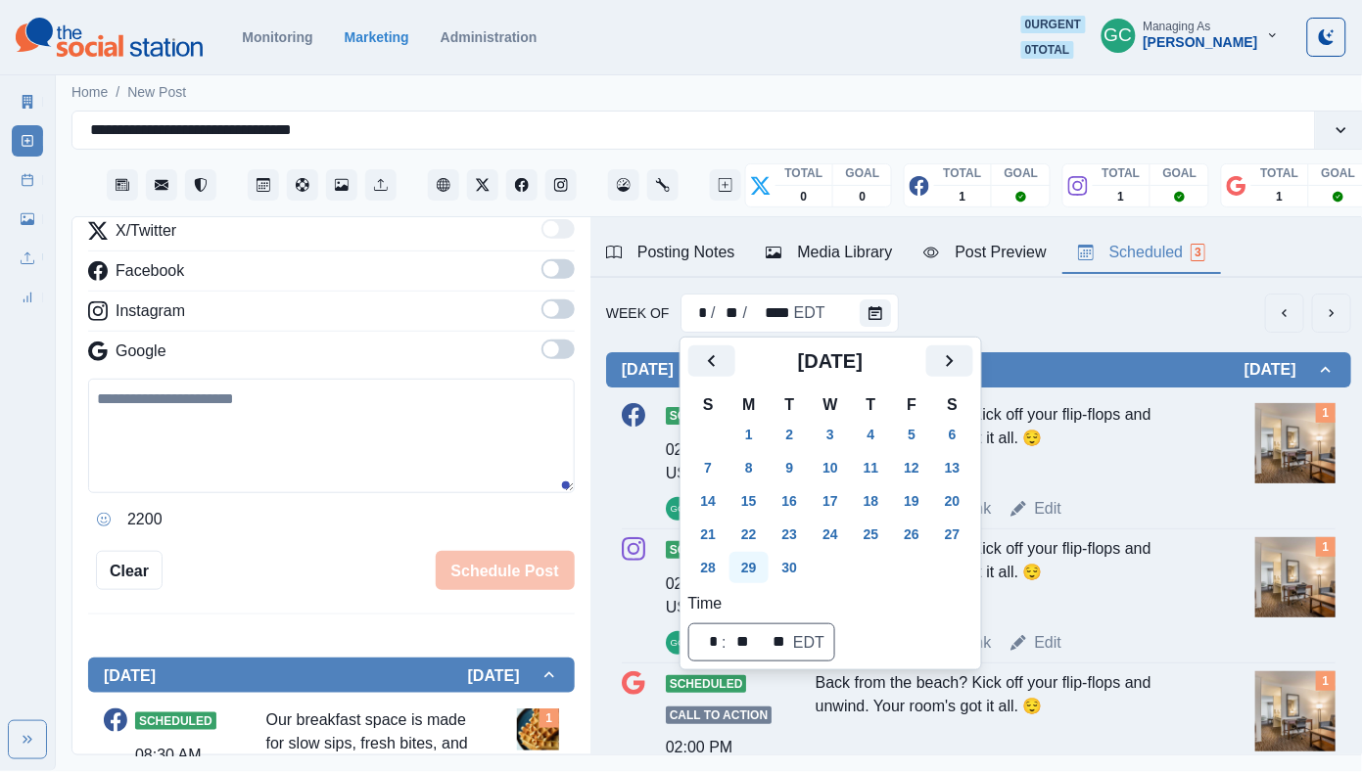
click at [758, 563] on button "29" at bounding box center [748, 567] width 39 height 31
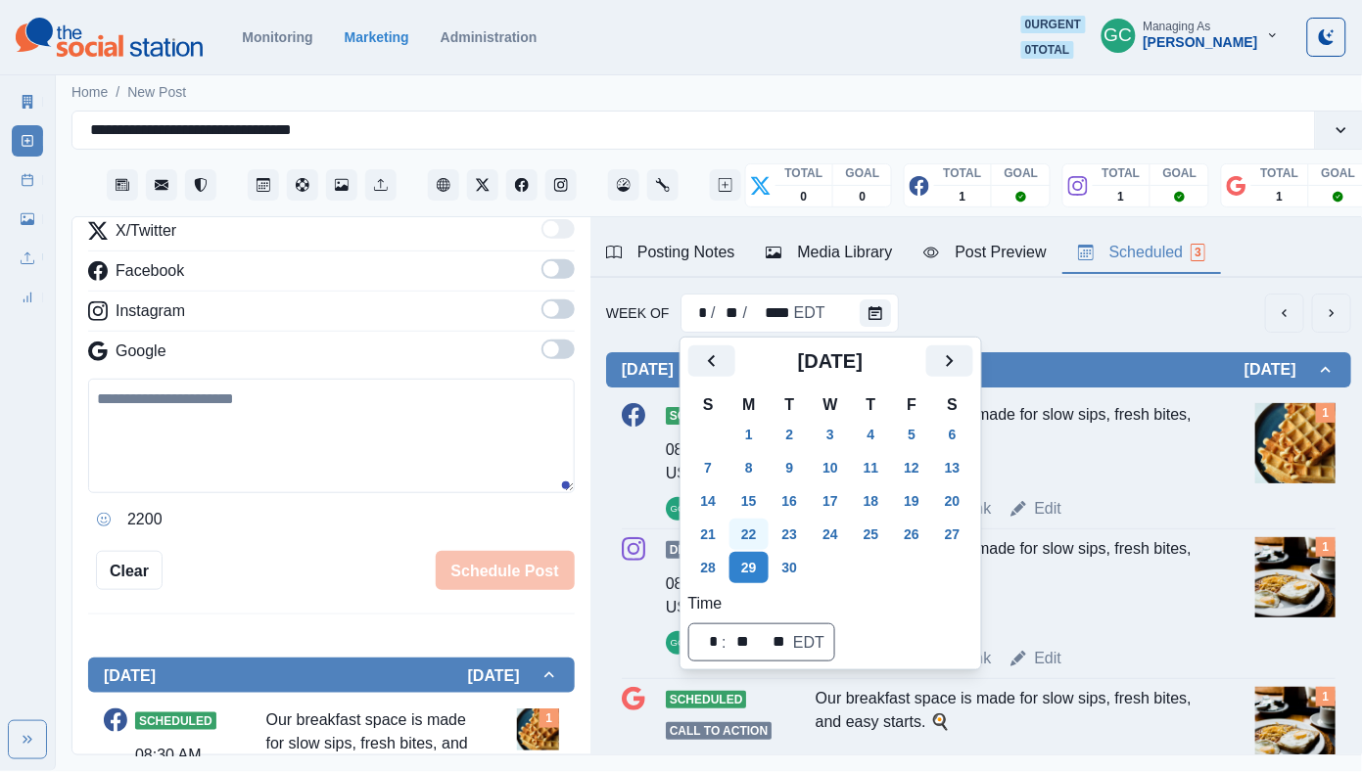
click at [758, 531] on button "22" at bounding box center [748, 534] width 39 height 31
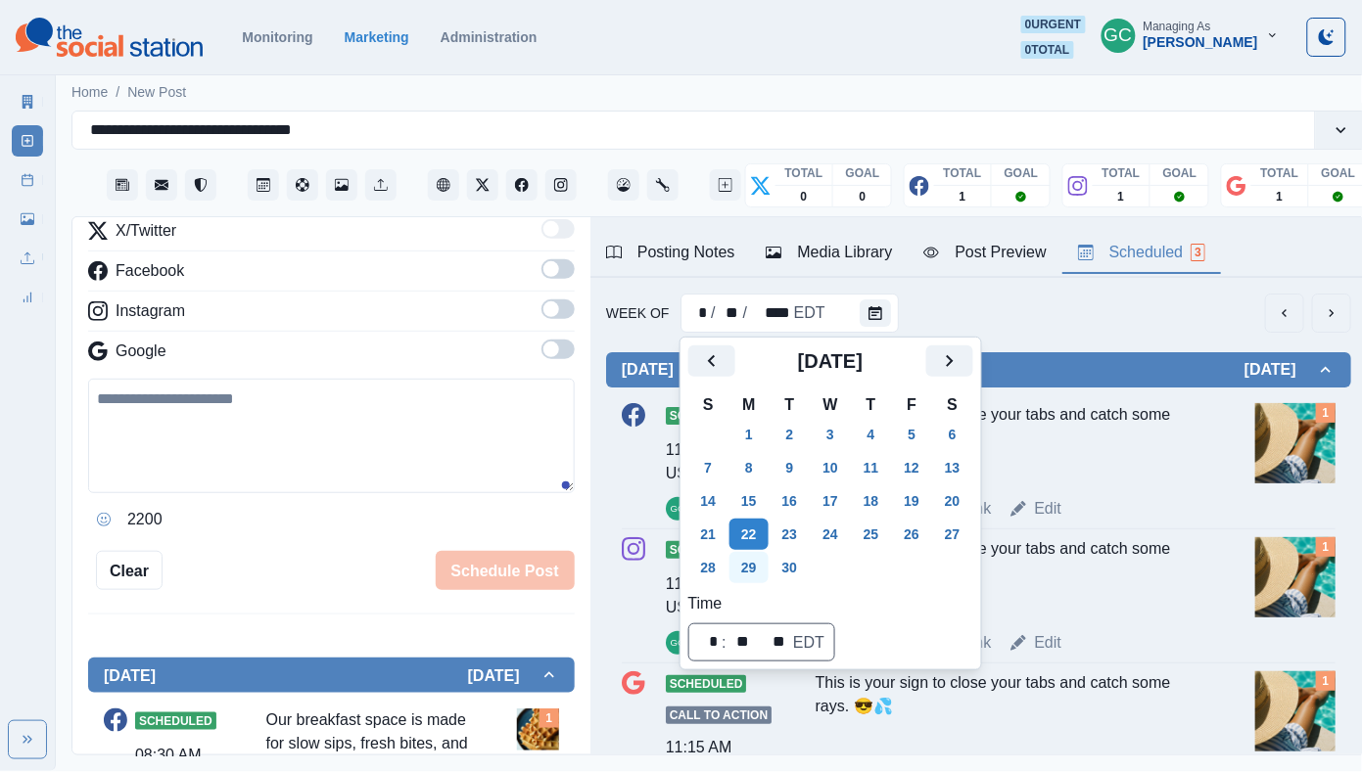
click at [751, 556] on button "29" at bounding box center [748, 567] width 39 height 31
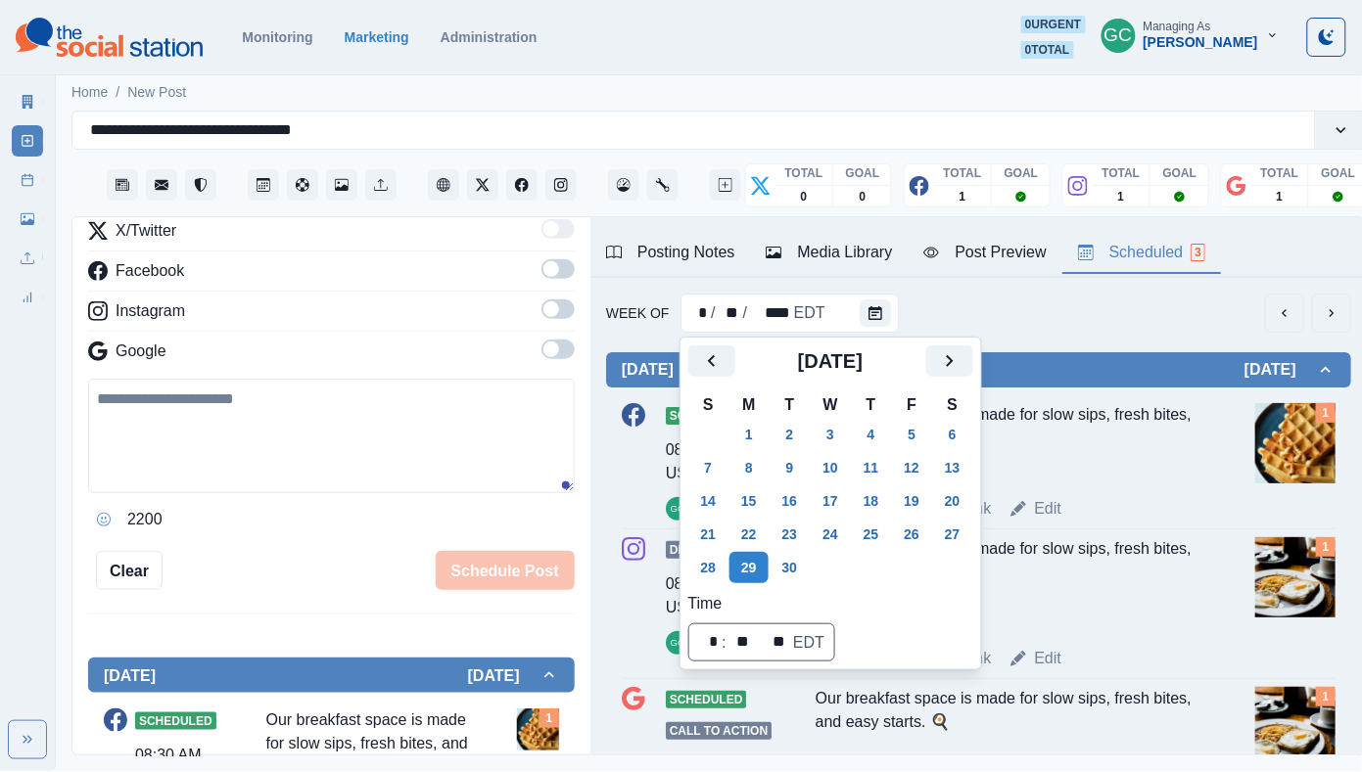
click at [1060, 617] on div "Our breakfast space is made for slow sips, fresh bites, and easy starts. 🍳 📷: J…" at bounding box center [1009, 584] width 388 height 94
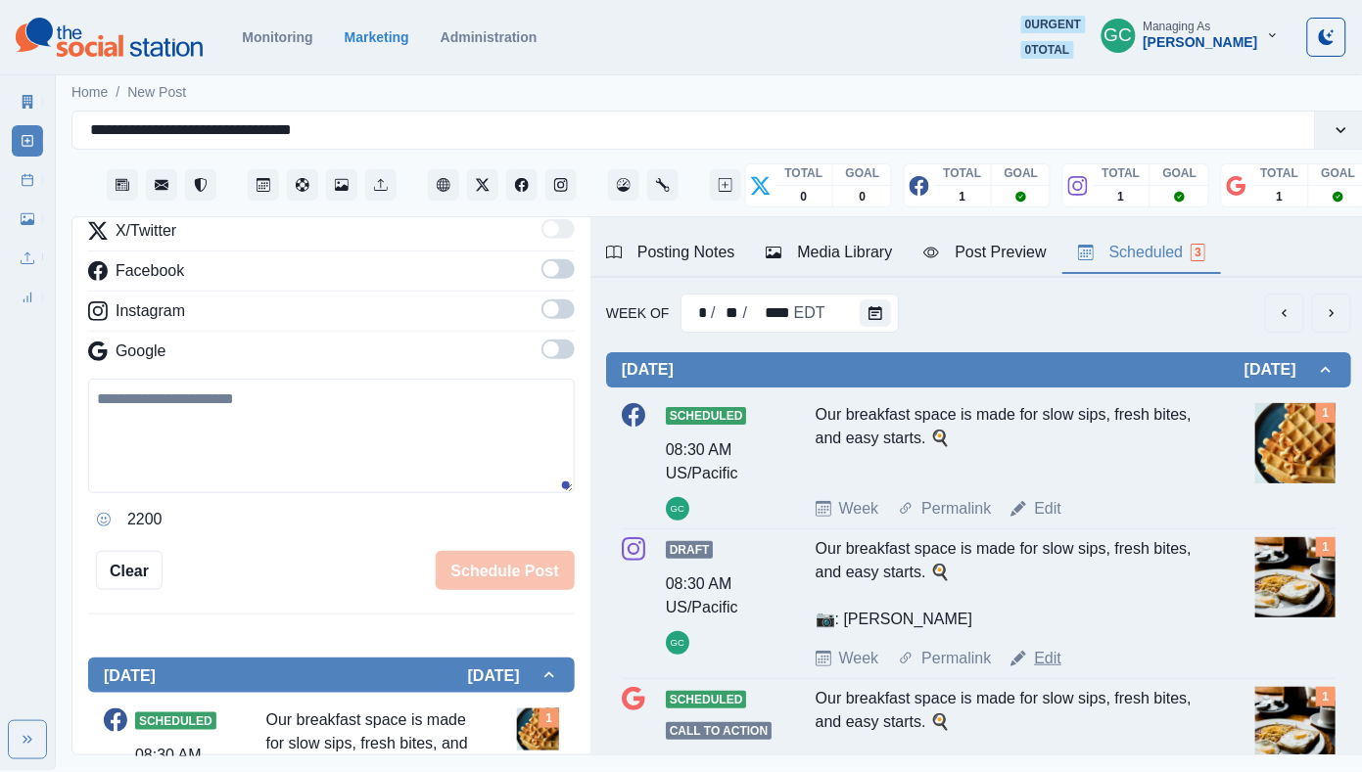
click at [1055, 664] on link "Edit" at bounding box center [1047, 658] width 27 height 23
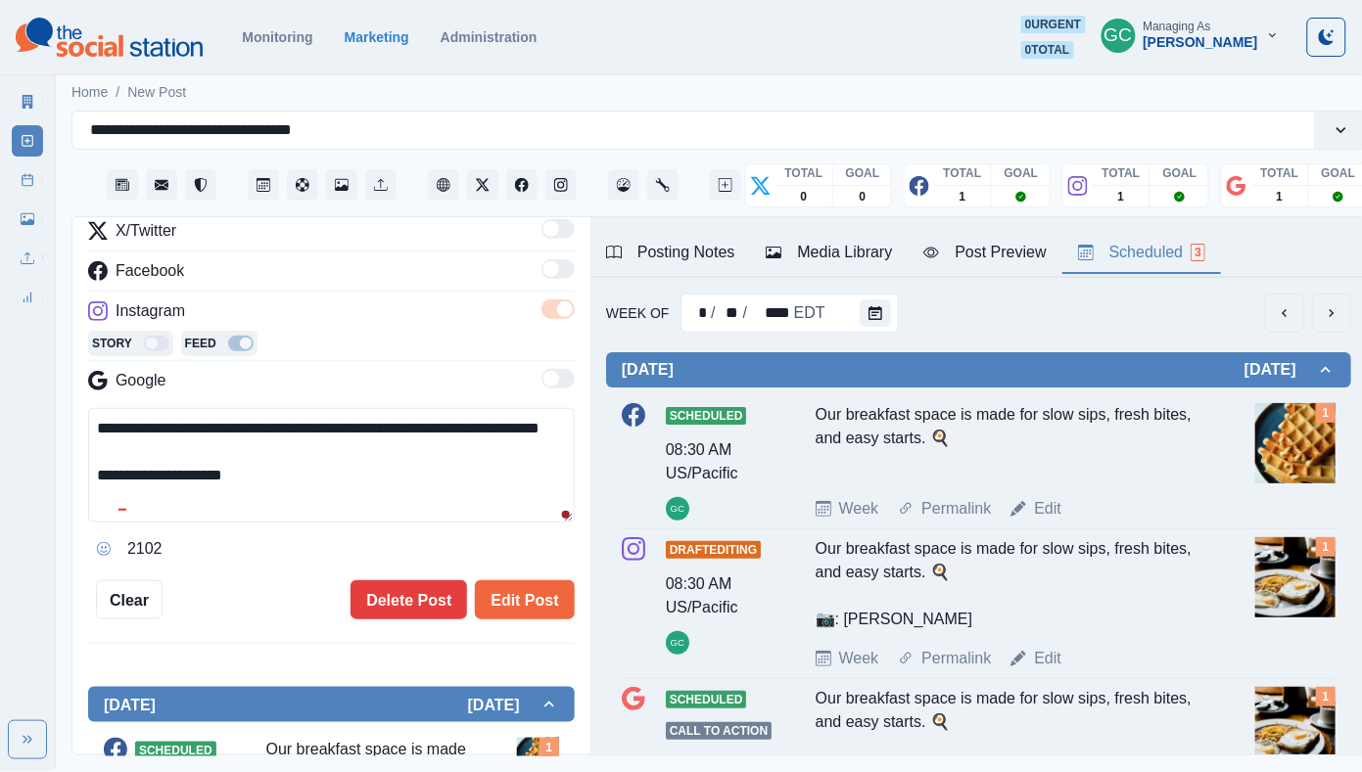
drag, startPoint x: 285, startPoint y: 478, endPoint x: 354, endPoint y: 559, distance: 106.9
click at [335, 544] on div "**********" at bounding box center [331, 486] width 486 height 157
drag, startPoint x: 230, startPoint y: 472, endPoint x: 9, endPoint y: 318, distance: 269.4
click at [9, 318] on div "**********" at bounding box center [681, 385] width 1362 height 771
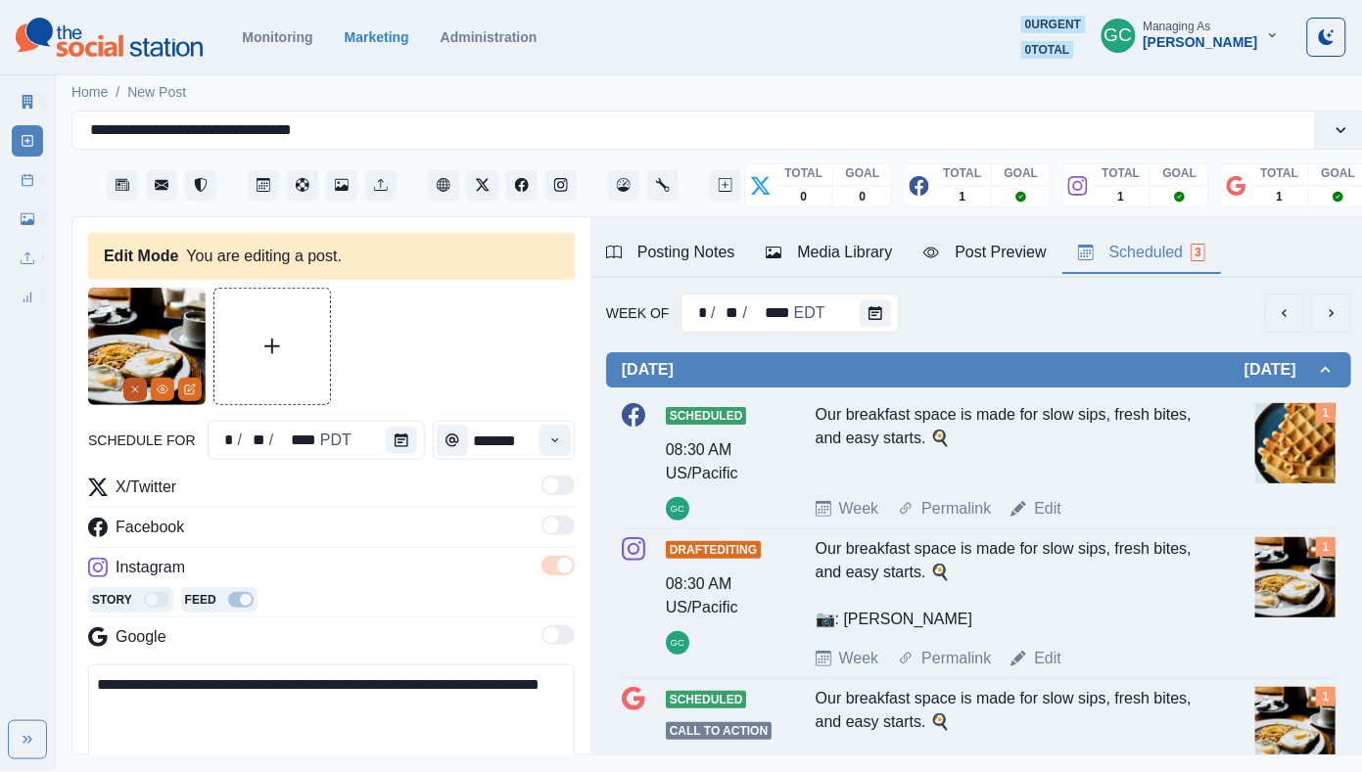
type textarea "**********"
click at [136, 389] on icon "Remove" at bounding box center [135, 390] width 12 height 12
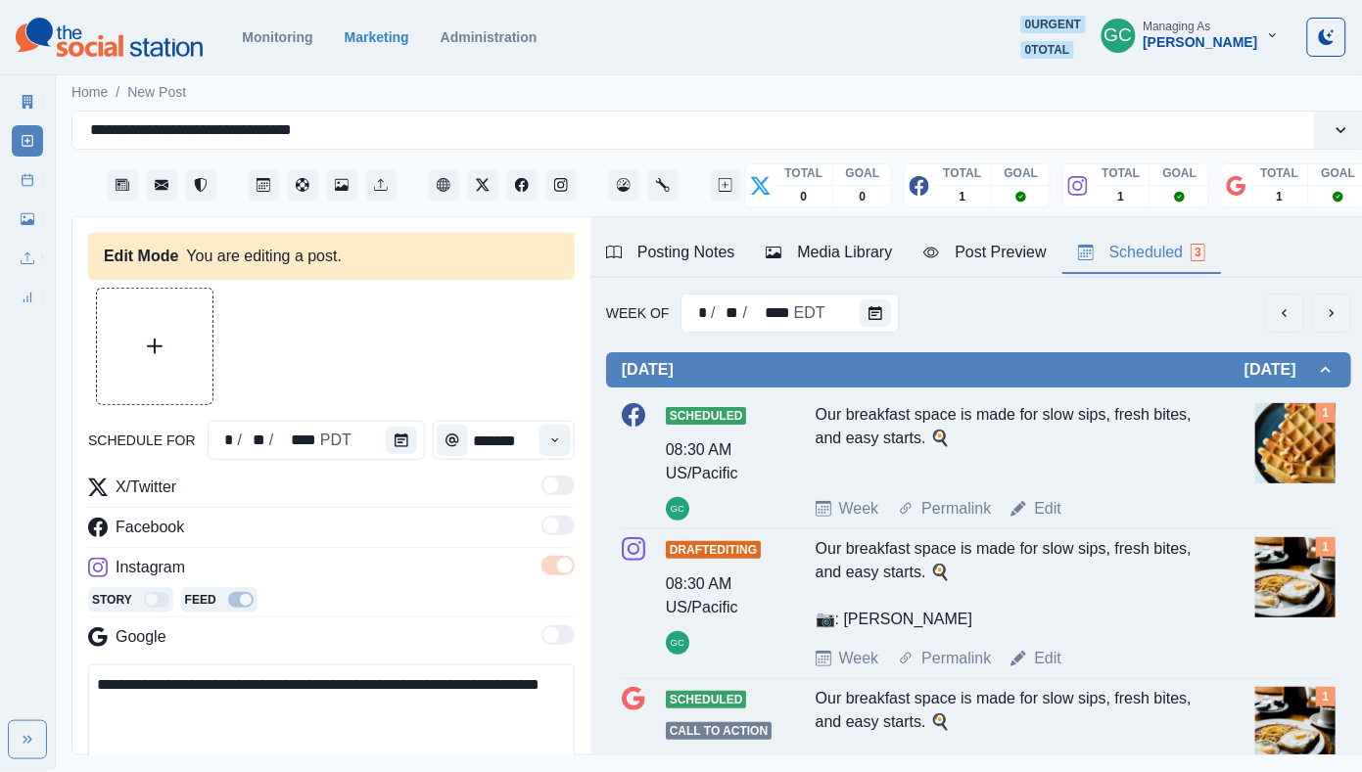
click at [838, 247] on div "Media Library" at bounding box center [828, 252] width 126 height 23
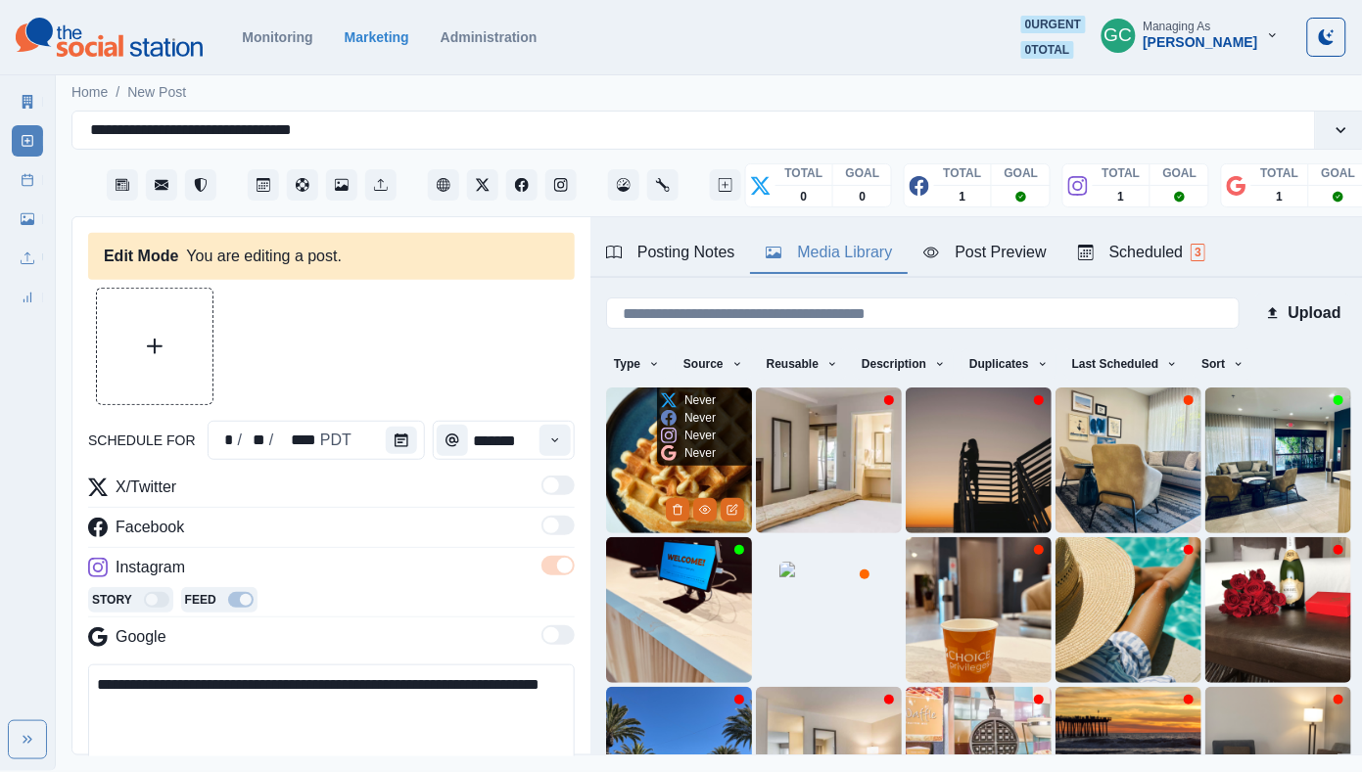
click at [625, 462] on img at bounding box center [679, 461] width 146 height 146
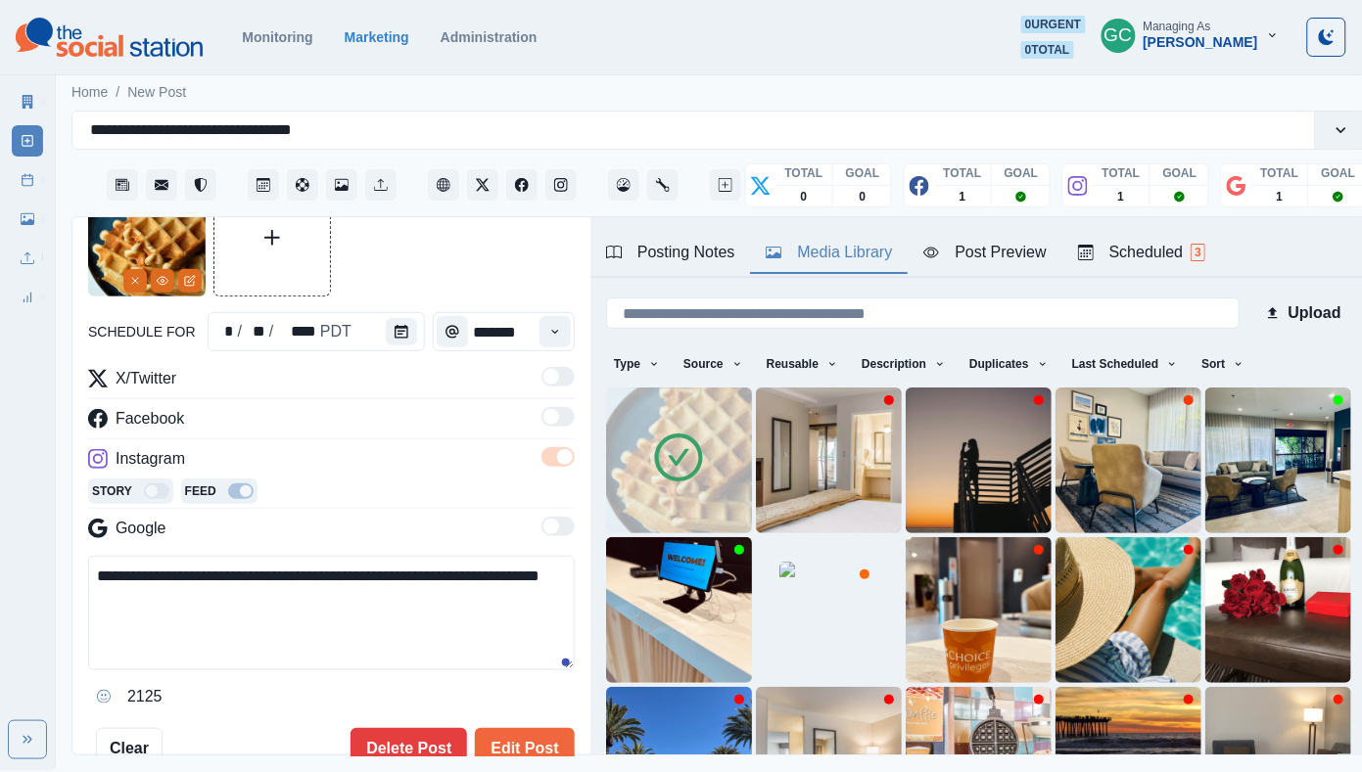
scroll to position [259, 0]
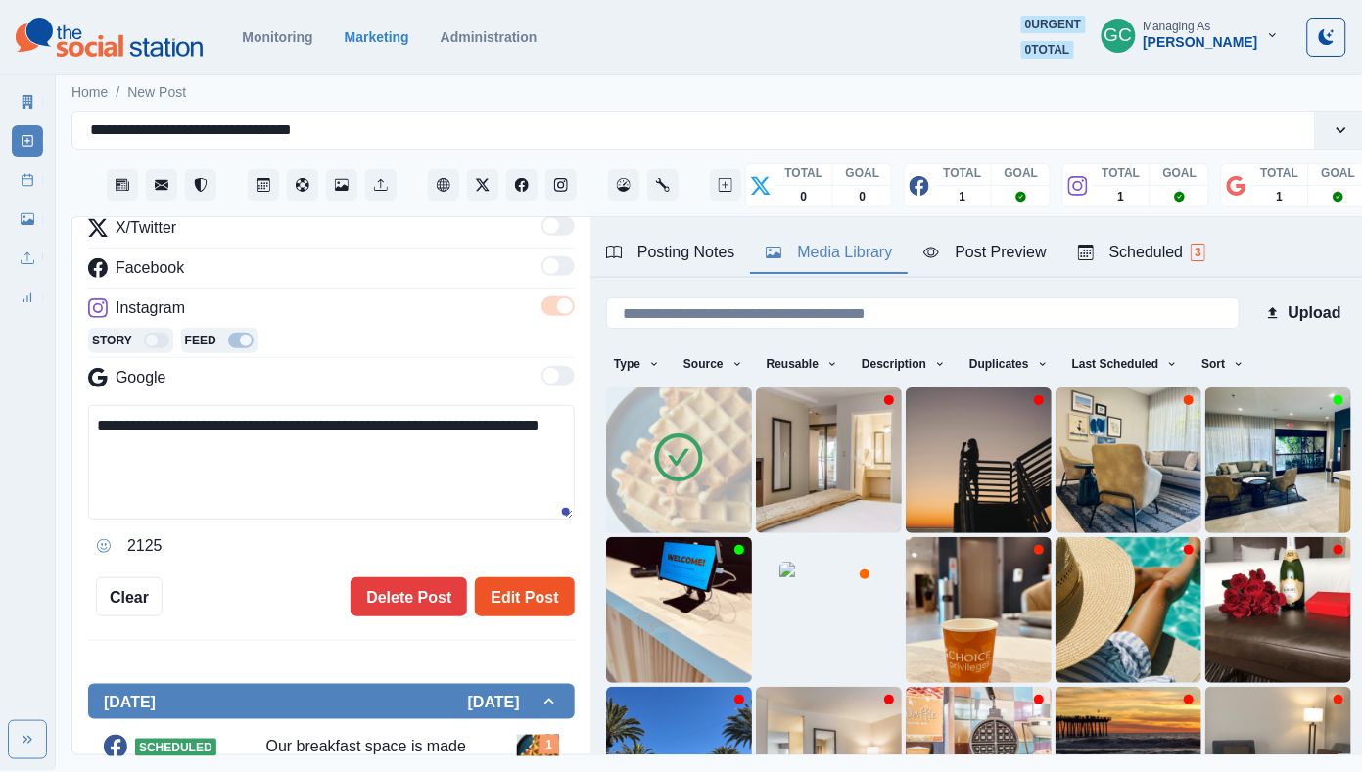
click at [547, 594] on button "Edit Post" at bounding box center [524, 597] width 99 height 39
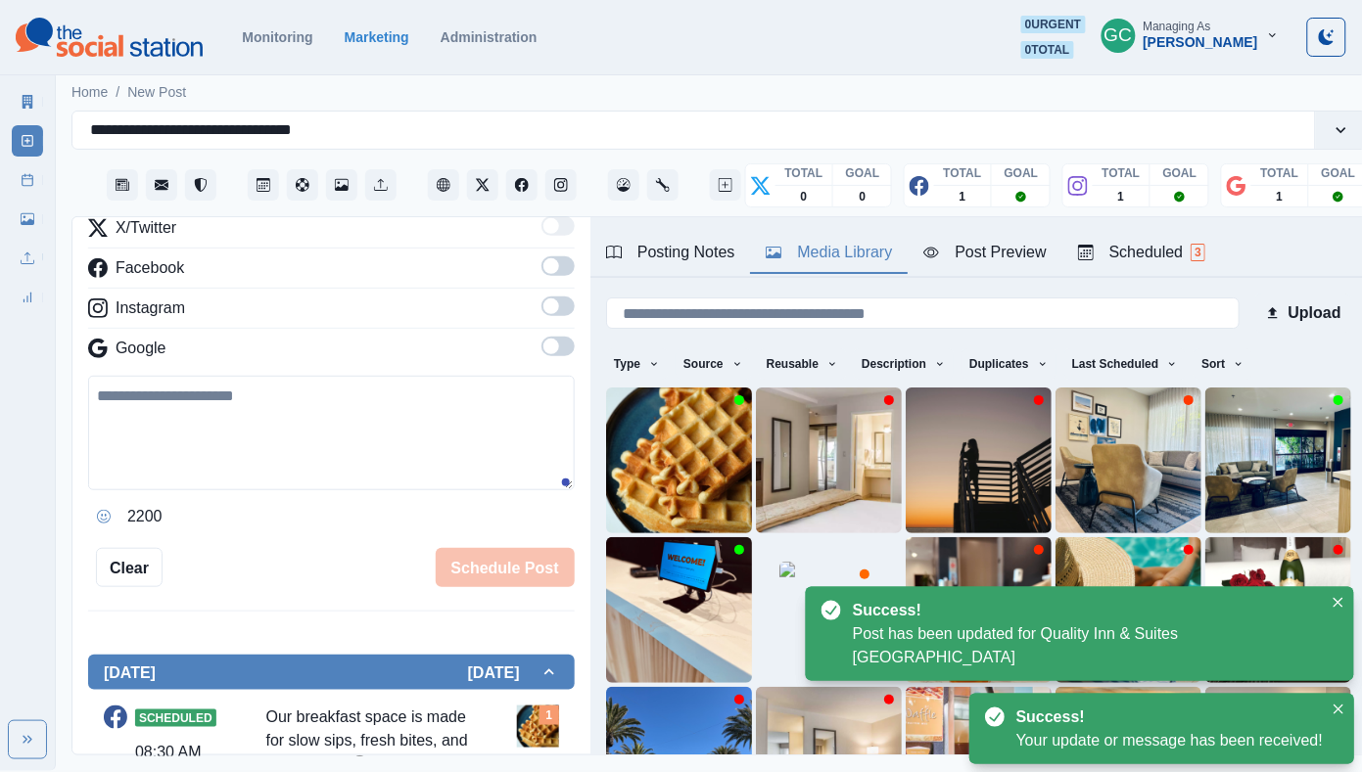
click at [1146, 273] on button "Scheduled 3" at bounding box center [1141, 253] width 159 height 41
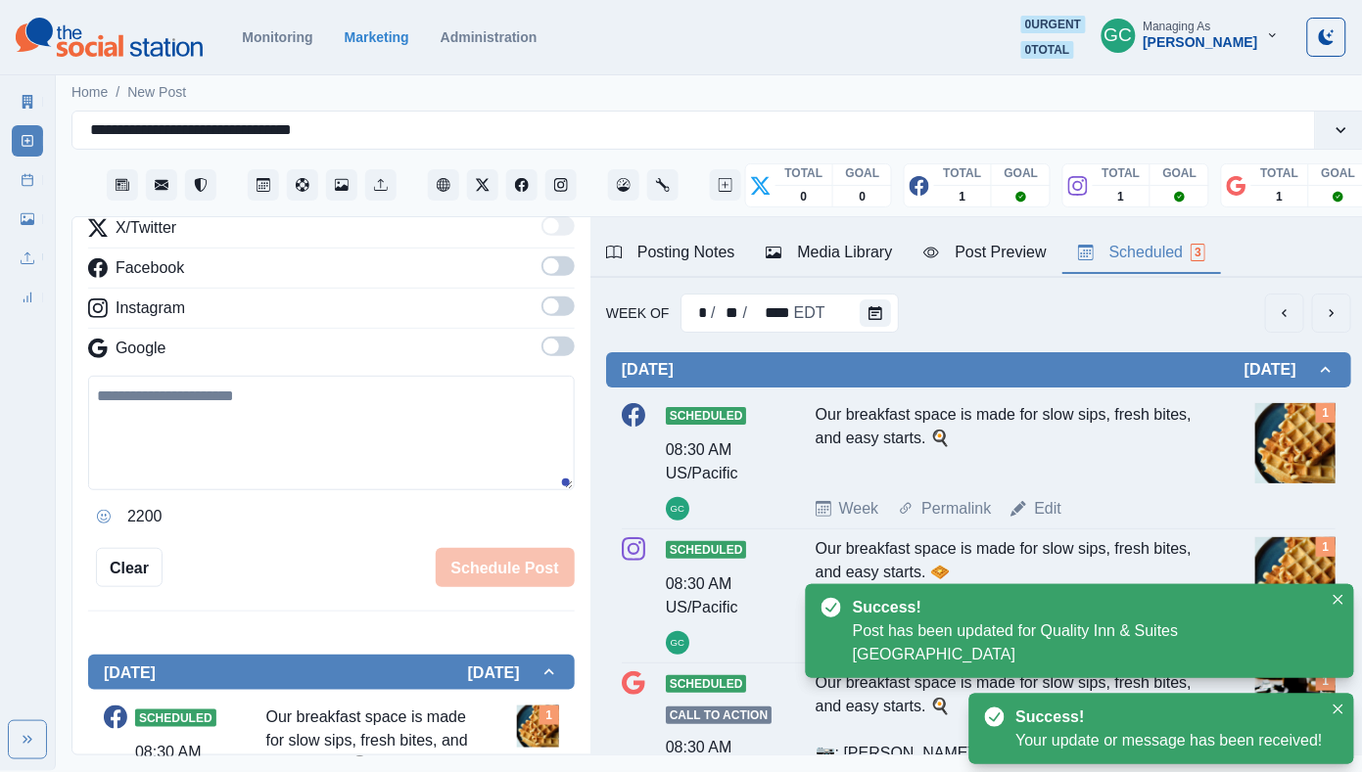
scroll to position [63, 0]
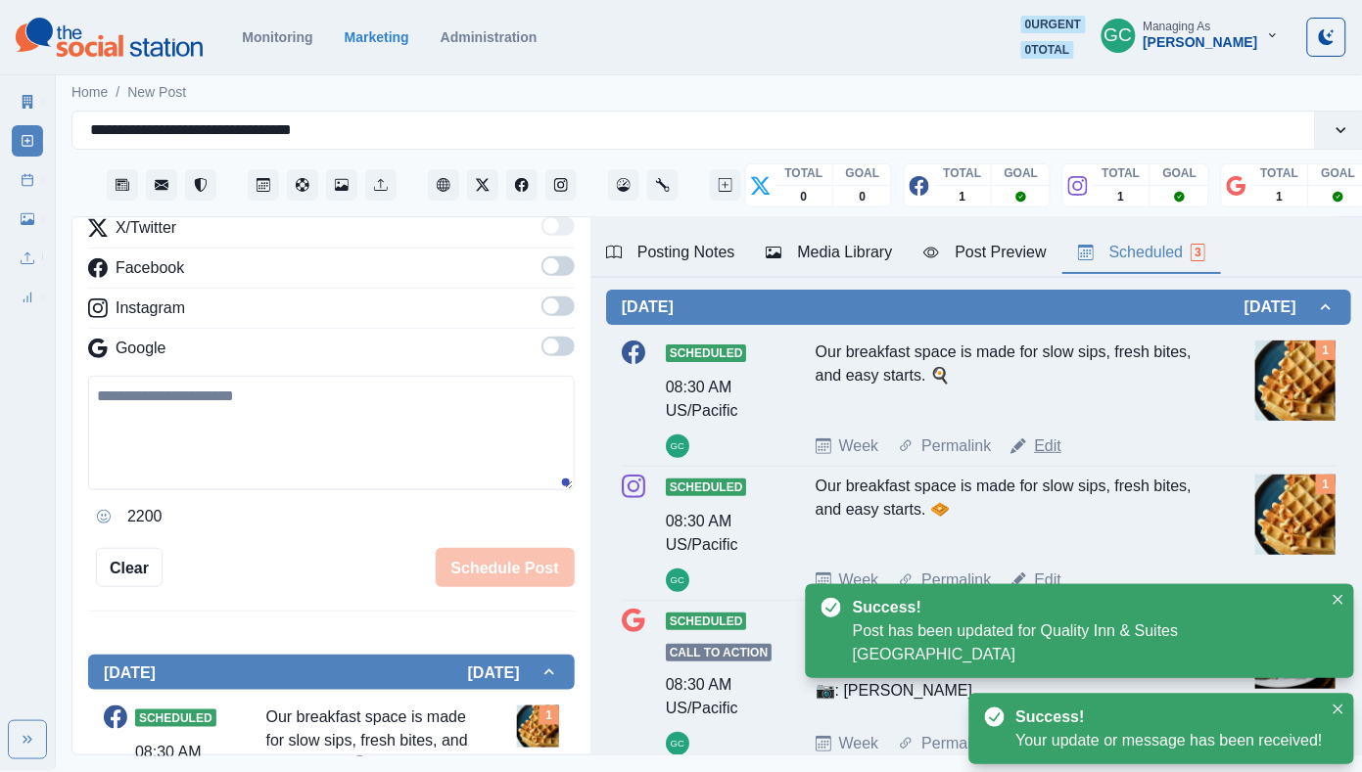
click at [1053, 457] on link "Edit" at bounding box center [1047, 446] width 27 height 23
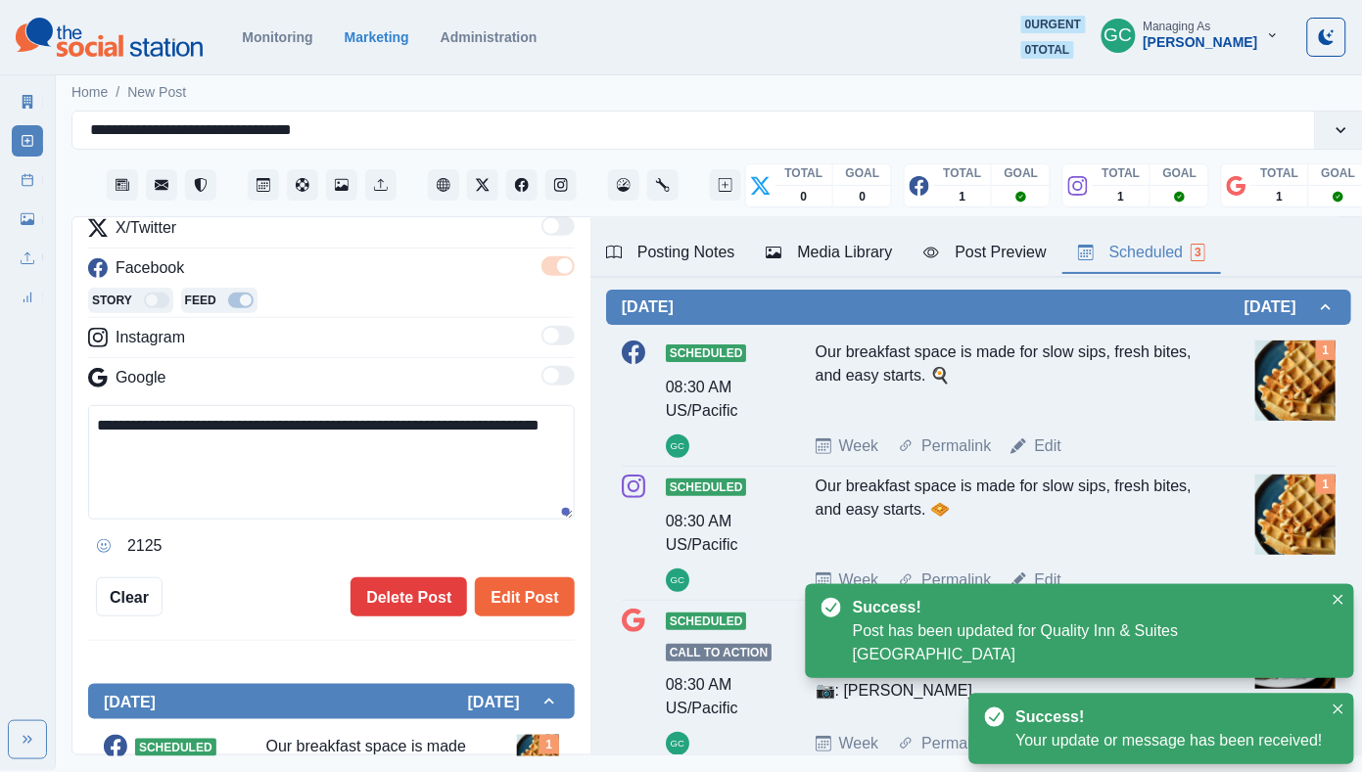
drag, startPoint x: 272, startPoint y: 497, endPoint x: 9, endPoint y: 367, distance: 293.7
click at [9, 367] on div "**********" at bounding box center [681, 385] width 1362 height 771
paste textarea
type textarea "**********"
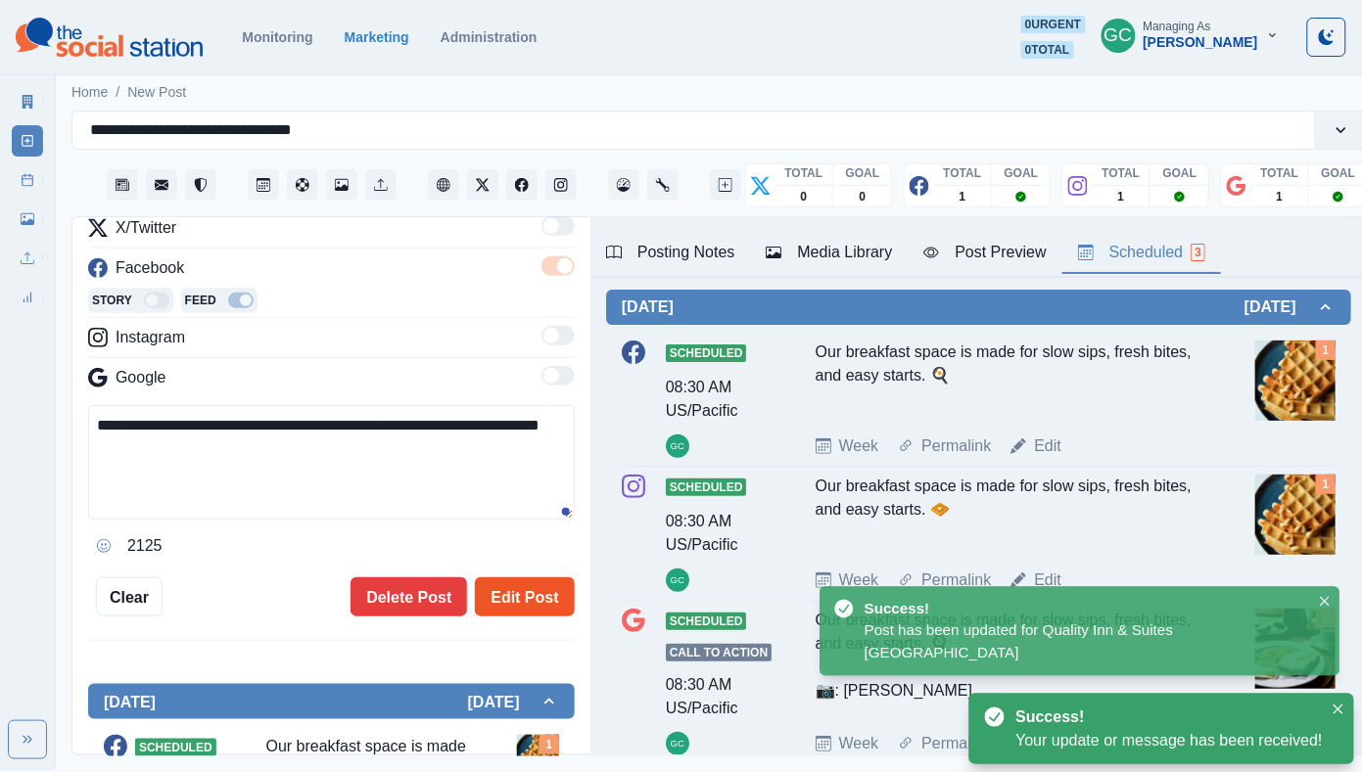
click at [518, 595] on button "Edit Post" at bounding box center [524, 597] width 99 height 39
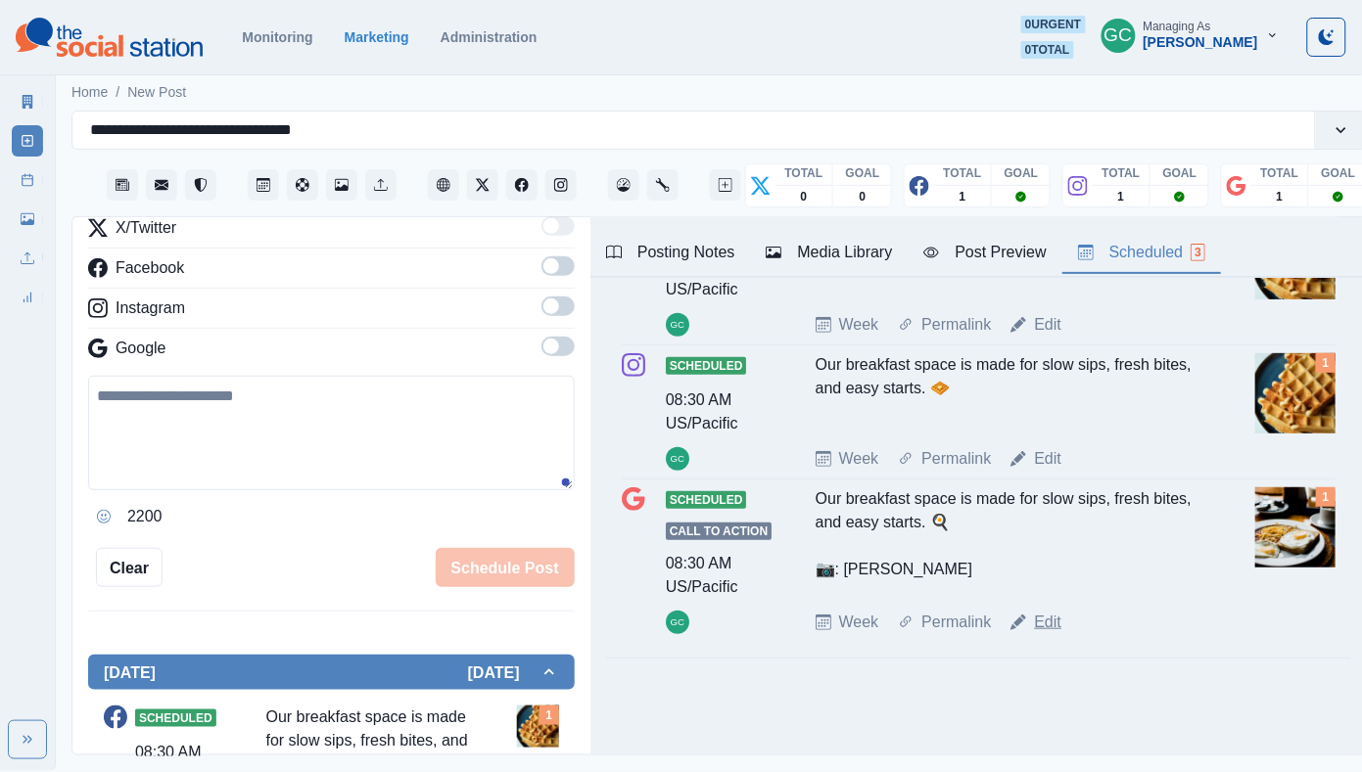
click at [1051, 619] on link "Edit" at bounding box center [1047, 622] width 27 height 23
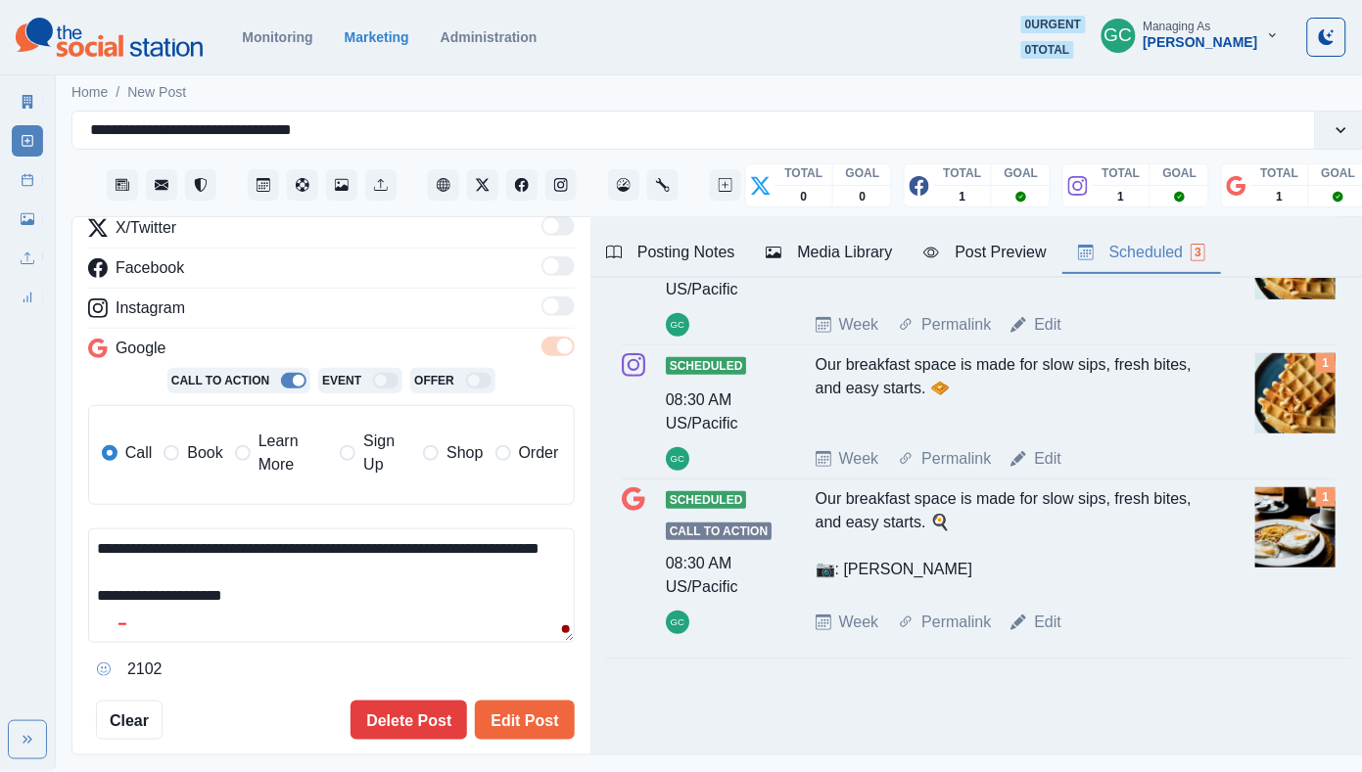
drag, startPoint x: 321, startPoint y: 625, endPoint x: 9, endPoint y: 439, distance: 363.4
click at [9, 439] on div "**********" at bounding box center [681, 385] width 1362 height 771
paste textarea
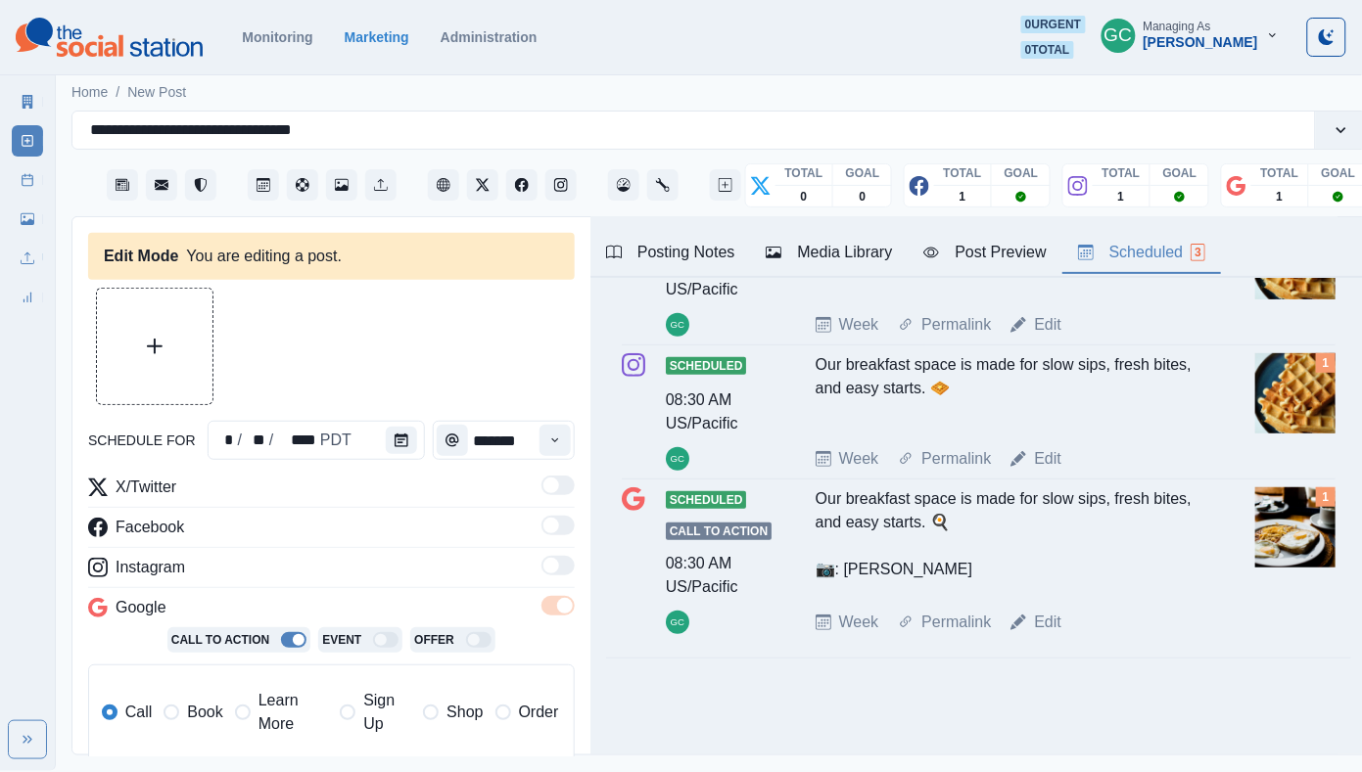
type textarea "**********"
click at [856, 261] on div "Media Library" at bounding box center [828, 252] width 126 height 23
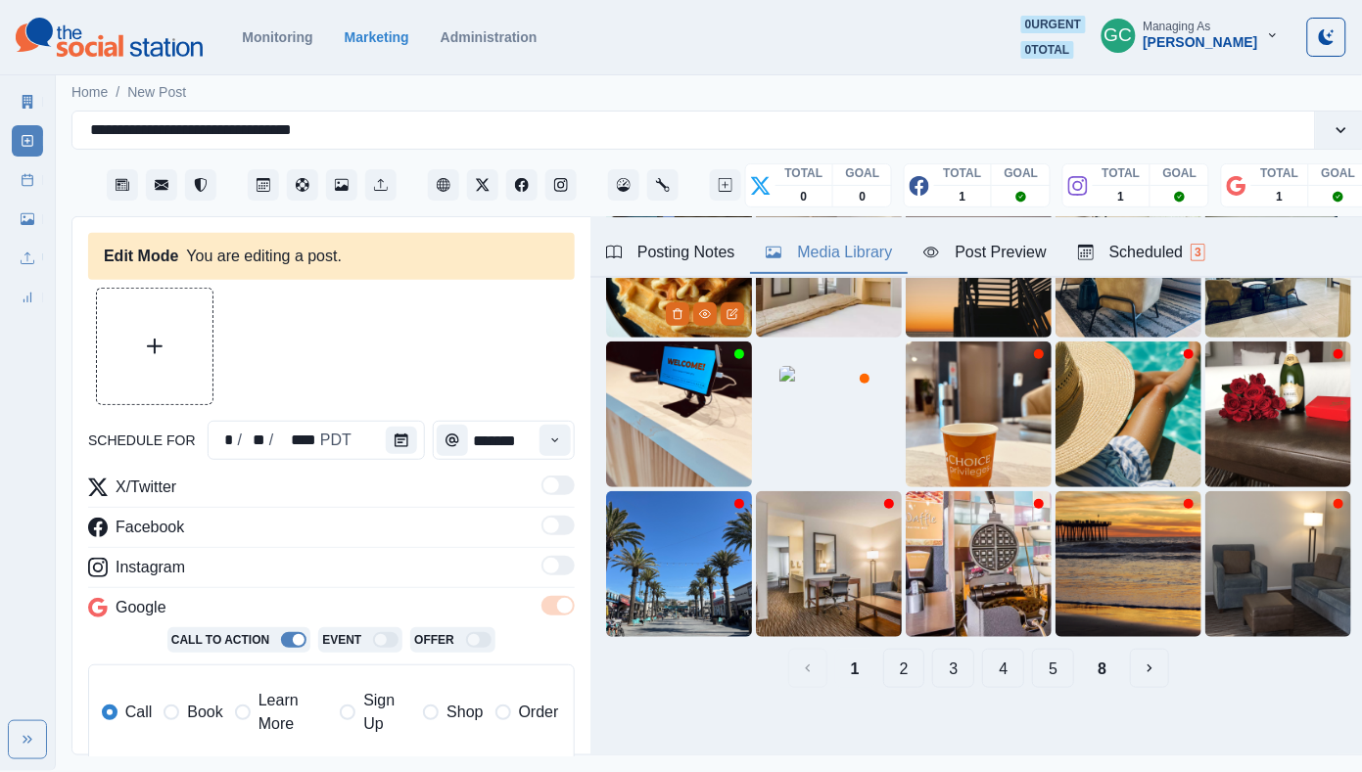
click at [633, 299] on img at bounding box center [679, 265] width 146 height 146
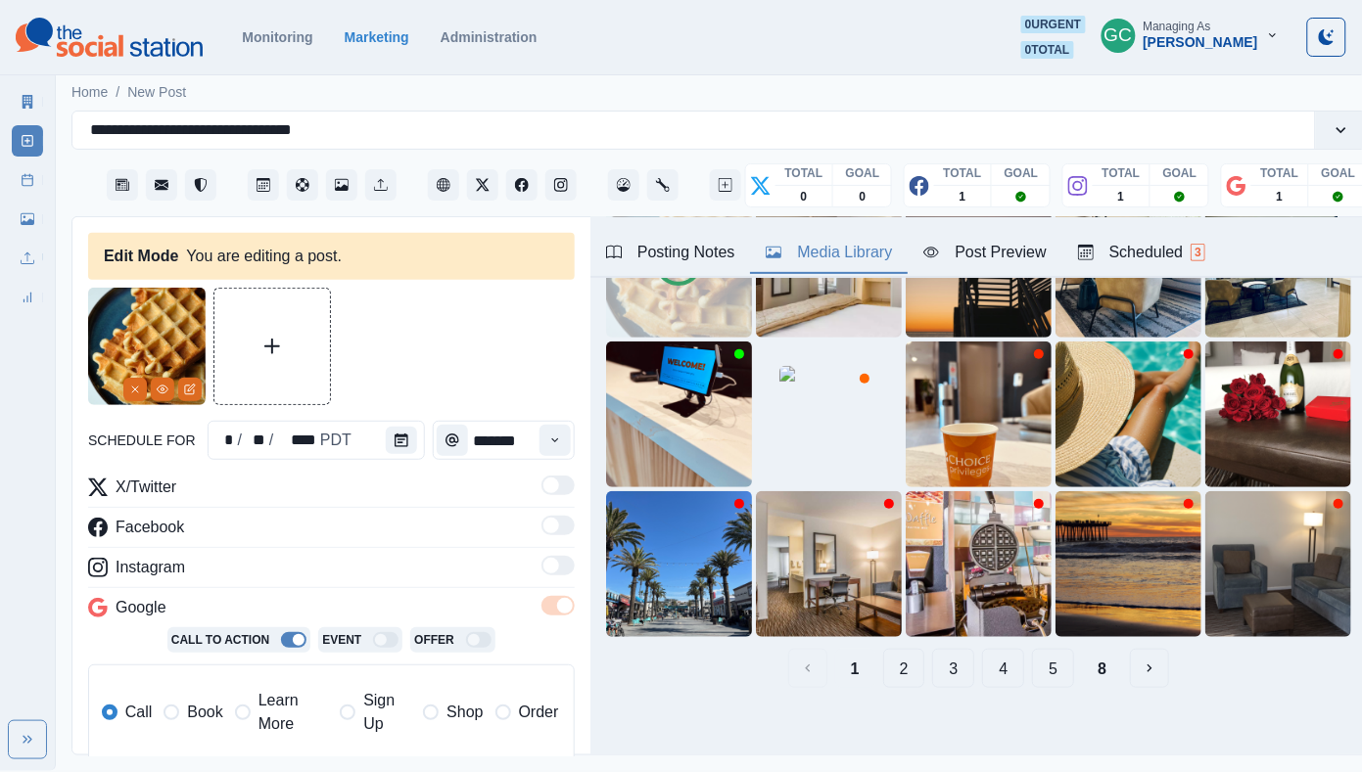
click at [1151, 257] on div "Scheduled 3" at bounding box center [1141, 252] width 127 height 23
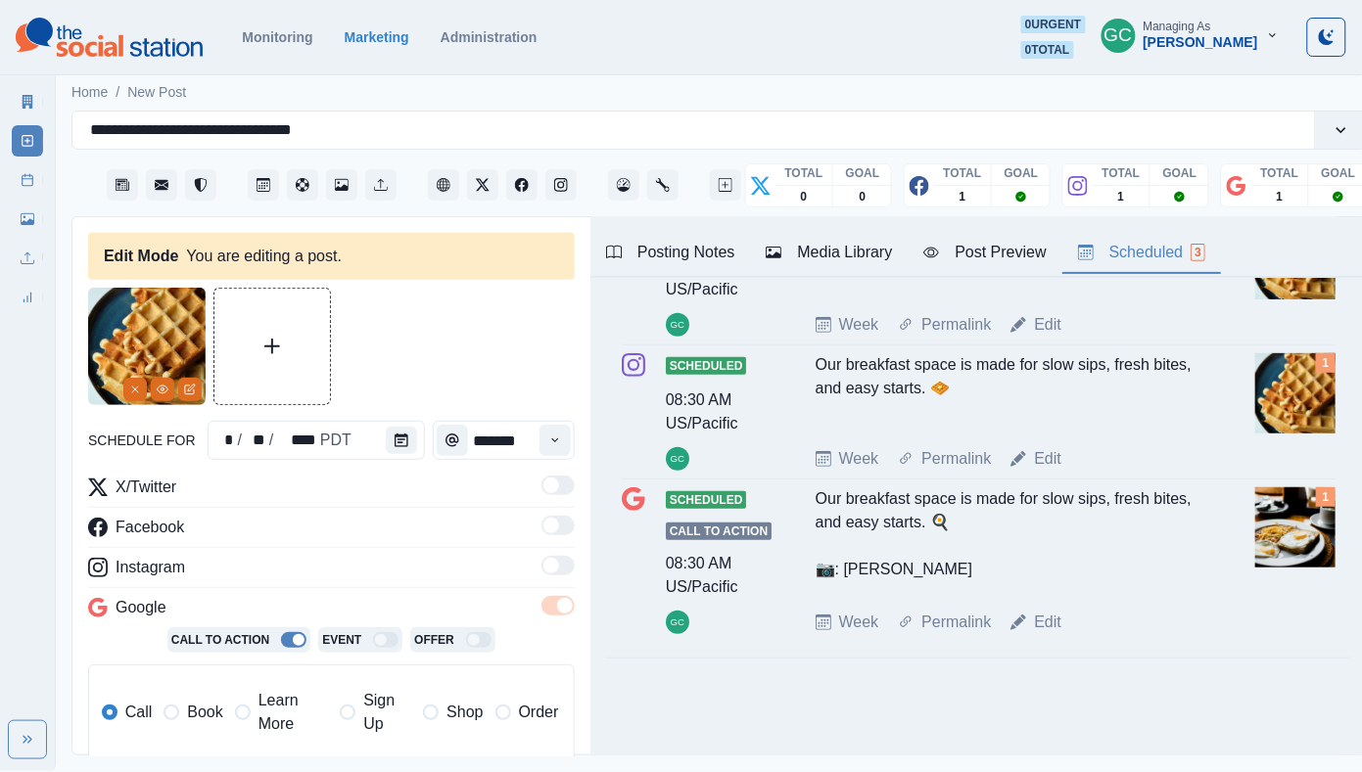
scroll to position [400, 0]
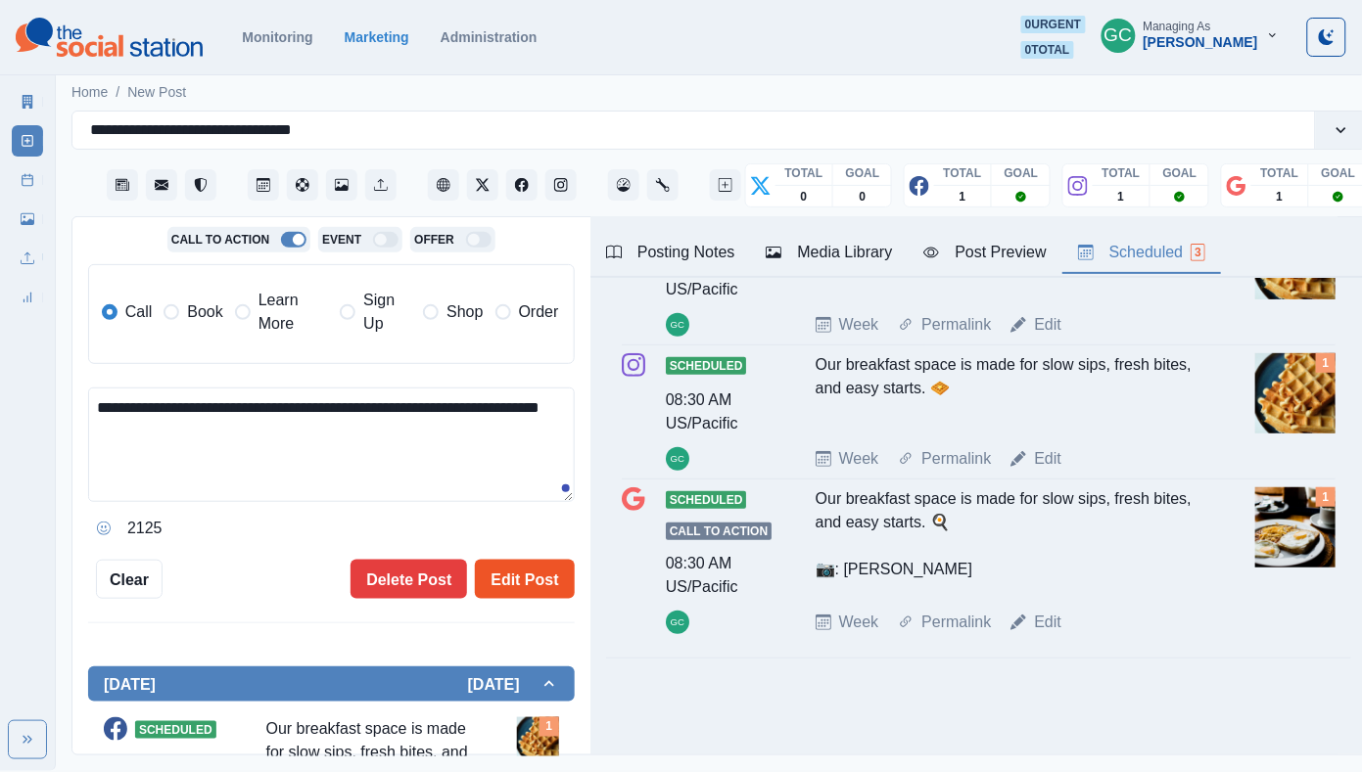
click at [539, 575] on button "Edit Post" at bounding box center [524, 579] width 99 height 39
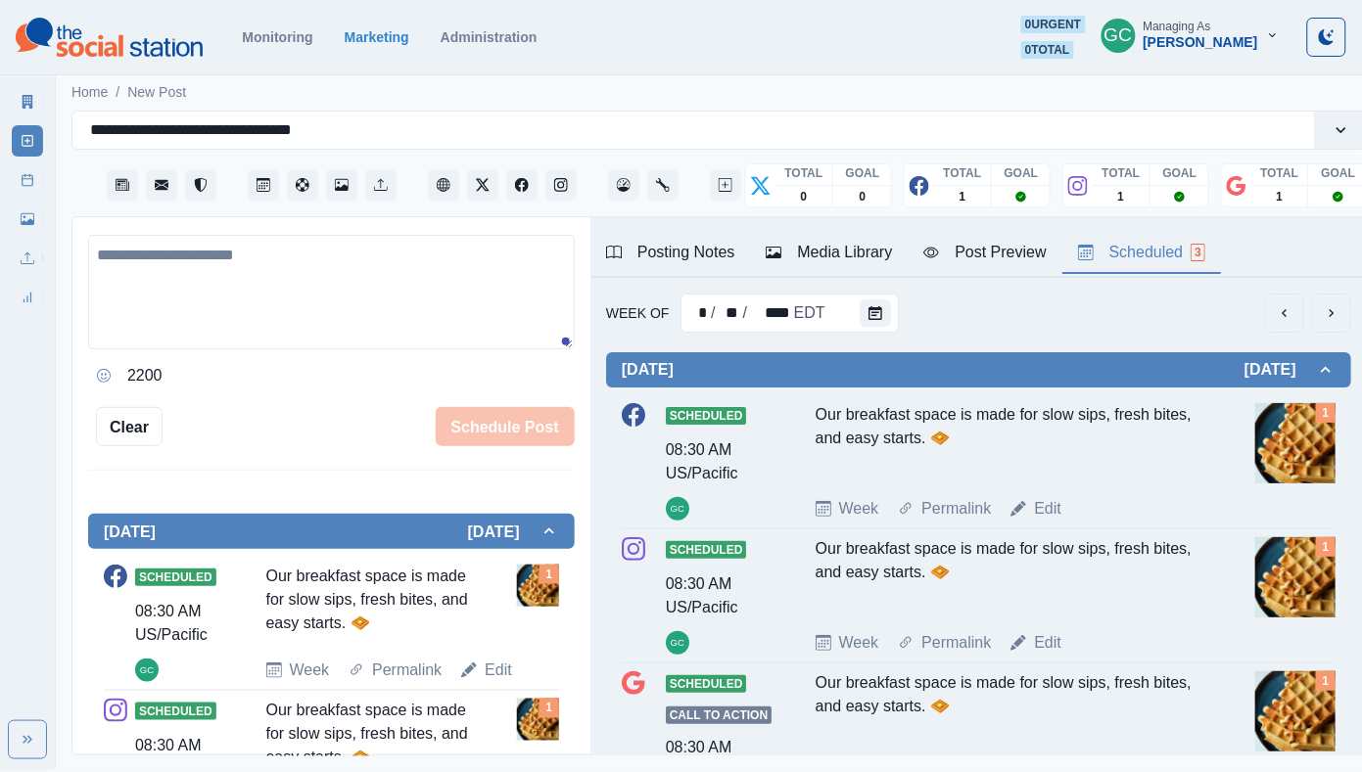
click at [145, 31] on img at bounding box center [109, 37] width 187 height 39
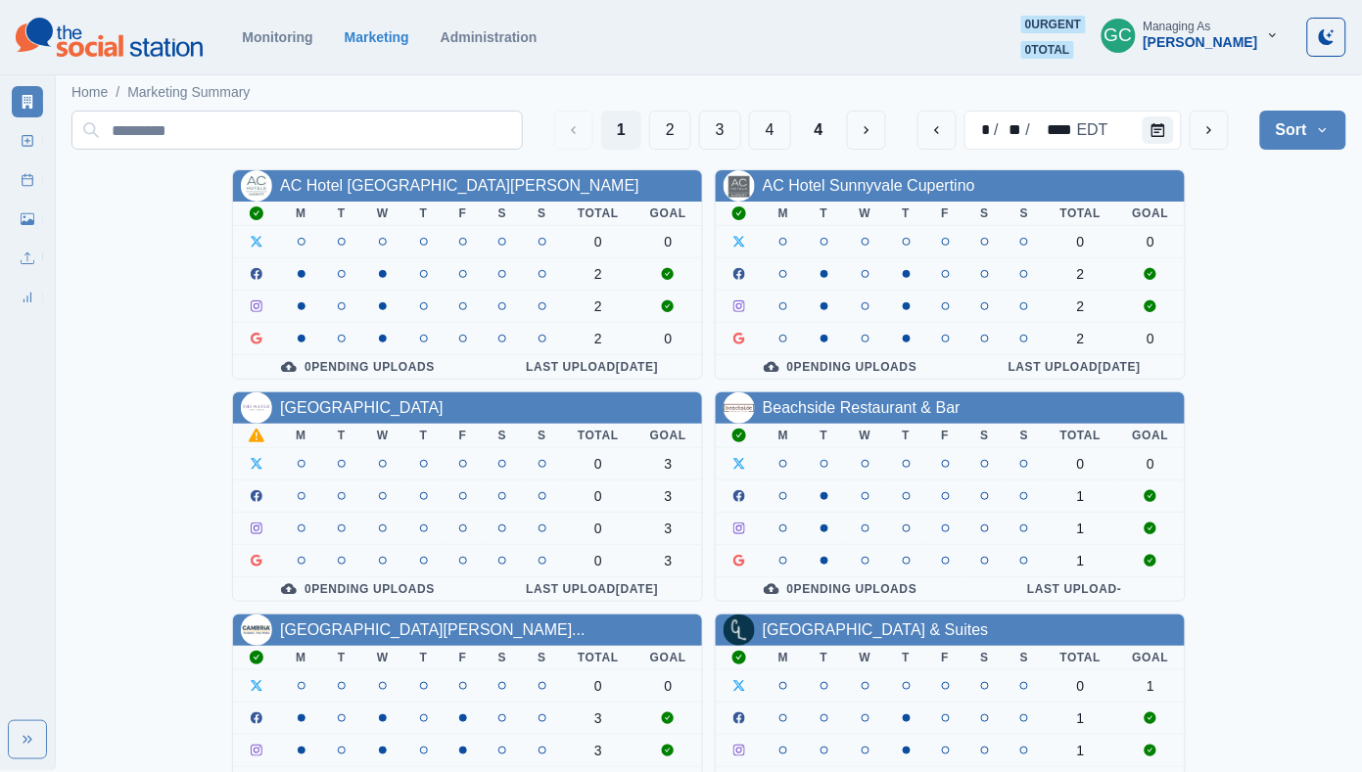
drag, startPoint x: 193, startPoint y: 135, endPoint x: 194, endPoint y: 121, distance: 13.7
click at [194, 136] on input at bounding box center [296, 130] width 451 height 39
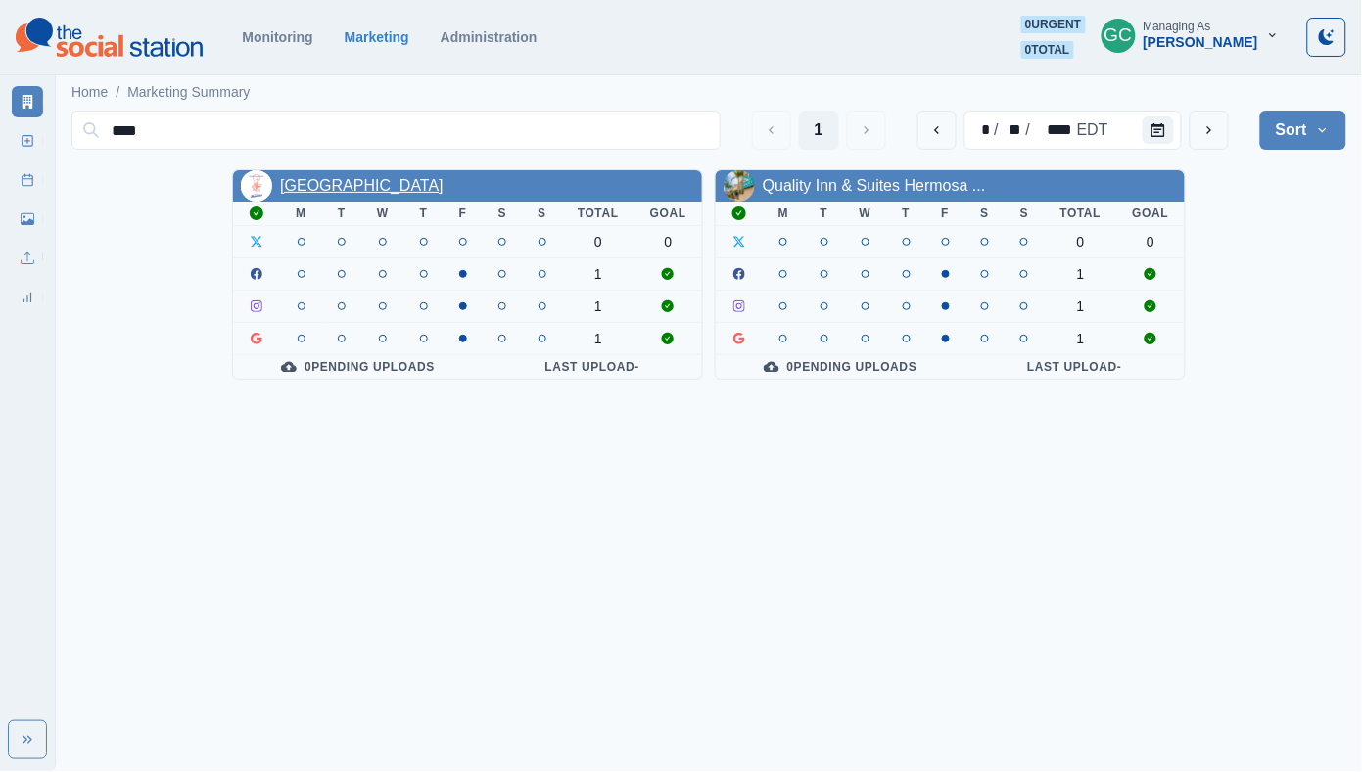
type input "****"
click at [321, 187] on link "Hotel Hermosa" at bounding box center [361, 185] width 163 height 17
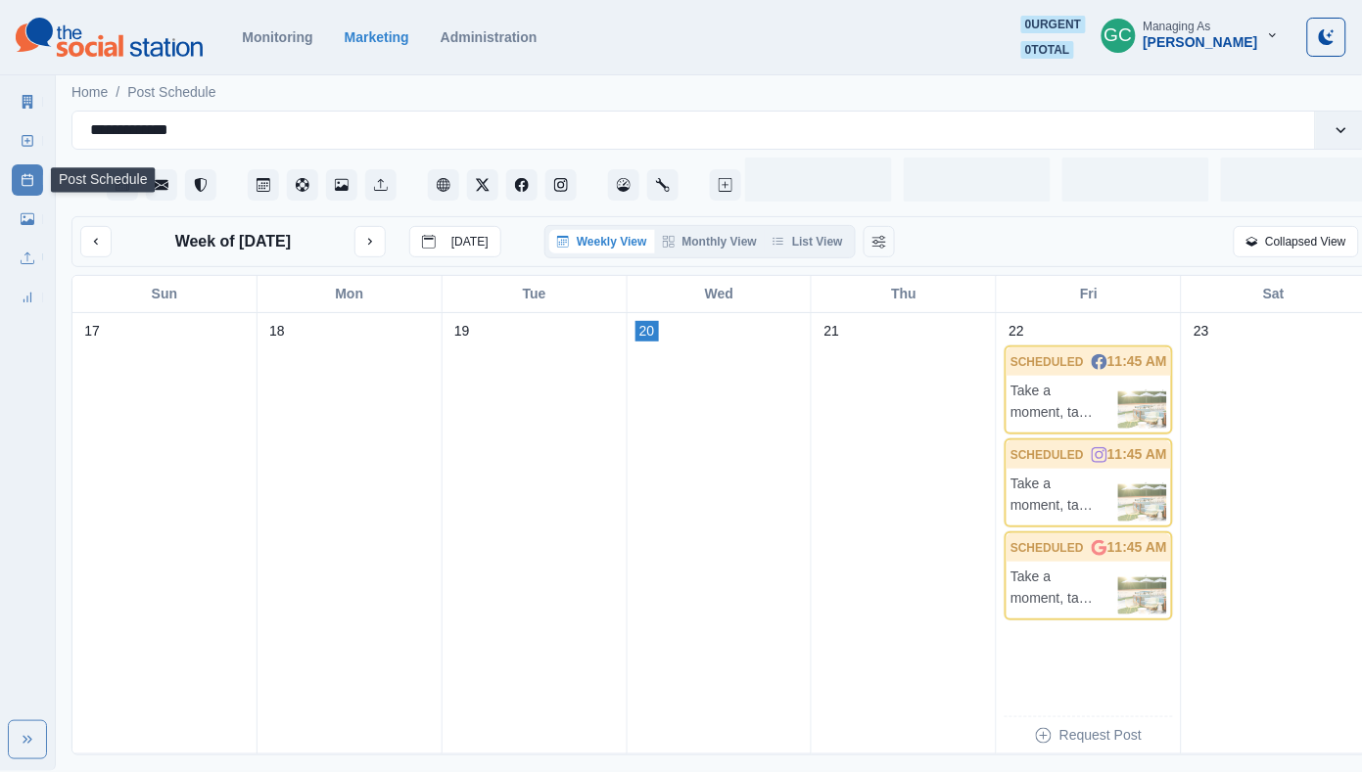
click at [15, 134] on link "New Post" at bounding box center [27, 140] width 31 height 31
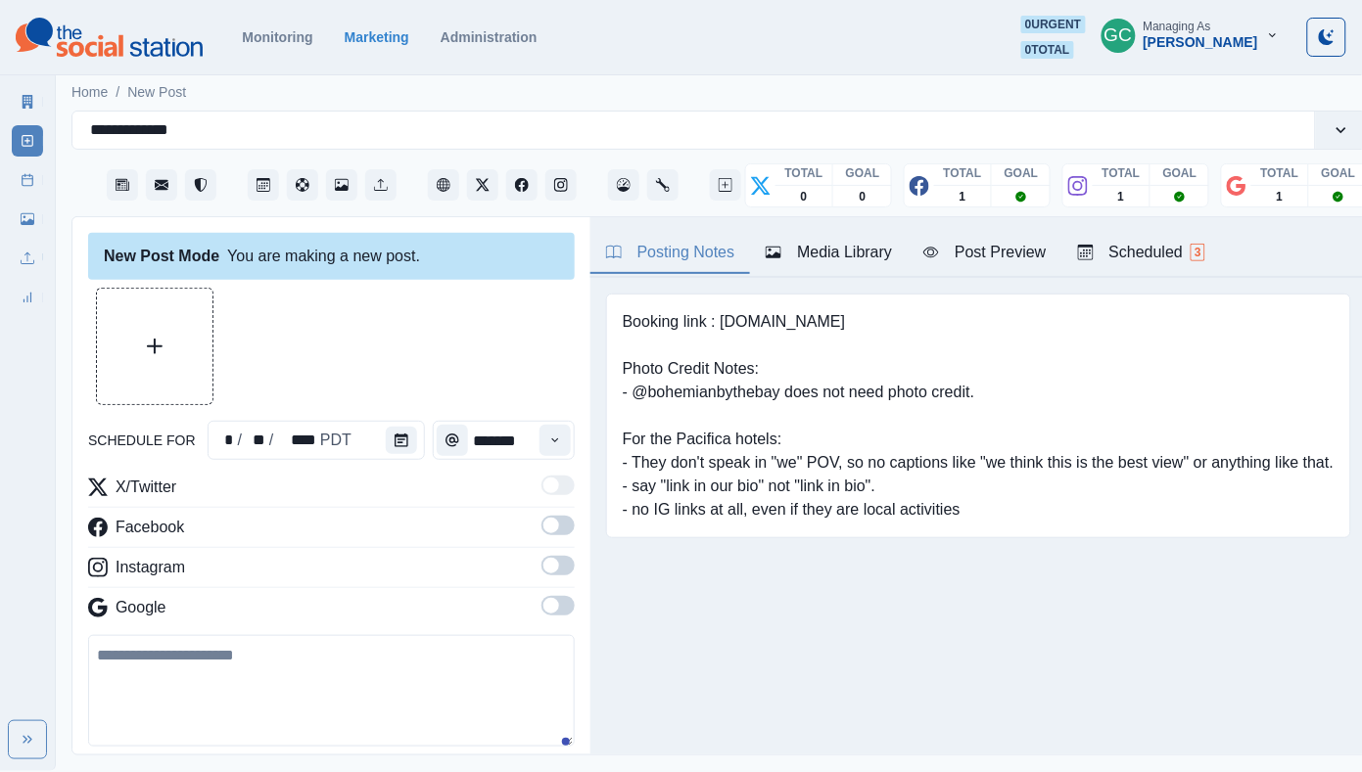
click at [1165, 246] on div "Scheduled 3" at bounding box center [1141, 252] width 127 height 23
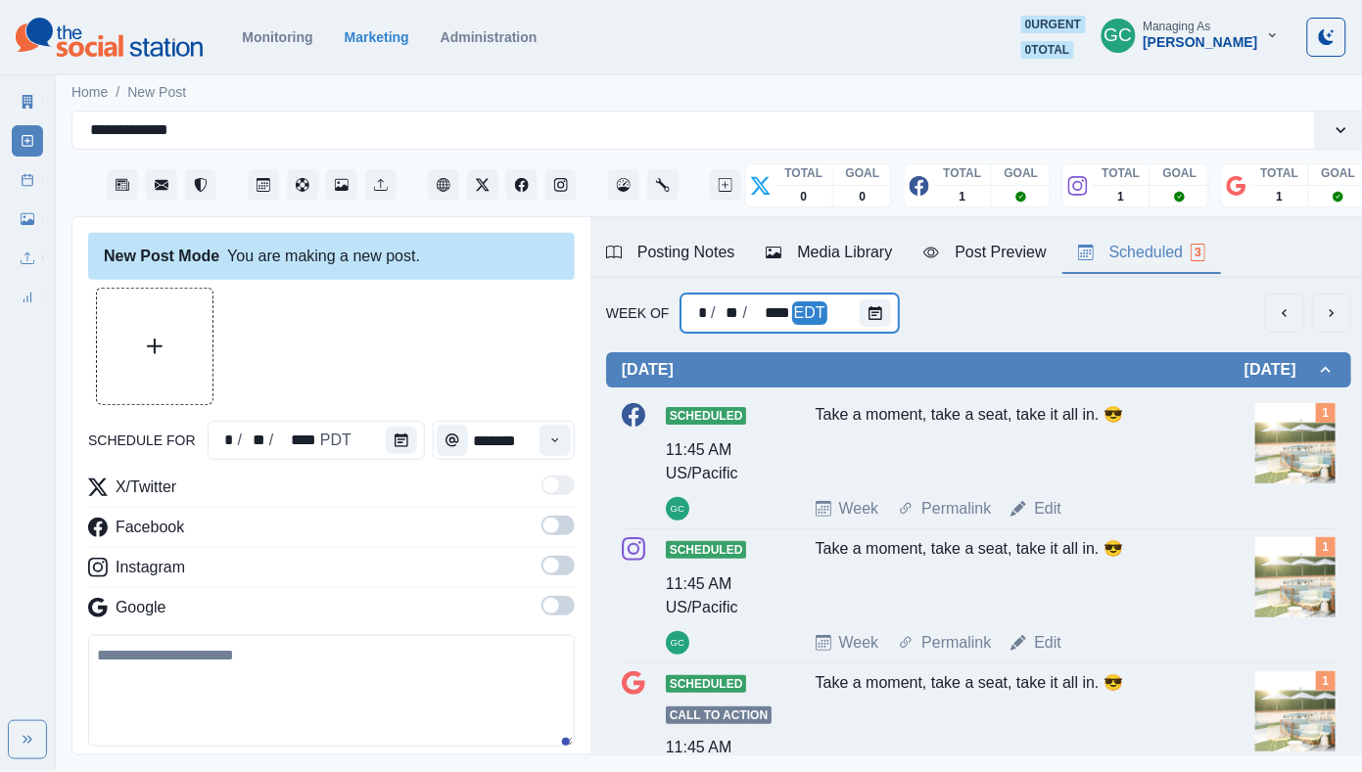
click at [876, 297] on div at bounding box center [878, 313] width 39 height 39
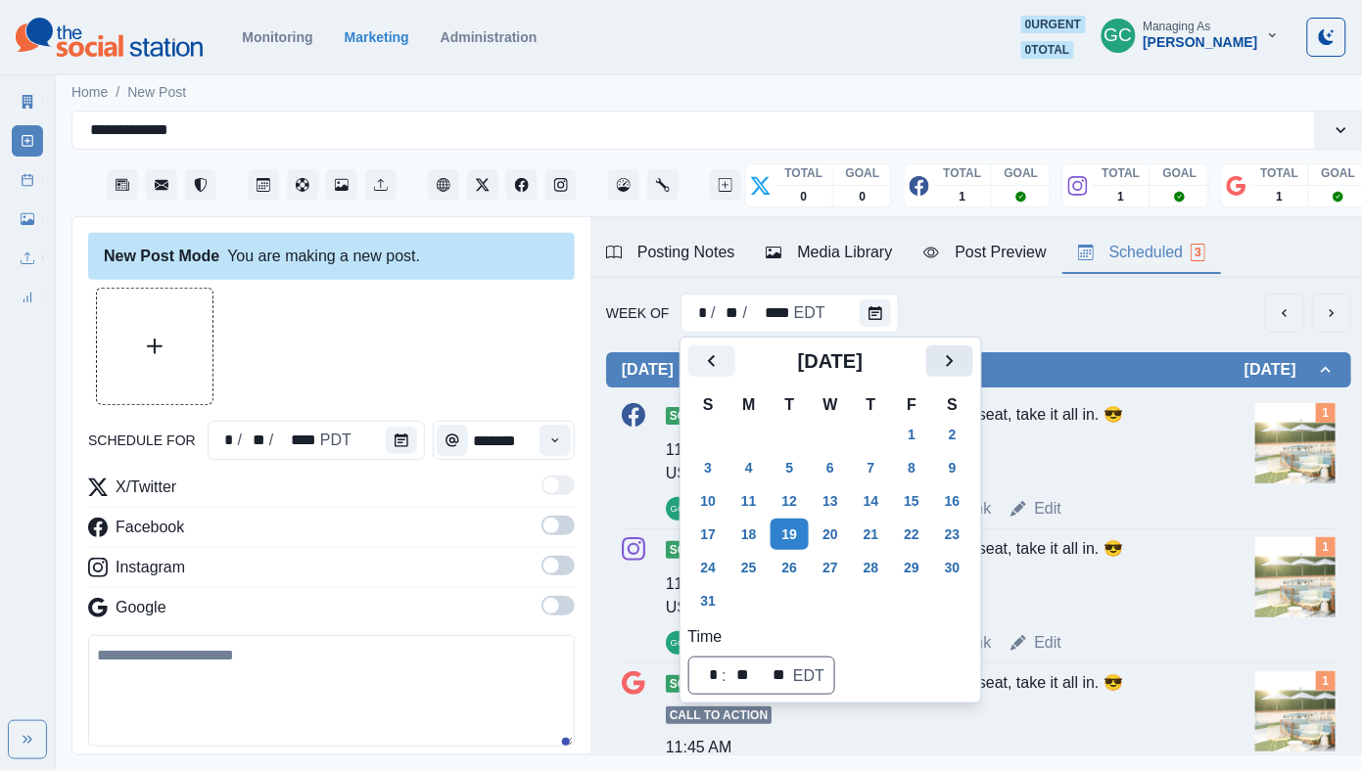
click at [961, 357] on icon "Next" at bounding box center [949, 360] width 23 height 23
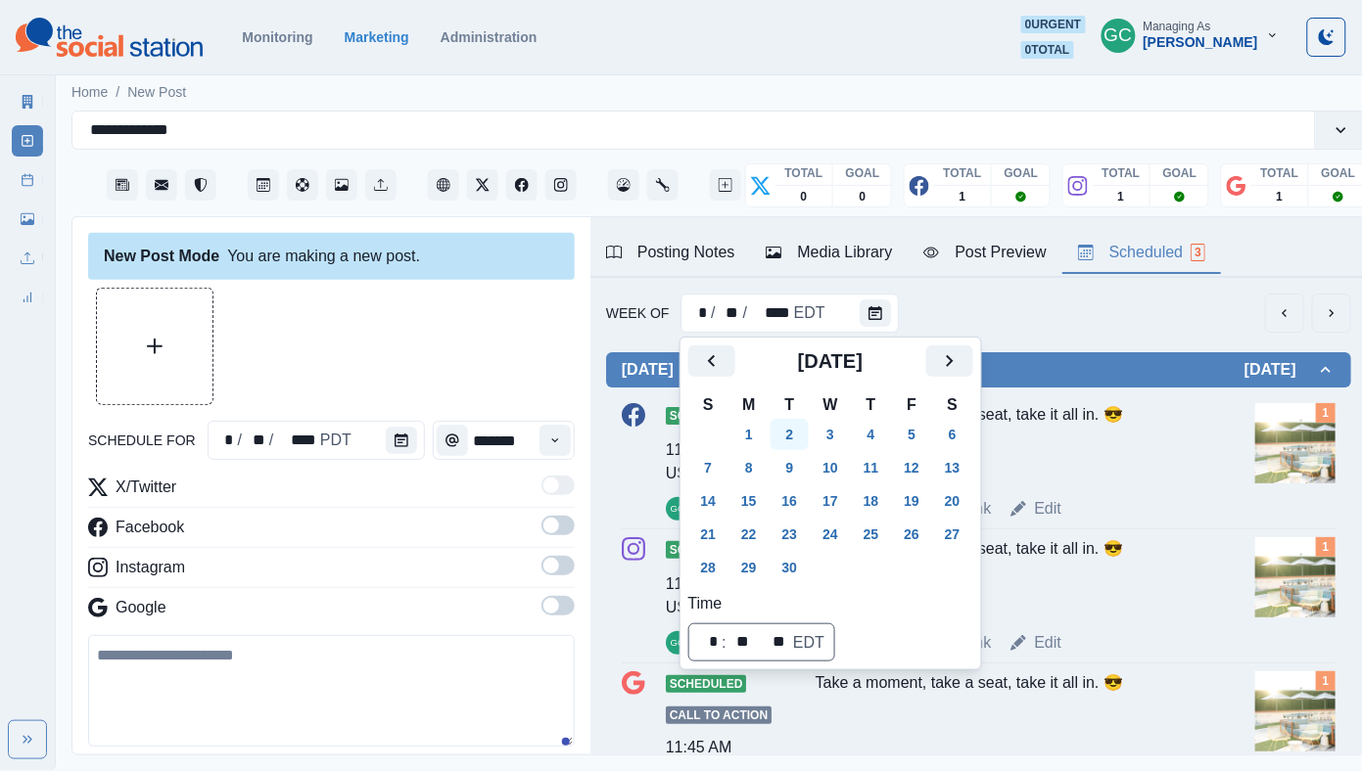
click at [795, 440] on button "2" at bounding box center [789, 434] width 39 height 31
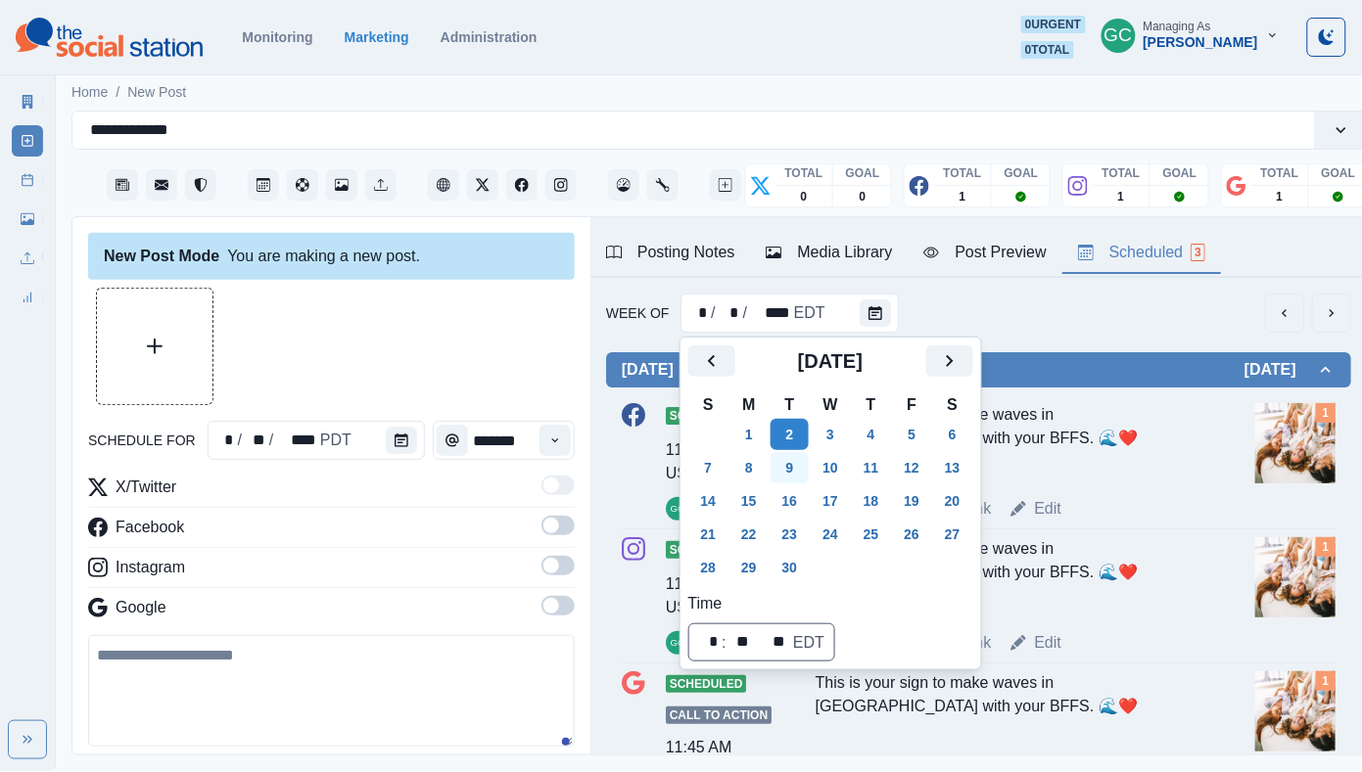
click at [792, 475] on button "9" at bounding box center [789, 467] width 39 height 31
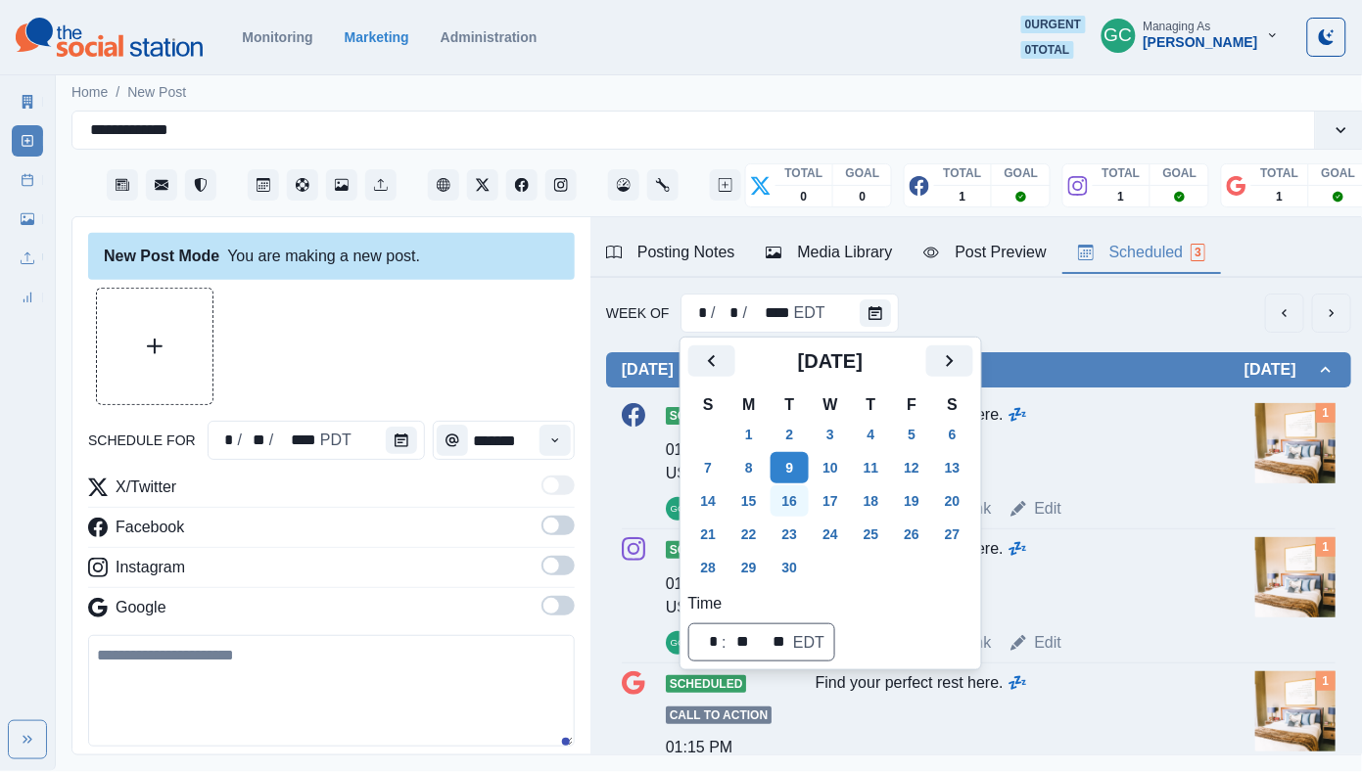
click at [793, 510] on button "16" at bounding box center [789, 501] width 39 height 31
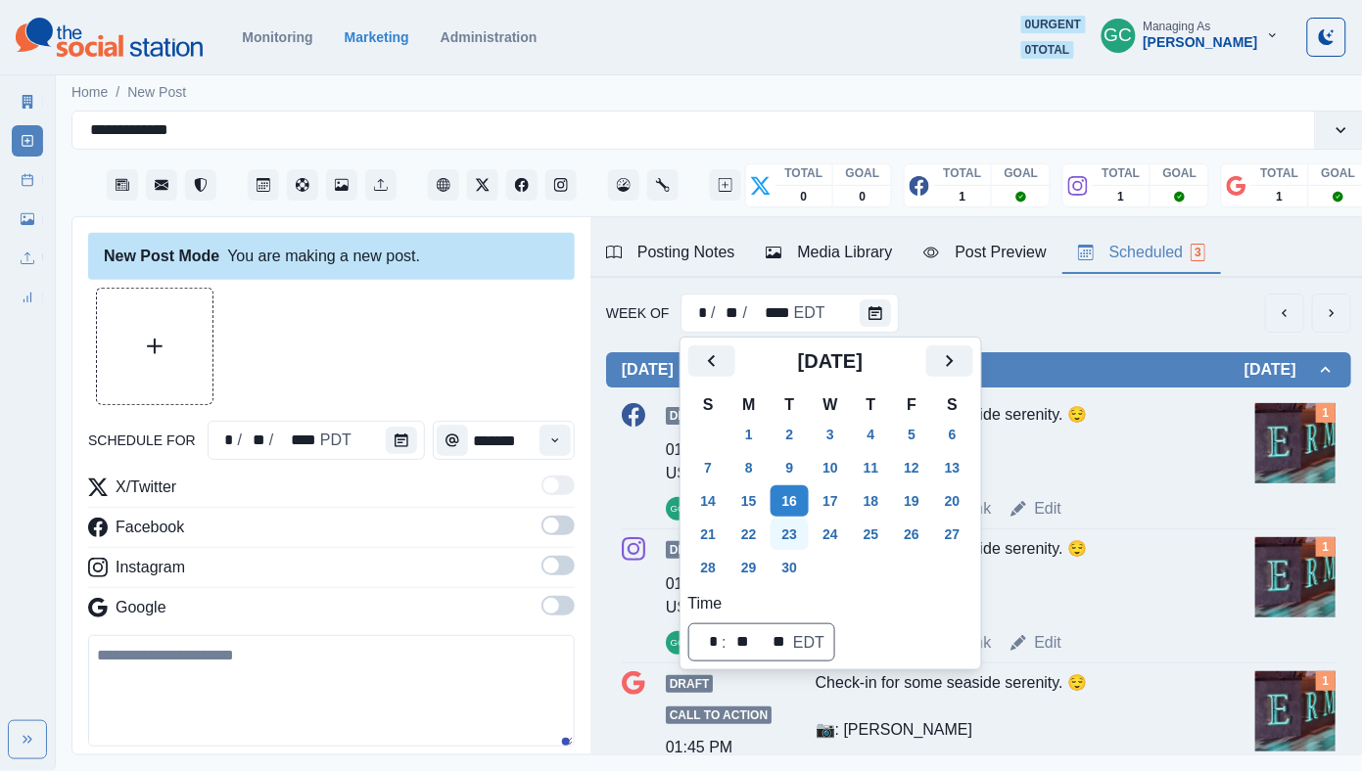
click at [793, 521] on button "23" at bounding box center [789, 534] width 39 height 31
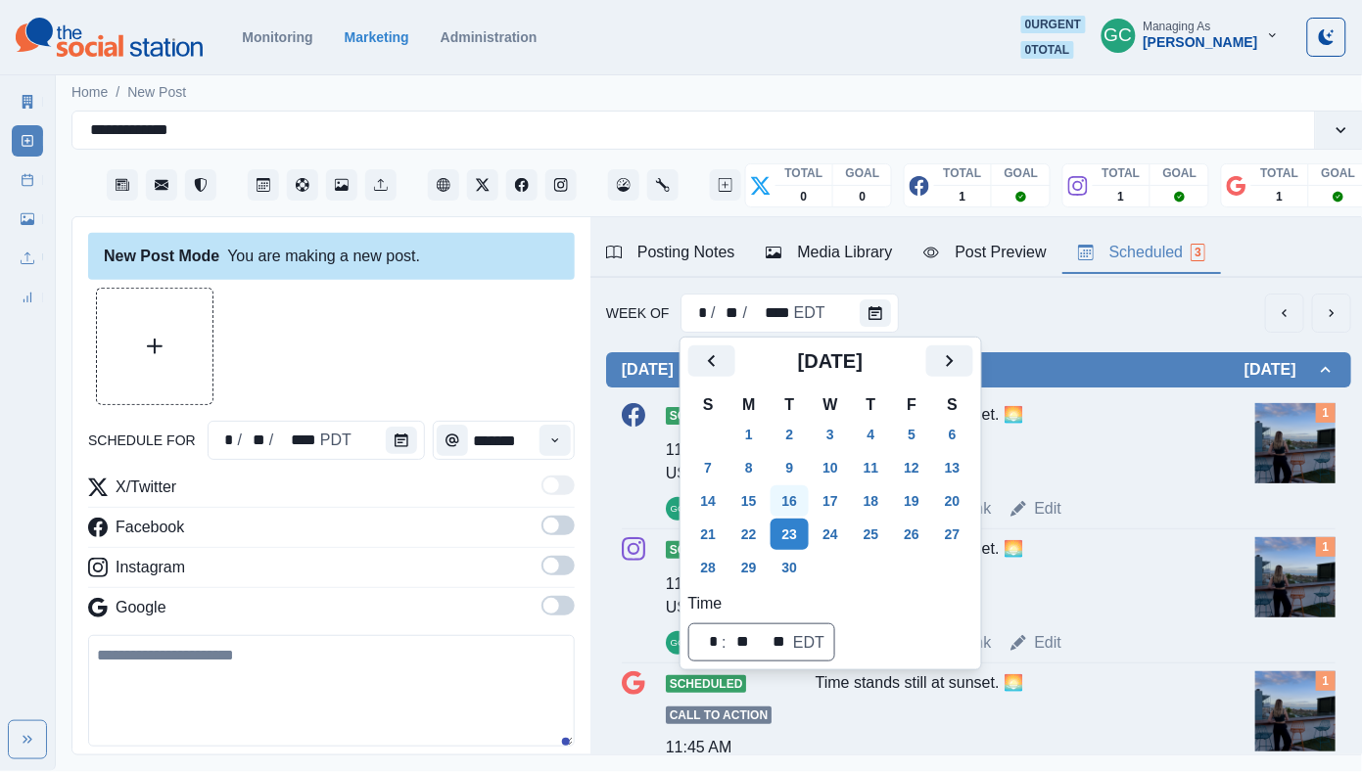
click at [797, 504] on button "16" at bounding box center [789, 501] width 39 height 31
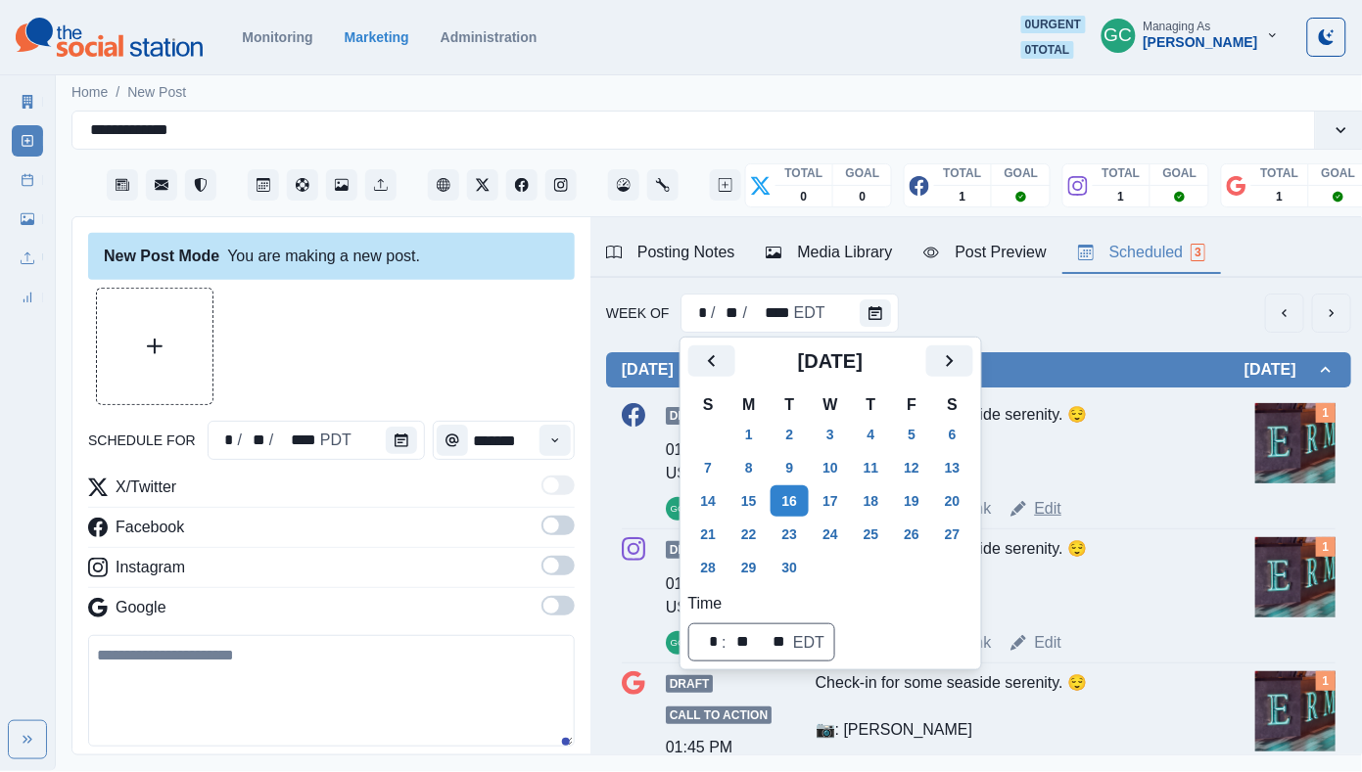
click at [1053, 505] on link "Edit" at bounding box center [1047, 508] width 27 height 23
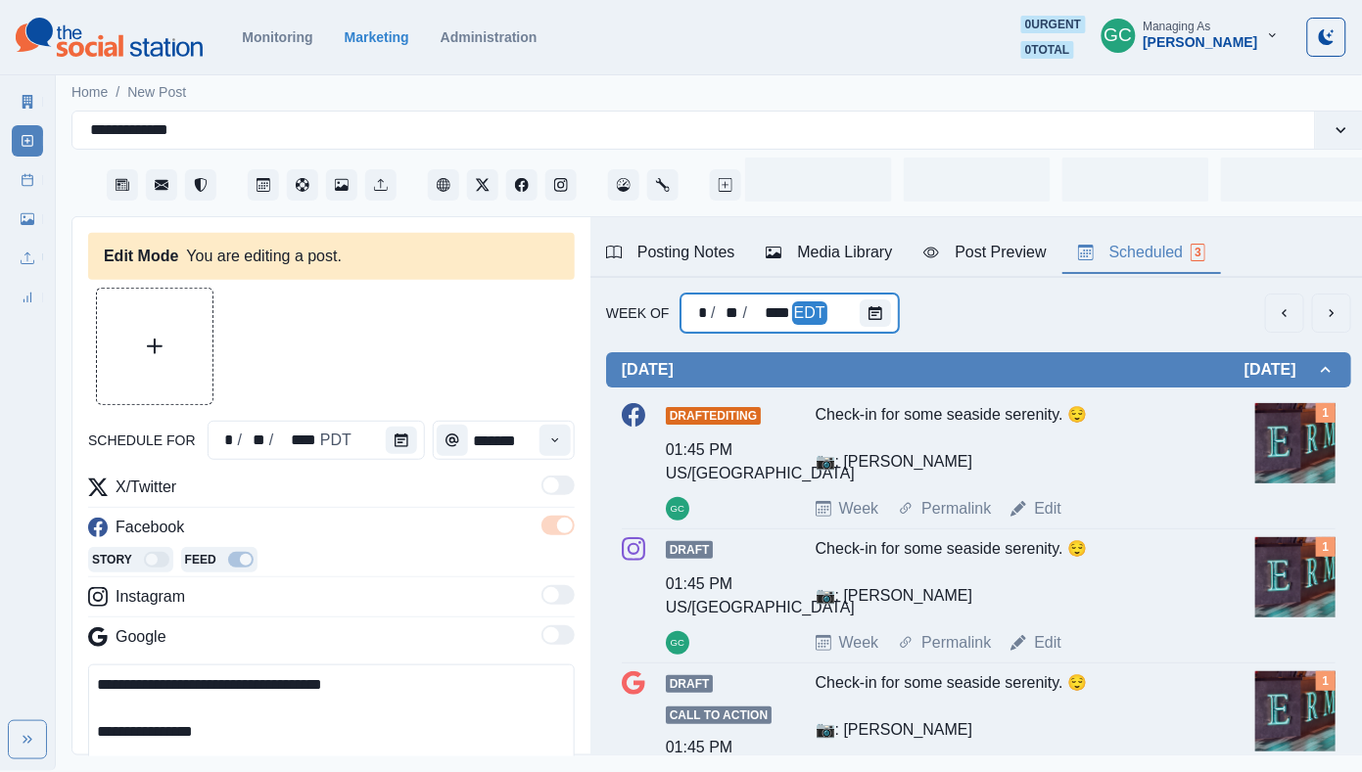
type input "*******"
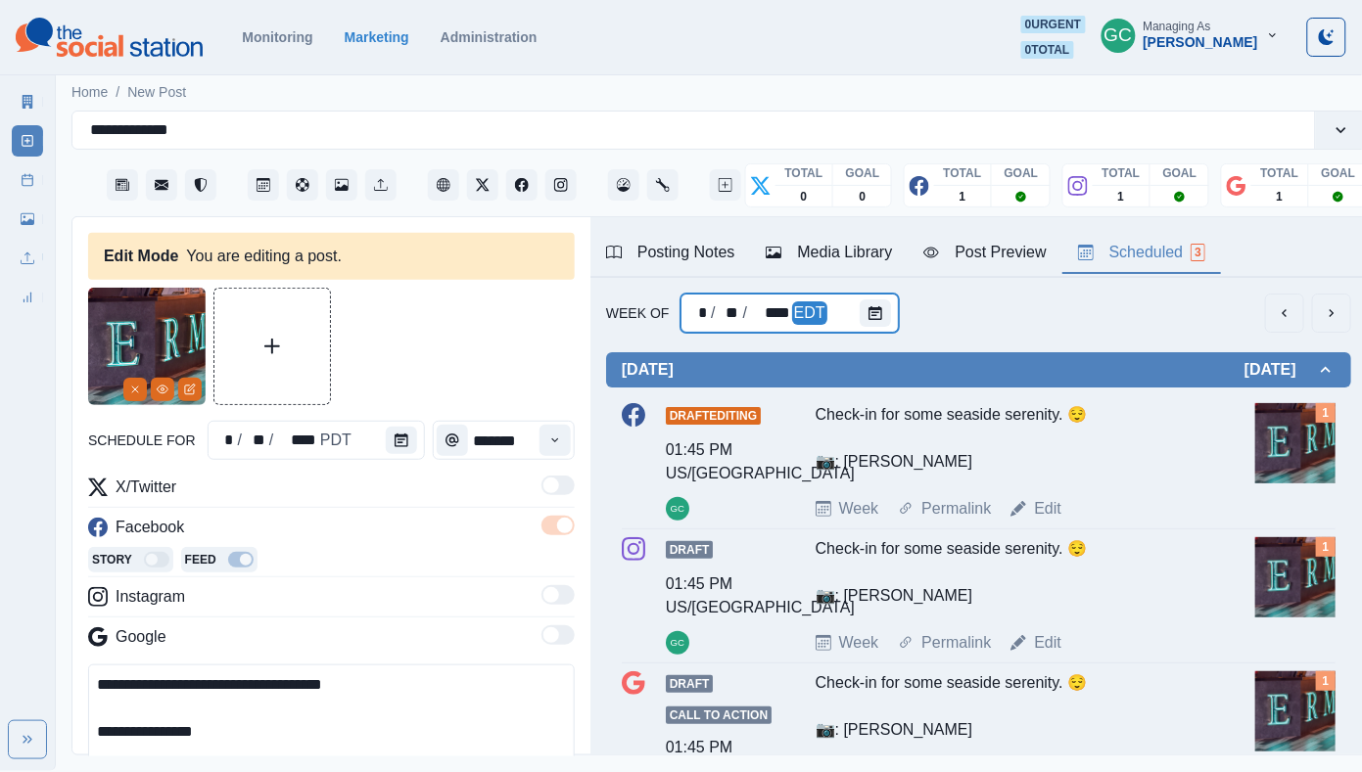
scroll to position [90, 0]
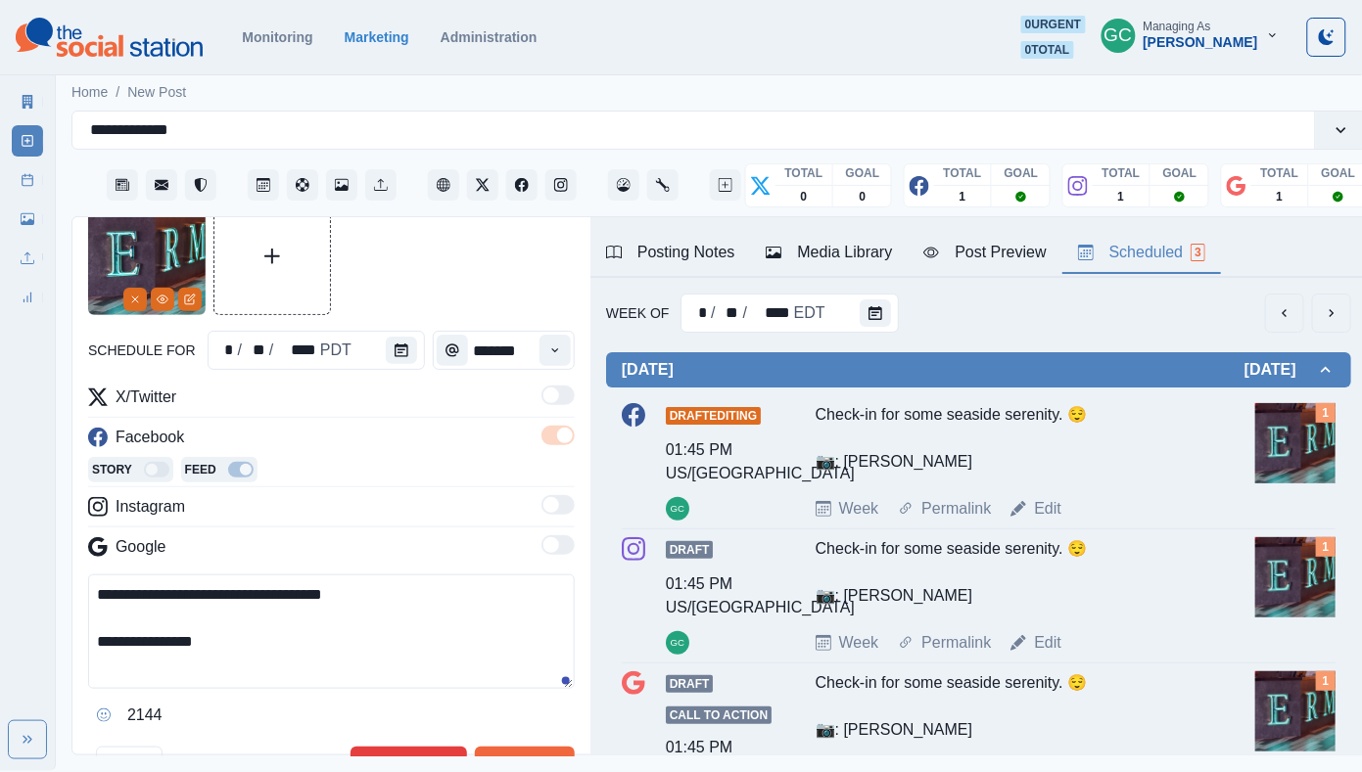
click at [355, 591] on textarea "**********" at bounding box center [331, 632] width 486 height 115
drag, startPoint x: 283, startPoint y: 549, endPoint x: 161, endPoint y: 459, distance: 151.9
click at [161, 459] on div "**********" at bounding box center [331, 559] width 486 height 346
paste textarea
click at [102, 590] on textarea "**********" at bounding box center [331, 632] width 486 height 115
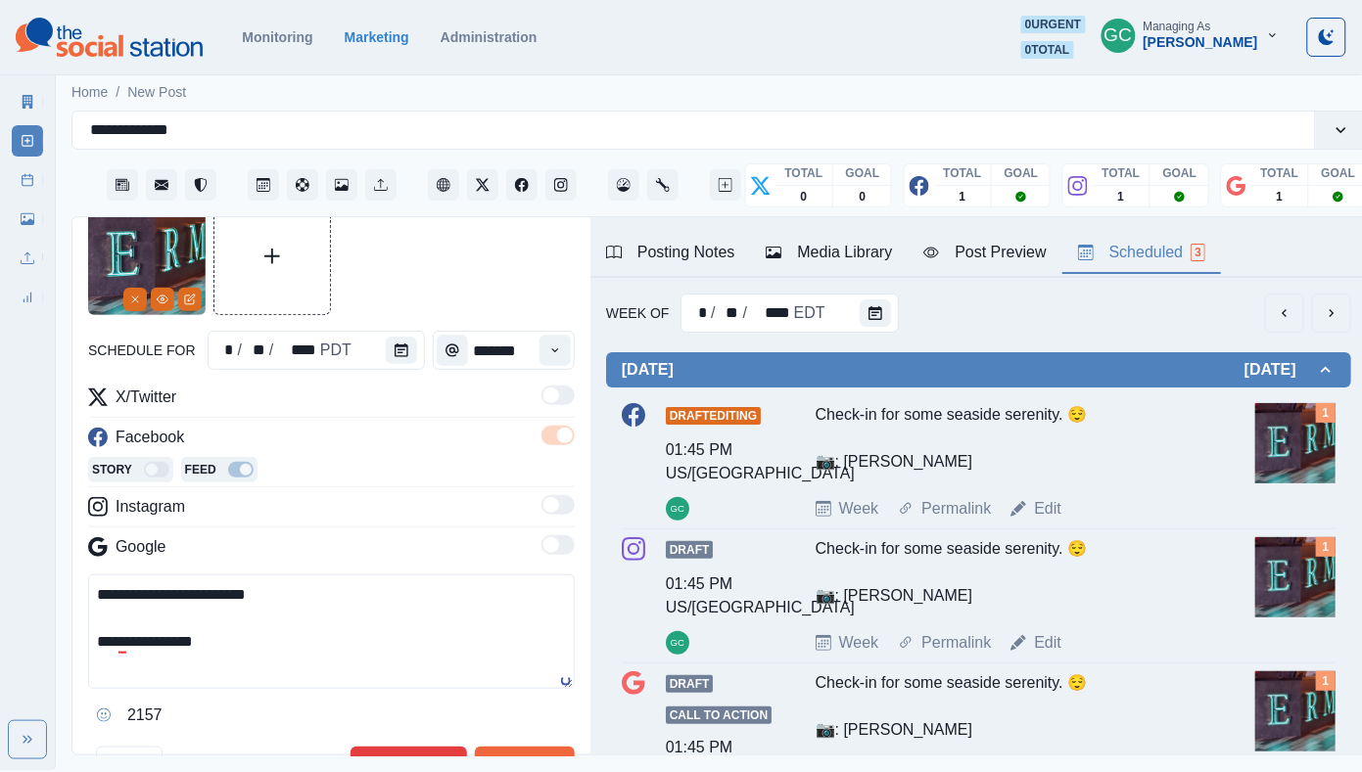
click at [299, 661] on textarea "**********" at bounding box center [331, 632] width 486 height 115
drag, startPoint x: 292, startPoint y: 663, endPoint x: 16, endPoint y: 535, distance: 304.0
click at [17, 538] on div "**********" at bounding box center [681, 385] width 1362 height 771
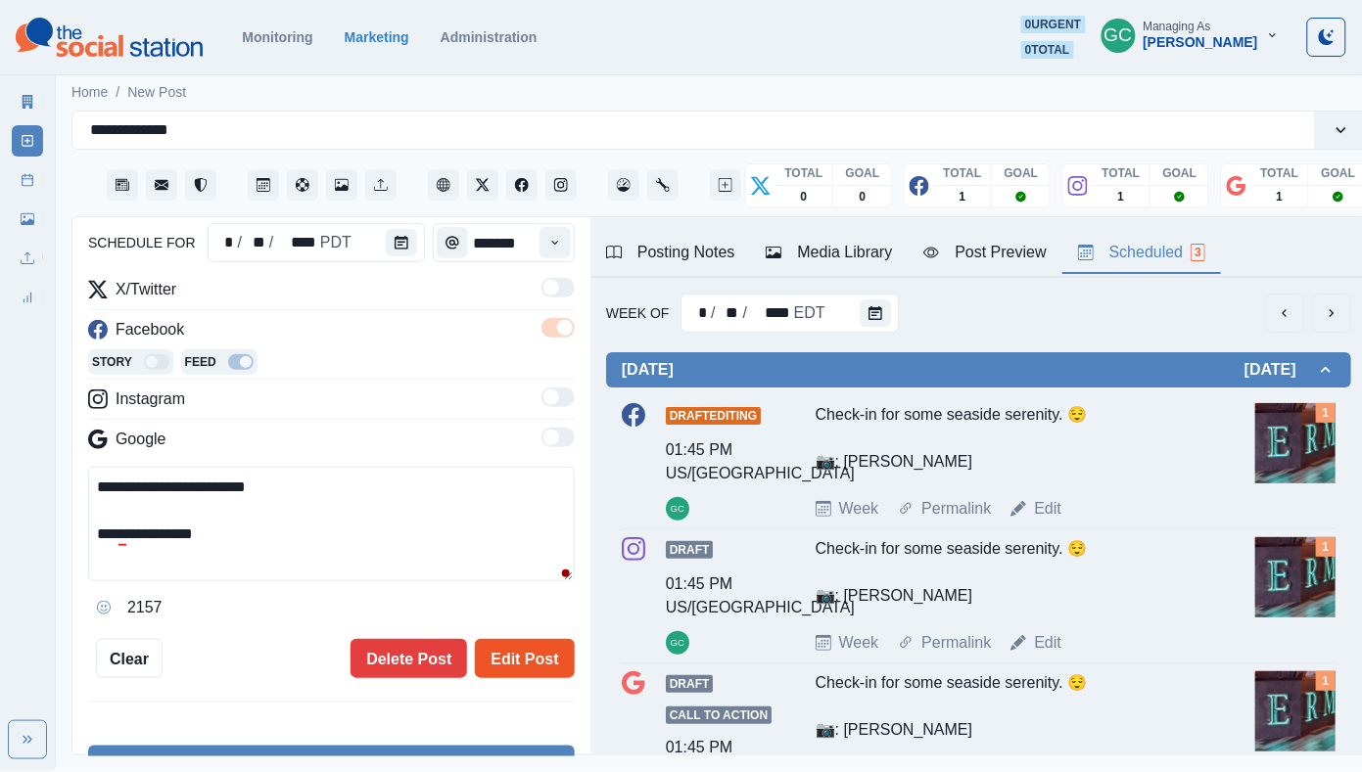
type textarea "**********"
click at [526, 658] on button "Edit Post" at bounding box center [524, 658] width 99 height 39
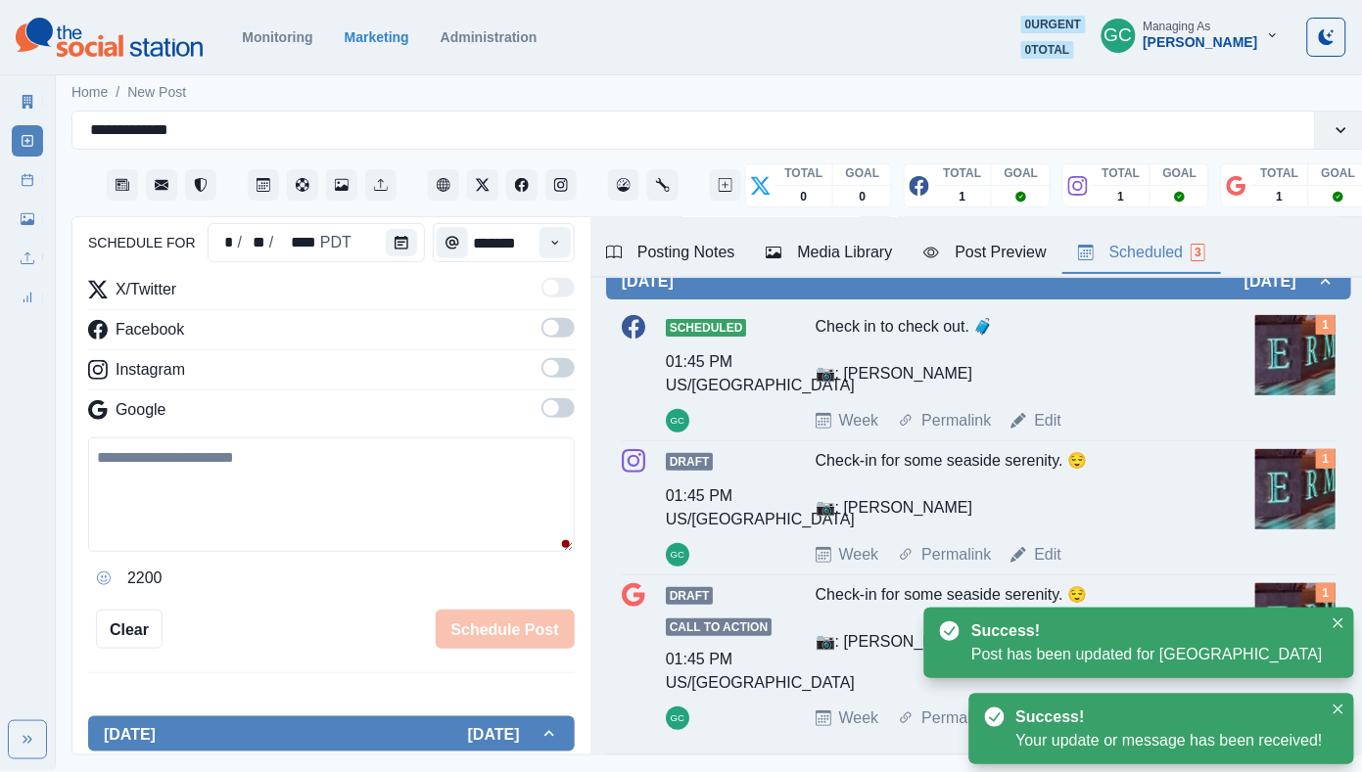
scroll to position [103, 0]
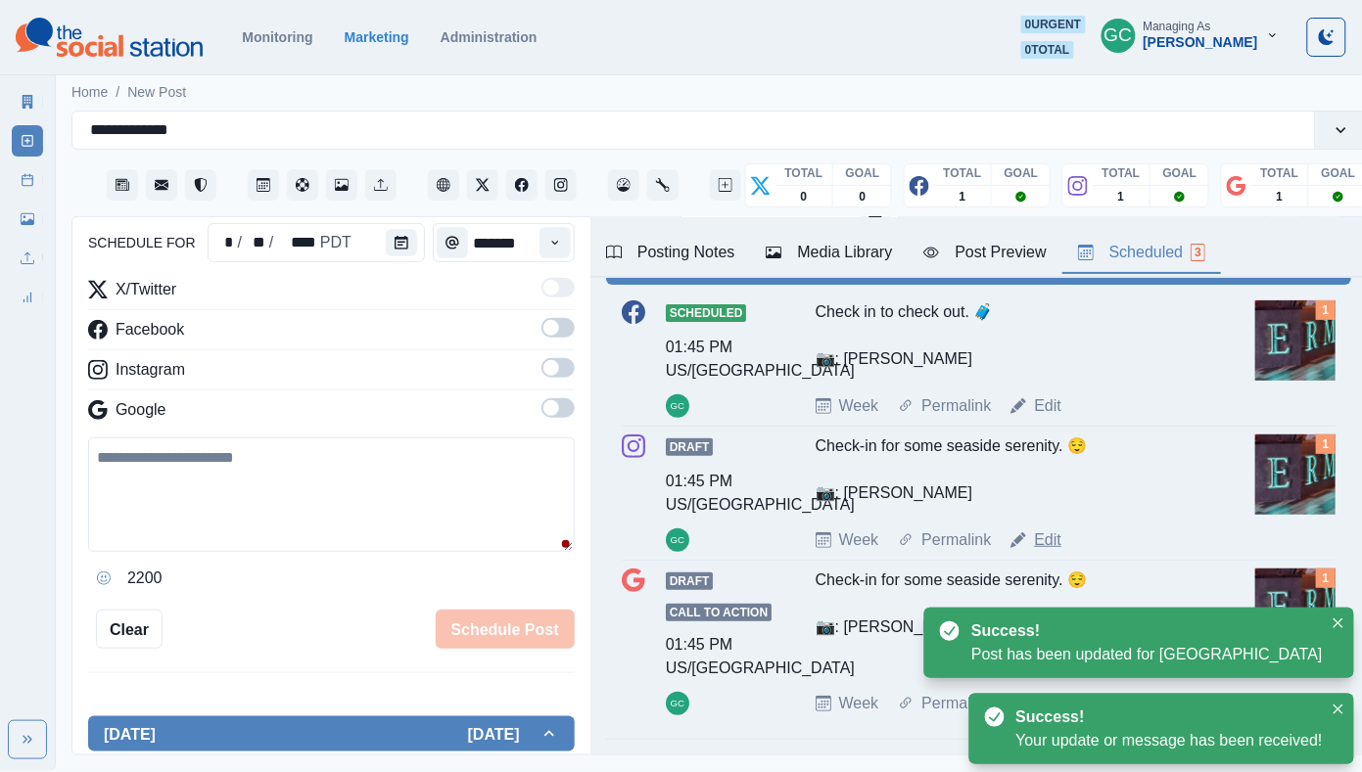
click at [1053, 542] on link "Edit" at bounding box center [1047, 540] width 27 height 23
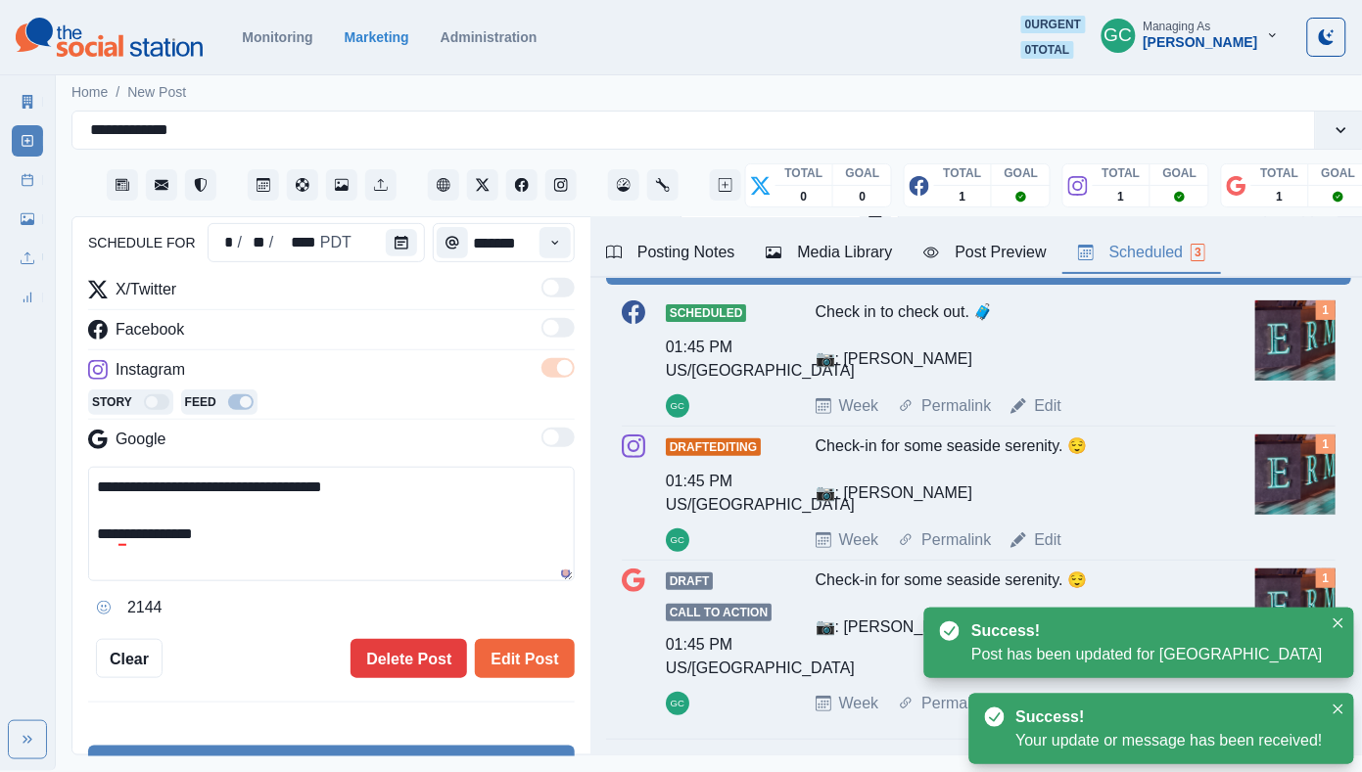
drag, startPoint x: 290, startPoint y: 549, endPoint x: 33, endPoint y: 381, distance: 306.8
click at [33, 381] on div "**********" at bounding box center [681, 385] width 1362 height 771
paste textarea
type textarea "**********"
click at [517, 672] on button "Edit Post" at bounding box center [524, 658] width 99 height 39
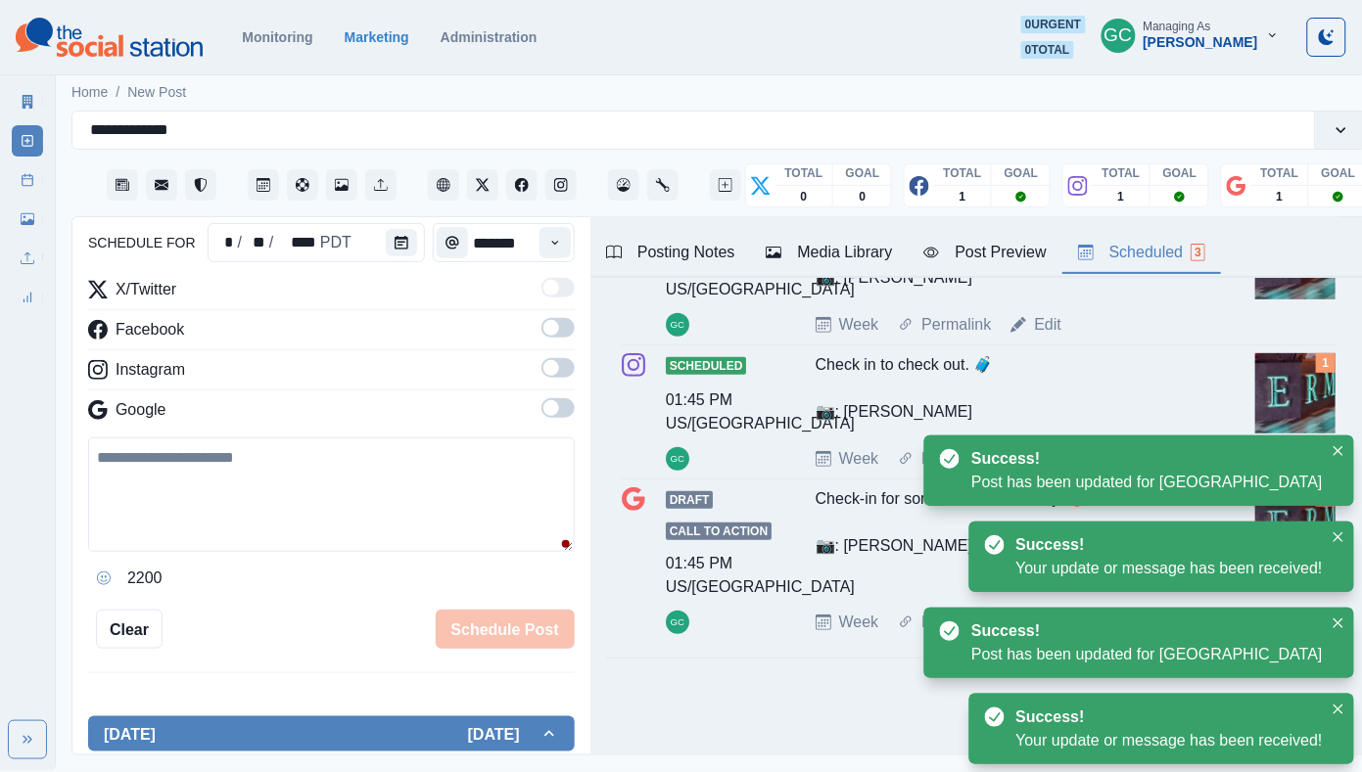
scroll to position [196, 0]
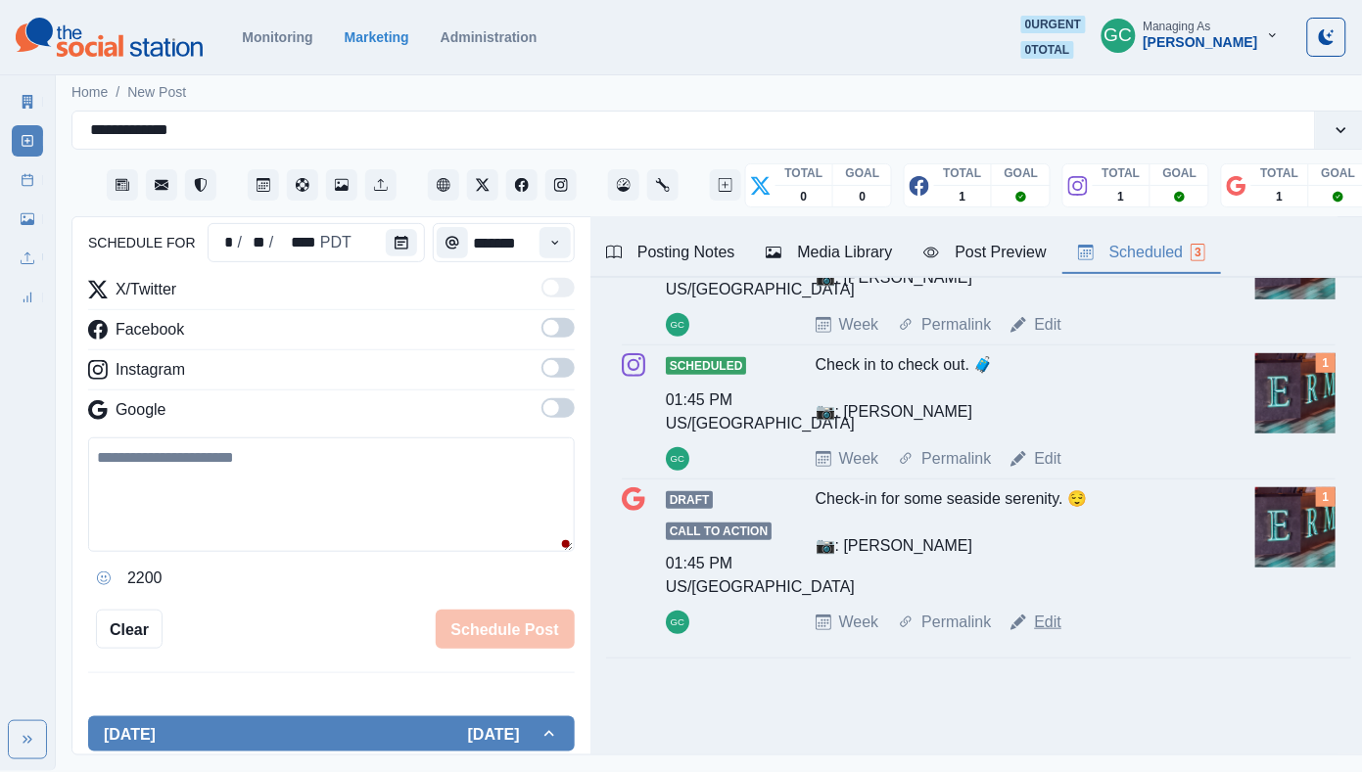
click at [1056, 624] on link "Edit" at bounding box center [1047, 622] width 27 height 23
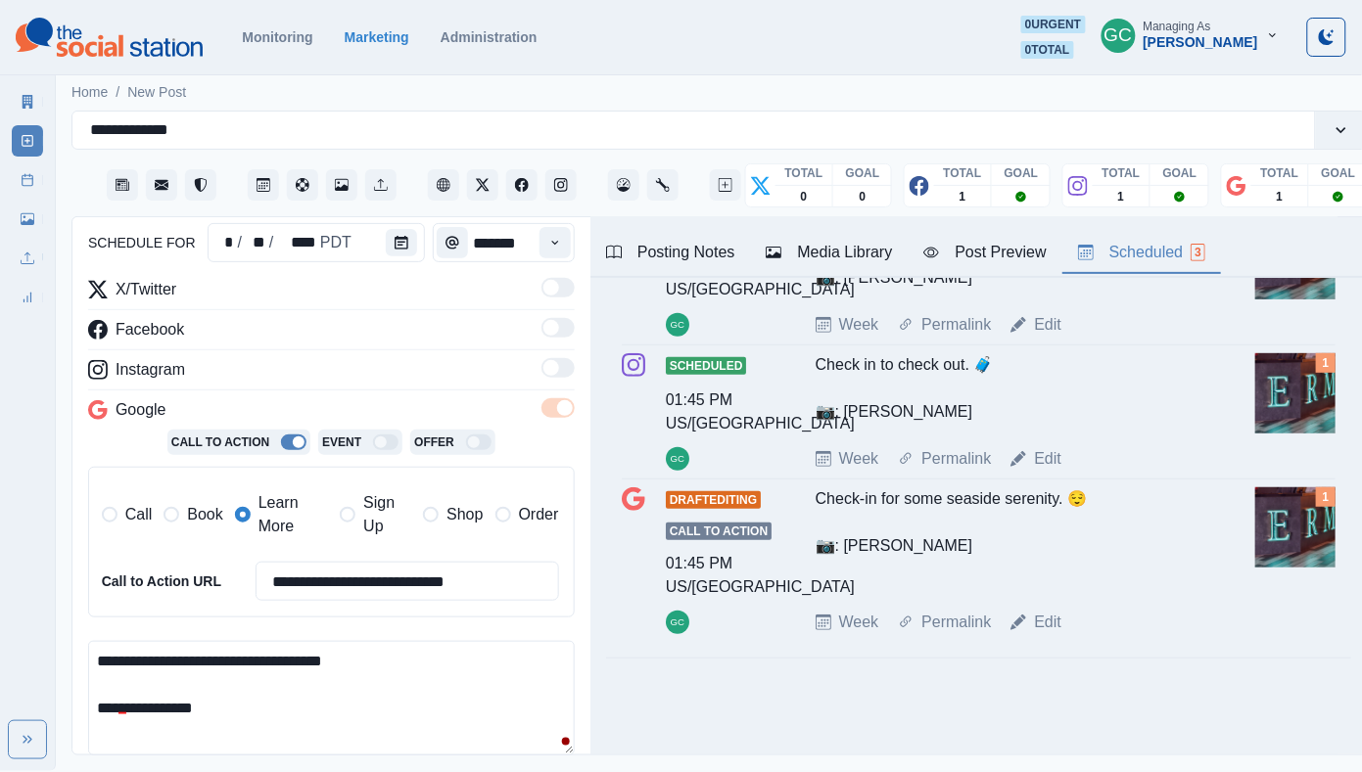
drag, startPoint x: 220, startPoint y: 697, endPoint x: 63, endPoint y: 503, distance: 249.8
click at [63, 503] on main "**********" at bounding box center [719, 420] width 1327 height 701
paste textarea
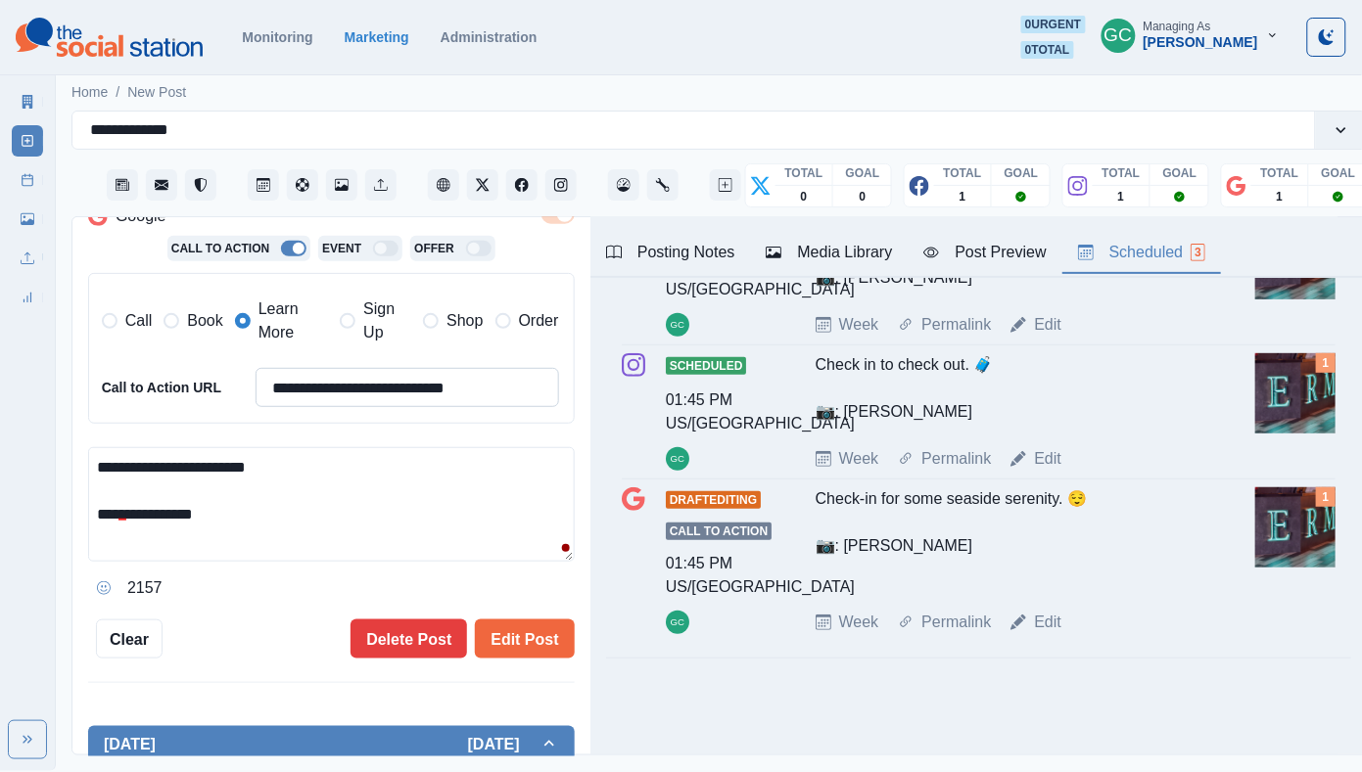
scroll to position [474, 0]
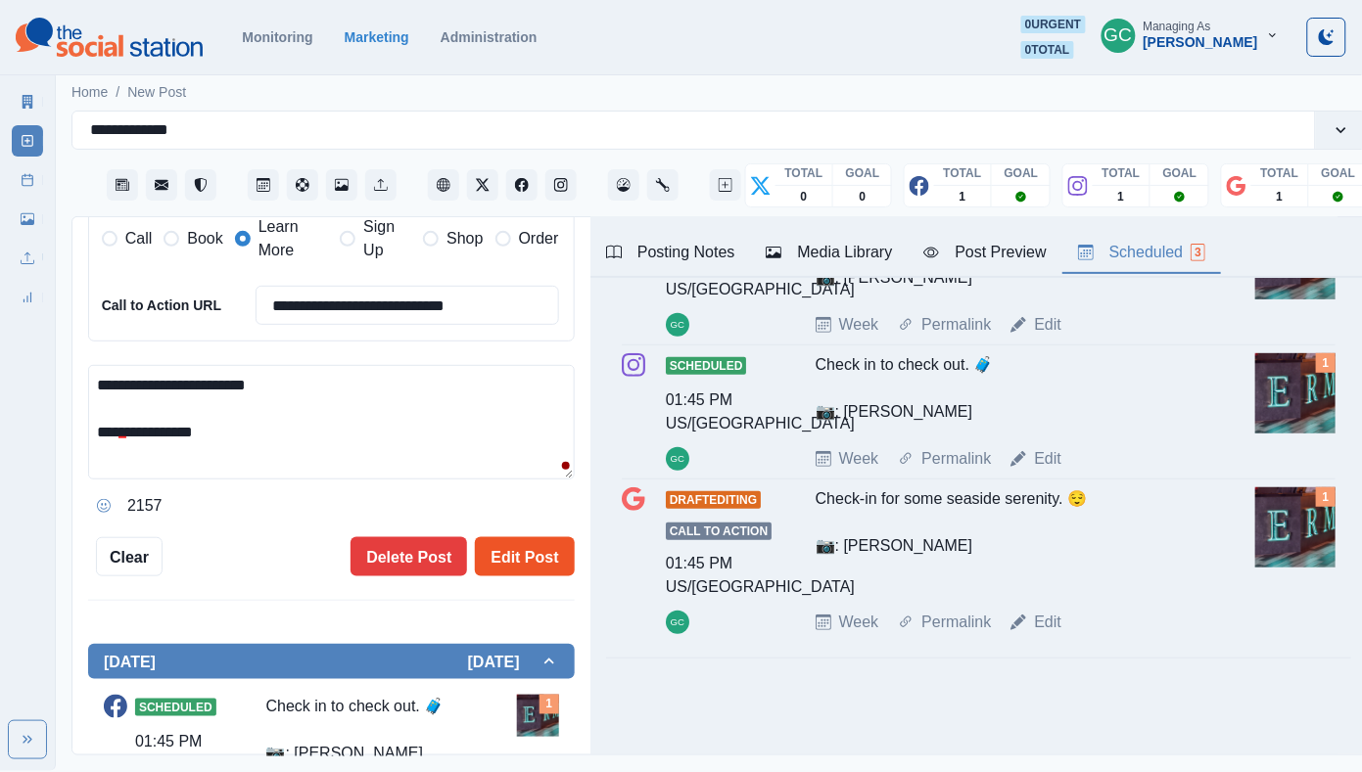
type textarea "**********"
click at [557, 540] on button "Edit Post" at bounding box center [524, 556] width 99 height 39
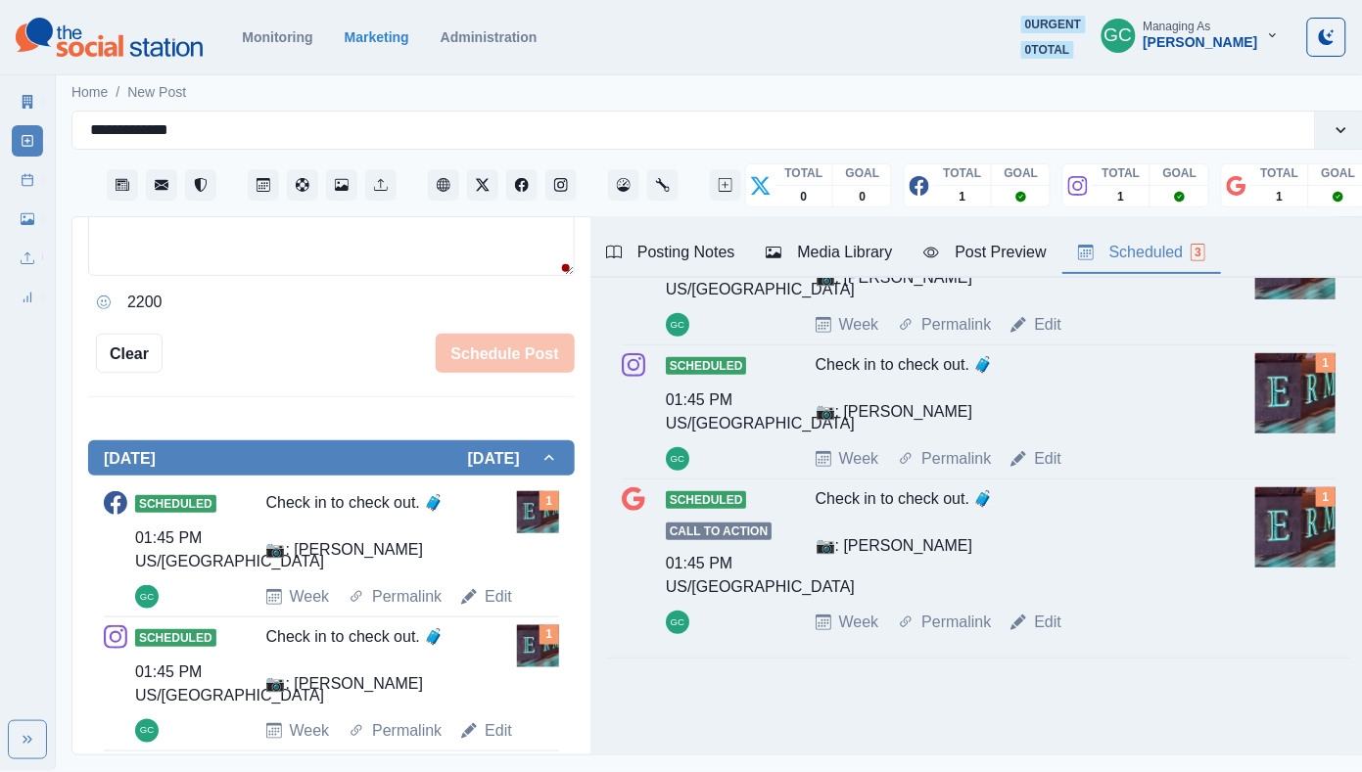
click at [186, 49] on img at bounding box center [109, 37] width 187 height 39
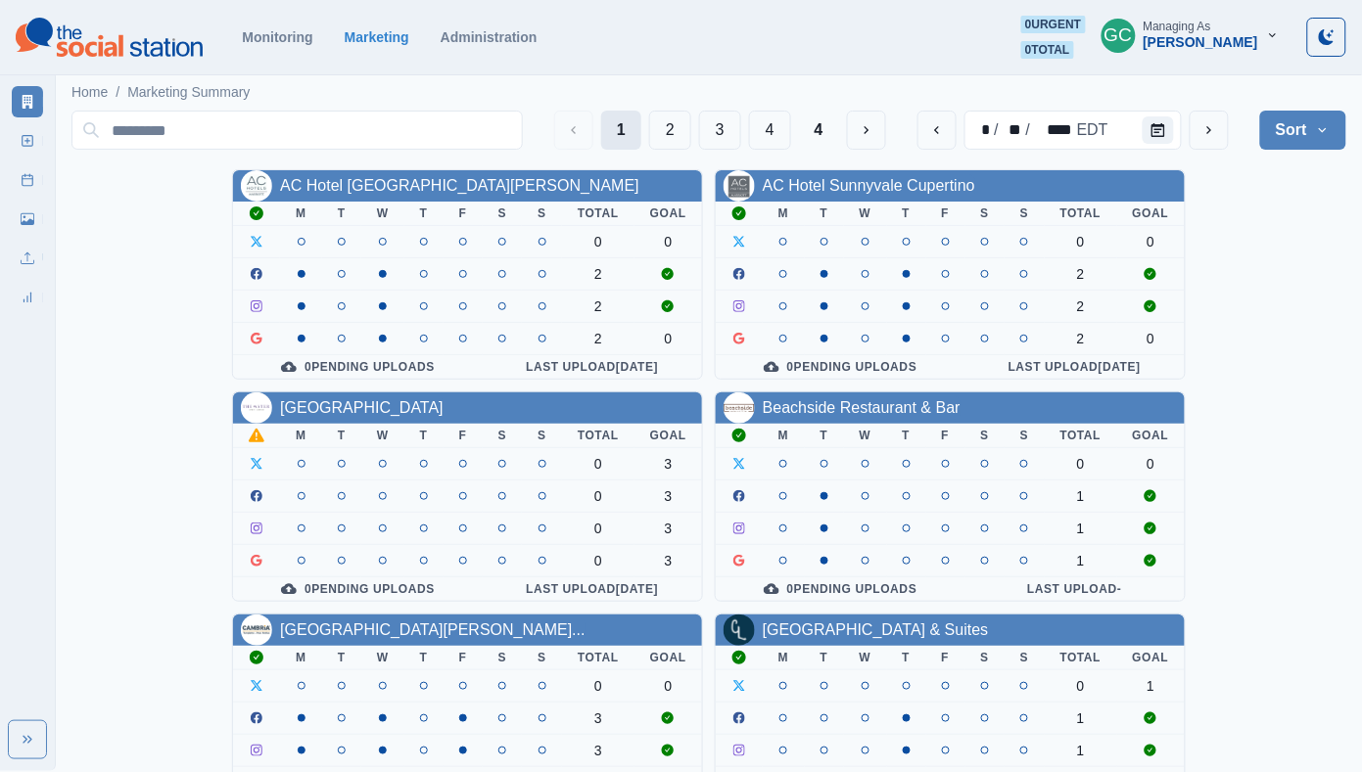
click at [602, 135] on button "1" at bounding box center [621, 130] width 40 height 39
click at [386, 152] on div "1 2 3 4 4 * / ** / **** EDT Sort Client Name Uploads Pending Post Approval" at bounding box center [708, 130] width 1274 height 55
click at [388, 147] on input at bounding box center [296, 130] width 451 height 39
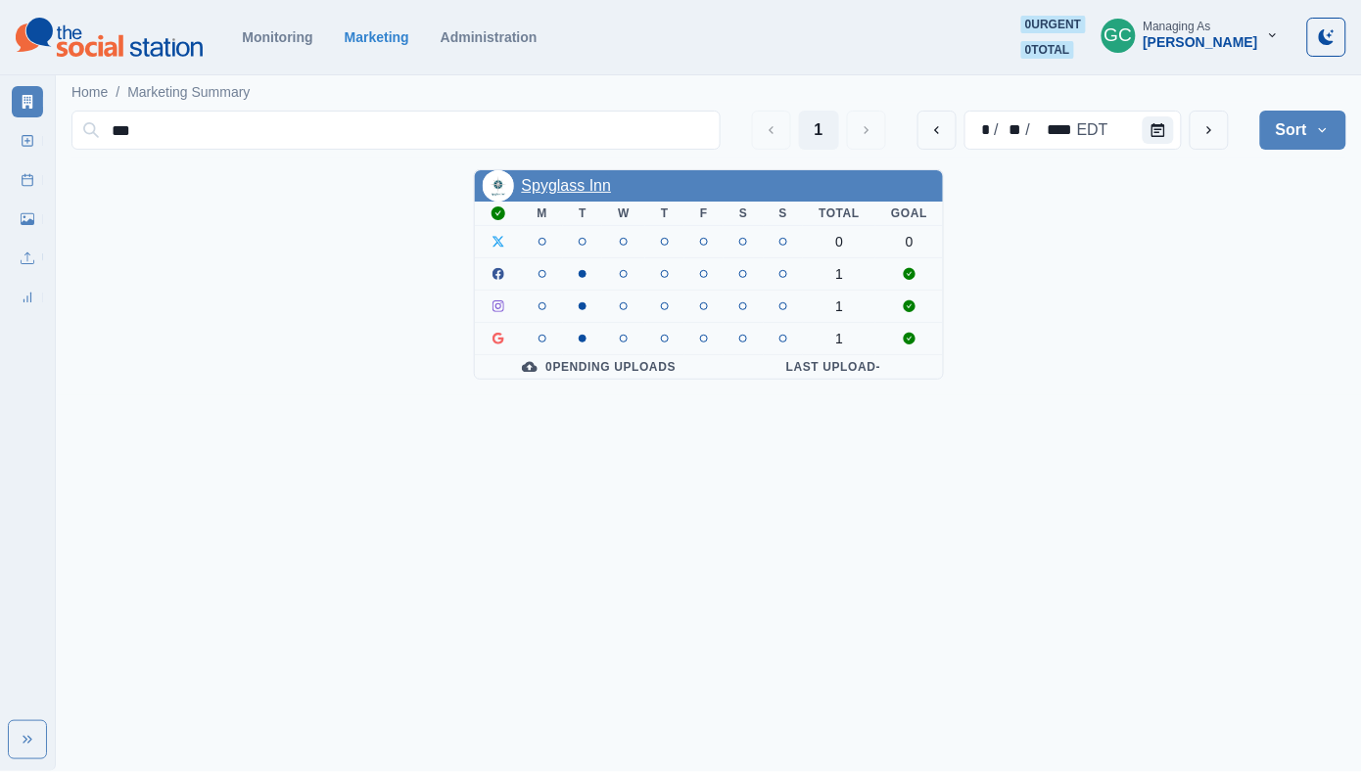
type input "***"
click at [595, 184] on link "Spyglass Inn" at bounding box center [567, 185] width 90 height 17
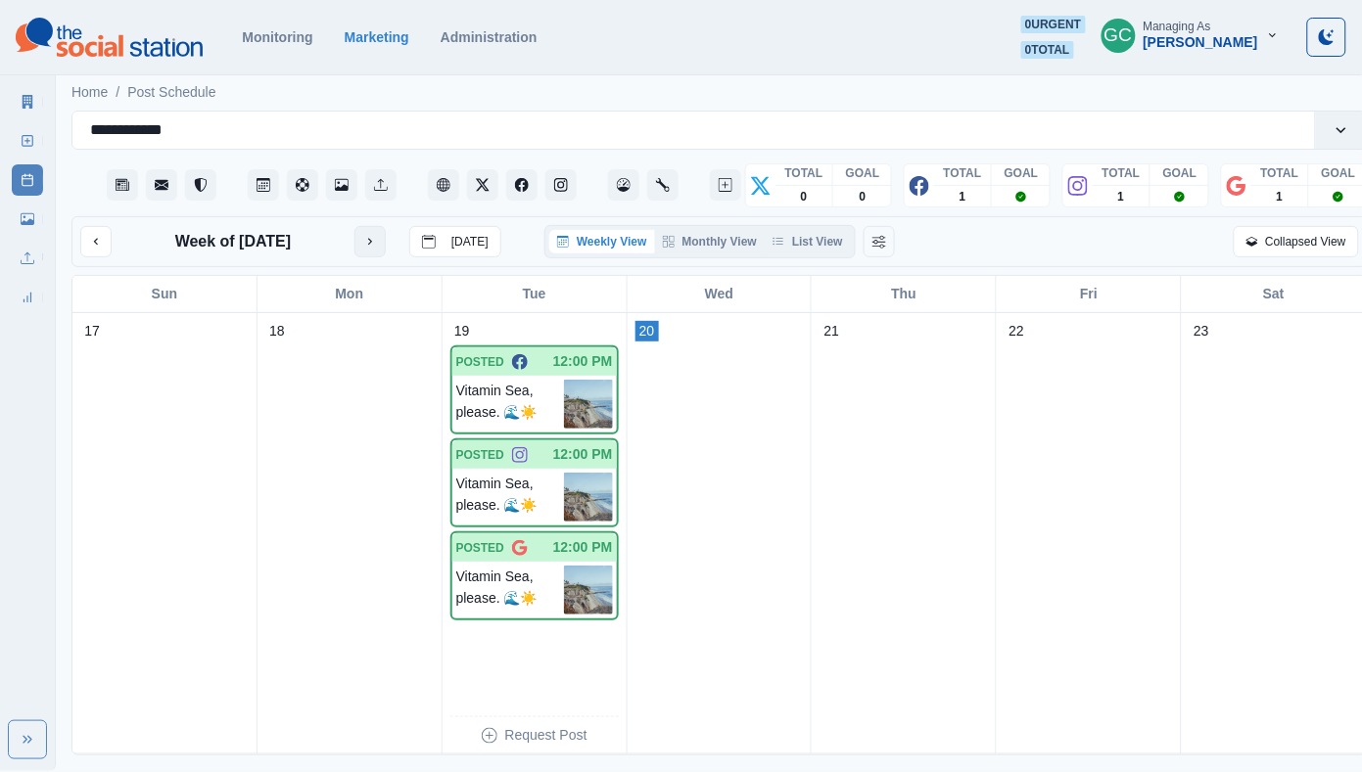
click at [380, 243] on button "next month" at bounding box center [369, 241] width 31 height 31
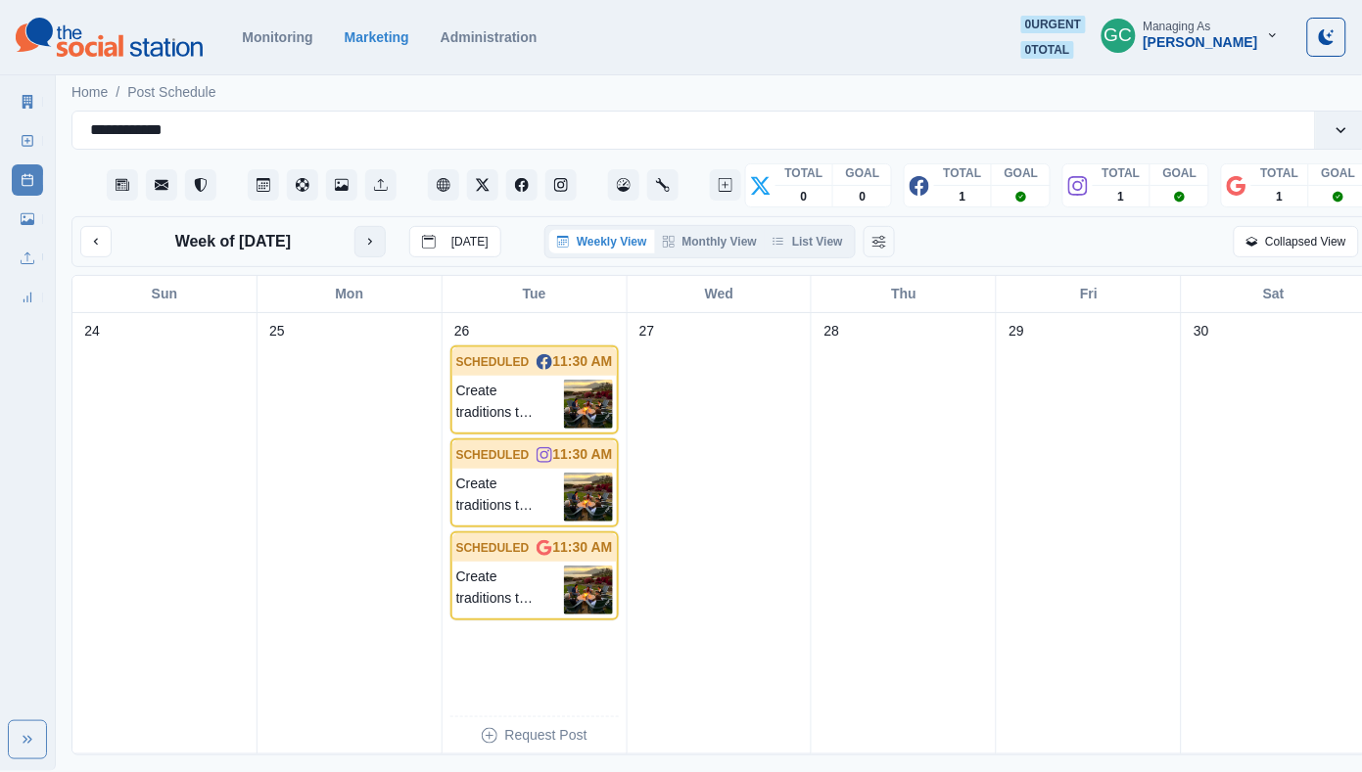
click at [380, 243] on button "next month" at bounding box center [369, 241] width 31 height 31
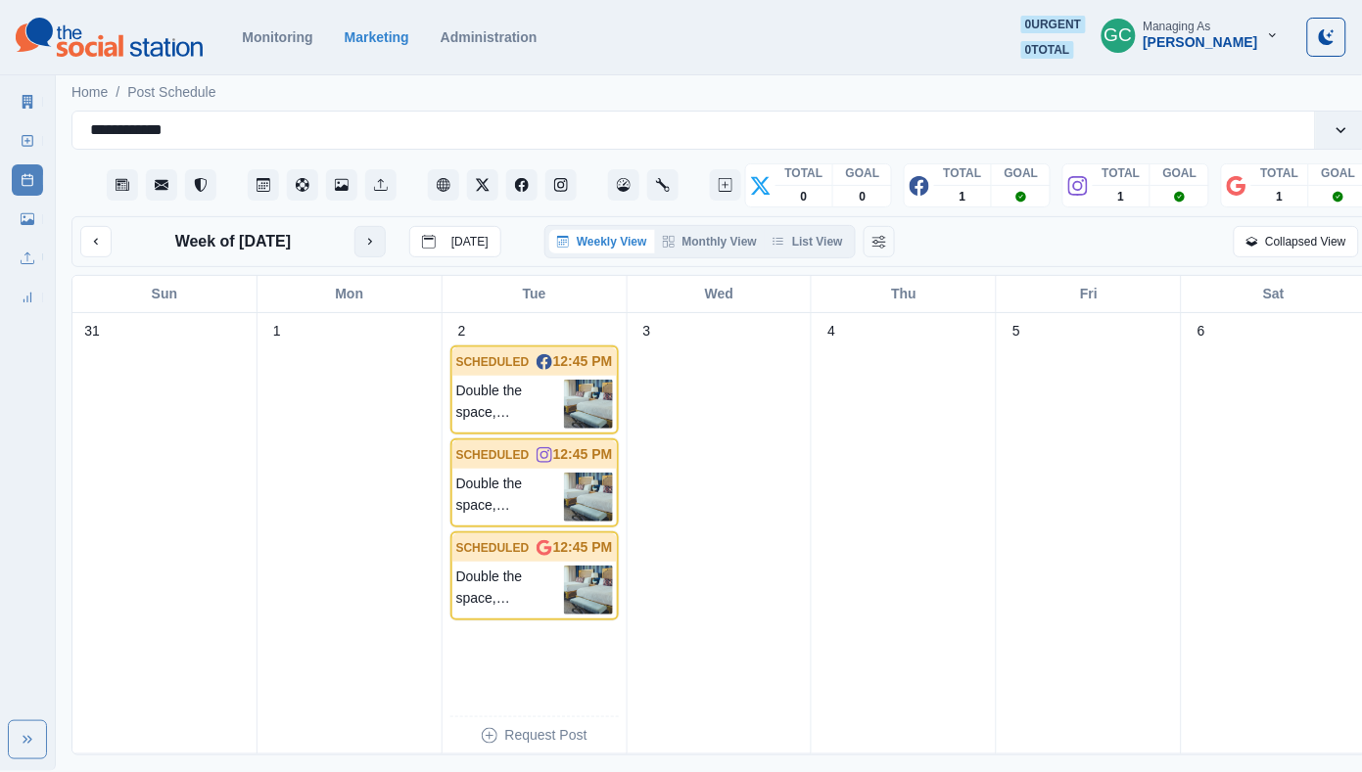
click at [377, 243] on icon "next month" at bounding box center [370, 242] width 14 height 14
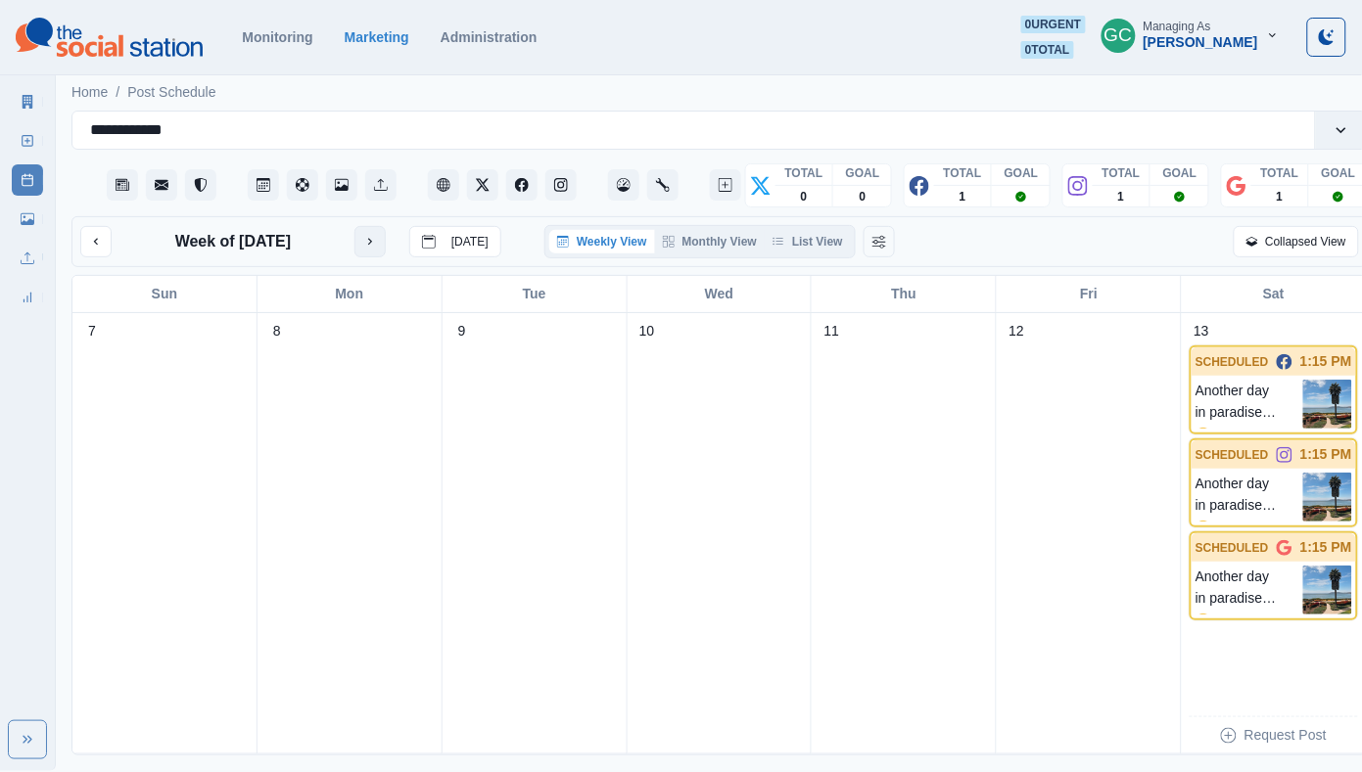
click at [377, 243] on icon "next month" at bounding box center [370, 242] width 14 height 14
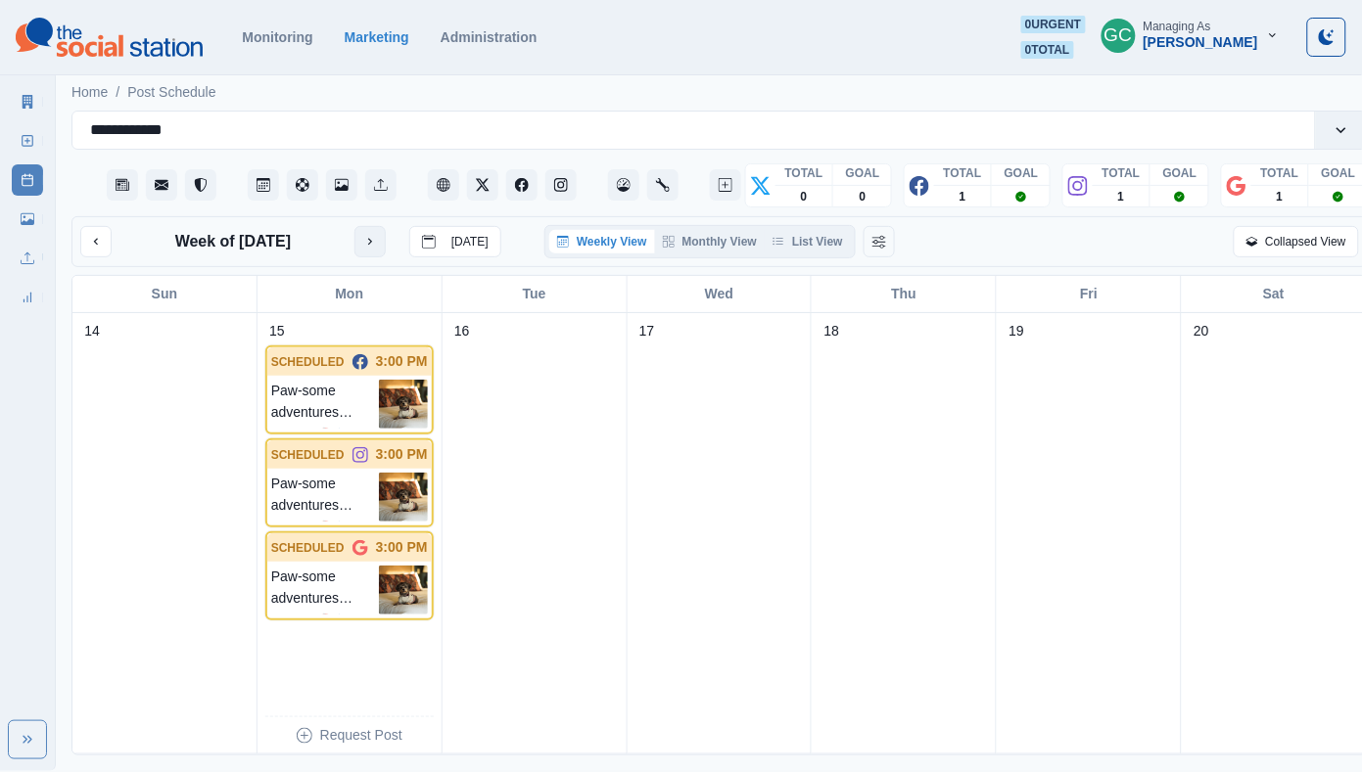
click at [377, 243] on icon "next month" at bounding box center [370, 242] width 14 height 14
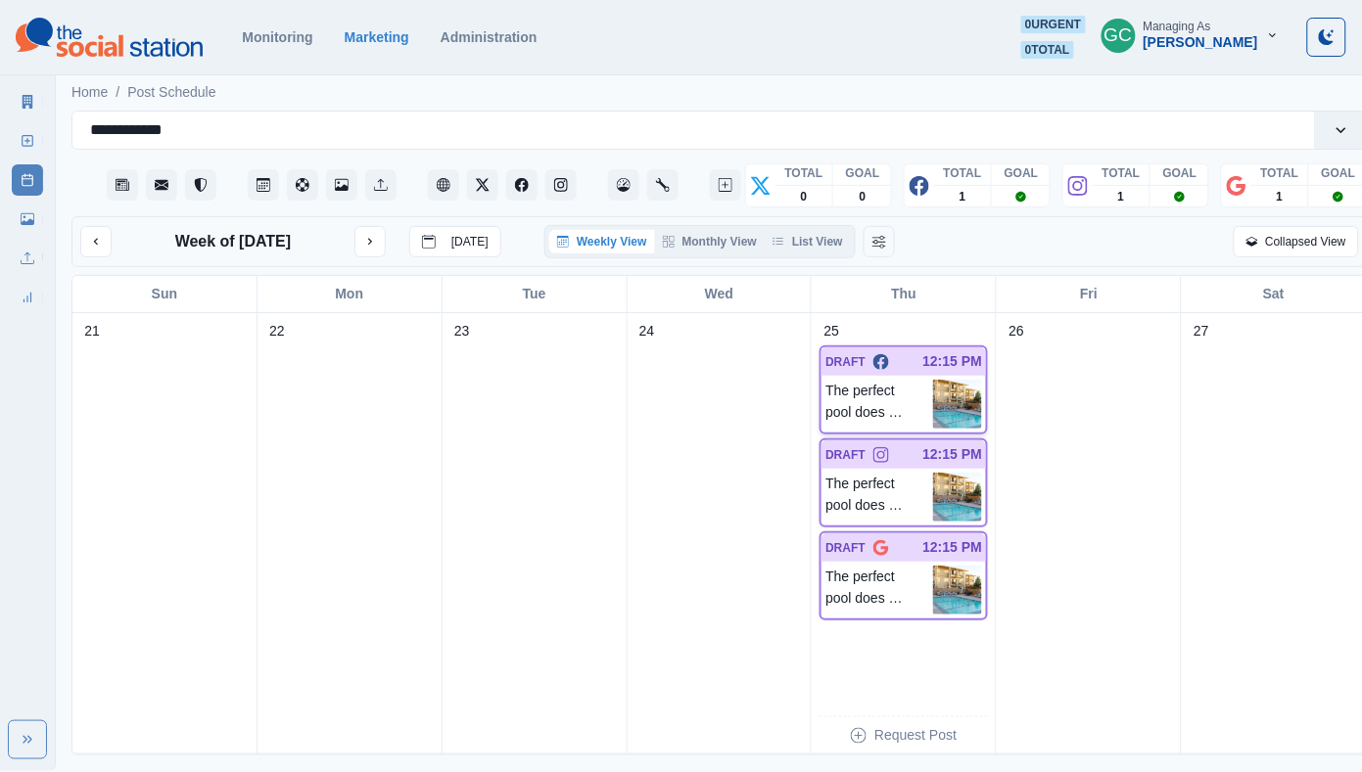
click at [916, 412] on p "The perfect pool does not exist... oh wait, it does. 😎" at bounding box center [879, 404] width 108 height 49
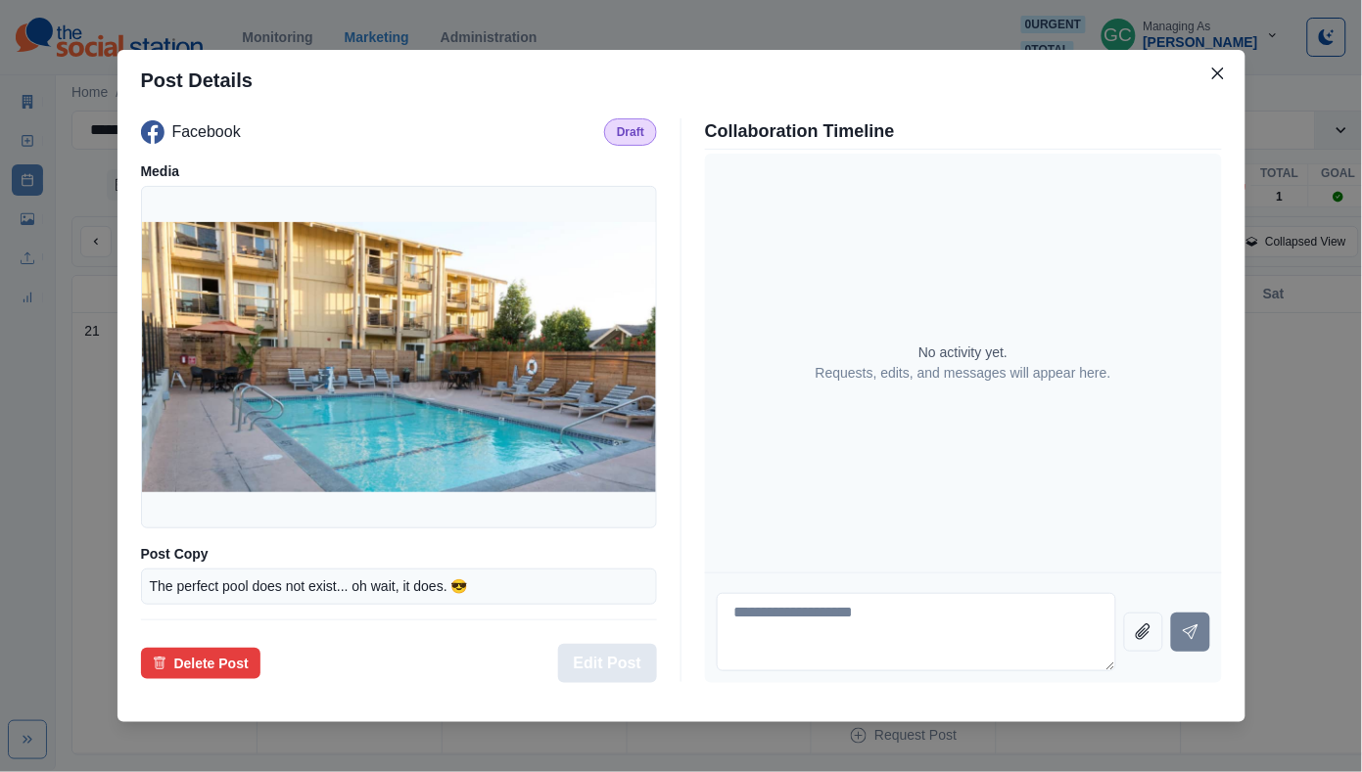
click at [614, 658] on button "Edit Post" at bounding box center [607, 663] width 99 height 39
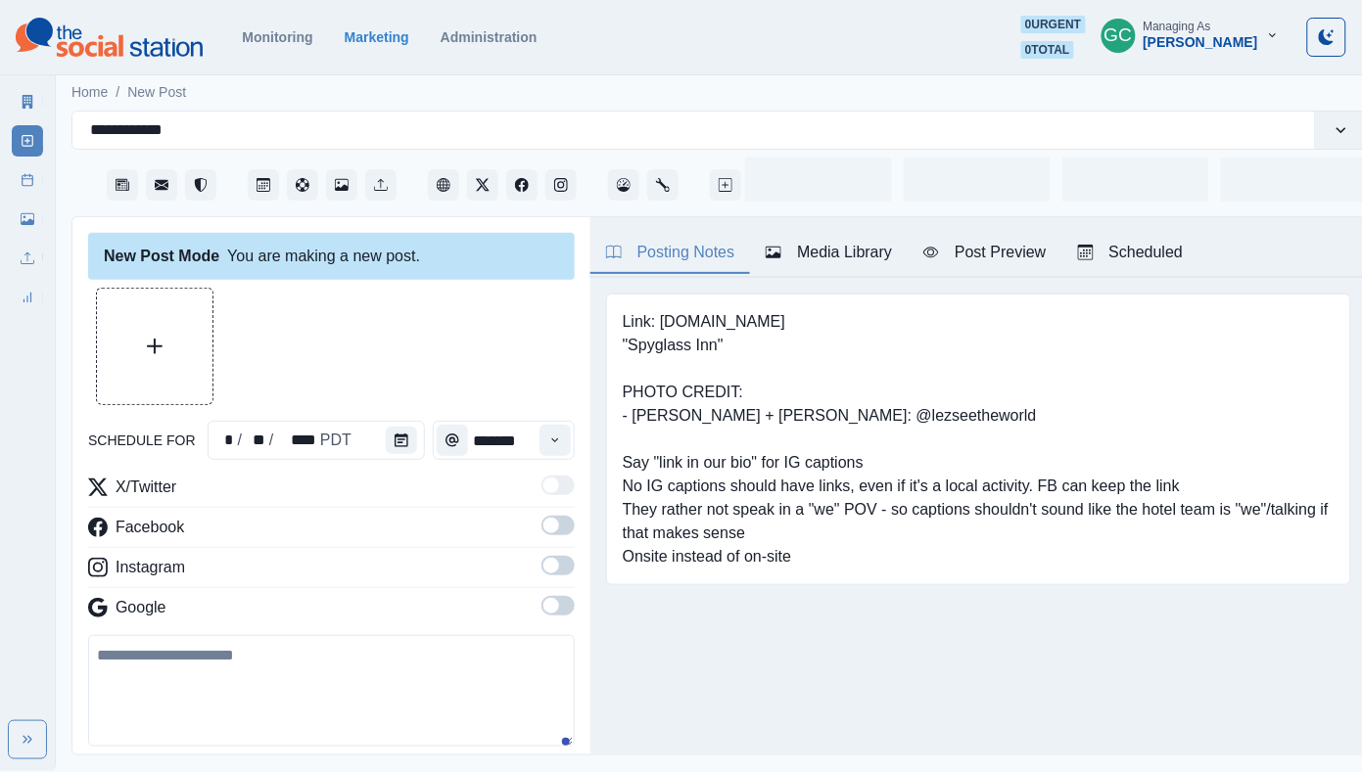
type input "********"
type textarea "**********"
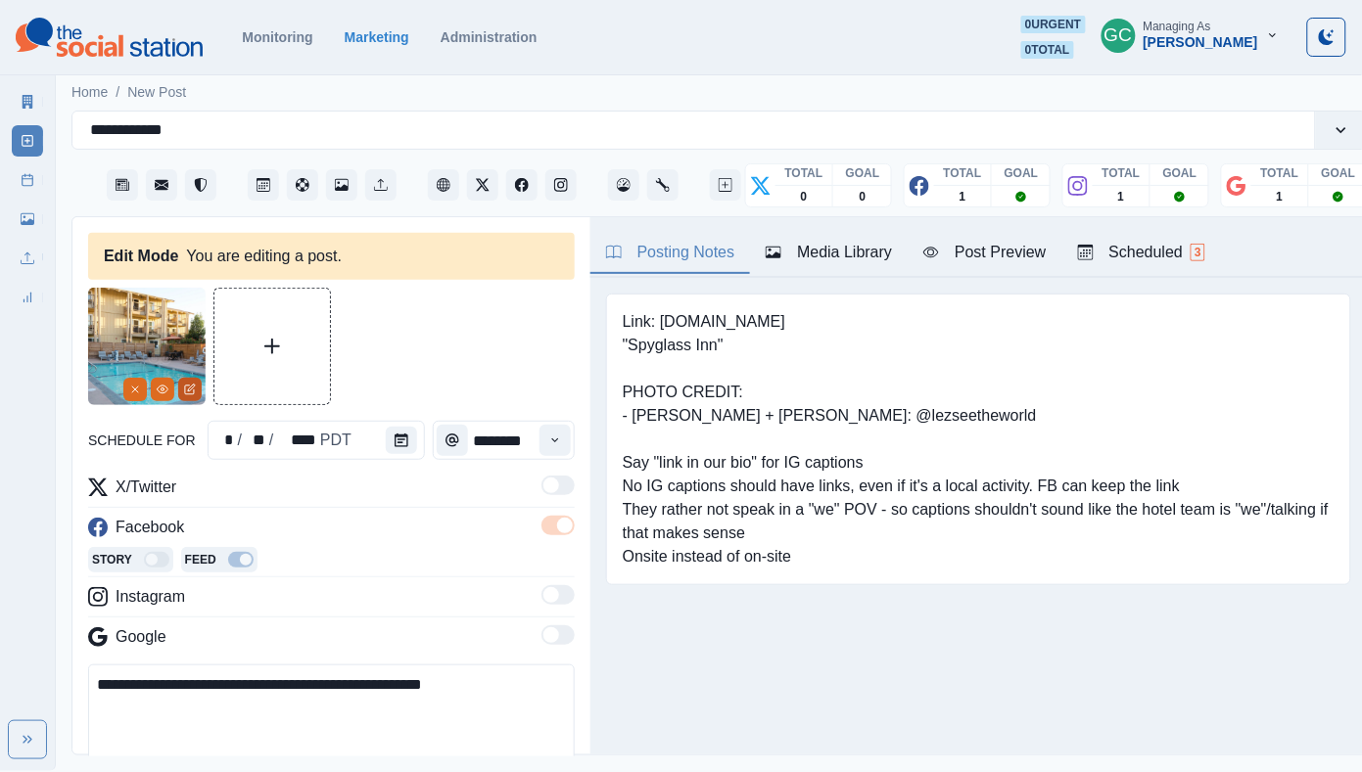
click at [187, 389] on icon "Edit Media" at bounding box center [190, 390] width 12 height 12
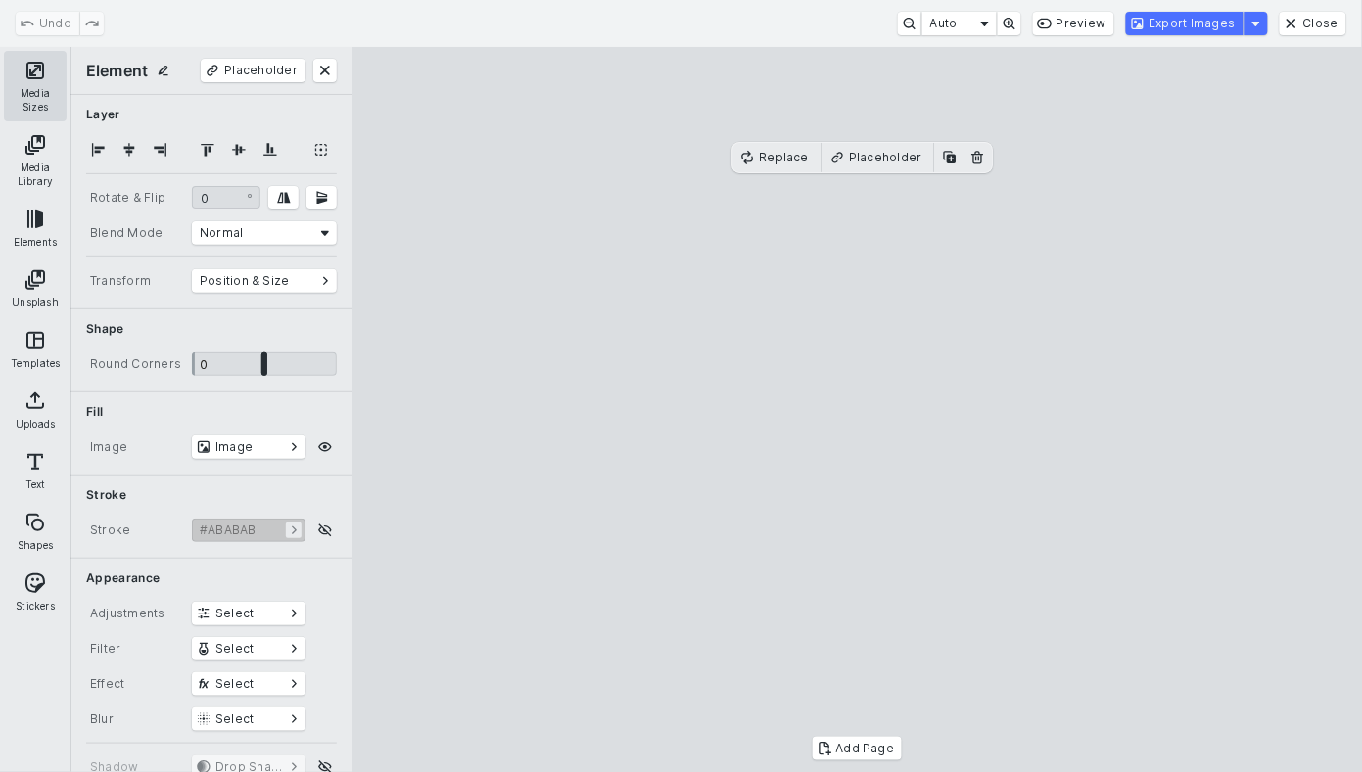
click at [38, 93] on button "Media Sizes" at bounding box center [35, 86] width 63 height 70
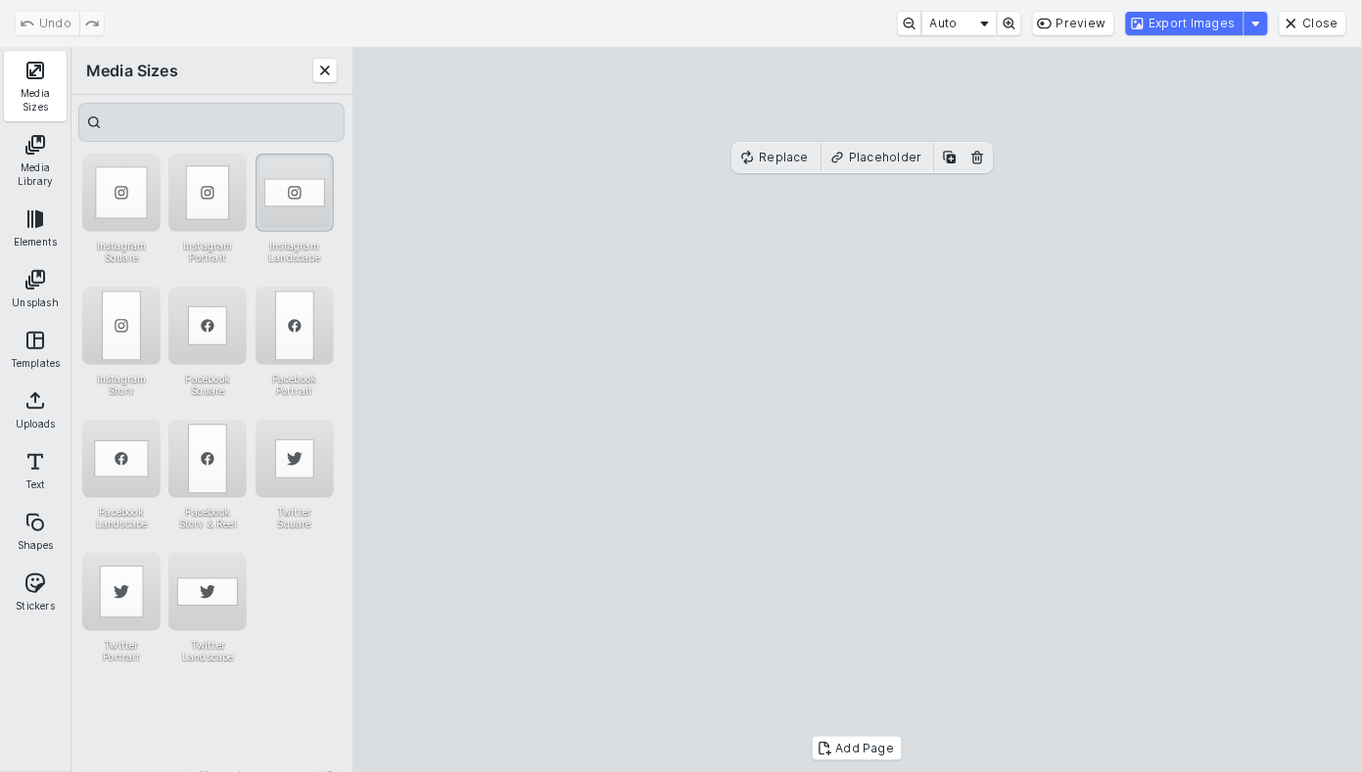
click at [311, 222] on div "Instagram Landscape" at bounding box center [294, 193] width 78 height 78
drag, startPoint x: 399, startPoint y: 184, endPoint x: 262, endPoint y: -72, distance: 290.8
click at [262, 0] on html "**********" at bounding box center [681, 385] width 1362 height 771
drag, startPoint x: 1335, startPoint y: 690, endPoint x: 1491, endPoint y: 827, distance: 207.4
click at [1361, 771] on html "**********" at bounding box center [681, 385] width 1362 height 771
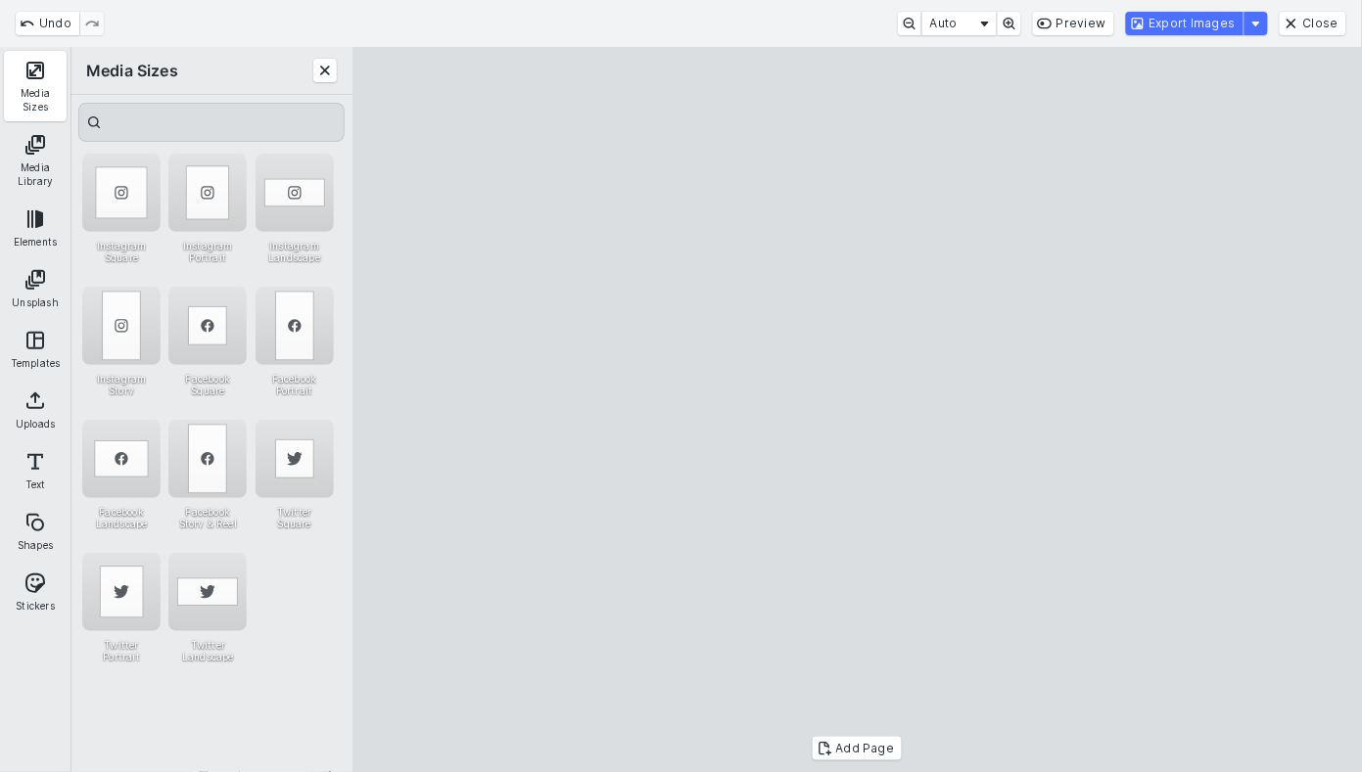
drag, startPoint x: 967, startPoint y: 497, endPoint x: 919, endPoint y: 301, distance: 202.5
click at [857, 410] on cesdk-canvas "Editor canvas" at bounding box center [857, 410] width 0 height 0
drag, startPoint x: 806, startPoint y: 575, endPoint x: 831, endPoint y: 735, distance: 162.5
click at [857, 410] on cesdk-canvas "Editor canvas" at bounding box center [857, 410] width 0 height 0
drag, startPoint x: 862, startPoint y: 590, endPoint x: 862, endPoint y: 545, distance: 45.0
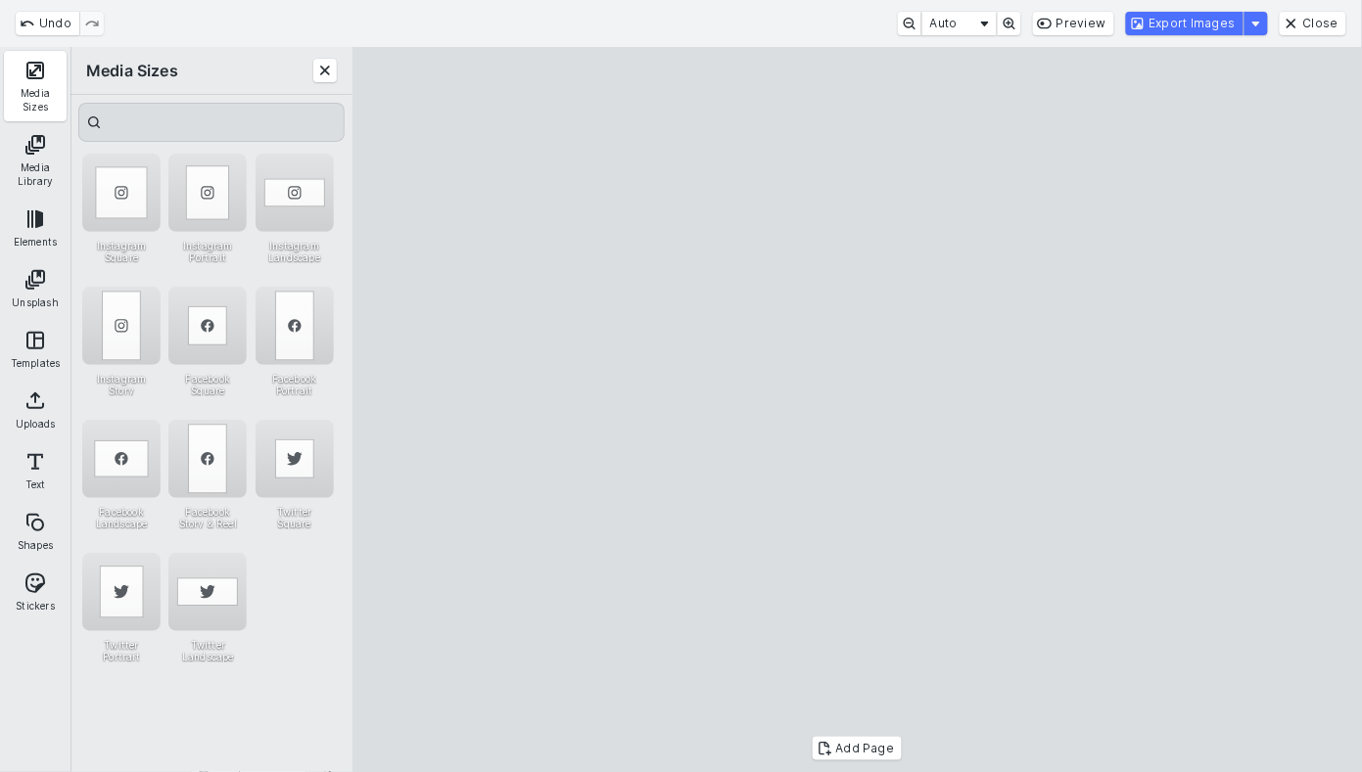
click at [857, 410] on cesdk-canvas "Editor canvas" at bounding box center [857, 410] width 0 height 0
drag, startPoint x: 702, startPoint y: 401, endPoint x: 740, endPoint y: 380, distance: 43.8
click at [857, 410] on cesdk-canvas "Editor canvas" at bounding box center [857, 410] width 0 height 0
drag, startPoint x: 845, startPoint y: 667, endPoint x: 851, endPoint y: 710, distance: 43.5
click at [857, 410] on cesdk-canvas "Editor canvas" at bounding box center [857, 410] width 0 height 0
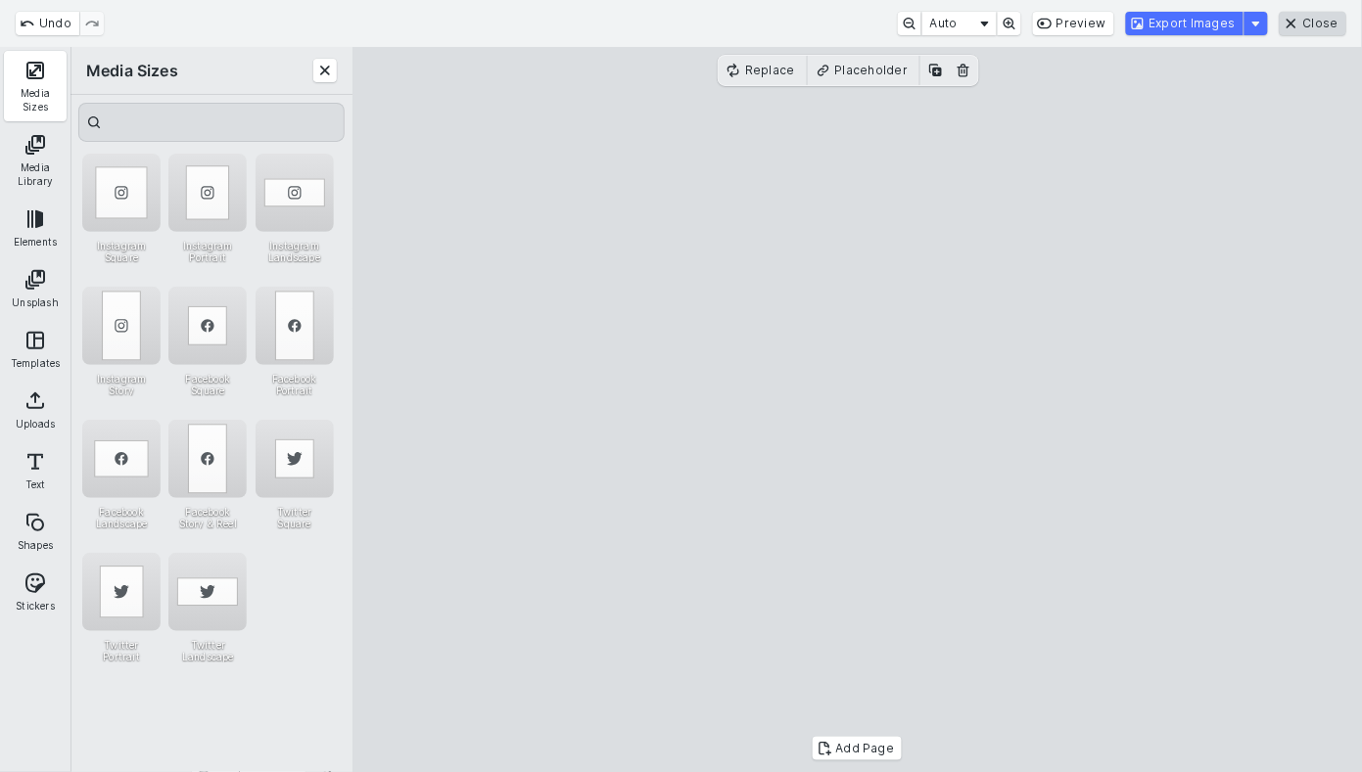
click at [1313, 22] on button "Close" at bounding box center [1312, 23] width 67 height 23
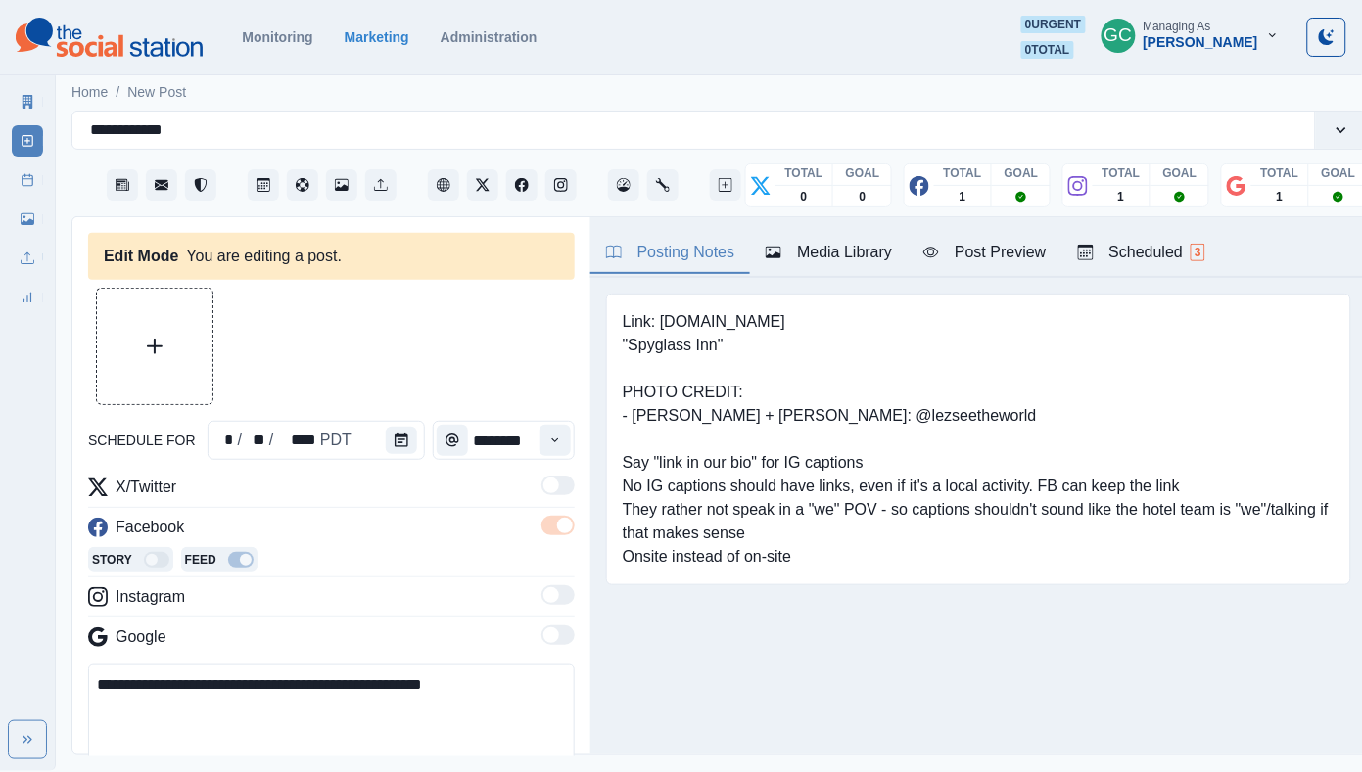
click at [857, 263] on div "Media Library" at bounding box center [828, 252] width 126 height 23
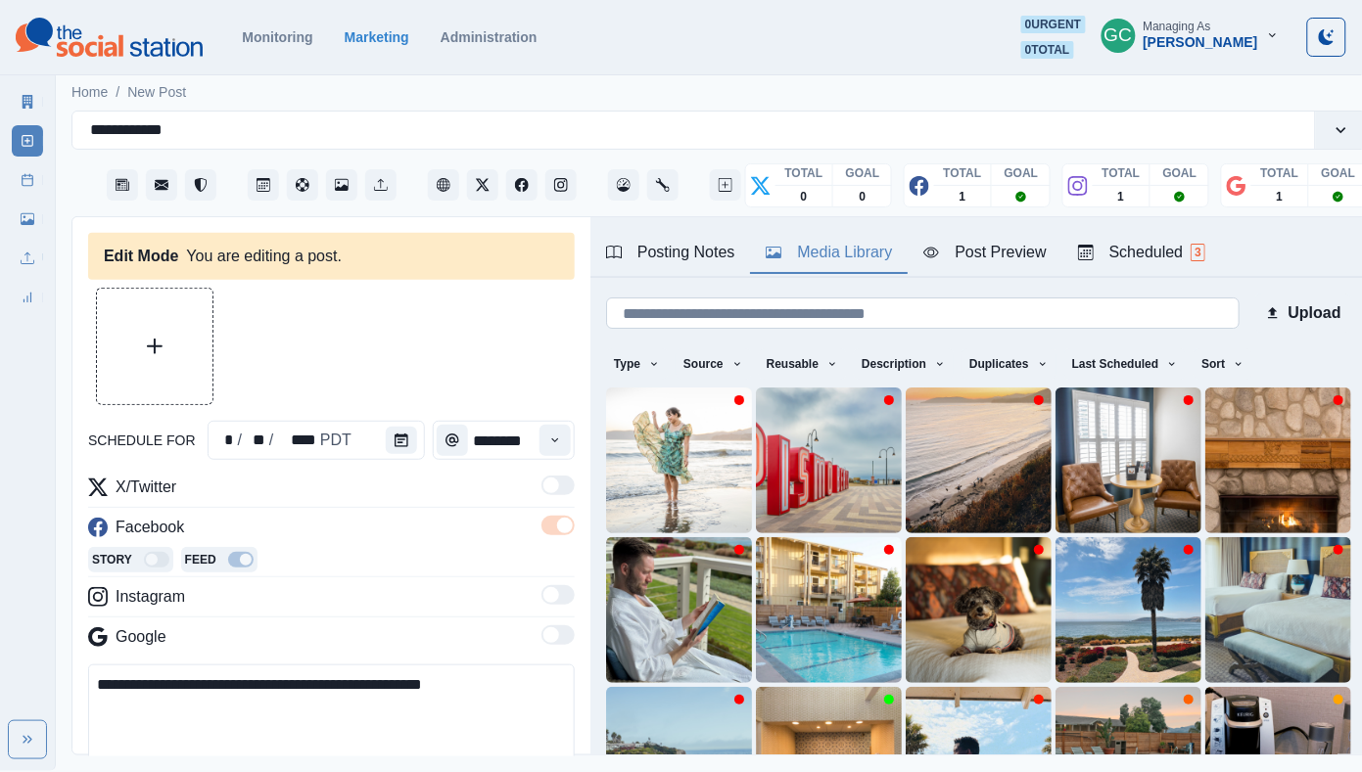
click at [831, 301] on input at bounding box center [922, 313] width 633 height 31
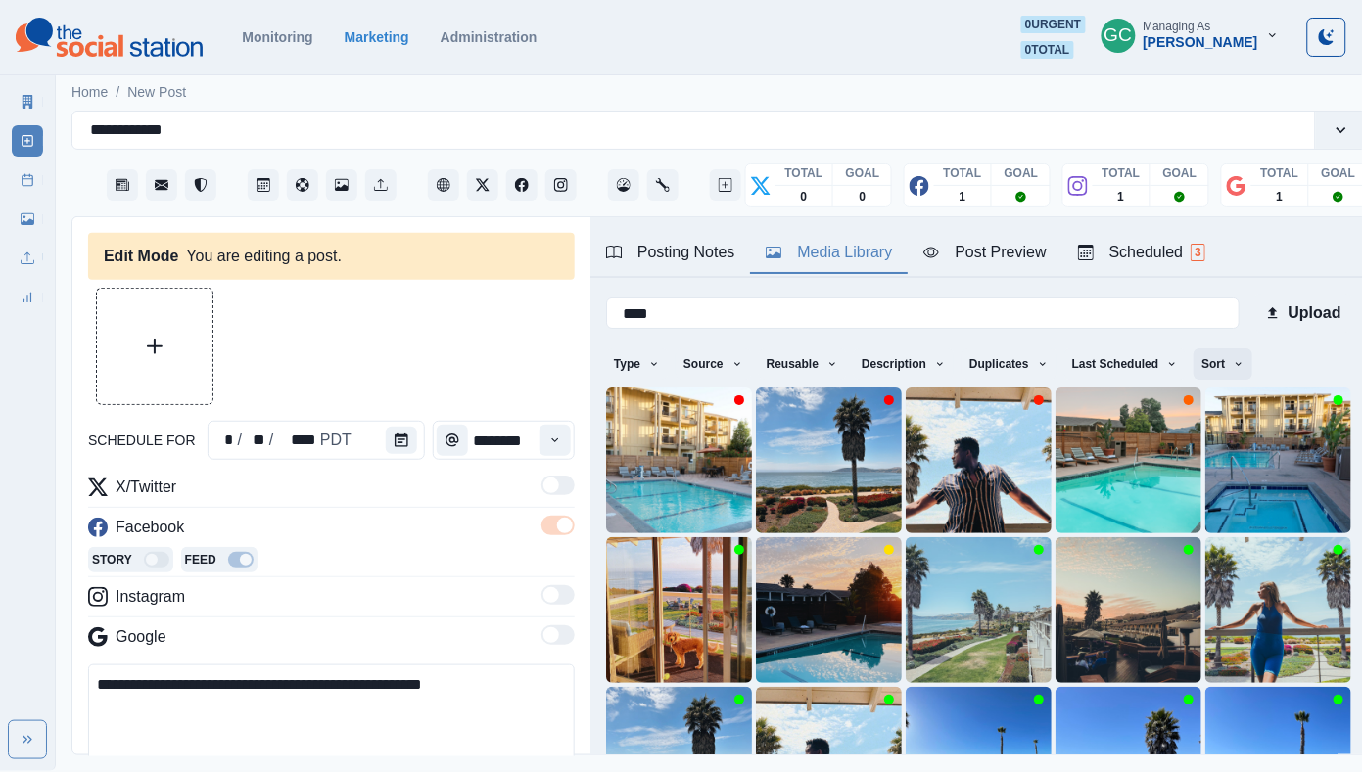
type input "****"
click at [1225, 353] on button "Sort" at bounding box center [1222, 363] width 59 height 31
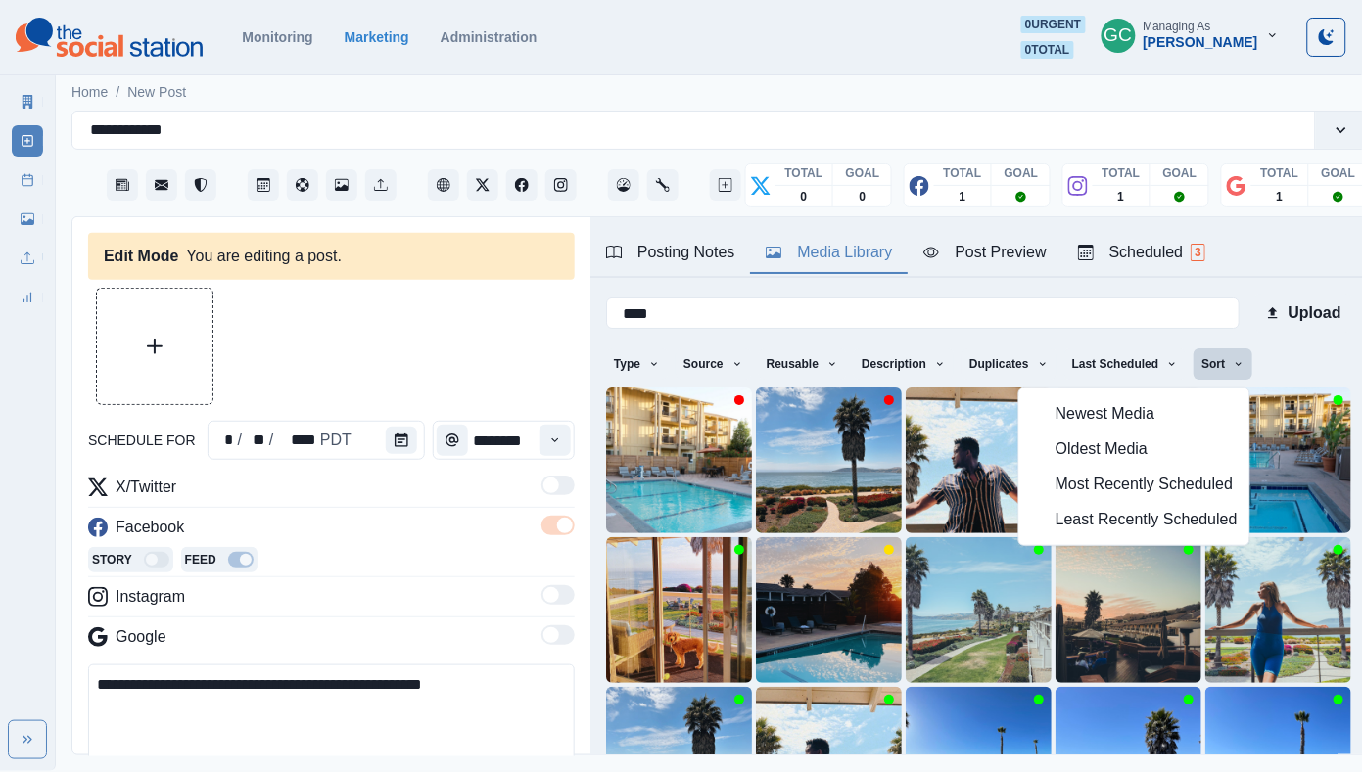
click at [1142, 528] on span "Least Recently Scheduled" at bounding box center [1146, 519] width 182 height 23
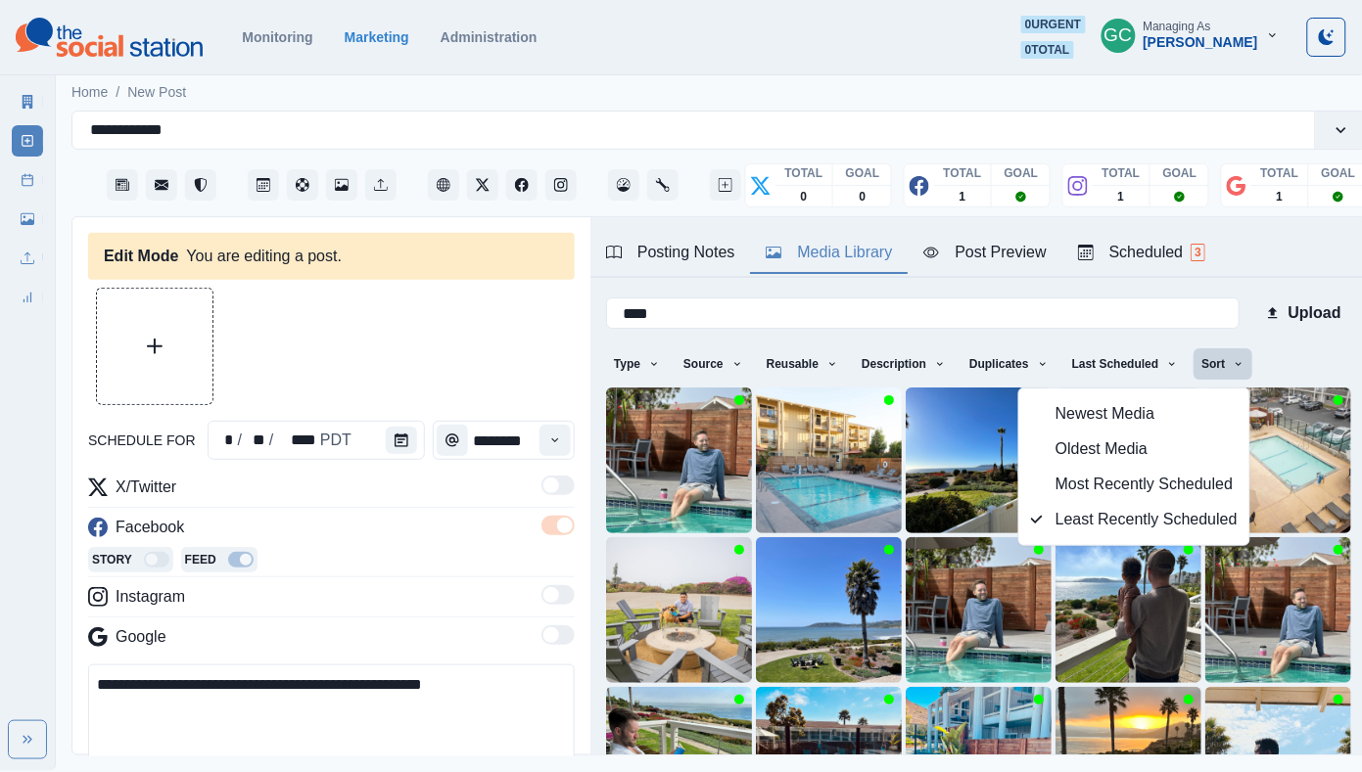
click at [486, 353] on div at bounding box center [331, 346] width 486 height 117
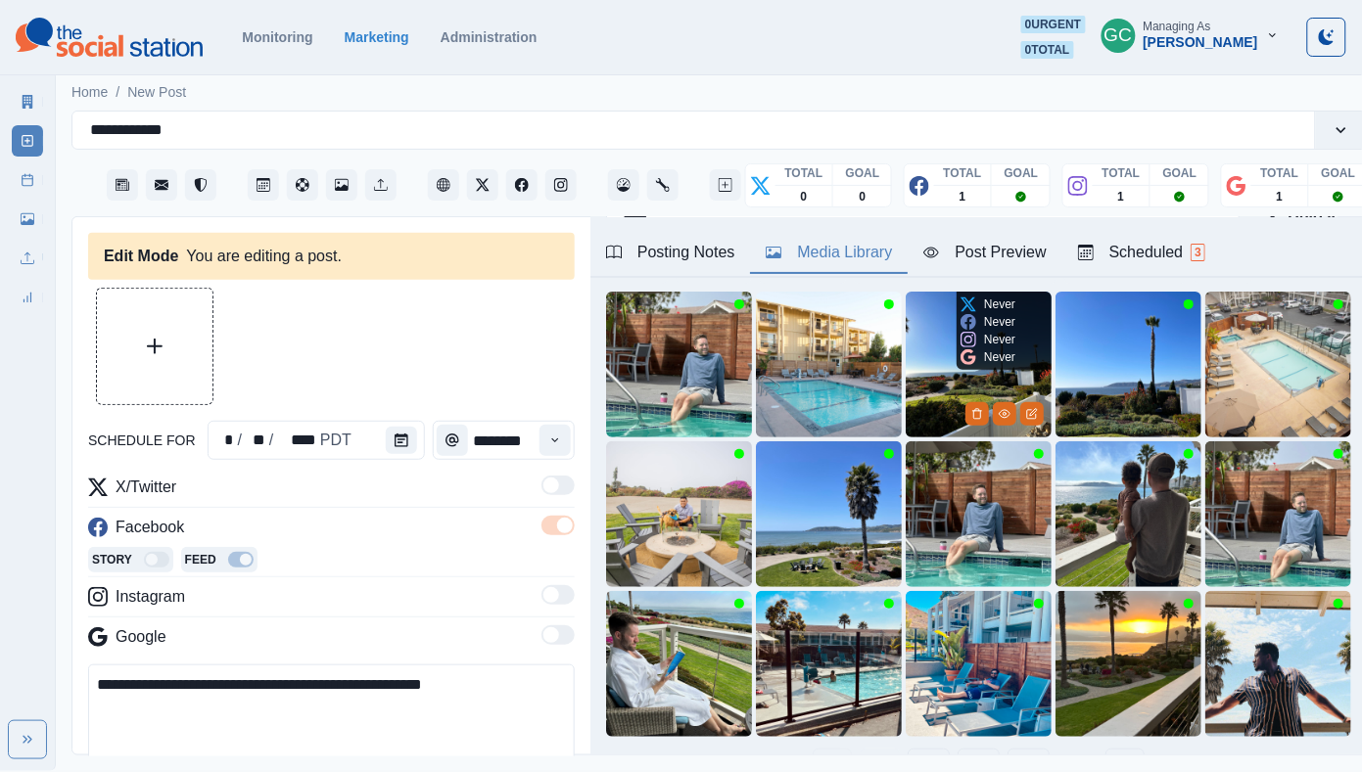
scroll to position [103, 0]
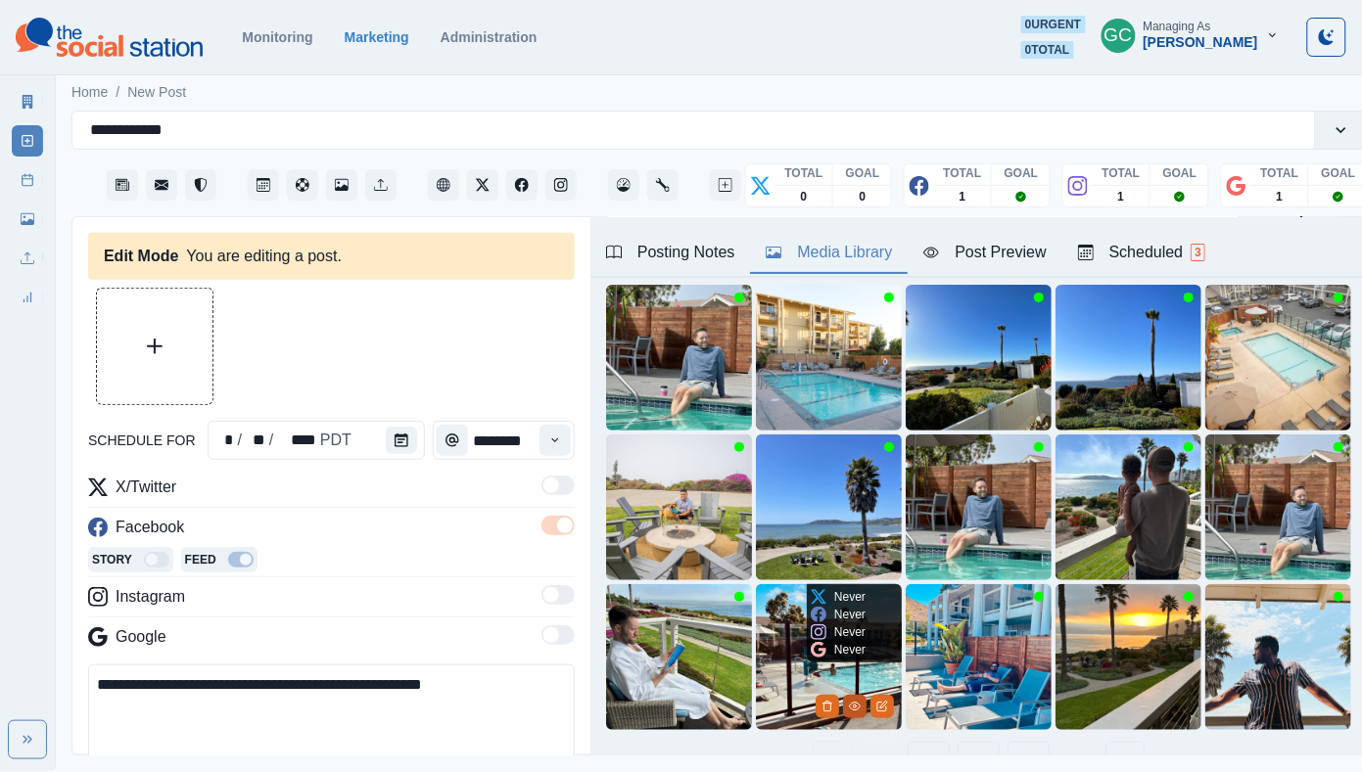
click at [850, 706] on icon "View Media" at bounding box center [855, 707] width 12 height 12
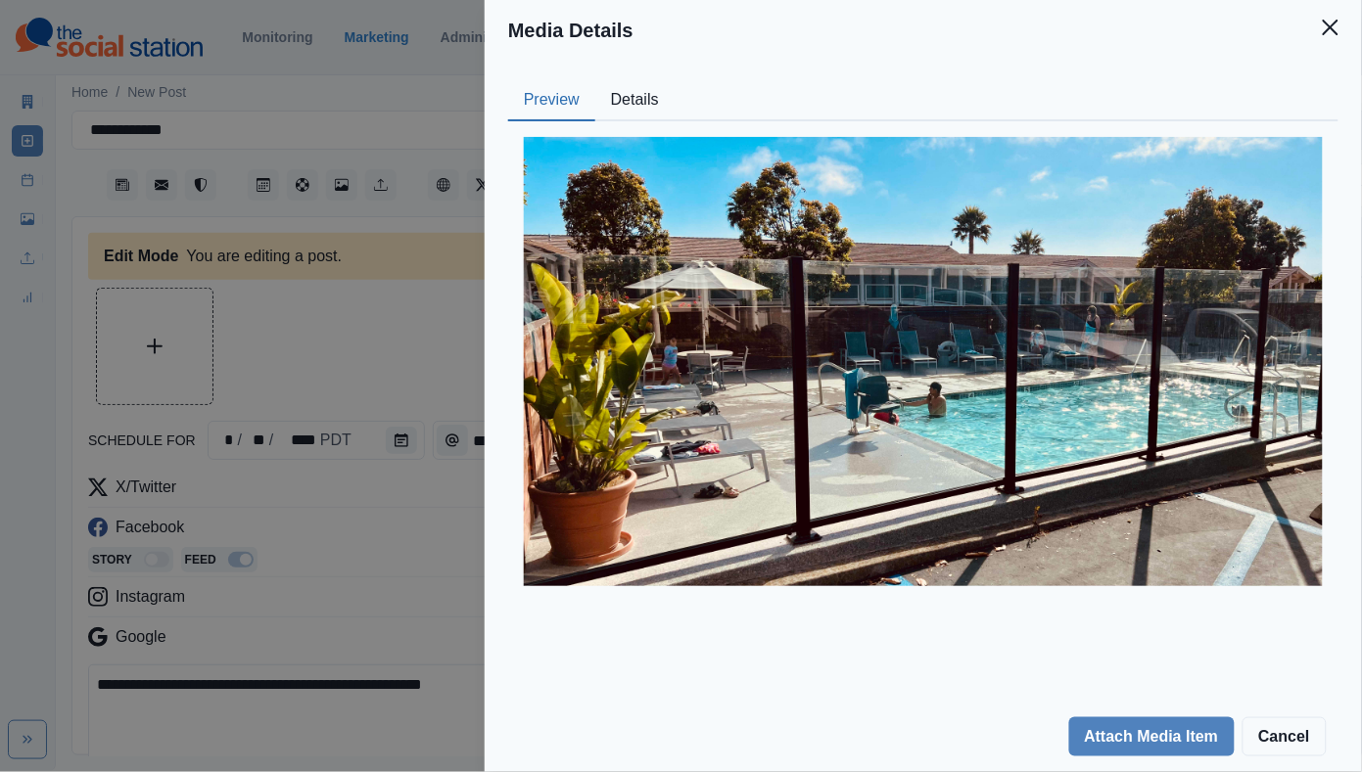
click at [481, 327] on div "Media Details Preview Details Our Description Ronil Sawant 8 Reusable Yes Tags …" at bounding box center [681, 386] width 1362 height 772
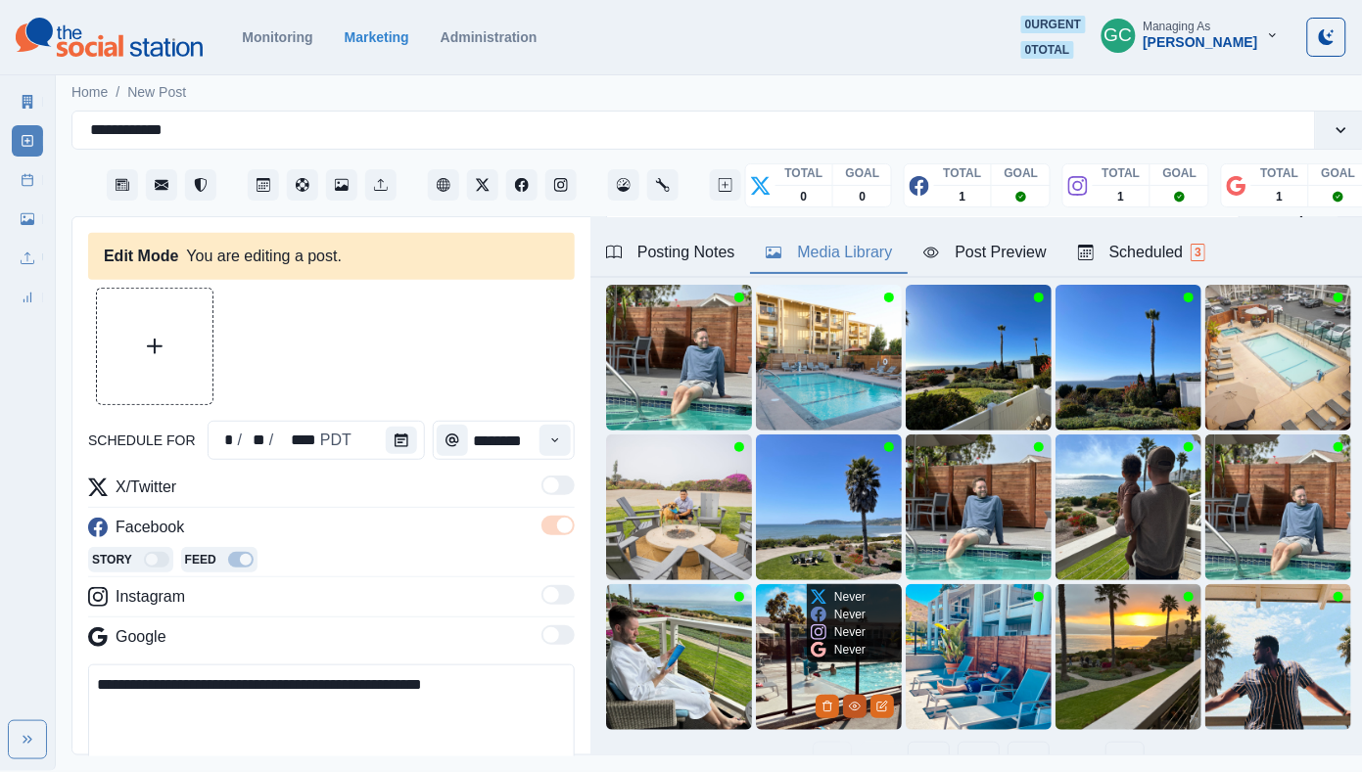
click at [852, 712] on icon "View Media" at bounding box center [855, 707] width 12 height 12
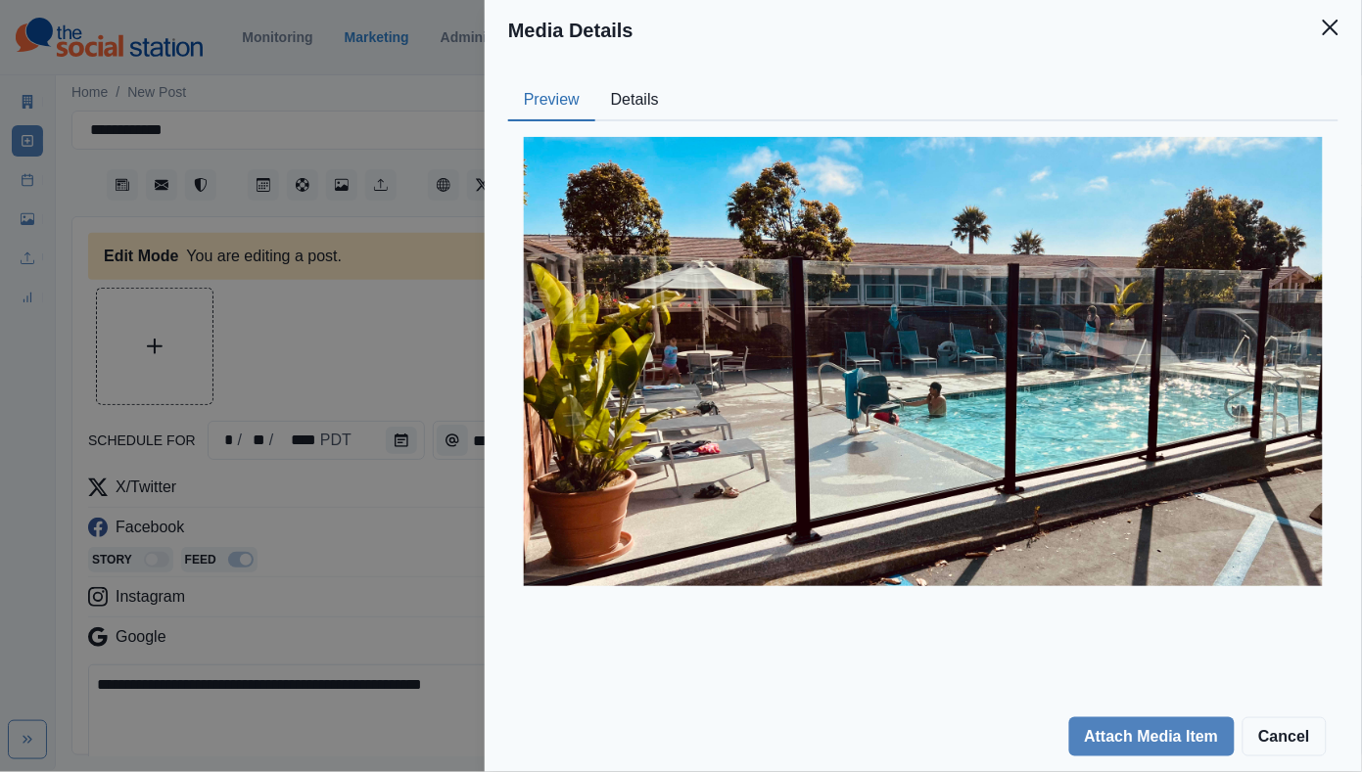
click at [422, 265] on div "Media Details Preview Details Our Description Ronil Sawant 8 Reusable Yes Tags …" at bounding box center [681, 386] width 1362 height 772
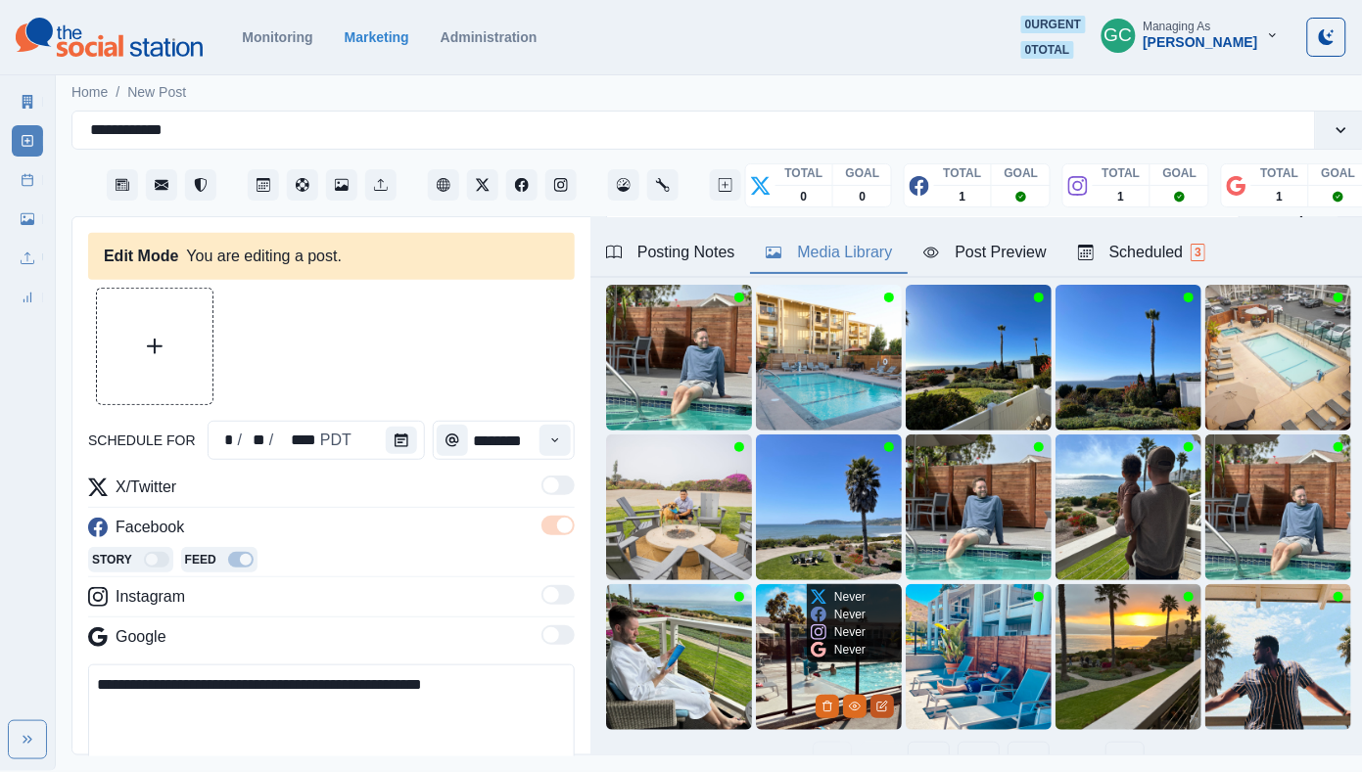
click at [880, 704] on icon "Edit Media" at bounding box center [883, 705] width 7 height 7
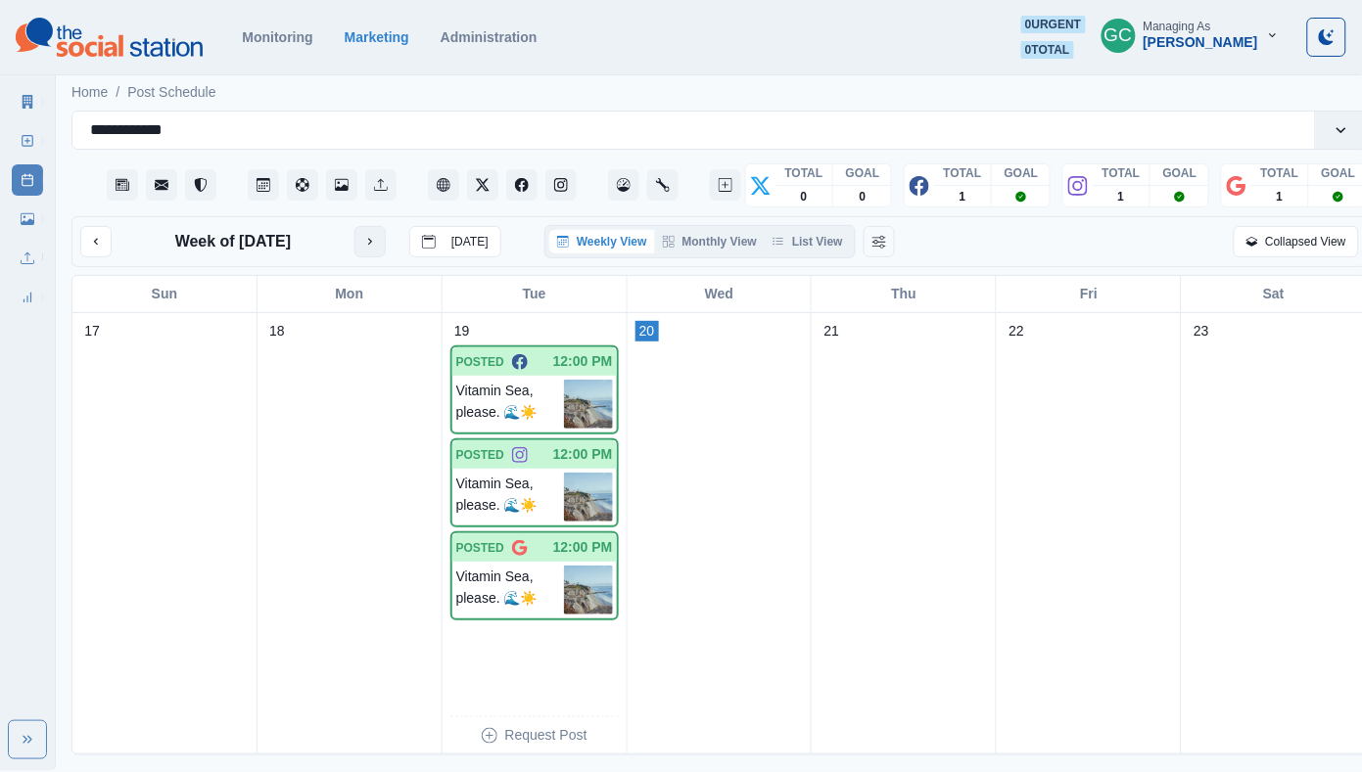
click at [366, 240] on icon "next month" at bounding box center [370, 242] width 14 height 14
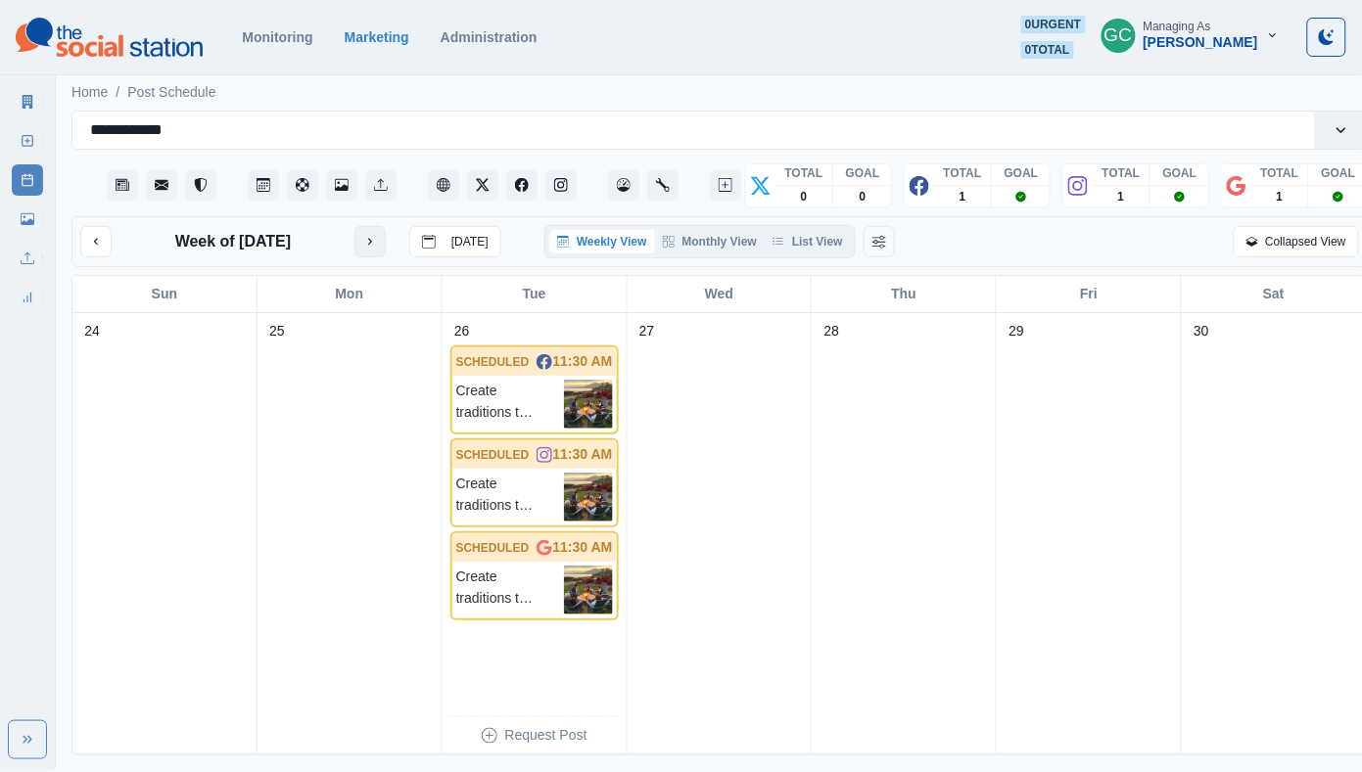
click at [366, 240] on icon "next month" at bounding box center [370, 242] width 14 height 14
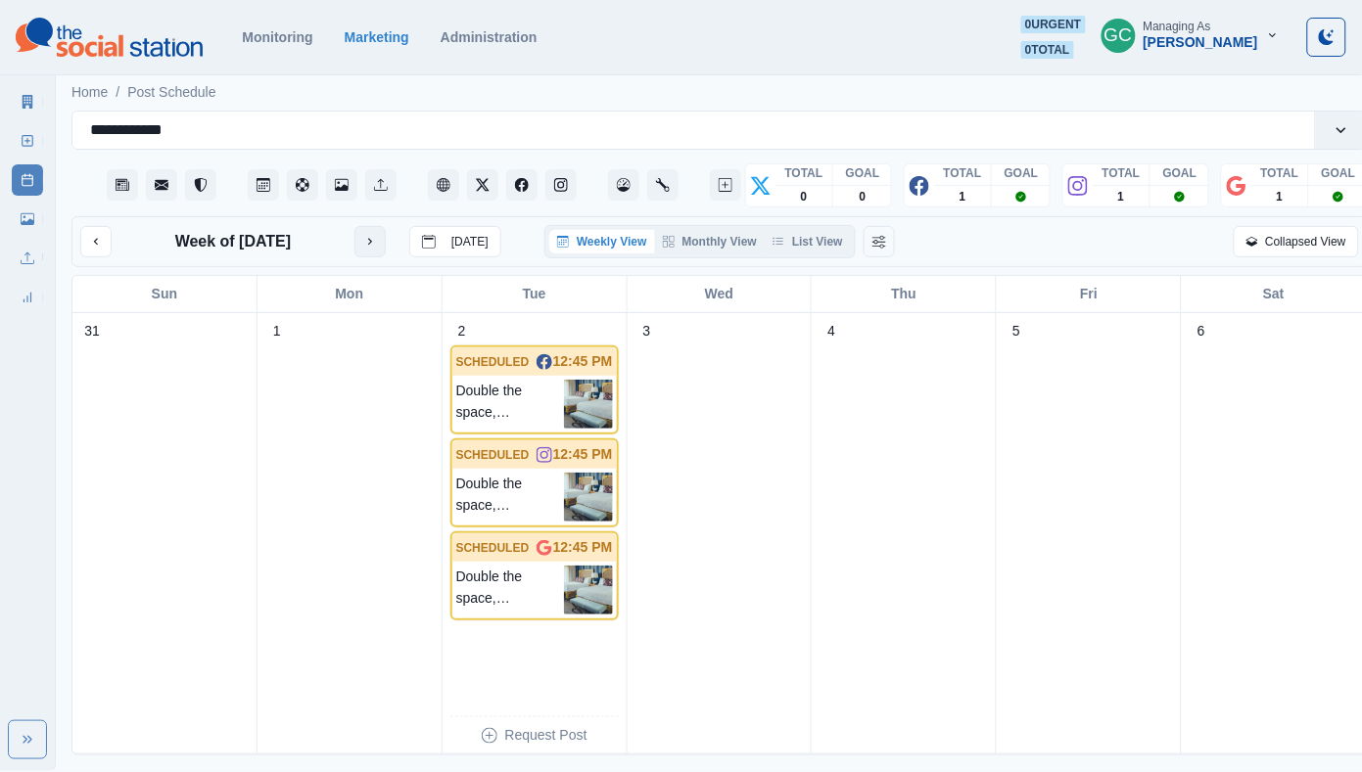
click at [366, 240] on button "next month" at bounding box center [369, 241] width 31 height 31
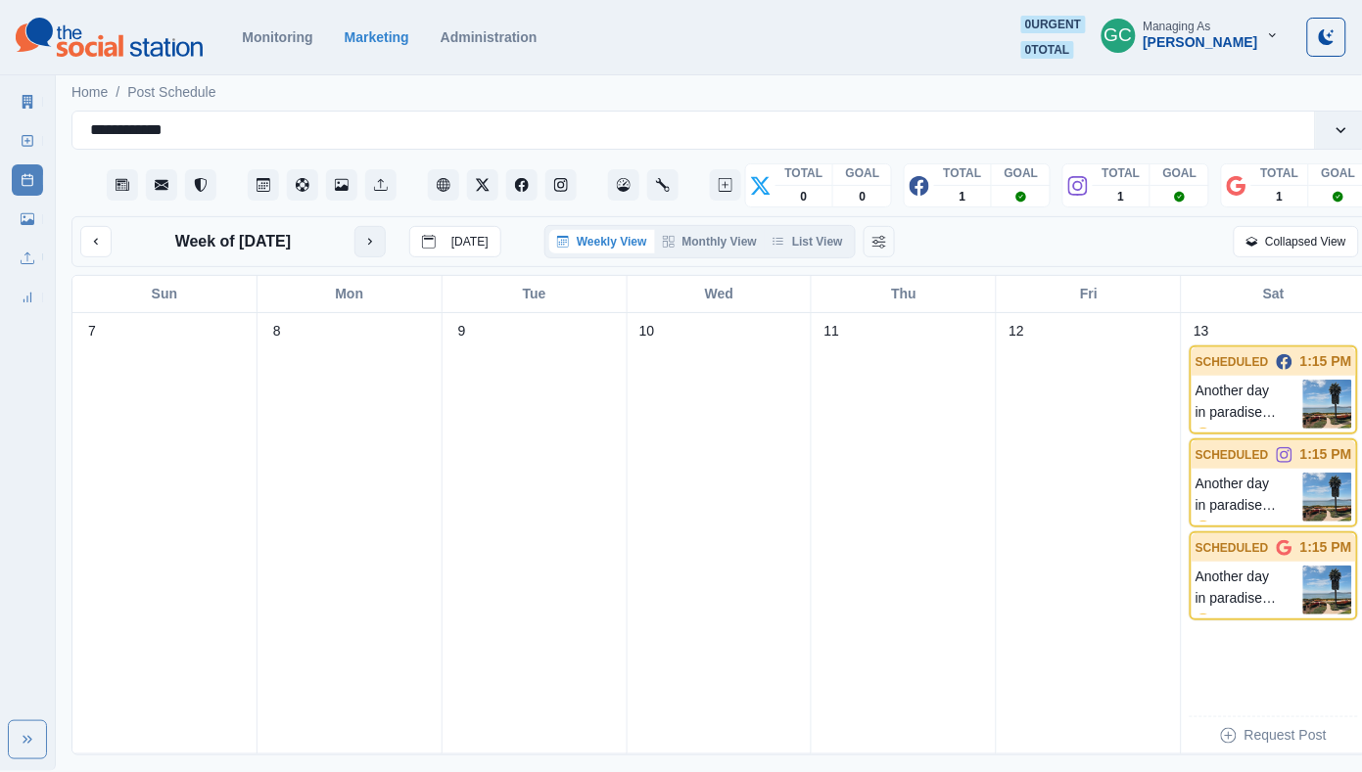
click at [366, 240] on button "next month" at bounding box center [369, 241] width 31 height 31
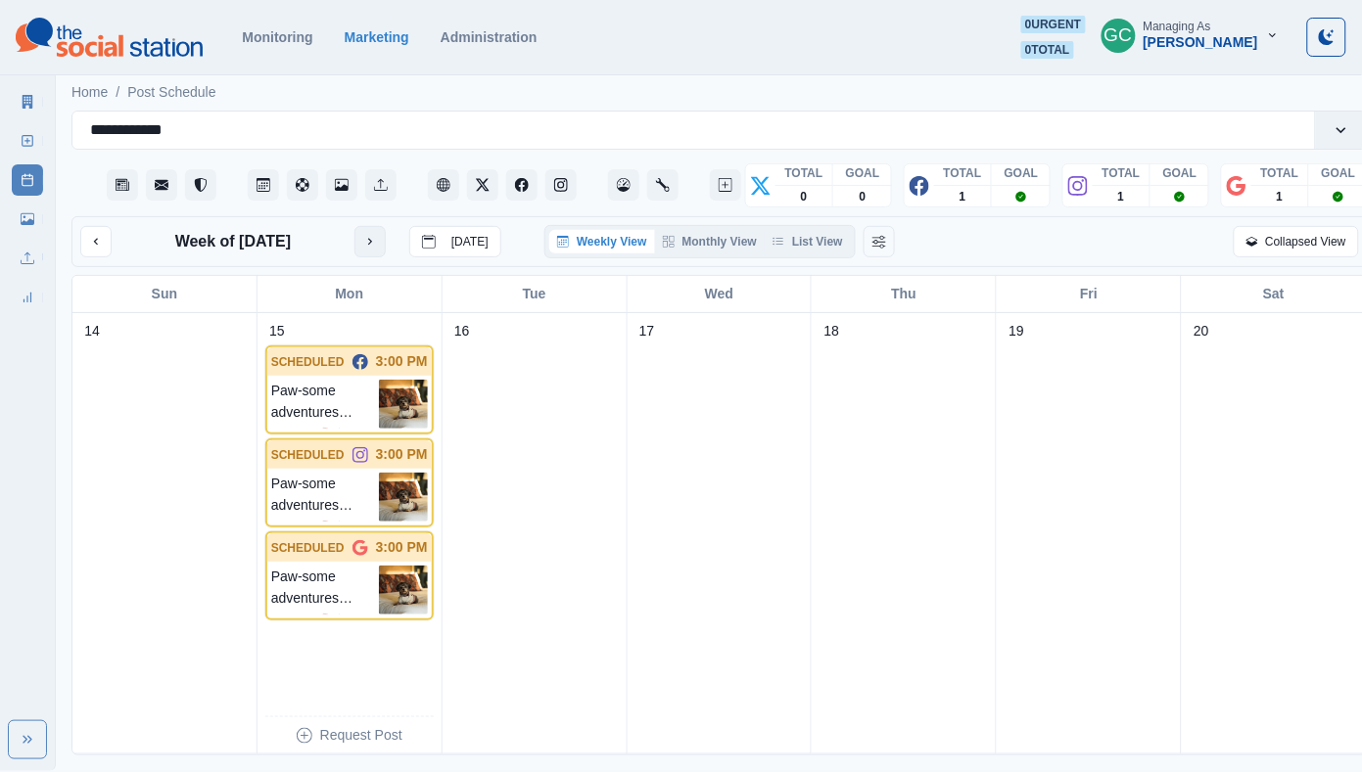
click at [366, 240] on button "next month" at bounding box center [369, 241] width 31 height 31
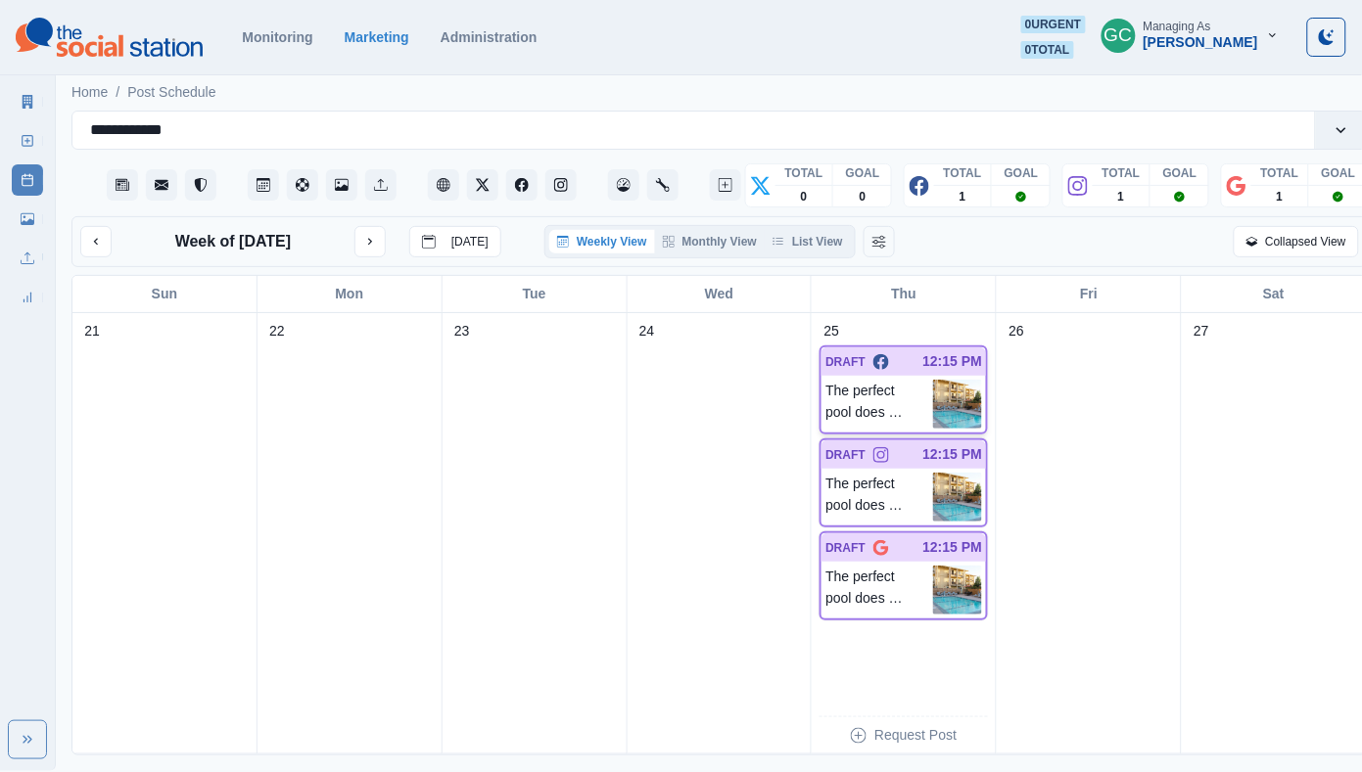
click at [927, 414] on p "The perfect pool does not exist... oh wait, it does. 😎" at bounding box center [879, 404] width 108 height 49
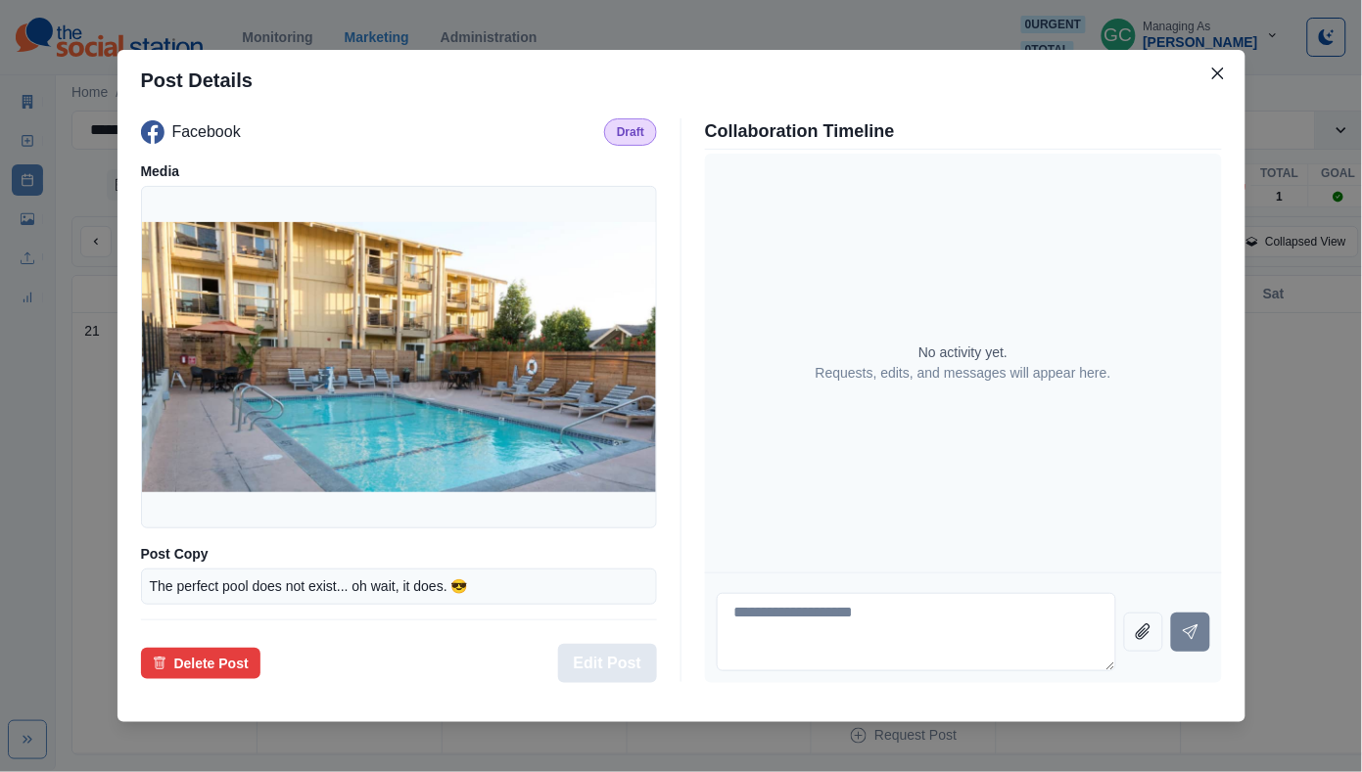
click at [615, 664] on button "Edit Post" at bounding box center [607, 663] width 99 height 39
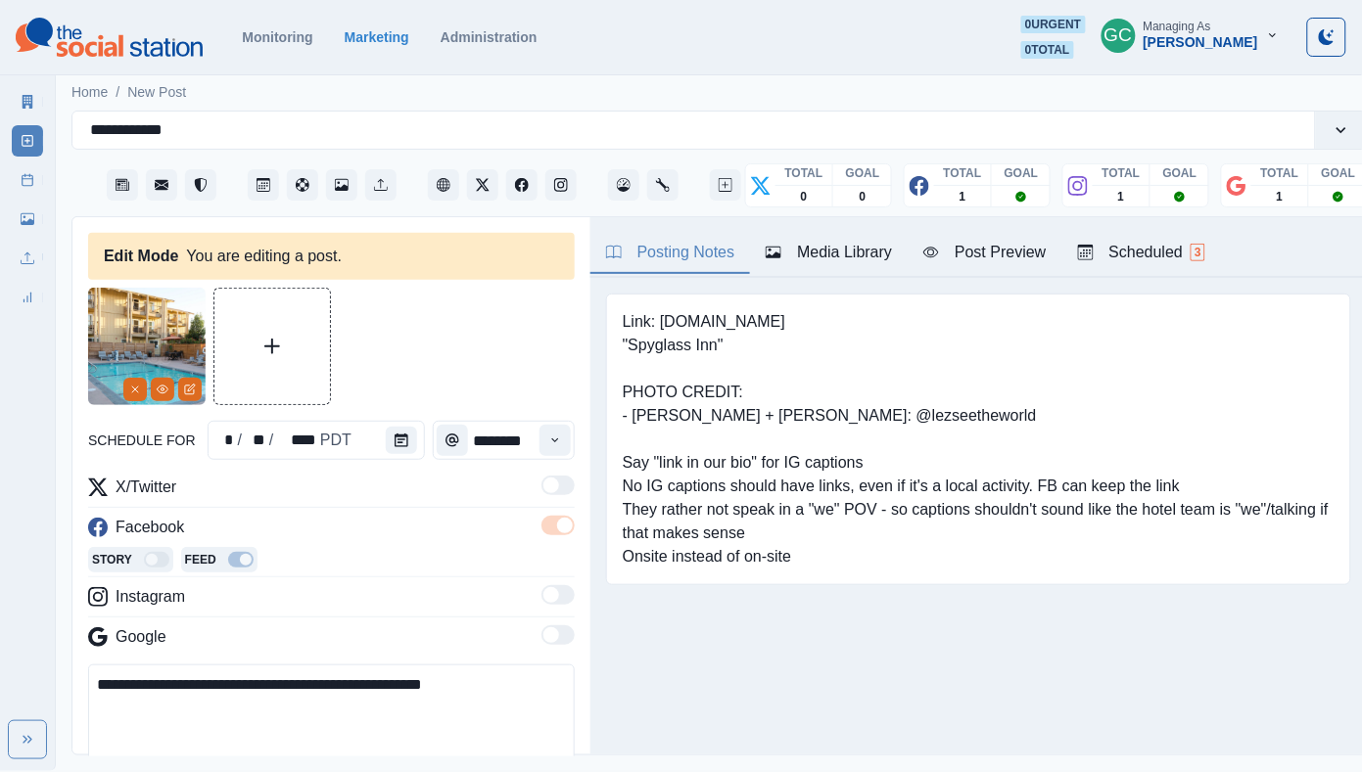
click at [875, 262] on div "Media Library" at bounding box center [828, 252] width 126 height 23
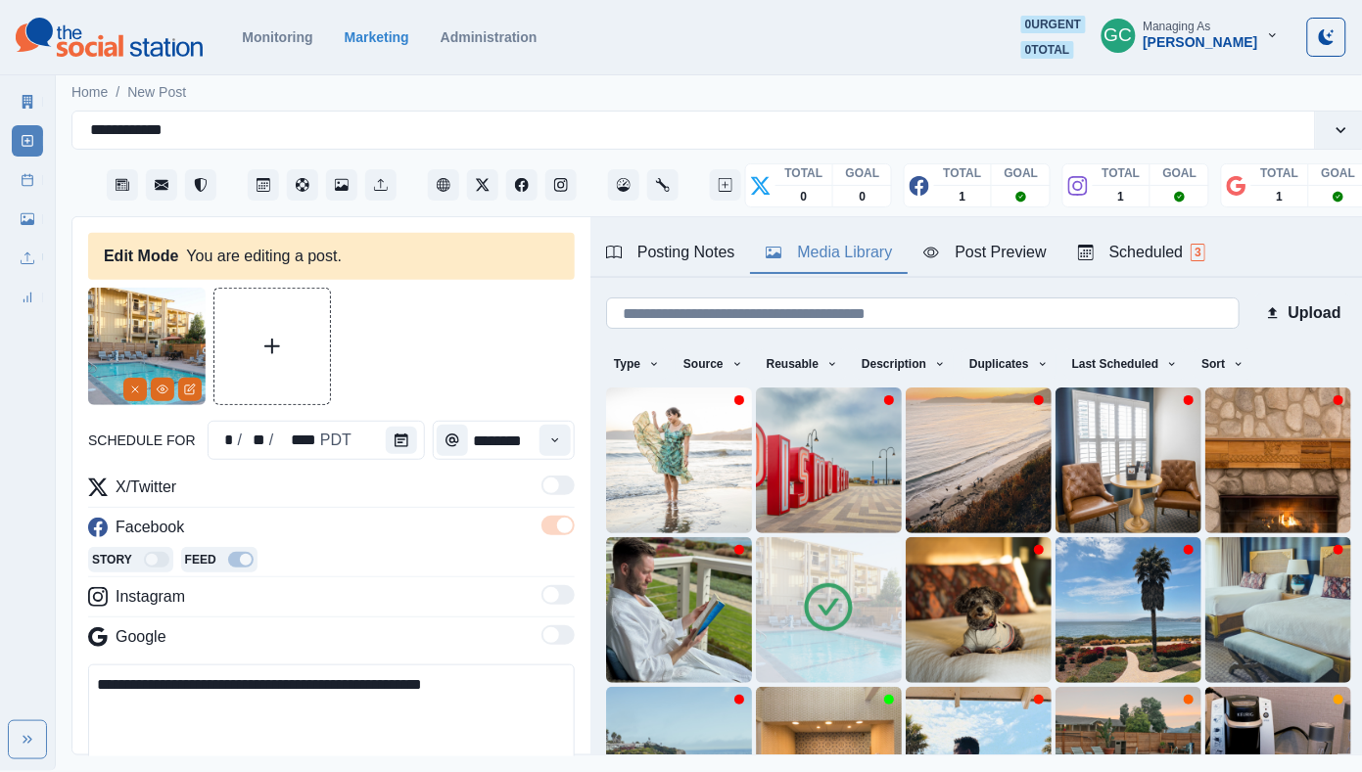
click at [892, 317] on input at bounding box center [922, 313] width 633 height 31
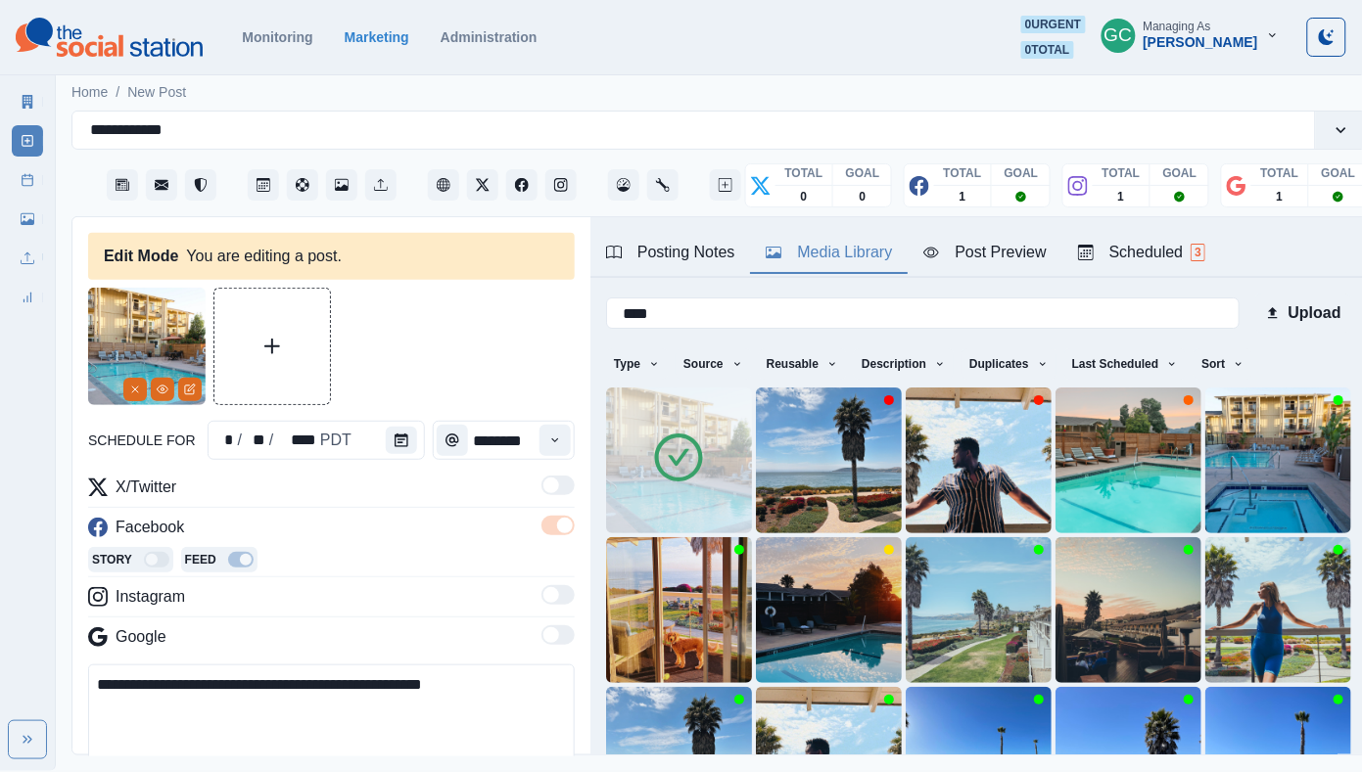
type input "****"
click at [725, 447] on img at bounding box center [679, 461] width 146 height 146
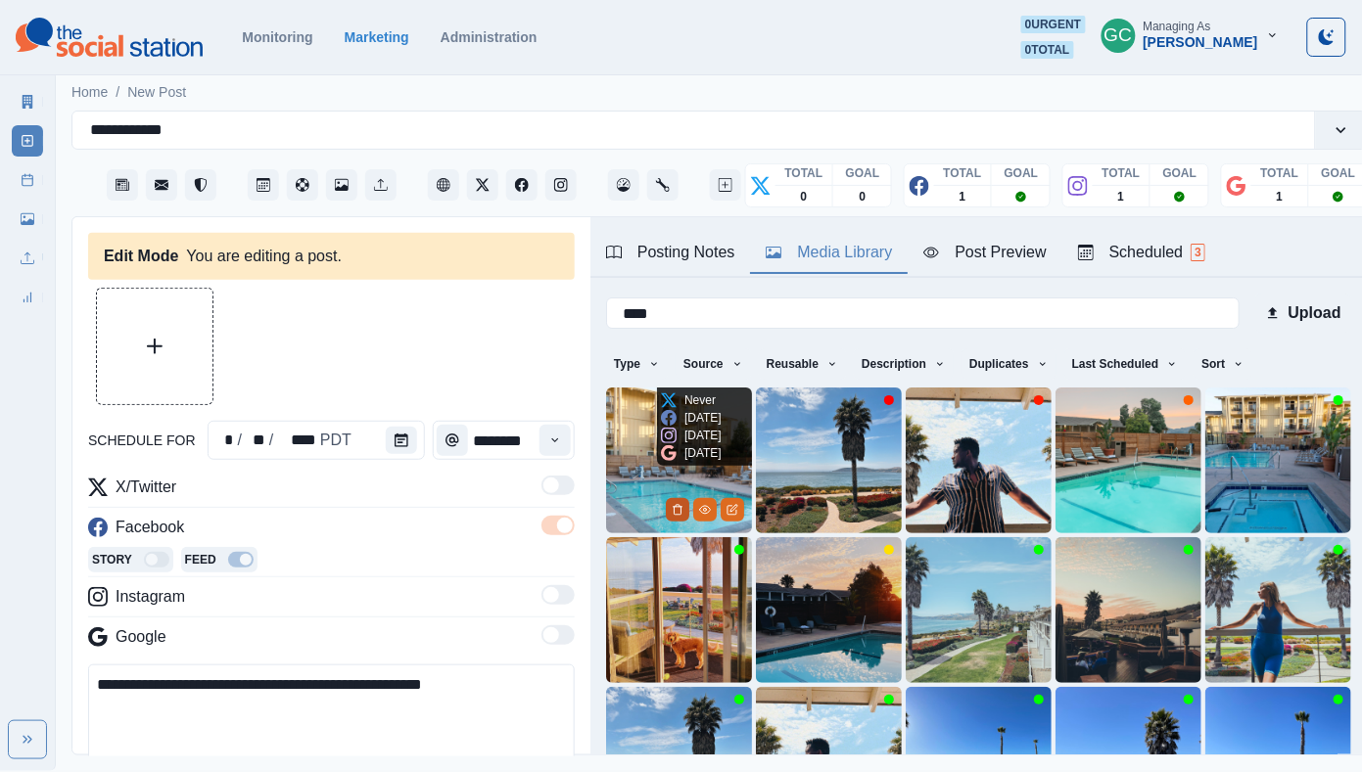
click at [673, 513] on icon "Delete Media" at bounding box center [676, 510] width 7 height 10
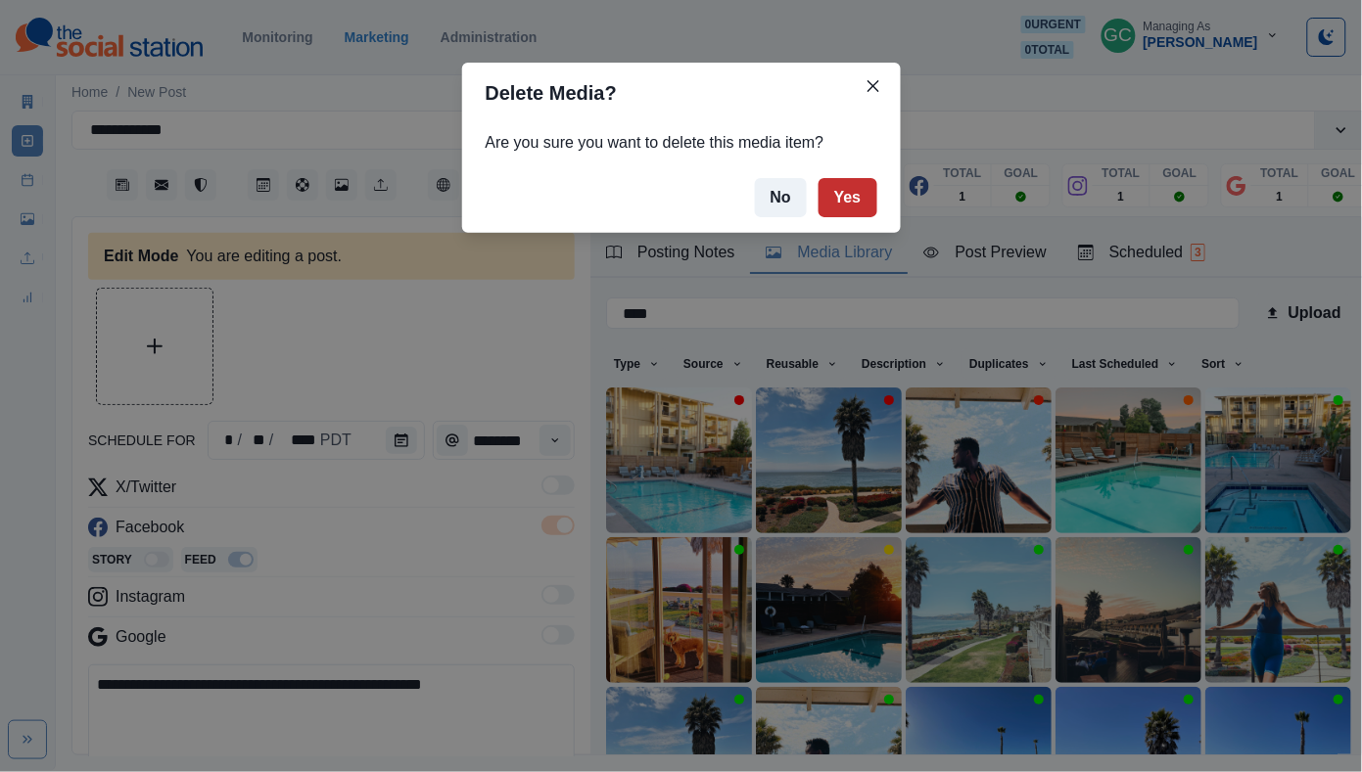
click at [837, 210] on button "Yes" at bounding box center [847, 197] width 59 height 39
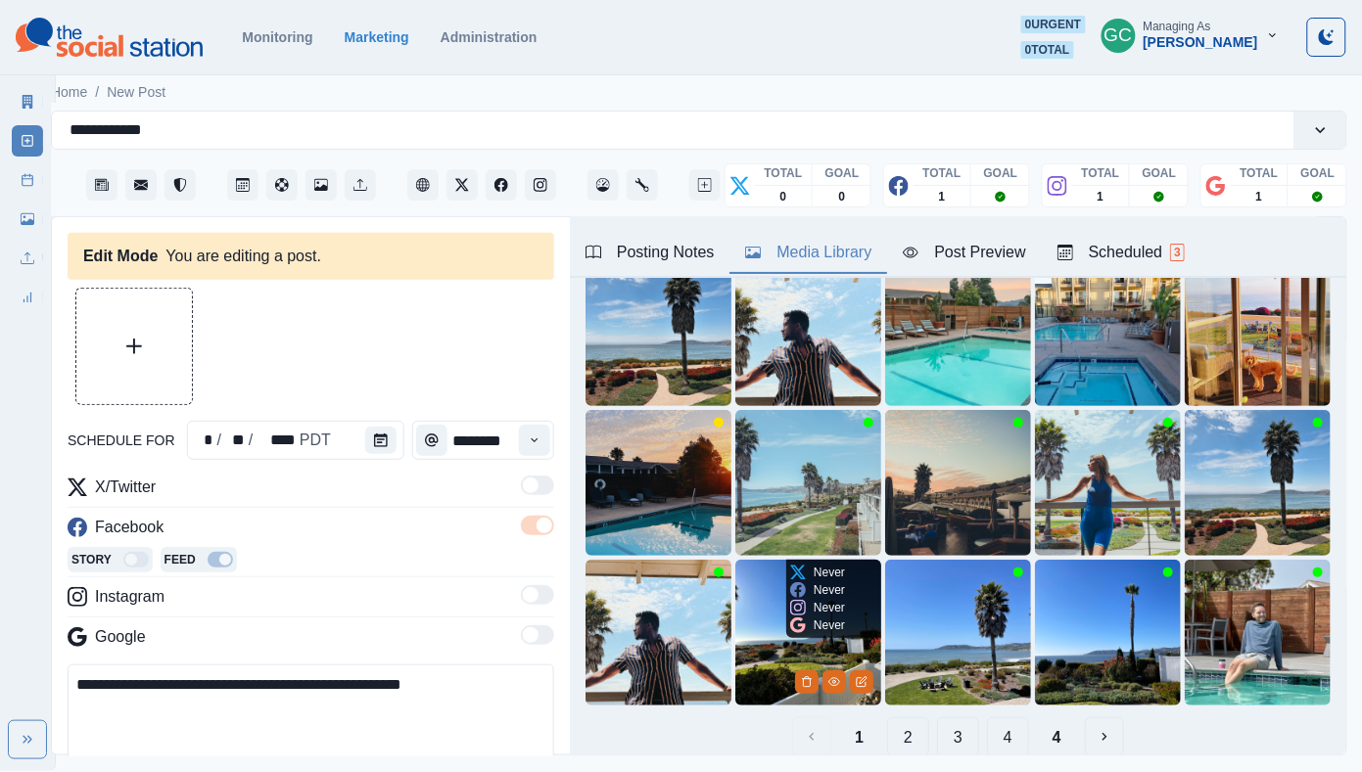
scroll to position [138, 0]
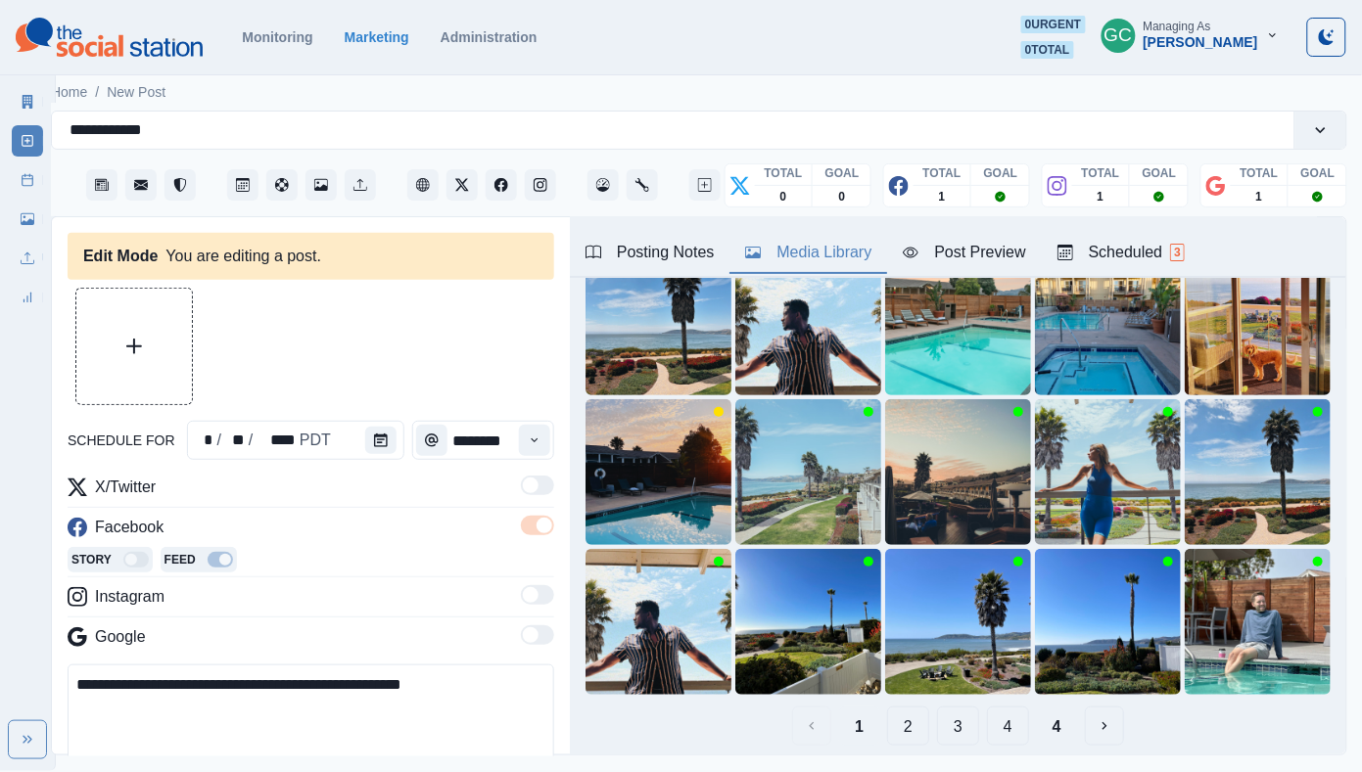
click at [905, 733] on button "2" at bounding box center [908, 726] width 42 height 39
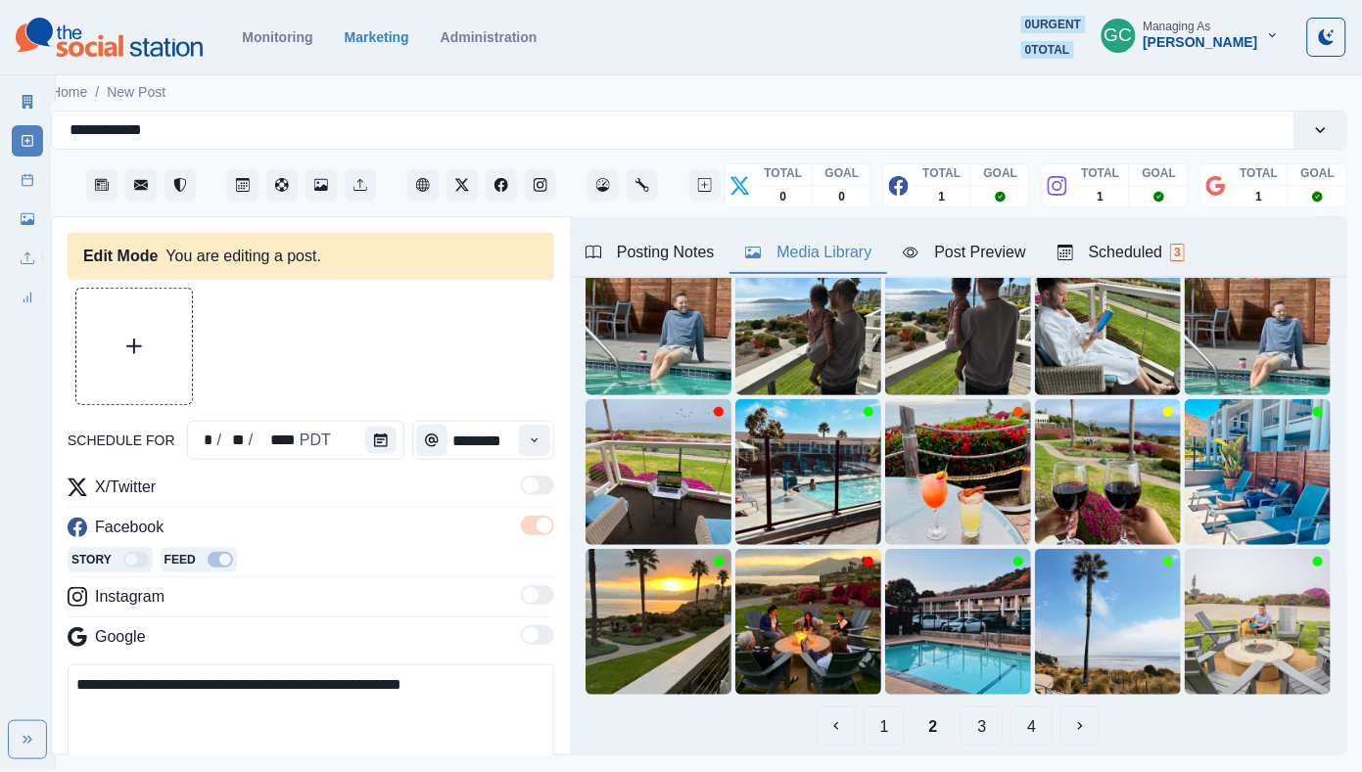
scroll to position [96, 0]
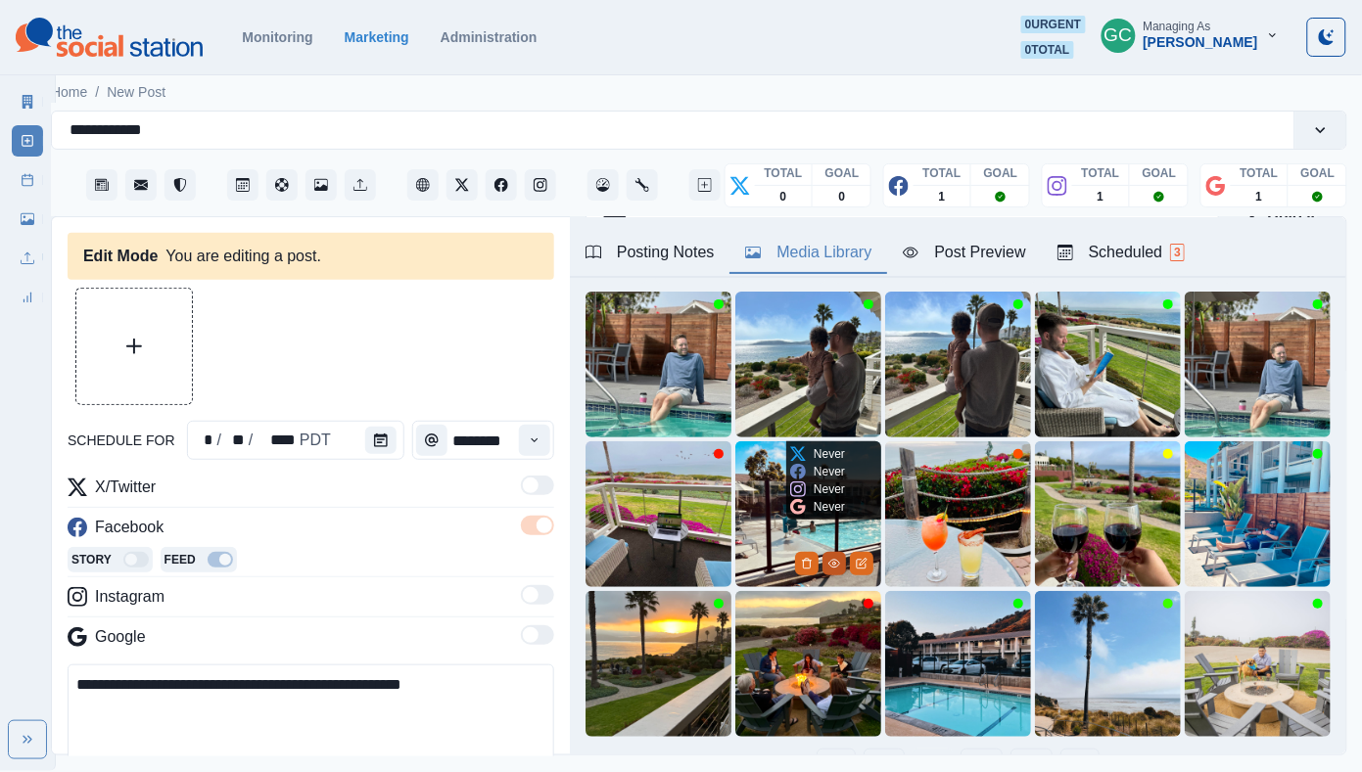
click at [834, 565] on icon "View Media" at bounding box center [834, 564] width 12 height 12
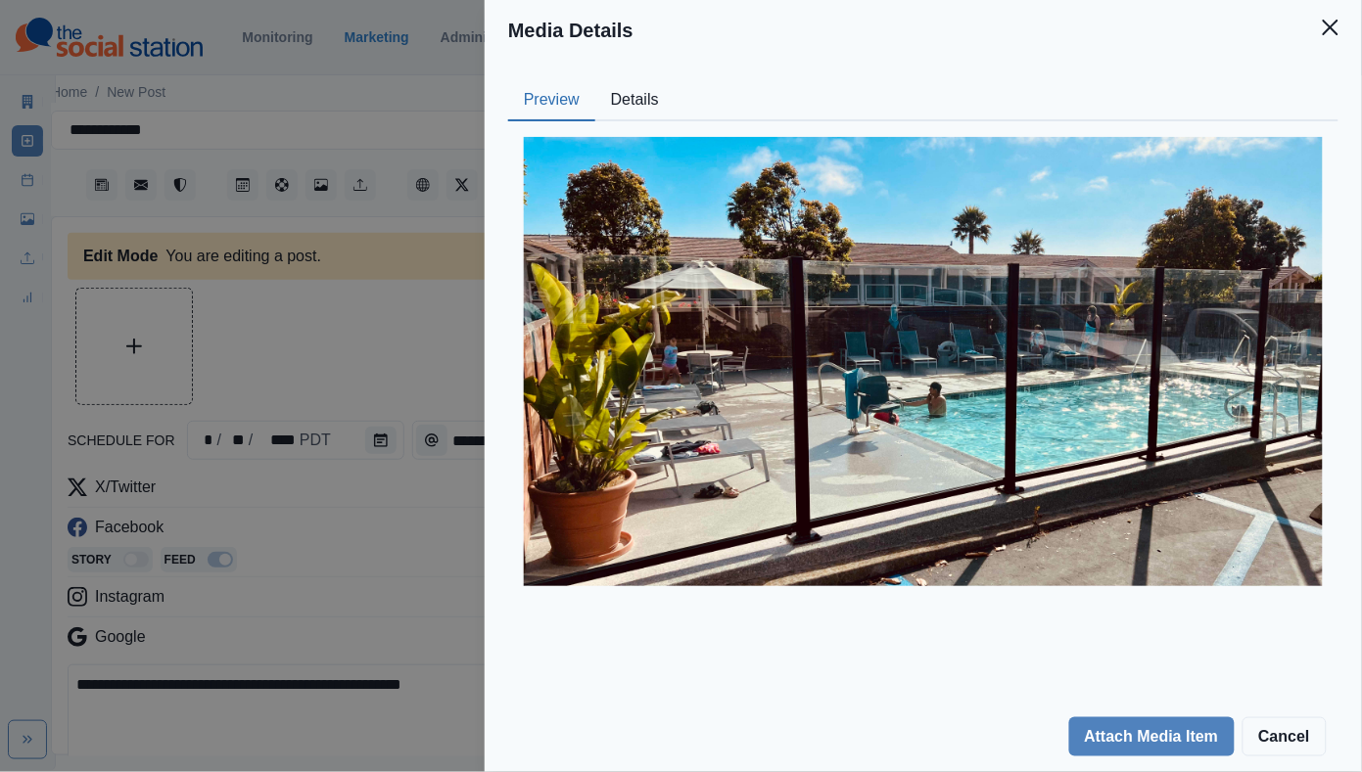
click at [428, 485] on div "Media Details Preview Details Our Description Ronil Sawant 8 Reusable Yes Tags …" at bounding box center [681, 386] width 1362 height 772
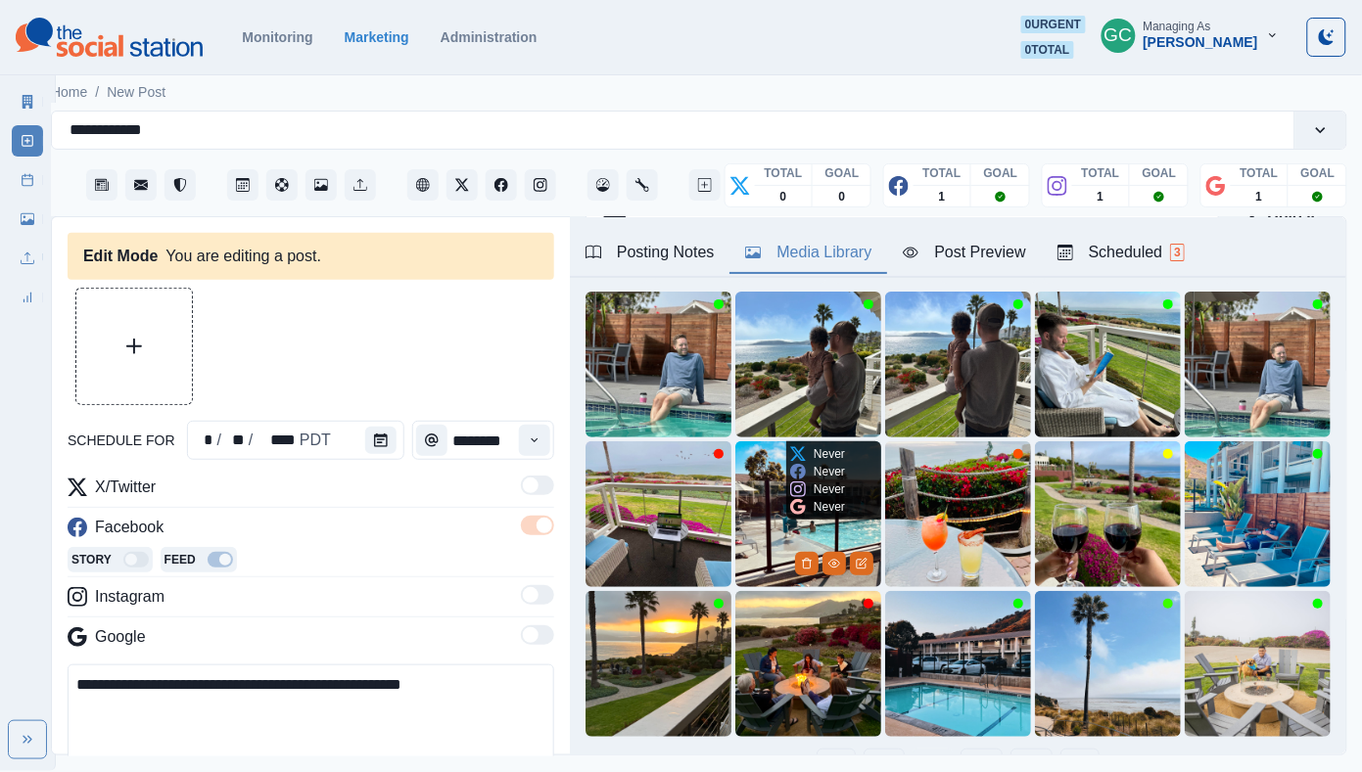
click at [785, 536] on img at bounding box center [808, 514] width 146 height 146
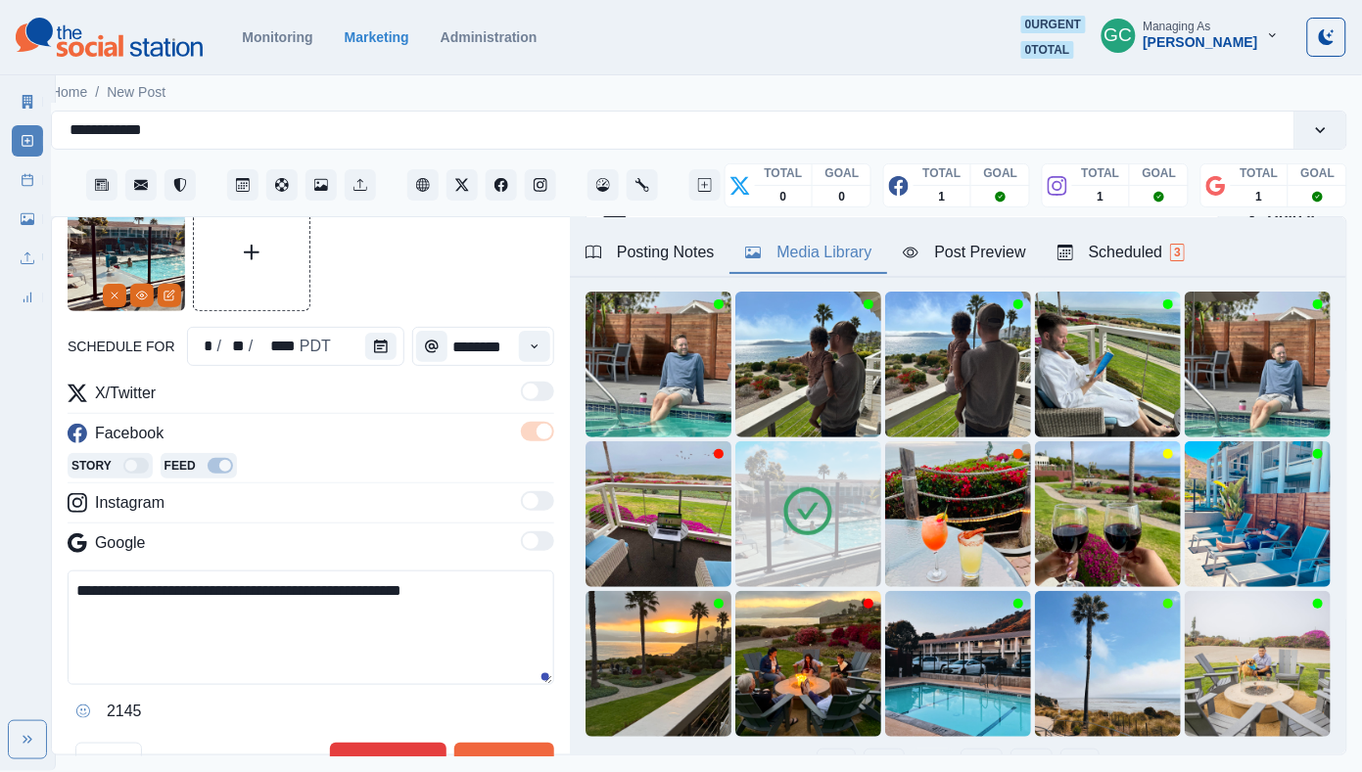
scroll to position [129, 0]
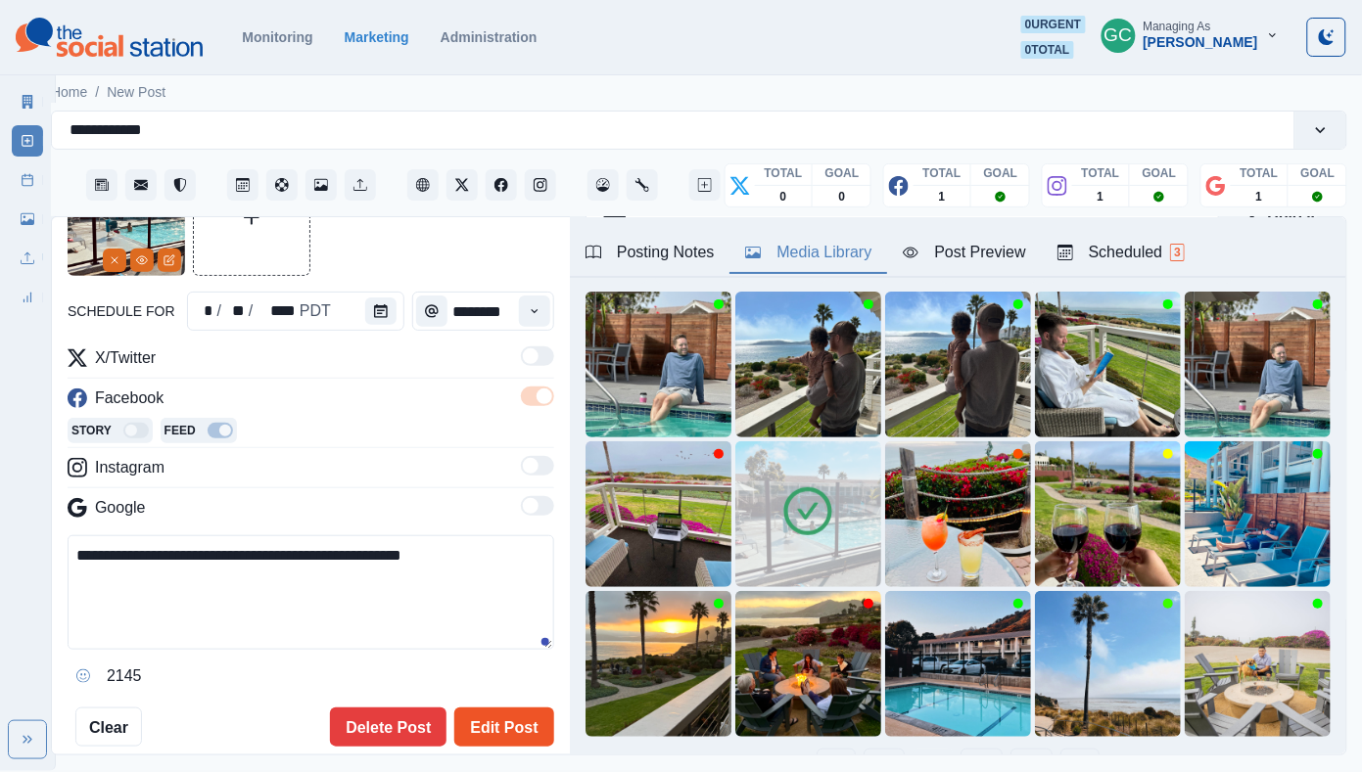
click at [494, 725] on button "Edit Post" at bounding box center [503, 727] width 99 height 39
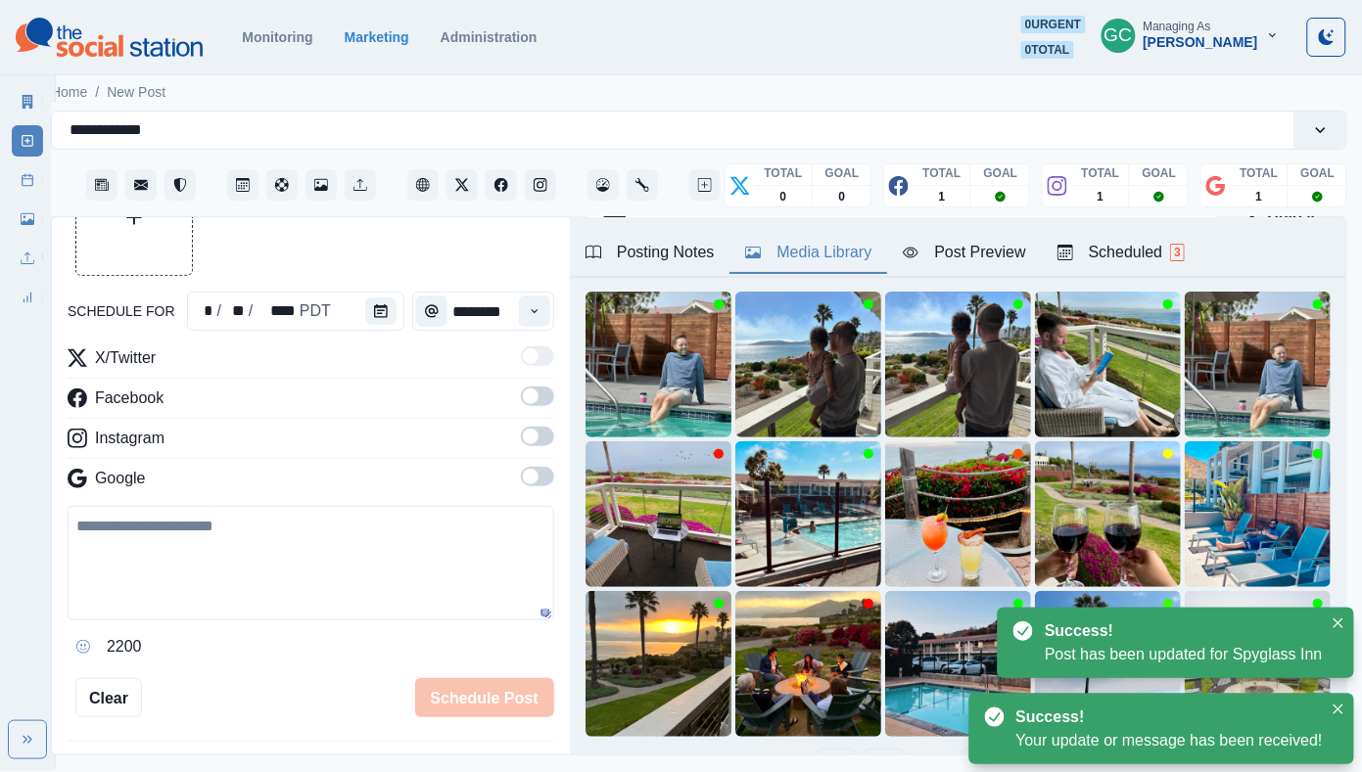
click at [1176, 256] on div "Scheduled 3" at bounding box center [1120, 252] width 127 height 23
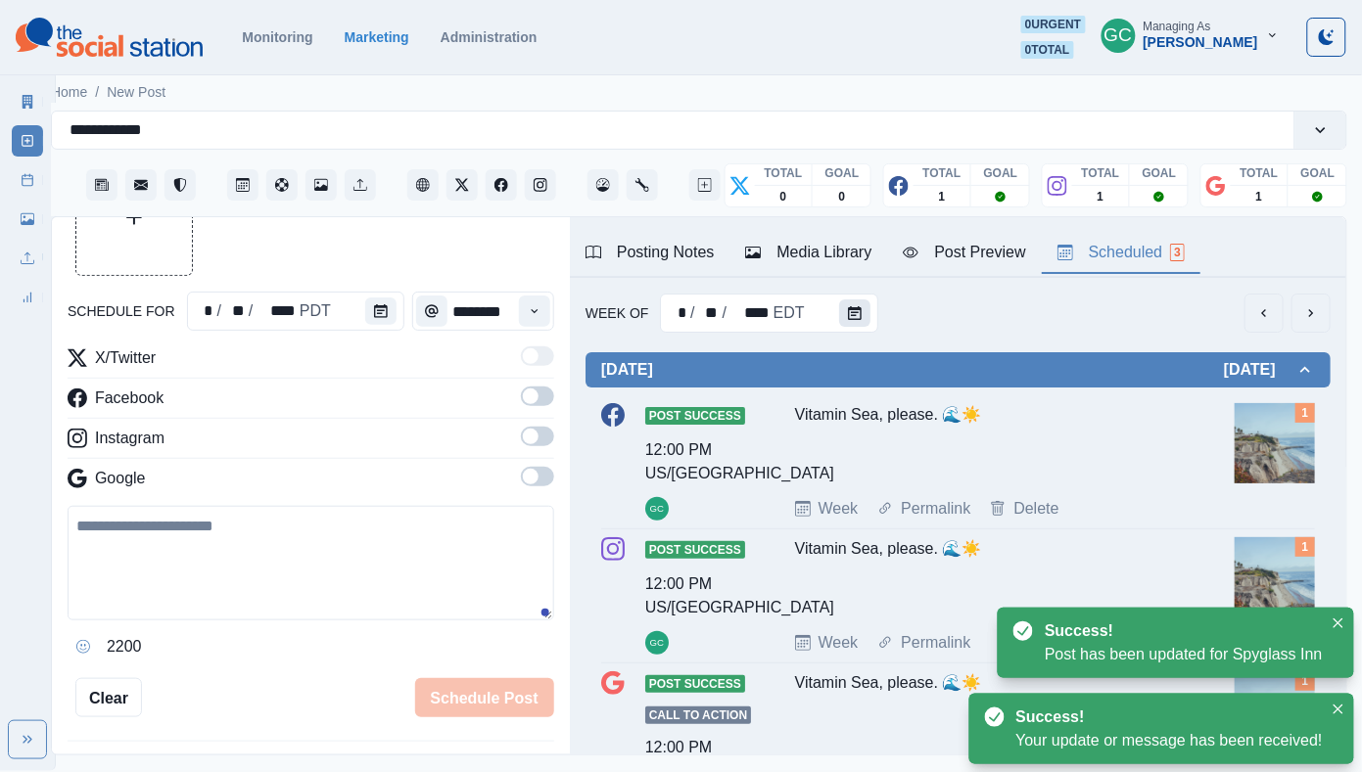
click at [839, 302] on button "Calendar" at bounding box center [854, 313] width 31 height 27
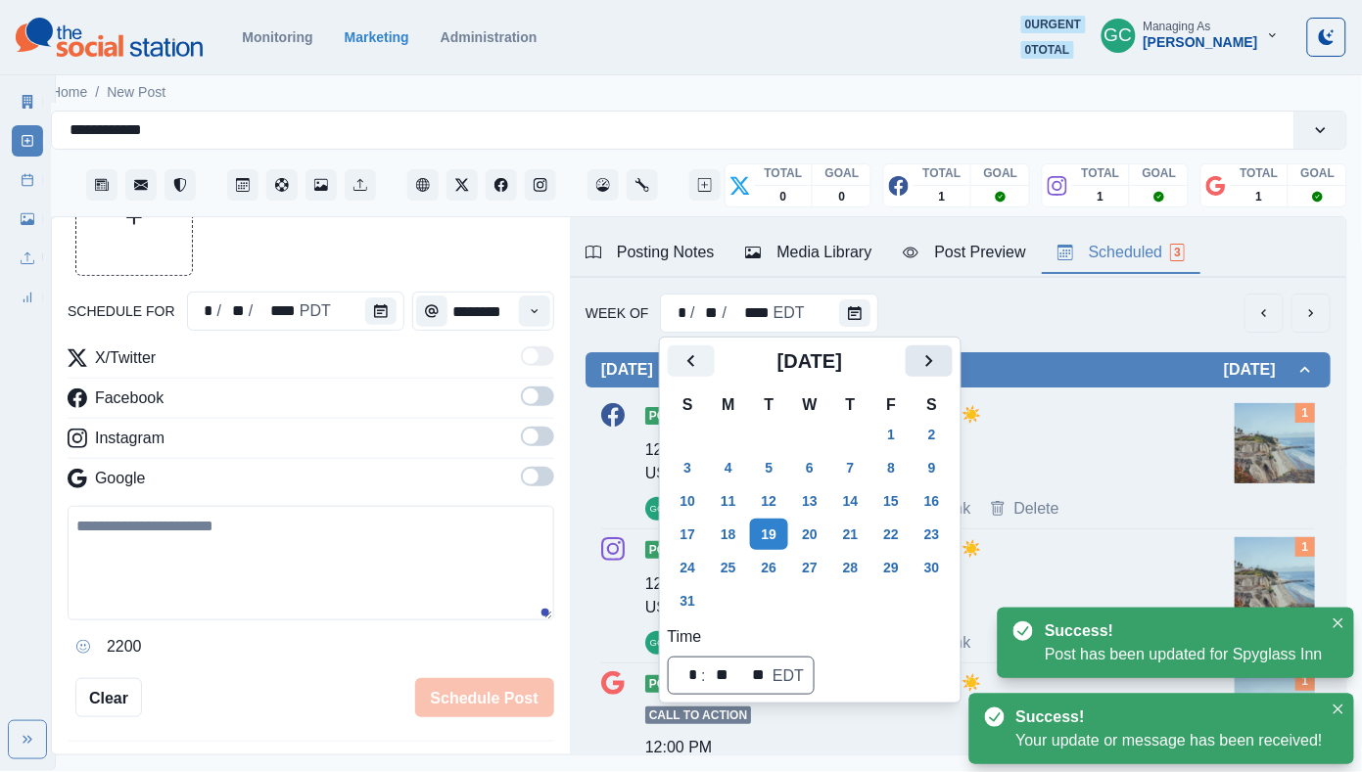
click at [941, 362] on icon "Next" at bounding box center [928, 360] width 23 height 23
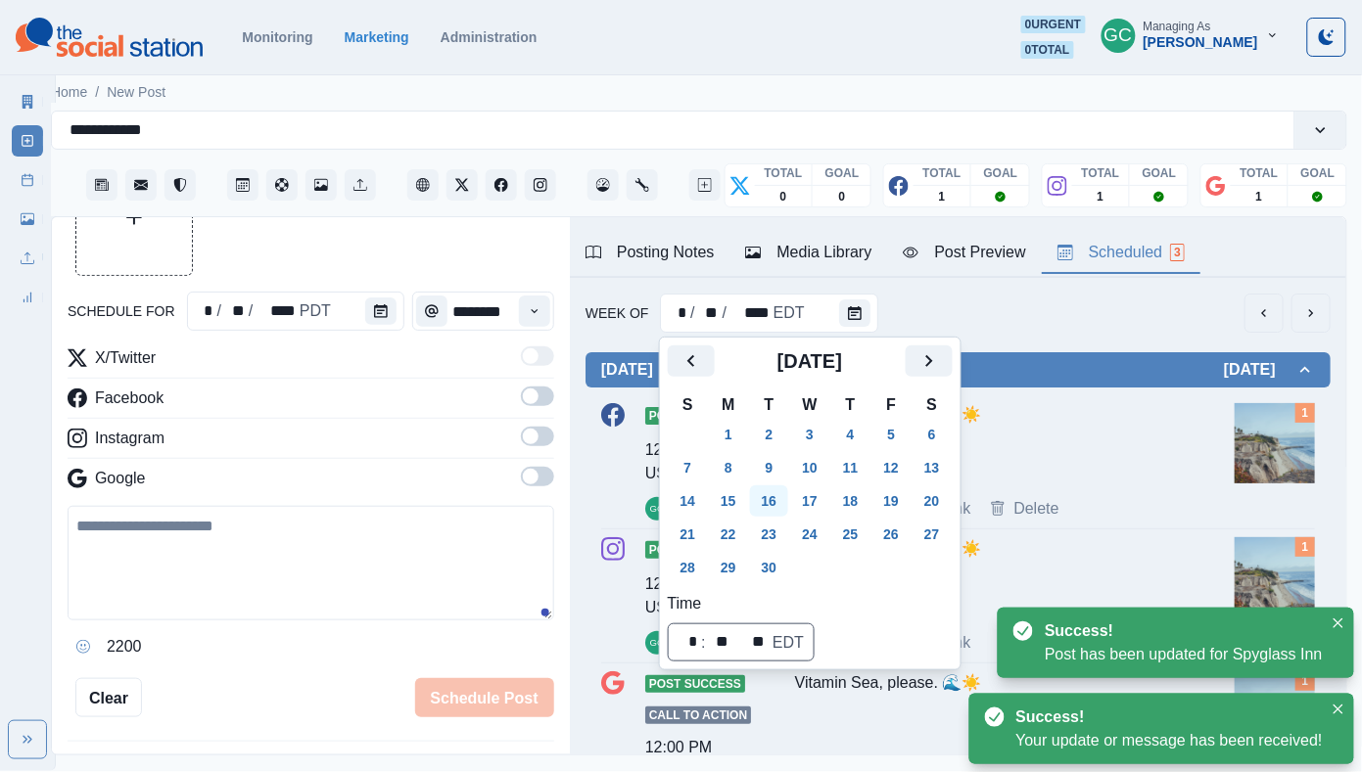
click at [782, 491] on button "16" at bounding box center [769, 501] width 39 height 31
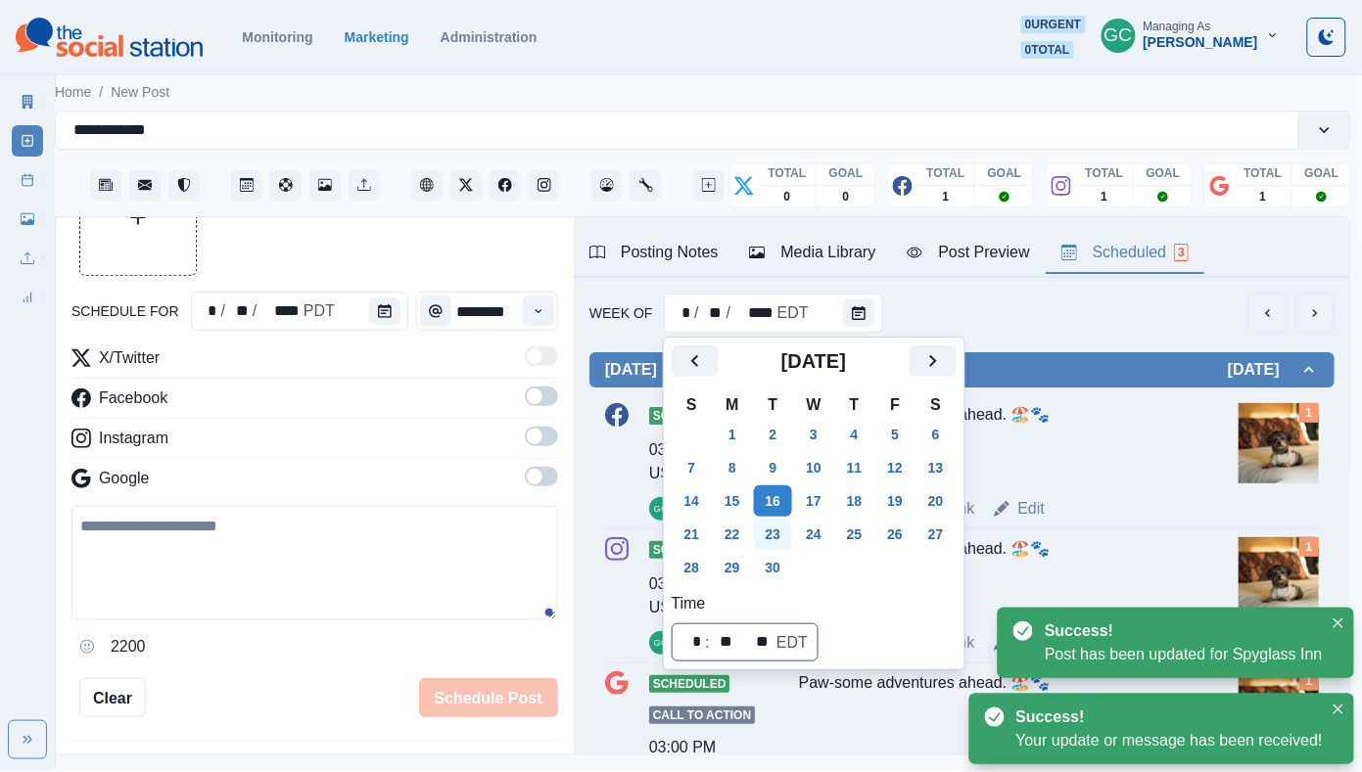
click at [786, 520] on button "23" at bounding box center [773, 534] width 39 height 31
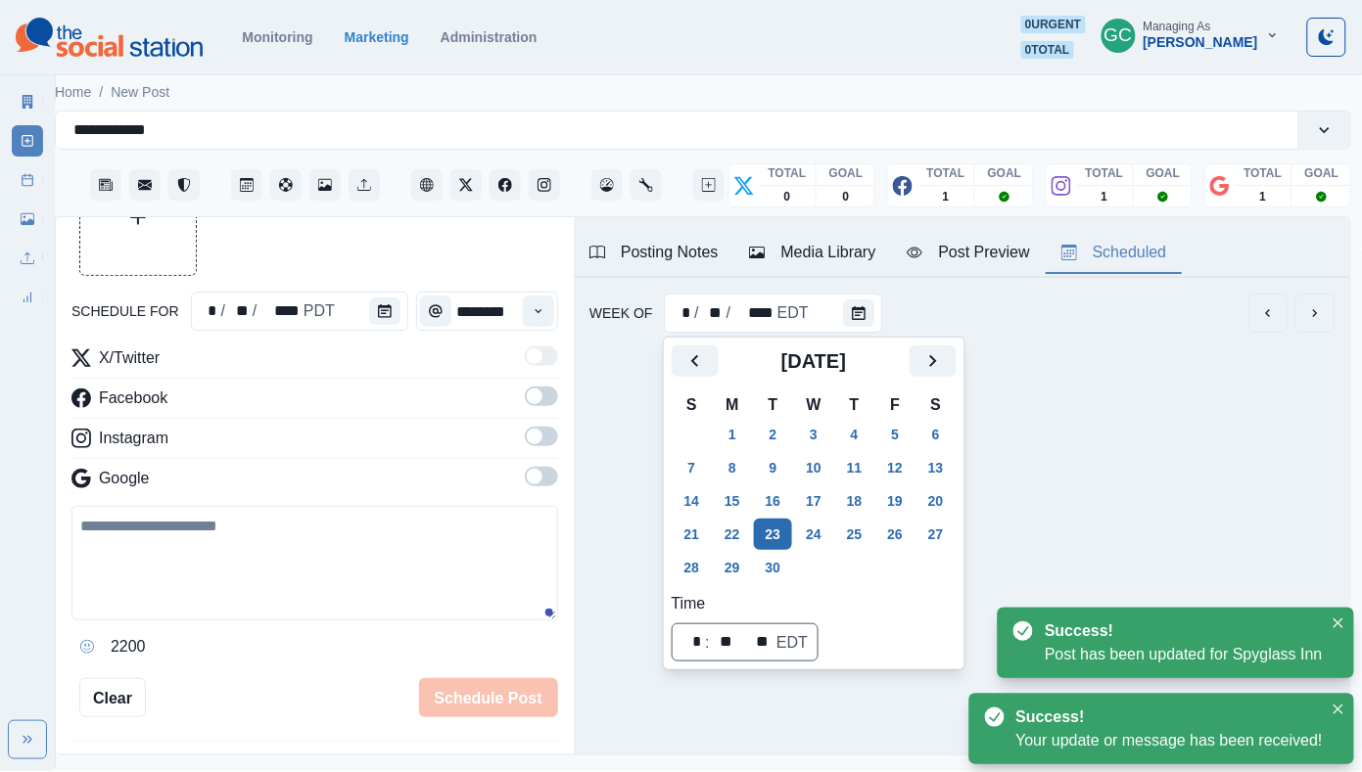
scroll to position [0, 14]
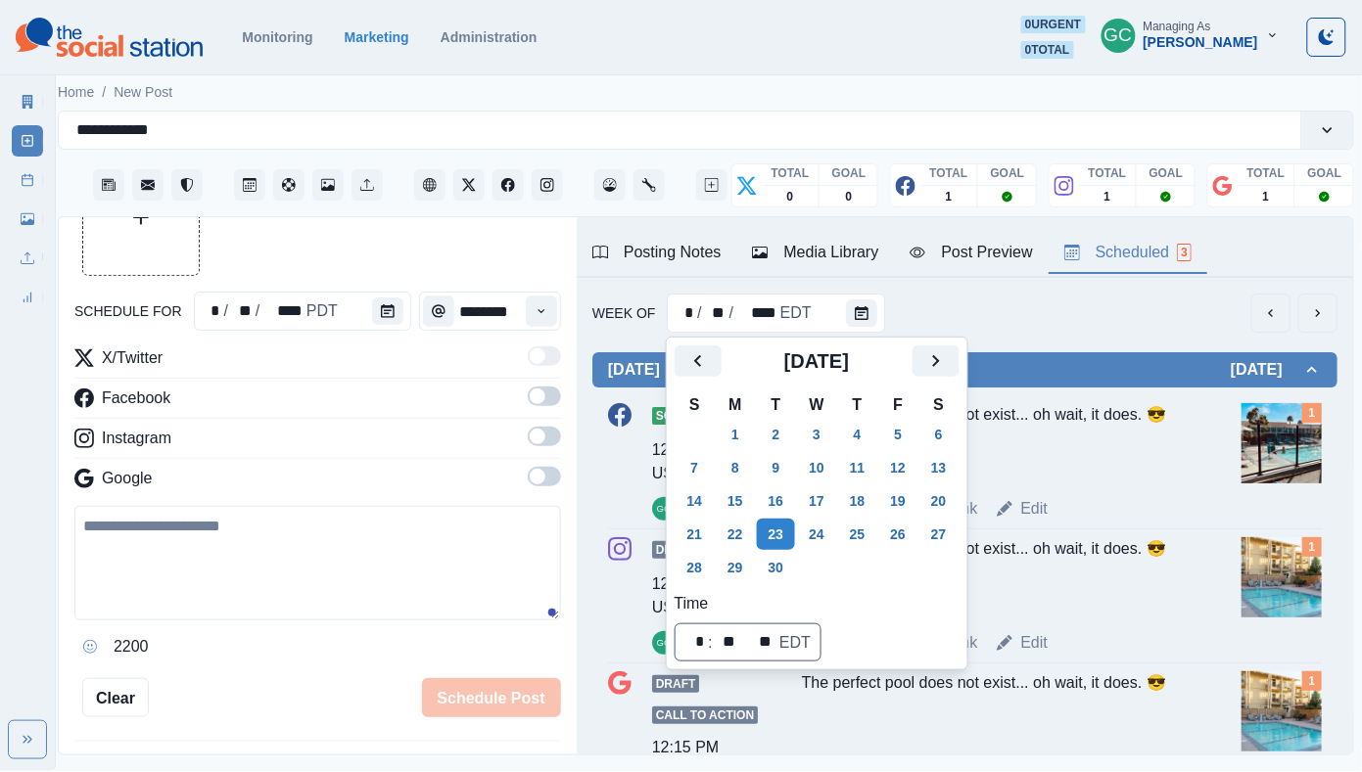
click at [1117, 493] on div "Scheduled 12:15 PM US/Pacific GC The perfect pool does not exist... oh wait, it…" at bounding box center [965, 461] width 714 height 117
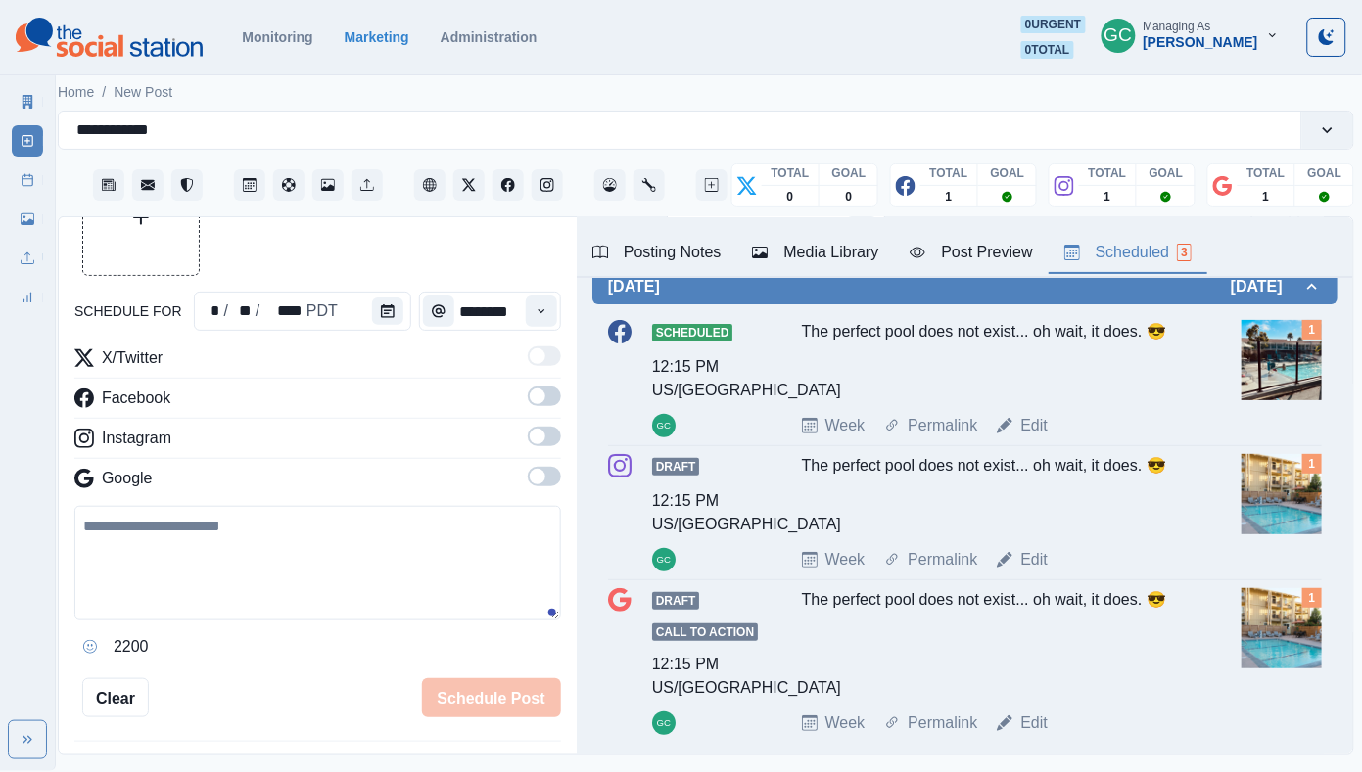
scroll to position [94, 0]
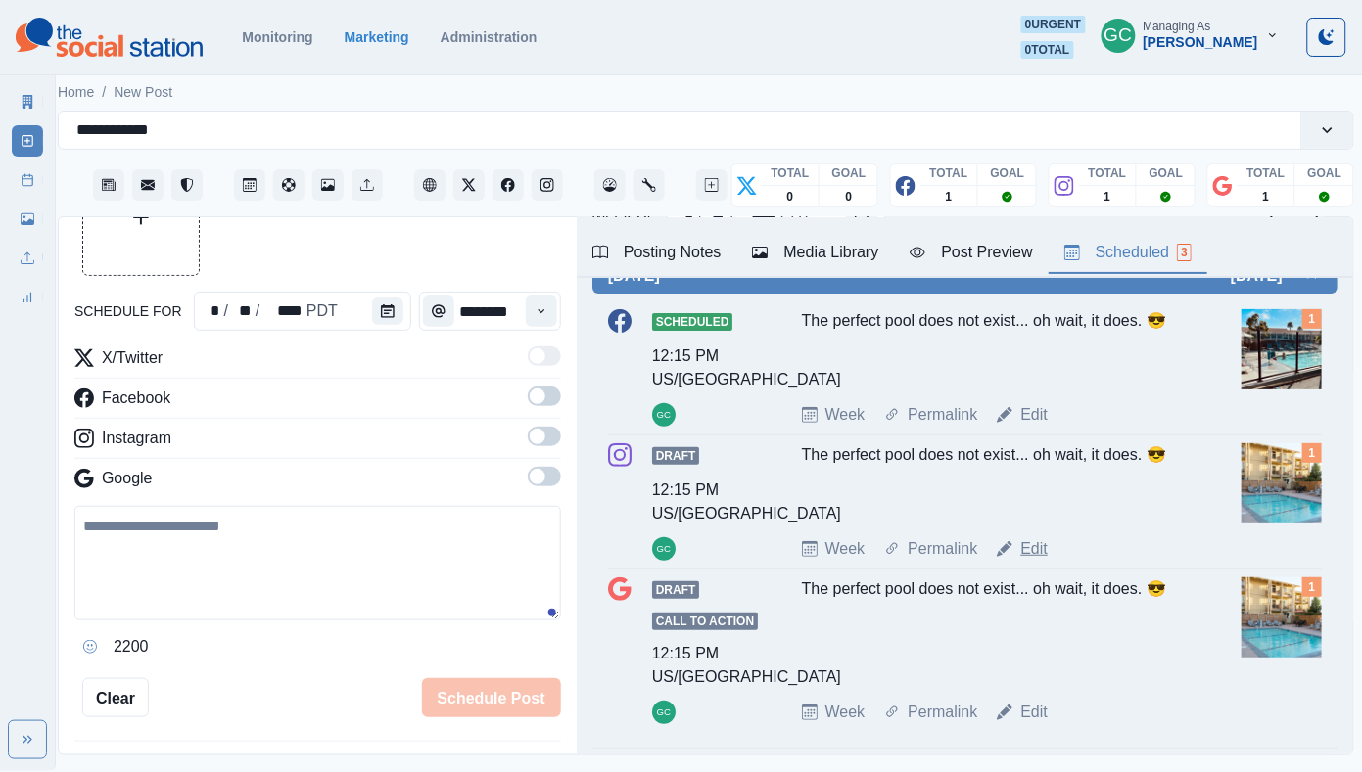
click at [1037, 550] on link "Edit" at bounding box center [1033, 548] width 27 height 23
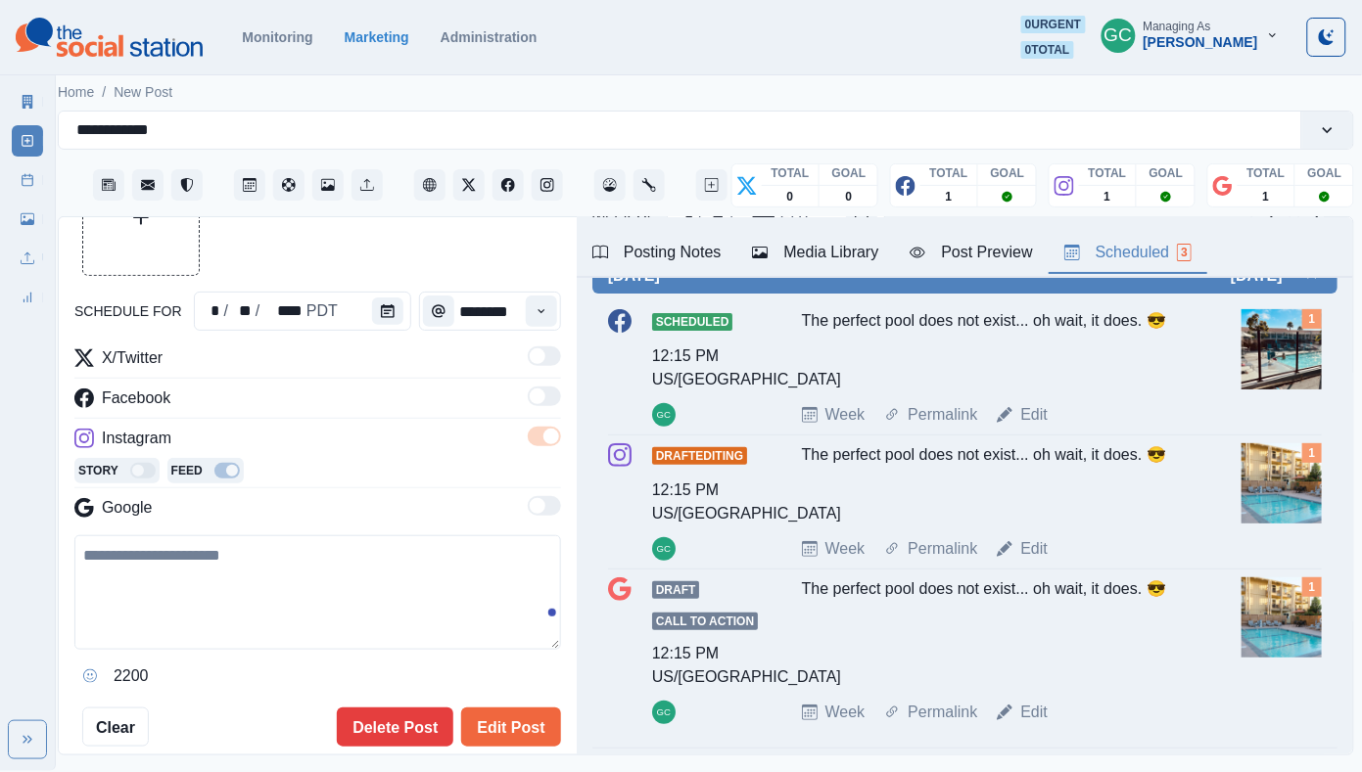
type textarea "**********"
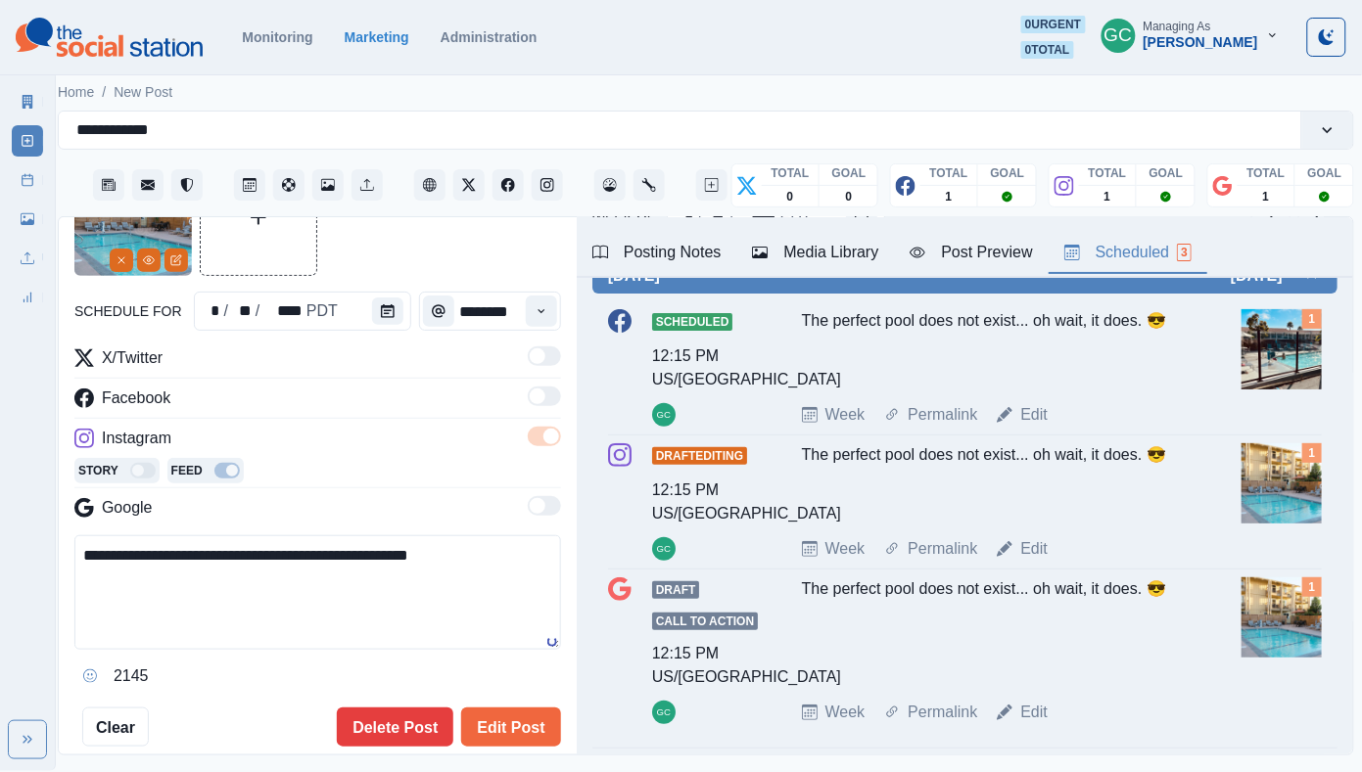
click at [839, 250] on div "Media Library" at bounding box center [815, 252] width 126 height 23
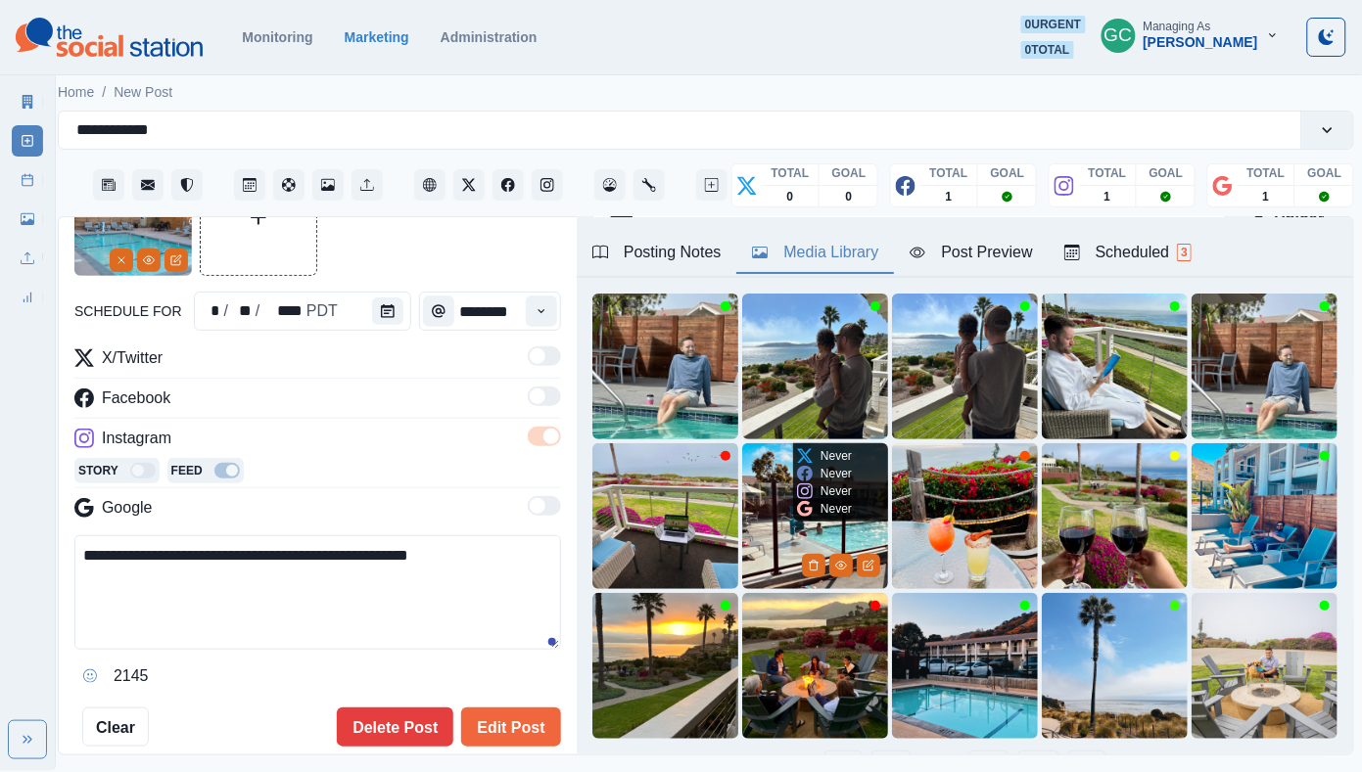
click at [795, 532] on img at bounding box center [815, 516] width 146 height 146
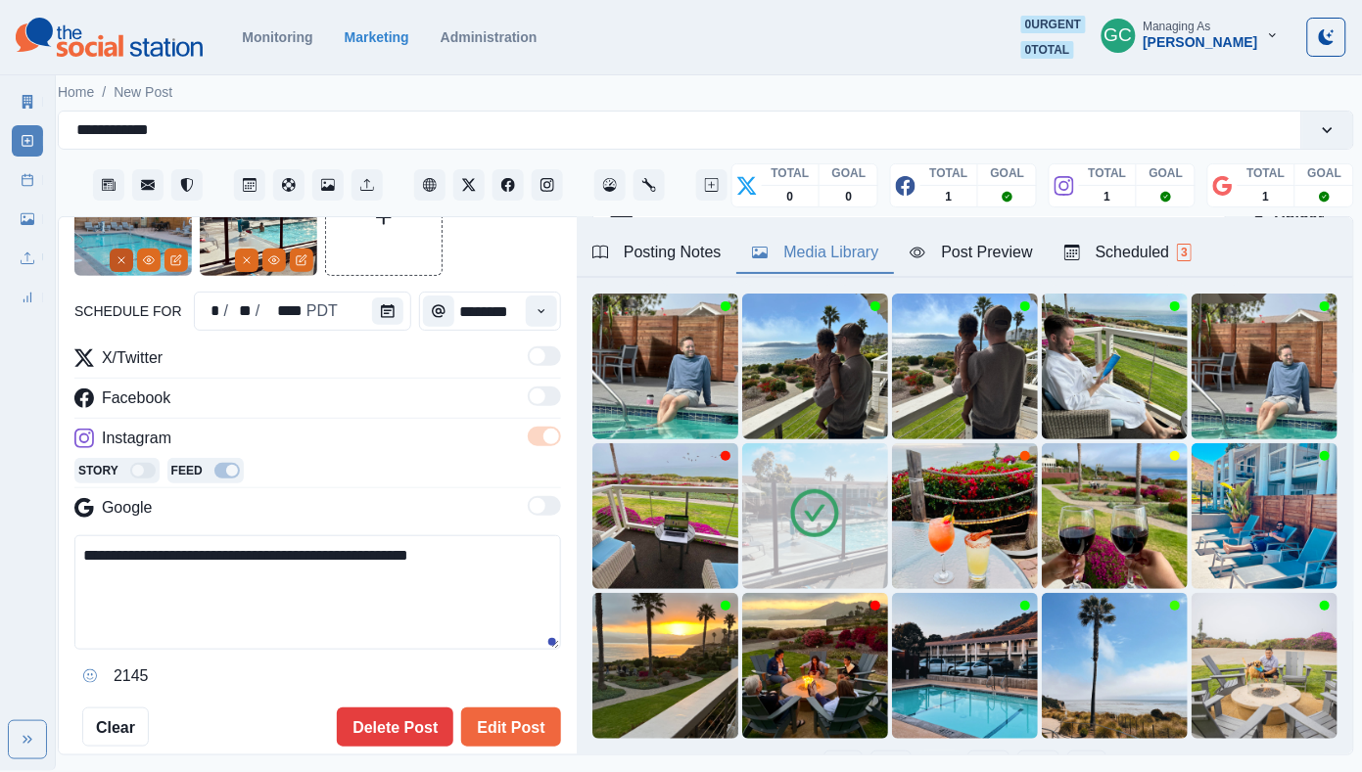
click at [122, 269] on button "Remove" at bounding box center [121, 260] width 23 height 23
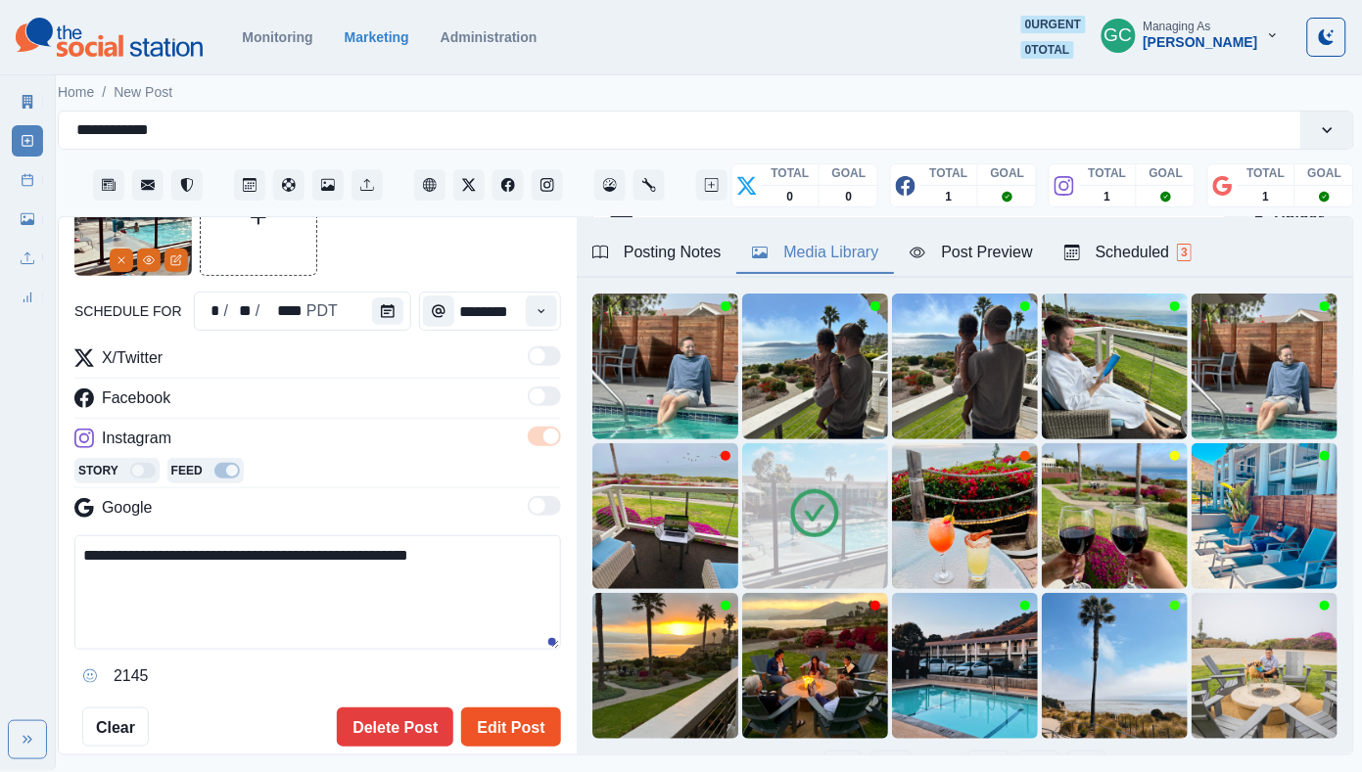
click at [528, 742] on button "Edit Post" at bounding box center [510, 727] width 99 height 39
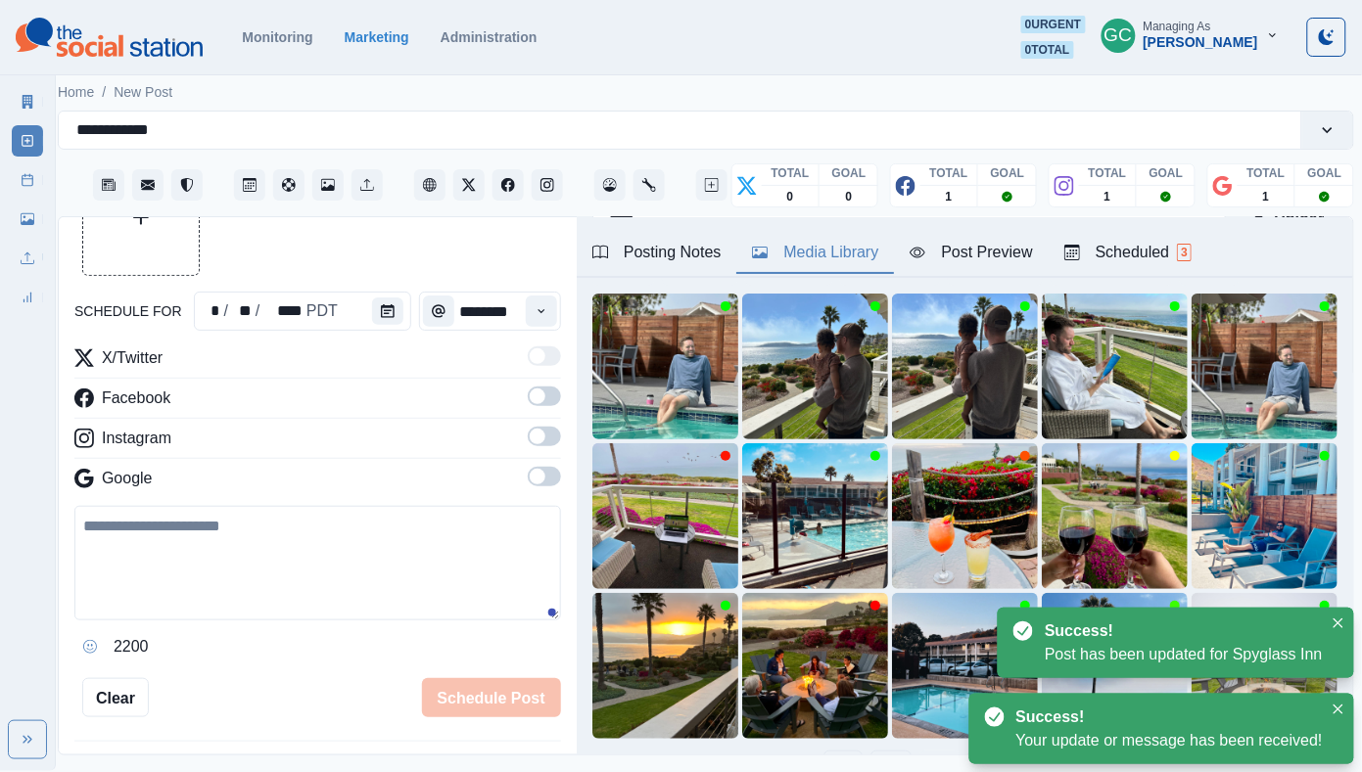
click at [1167, 251] on div "Scheduled 3" at bounding box center [1127, 252] width 127 height 23
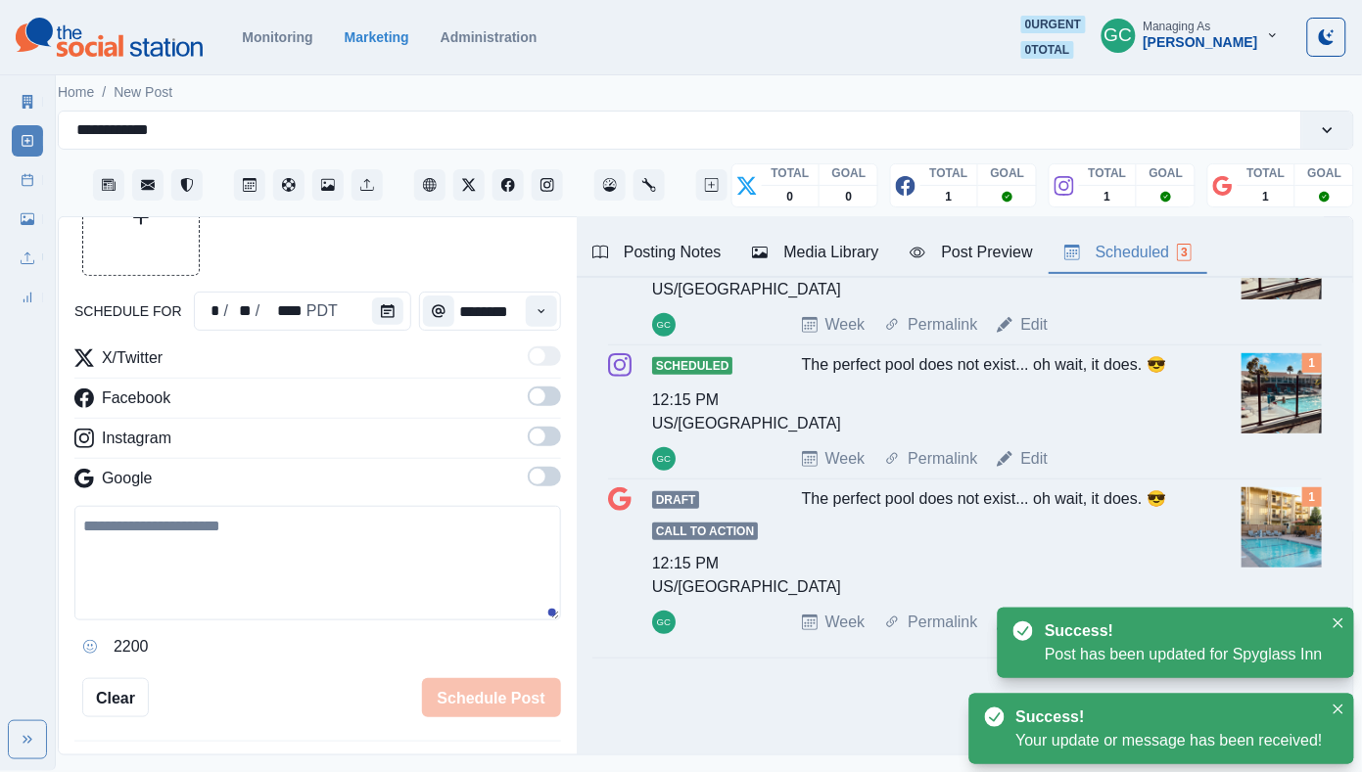
scroll to position [196, 0]
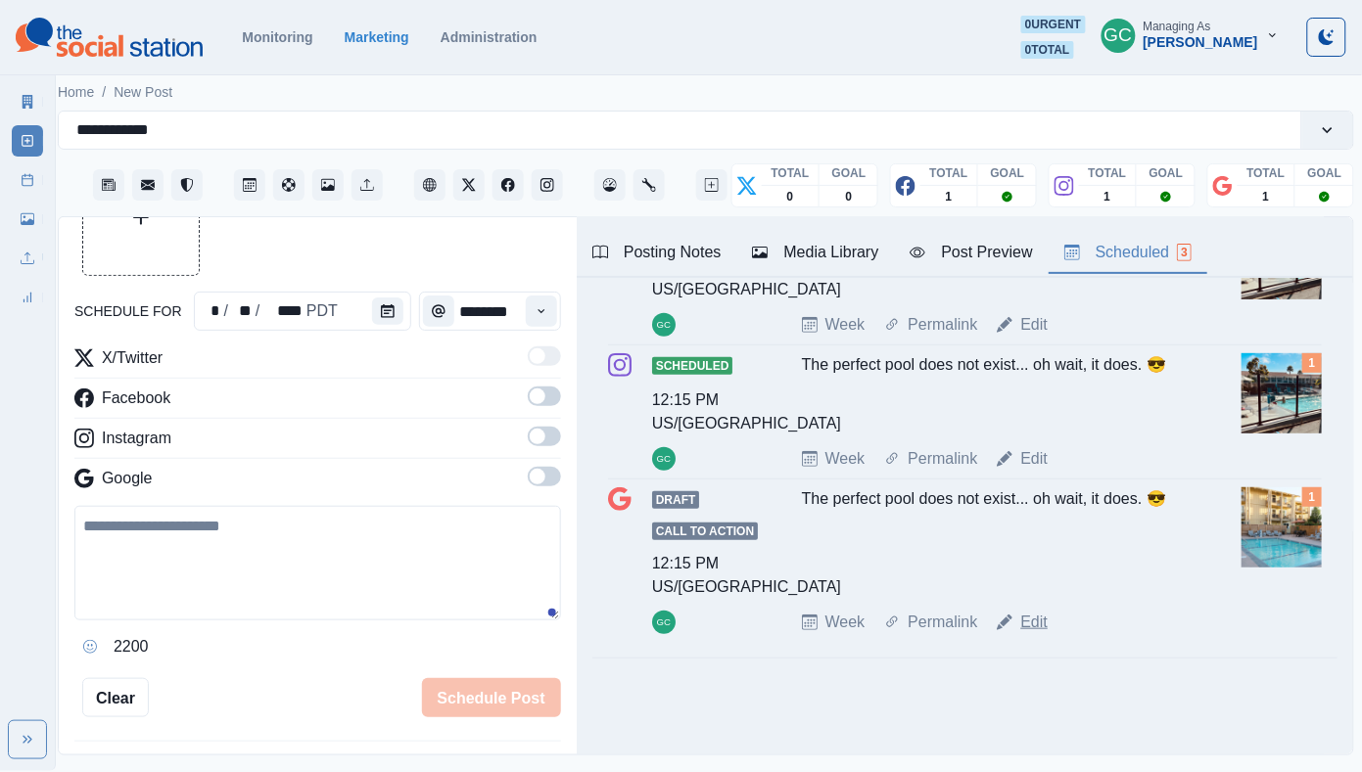
click at [1041, 622] on link "Edit" at bounding box center [1033, 622] width 27 height 23
type textarea "**********"
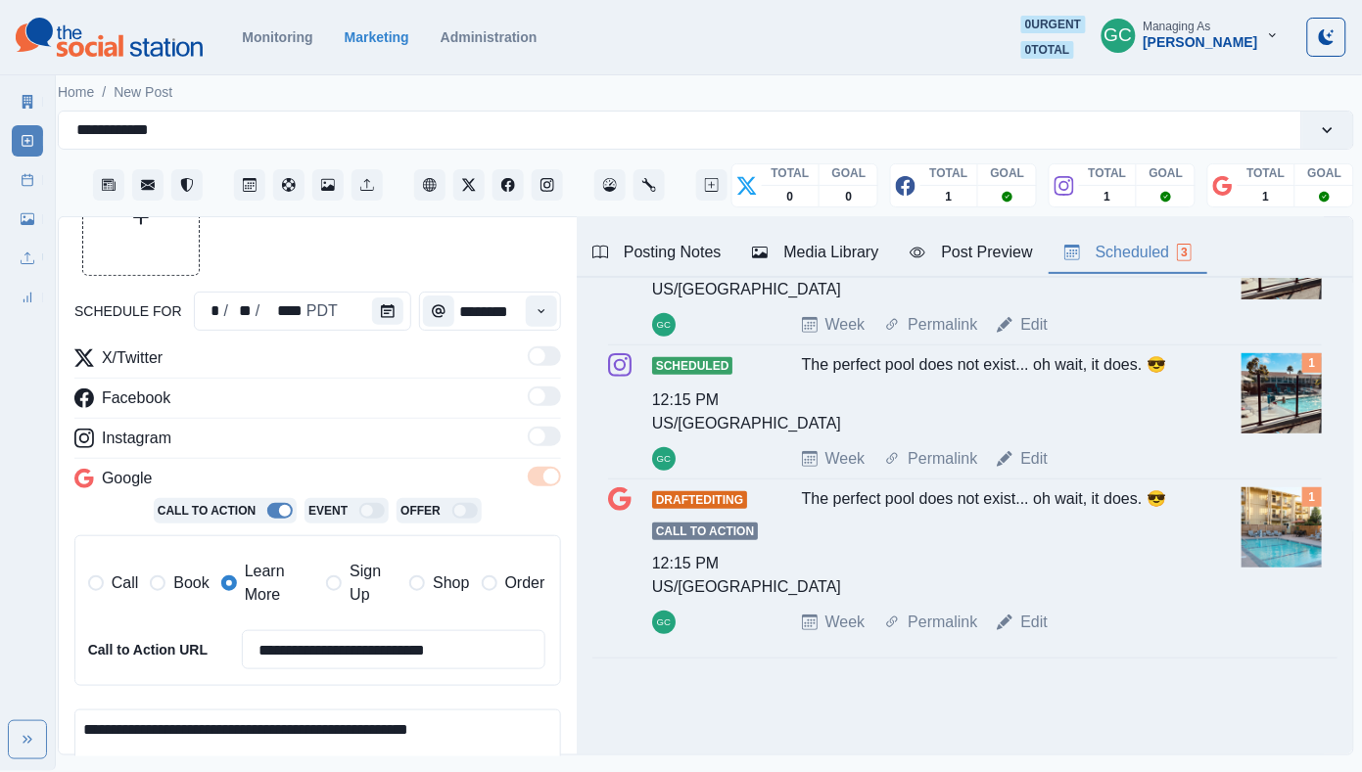
click at [813, 249] on div "Media Library" at bounding box center [815, 252] width 126 height 23
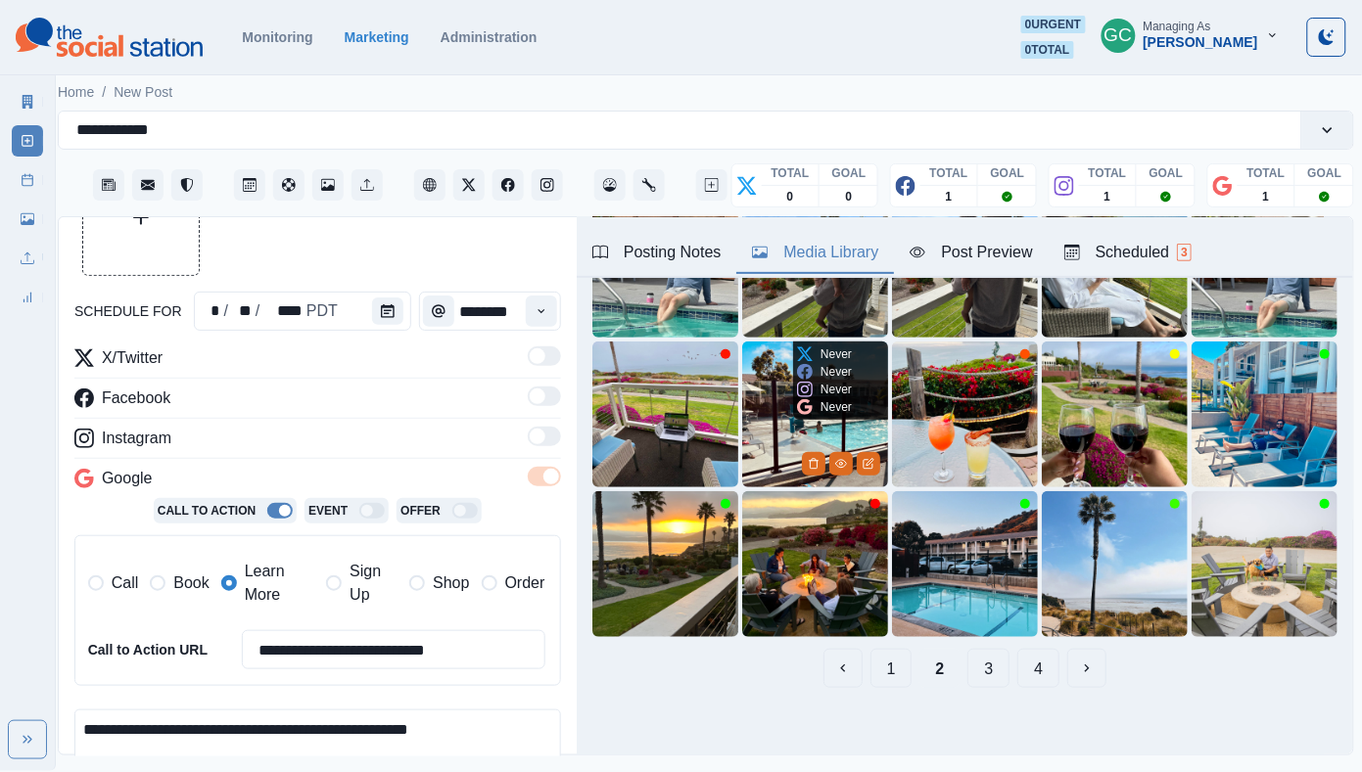
click at [788, 420] on img at bounding box center [815, 415] width 146 height 146
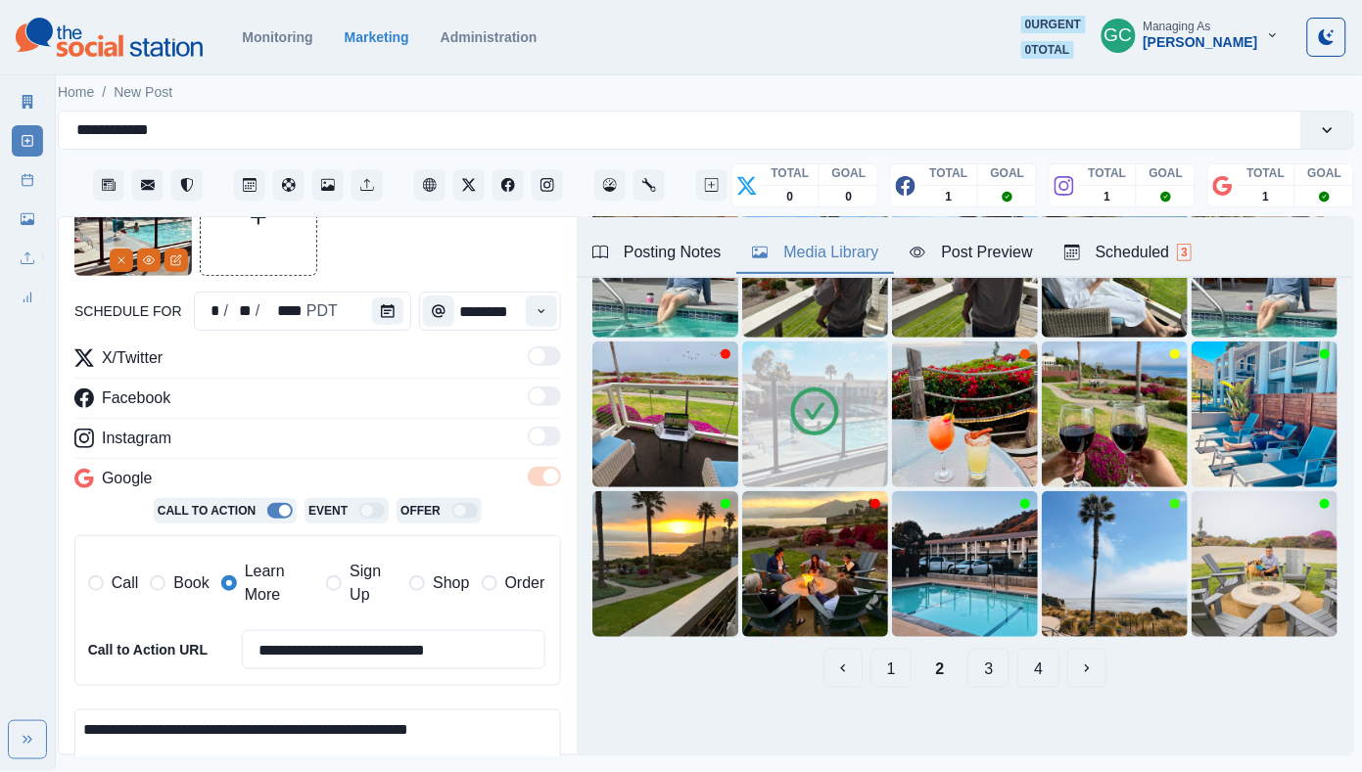
scroll to position [419, 0]
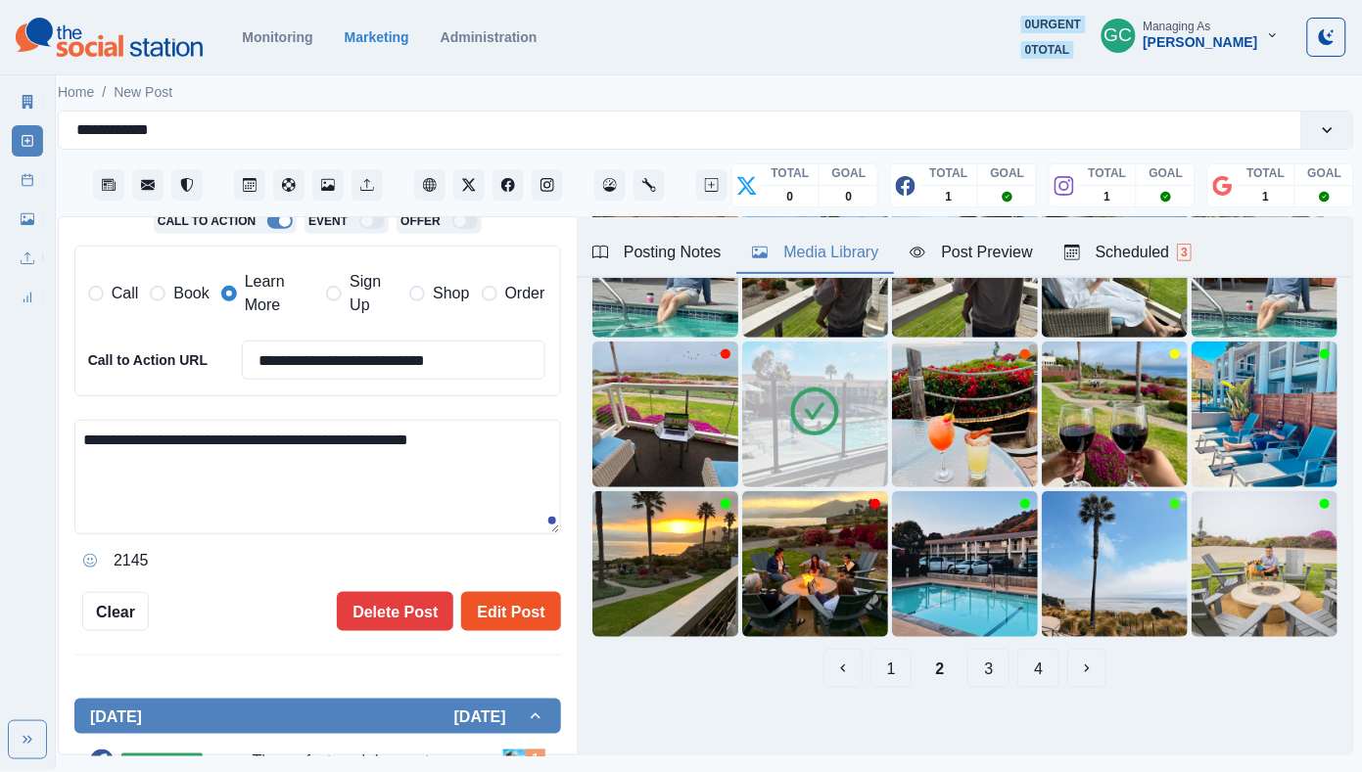
click at [536, 614] on button "Edit Post" at bounding box center [510, 611] width 99 height 39
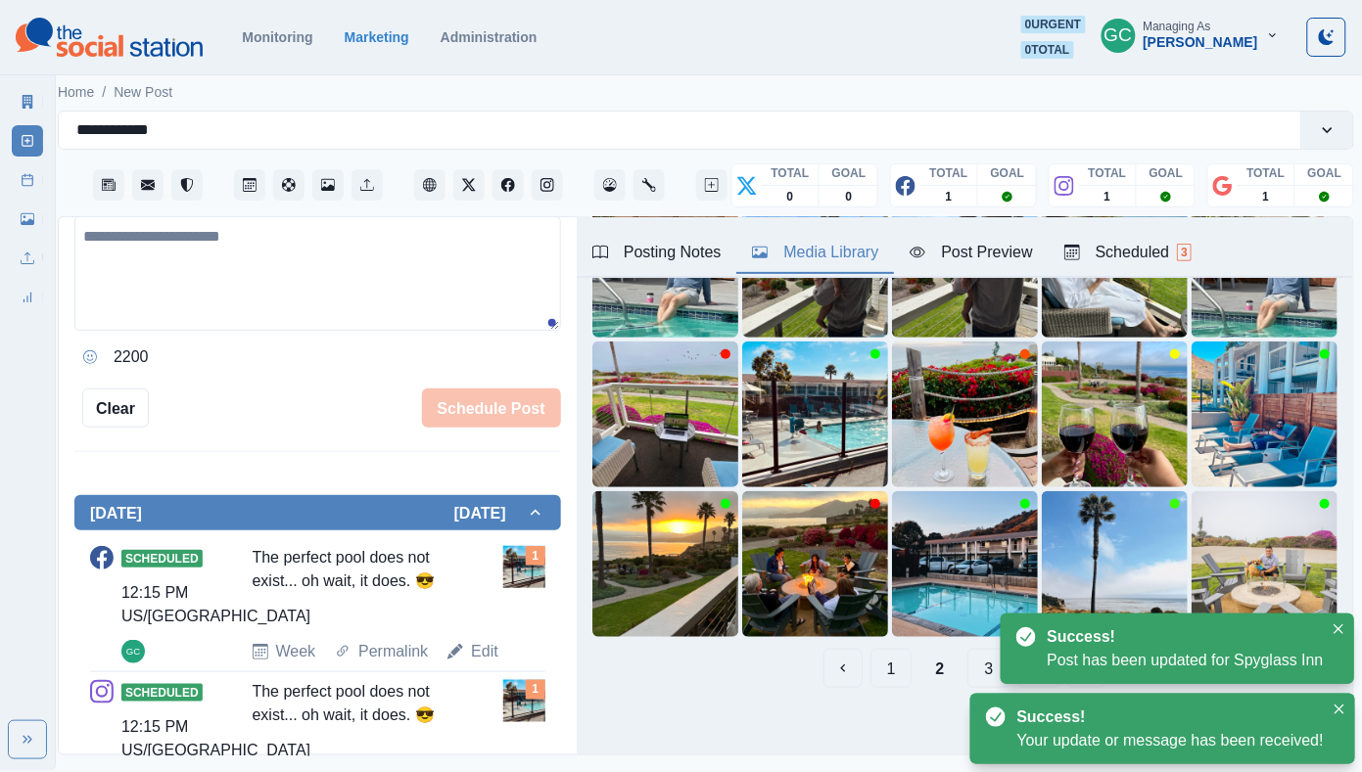
click at [1160, 246] on div "Scheduled 3" at bounding box center [1127, 252] width 127 height 23
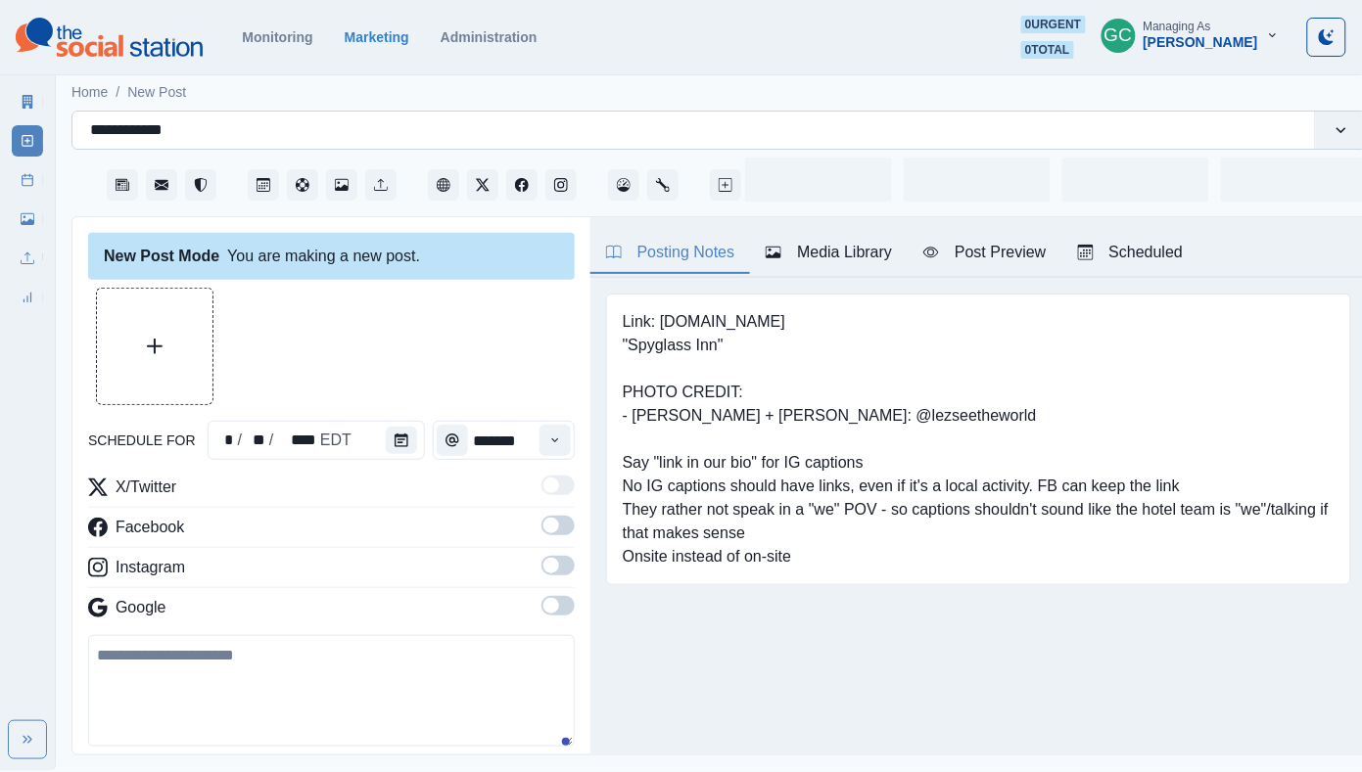
type input "*******"
click at [164, 46] on img at bounding box center [109, 37] width 187 height 39
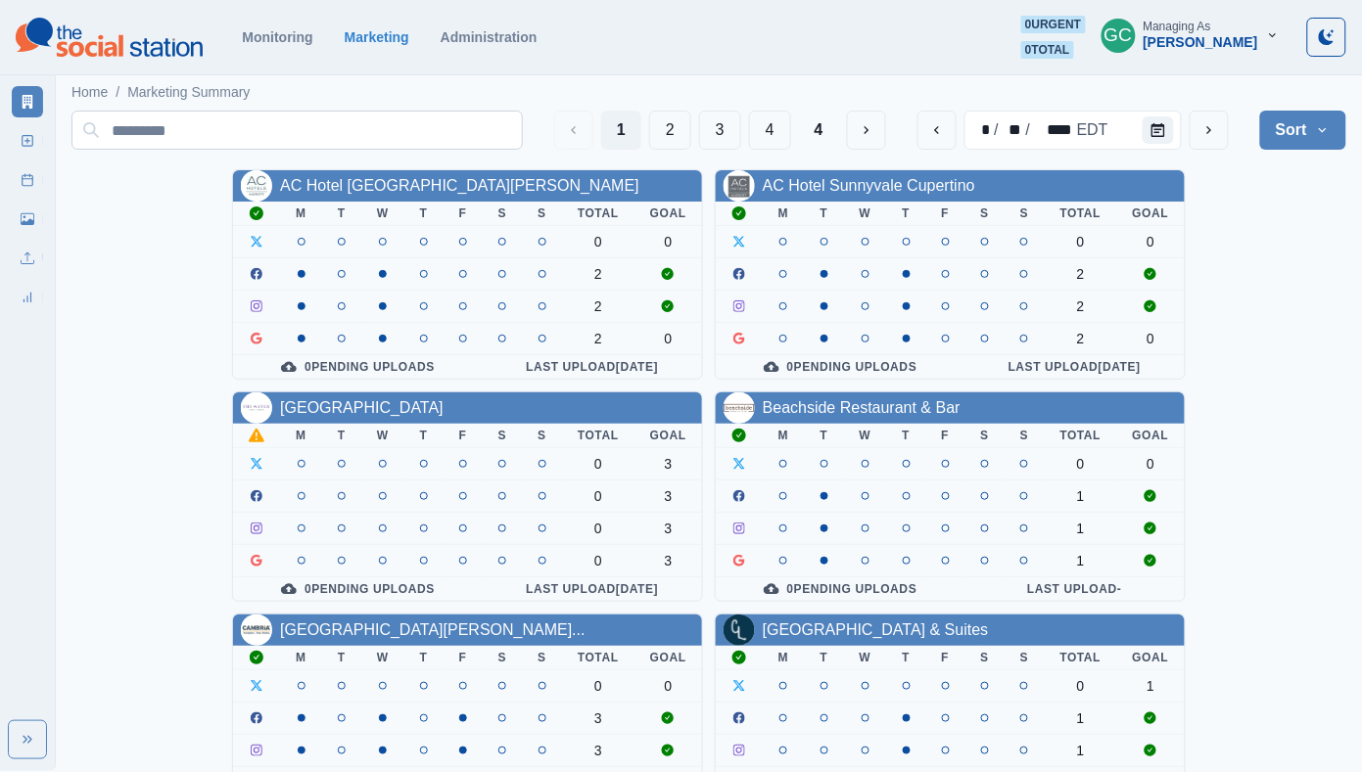
click at [223, 124] on input at bounding box center [296, 130] width 451 height 39
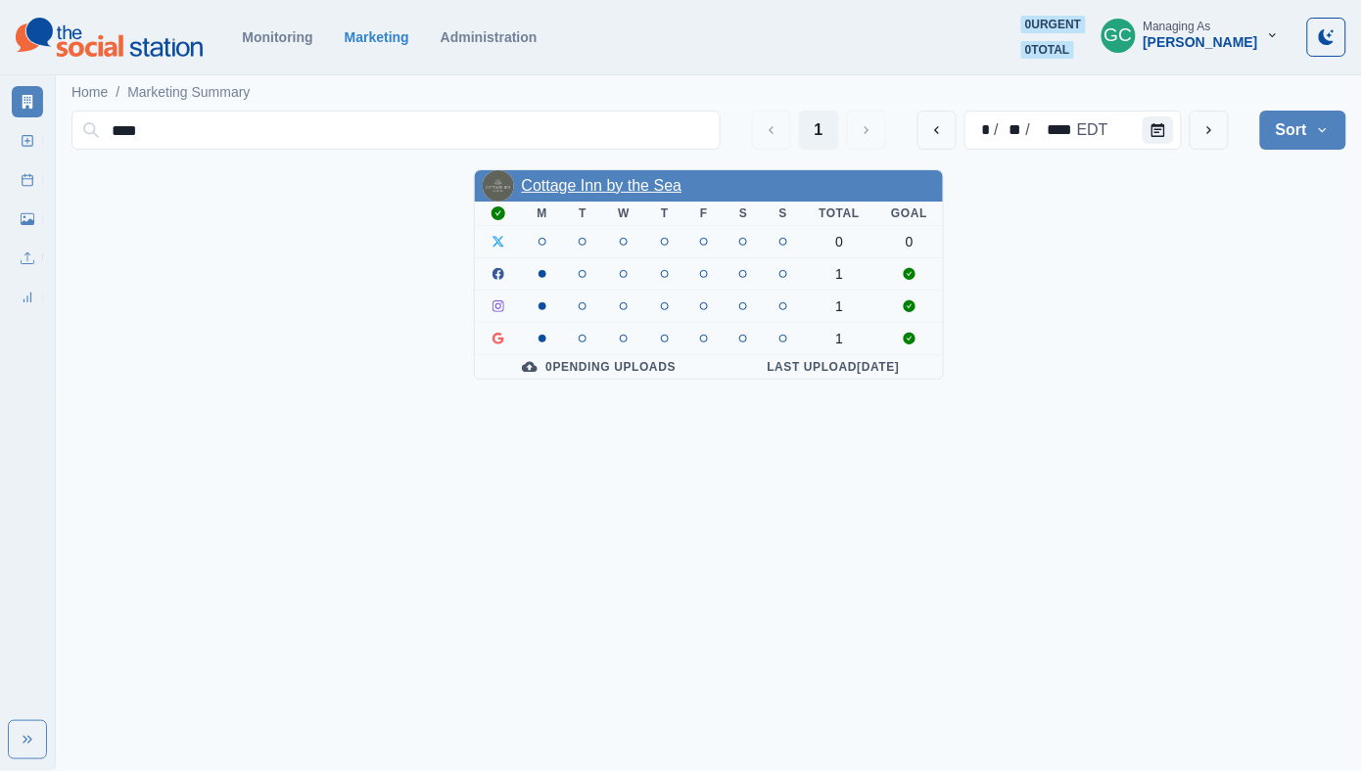
type input "****"
click at [579, 178] on link "Cottage Inn by the Sea" at bounding box center [602, 185] width 161 height 17
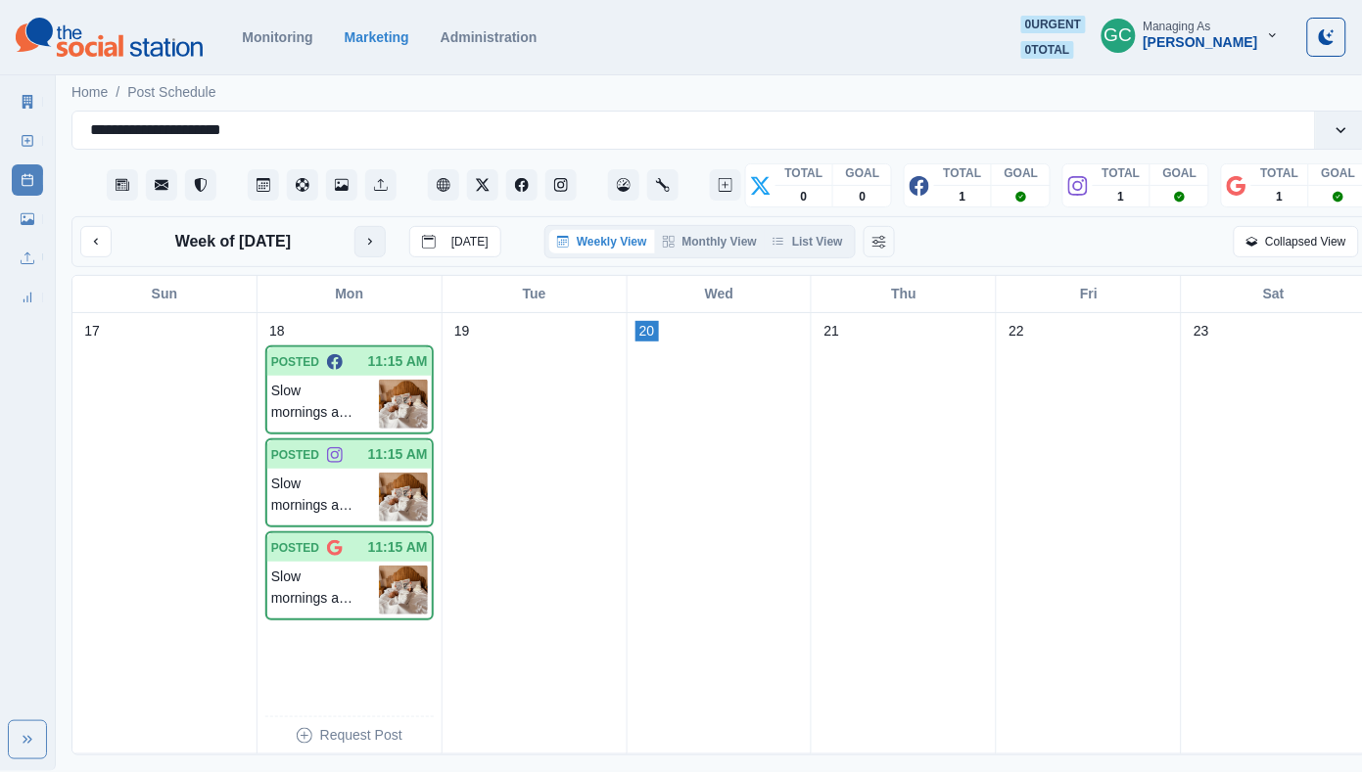
click at [374, 250] on button "next month" at bounding box center [369, 241] width 31 height 31
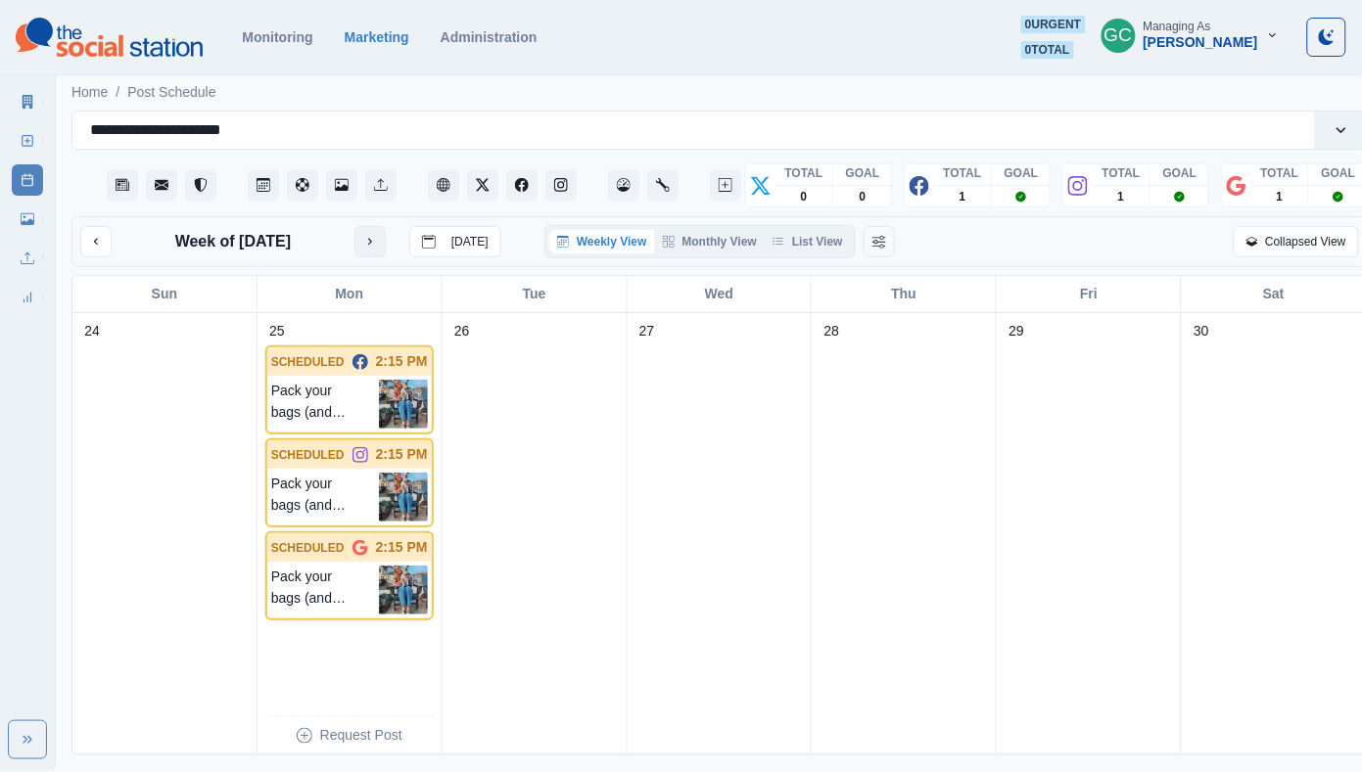
click at [374, 250] on button "next month" at bounding box center [369, 241] width 31 height 31
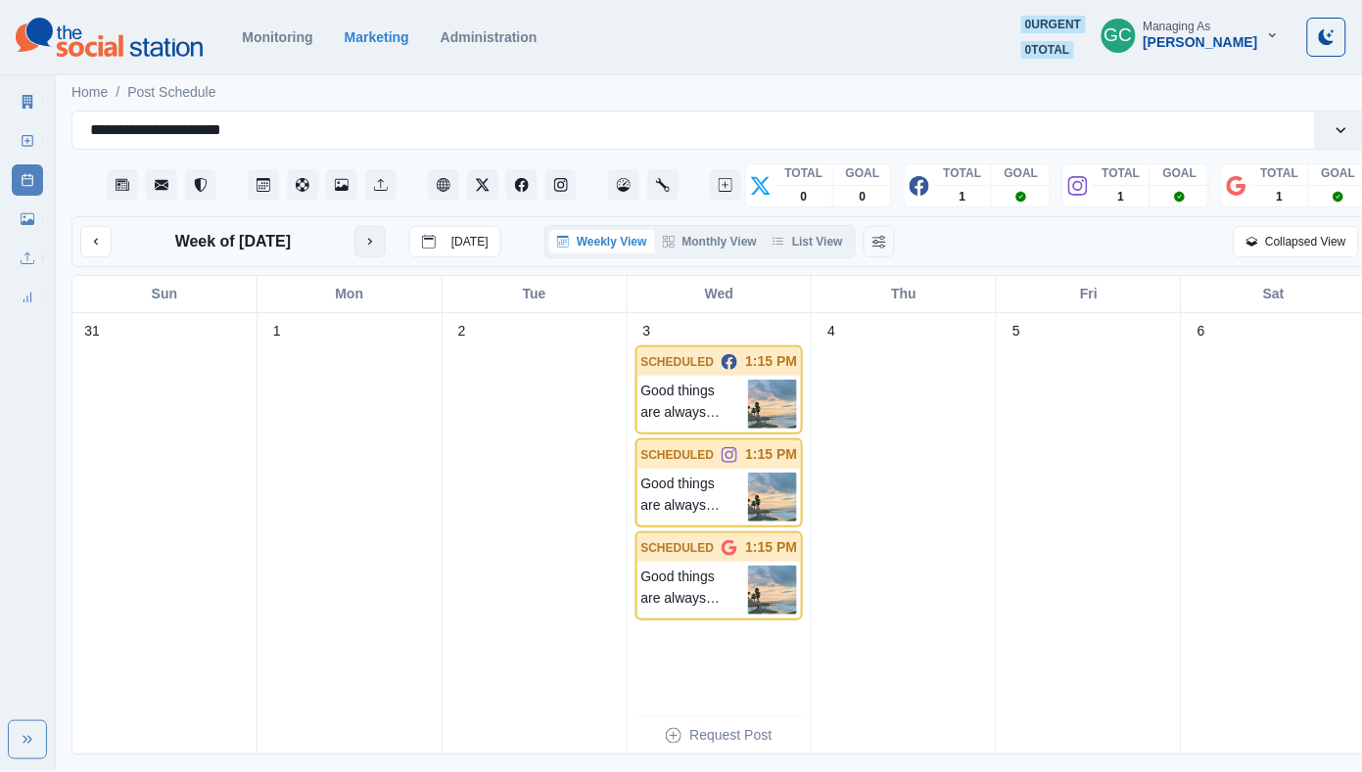
click at [374, 249] on icon "next month" at bounding box center [370, 242] width 14 height 14
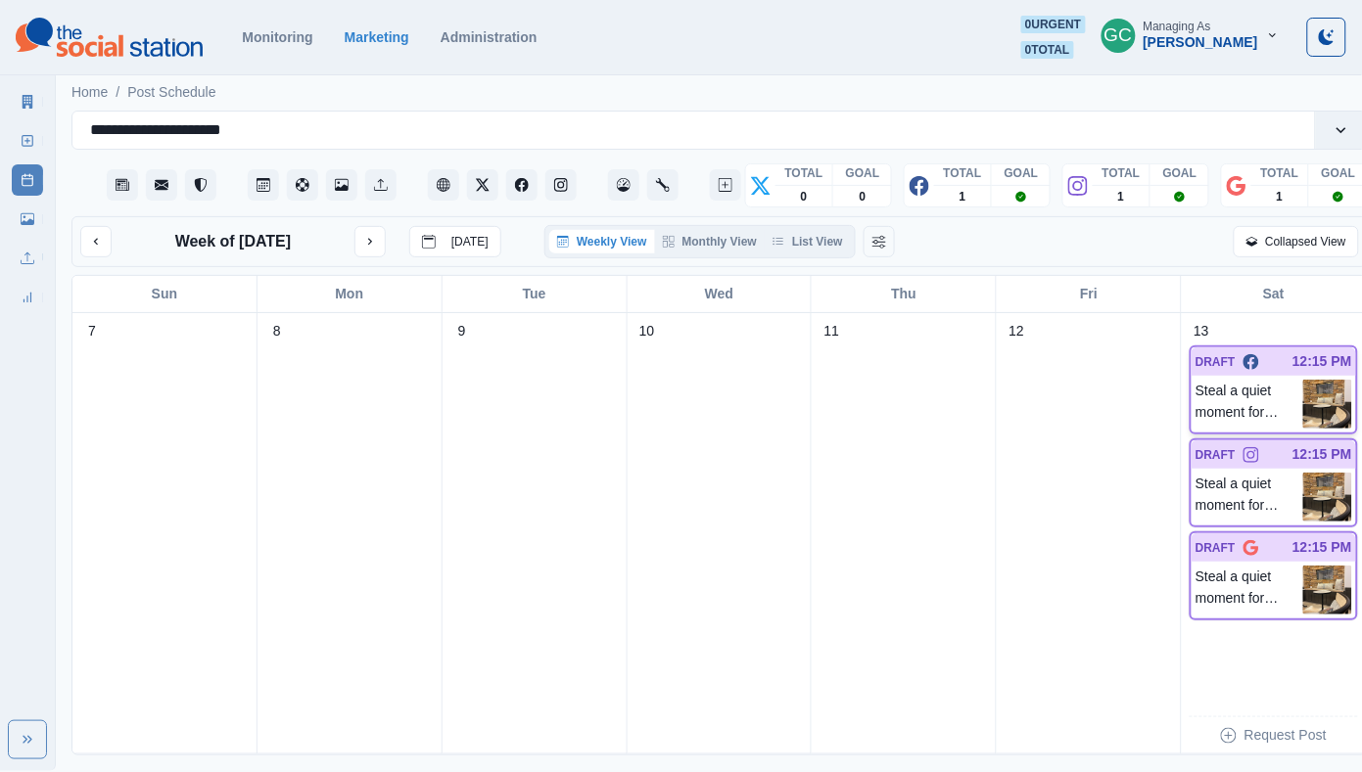
click at [1313, 425] on img at bounding box center [1327, 404] width 49 height 49
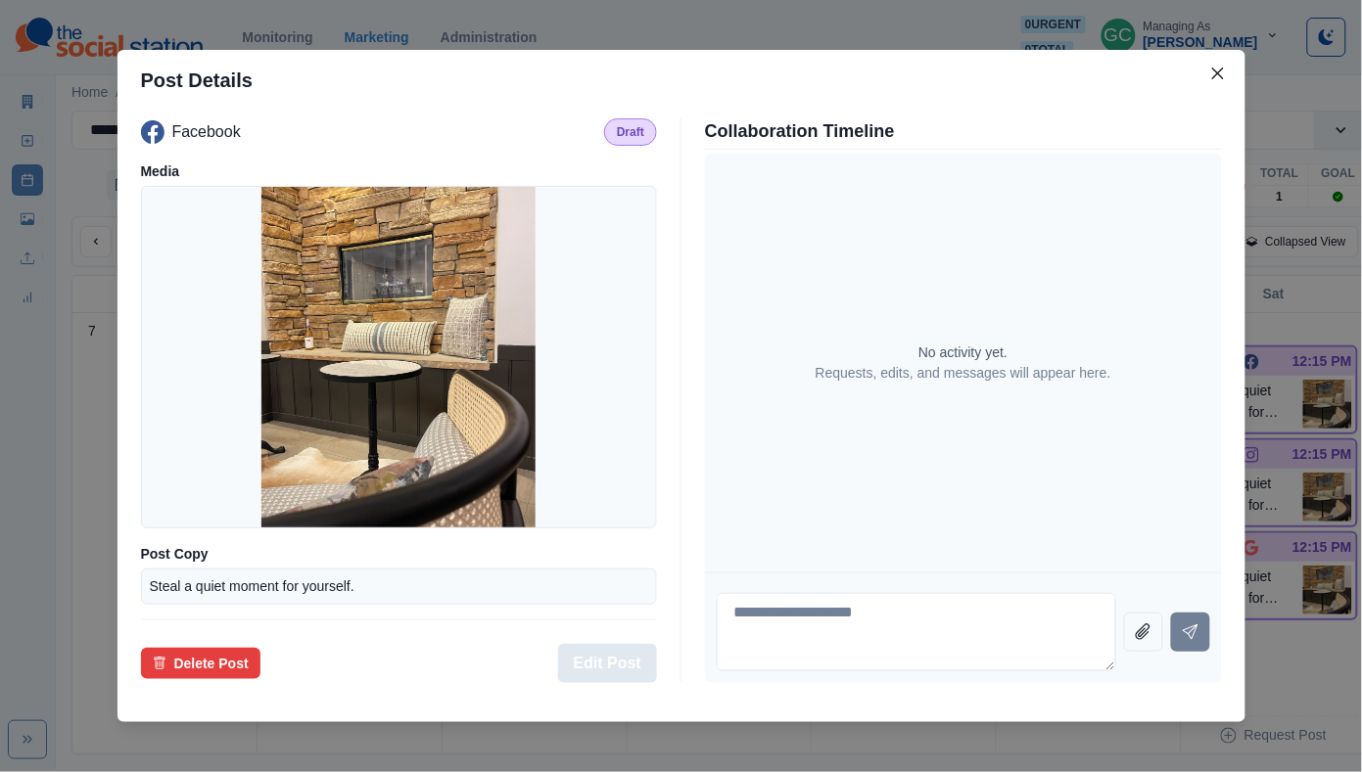
click at [633, 664] on button "Edit Post" at bounding box center [607, 663] width 99 height 39
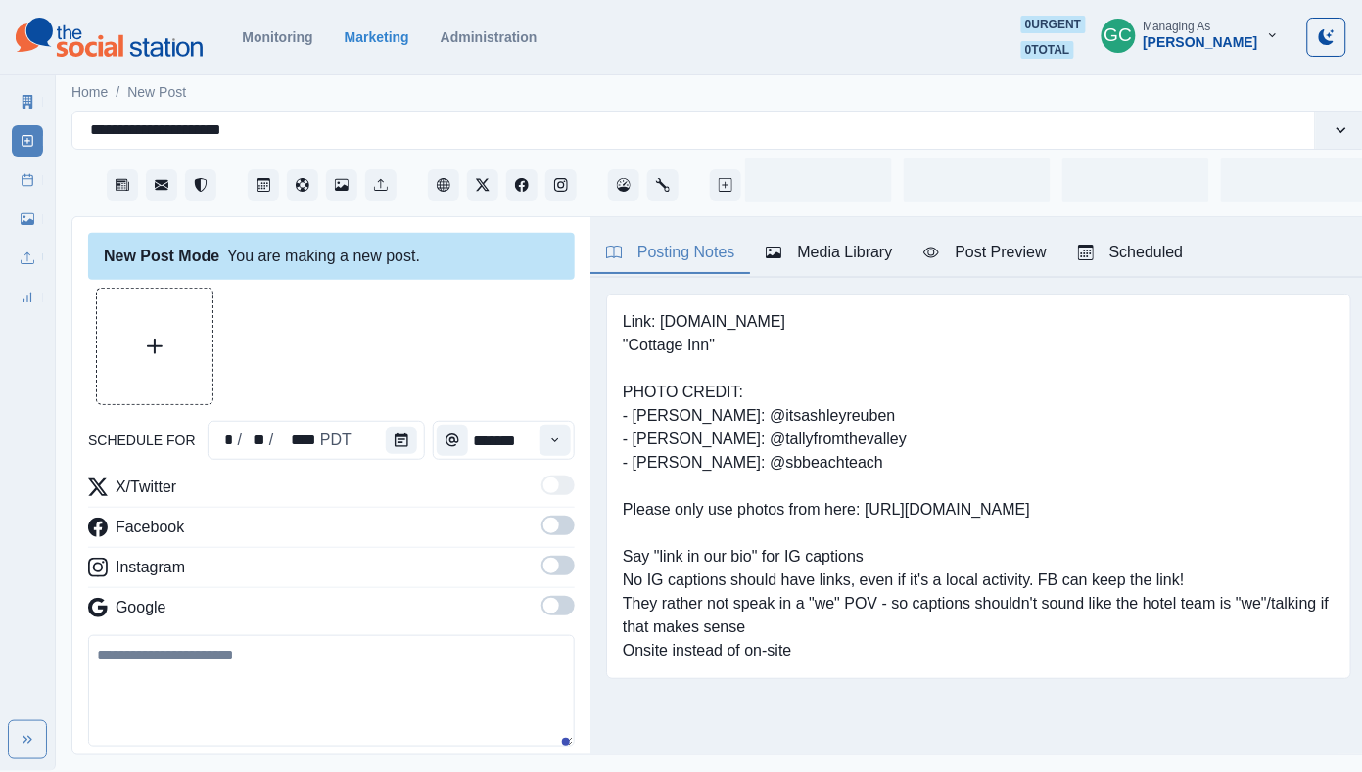
type input "********"
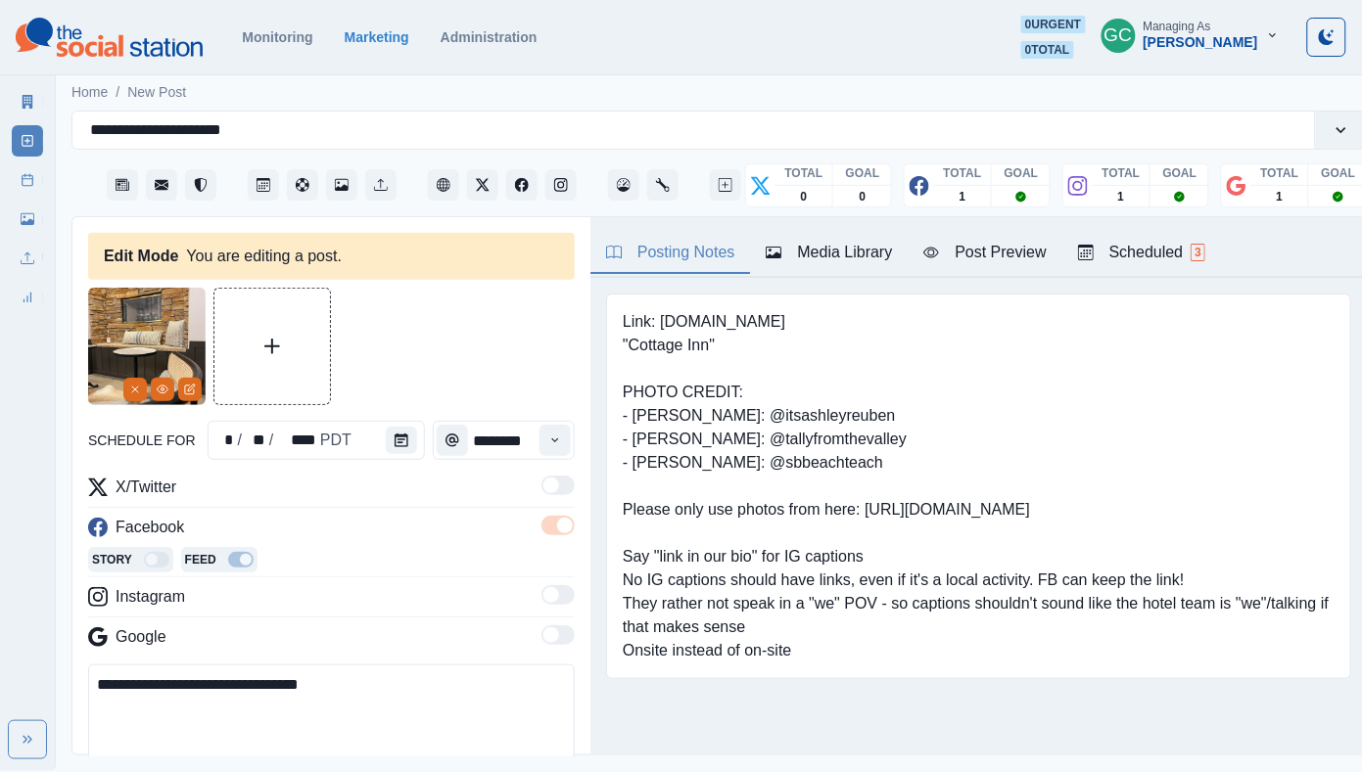
click at [859, 241] on div "Media Library" at bounding box center [828, 252] width 126 height 23
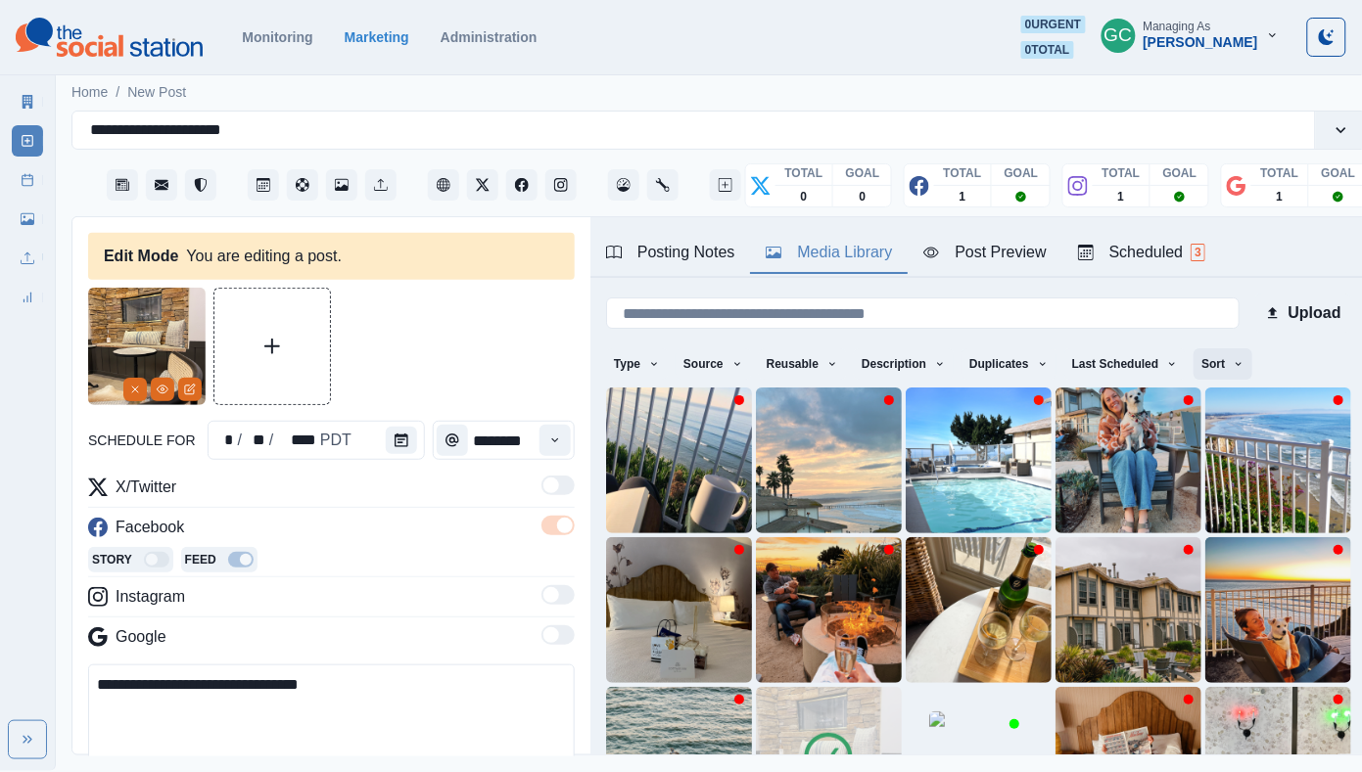
click at [1238, 366] on button "Sort" at bounding box center [1222, 363] width 59 height 31
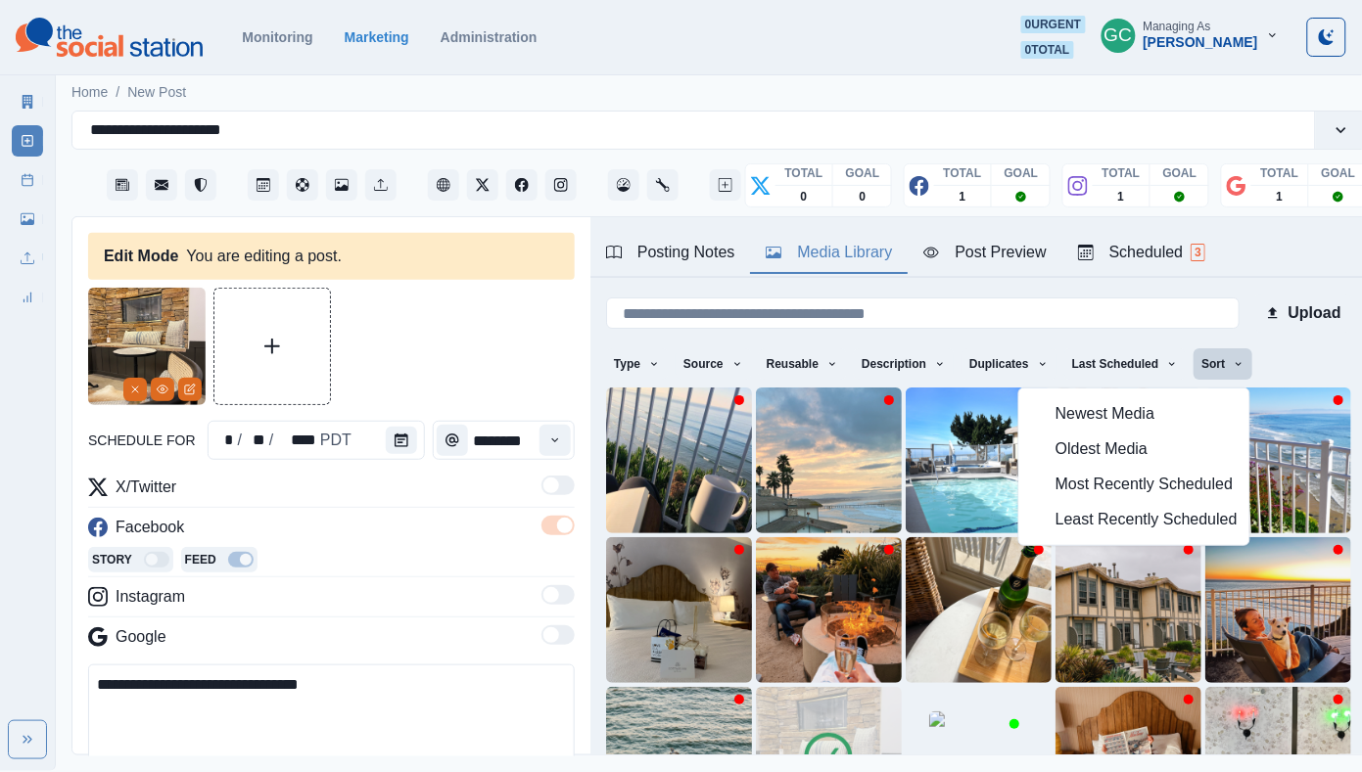
click at [1111, 530] on span "Least Recently Scheduled" at bounding box center [1146, 519] width 182 height 23
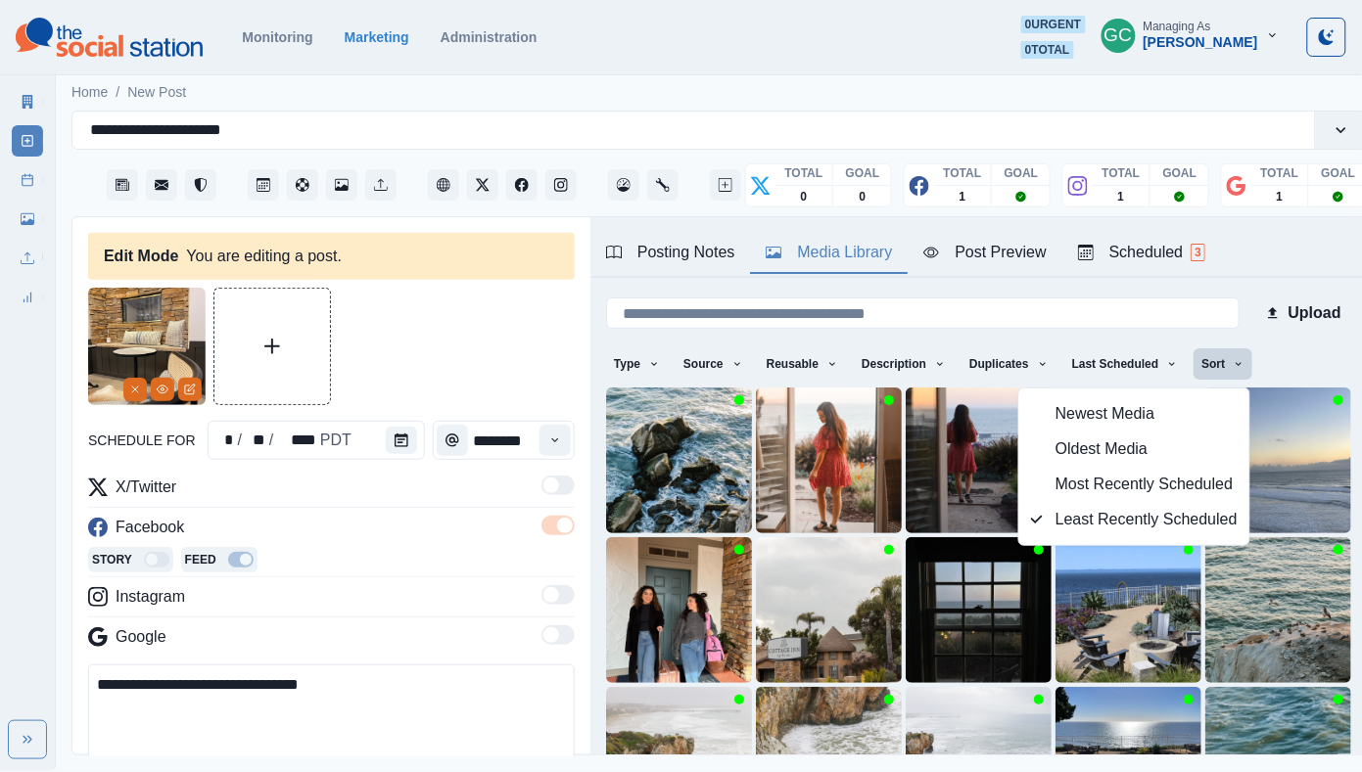
click at [1080, 494] on span "Most Recently Scheduled" at bounding box center [1146, 484] width 182 height 23
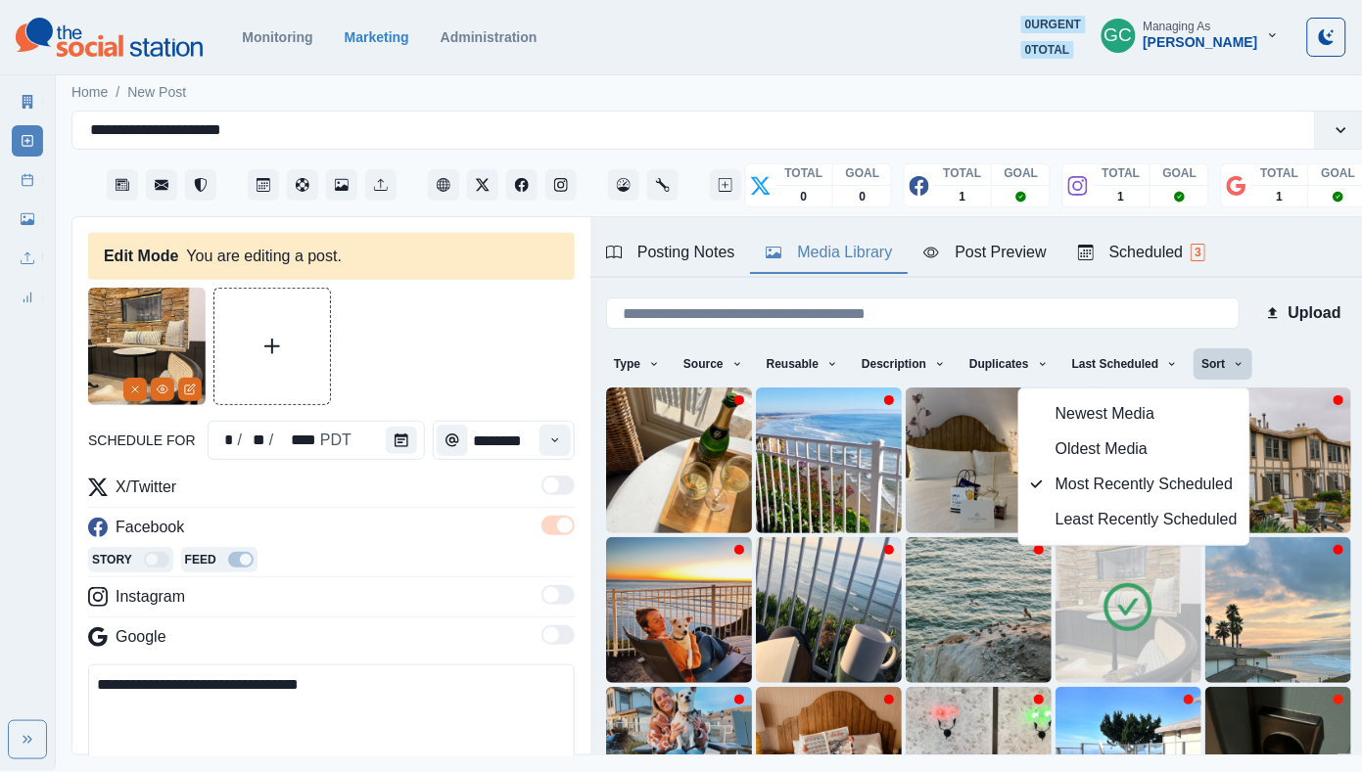
click at [1133, 597] on icon at bounding box center [1127, 606] width 55 height 55
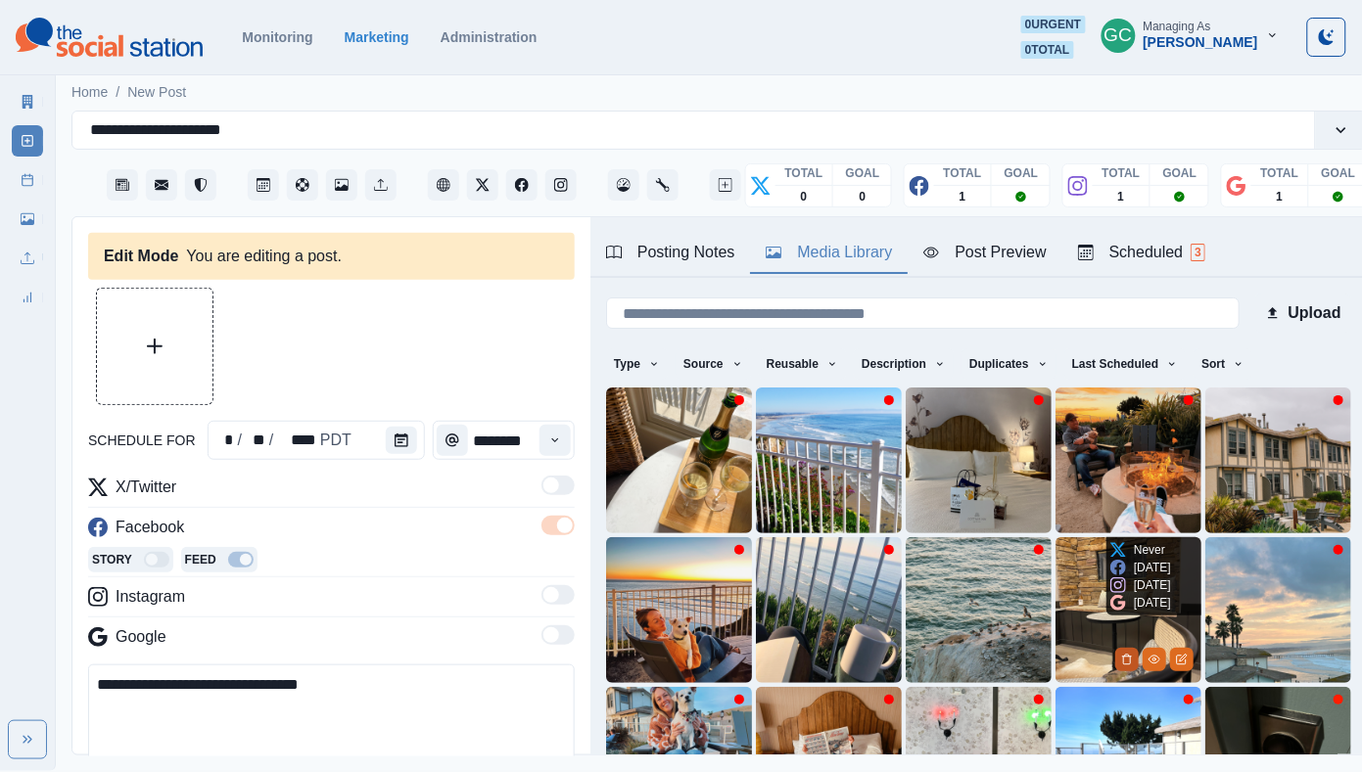
click at [1124, 660] on icon "Delete Media" at bounding box center [1127, 660] width 12 height 12
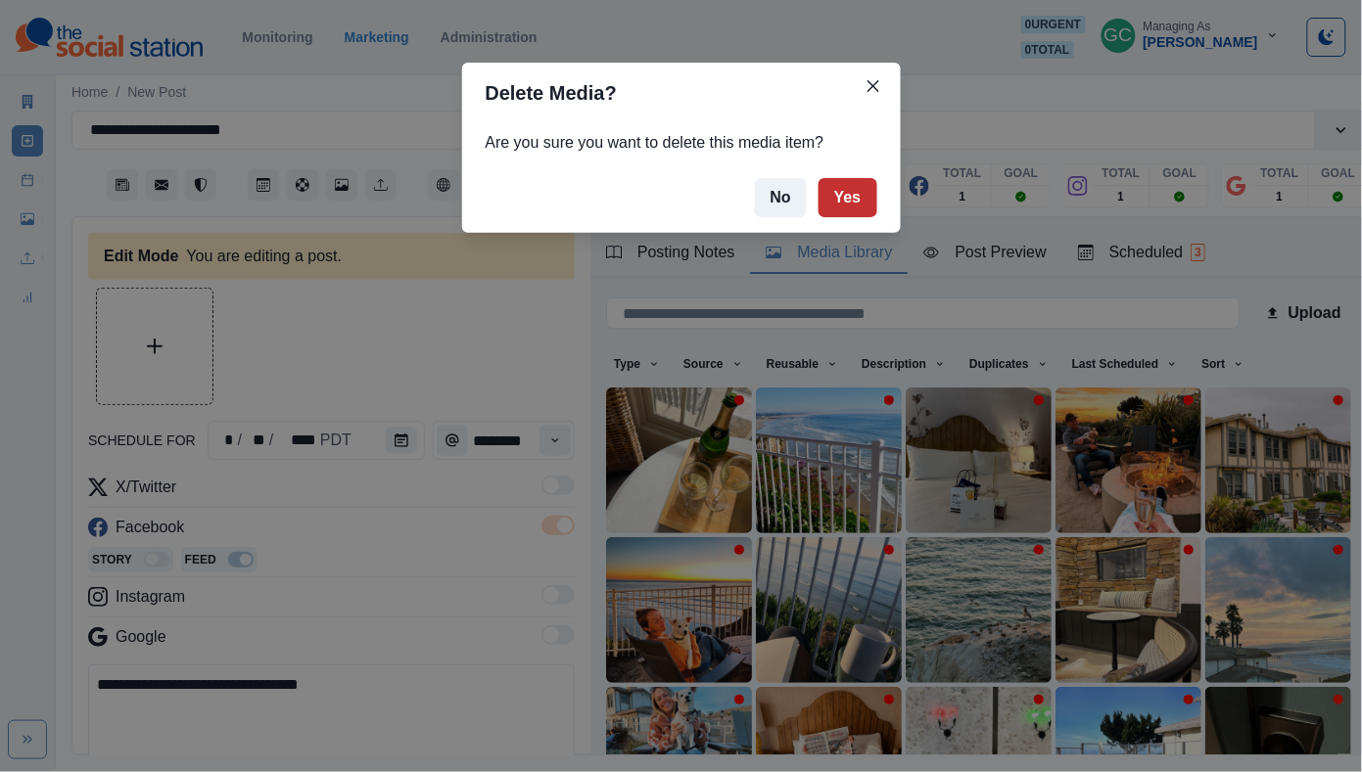
click at [854, 192] on button "Yes" at bounding box center [847, 197] width 59 height 39
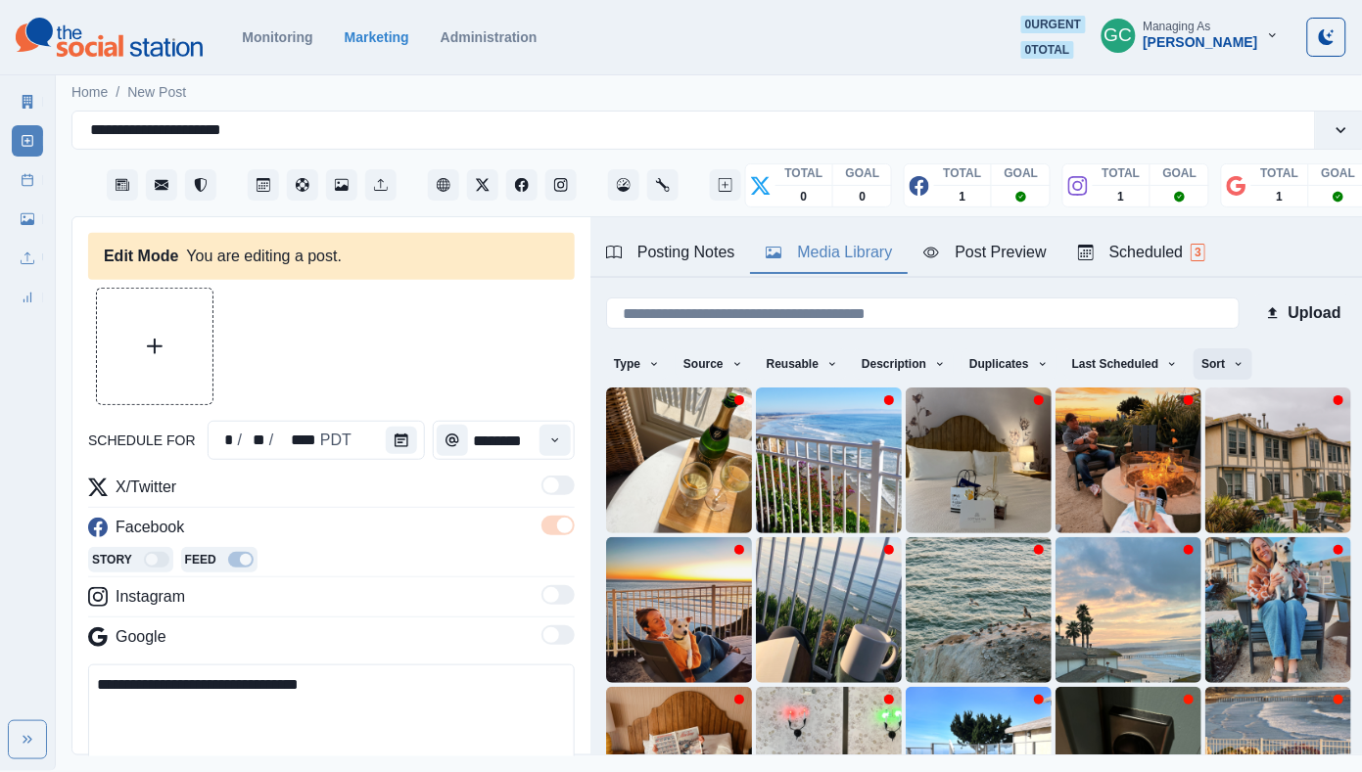
click at [1230, 348] on button "Sort" at bounding box center [1222, 363] width 59 height 31
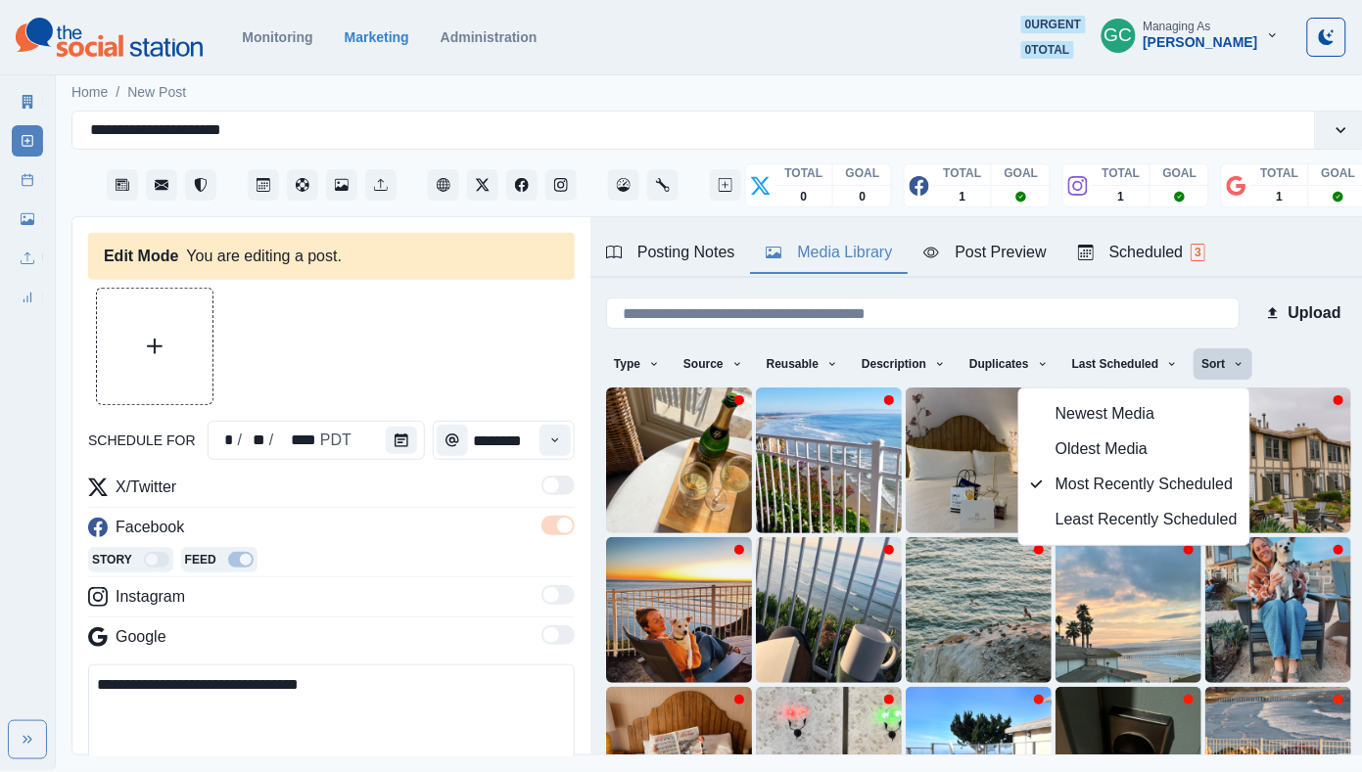
click at [1099, 521] on span "Least Recently Scheduled" at bounding box center [1146, 519] width 182 height 23
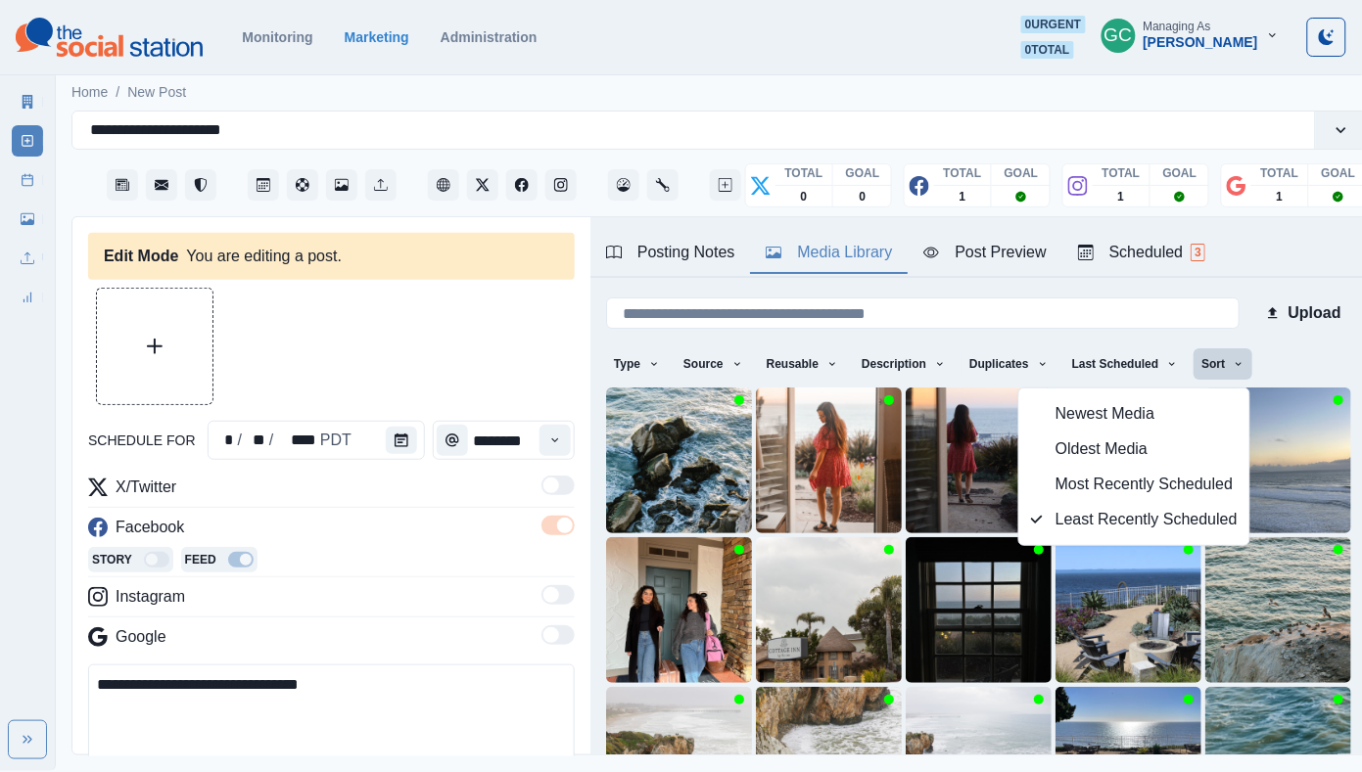
click at [488, 562] on div "Story Feed" at bounding box center [331, 561] width 486 height 29
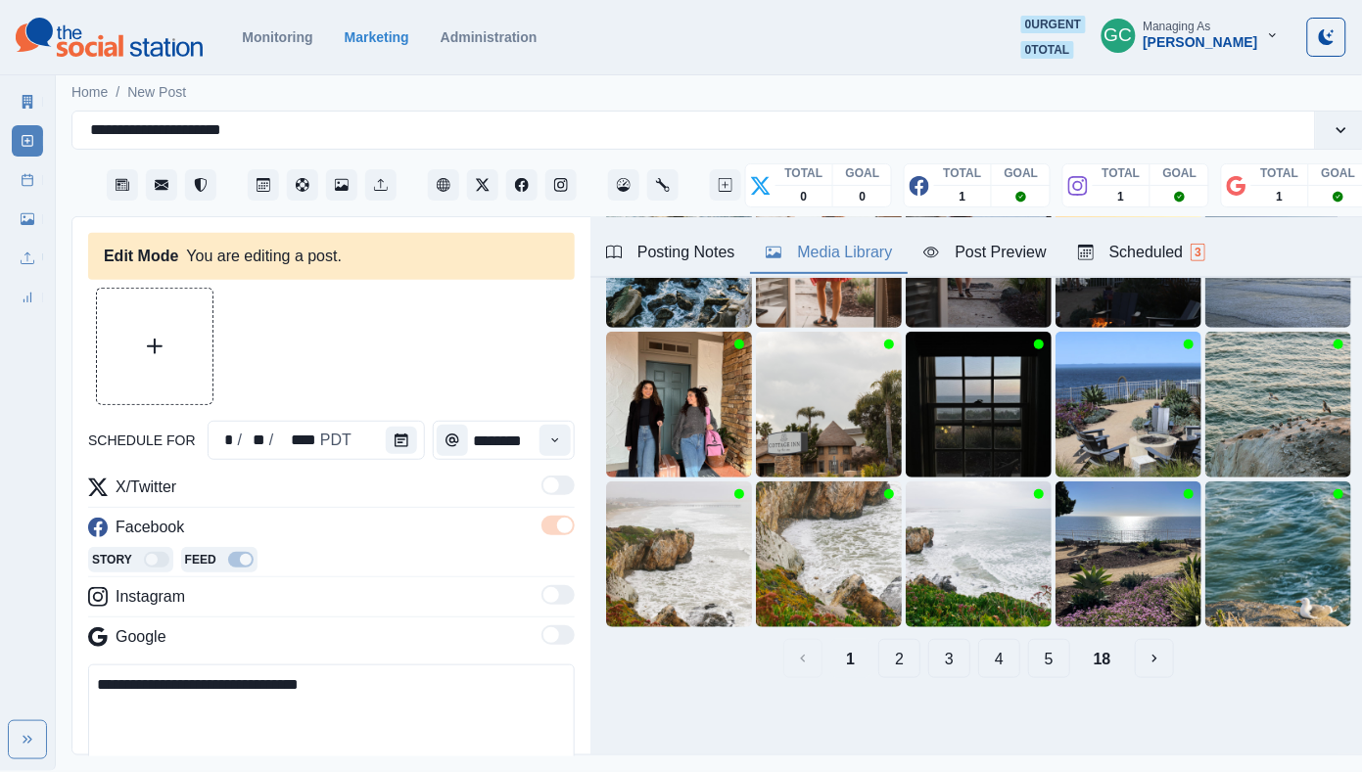
scroll to position [205, 0]
click at [898, 648] on button "2" at bounding box center [899, 659] width 42 height 39
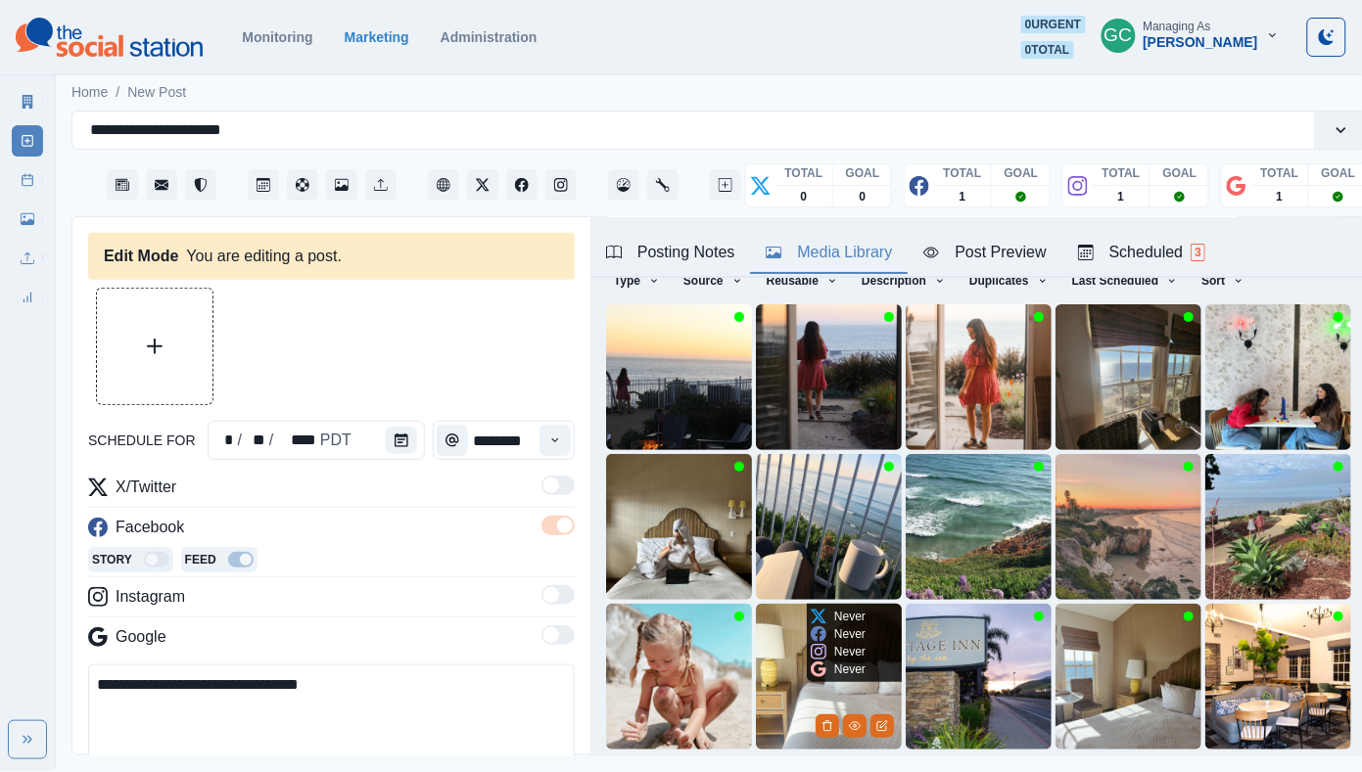
scroll to position [90, 0]
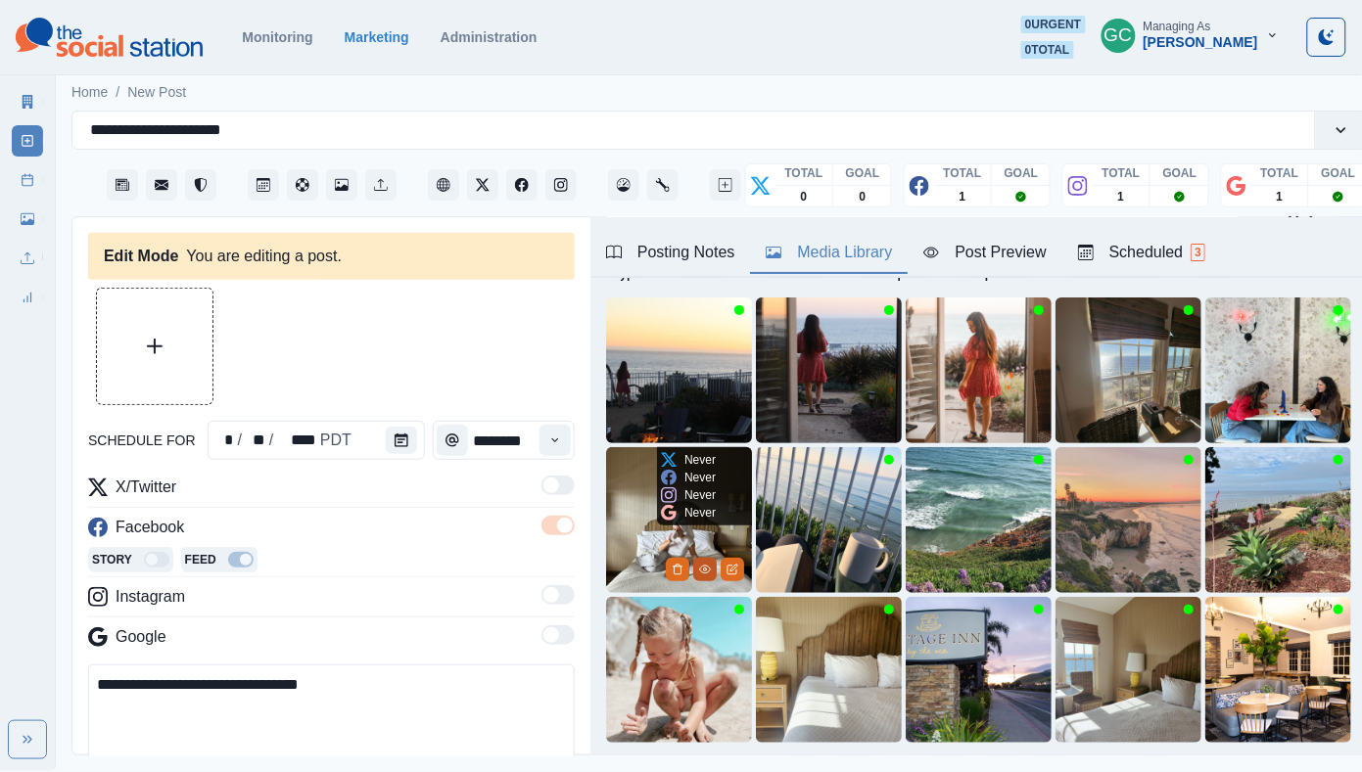
click at [708, 571] on icon "View Media" at bounding box center [704, 570] width 11 height 8
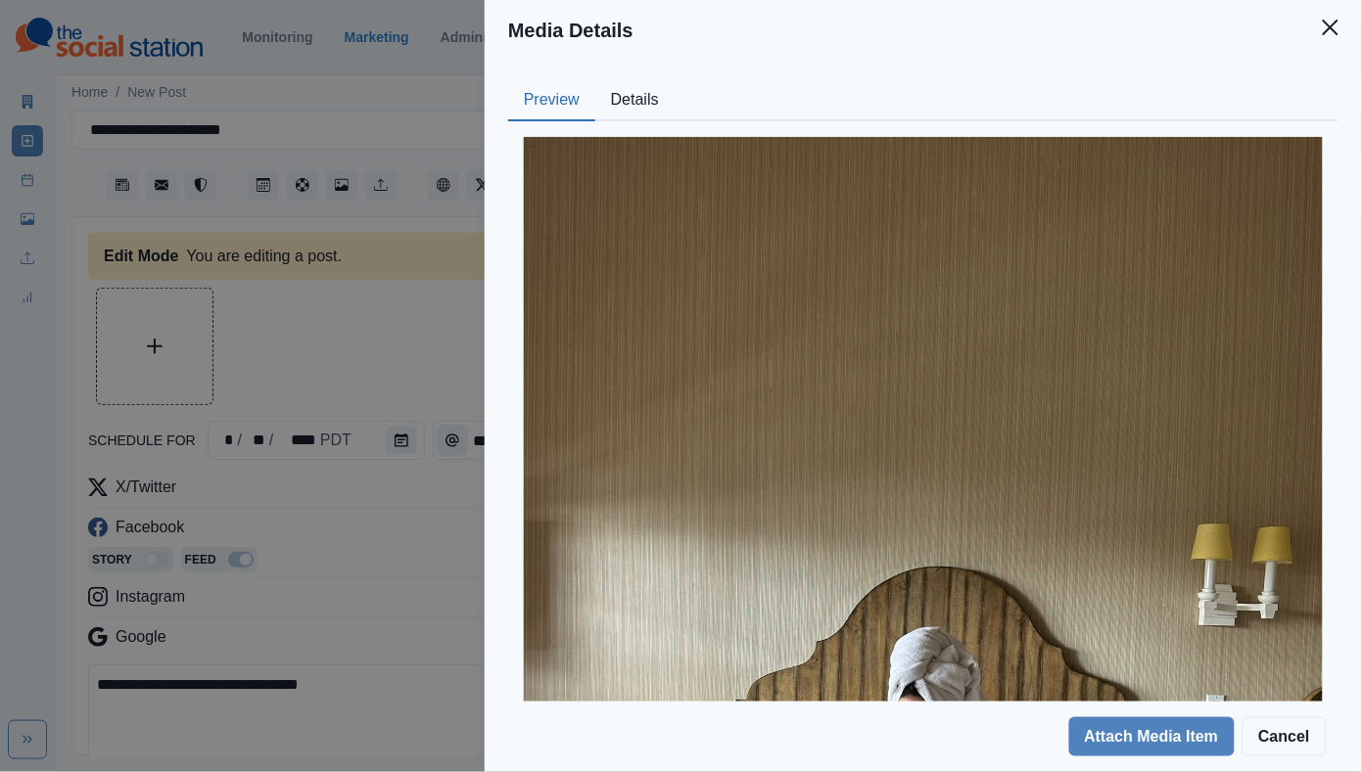
scroll to position [-1, 0]
click at [634, 89] on button "Details" at bounding box center [634, 100] width 79 height 41
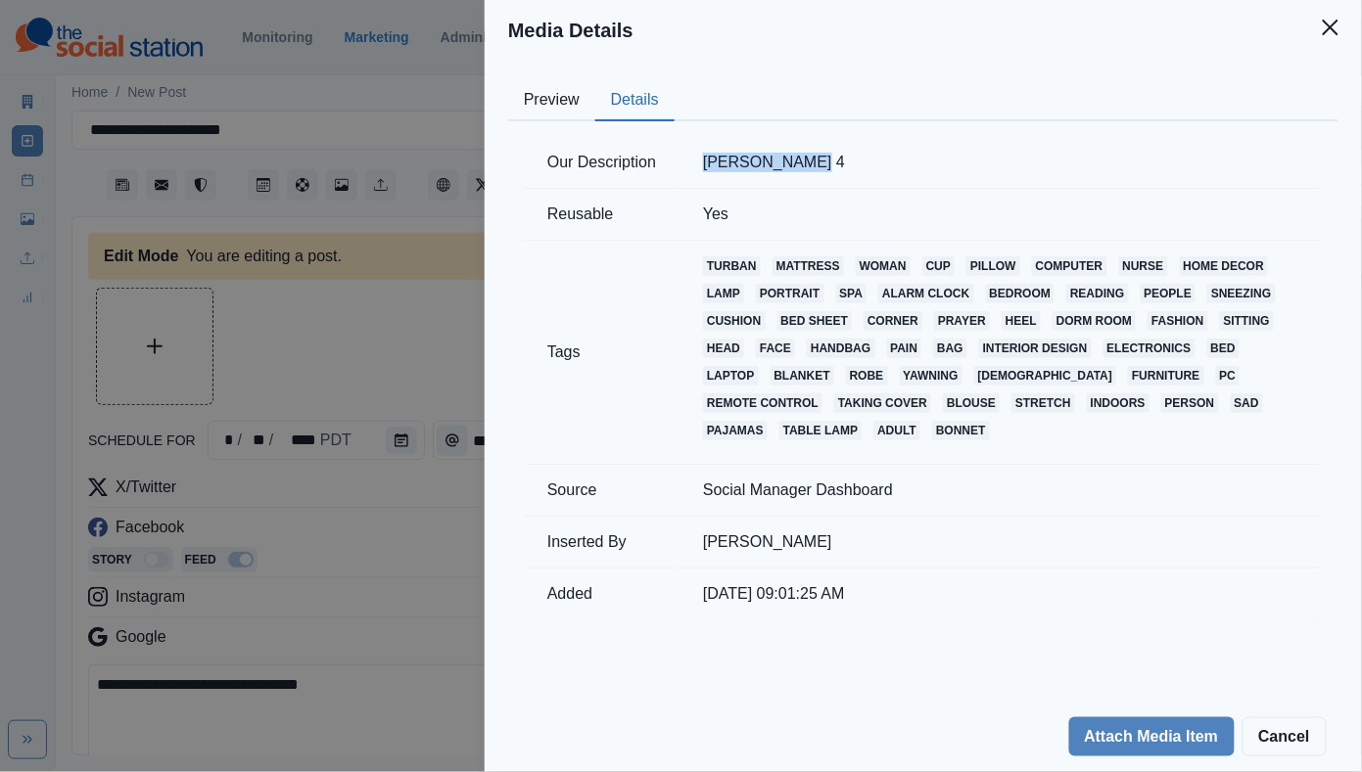
drag, startPoint x: 703, startPoint y: 158, endPoint x: 814, endPoint y: 159, distance: 111.6
click at [814, 159] on td "[PERSON_NAME] 4" at bounding box center [1000, 163] width 643 height 52
copy td "[PERSON_NAME]"
click at [382, 588] on div "Media Details Preview Details Our Description [PERSON_NAME] 4 Reusable Yes Tags…" at bounding box center [681, 386] width 1362 height 772
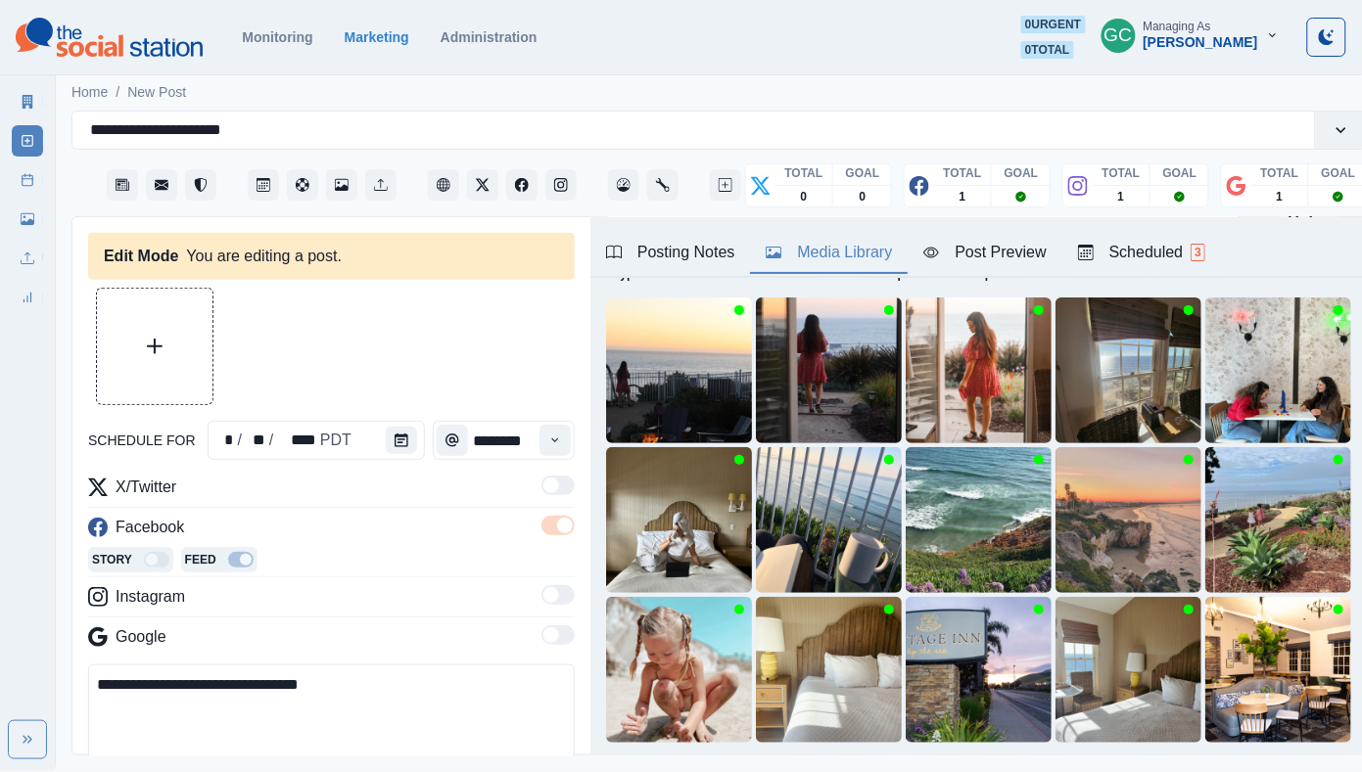
click at [376, 717] on textarea "**********" at bounding box center [331, 722] width 486 height 115
paste textarea "**********"
click at [95, 731] on textarea "**********" at bounding box center [331, 722] width 486 height 115
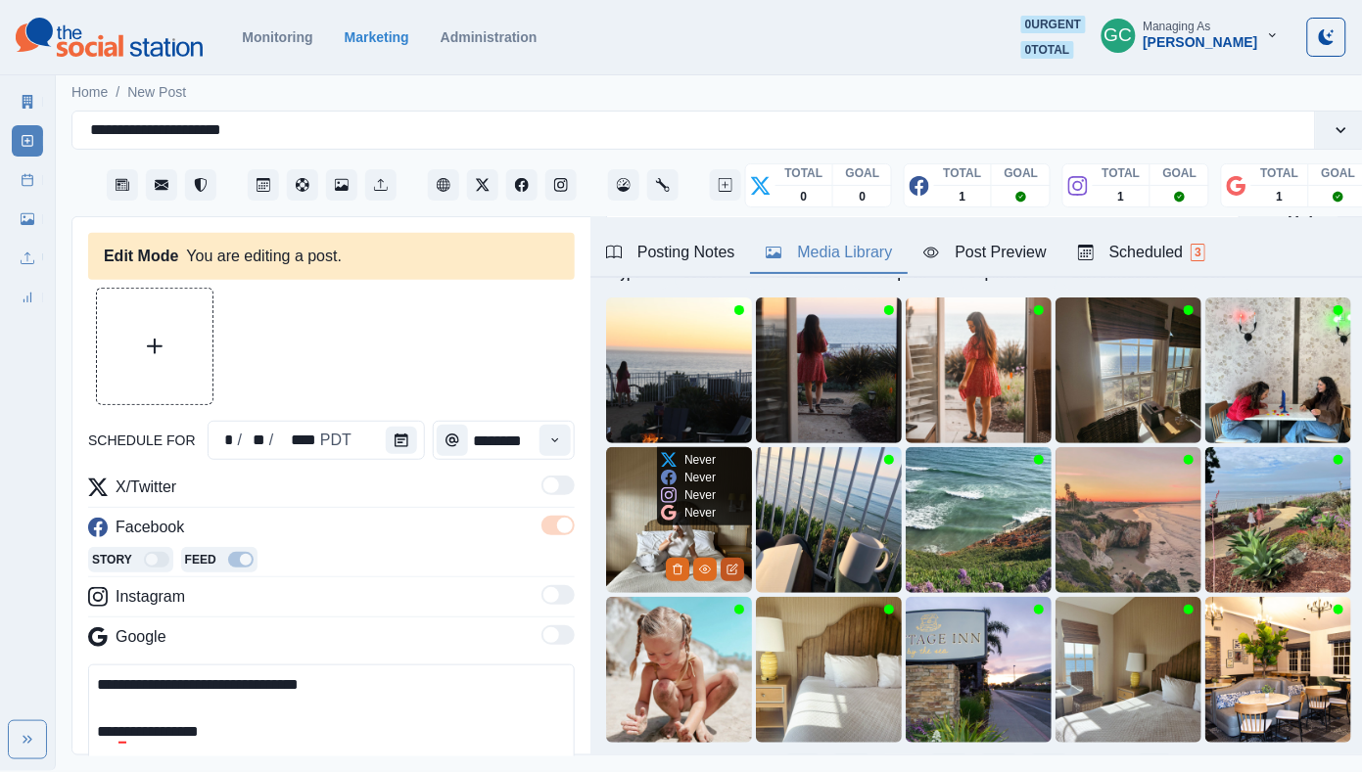
type textarea "**********"
click at [730, 569] on icon "Edit Media" at bounding box center [733, 568] width 7 height 7
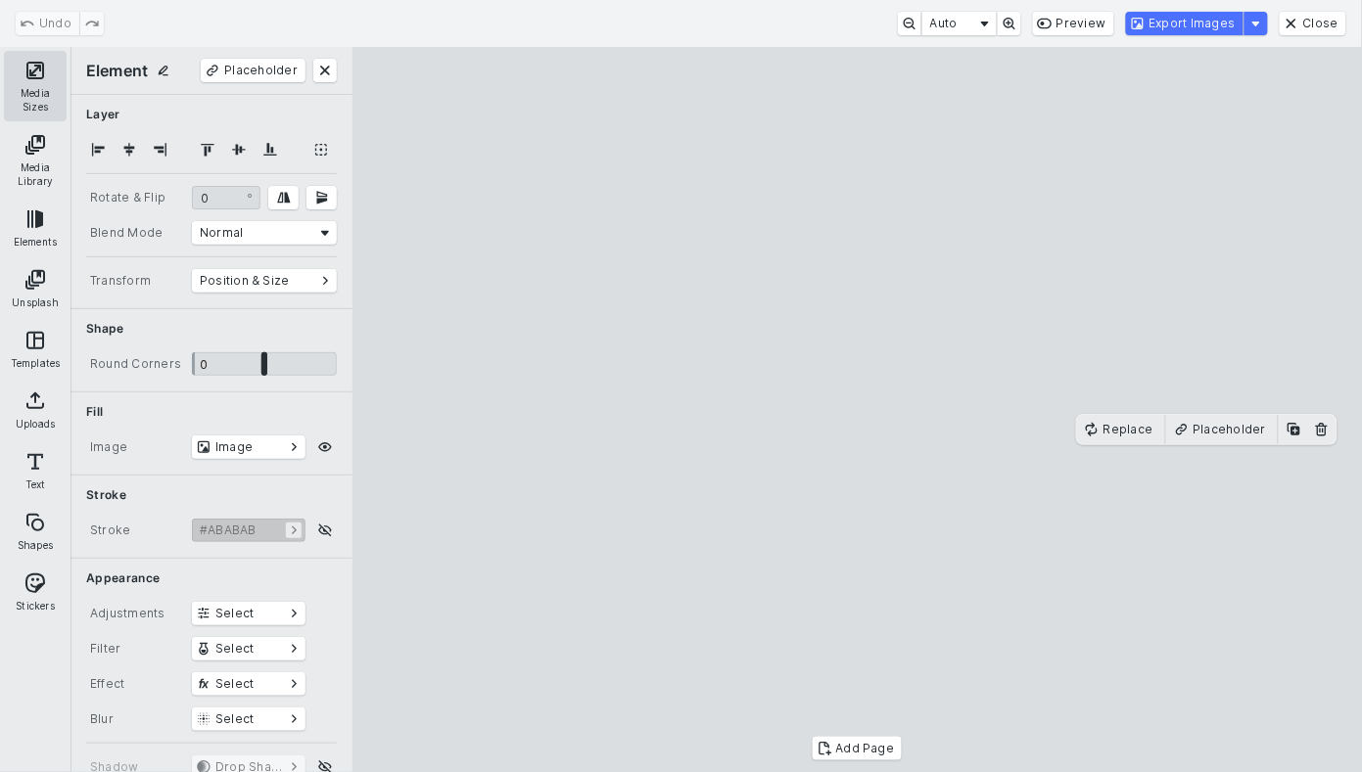
click at [24, 96] on button "Media Sizes" at bounding box center [35, 86] width 63 height 70
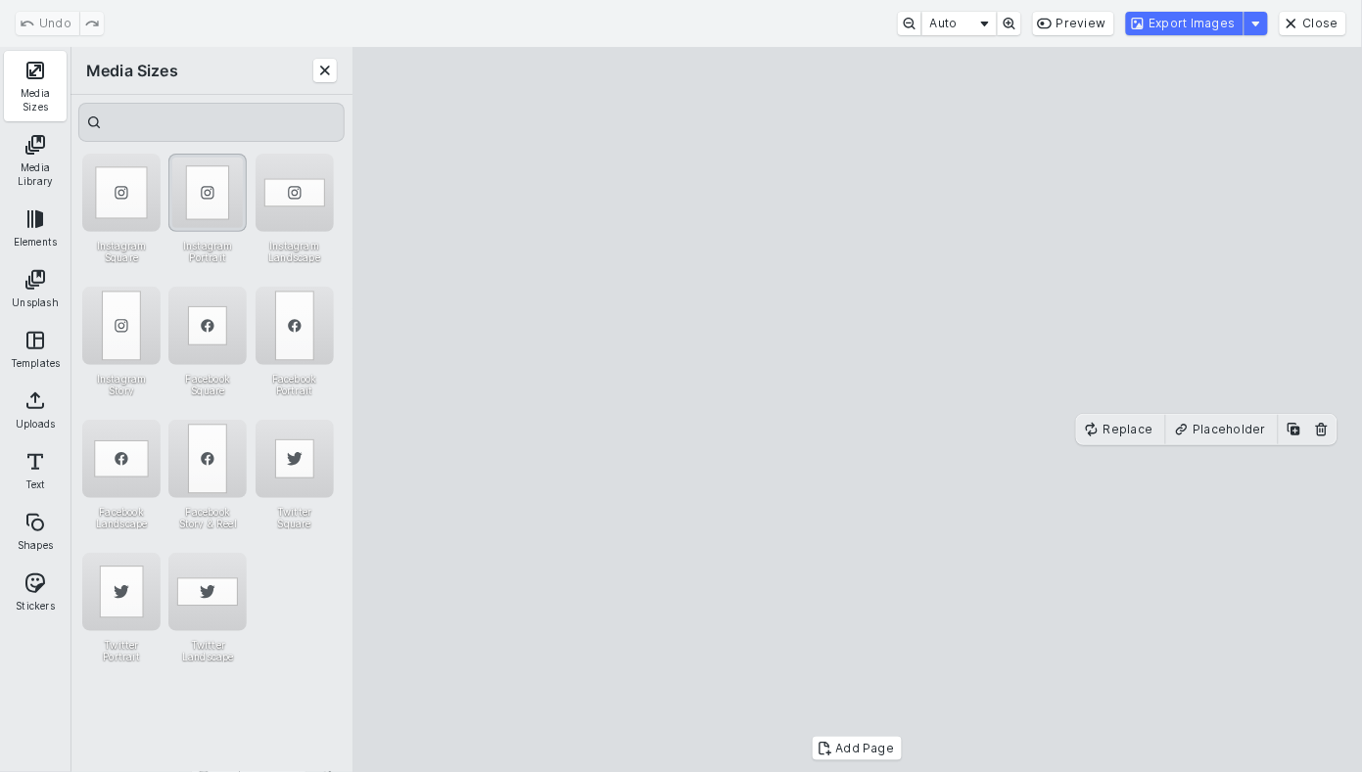
click at [218, 204] on div "Instagram Portrait" at bounding box center [207, 193] width 78 height 78
click at [857, 410] on cesdk-canvas "Editor canvas" at bounding box center [857, 410] width 0 height 0
drag, startPoint x: 859, startPoint y: 690, endPoint x: 859, endPoint y: 702, distance: 11.7
click at [857, 410] on cesdk-canvas "Editor canvas" at bounding box center [857, 410] width 0 height 0
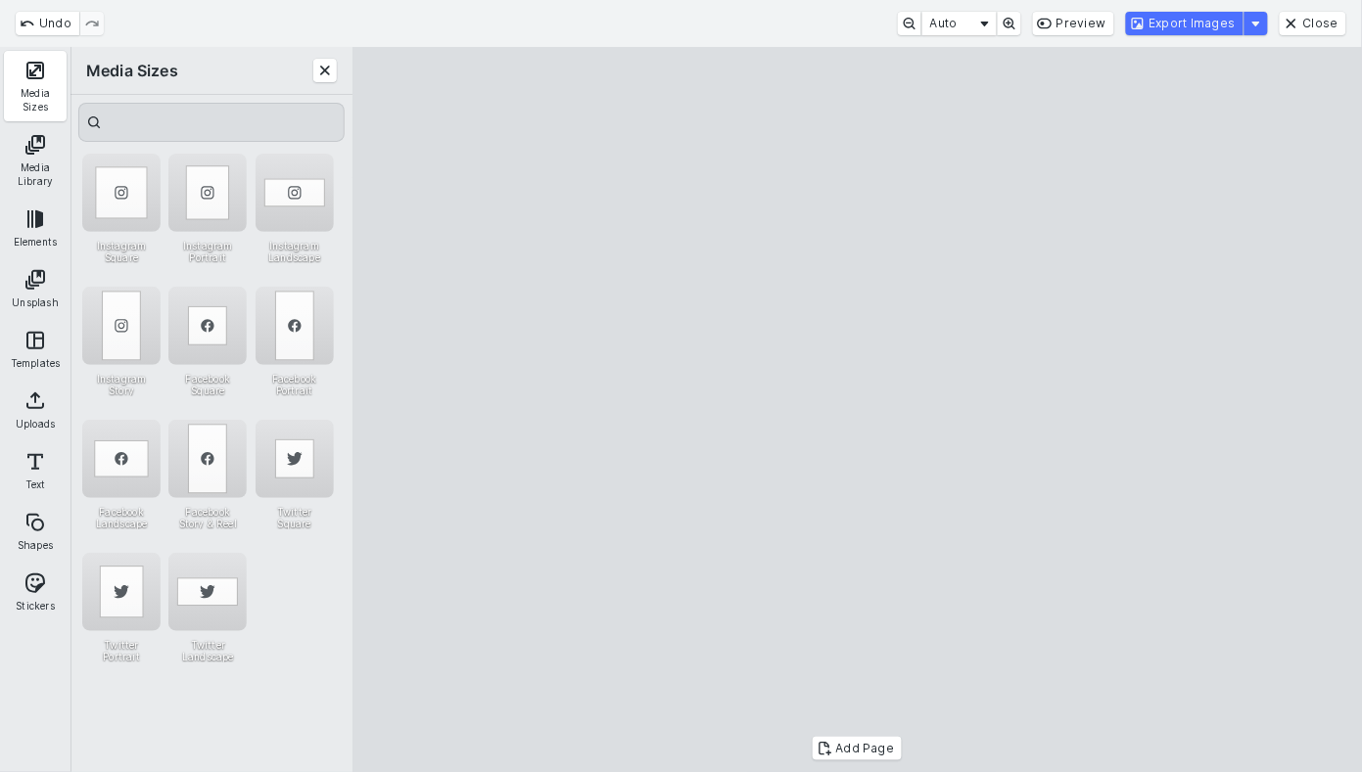
click at [857, 410] on cesdk-canvas "Editor canvas" at bounding box center [857, 410] width 0 height 0
drag, startPoint x: 856, startPoint y: 701, endPoint x: 856, endPoint y: 715, distance: 13.7
click at [857, 410] on cesdk-canvas "Editor canvas" at bounding box center [857, 410] width 0 height 0
drag, startPoint x: 1197, startPoint y: 15, endPoint x: 1042, endPoint y: 219, distance: 257.1
click at [1197, 15] on button "Export Images" at bounding box center [1184, 23] width 117 height 23
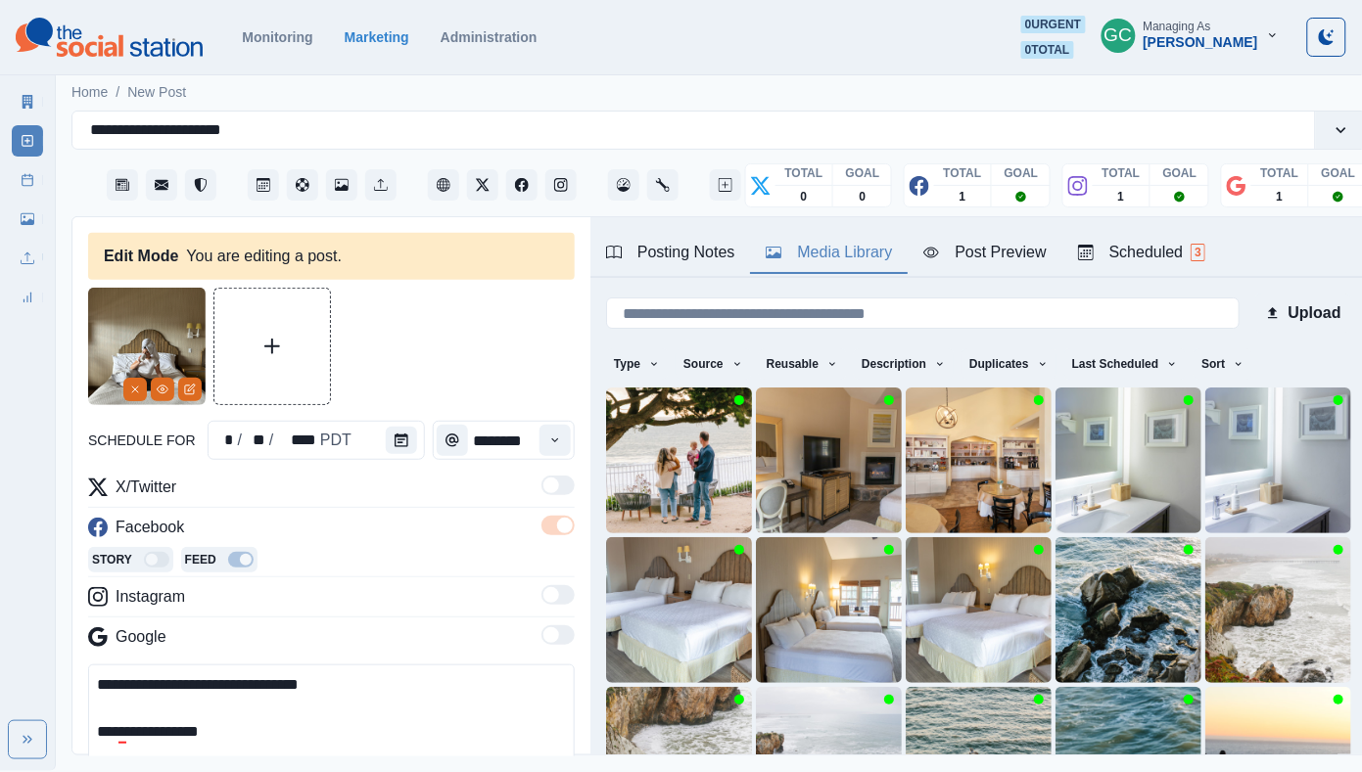
drag, startPoint x: 284, startPoint y: 745, endPoint x: 70, endPoint y: 636, distance: 239.5
click at [71, 637] on div "**********" at bounding box center [719, 485] width 1296 height 539
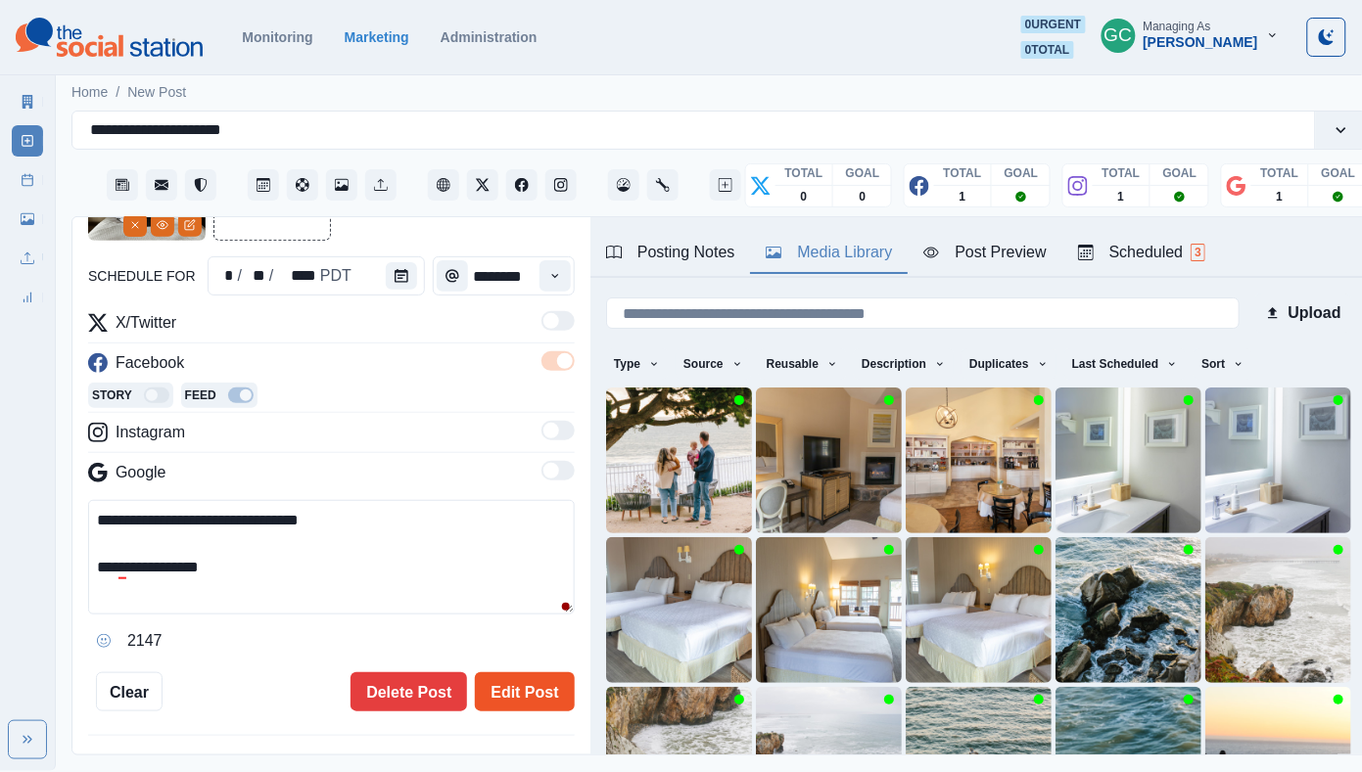
click at [526, 692] on button "Edit Post" at bounding box center [524, 691] width 99 height 39
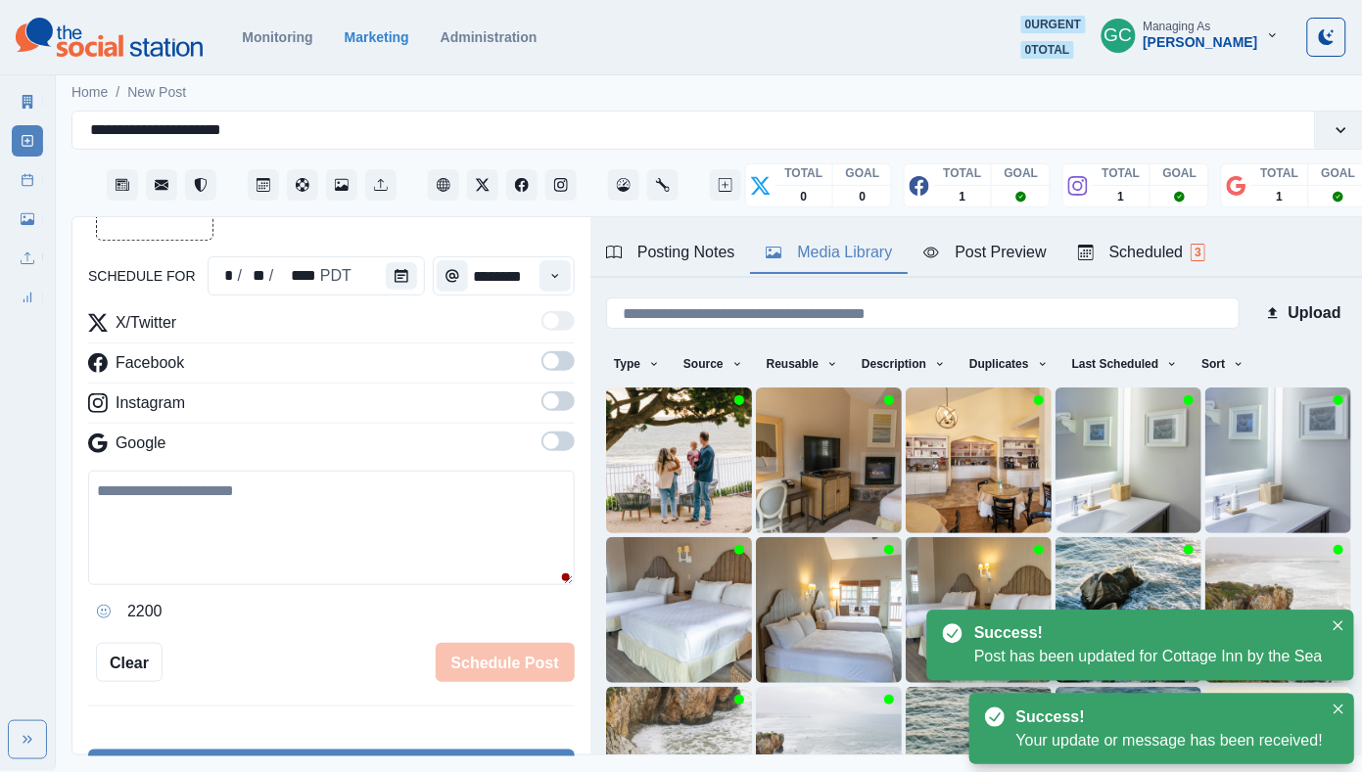
click at [1147, 253] on div "Scheduled 3" at bounding box center [1141, 252] width 127 height 23
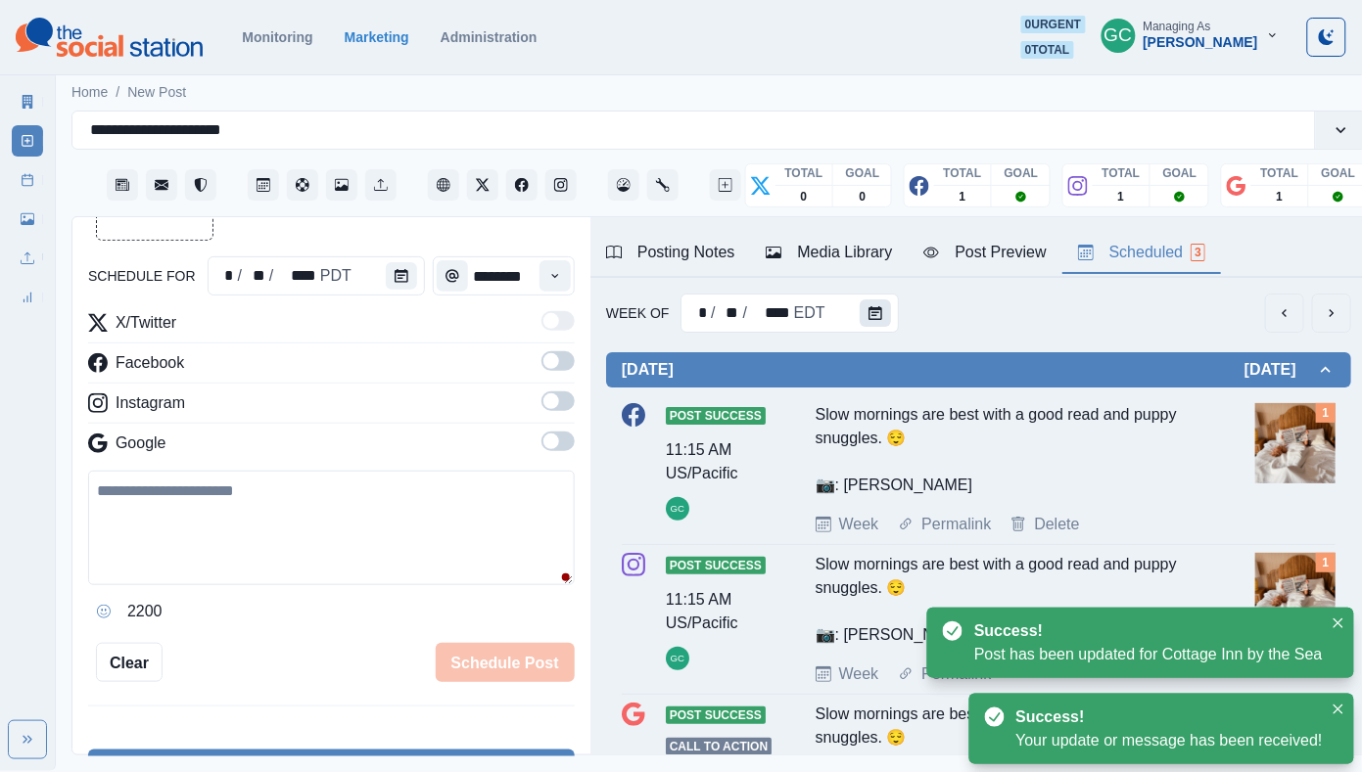
click at [878, 309] on icon "Calendar" at bounding box center [875, 313] width 14 height 14
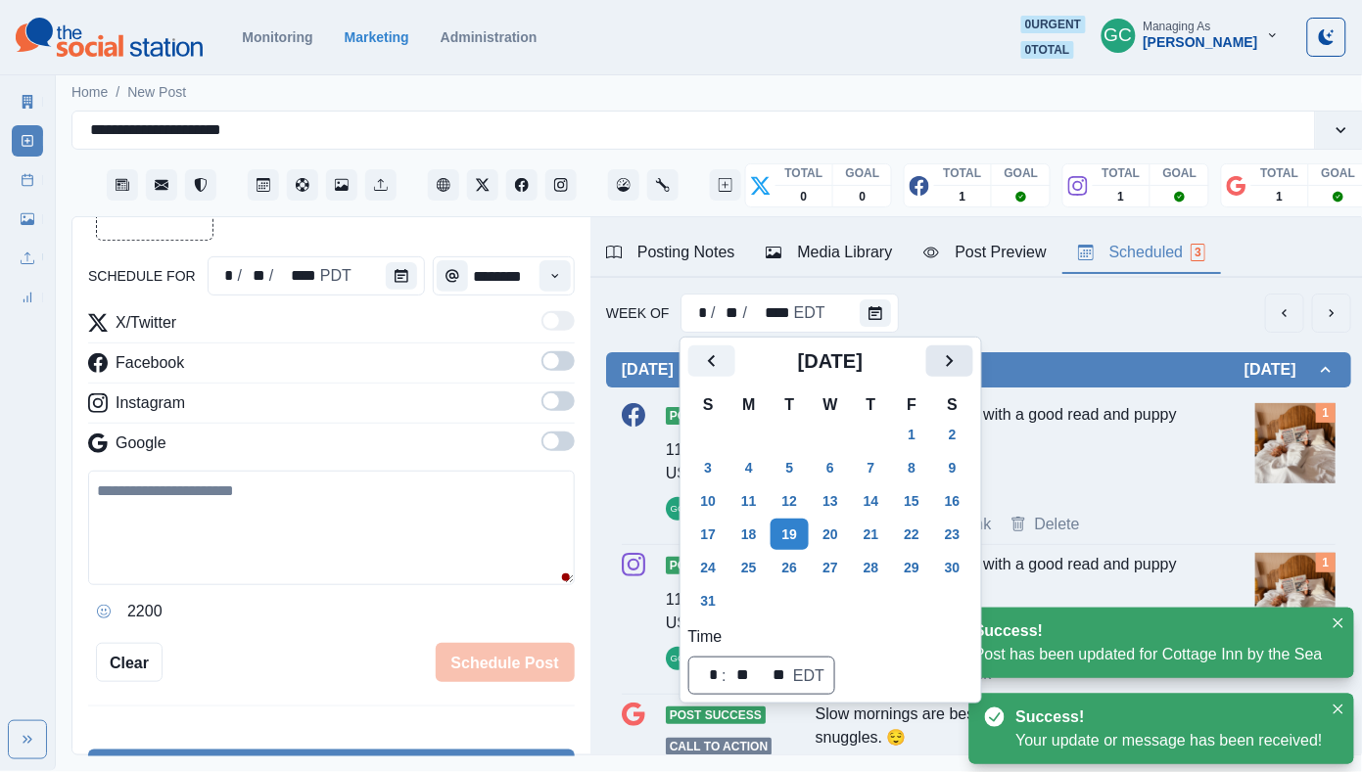
click at [958, 368] on icon "Next" at bounding box center [949, 360] width 23 height 23
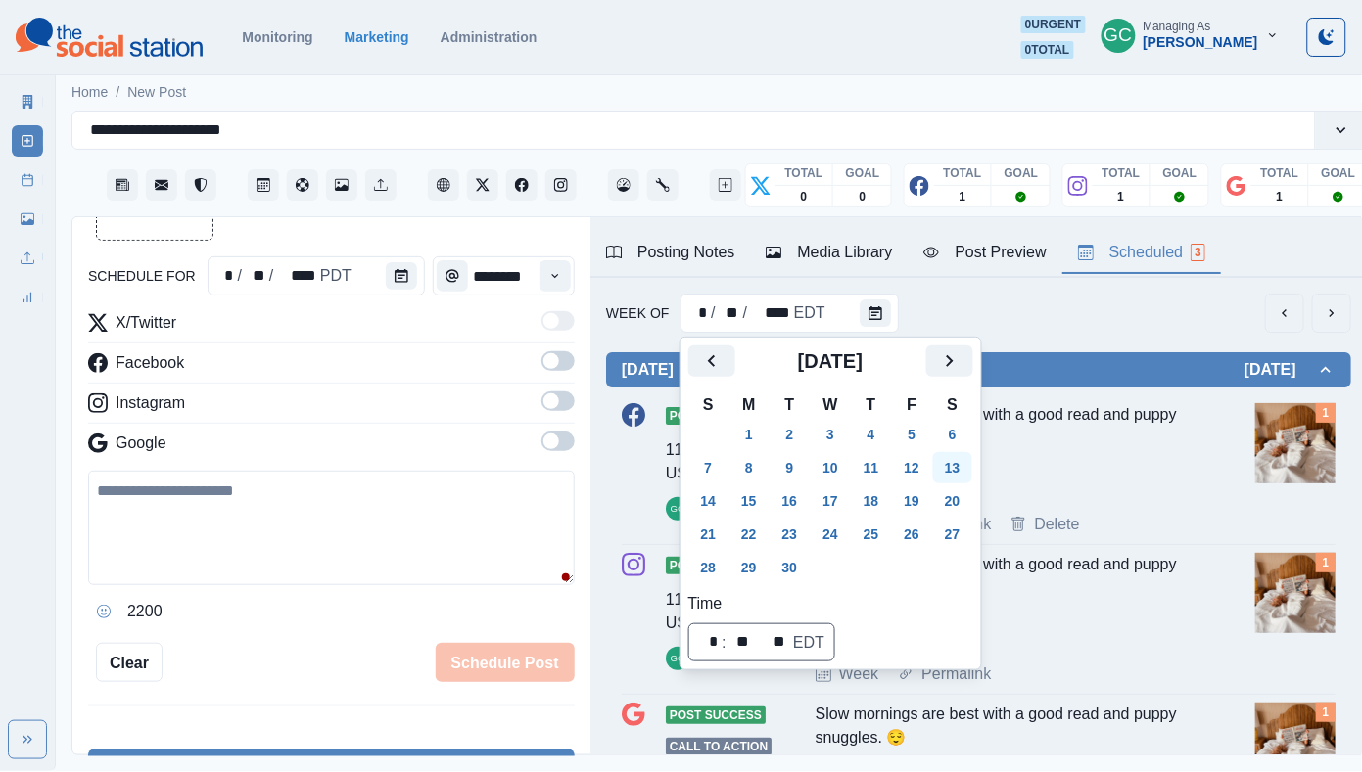
click at [972, 465] on button "13" at bounding box center [952, 467] width 39 height 31
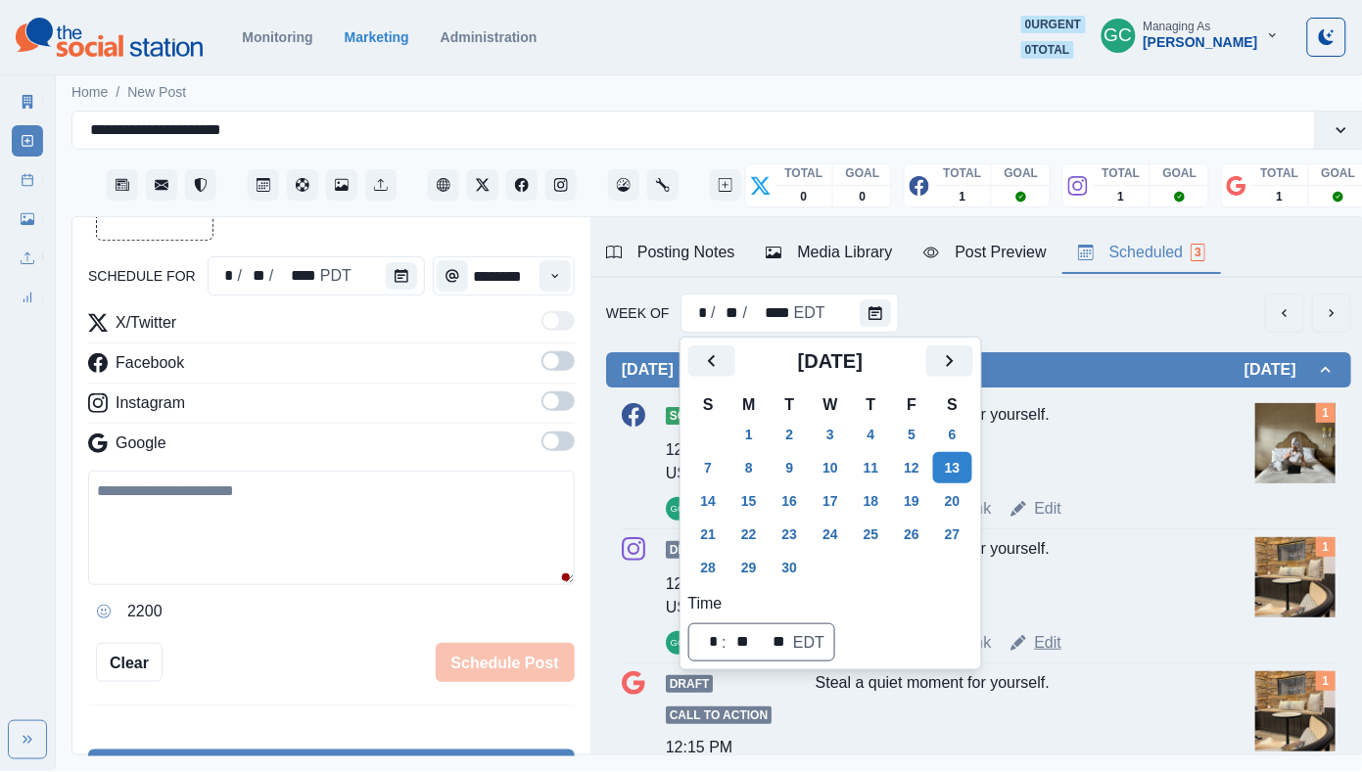
click at [1054, 650] on link "Edit" at bounding box center [1047, 642] width 27 height 23
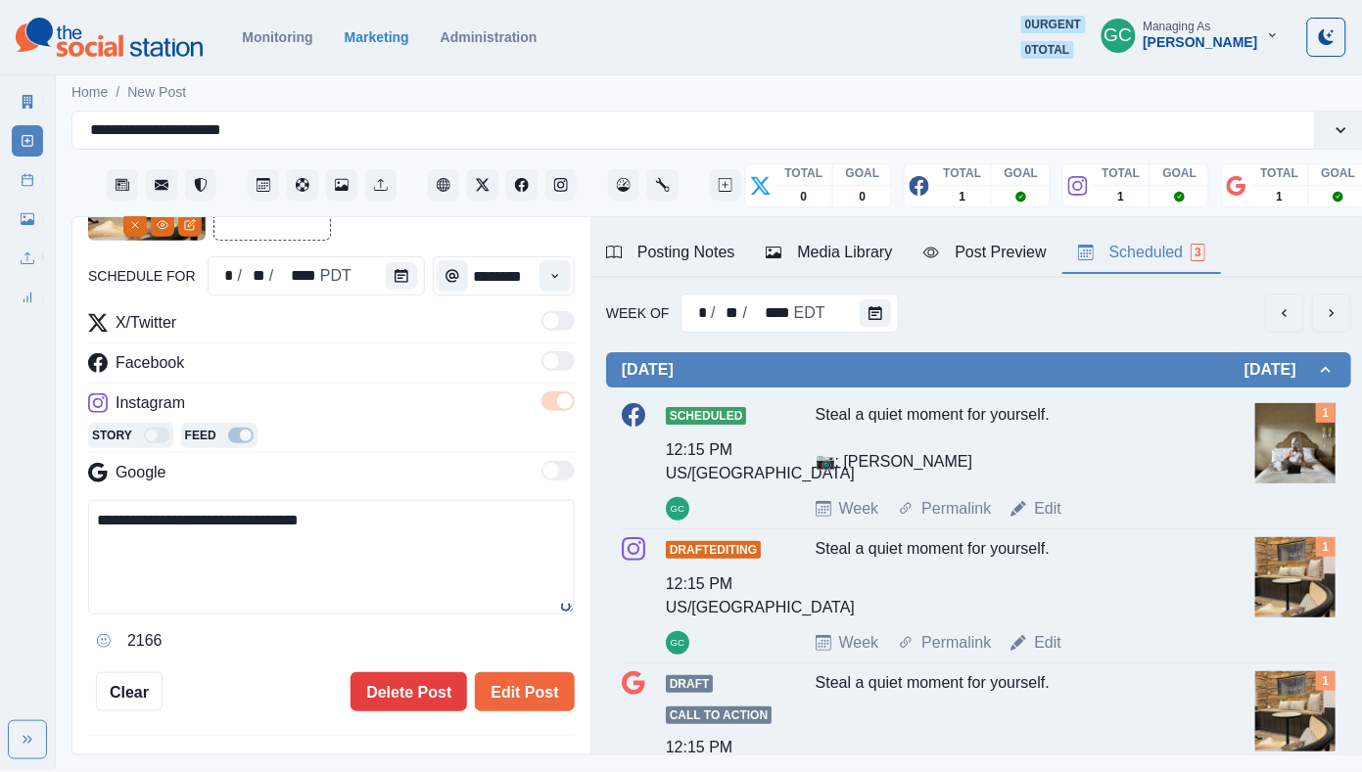
drag, startPoint x: 320, startPoint y: 582, endPoint x: 50, endPoint y: 418, distance: 316.3
click at [50, 418] on div "**********" at bounding box center [681, 385] width 1362 height 771
paste textarea "**********"
type textarea "**********"
click at [832, 257] on div "Media Library" at bounding box center [828, 252] width 126 height 23
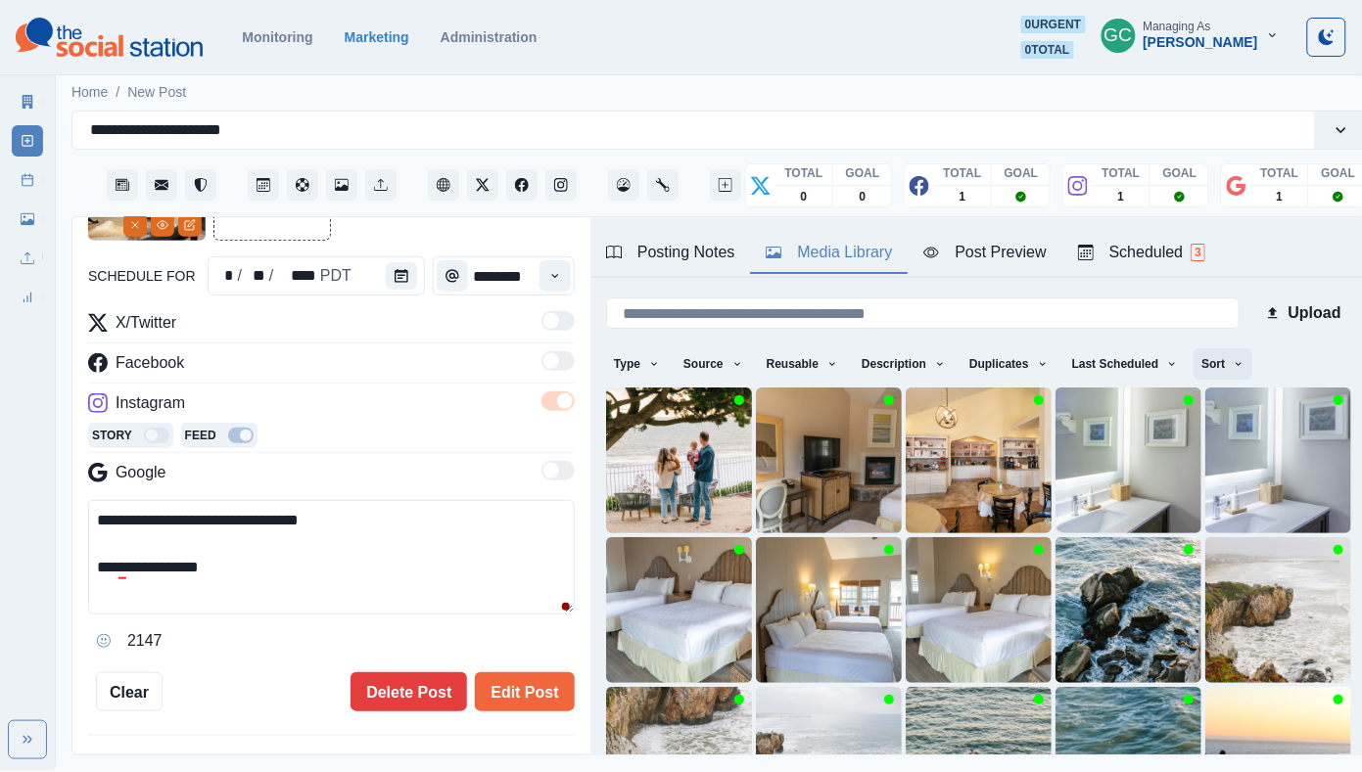
click at [1213, 359] on button "Sort" at bounding box center [1222, 363] width 59 height 31
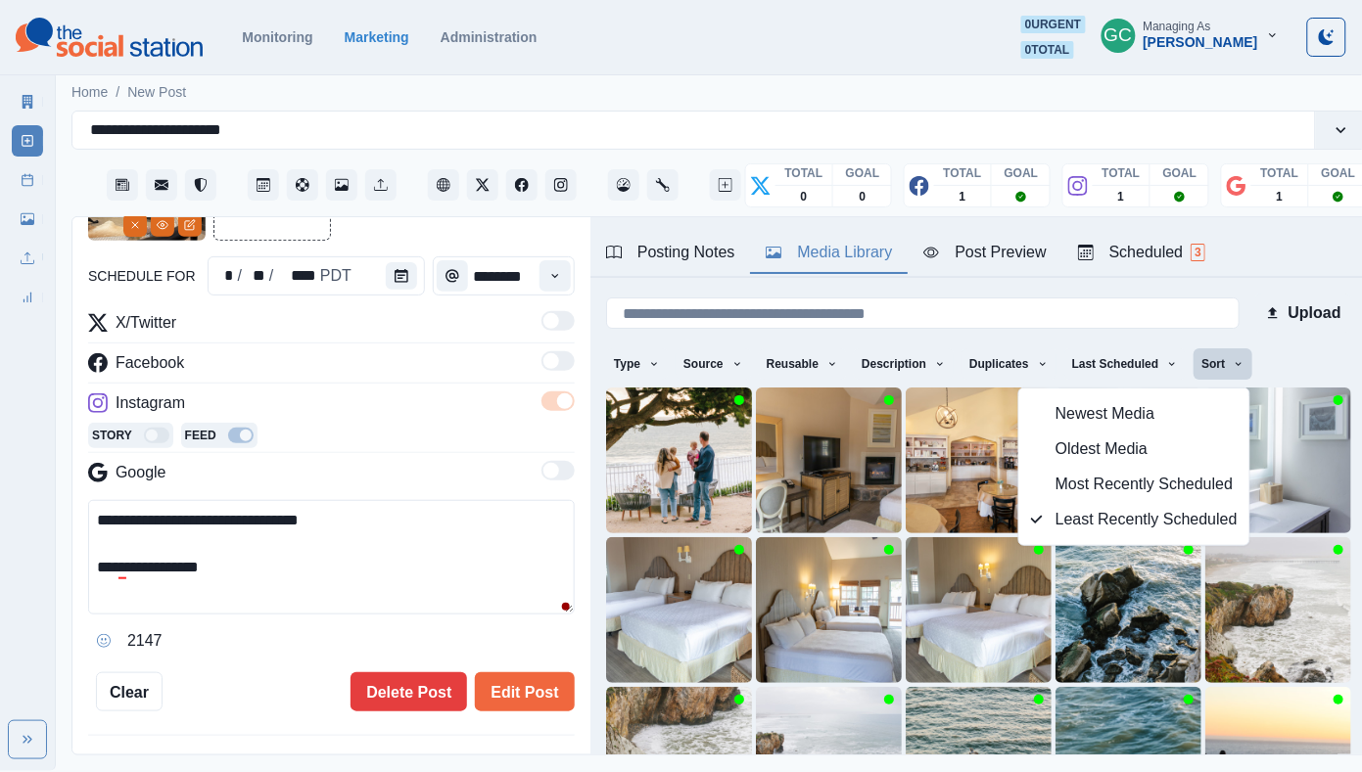
click at [1165, 405] on span "Newest Media" at bounding box center [1146, 413] width 182 height 23
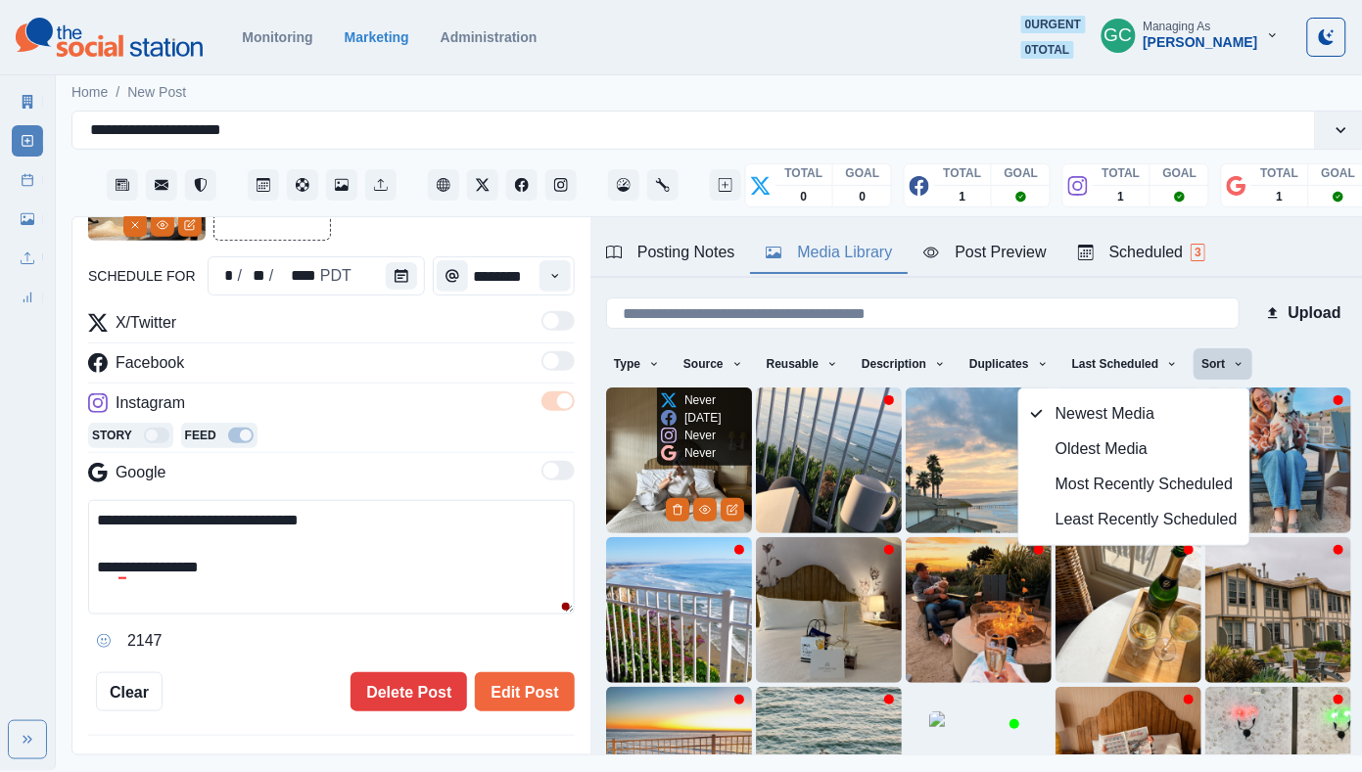
click at [625, 480] on img at bounding box center [679, 461] width 146 height 146
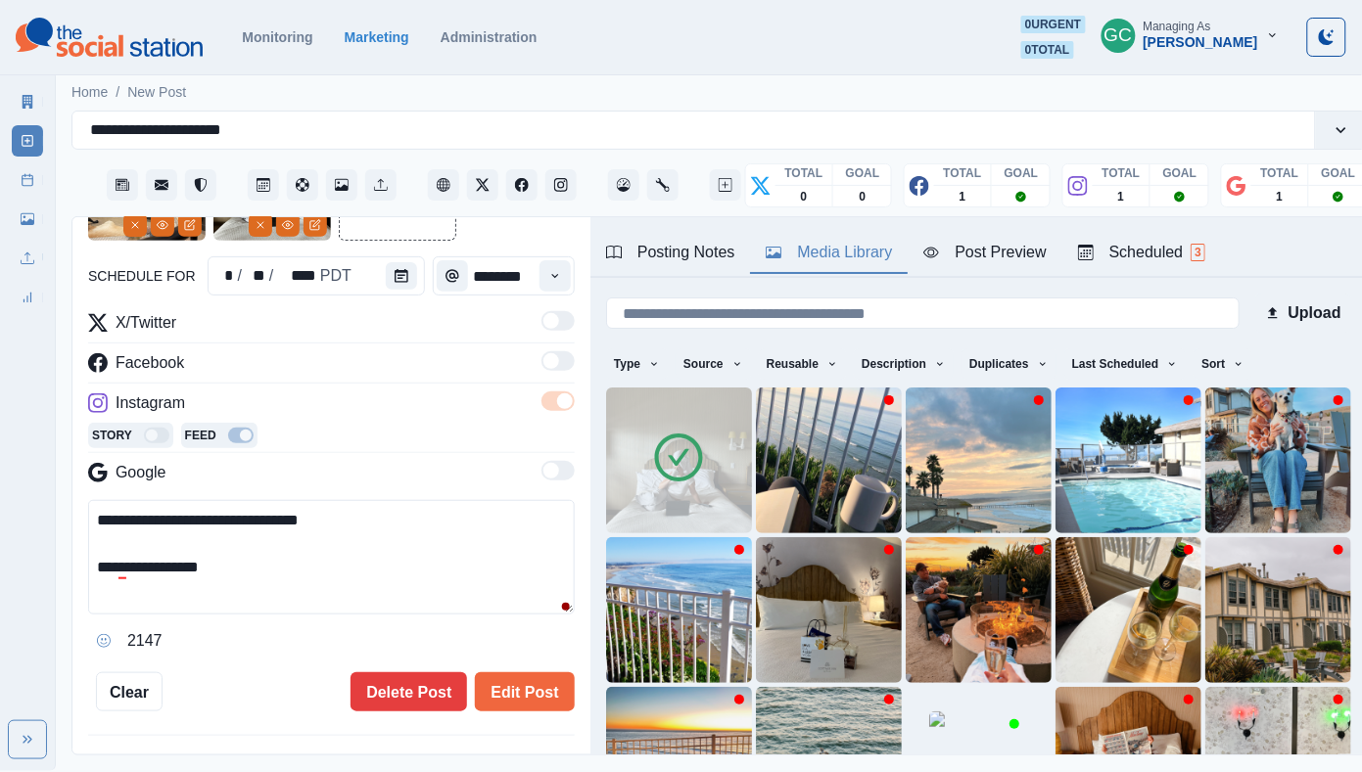
scroll to position [8, 0]
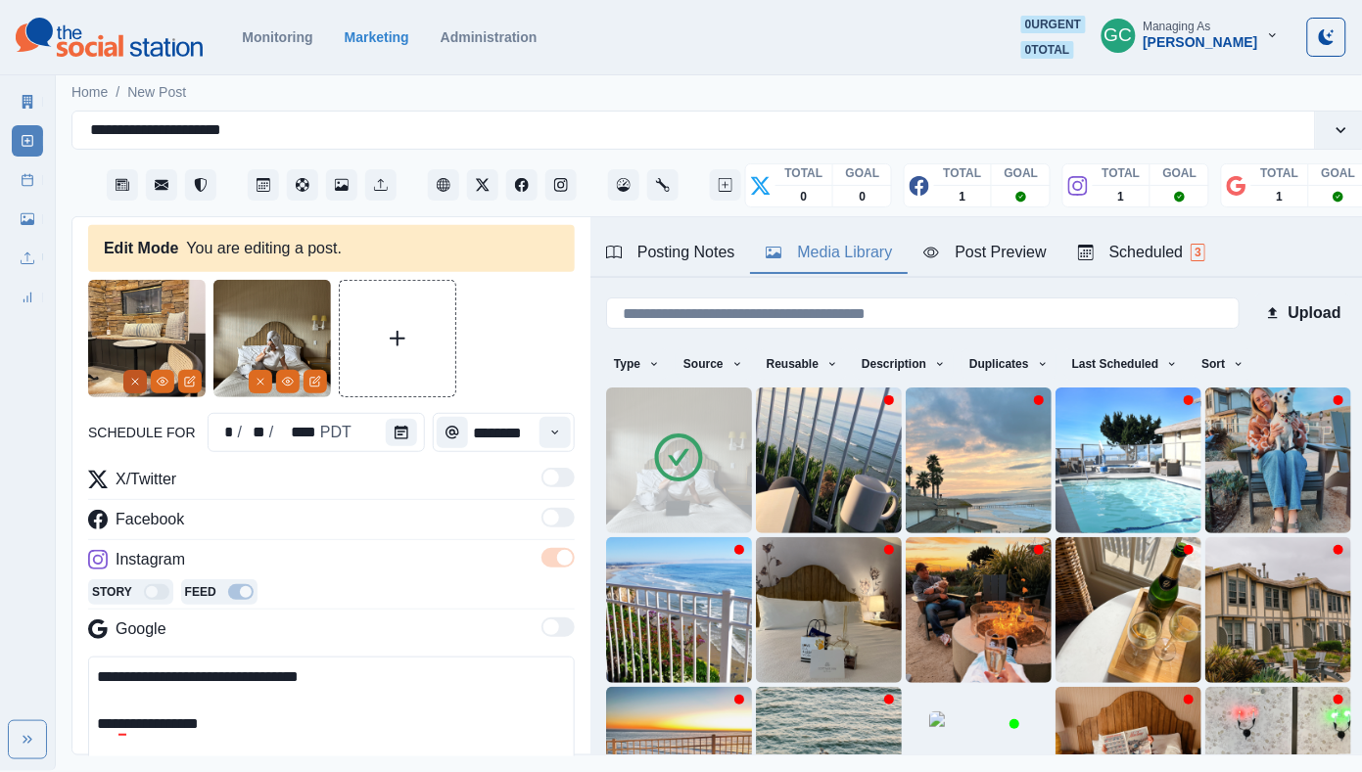
click at [129, 380] on icon "Remove" at bounding box center [135, 382] width 12 height 12
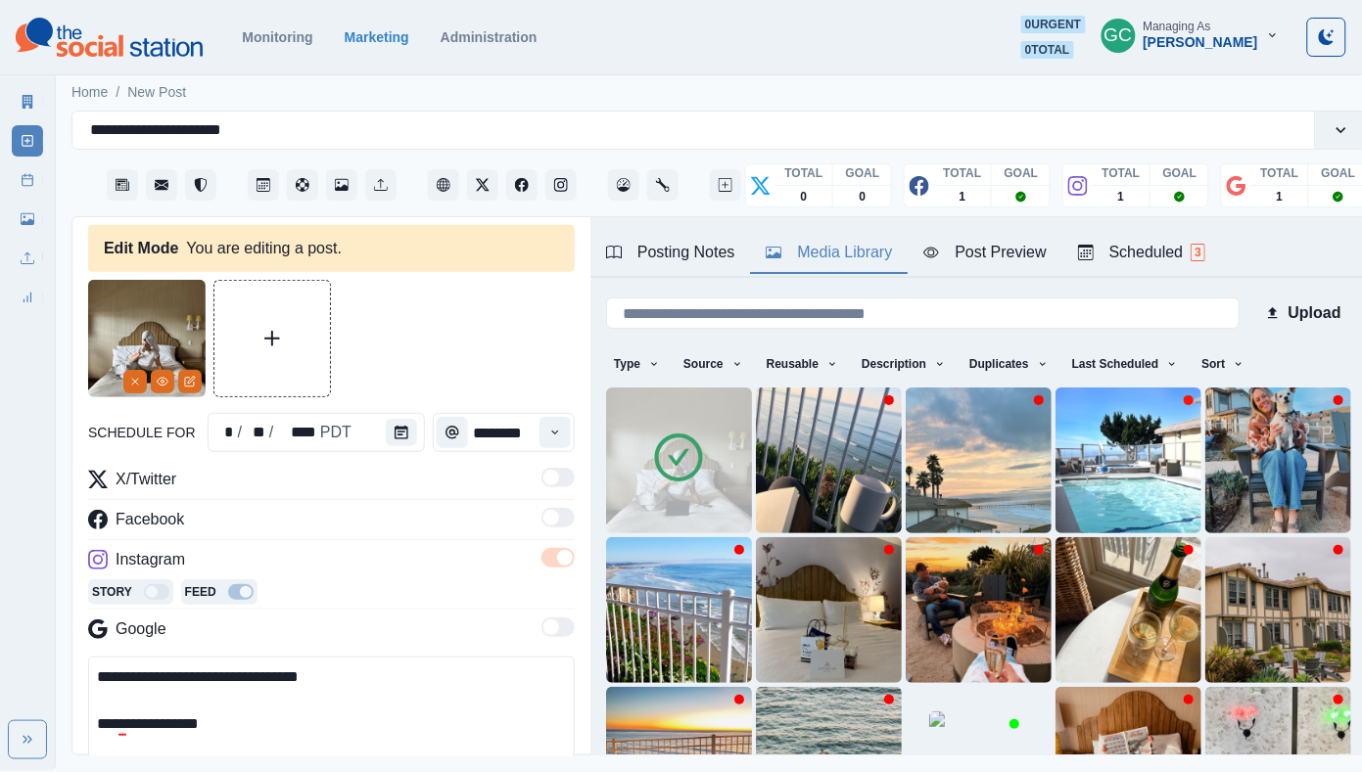
scroll to position [283, 0]
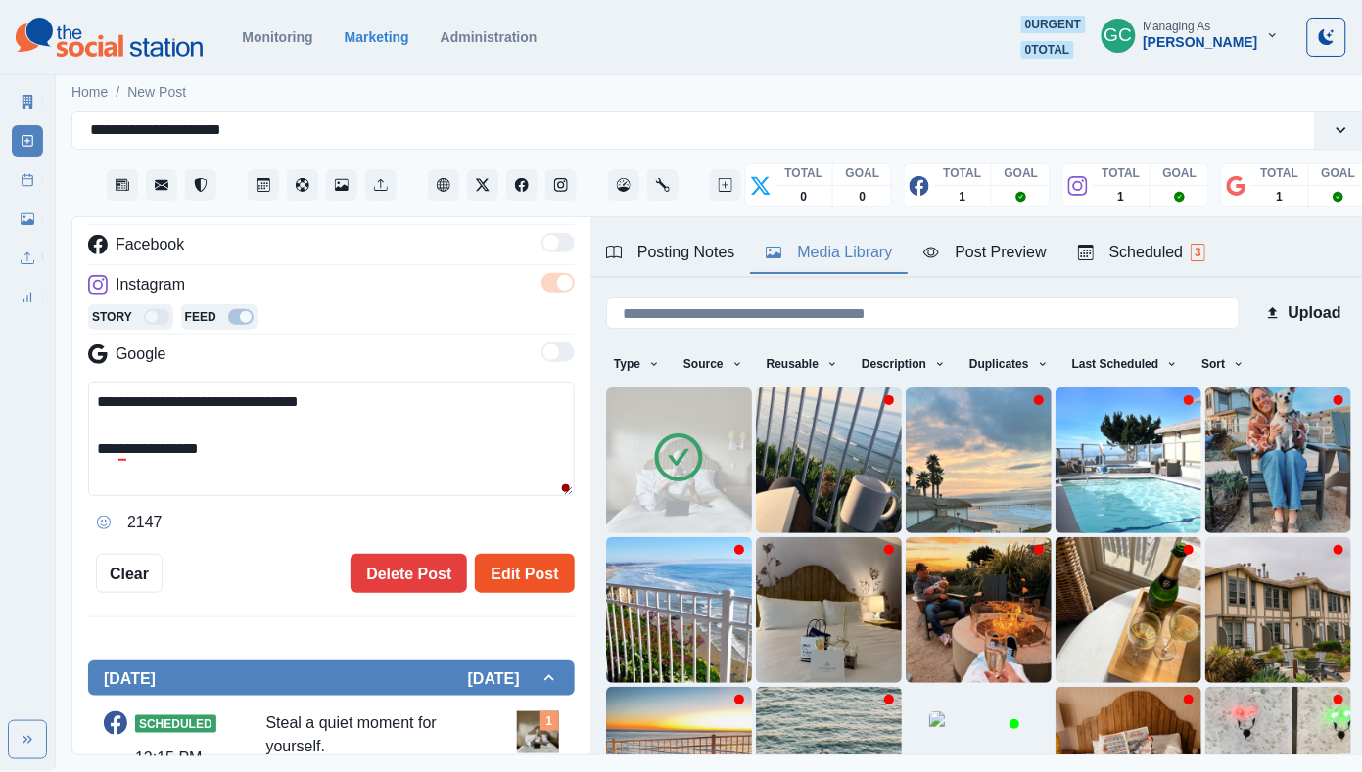
click at [533, 577] on button "Edit Post" at bounding box center [524, 573] width 99 height 39
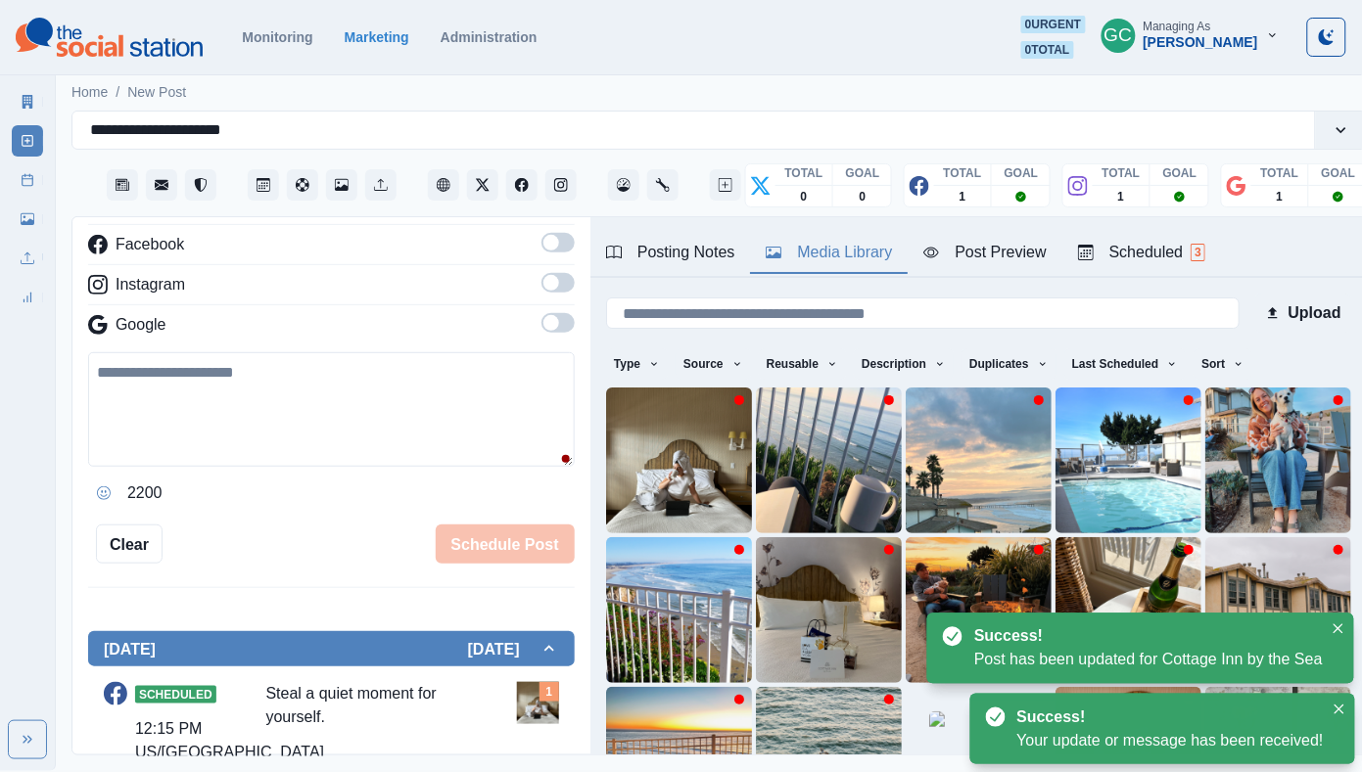
click at [1191, 259] on div "Scheduled 3" at bounding box center [1141, 252] width 127 height 23
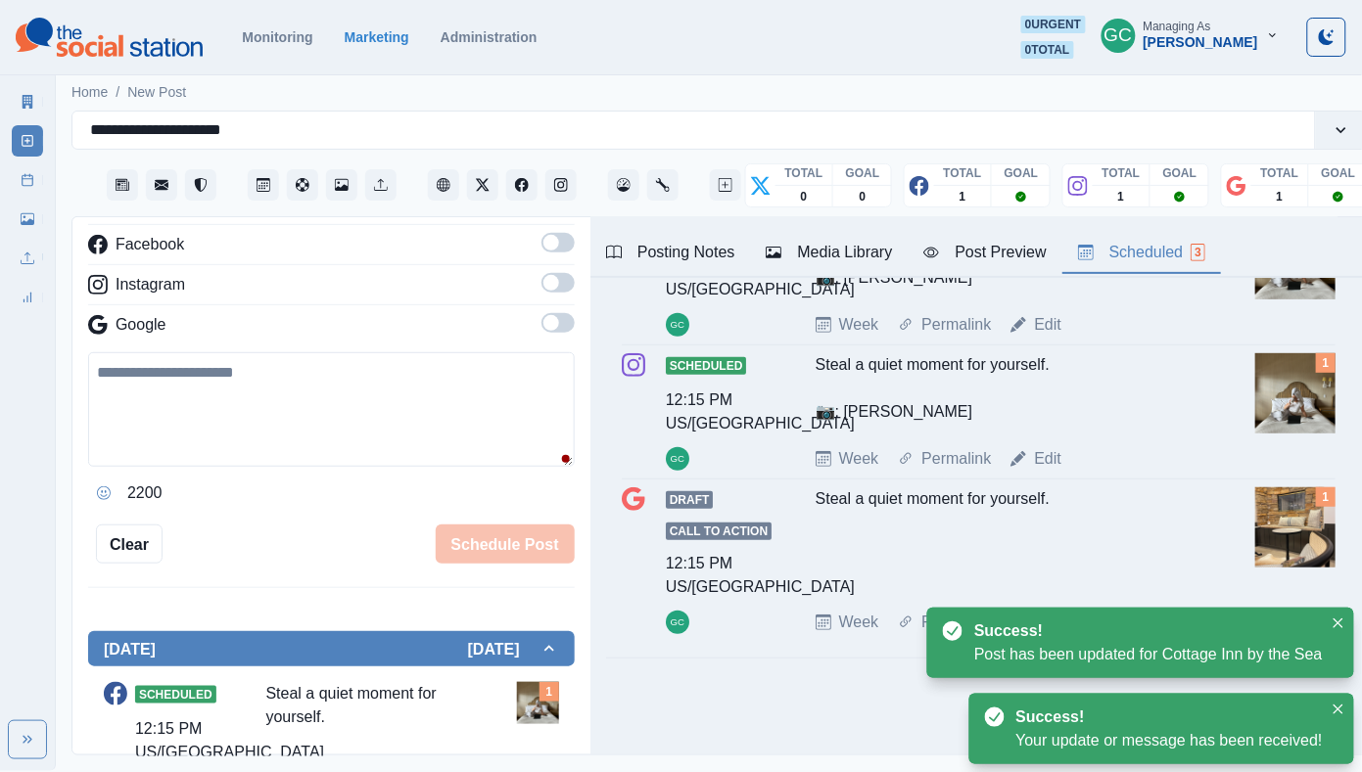
scroll to position [196, 0]
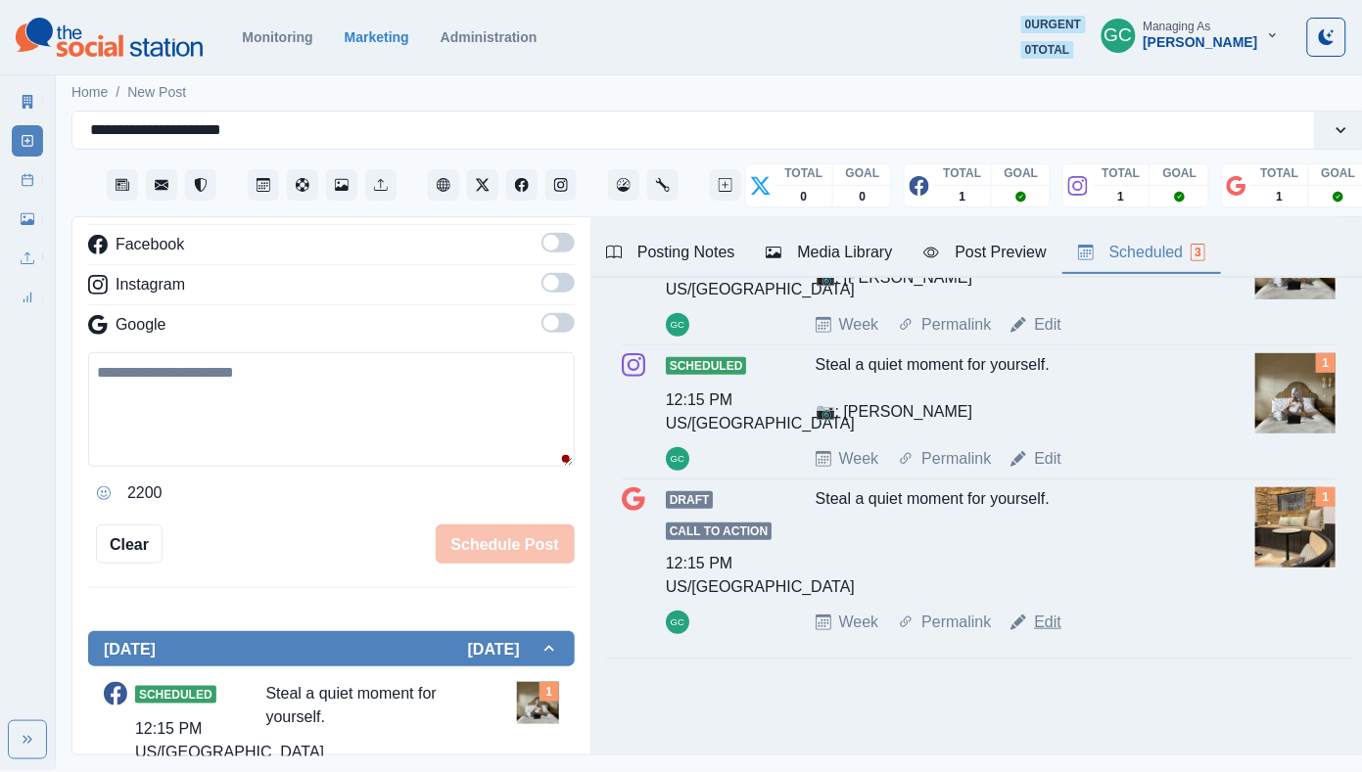
click at [1049, 617] on link "Edit" at bounding box center [1047, 622] width 27 height 23
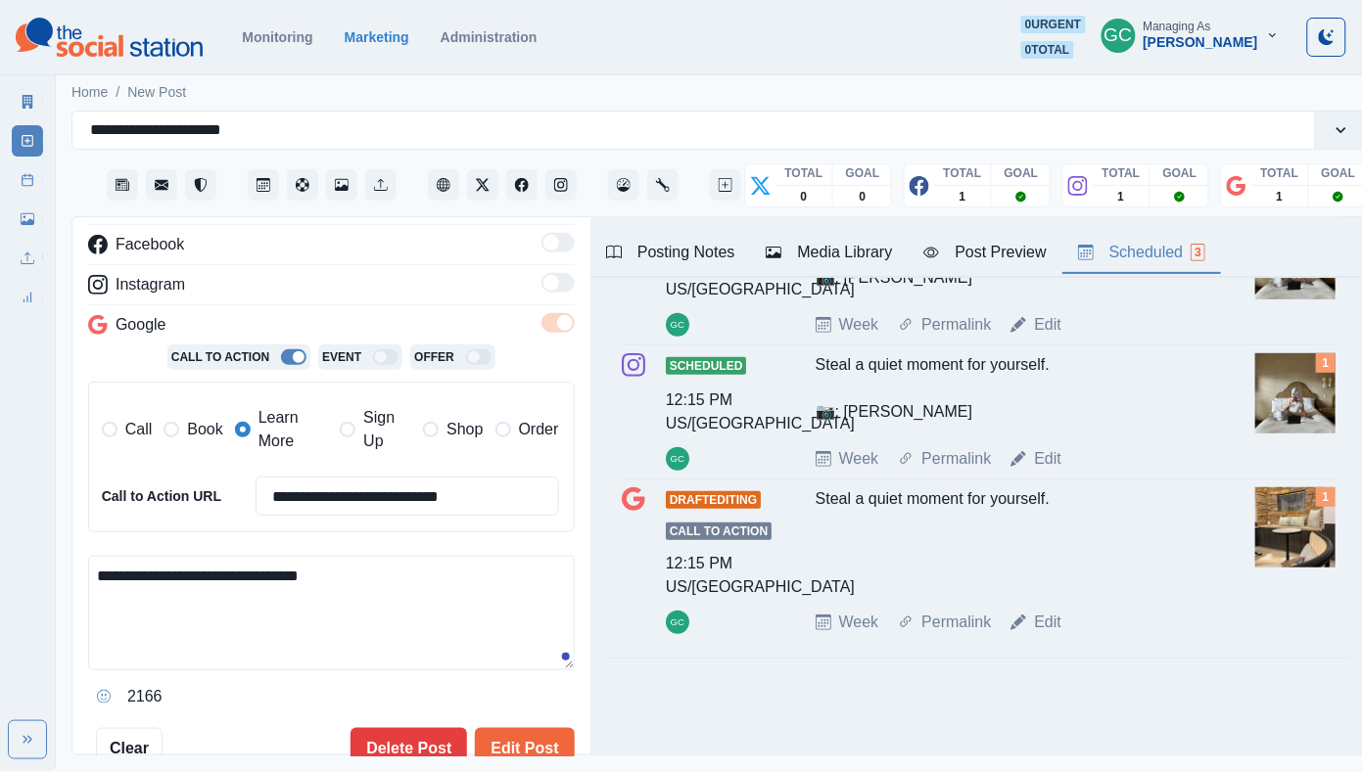
drag, startPoint x: 225, startPoint y: 644, endPoint x: 56, endPoint y: 492, distance: 227.4
click at [56, 492] on main "**********" at bounding box center [719, 420] width 1327 height 701
paste textarea "**********"
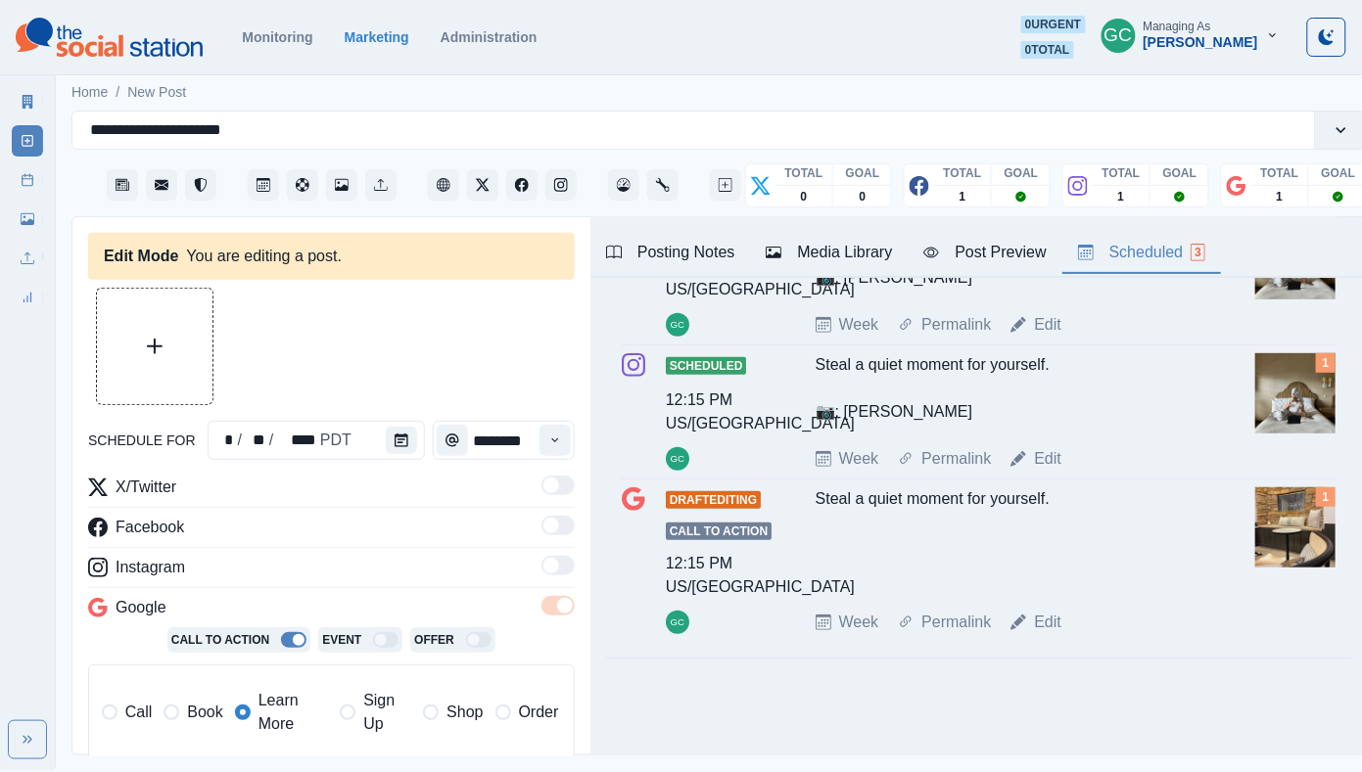
type textarea "**********"
click at [849, 259] on div "Media Library" at bounding box center [828, 252] width 126 height 23
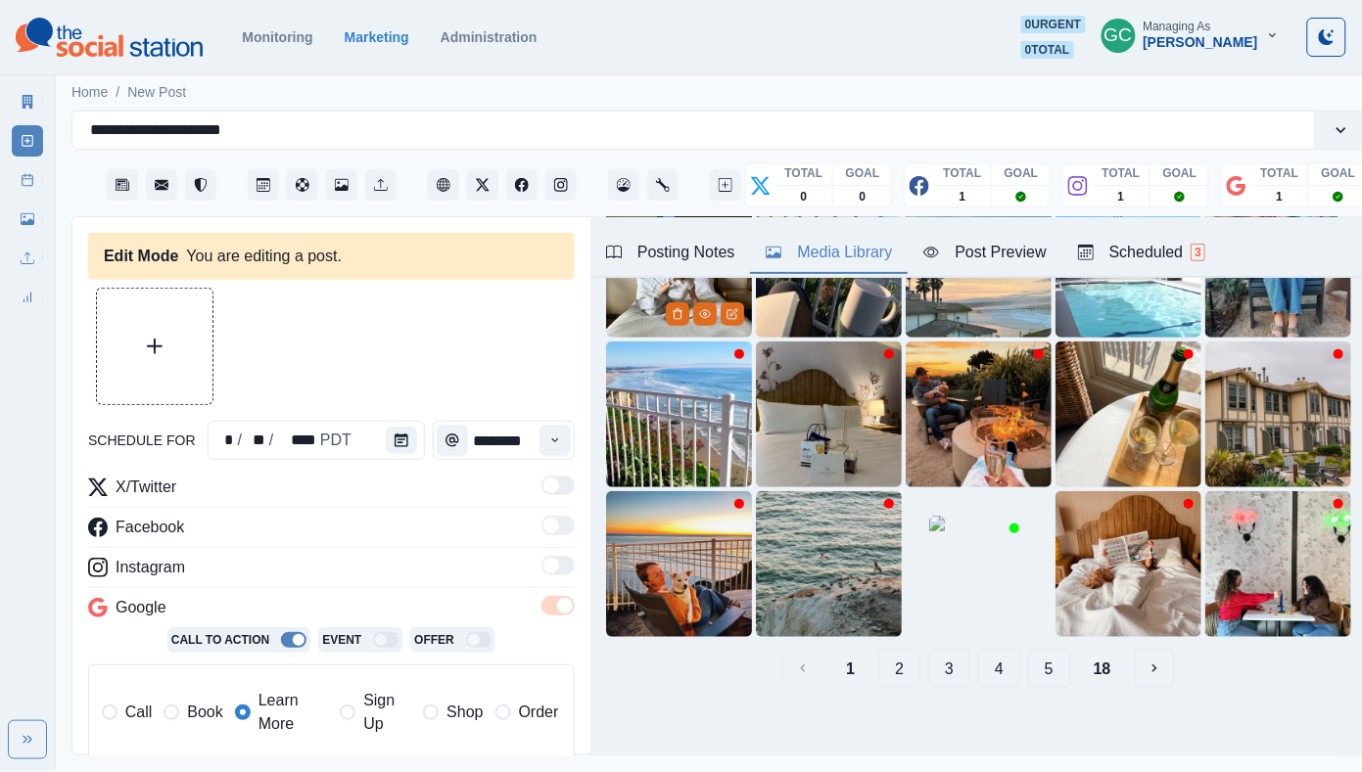
click at [628, 323] on img at bounding box center [679, 265] width 146 height 146
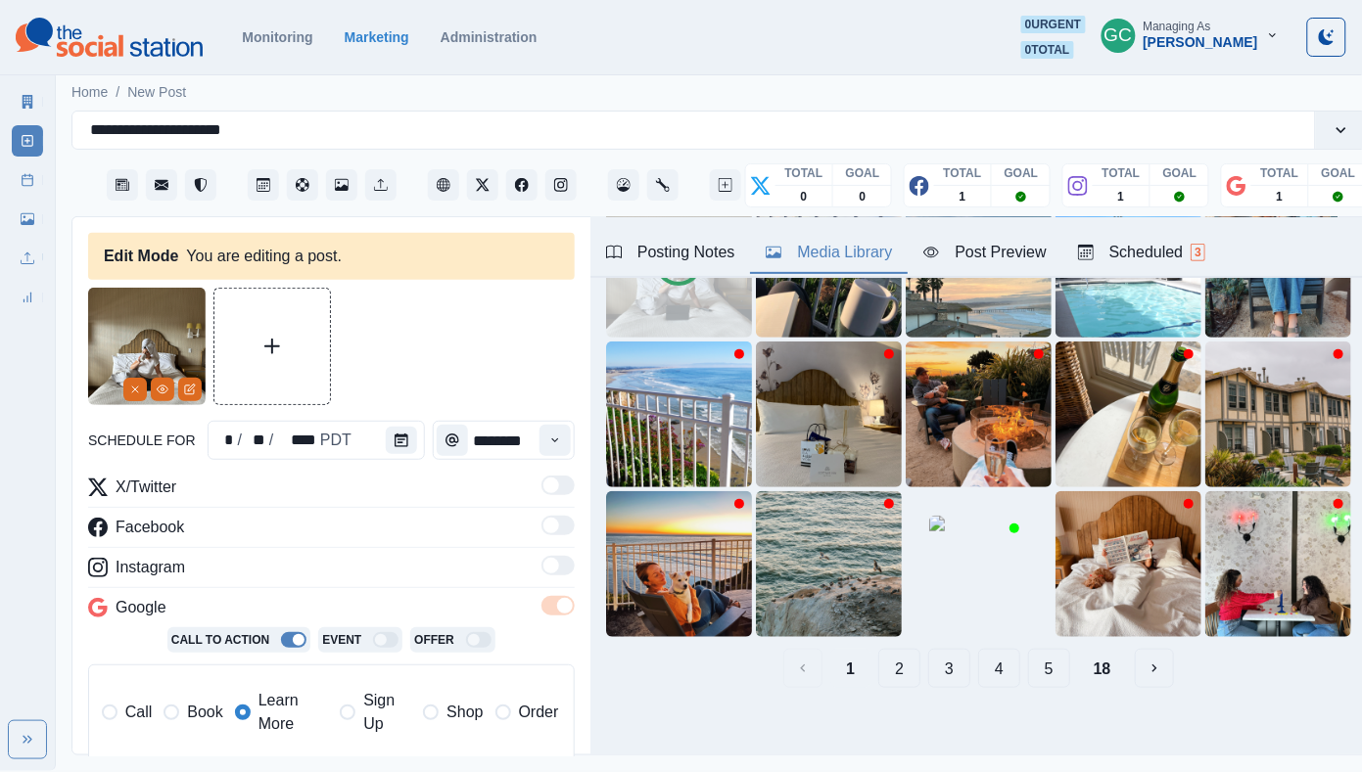
click at [1195, 256] on div "Scheduled 3" at bounding box center [1141, 252] width 127 height 23
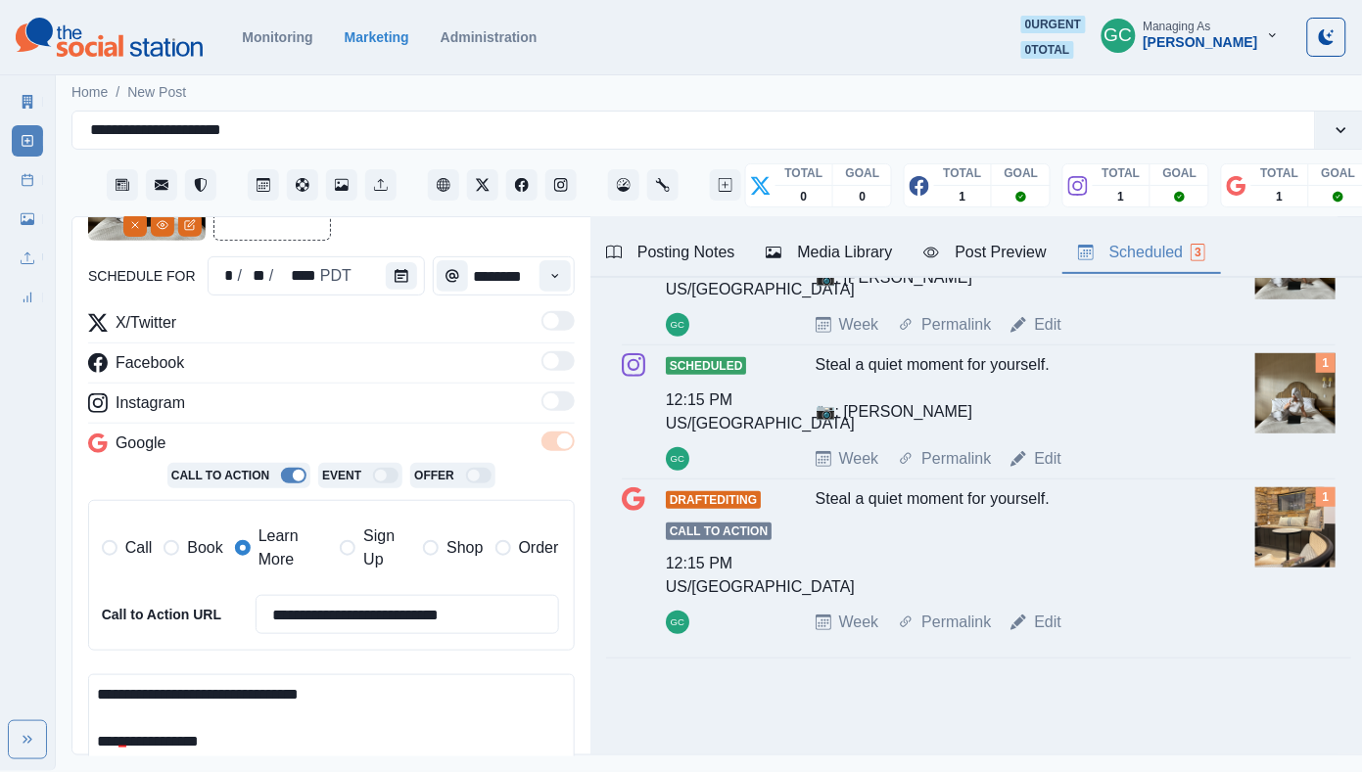
scroll to position [479, 0]
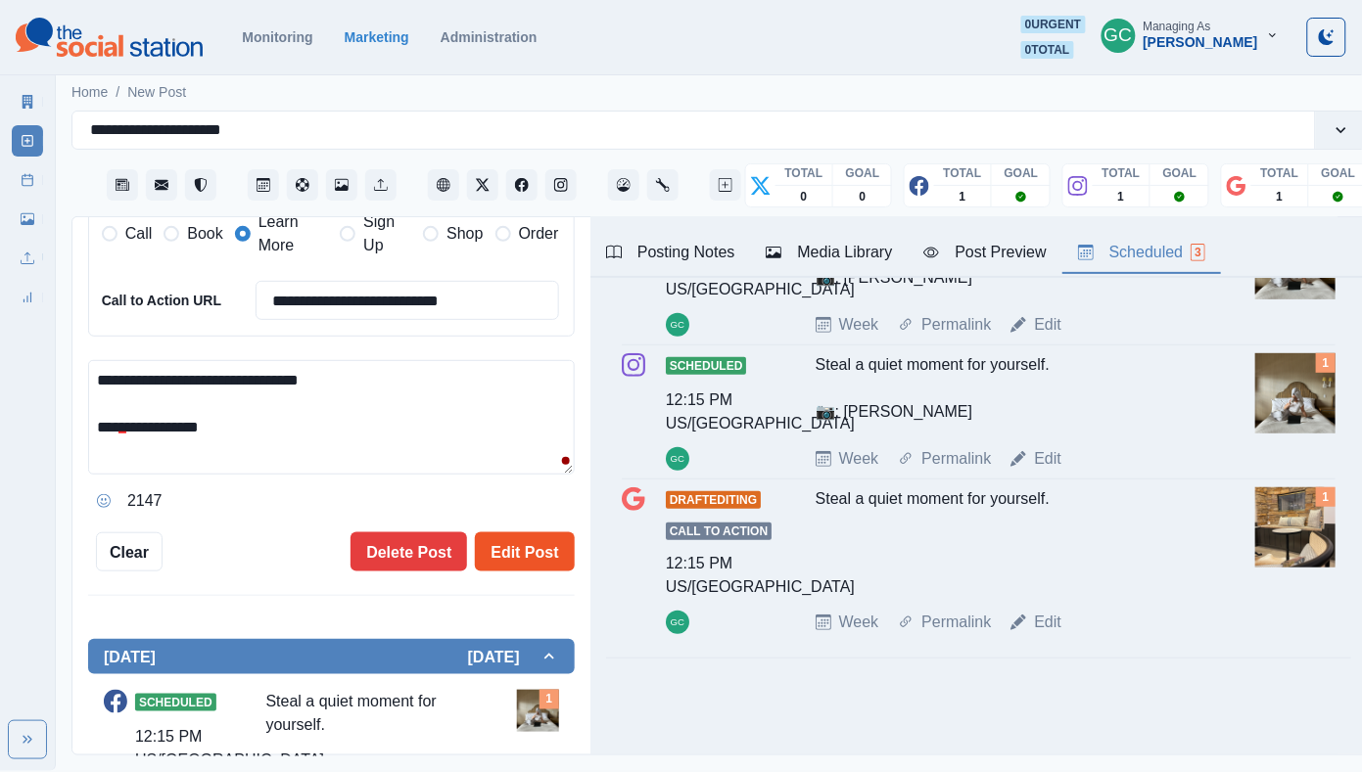
click at [530, 560] on button "Edit Post" at bounding box center [524, 552] width 99 height 39
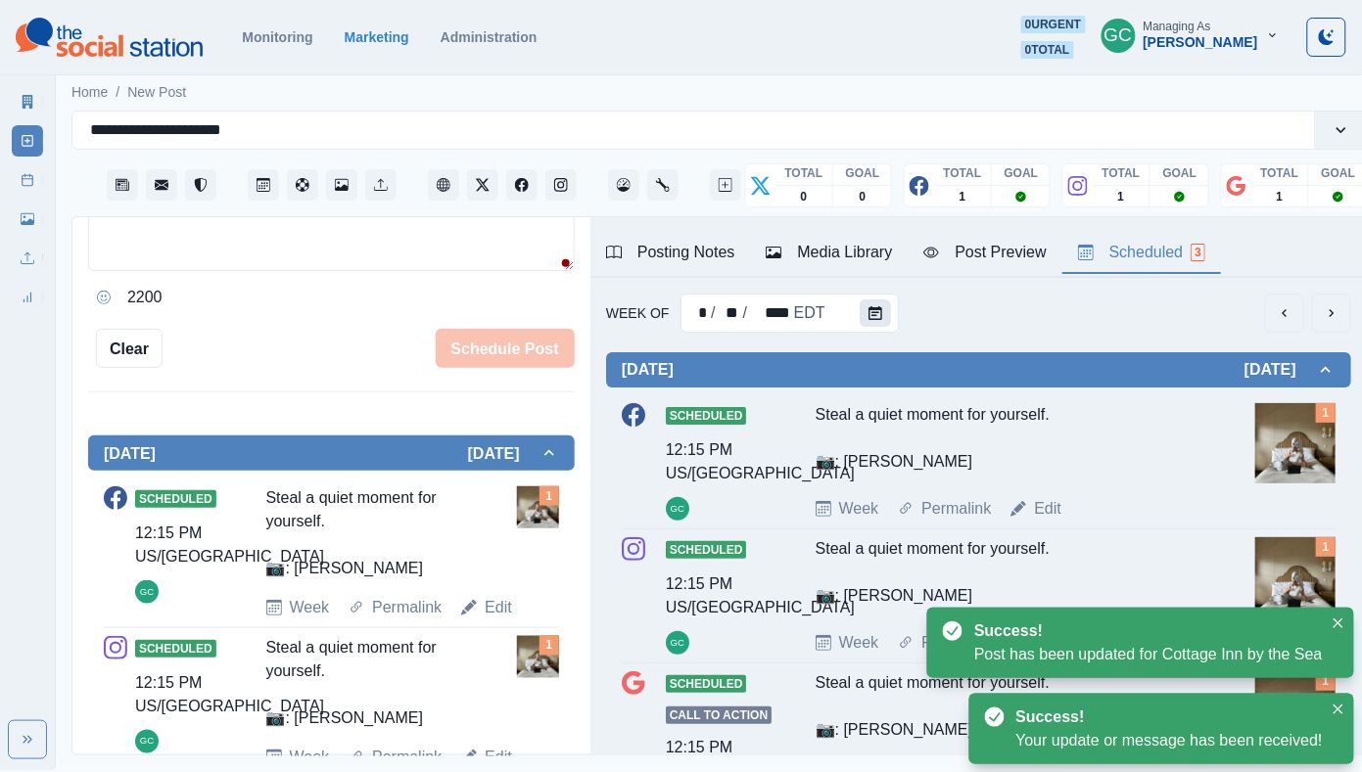
click at [883, 327] on button "Calendar" at bounding box center [874, 313] width 31 height 27
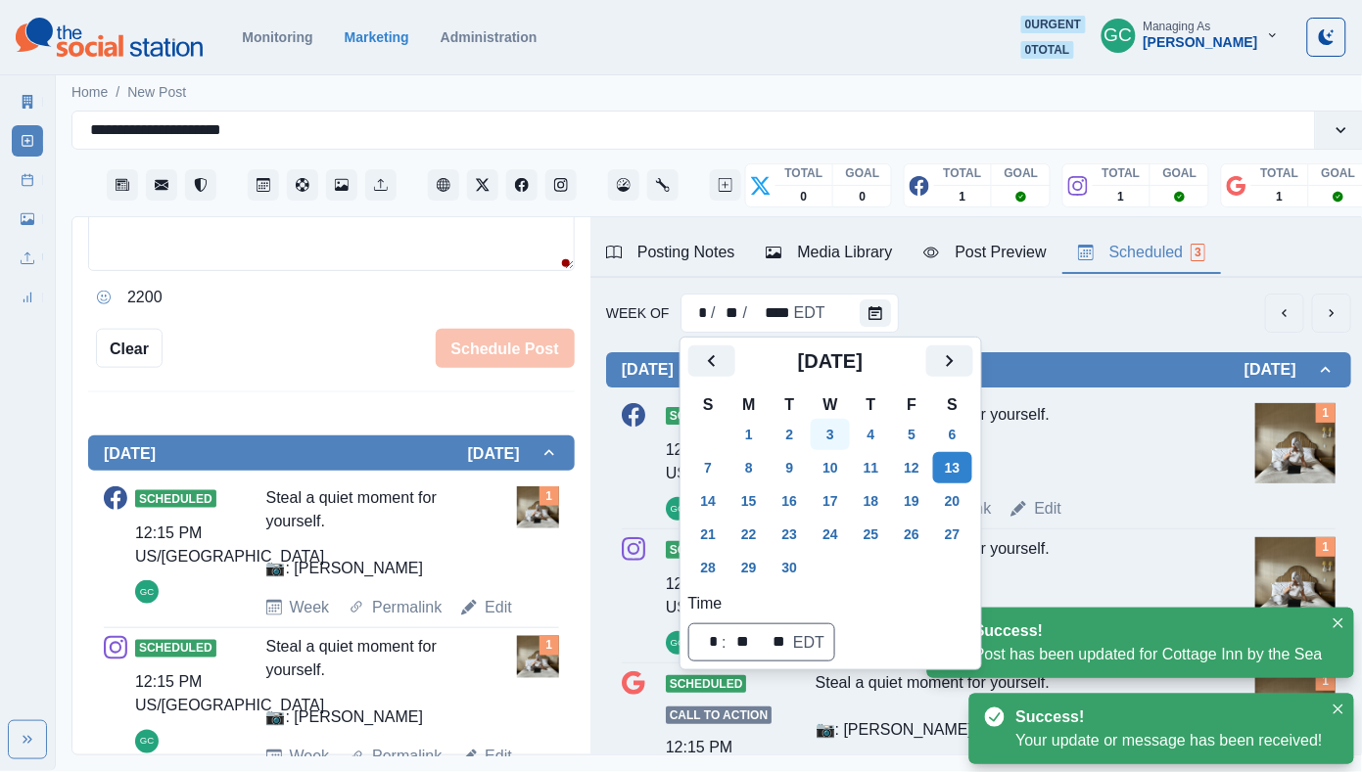
click at [850, 434] on button "3" at bounding box center [829, 434] width 39 height 31
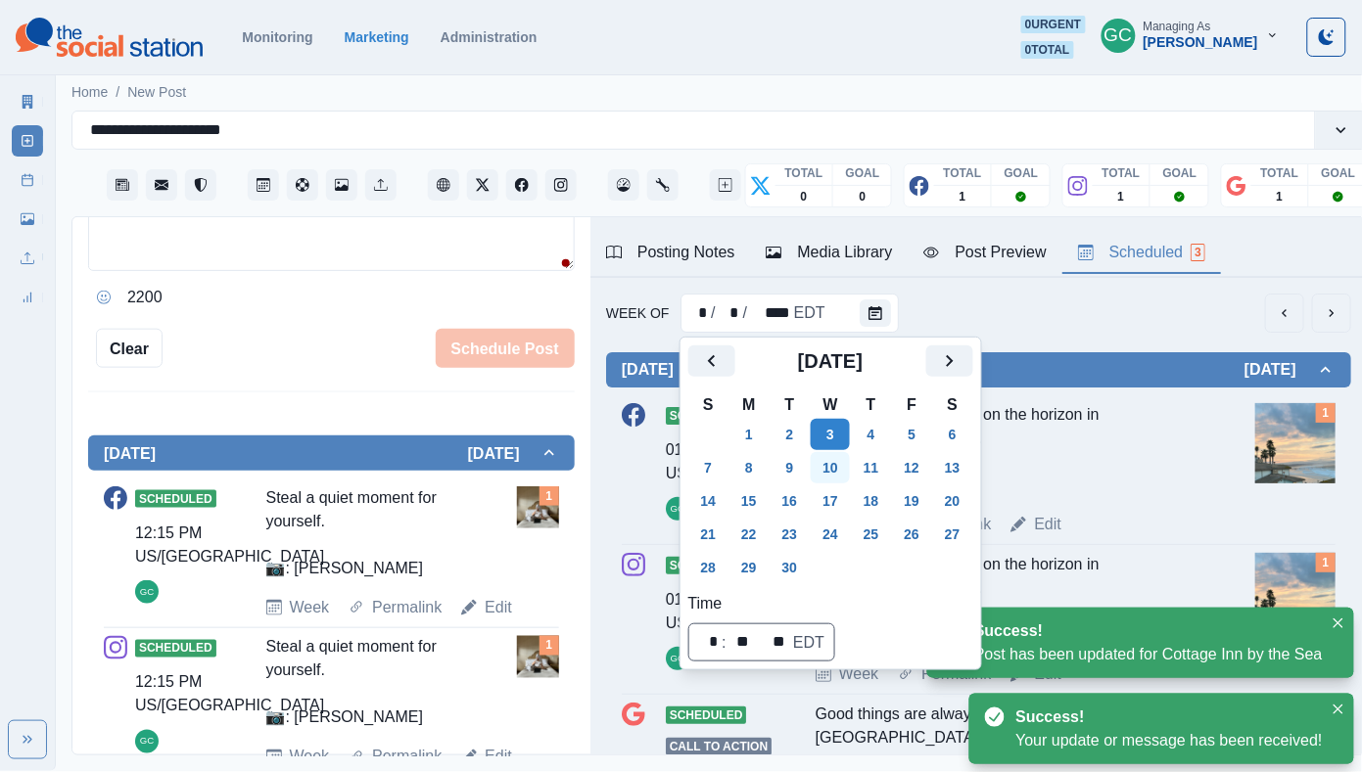
click at [847, 471] on button "10" at bounding box center [829, 467] width 39 height 31
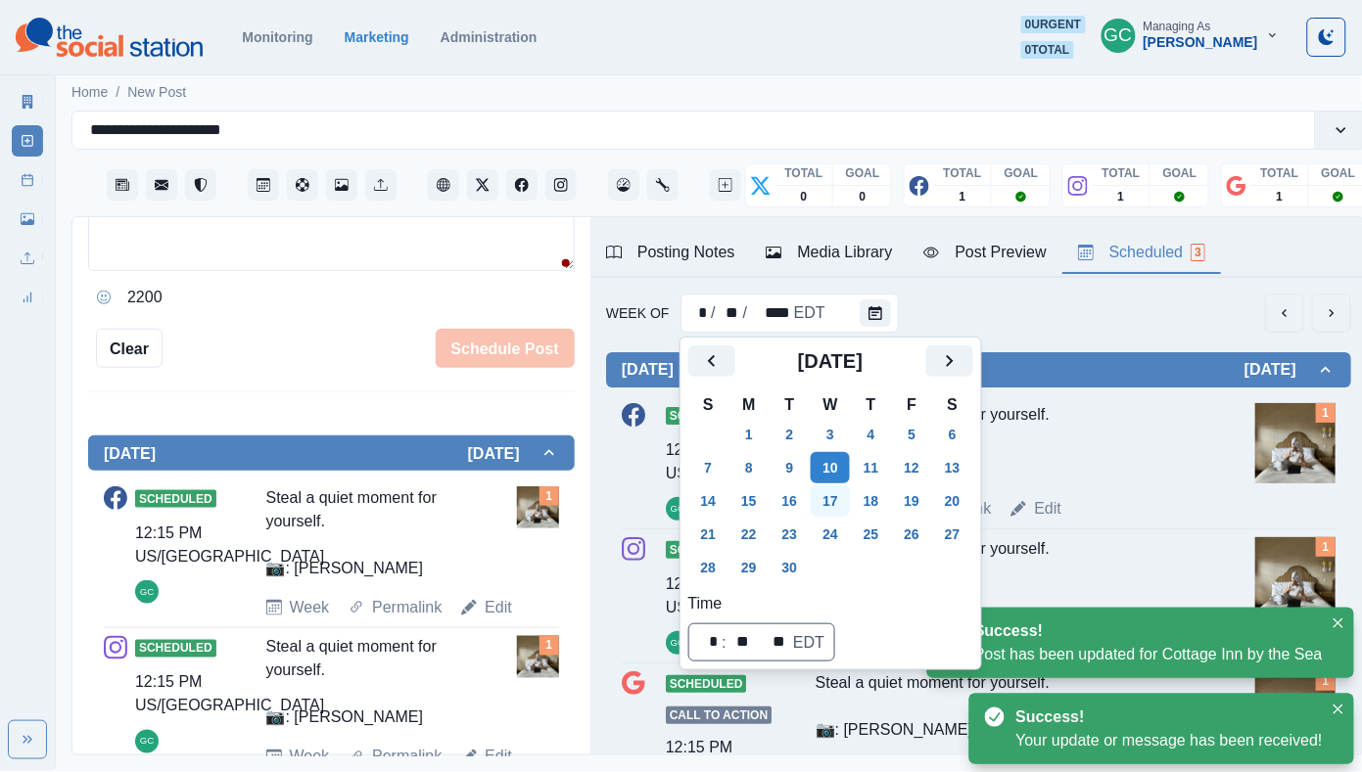
click at [843, 505] on button "17" at bounding box center [829, 501] width 39 height 31
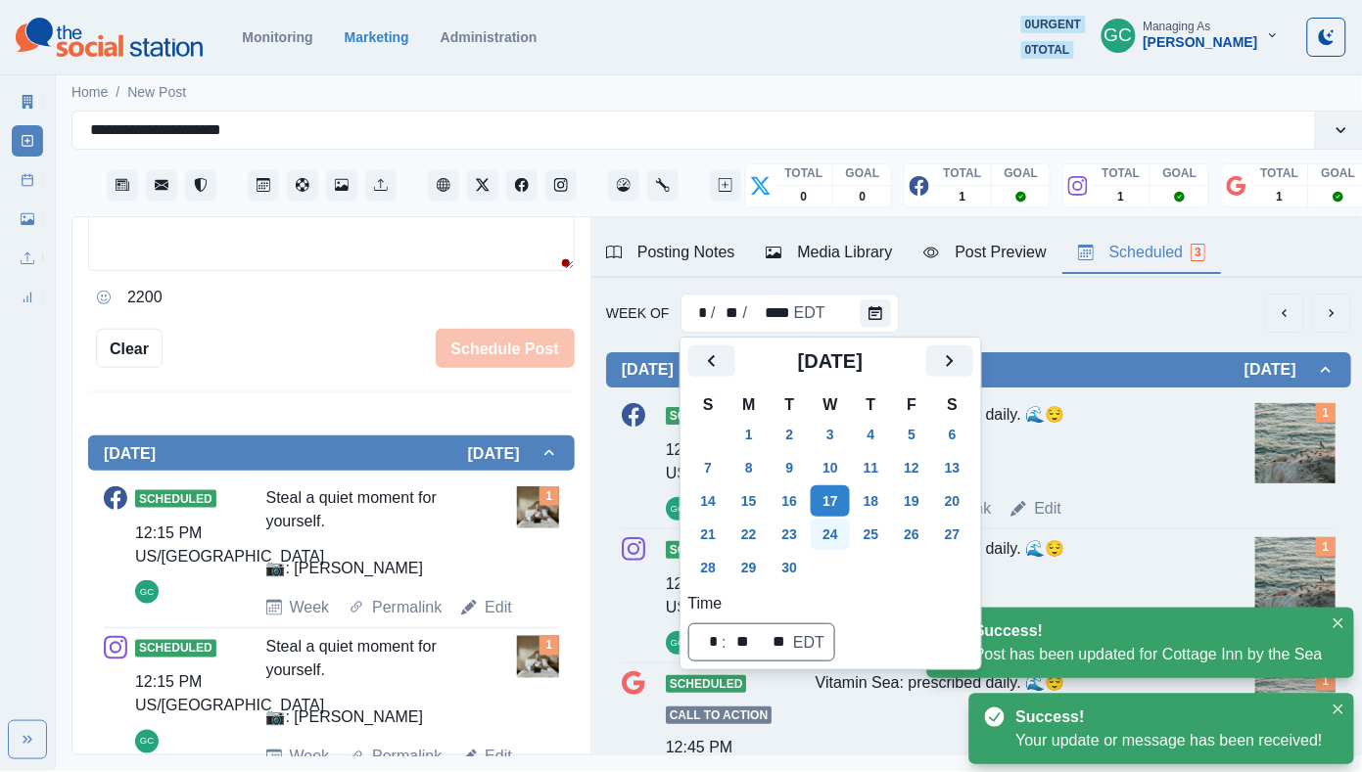
click at [834, 535] on button "24" at bounding box center [829, 534] width 39 height 31
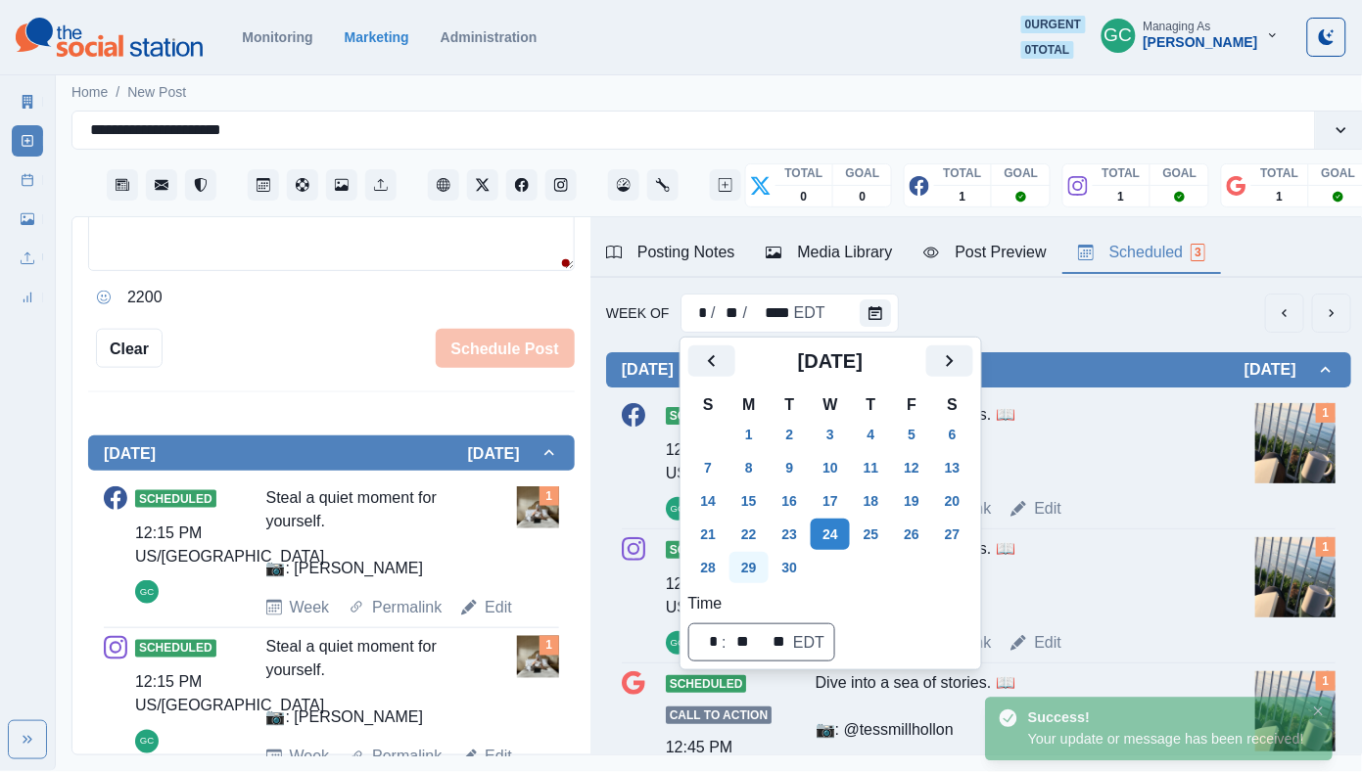
click at [769, 579] on td "29" at bounding box center [748, 567] width 41 height 33
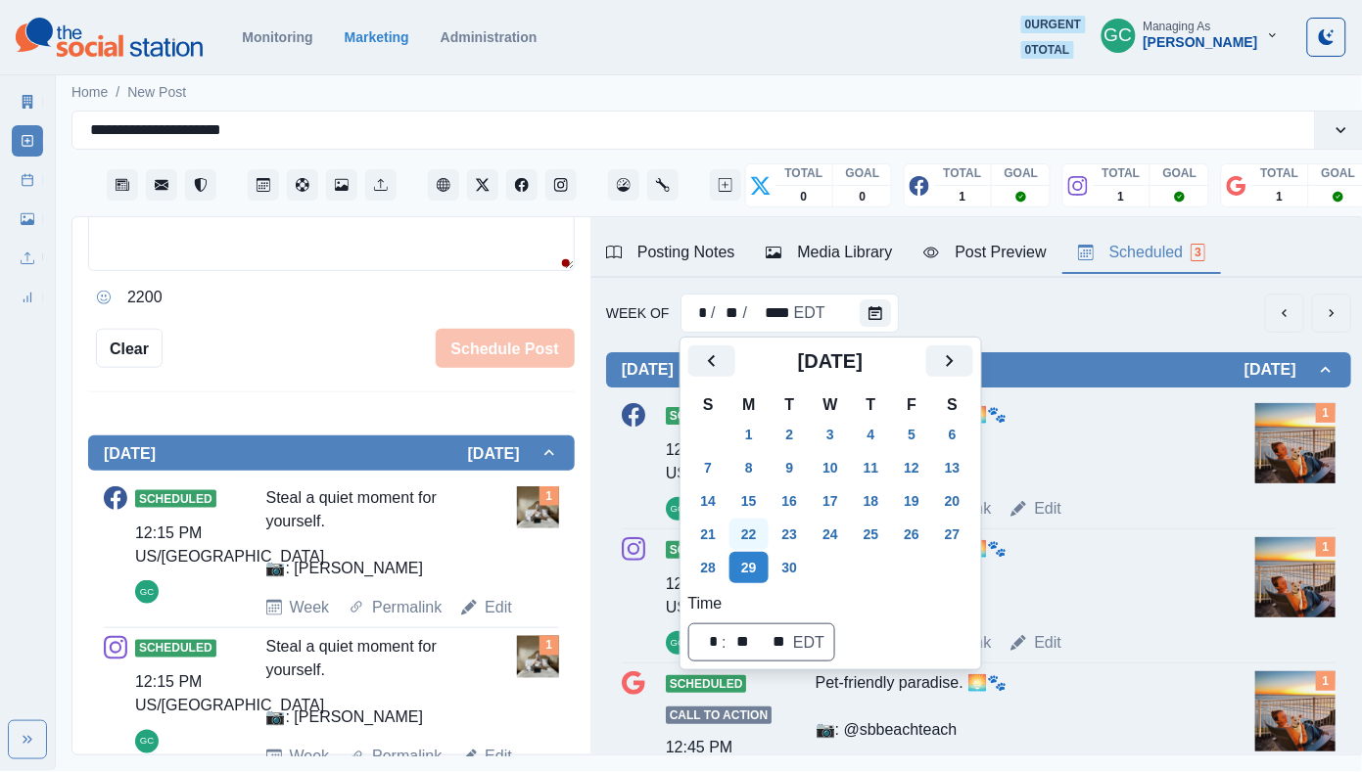
click at [756, 530] on button "22" at bounding box center [748, 534] width 39 height 31
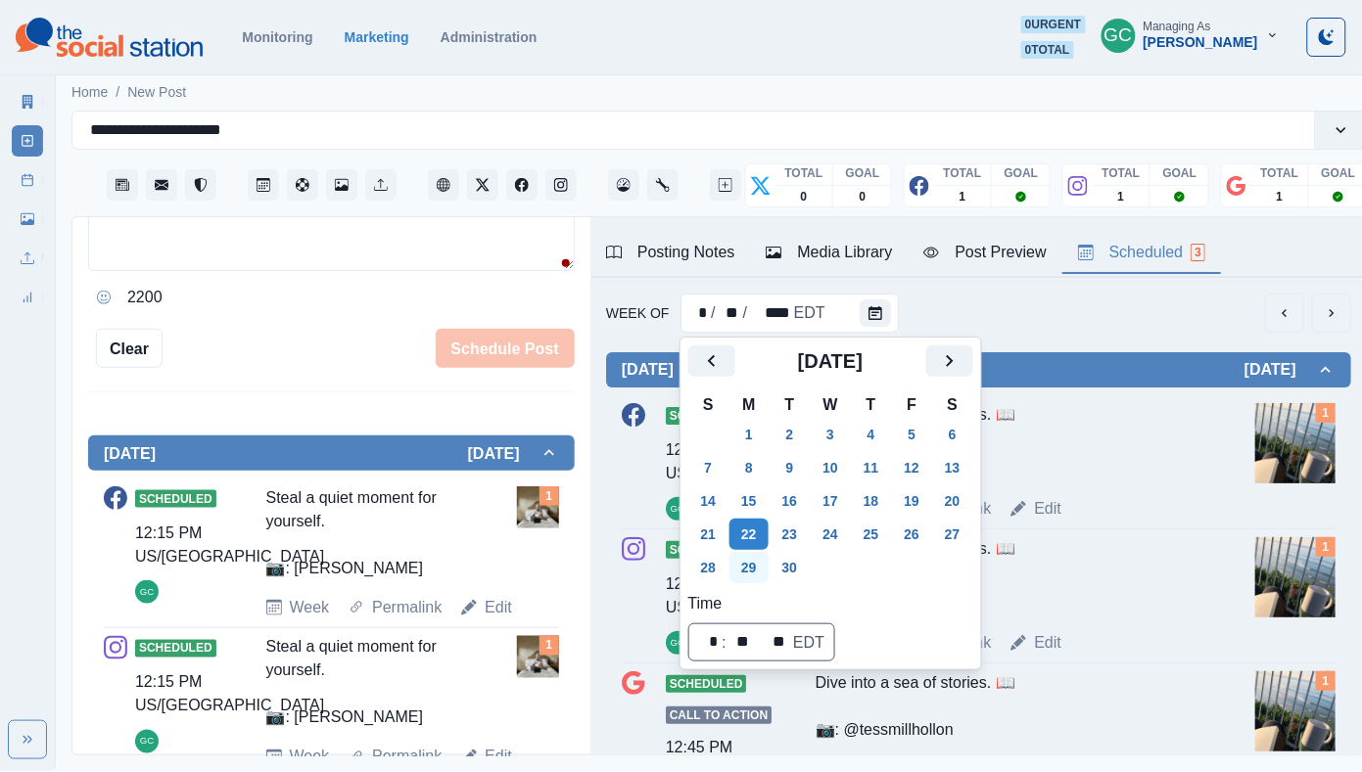
click at [768, 575] on button "29" at bounding box center [748, 567] width 39 height 31
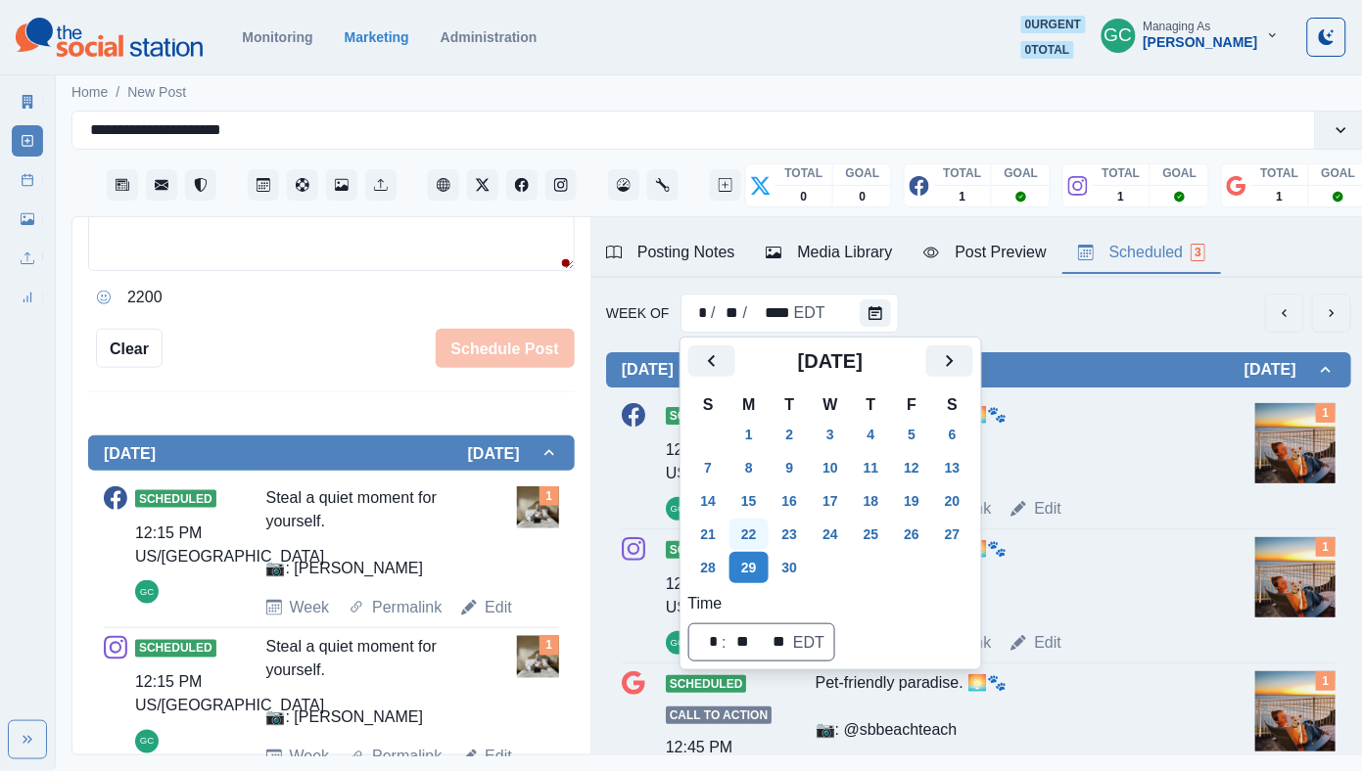
click at [751, 540] on button "22" at bounding box center [748, 534] width 39 height 31
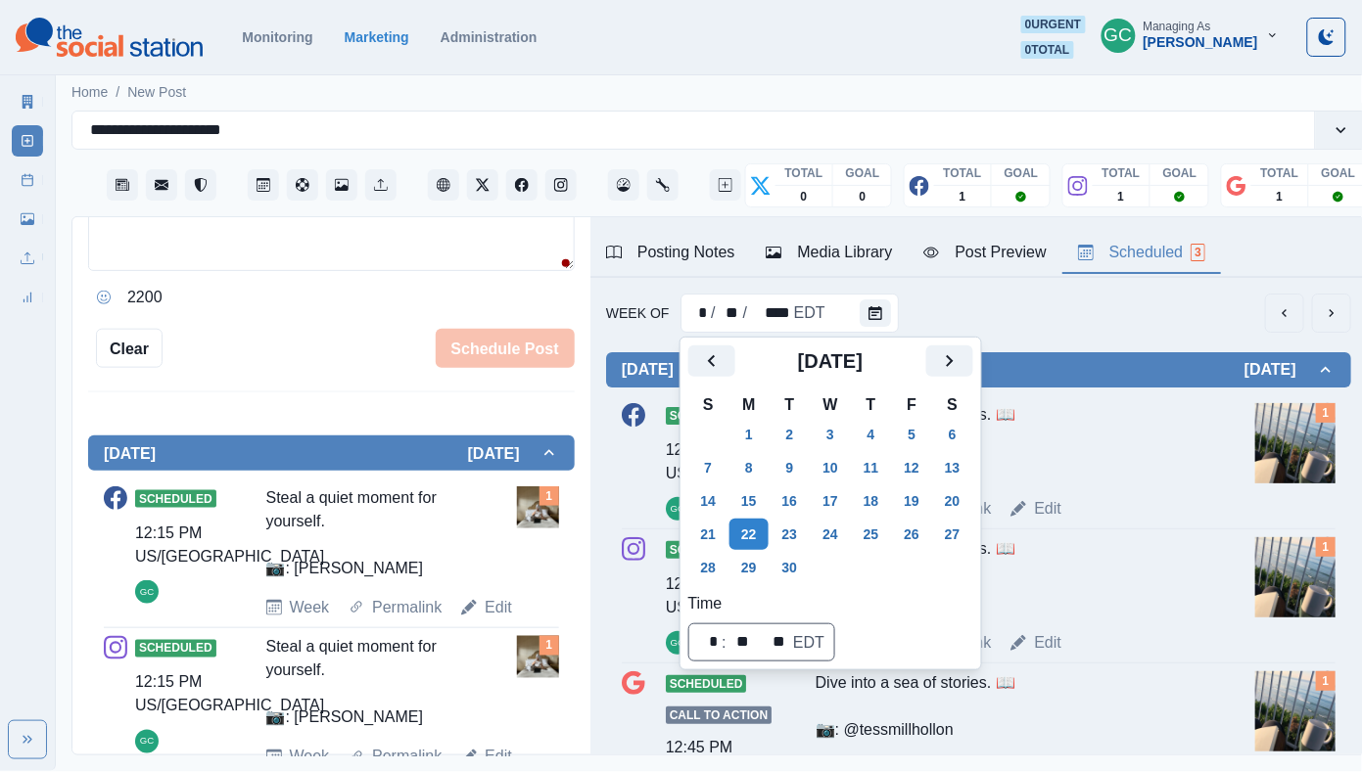
click at [1091, 439] on div "Dive into a sea of stories. 📖 📷: @tessmillhollon" at bounding box center [1009, 442] width 388 height 78
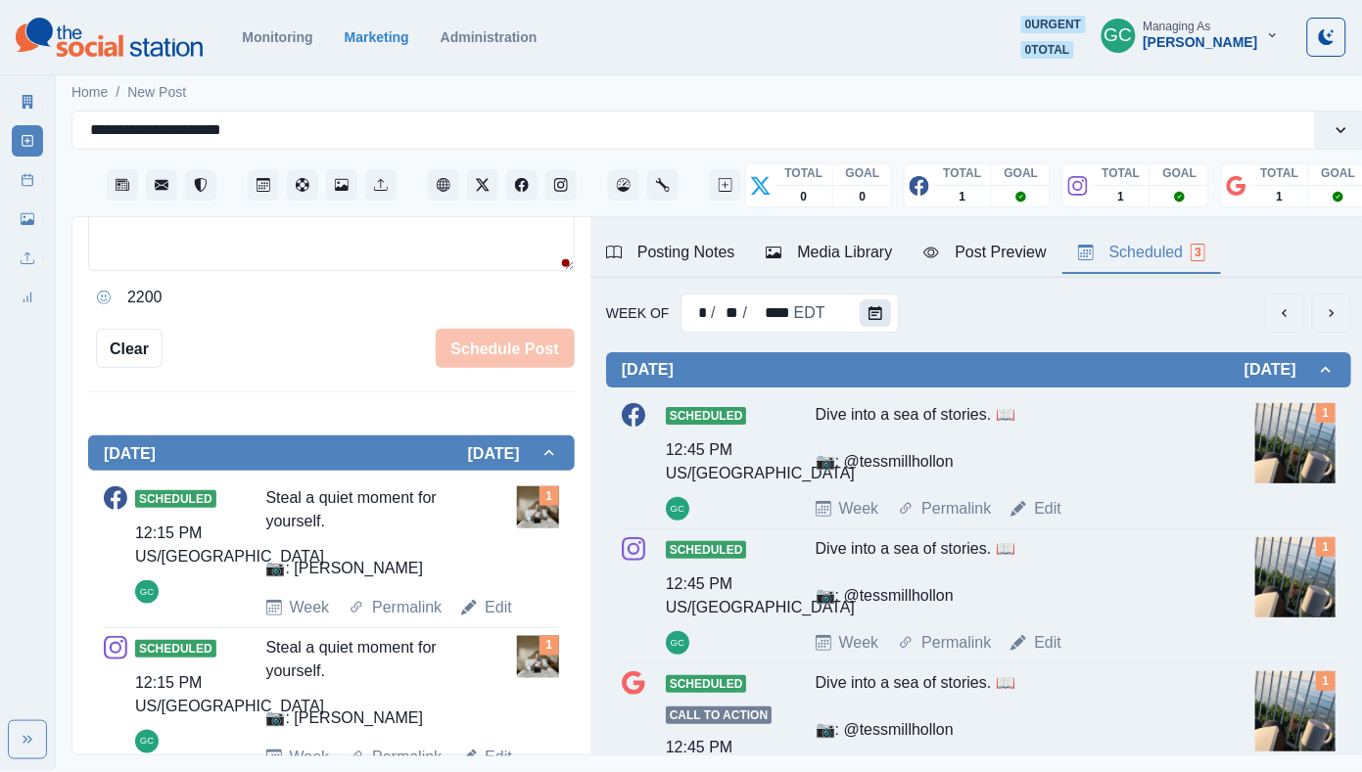
click at [886, 309] on button "Calendar" at bounding box center [874, 313] width 31 height 27
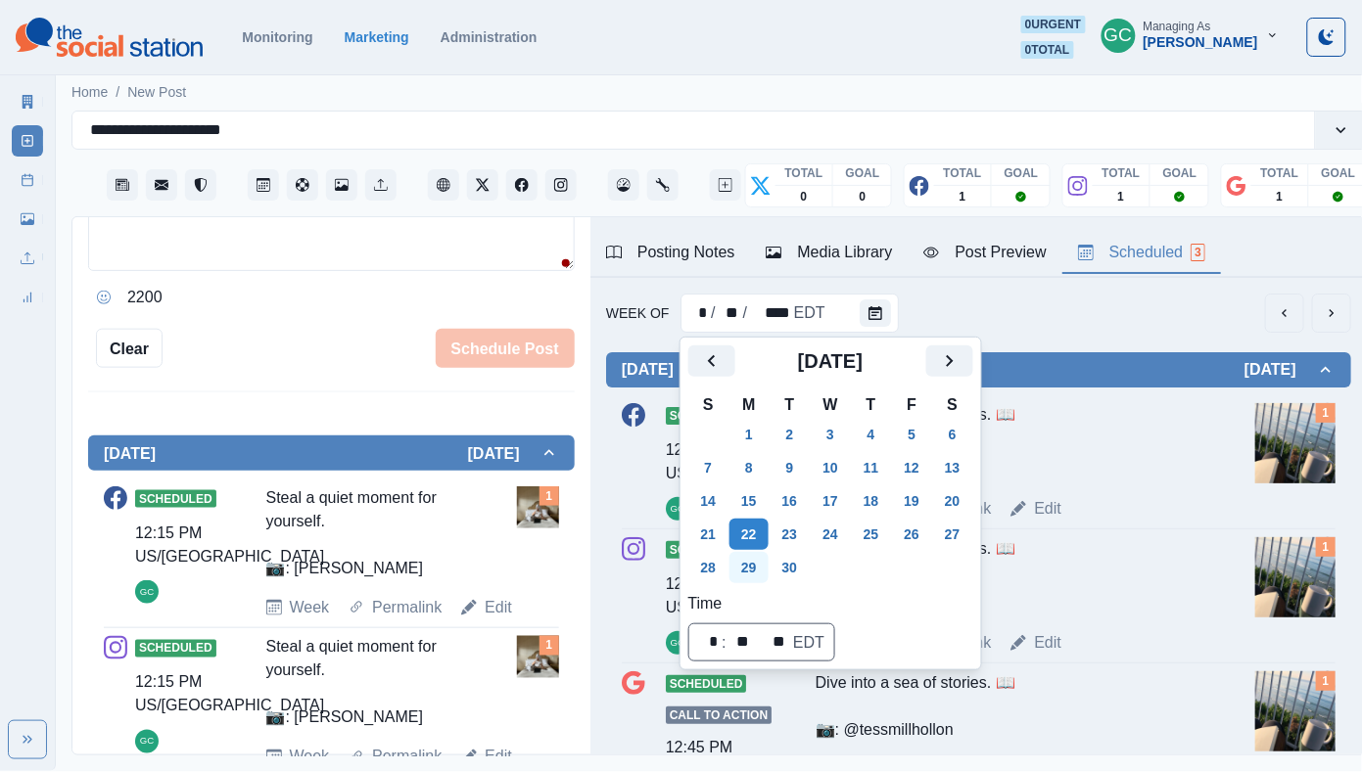
click at [760, 565] on button "29" at bounding box center [748, 567] width 39 height 31
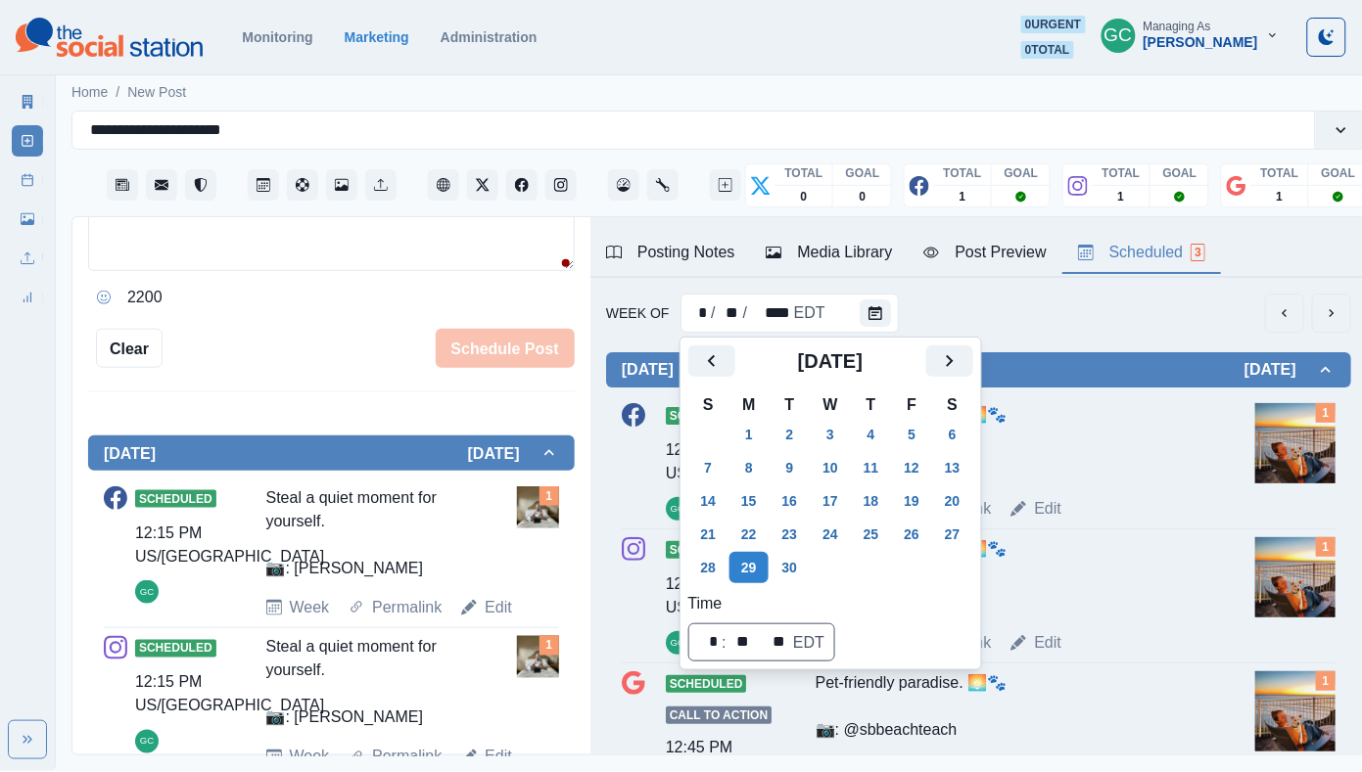
click at [1071, 530] on div "Scheduled 12:45 PM US/Pacific GC Pet-friendly paradise. 🌅🐾 📷: @sbbeachteach Wee…" at bounding box center [979, 462] width 714 height 134
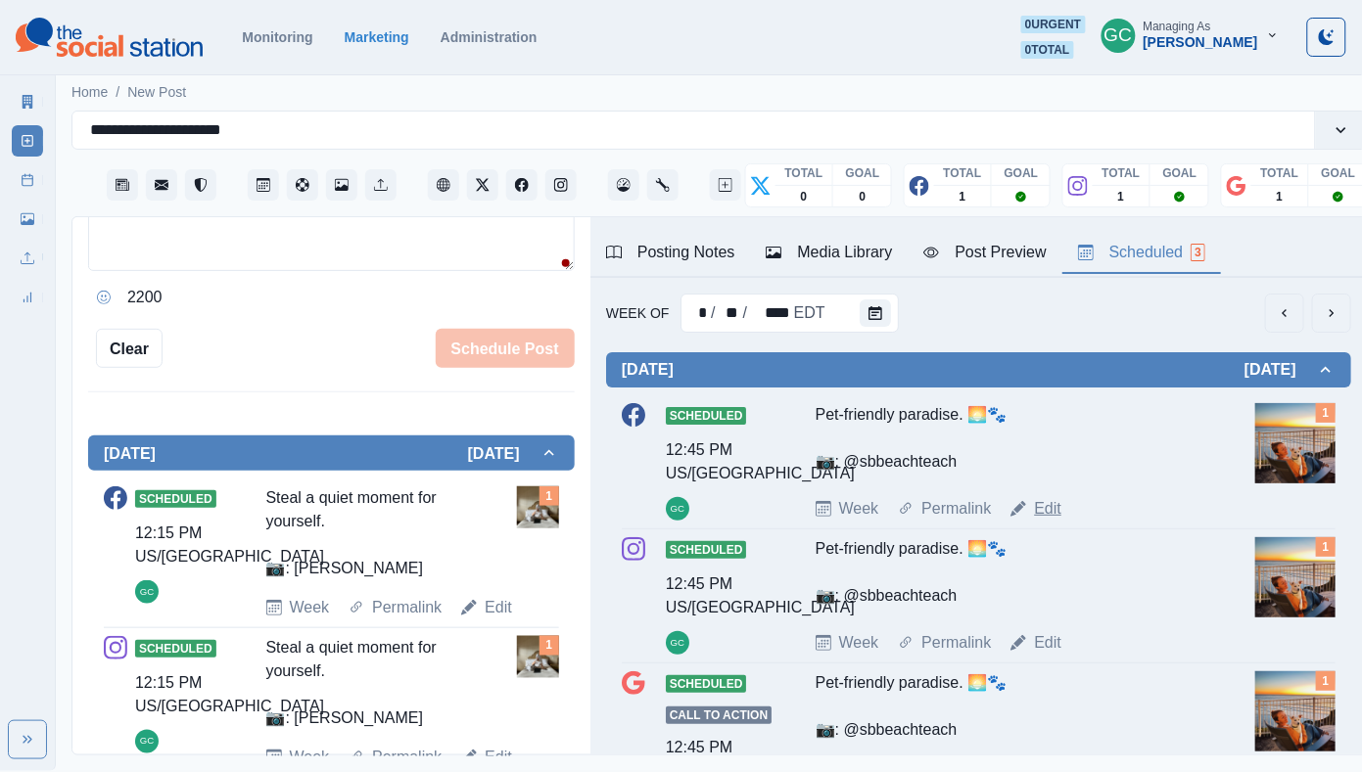
click at [1051, 513] on link "Edit" at bounding box center [1047, 508] width 27 height 23
type input "********"
type textarea "**********"
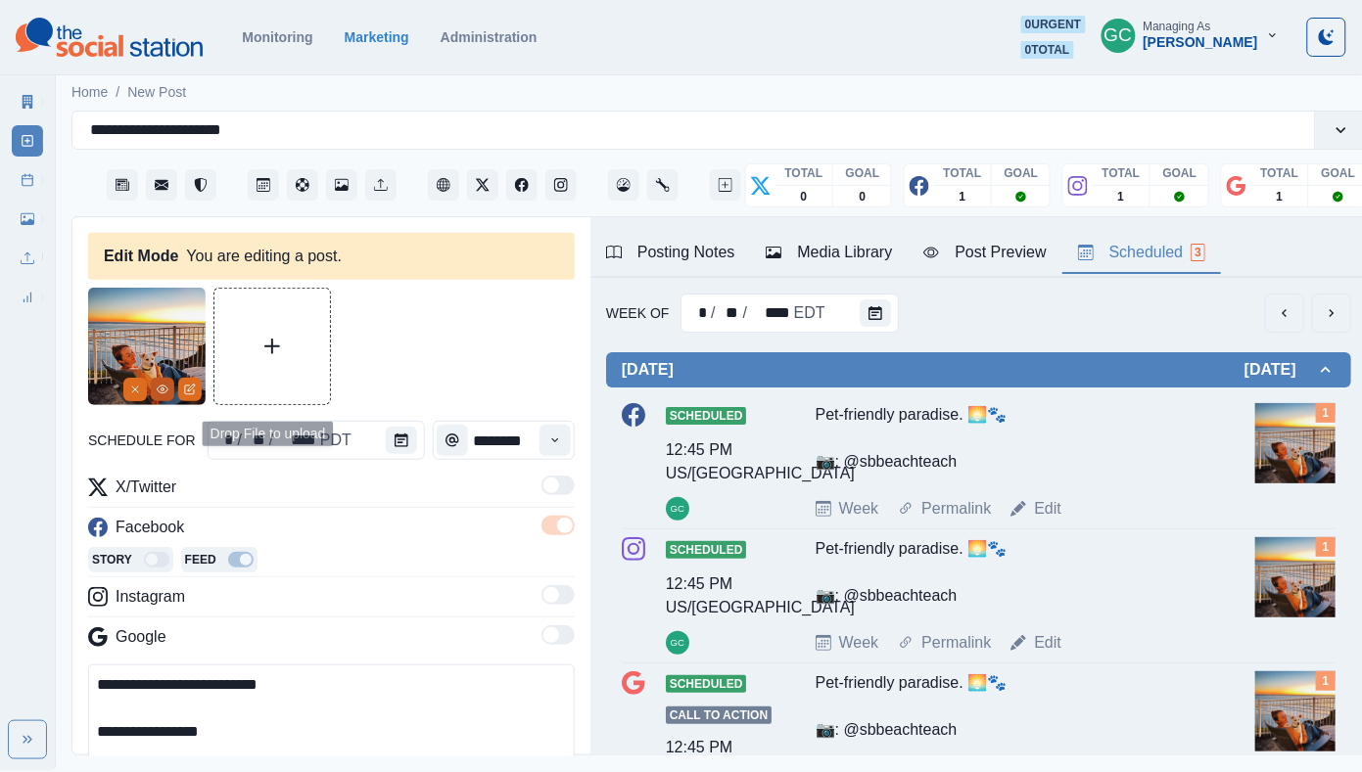
scroll to position [-1, 0]
click at [155, 388] on button "View Media" at bounding box center [162, 389] width 23 height 23
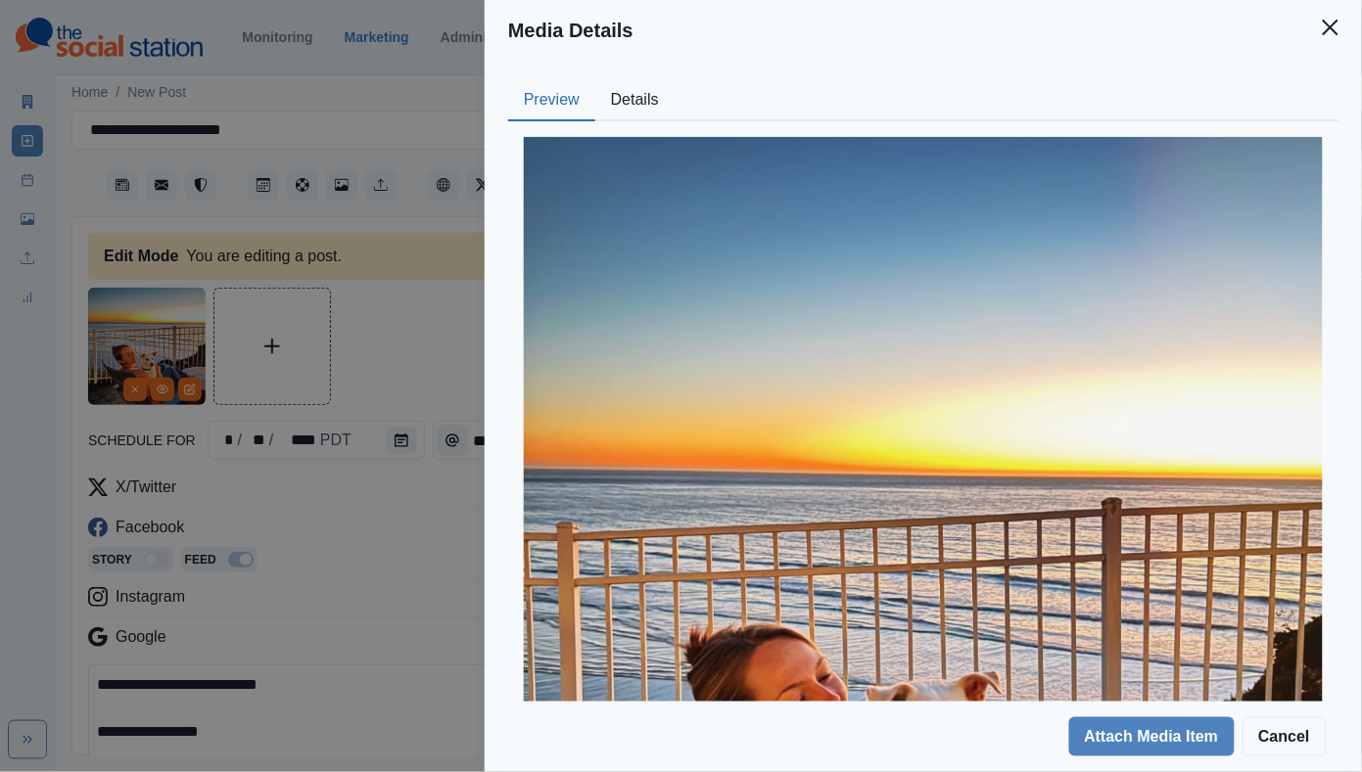
click at [357, 539] on div "Media Details Preview Details Our Description JessieHooper_Dec2023_5-edited Reu…" at bounding box center [681, 386] width 1362 height 772
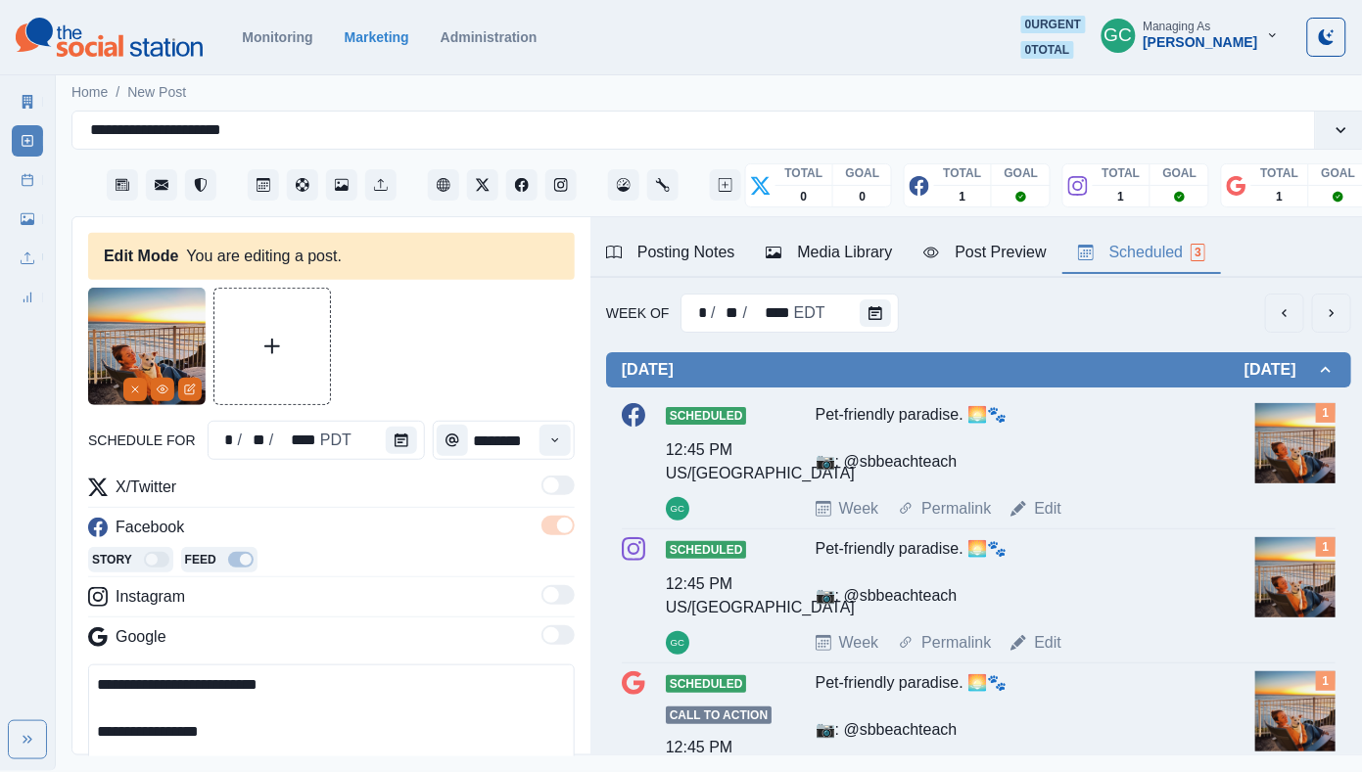
click at [891, 249] on div "Media Library" at bounding box center [828, 252] width 126 height 23
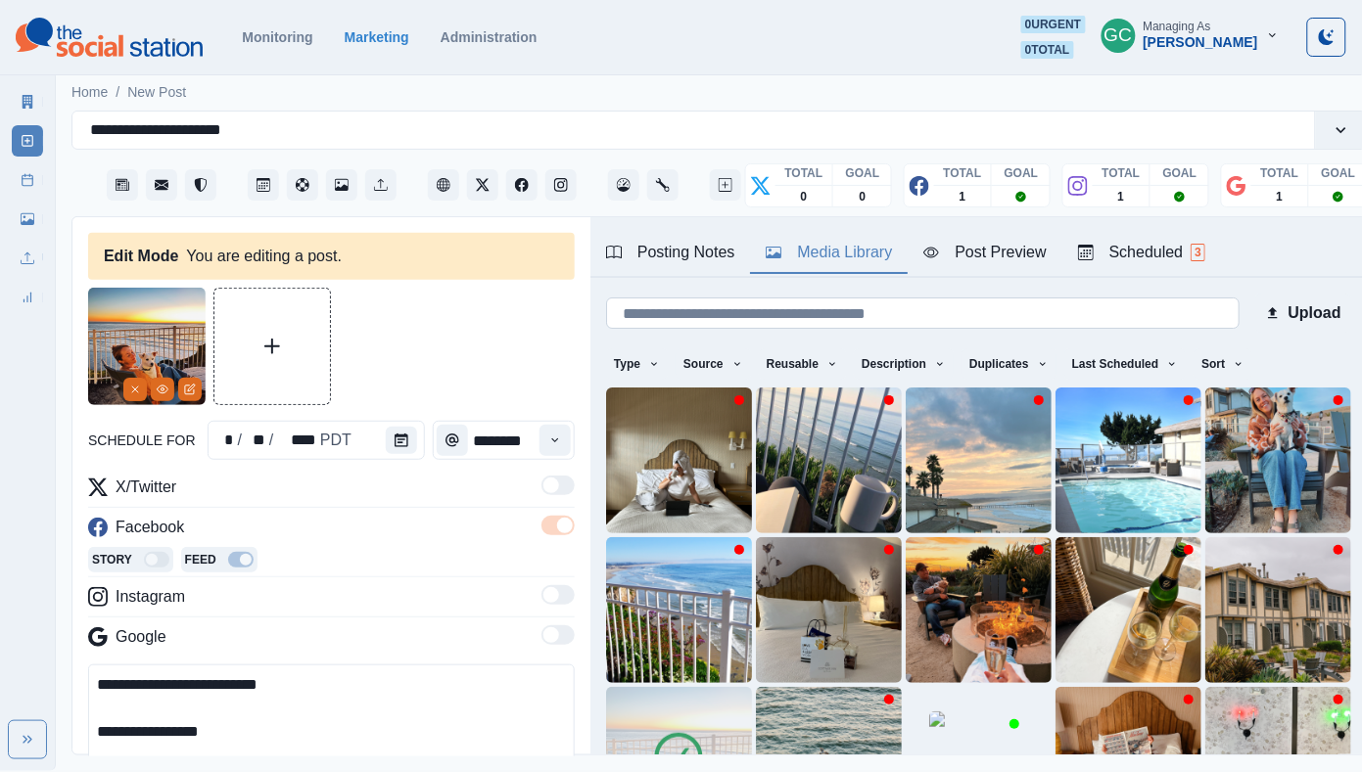
click at [862, 309] on input at bounding box center [922, 313] width 633 height 31
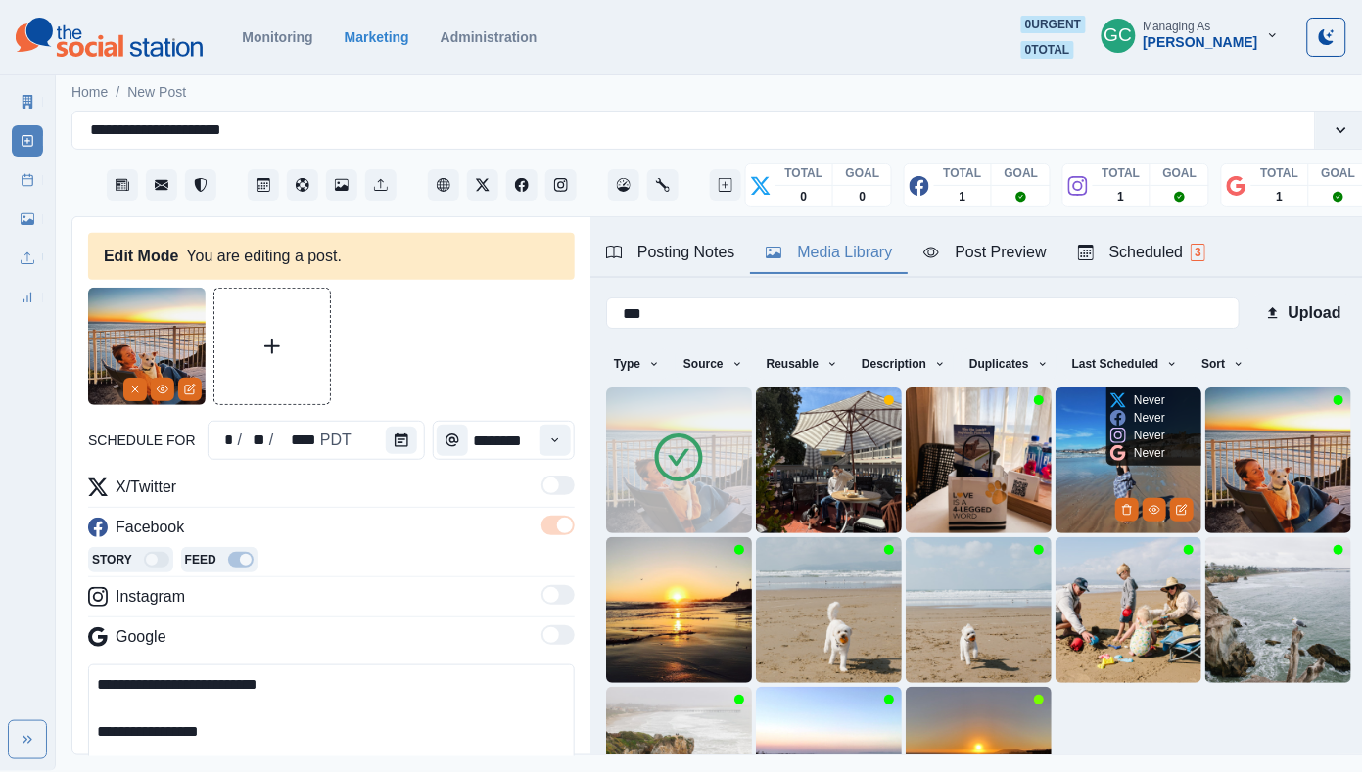
scroll to position [42, 0]
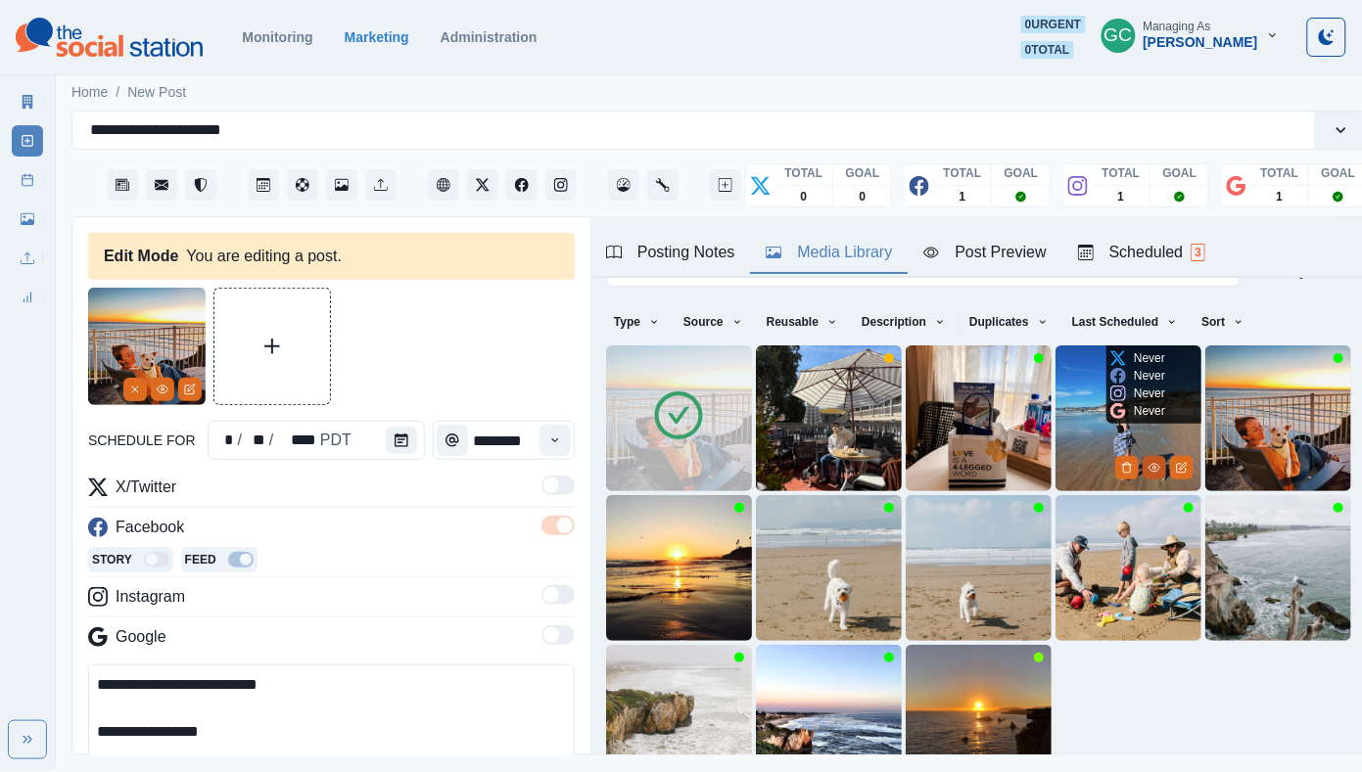
type input "***"
click at [1153, 464] on icon "View Media" at bounding box center [1153, 468] width 11 height 8
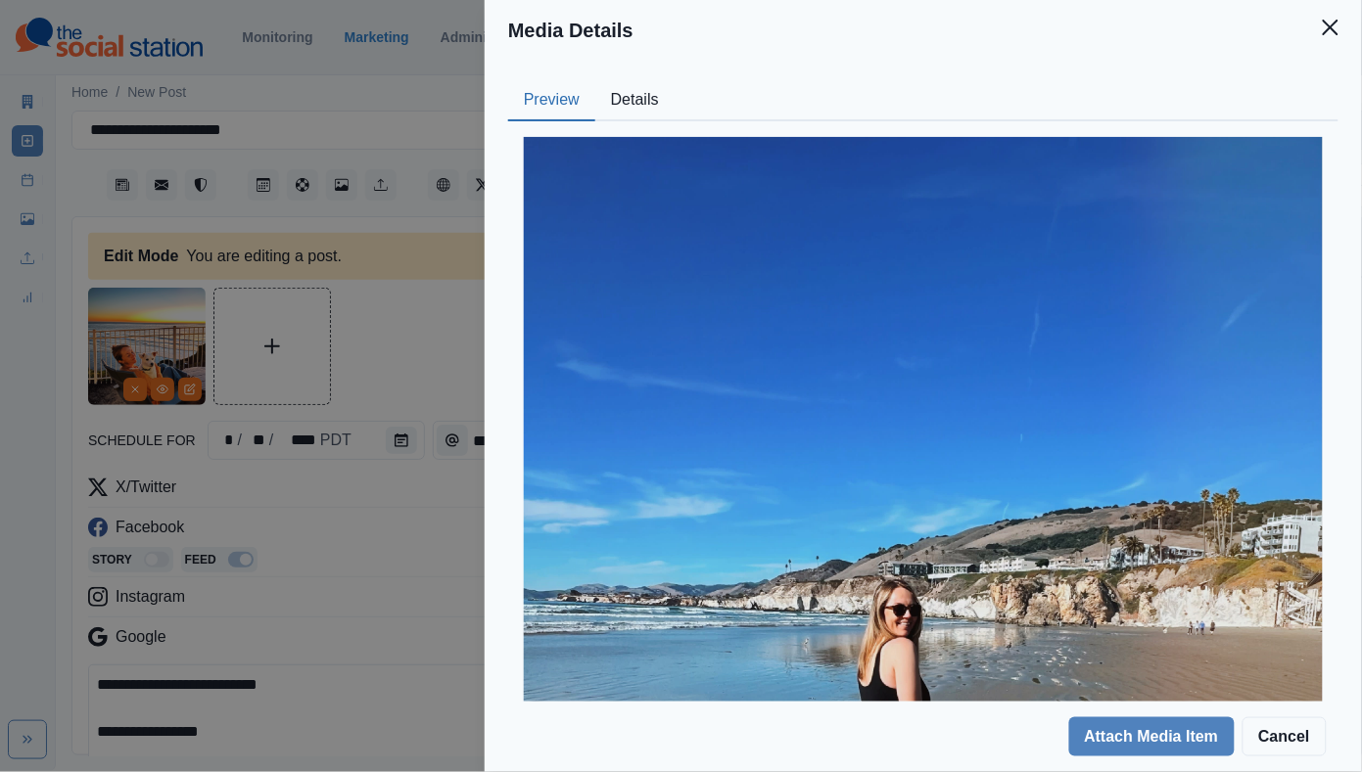
click at [658, 92] on button "Details" at bounding box center [634, 100] width 79 height 41
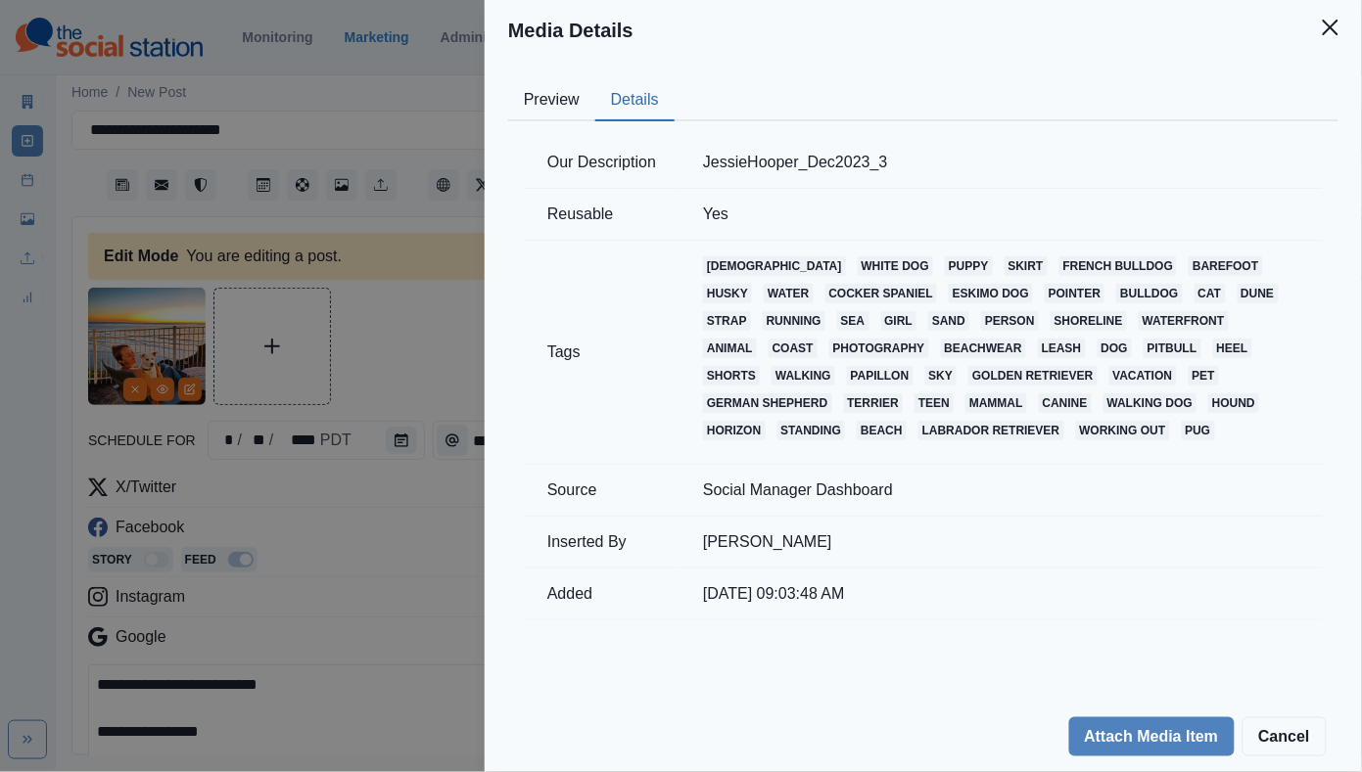
click at [535, 108] on button "Preview" at bounding box center [551, 100] width 87 height 41
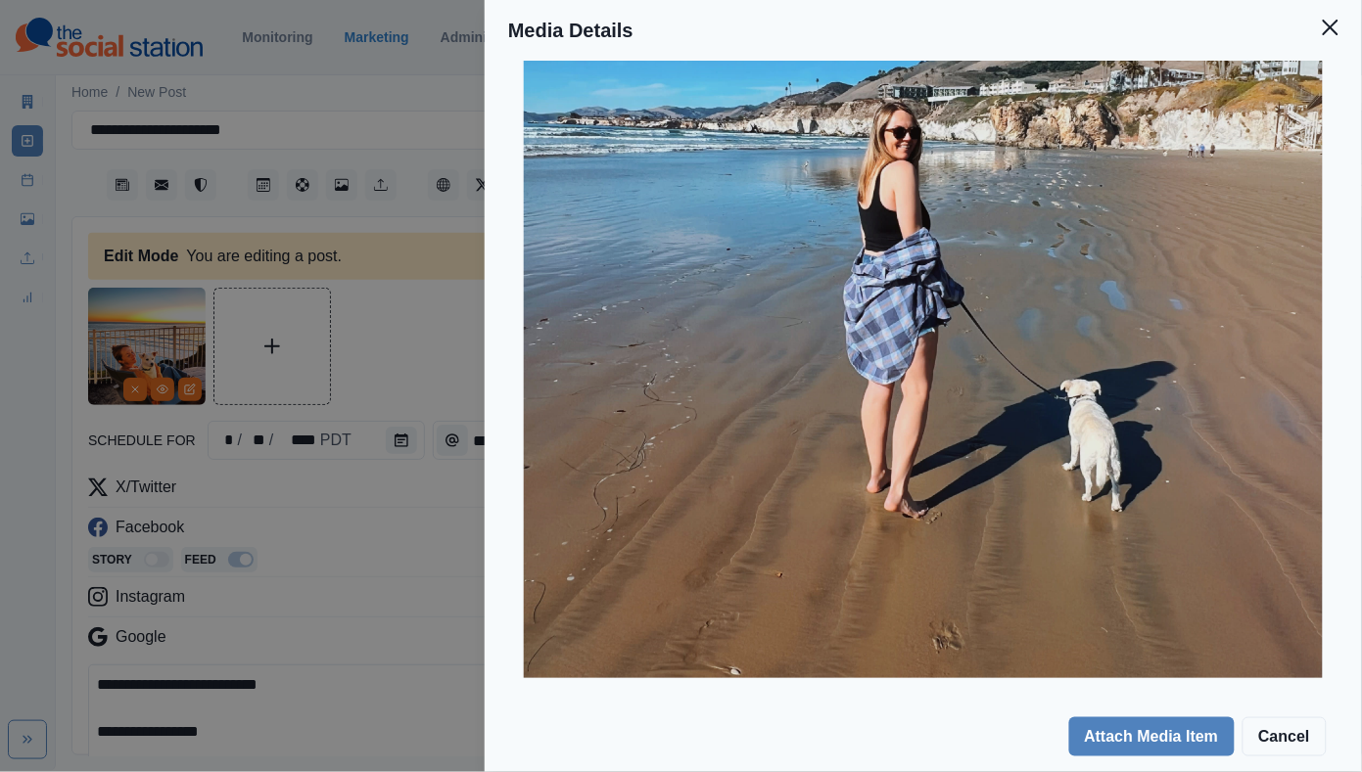
scroll to position [477, 0]
click at [387, 505] on div "Media Details Preview Details Our Description JessieHooper_Dec2023_3 Reusable Y…" at bounding box center [681, 386] width 1362 height 772
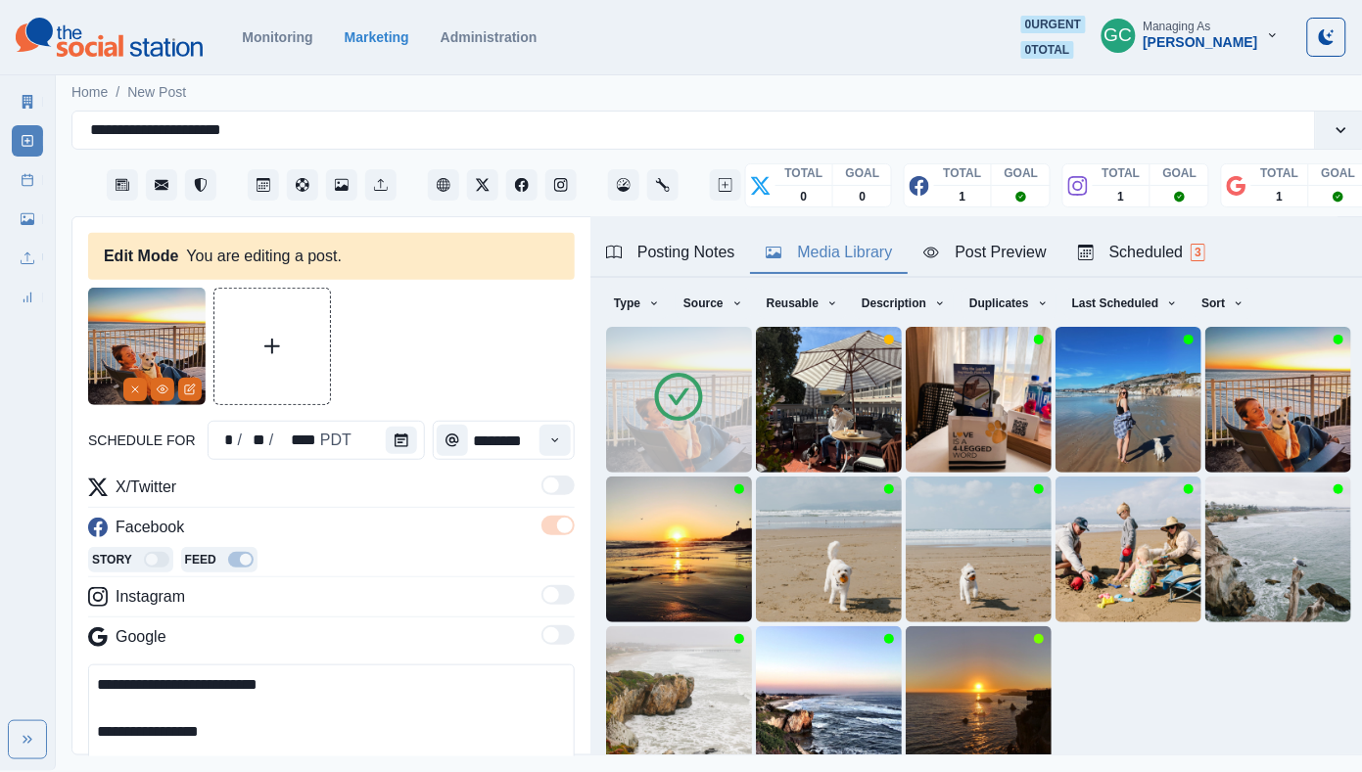
click at [173, 38] on img at bounding box center [109, 37] width 187 height 39
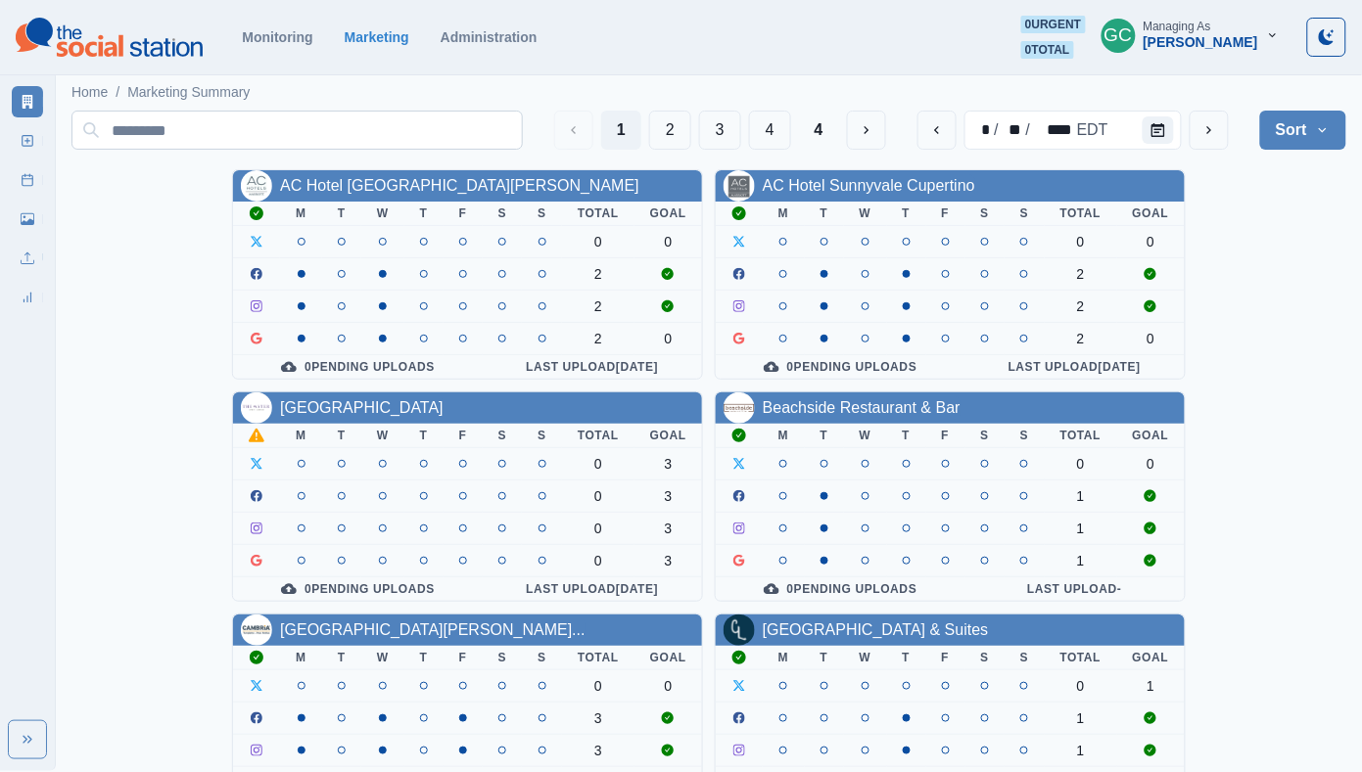
click at [348, 125] on input at bounding box center [296, 130] width 451 height 39
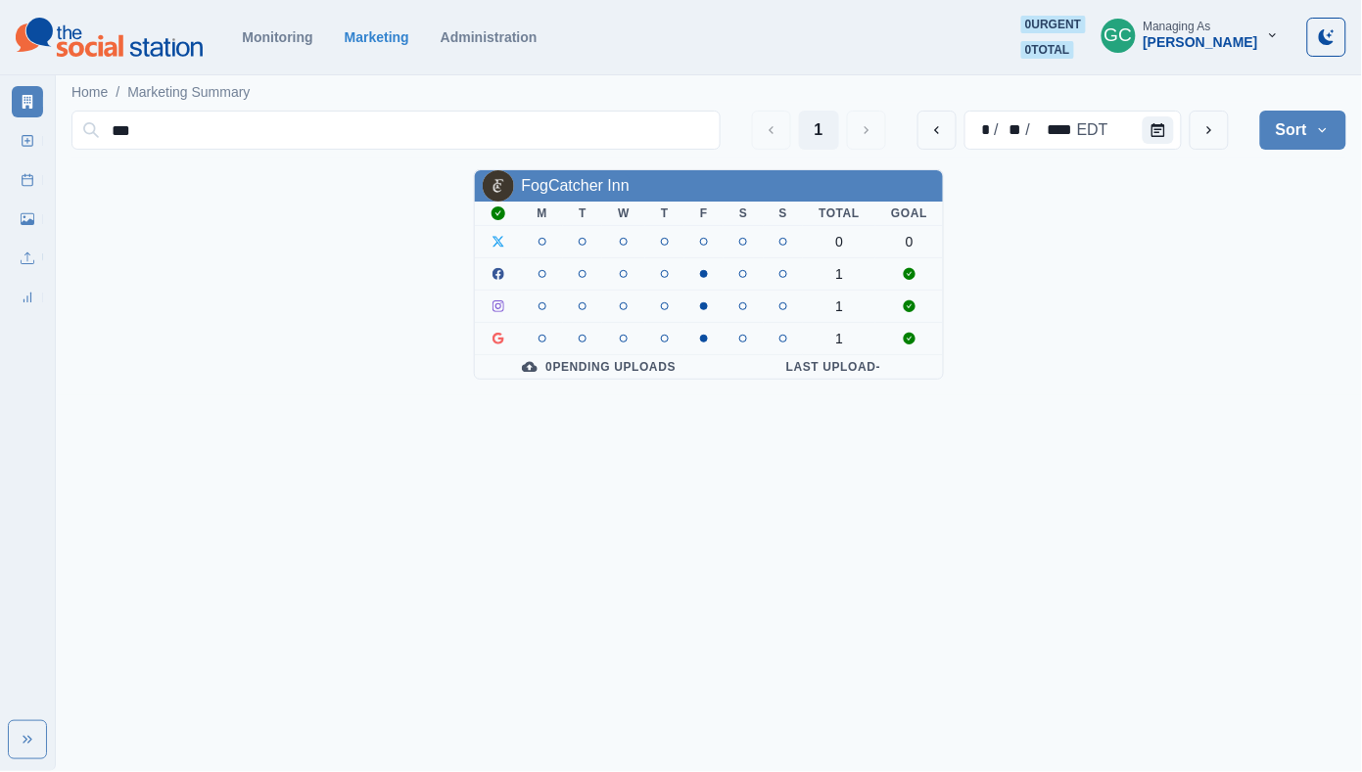
type input "***"
click at [537, 169] on div "FogCatcher Inn M T W T F S S Total Goal 0 0 1 1 1 0 Pending Uploads Last Upload…" at bounding box center [709, 274] width 471 height 210
click at [538, 183] on link "FogCatcher Inn" at bounding box center [576, 185] width 108 height 17
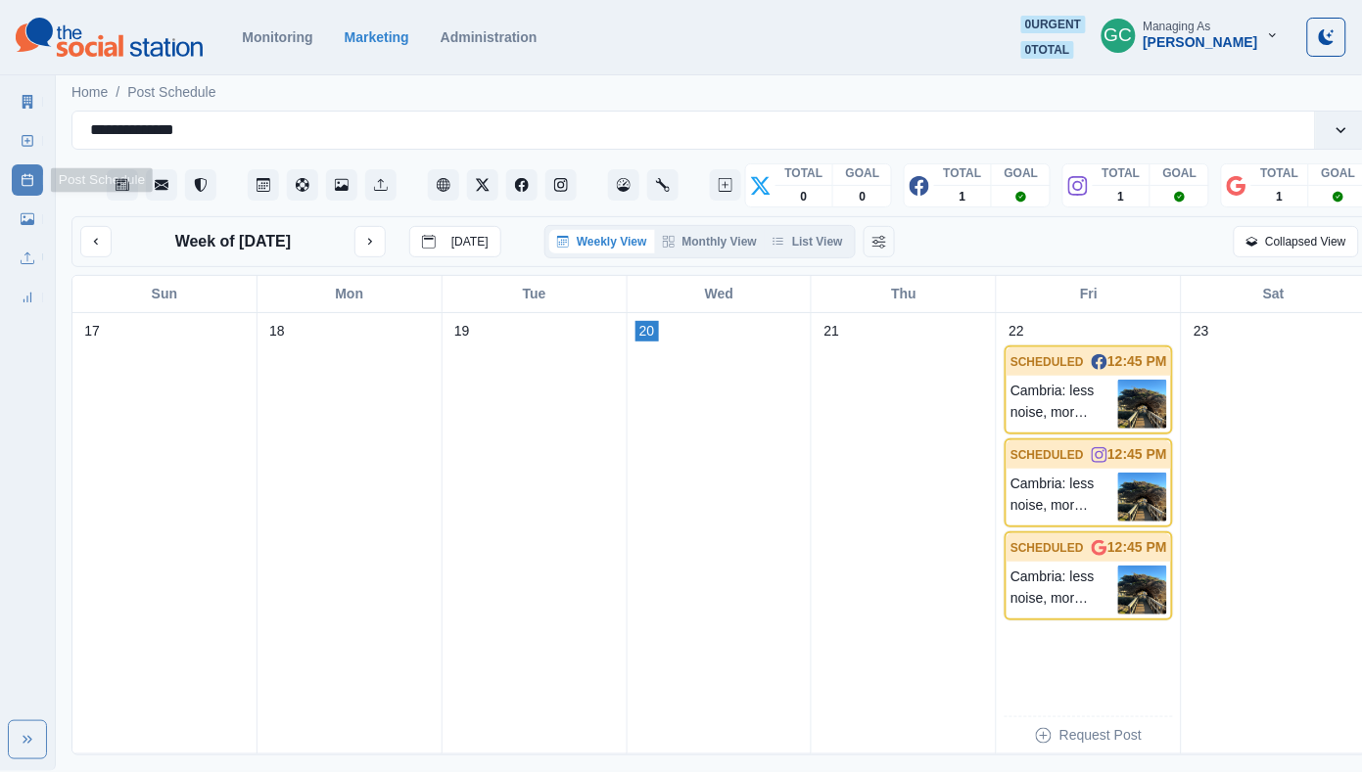
click at [19, 157] on div "Post Schedule" at bounding box center [27, 176] width 31 height 39
click at [17, 147] on link "New Post" at bounding box center [27, 140] width 31 height 31
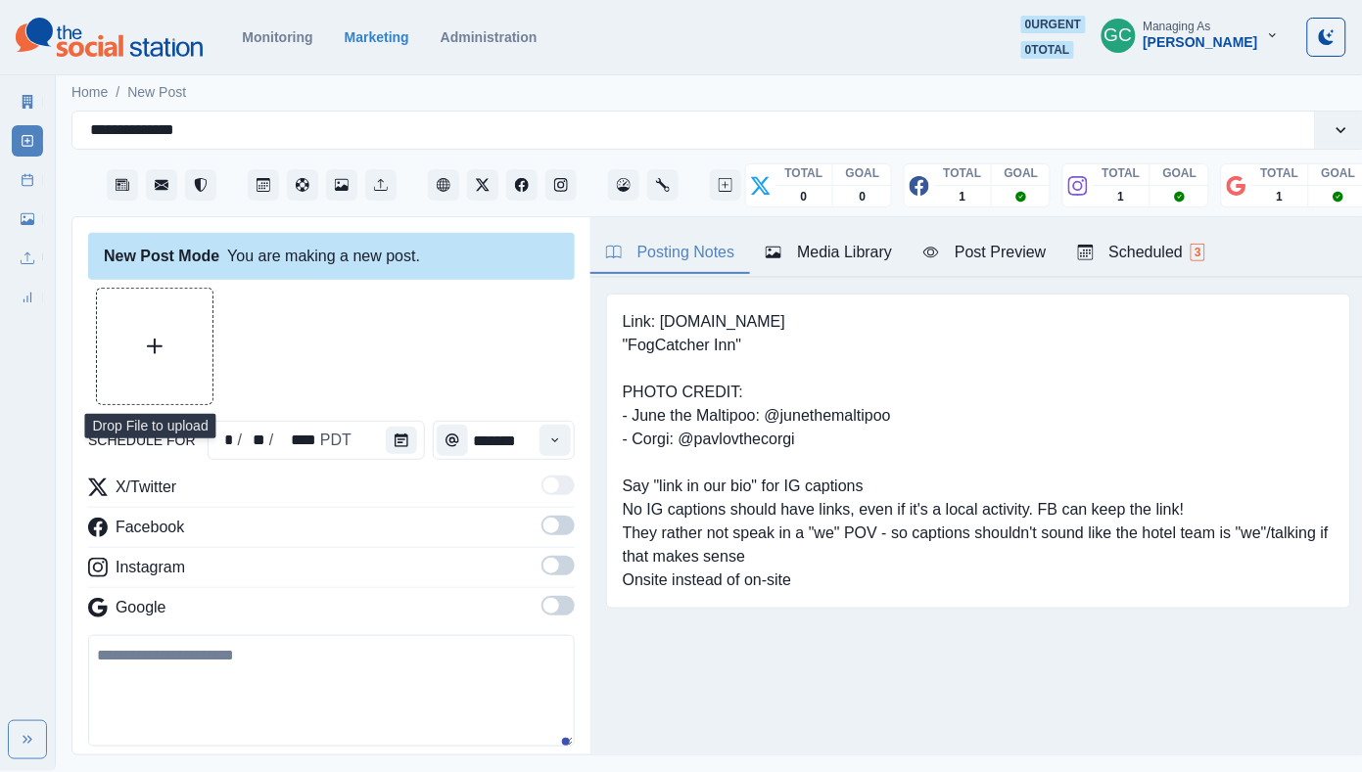
click at [132, 347] on button "Upload Media" at bounding box center [155, 347] width 116 height 116
click at [876, 251] on div "Media Library" at bounding box center [828, 252] width 126 height 23
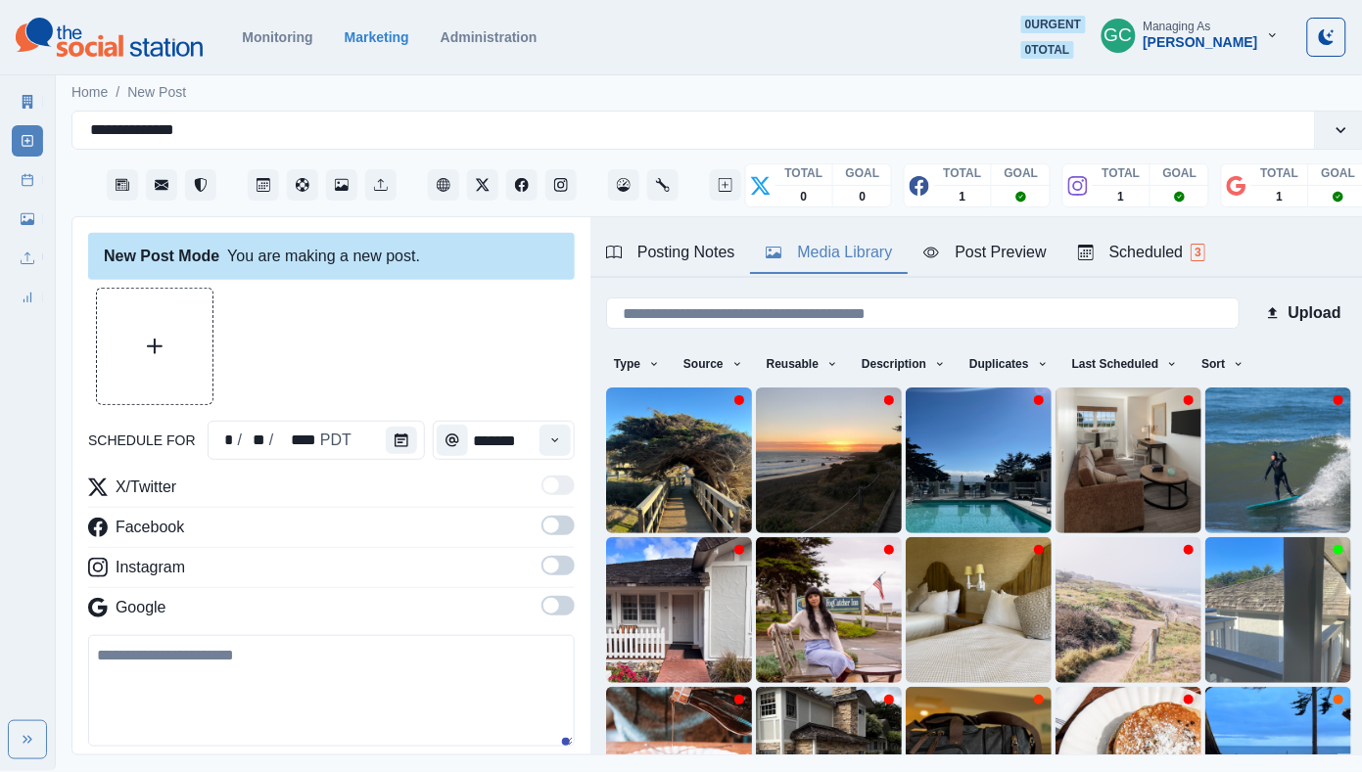
click at [1183, 244] on div "Scheduled 3" at bounding box center [1141, 252] width 127 height 23
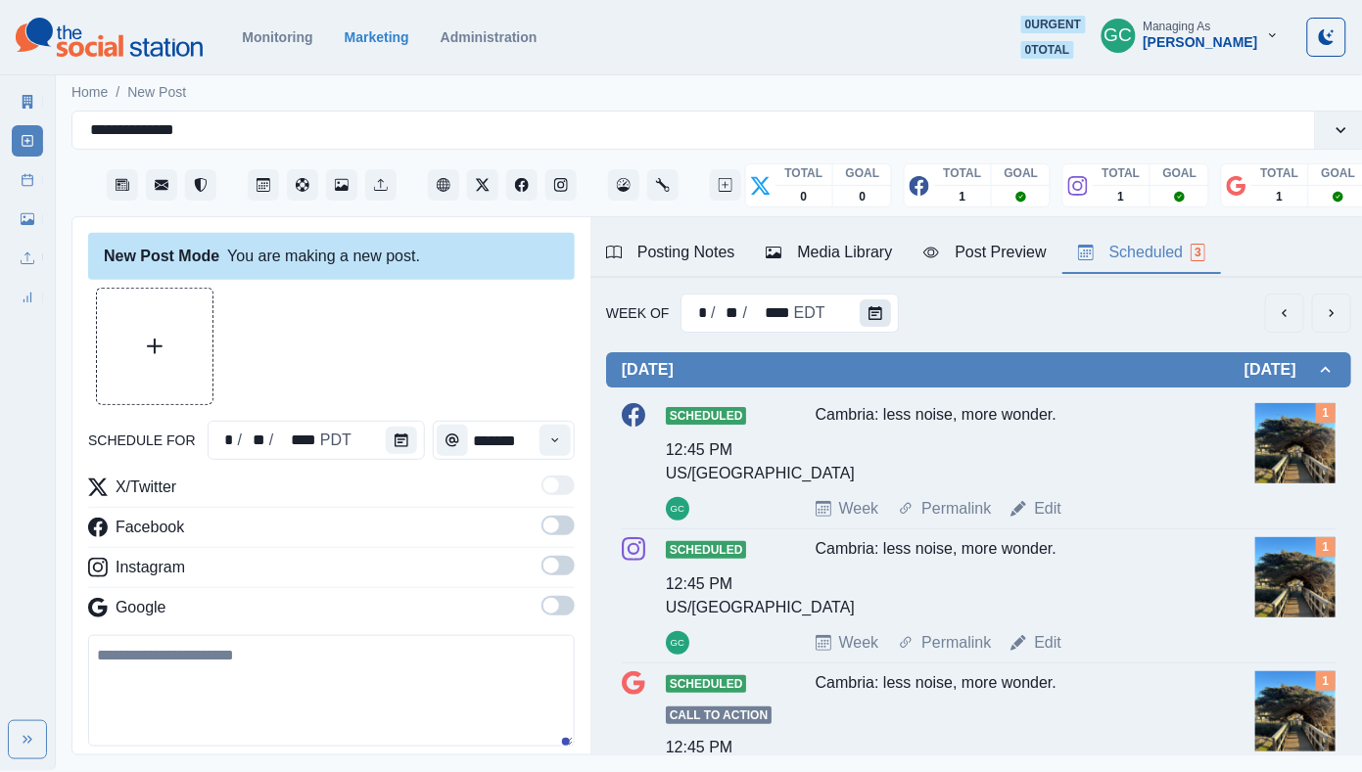
click at [859, 312] on button "Calendar" at bounding box center [874, 313] width 31 height 27
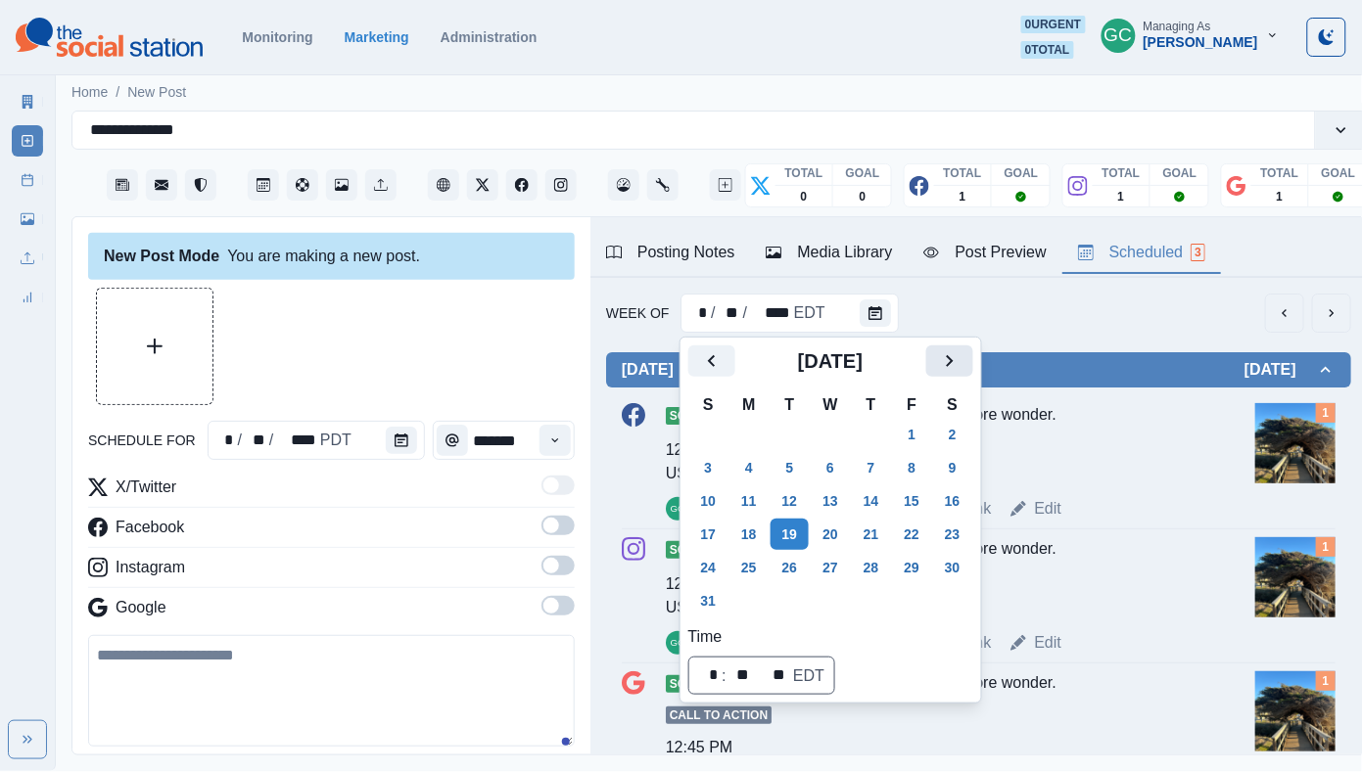
click at [961, 364] on icon "Next" at bounding box center [949, 360] width 23 height 23
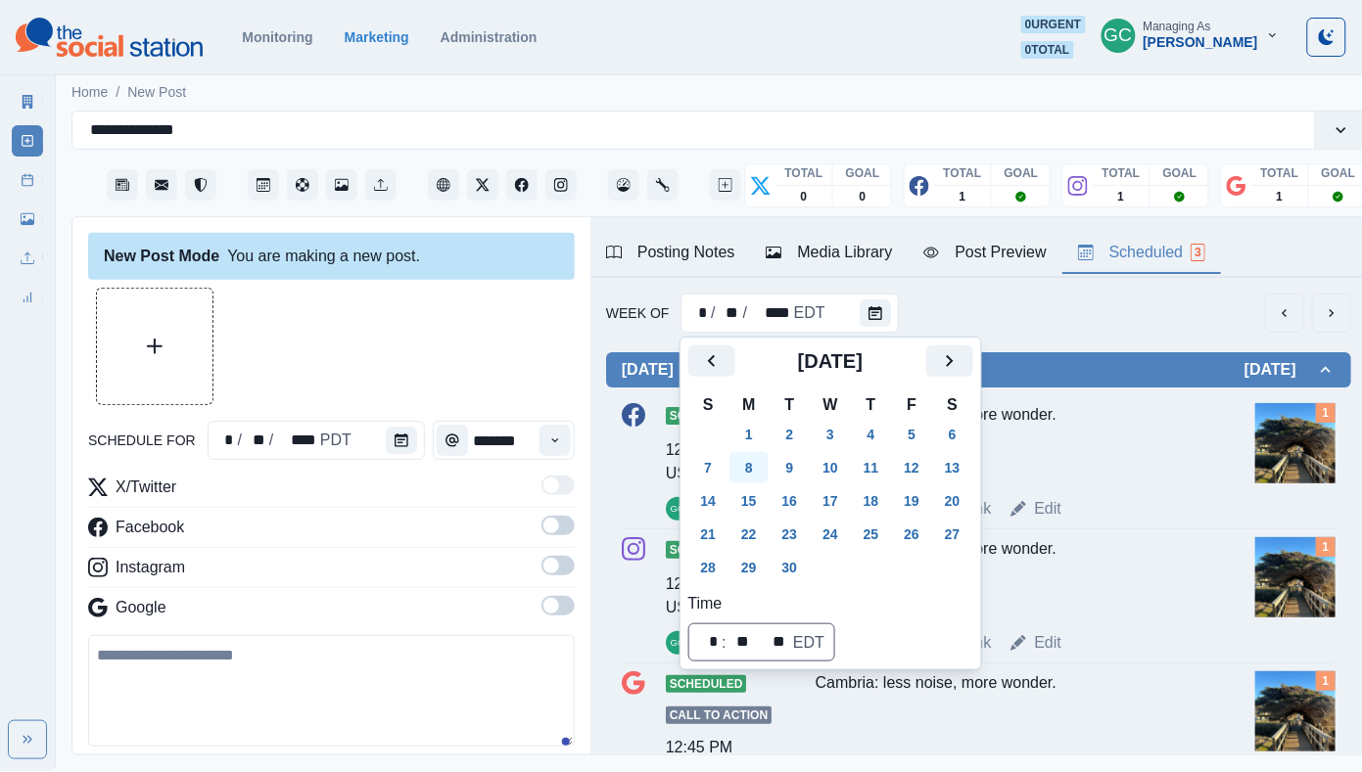
click at [755, 454] on button "8" at bounding box center [748, 467] width 39 height 31
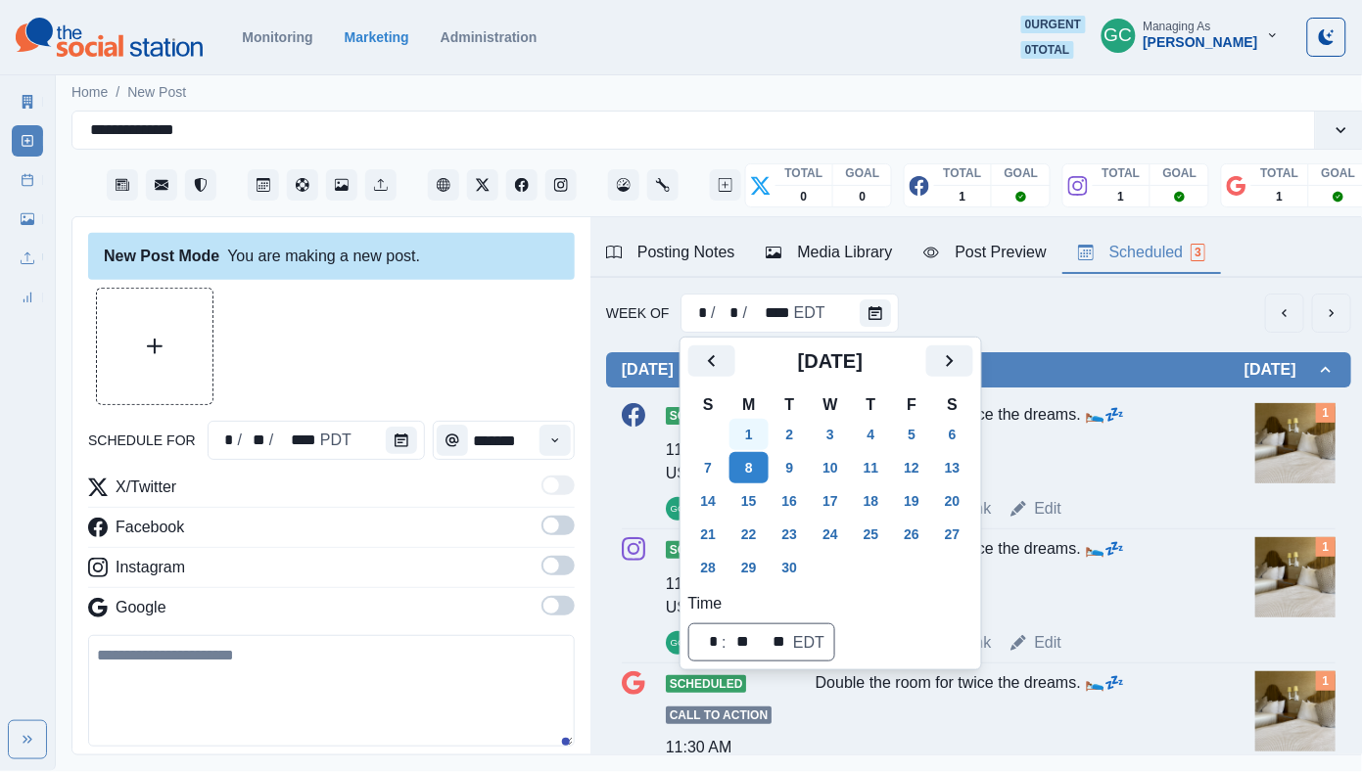
click at [754, 438] on button "1" at bounding box center [748, 434] width 39 height 31
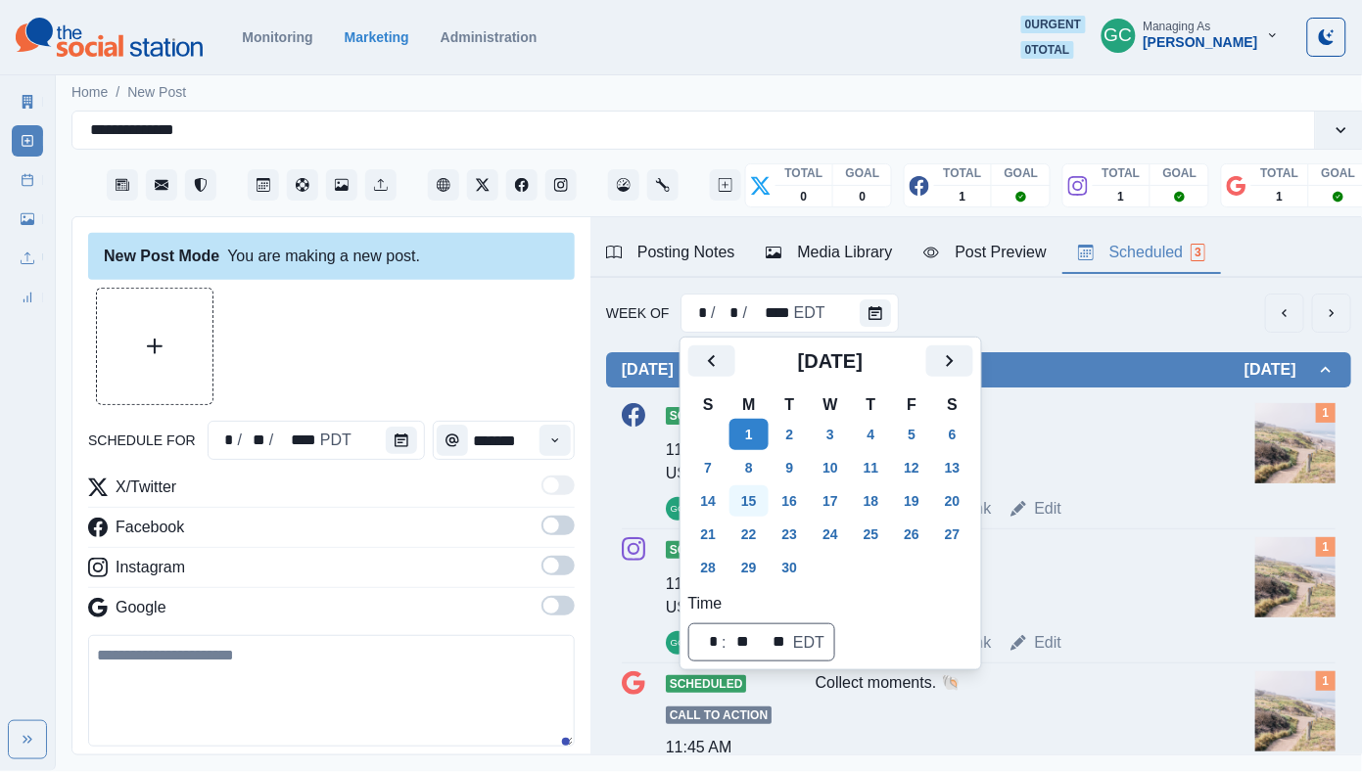
click at [753, 487] on button "15" at bounding box center [748, 501] width 39 height 31
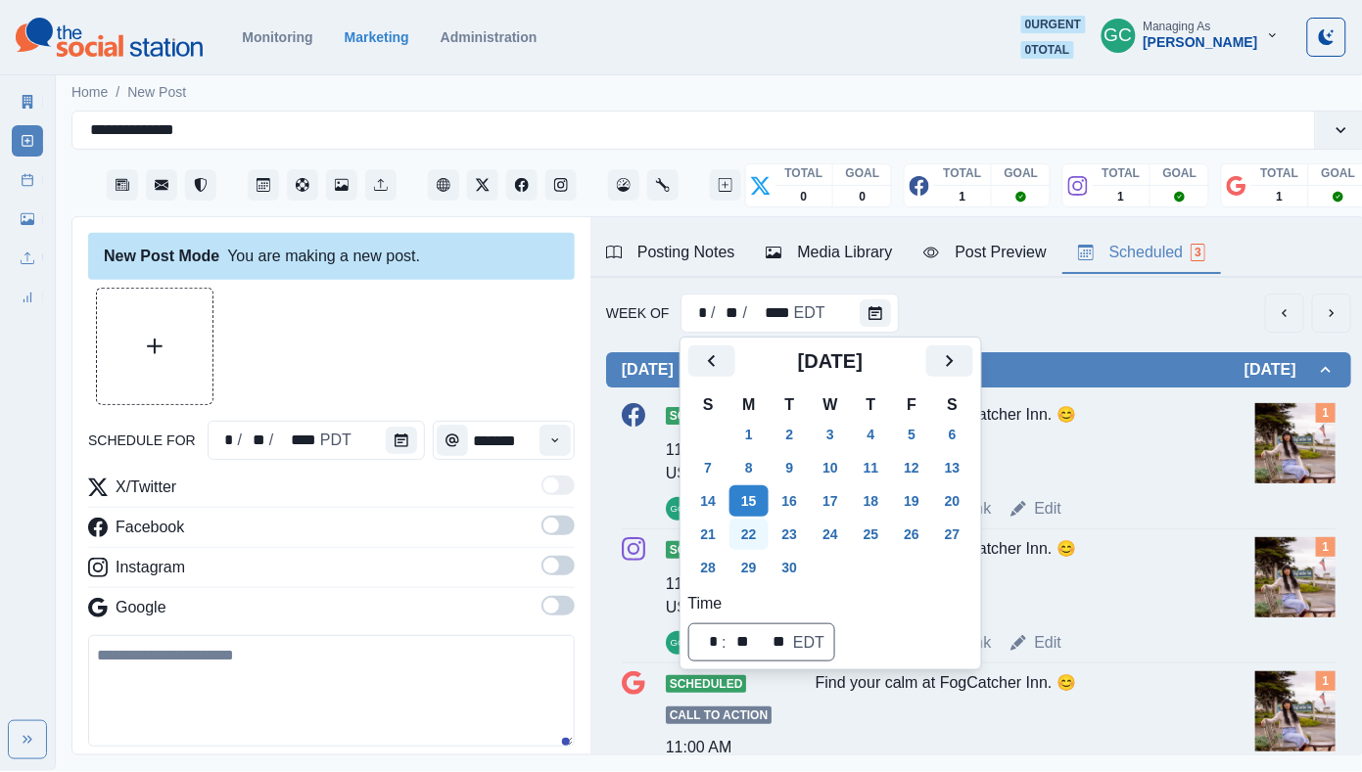
click at [751, 519] on button "22" at bounding box center [748, 534] width 39 height 31
click at [751, 543] on button "22" at bounding box center [748, 534] width 39 height 31
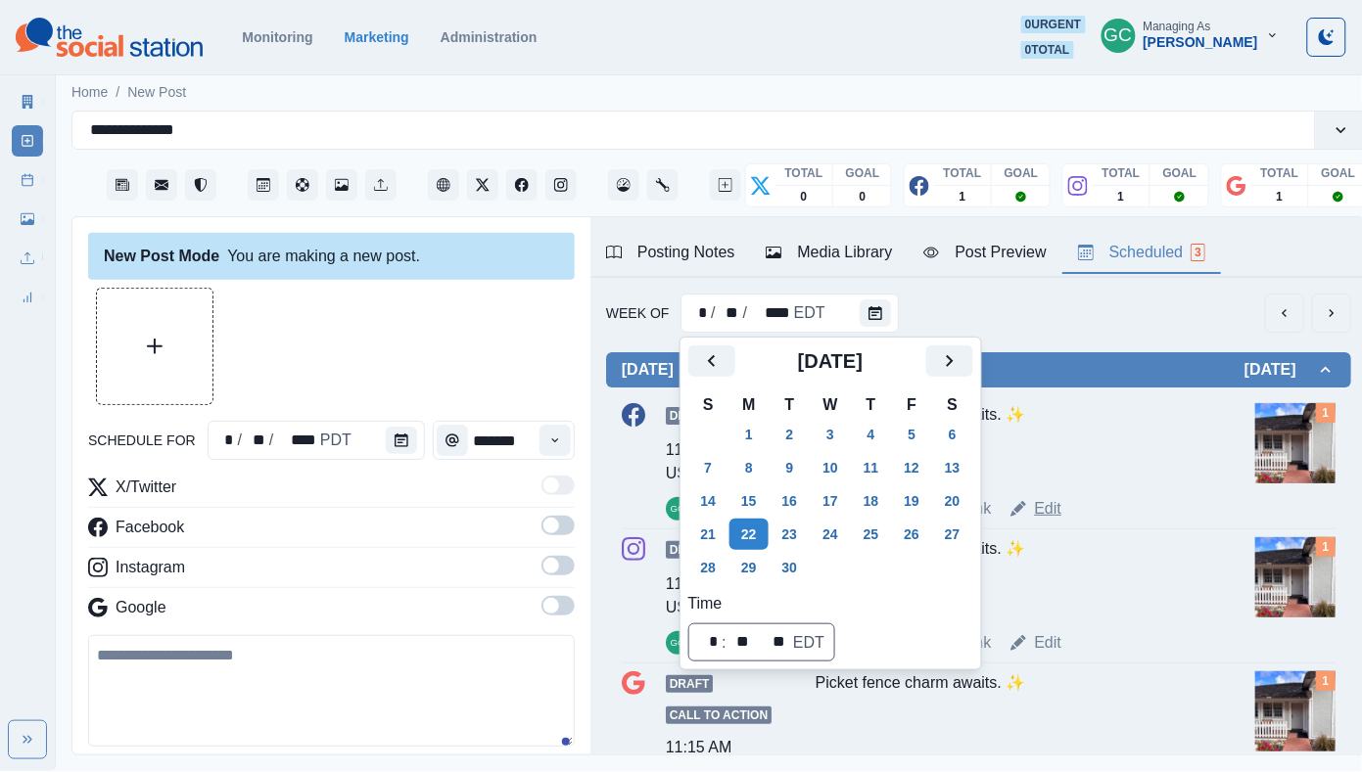
click at [1041, 507] on link "Edit" at bounding box center [1047, 508] width 27 height 23
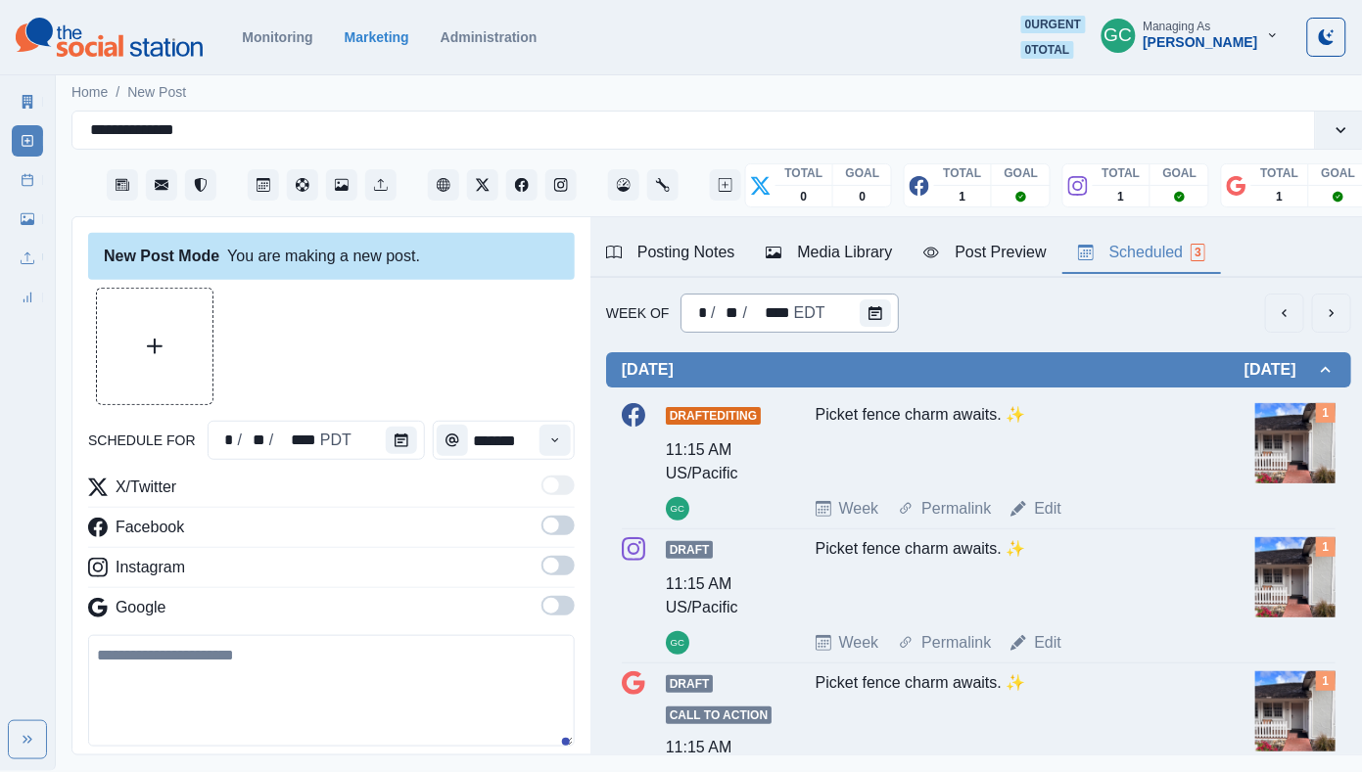
type input "********"
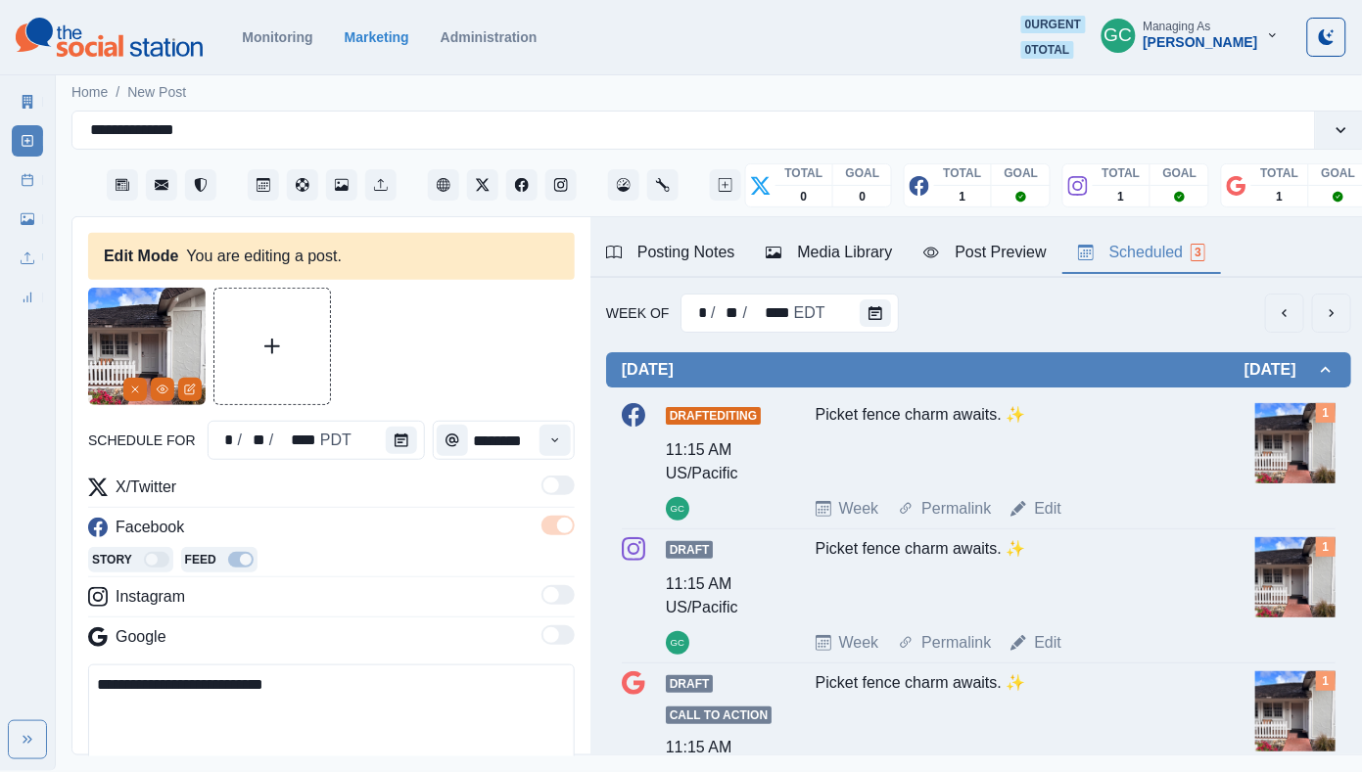
click at [844, 250] on div "Media Library" at bounding box center [828, 252] width 126 height 23
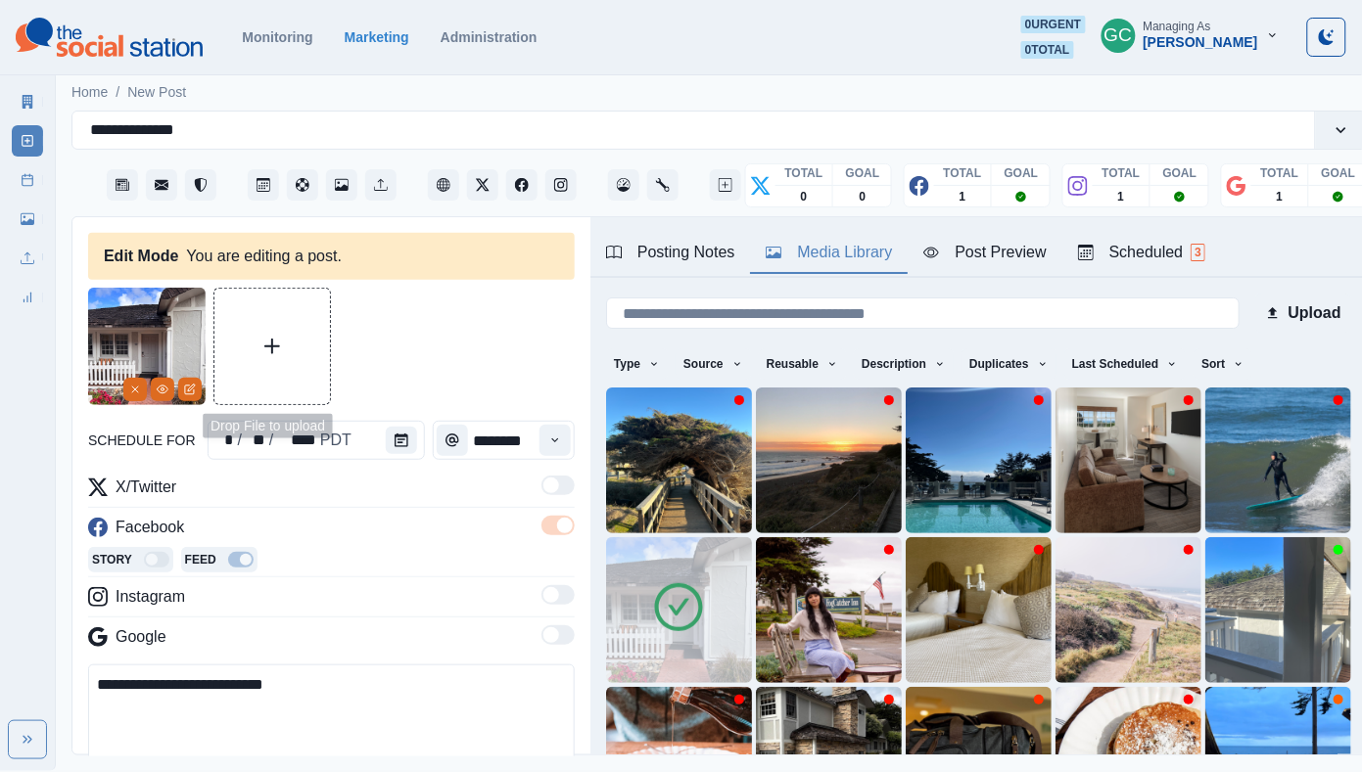
click at [296, 362] on button "Upload Media" at bounding box center [272, 347] width 116 height 116
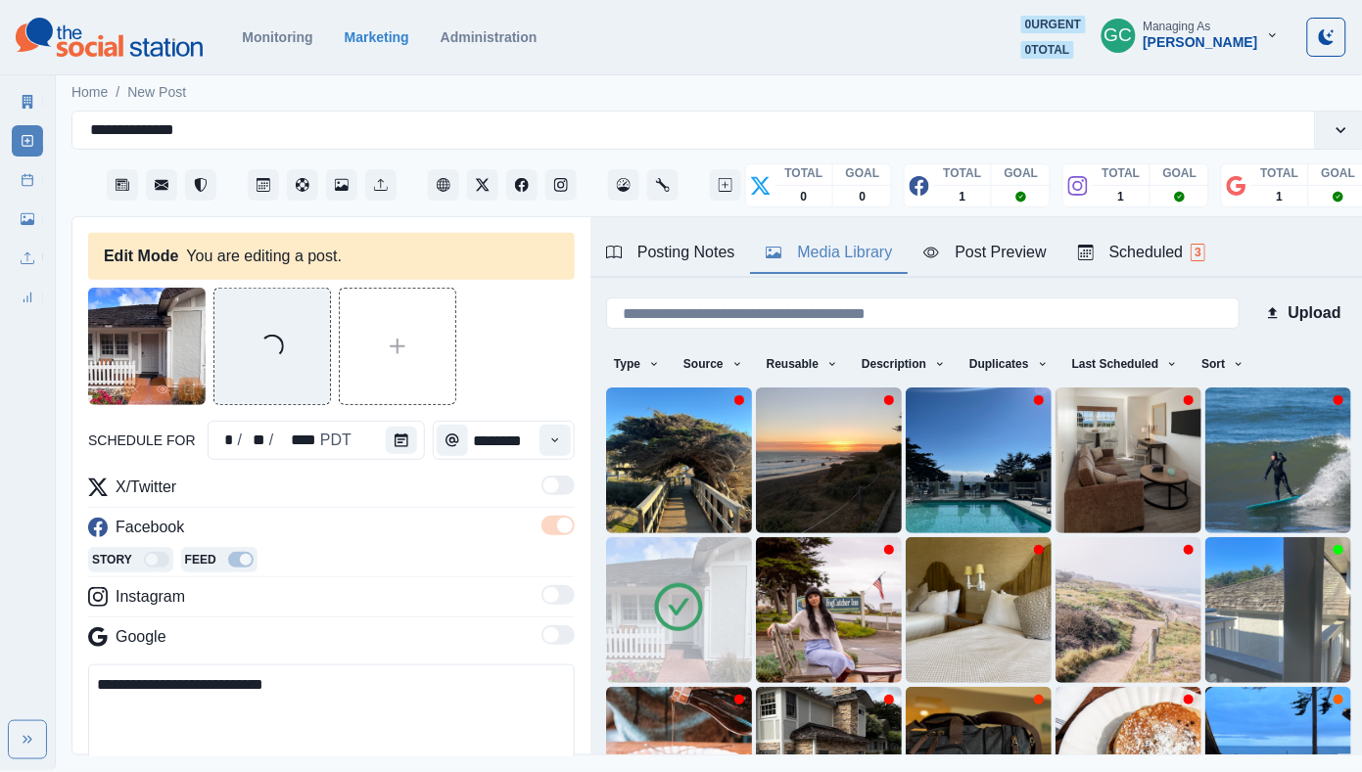
click at [633, 623] on img at bounding box center [679, 610] width 146 height 146
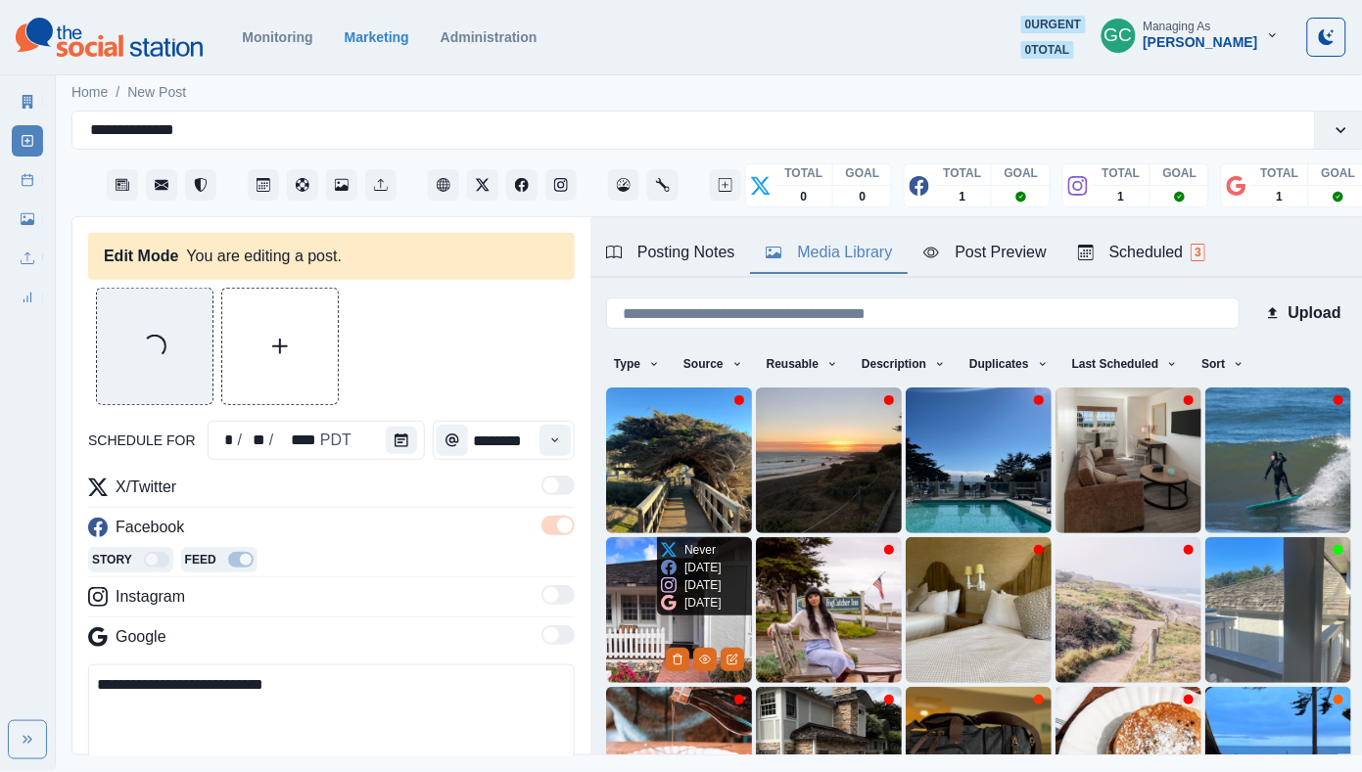
click at [671, 657] on img at bounding box center [679, 610] width 146 height 146
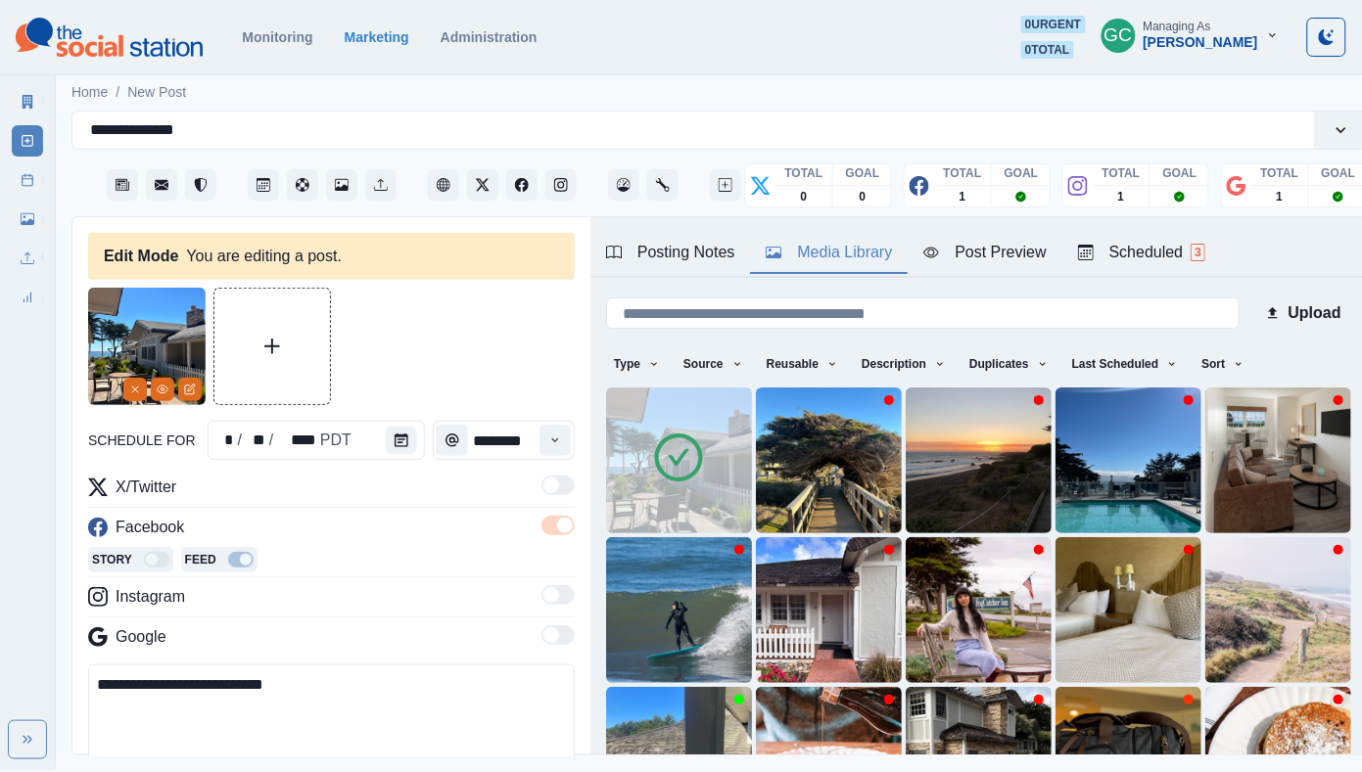
click at [675, 458] on icon at bounding box center [678, 457] width 55 height 55
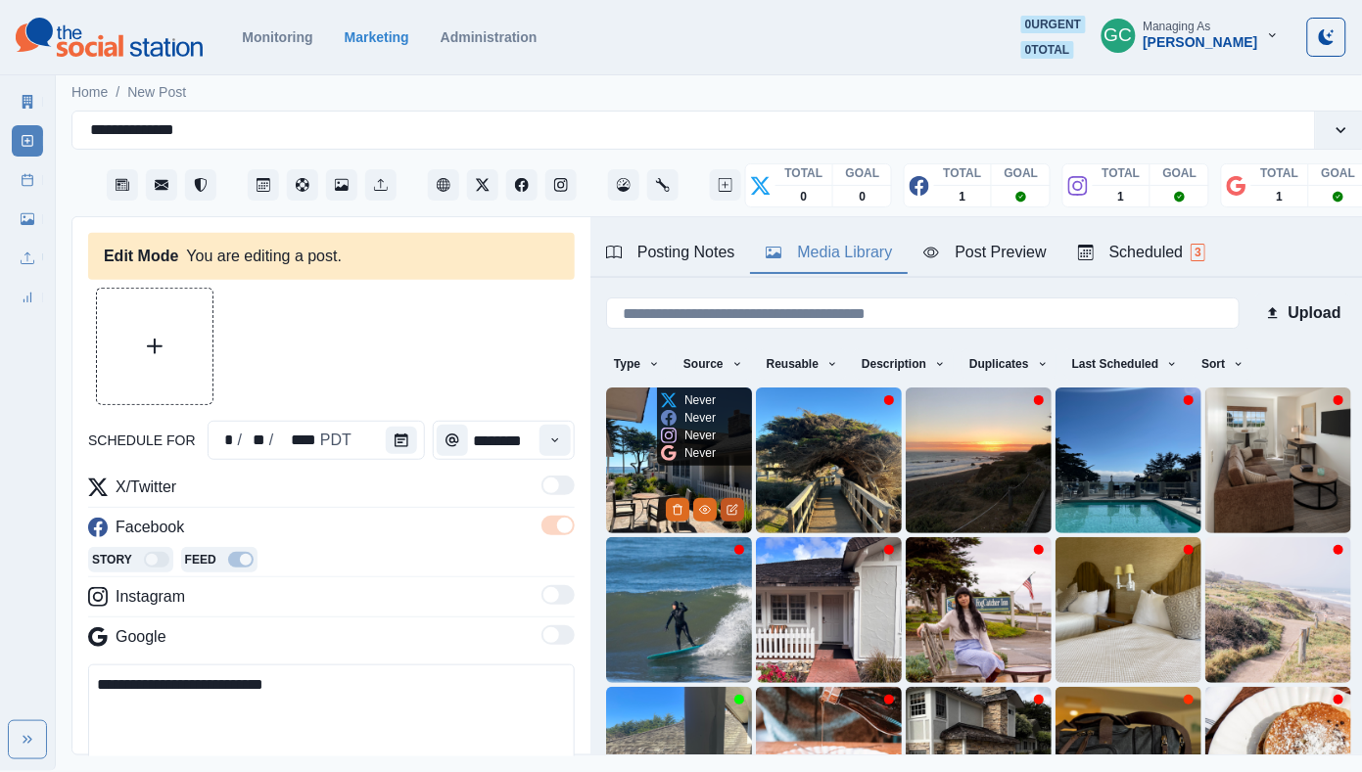
click at [735, 504] on button "Edit Media" at bounding box center [731, 509] width 23 height 23
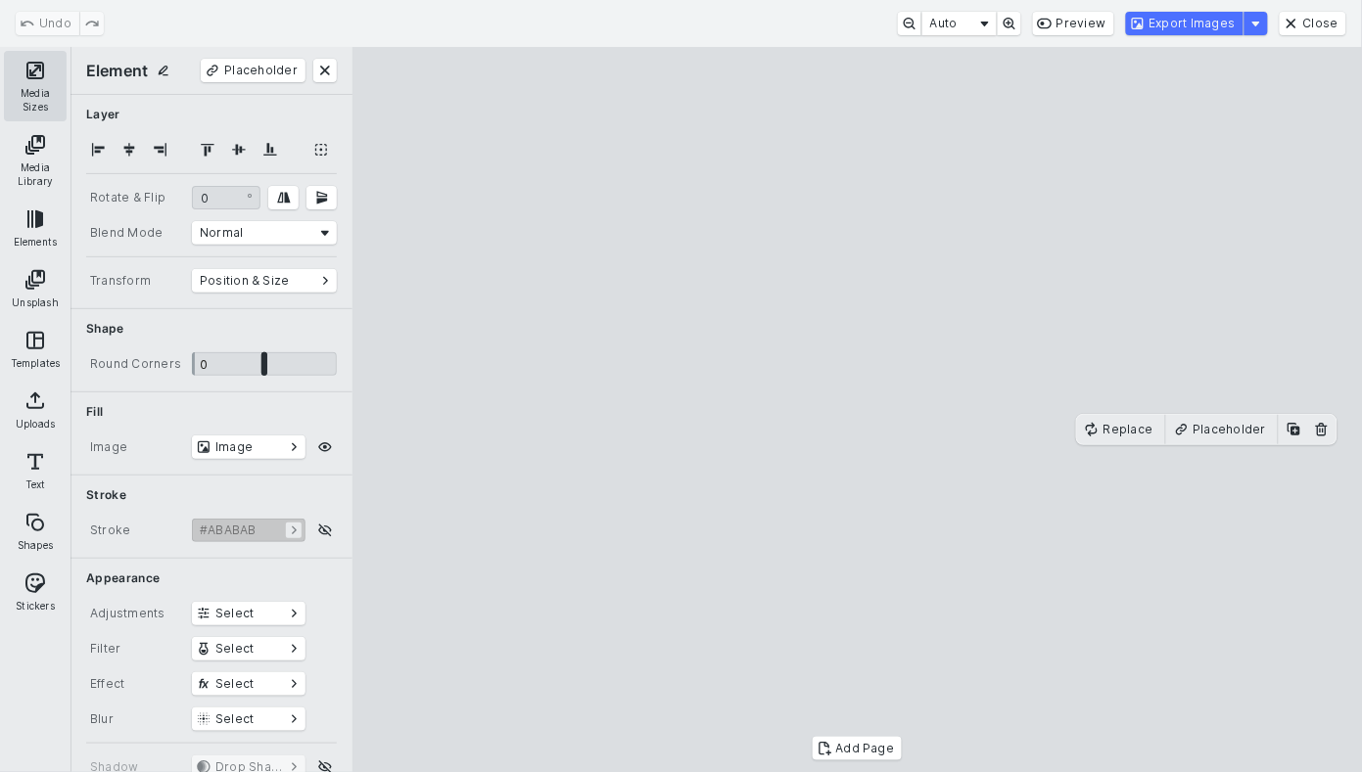
click at [41, 107] on button "Media Sizes" at bounding box center [35, 86] width 63 height 70
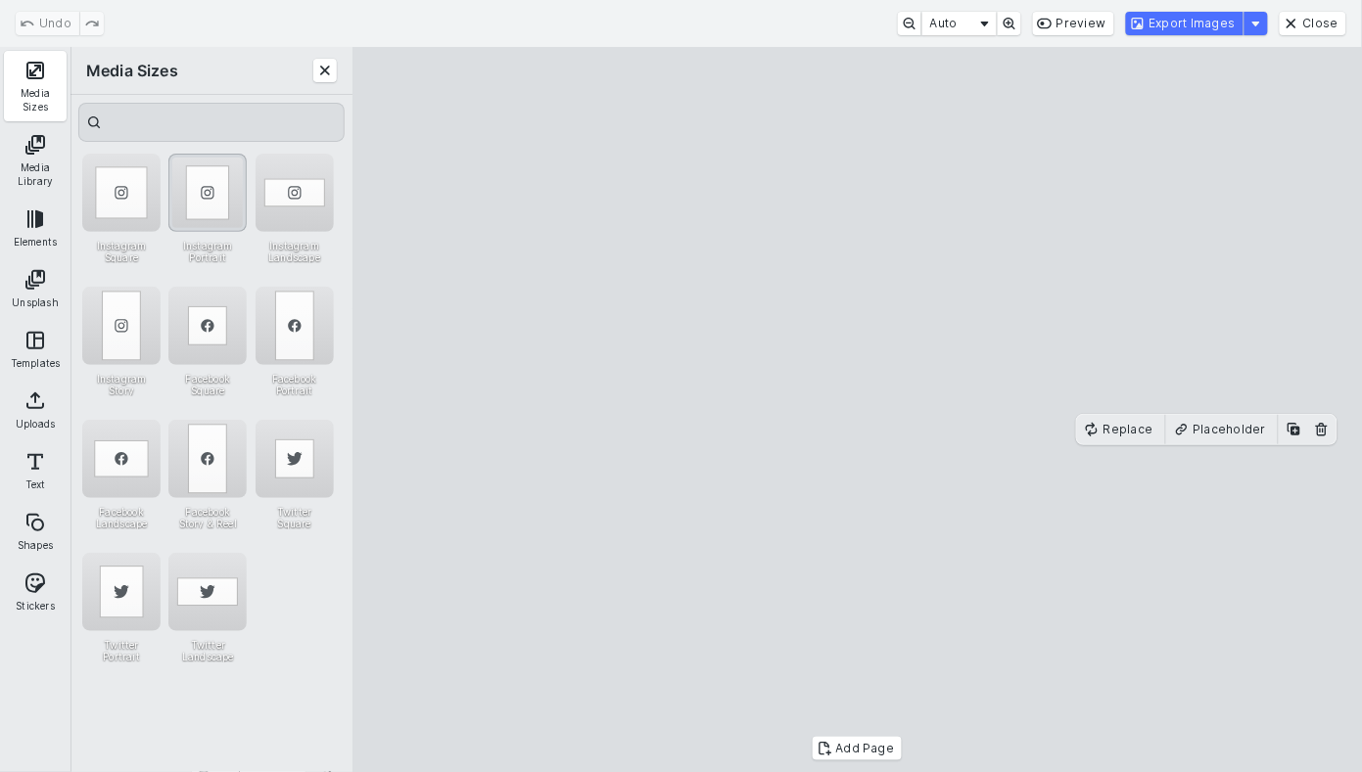
click at [201, 193] on div "Instagram Portrait" at bounding box center [207, 193] width 78 height 78
click at [1192, 22] on button "Export Images" at bounding box center [1184, 23] width 117 height 23
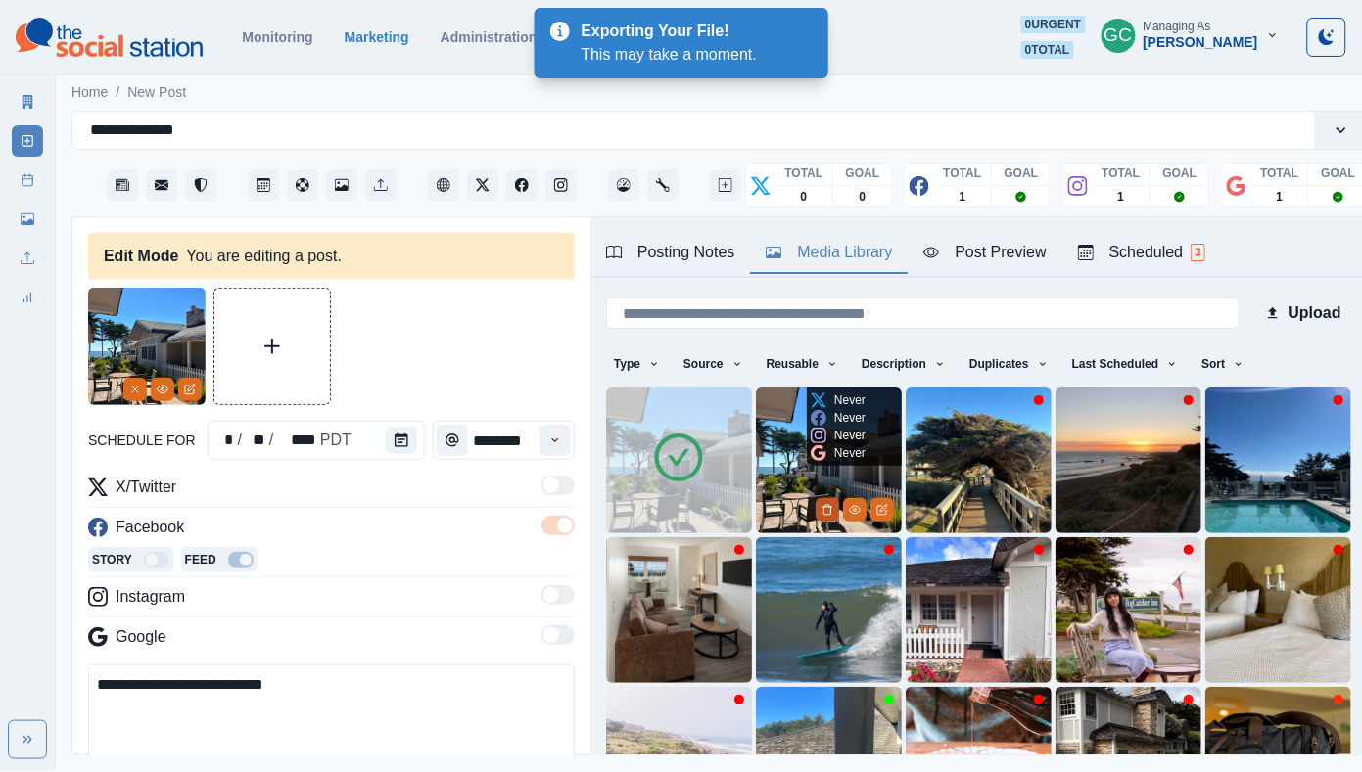
click at [830, 511] on icon "Delete Media" at bounding box center [826, 510] width 7 height 10
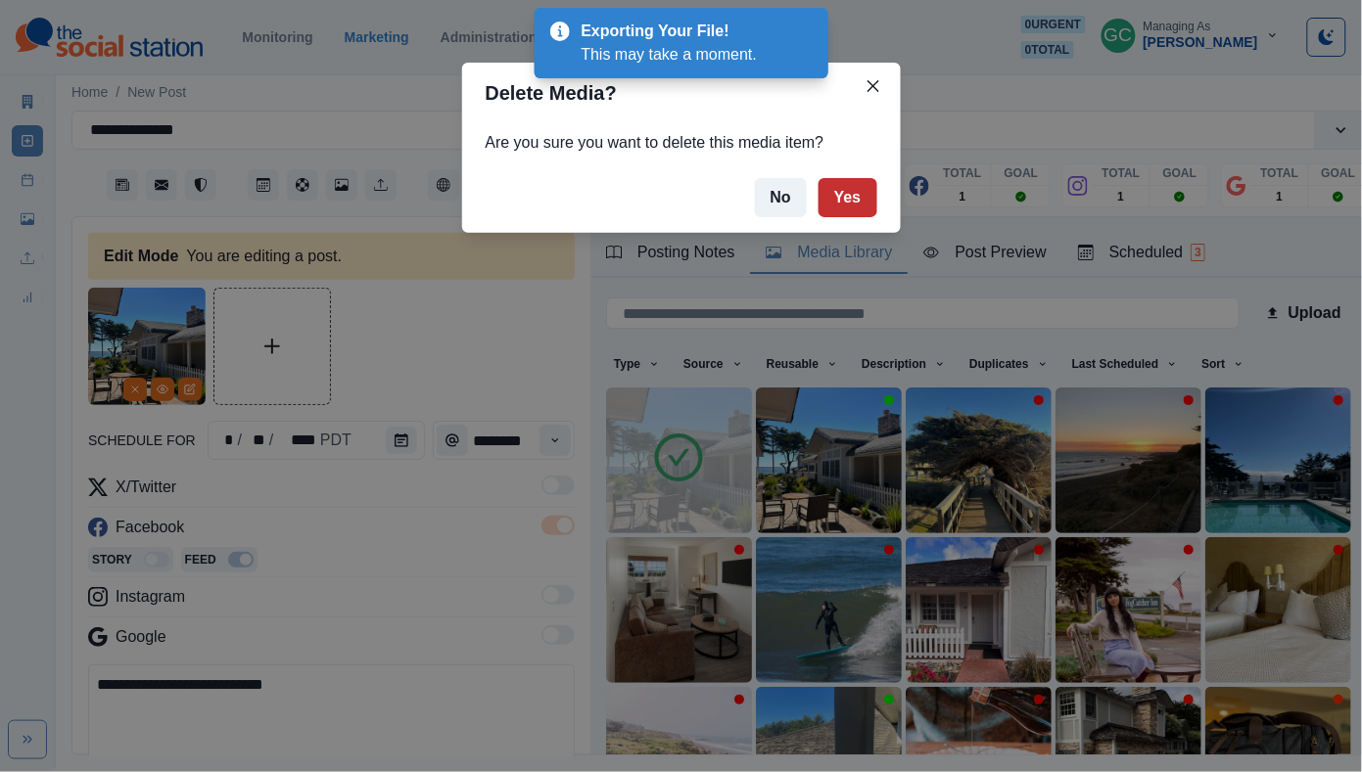
click at [858, 192] on button "Yes" at bounding box center [847, 197] width 59 height 39
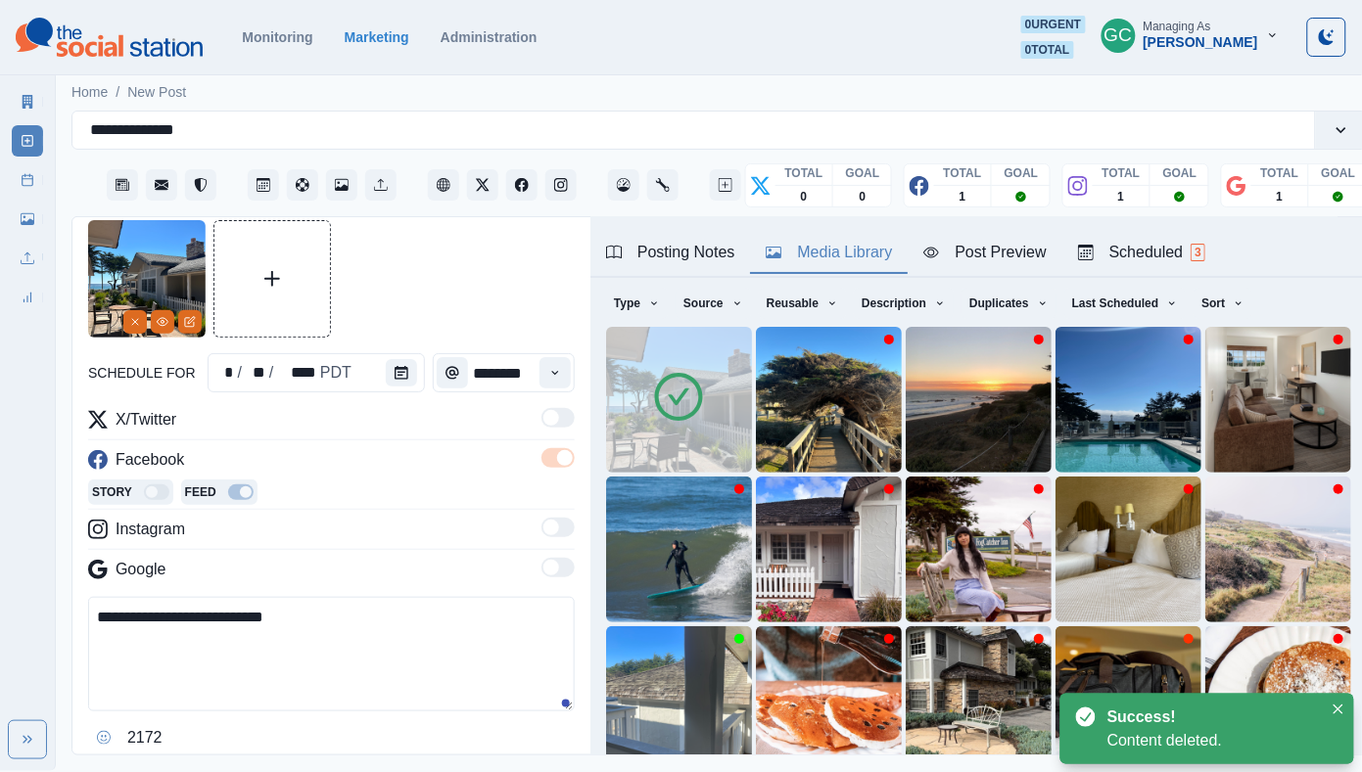
scroll to position [85, 0]
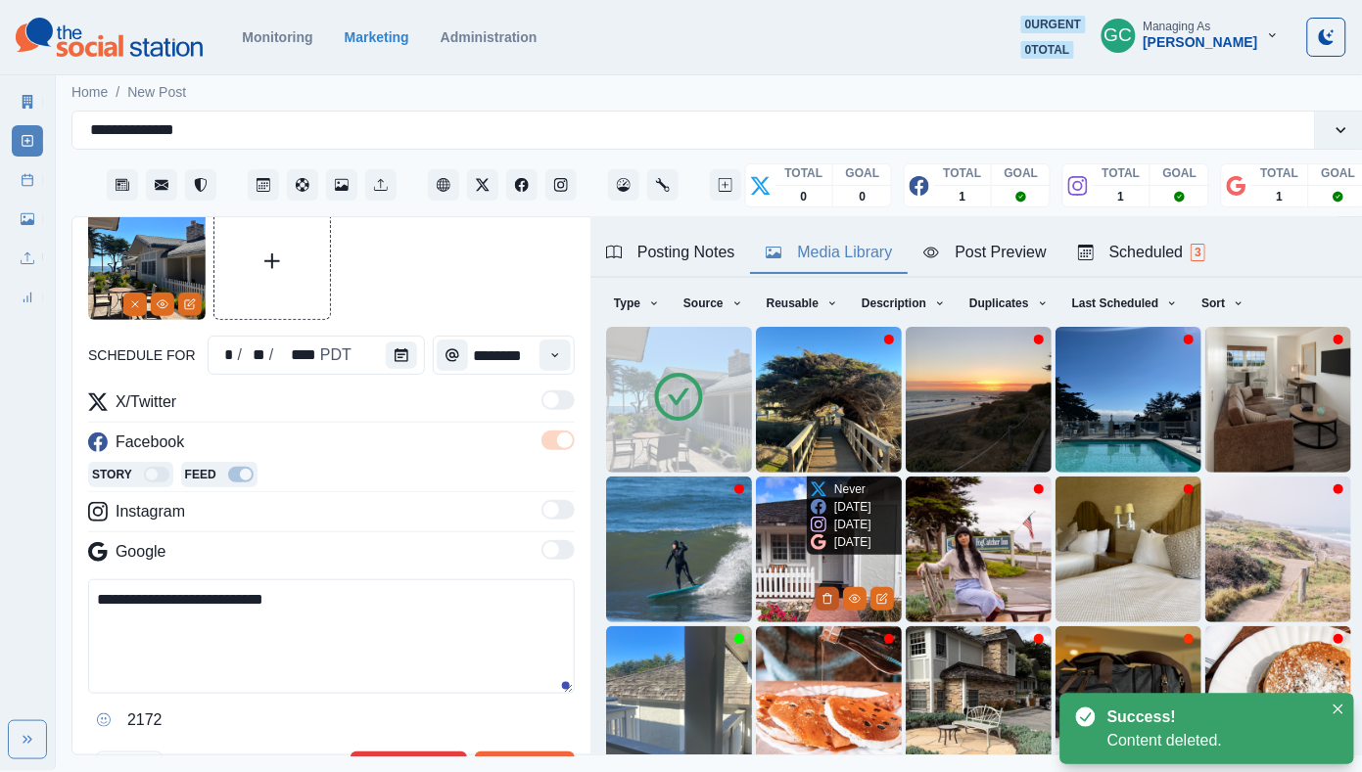
click at [824, 594] on icon "Delete Media" at bounding box center [826, 599] width 7 height 10
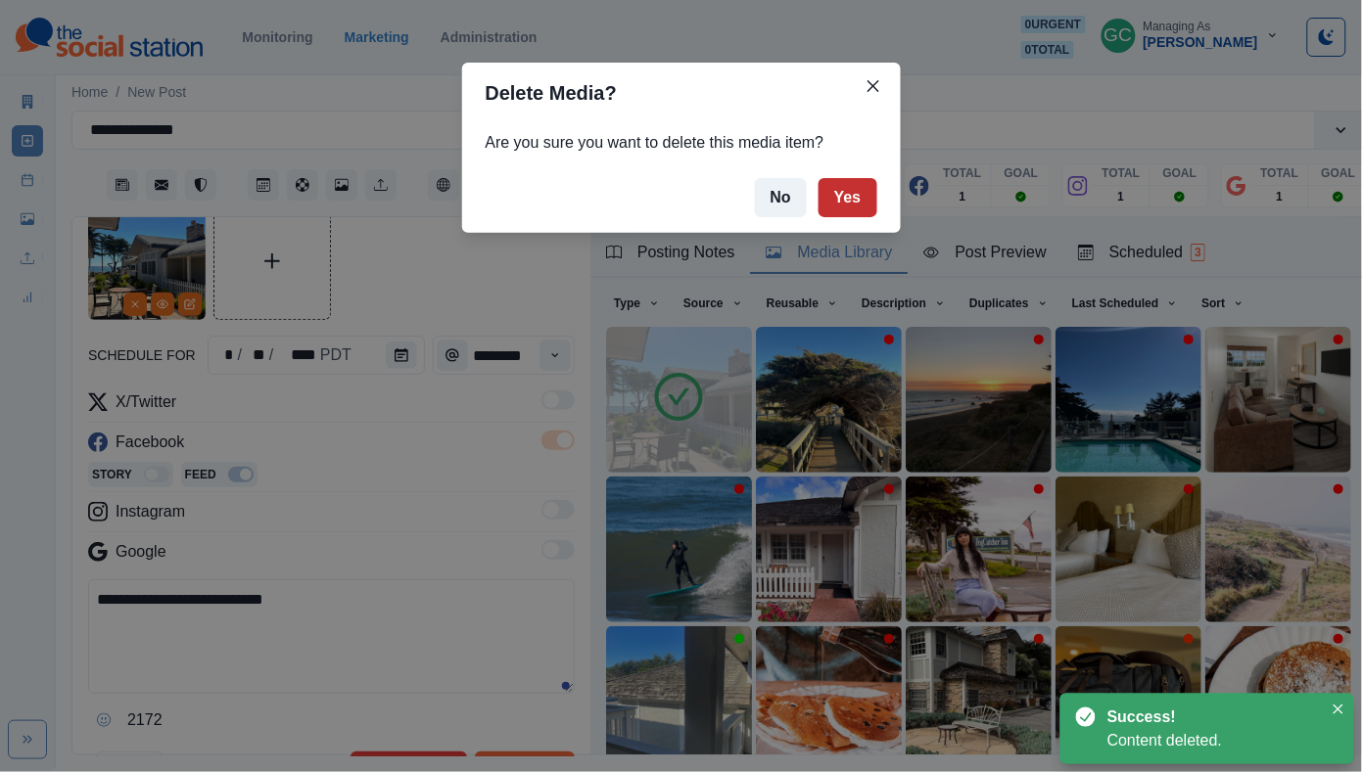
click at [847, 208] on button "Yes" at bounding box center [847, 197] width 59 height 39
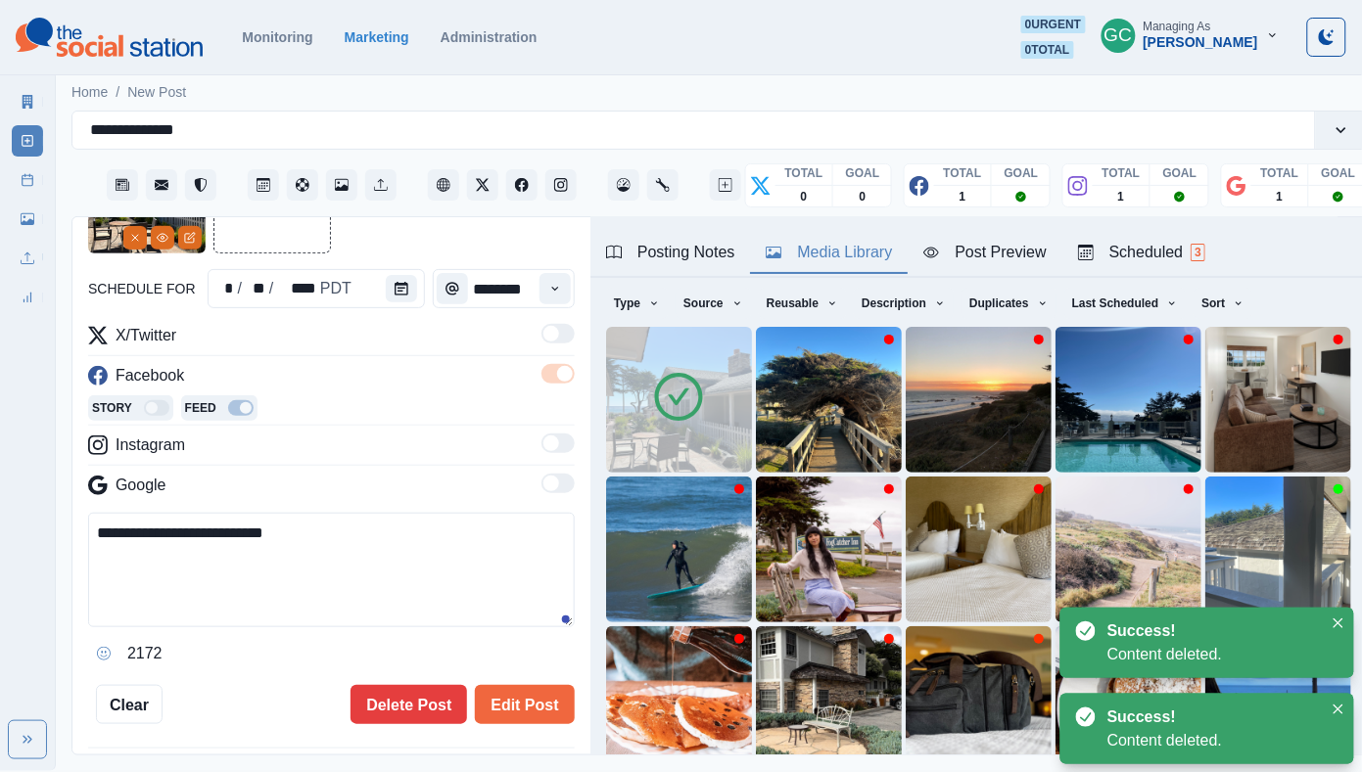
scroll to position [174, 0]
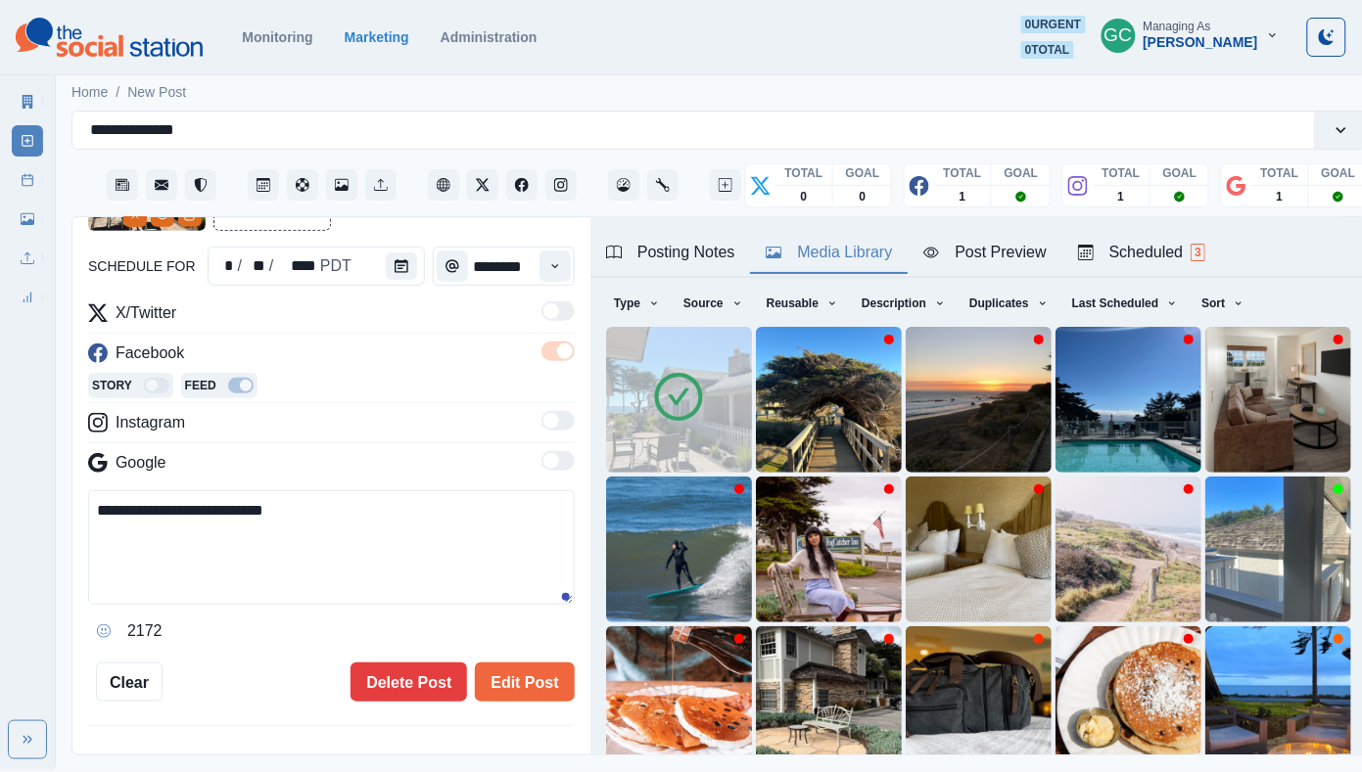
click at [351, 528] on textarea "**********" at bounding box center [331, 547] width 486 height 115
paste textarea "**********"
click at [101, 563] on textarea "**********" at bounding box center [331, 547] width 486 height 115
drag, startPoint x: 281, startPoint y: 571, endPoint x: 9, endPoint y: 389, distance: 327.4
click at [9, 389] on div "**********" at bounding box center [681, 385] width 1362 height 771
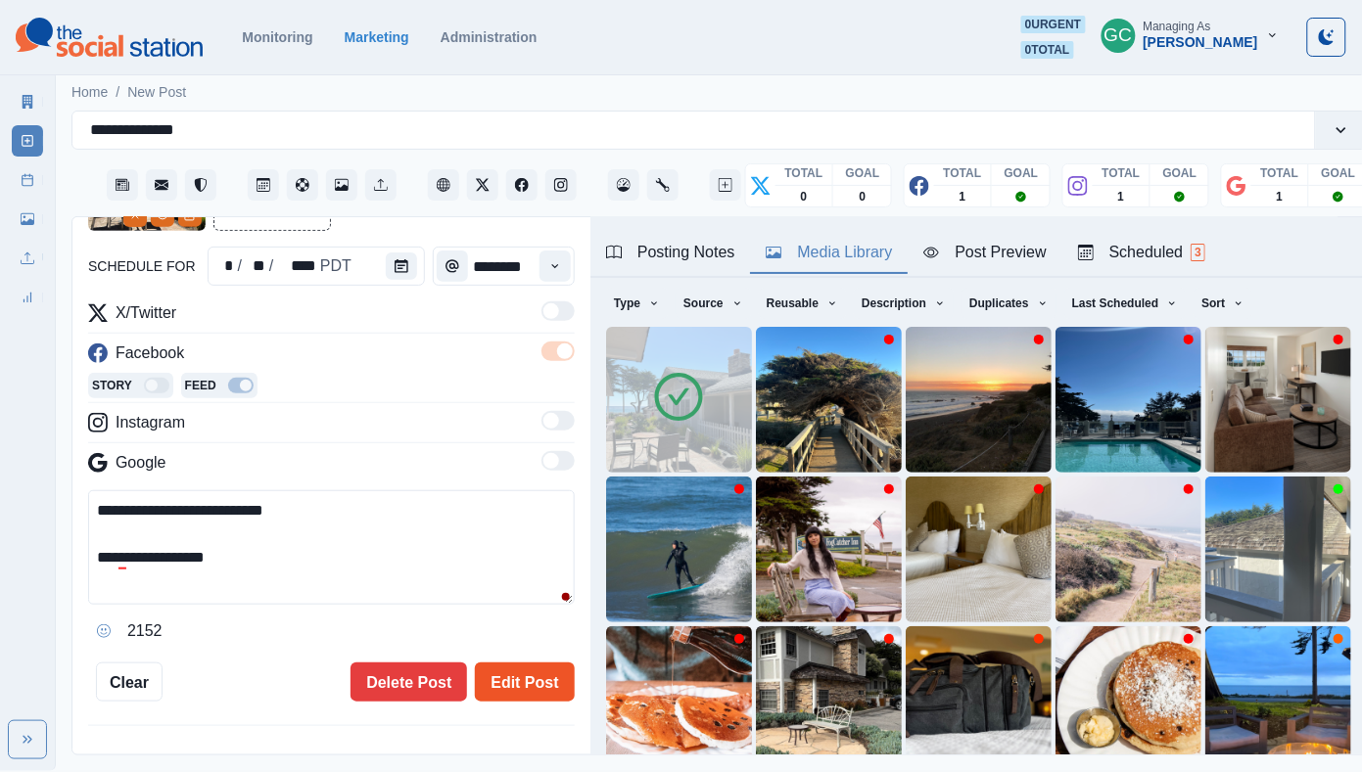
type textarea "**********"
click at [528, 676] on button "Edit Post" at bounding box center [524, 682] width 99 height 39
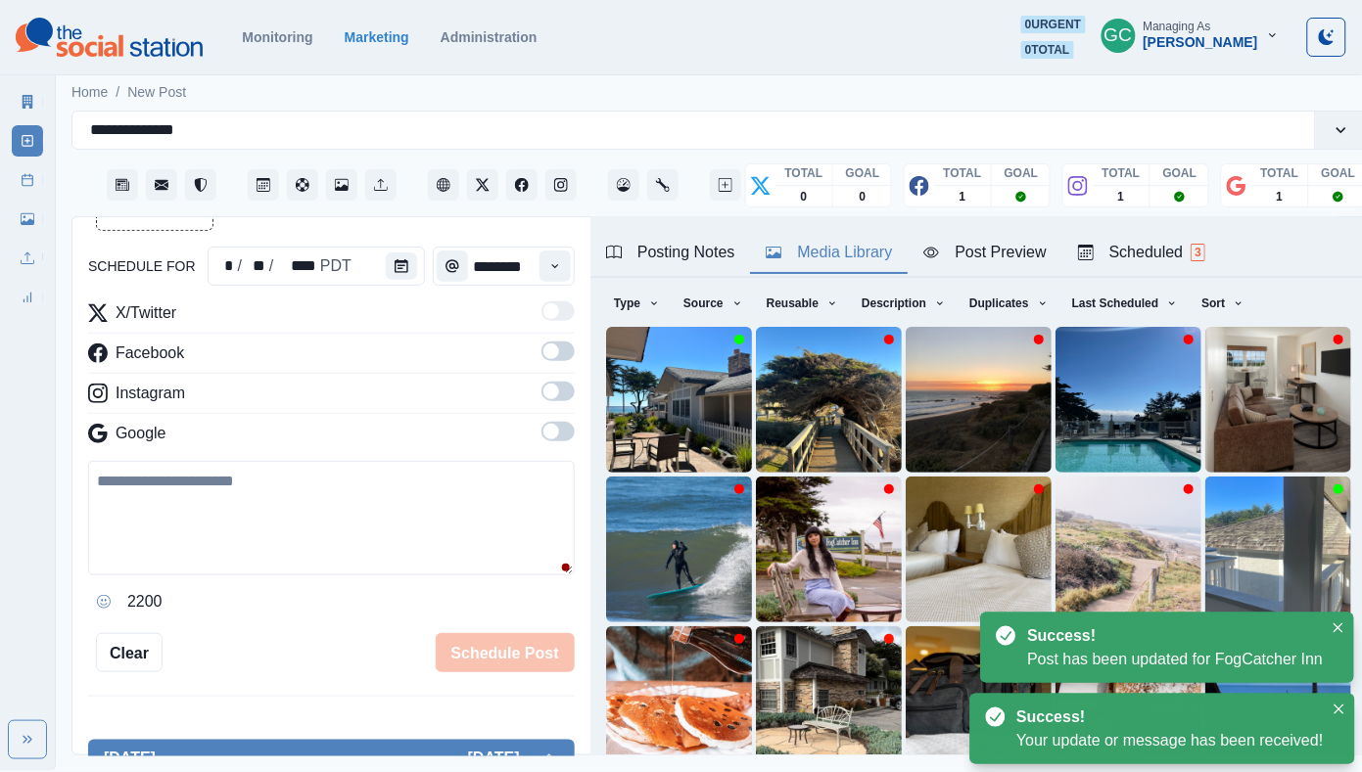
click at [1191, 252] on div "Scheduled 3" at bounding box center [1141, 252] width 127 height 23
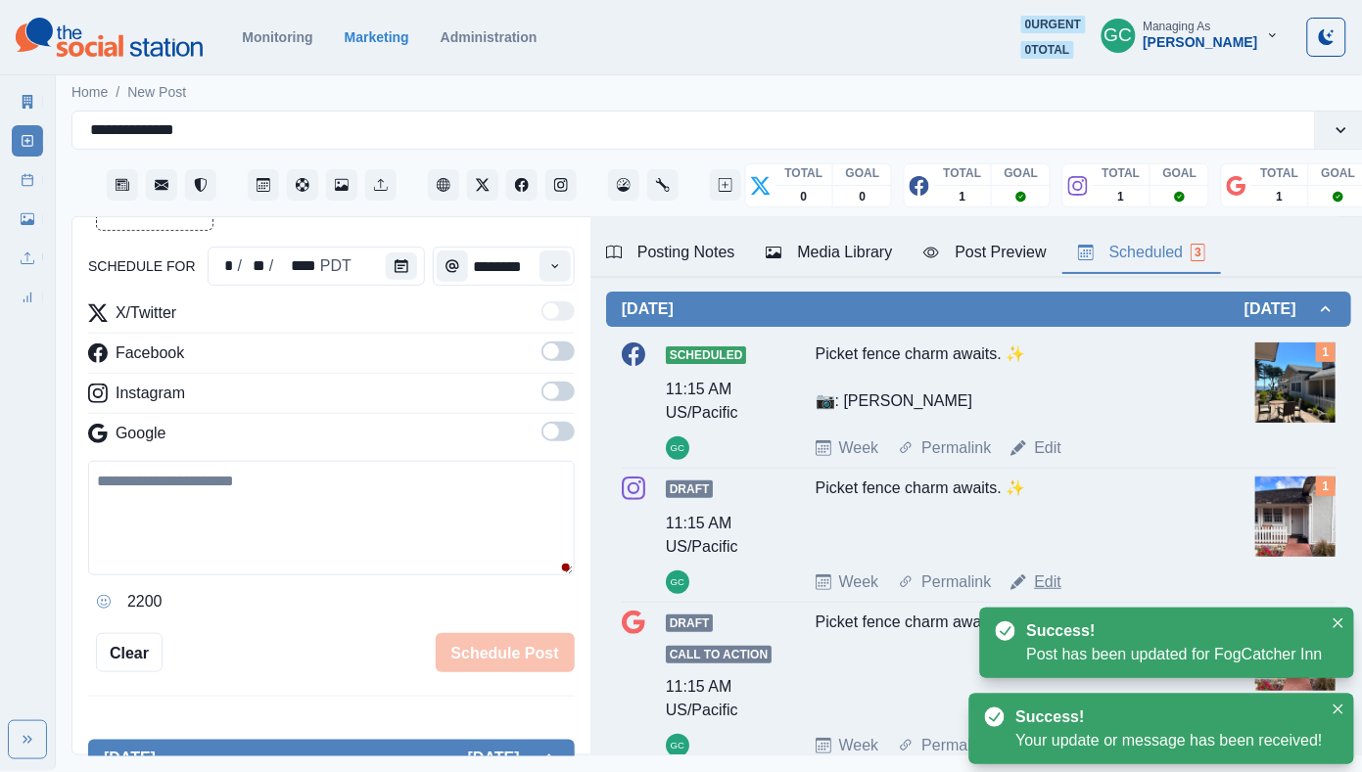
click at [1045, 594] on link "Edit" at bounding box center [1047, 582] width 27 height 23
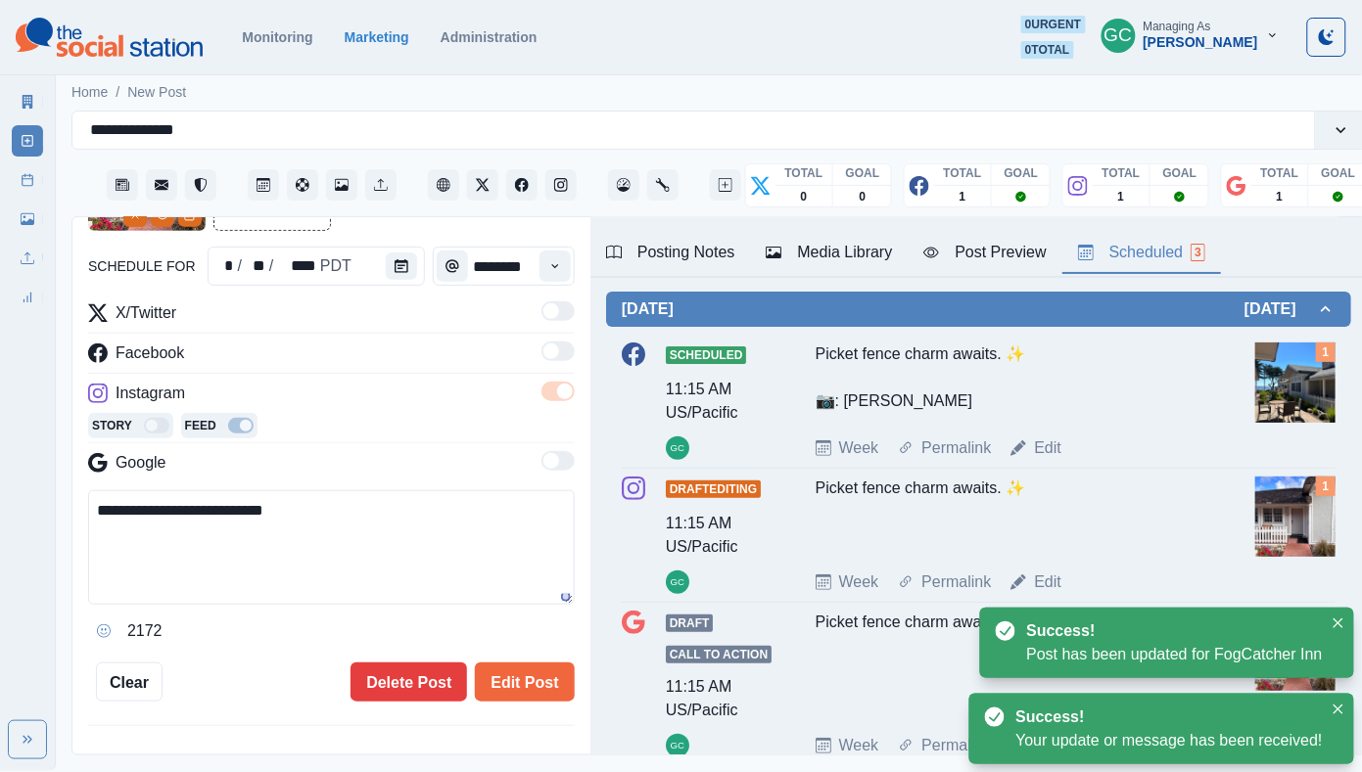
drag, startPoint x: 440, startPoint y: 575, endPoint x: 50, endPoint y: 361, distance: 445.1
click at [50, 361] on div "**********" at bounding box center [681, 385] width 1362 height 771
paste textarea "**********"
type textarea "**********"
click at [832, 247] on div "Media Library" at bounding box center [828, 252] width 126 height 23
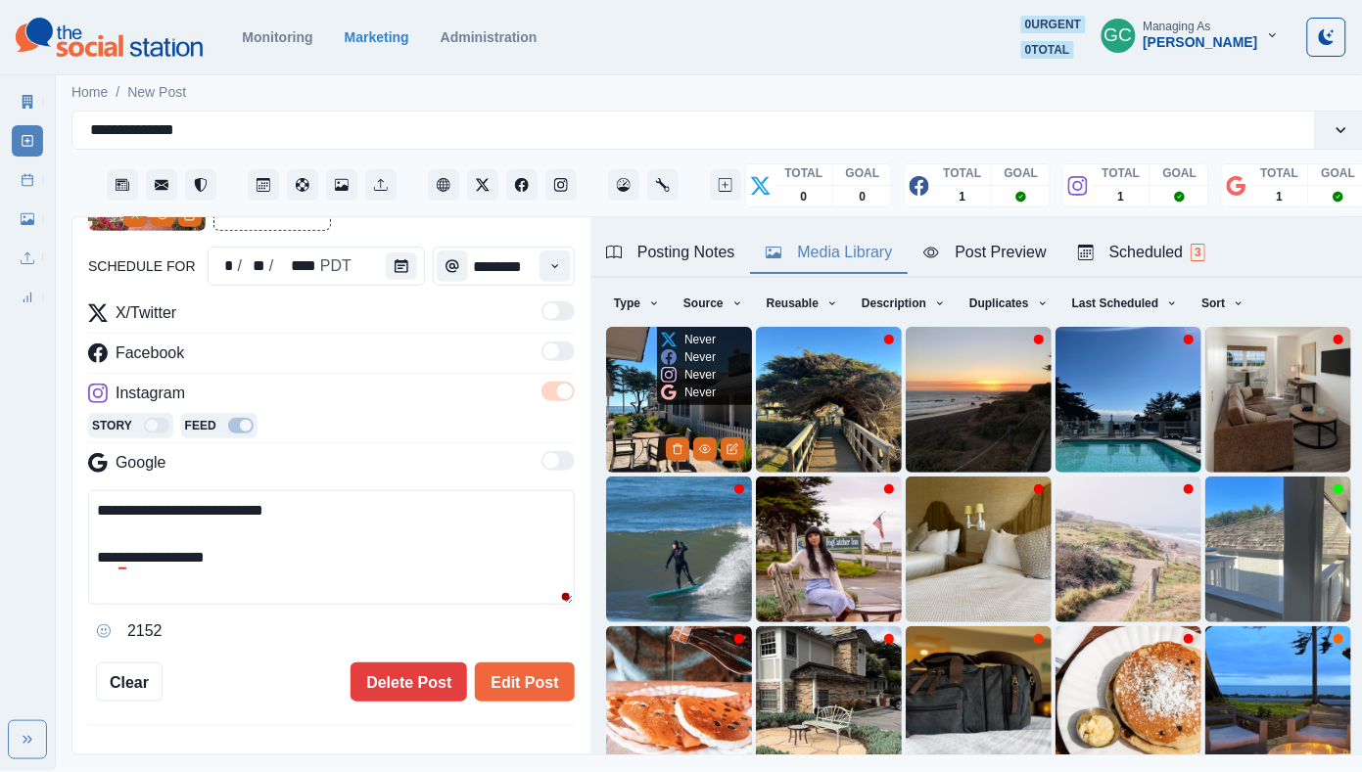
click at [627, 388] on img at bounding box center [679, 400] width 146 height 146
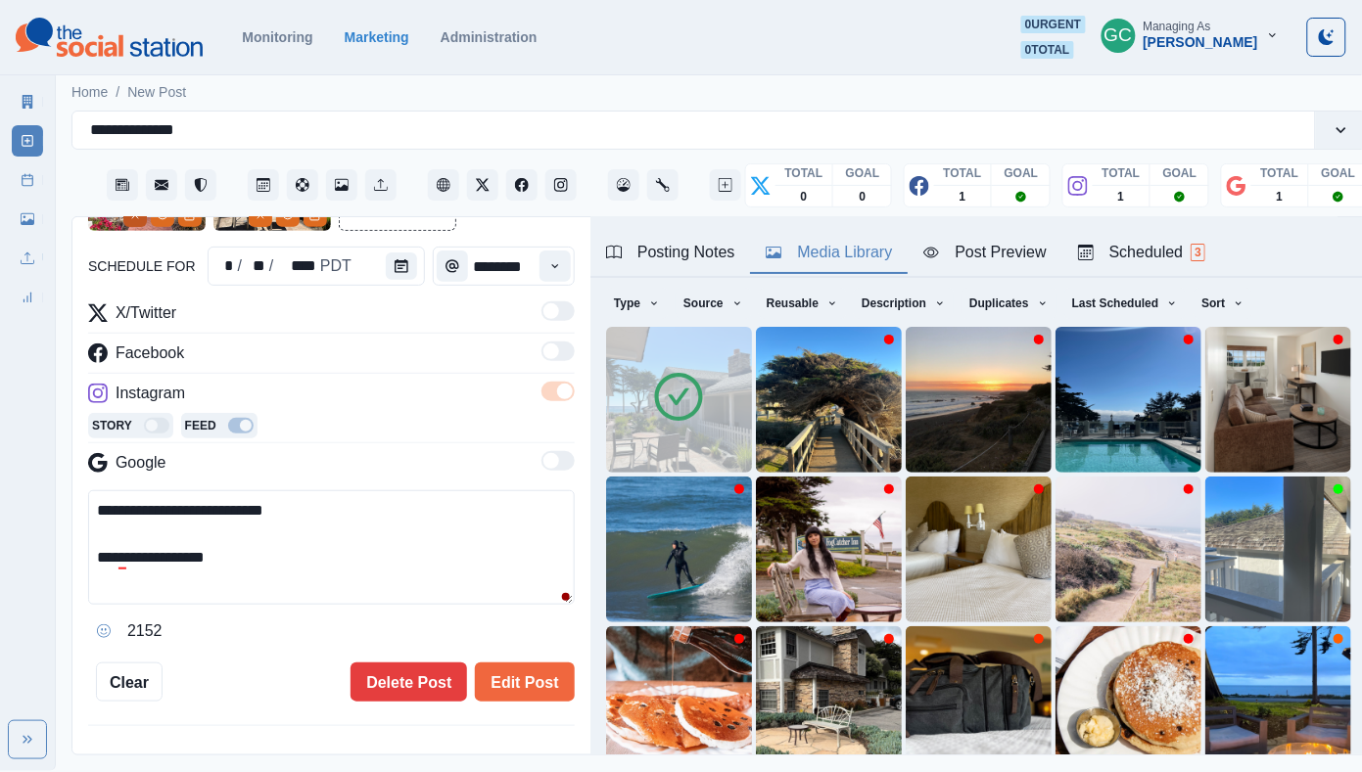
click at [129, 222] on button "Remove" at bounding box center [134, 215] width 23 height 23
click at [550, 664] on div "**********" at bounding box center [331, 408] width 486 height 588
click at [523, 687] on button "Edit Post" at bounding box center [524, 682] width 99 height 39
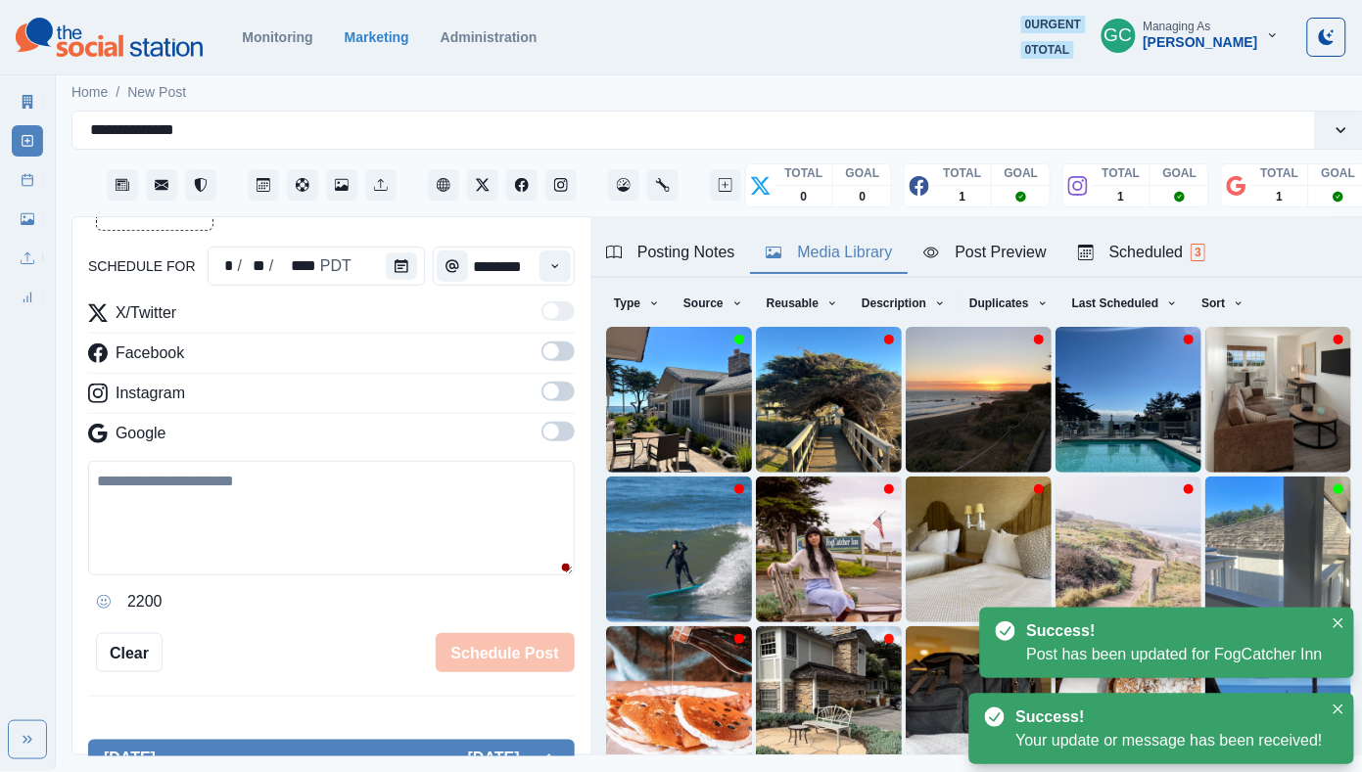
click at [1205, 247] on span "3" at bounding box center [1197, 253] width 15 height 18
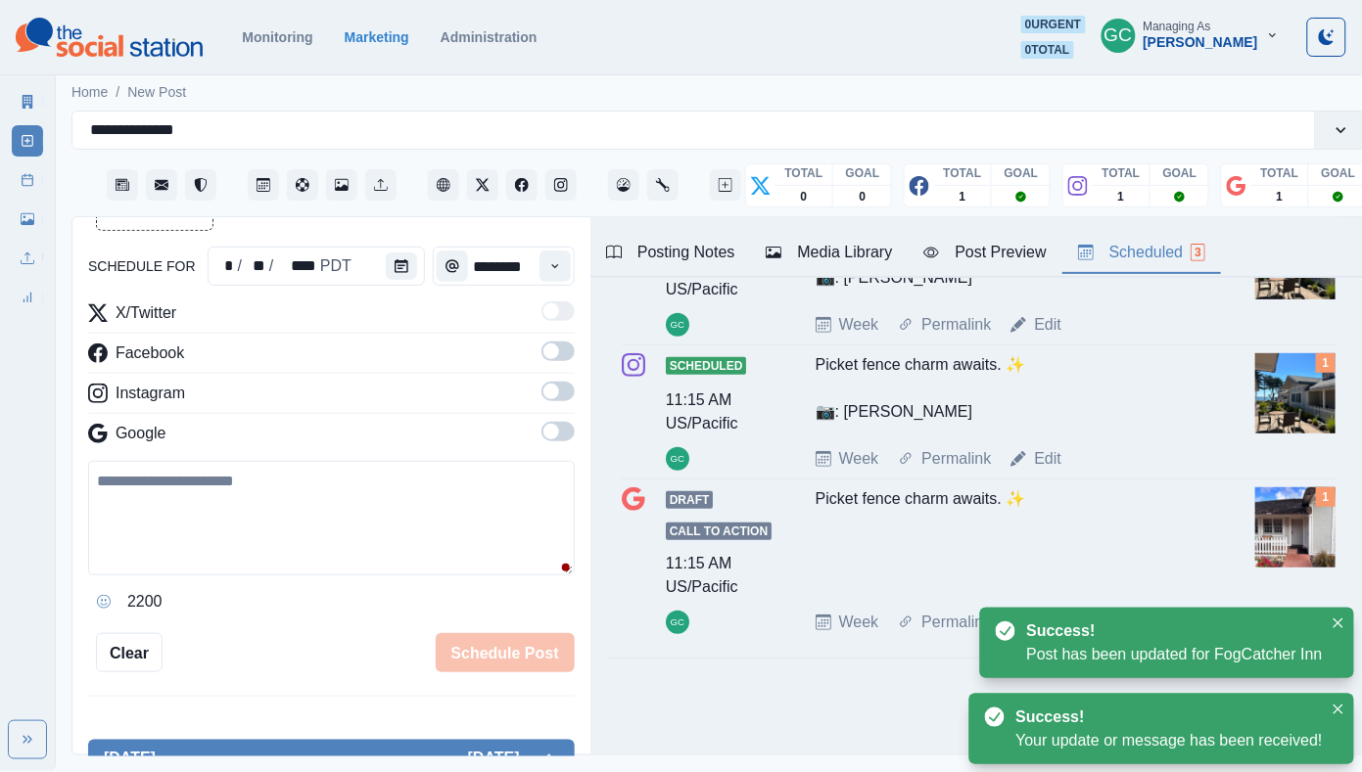
scroll to position [196, 0]
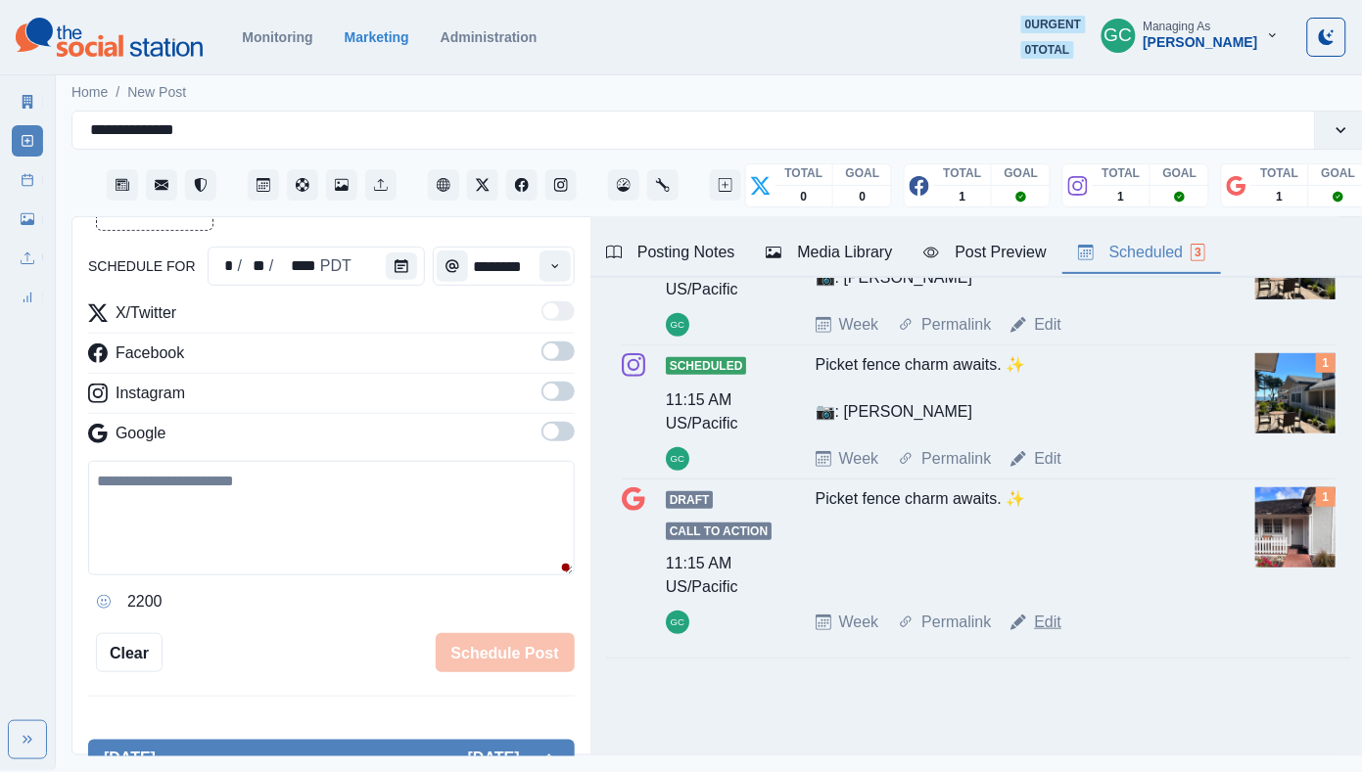
click at [1049, 614] on link "Edit" at bounding box center [1047, 622] width 27 height 23
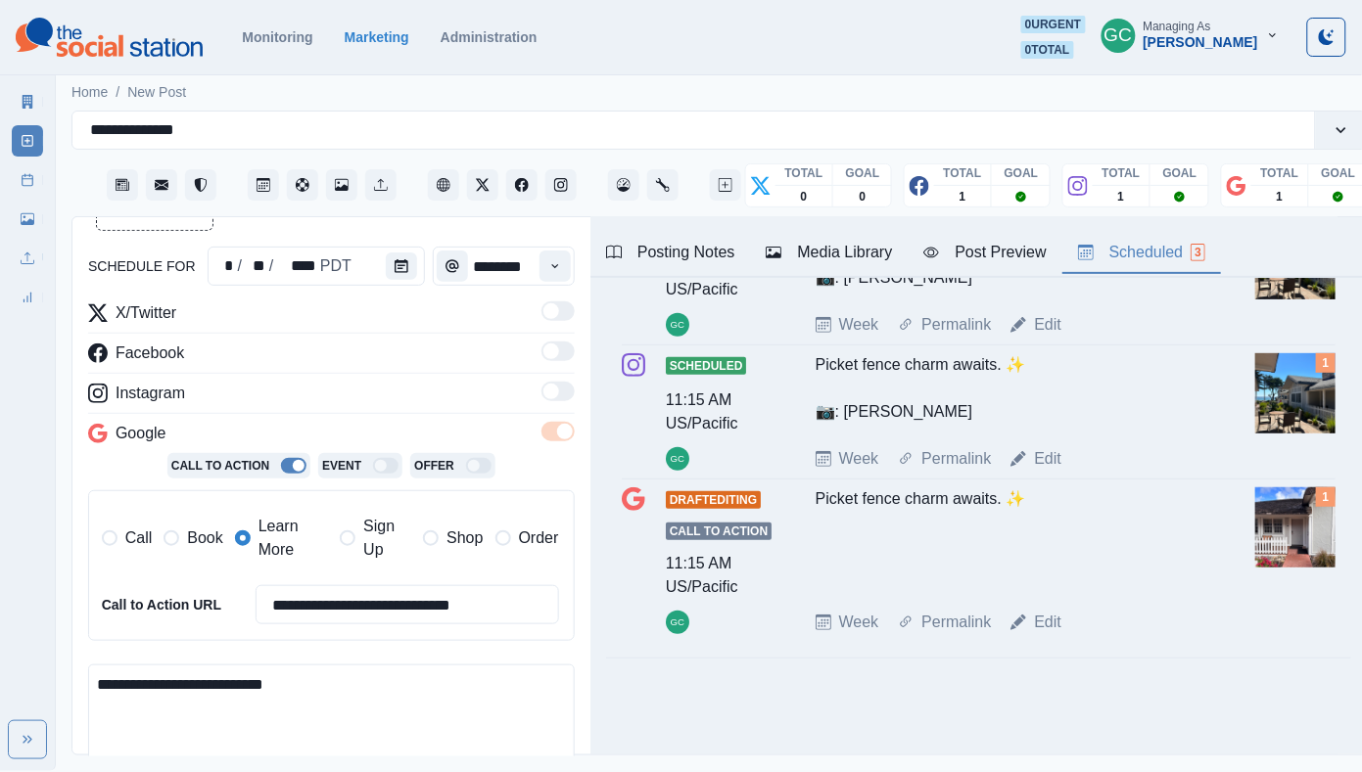
drag, startPoint x: 399, startPoint y: 701, endPoint x: 57, endPoint y: 625, distance: 351.0
click at [57, 625] on main "**********" at bounding box center [719, 420] width 1327 height 701
paste textarea "**********"
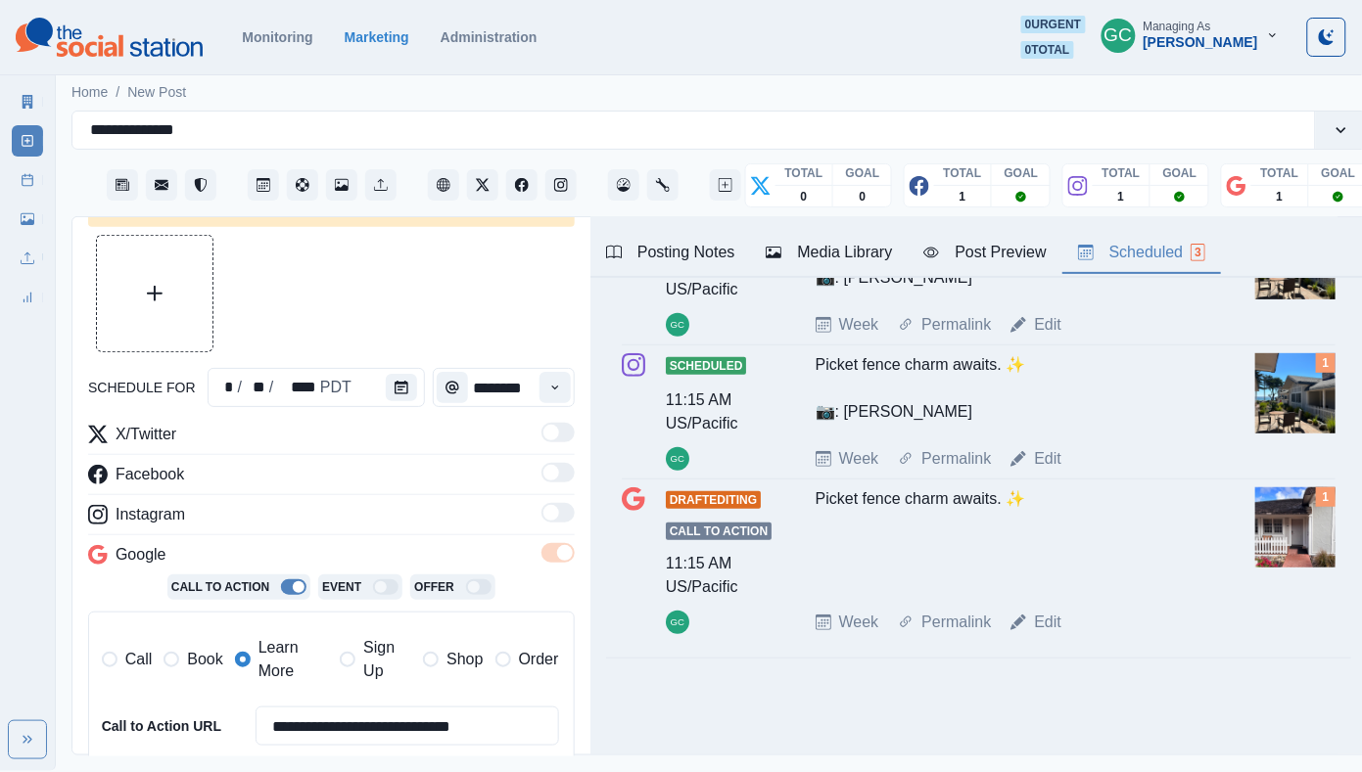
scroll to position [43, 0]
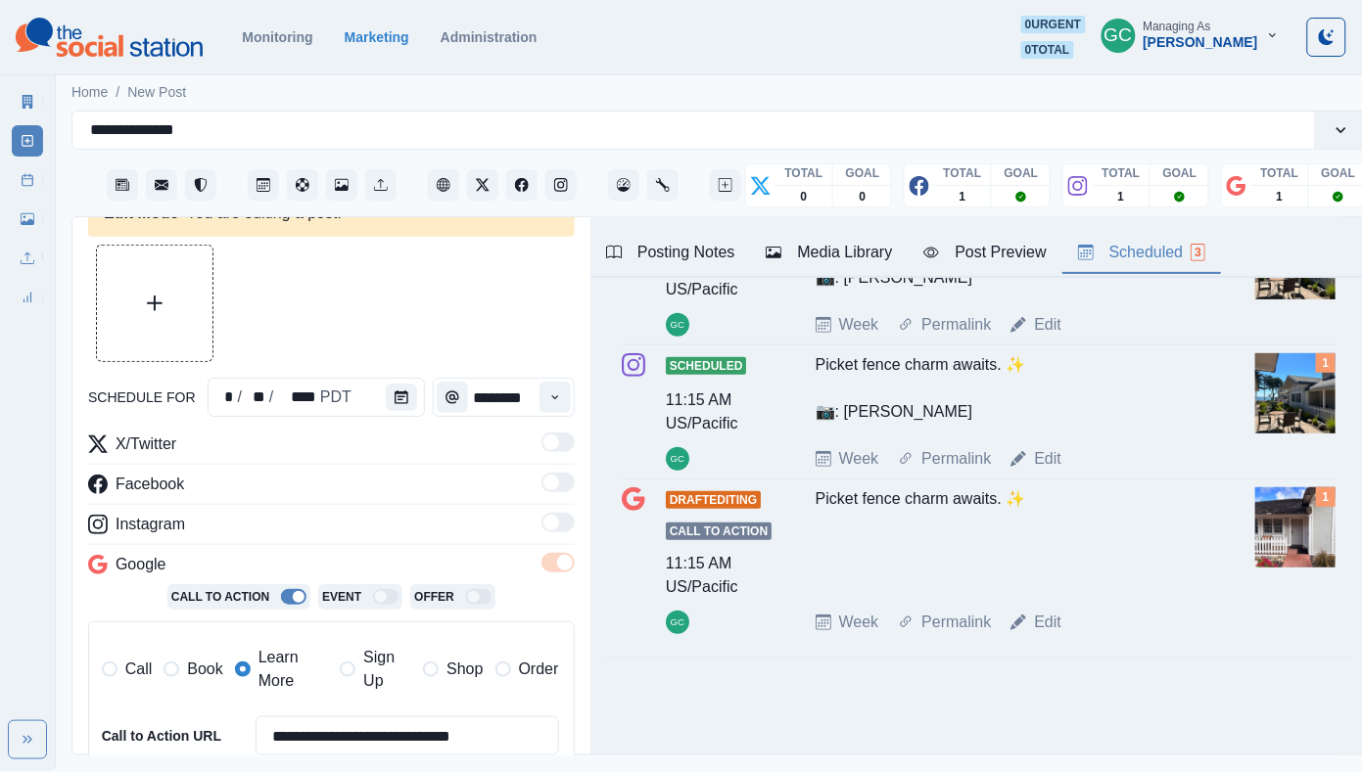
type textarea "**********"
click at [825, 251] on div "Media Library" at bounding box center [828, 252] width 126 height 23
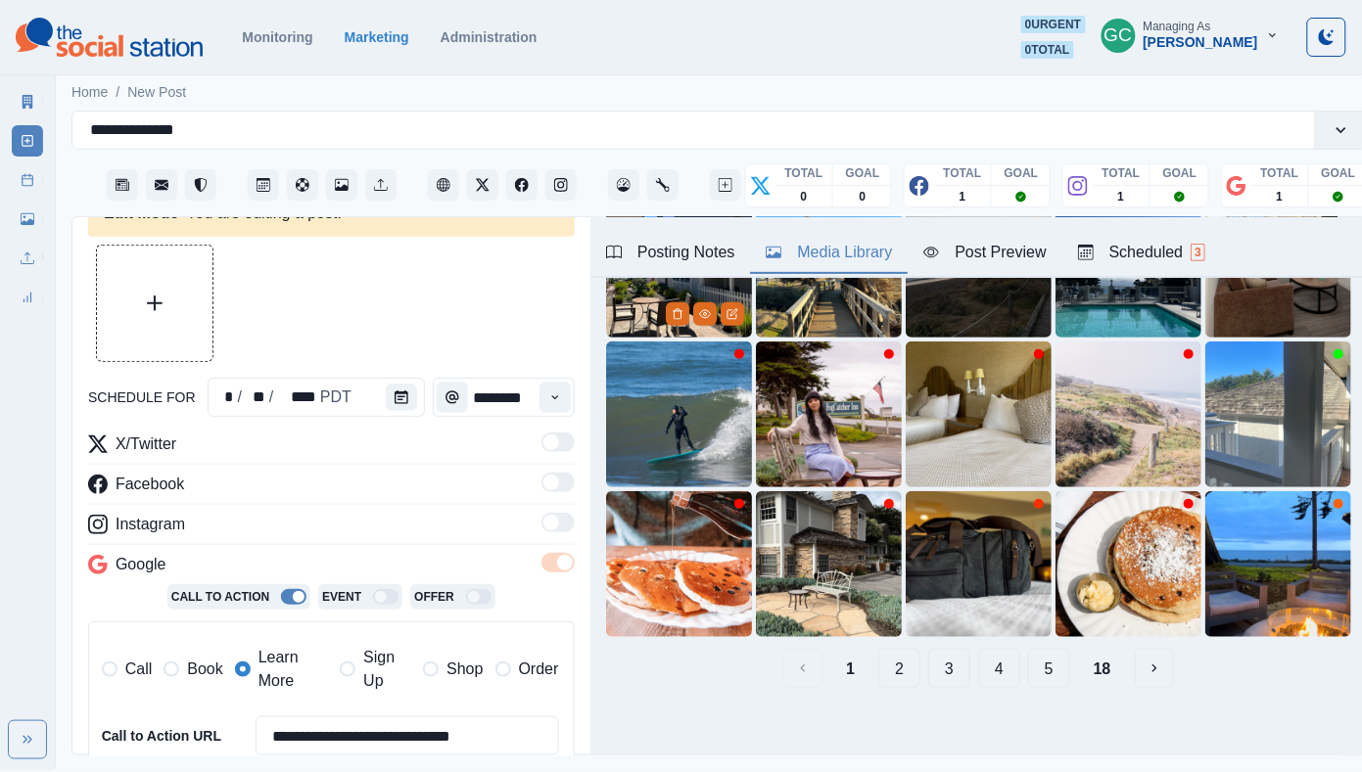
scroll to position [129, 0]
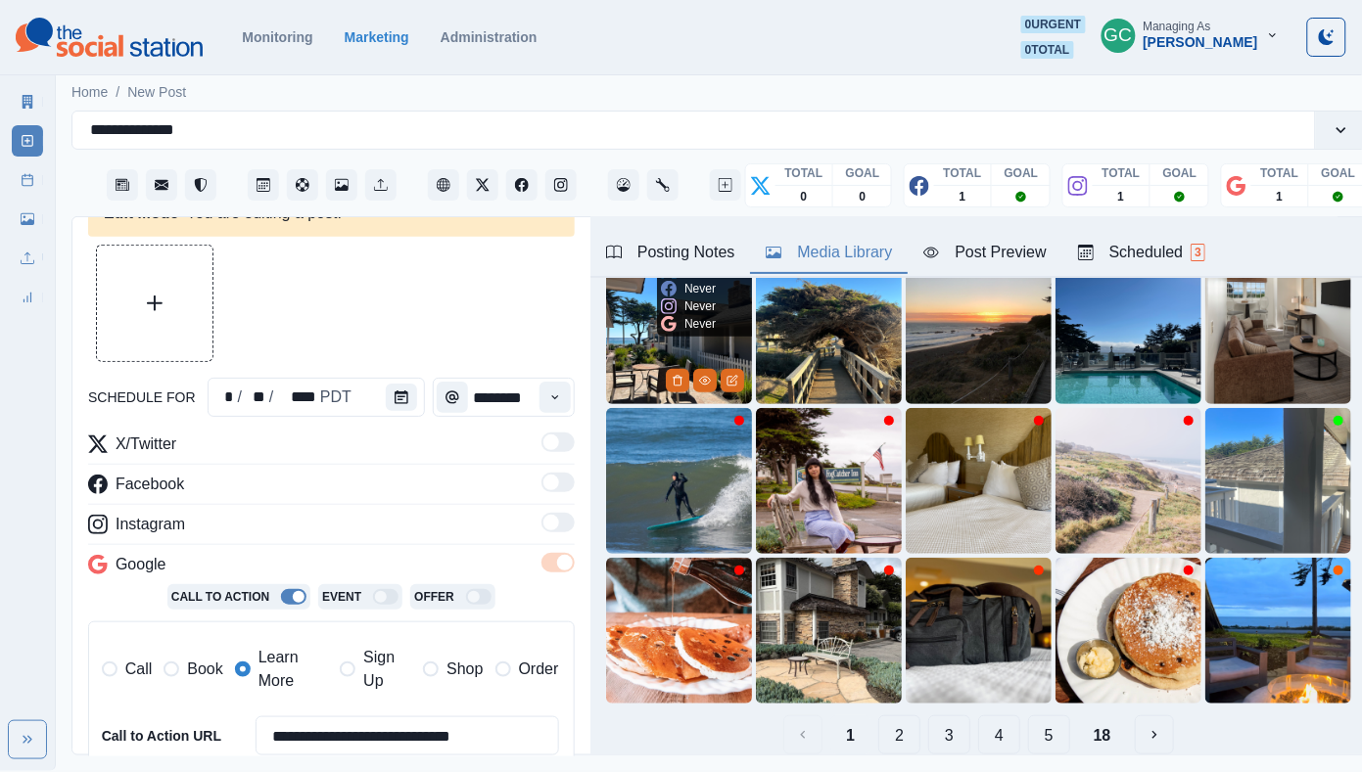
click at [635, 347] on img at bounding box center [679, 331] width 146 height 146
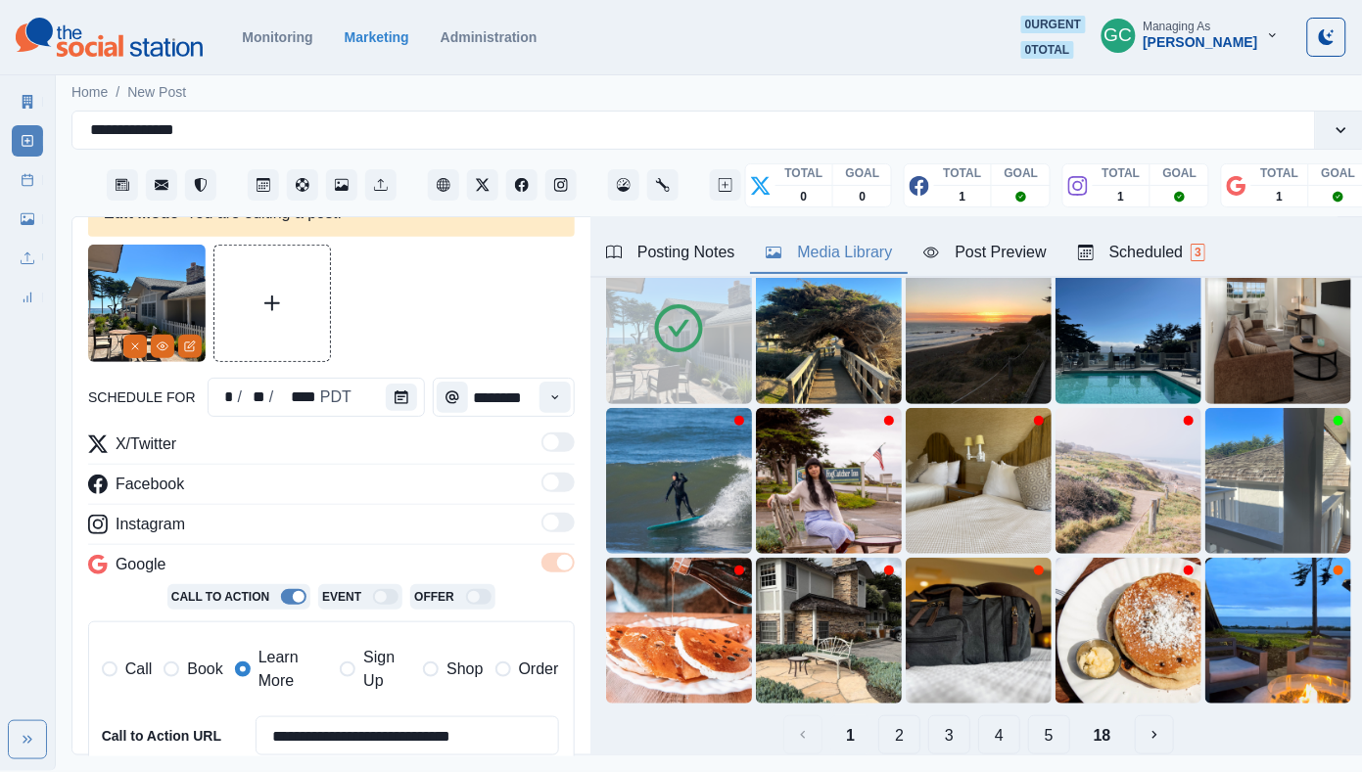
click at [1138, 265] on button "Scheduled 3" at bounding box center [1141, 253] width 159 height 41
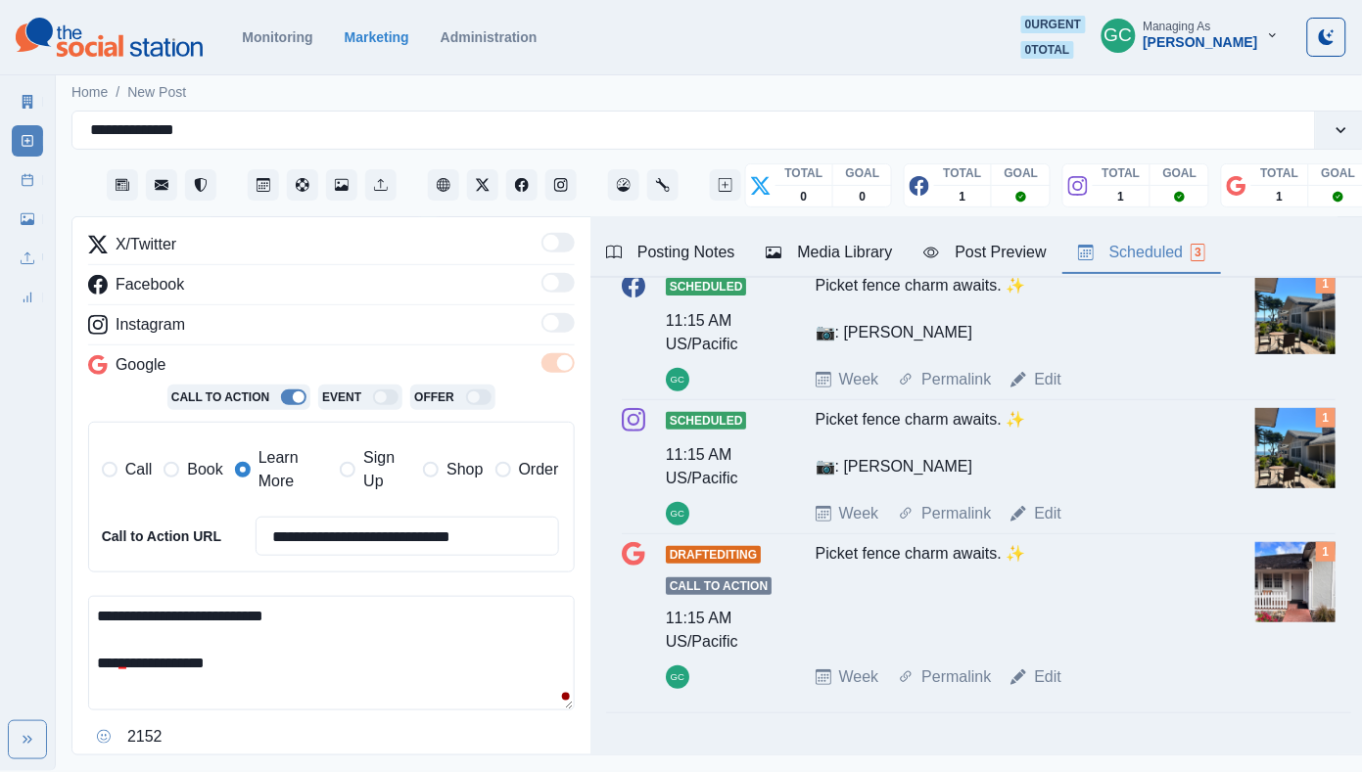
scroll to position [350, 0]
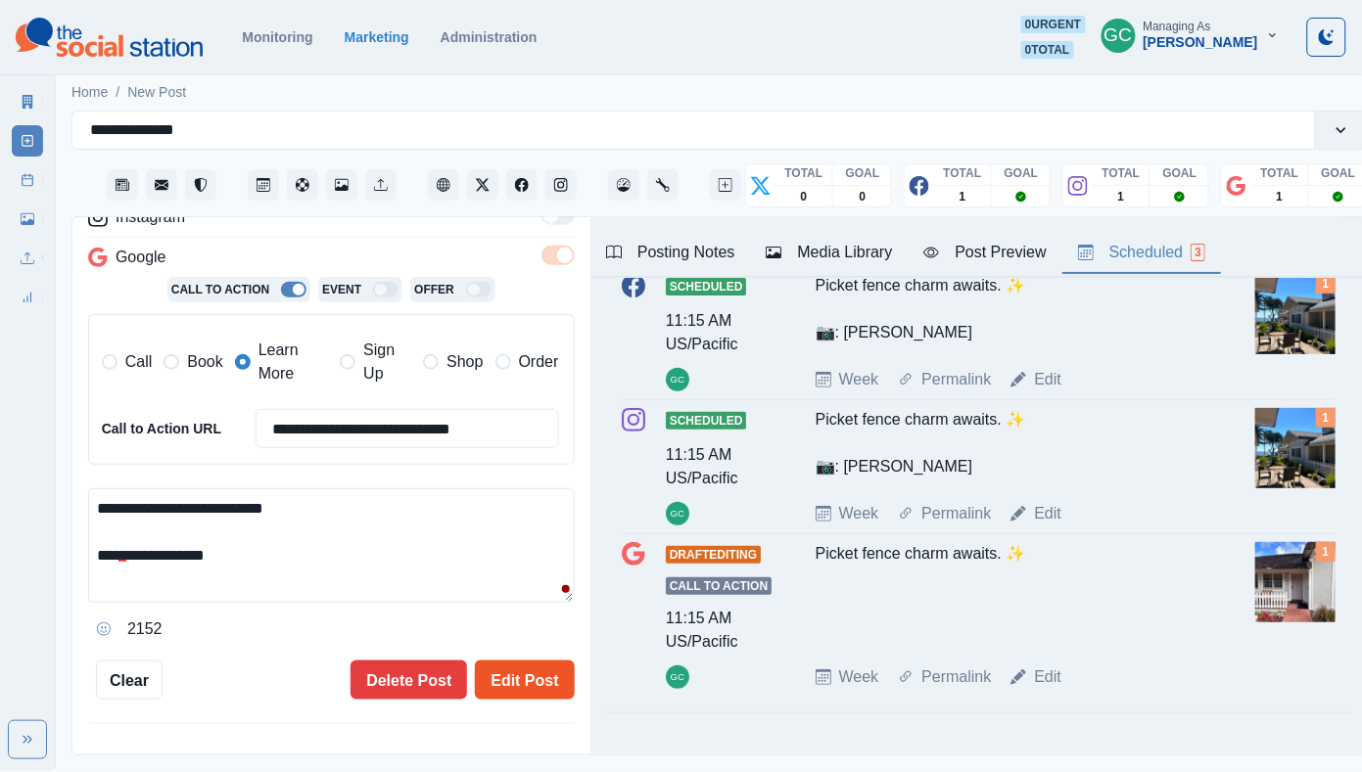
click at [517, 675] on button "Edit Post" at bounding box center [524, 680] width 99 height 39
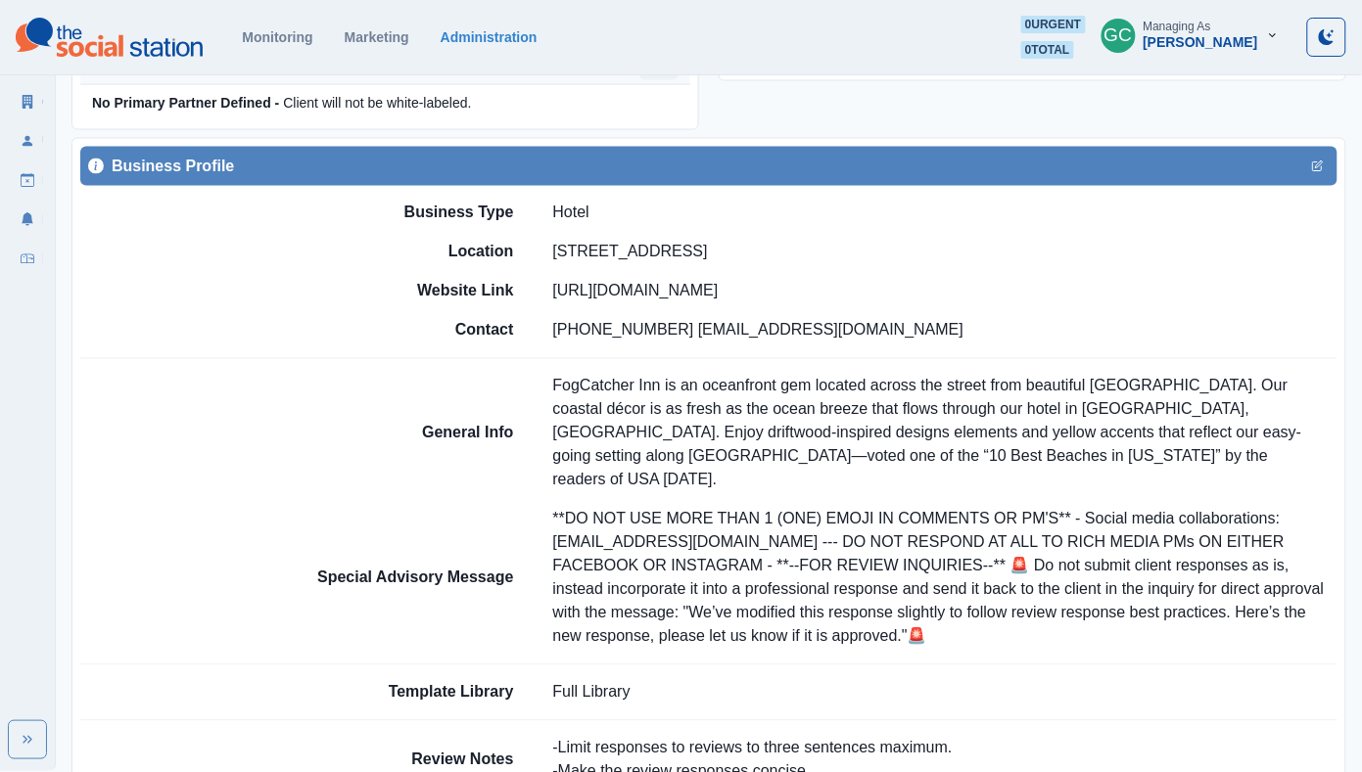
scroll to position [663, 0]
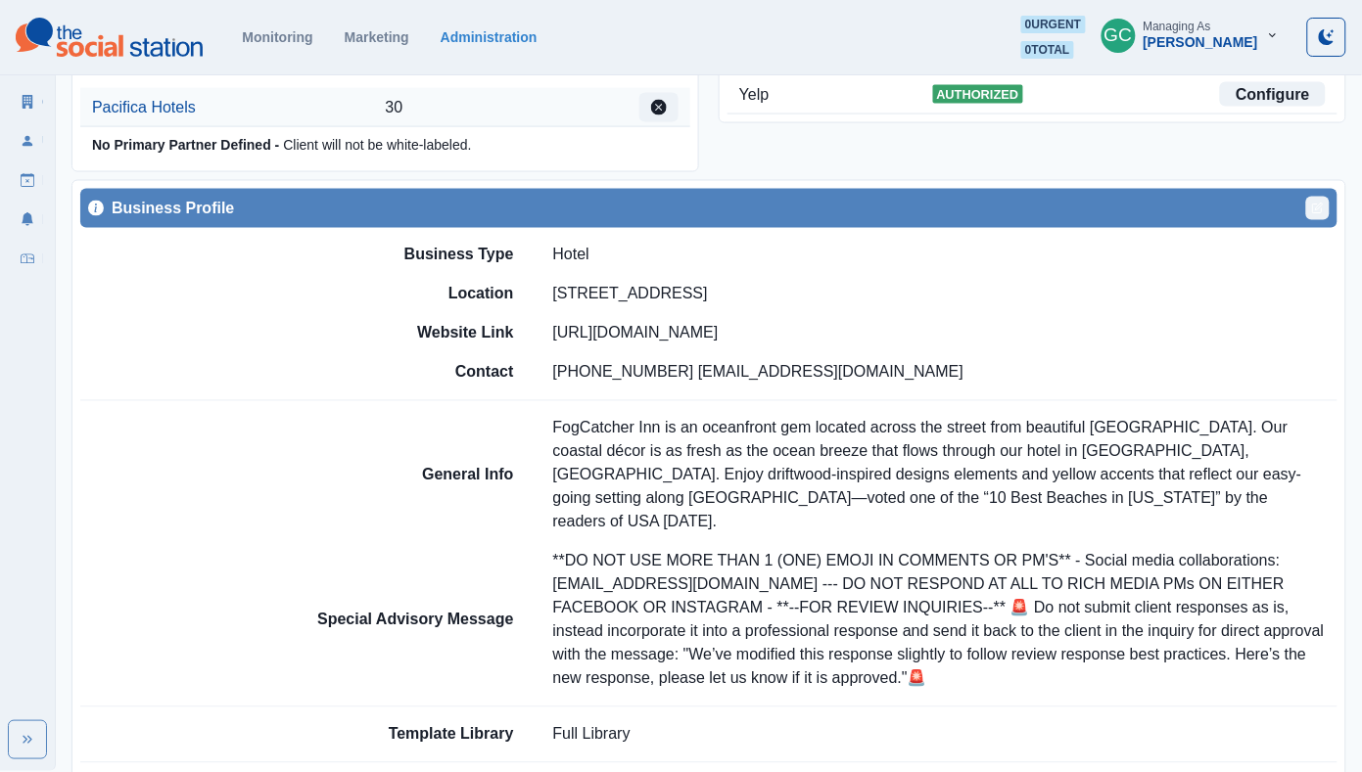
click at [1314, 210] on button "Edit" at bounding box center [1317, 208] width 23 height 23
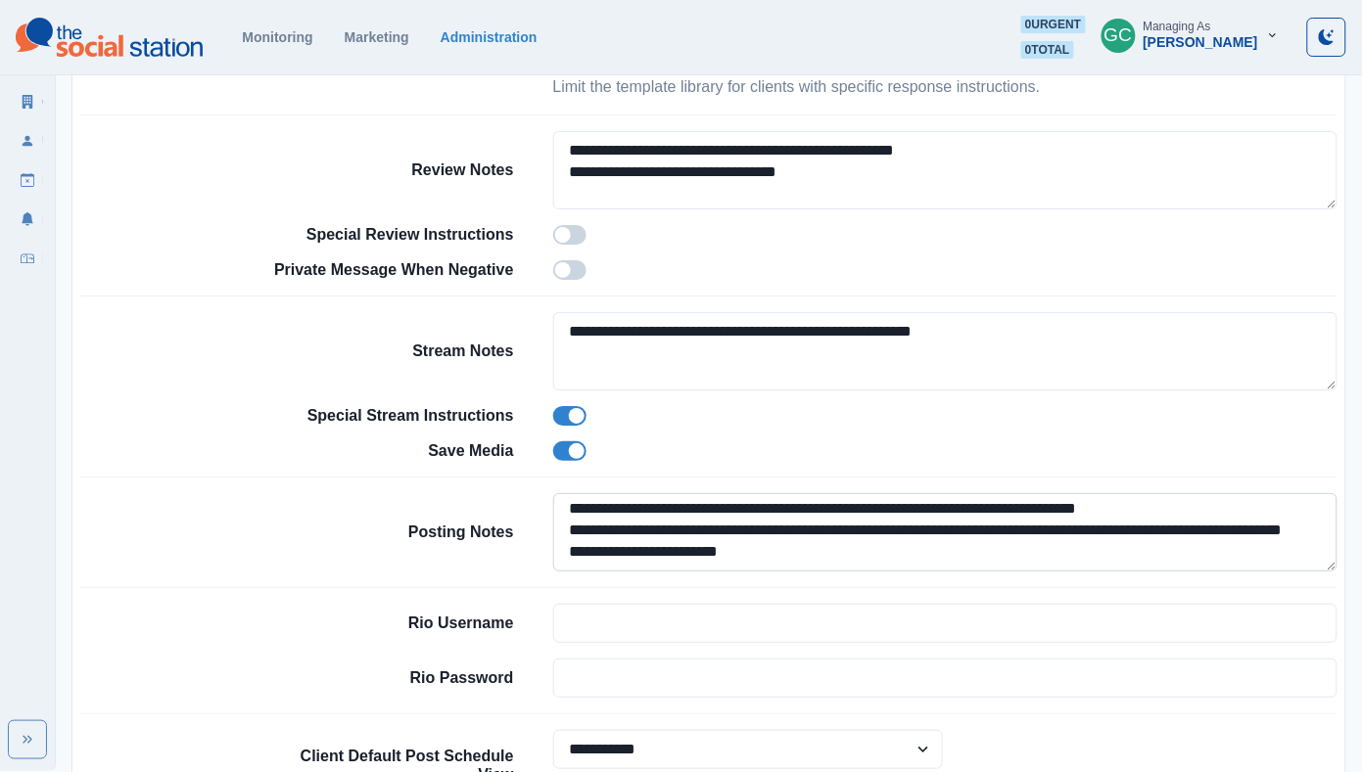
scroll to position [203, 0]
click at [797, 572] on textarea "**********" at bounding box center [945, 532] width 785 height 78
paste textarea "**********"
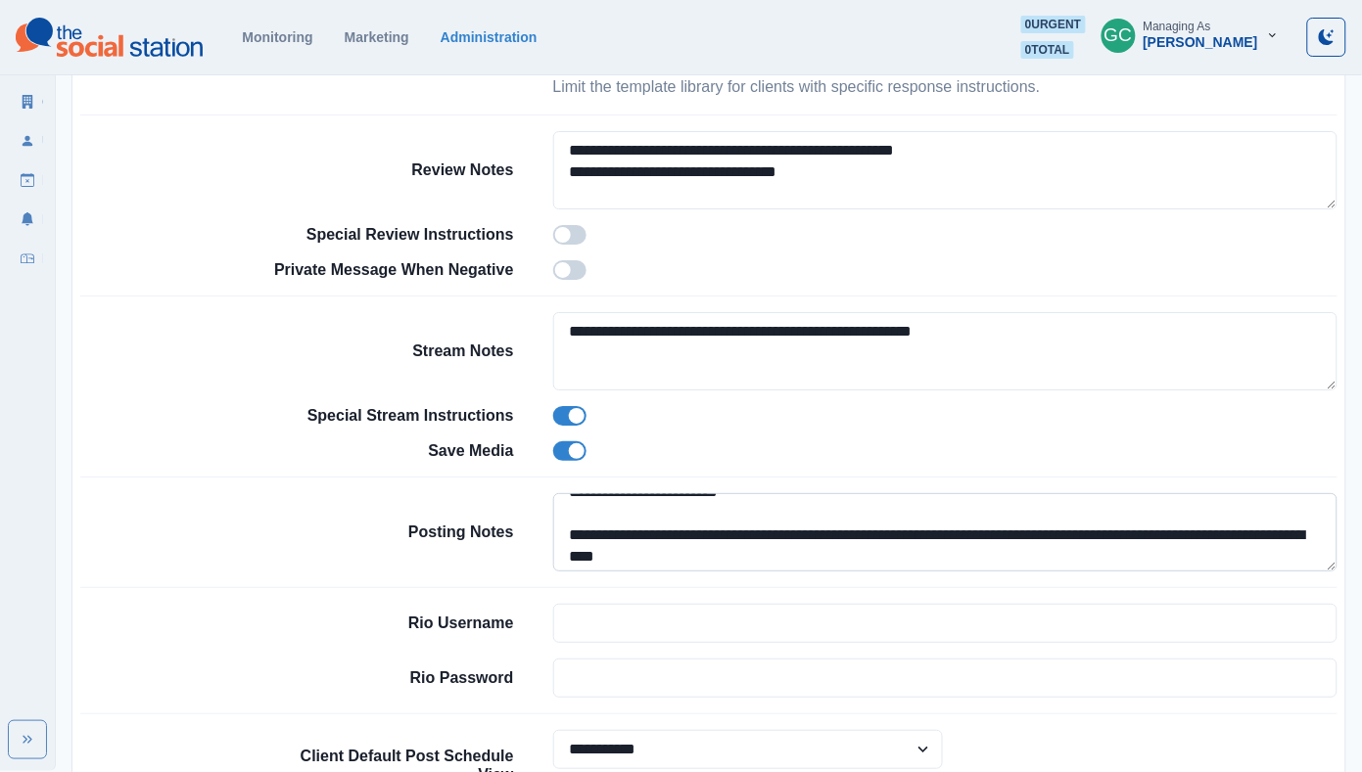
scroll to position [257, 0]
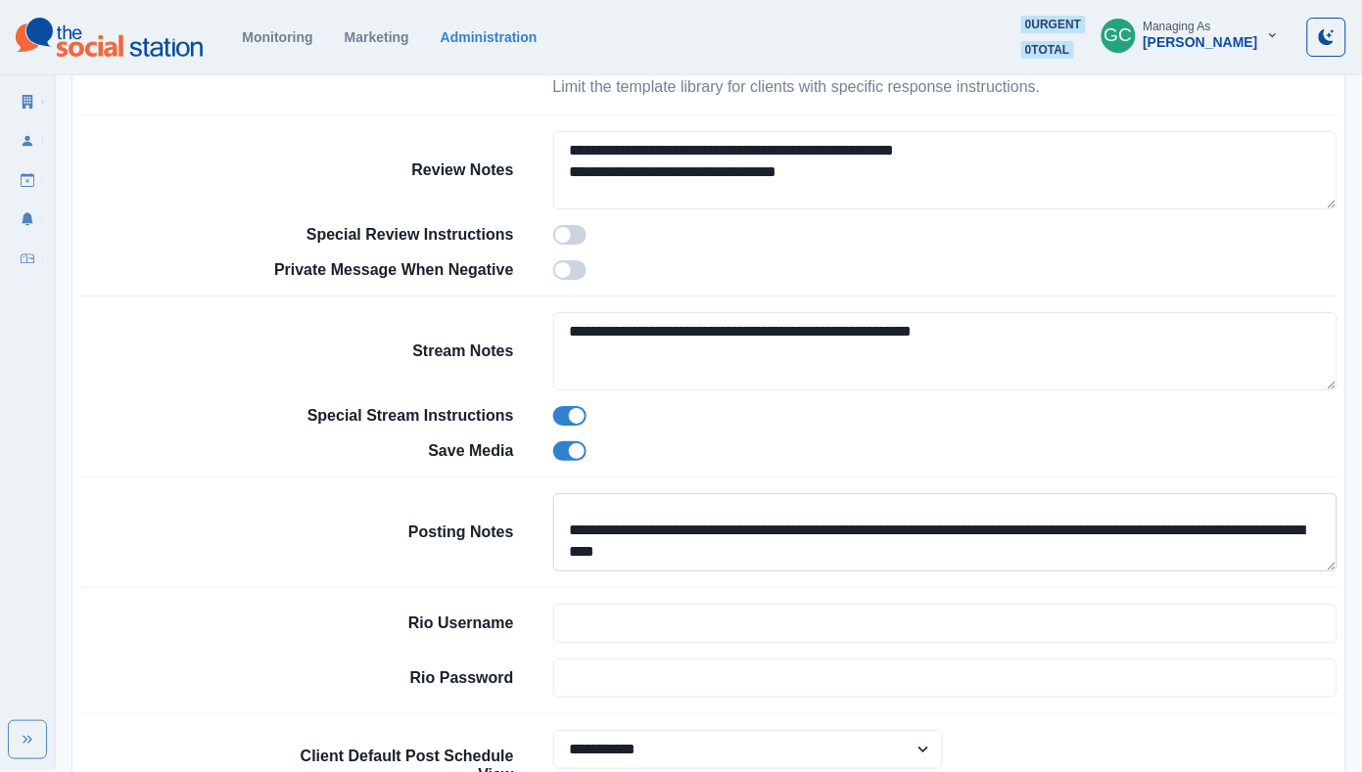
click at [566, 566] on textarea "**********" at bounding box center [945, 532] width 785 height 78
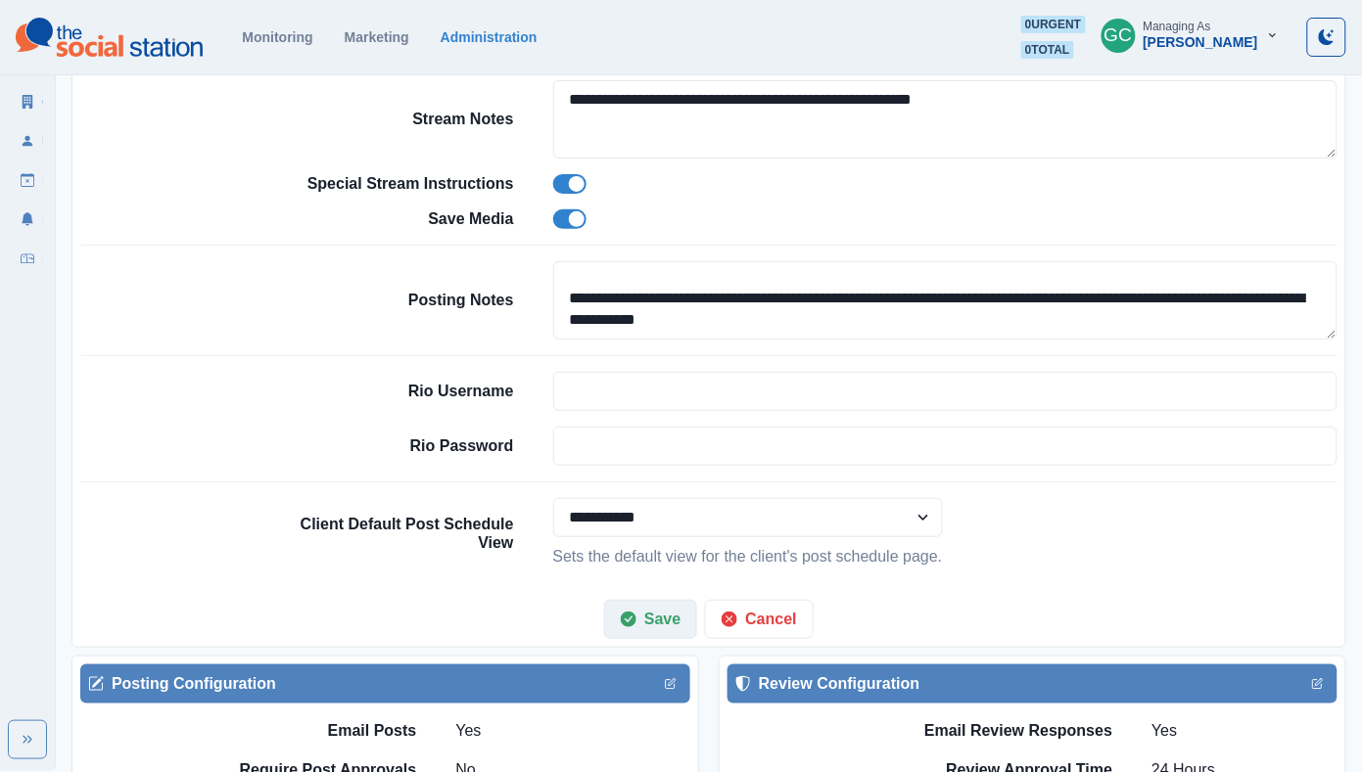
type textarea "**********"
click at [658, 639] on button "Save" at bounding box center [650, 619] width 93 height 39
